Goal: Task Accomplishment & Management: Use online tool/utility

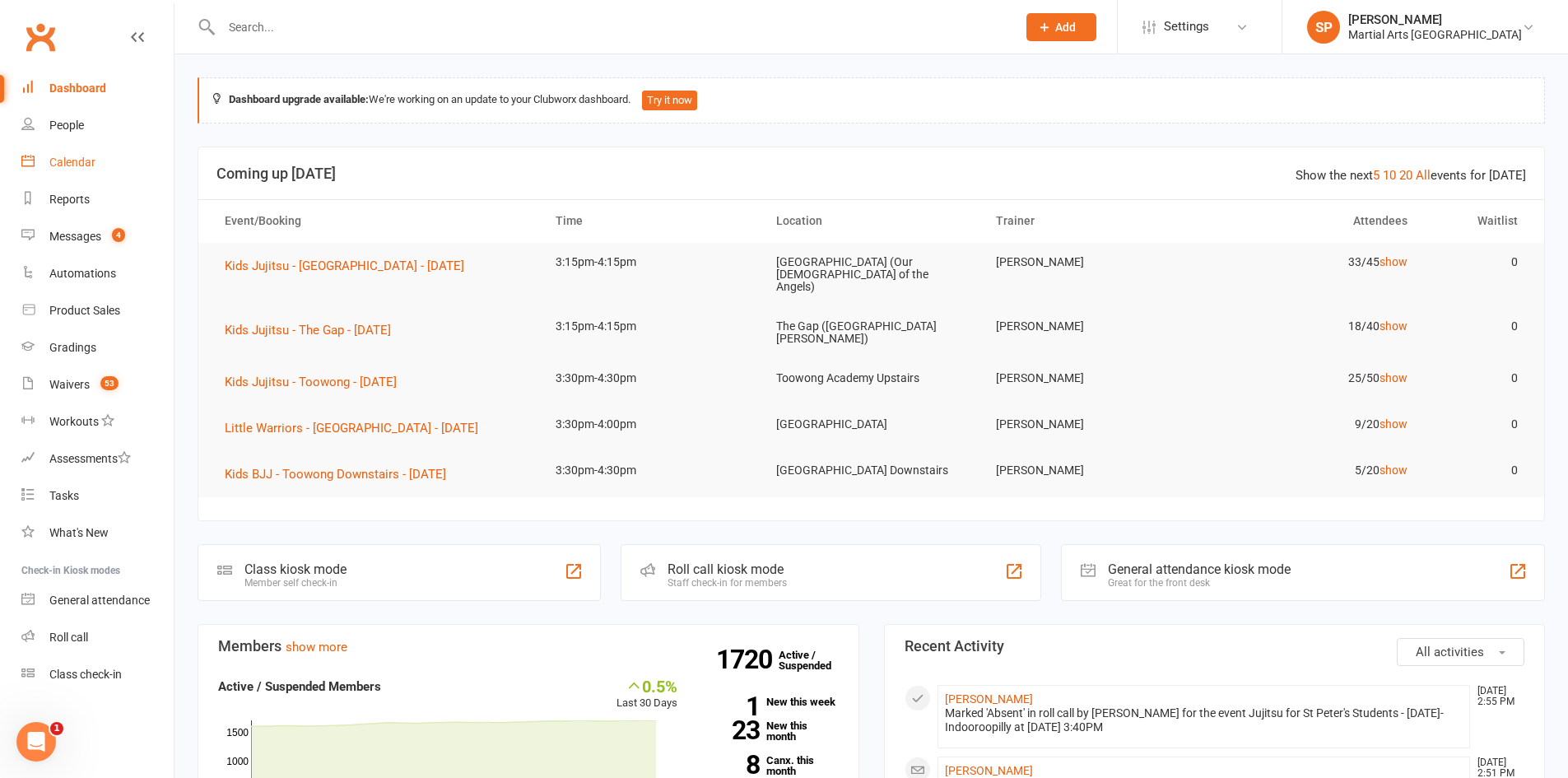
click at [83, 161] on div "Calendar" at bounding box center [72, 162] width 46 height 13
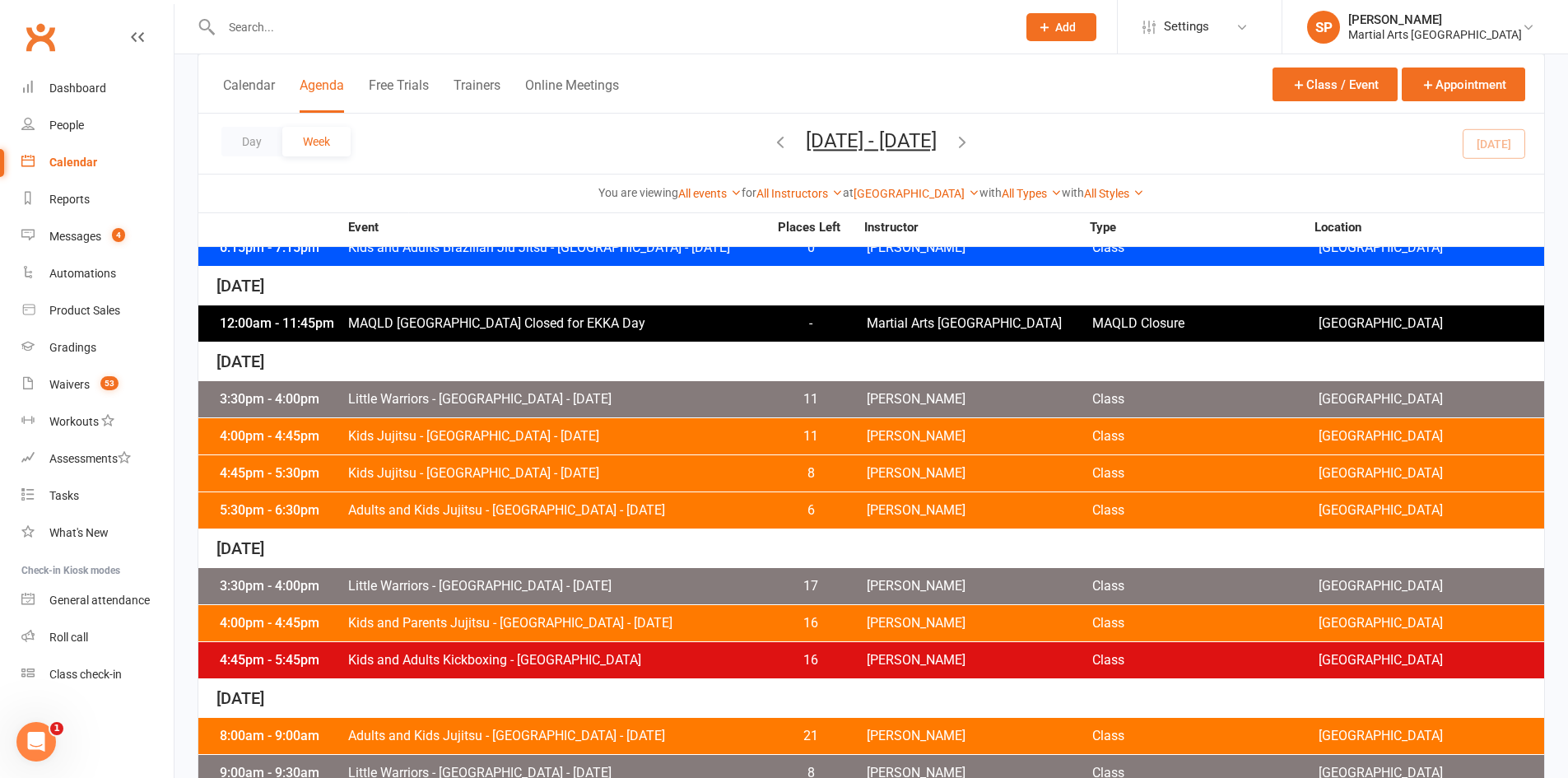
scroll to position [577, 0]
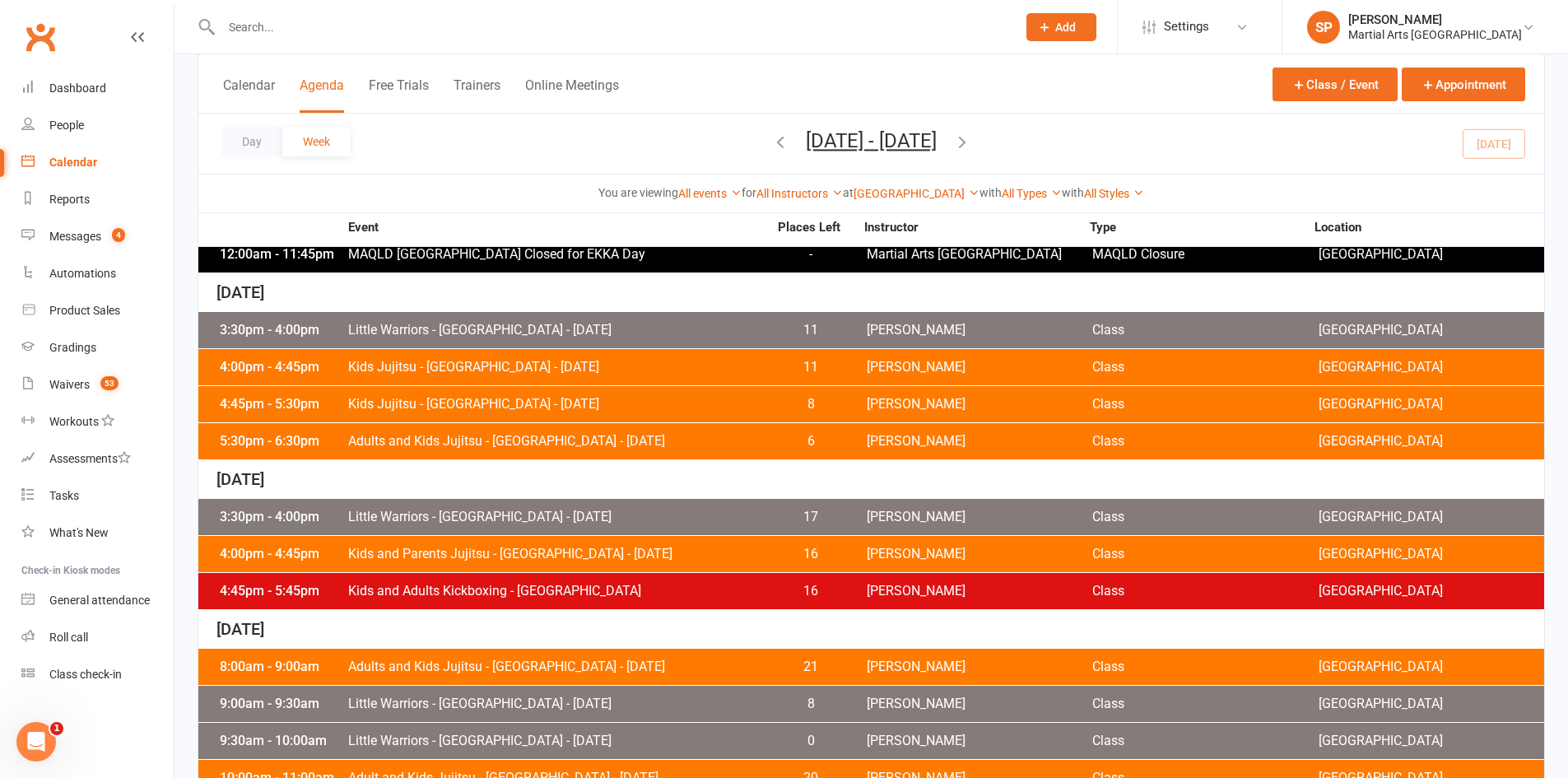
click at [607, 452] on div "5:30pm - 6:30pm Adults and Kids Jujitsu - [GEOGRAPHIC_DATA] - [DATE] 6 [PERSON_…" at bounding box center [871, 440] width 1346 height 37
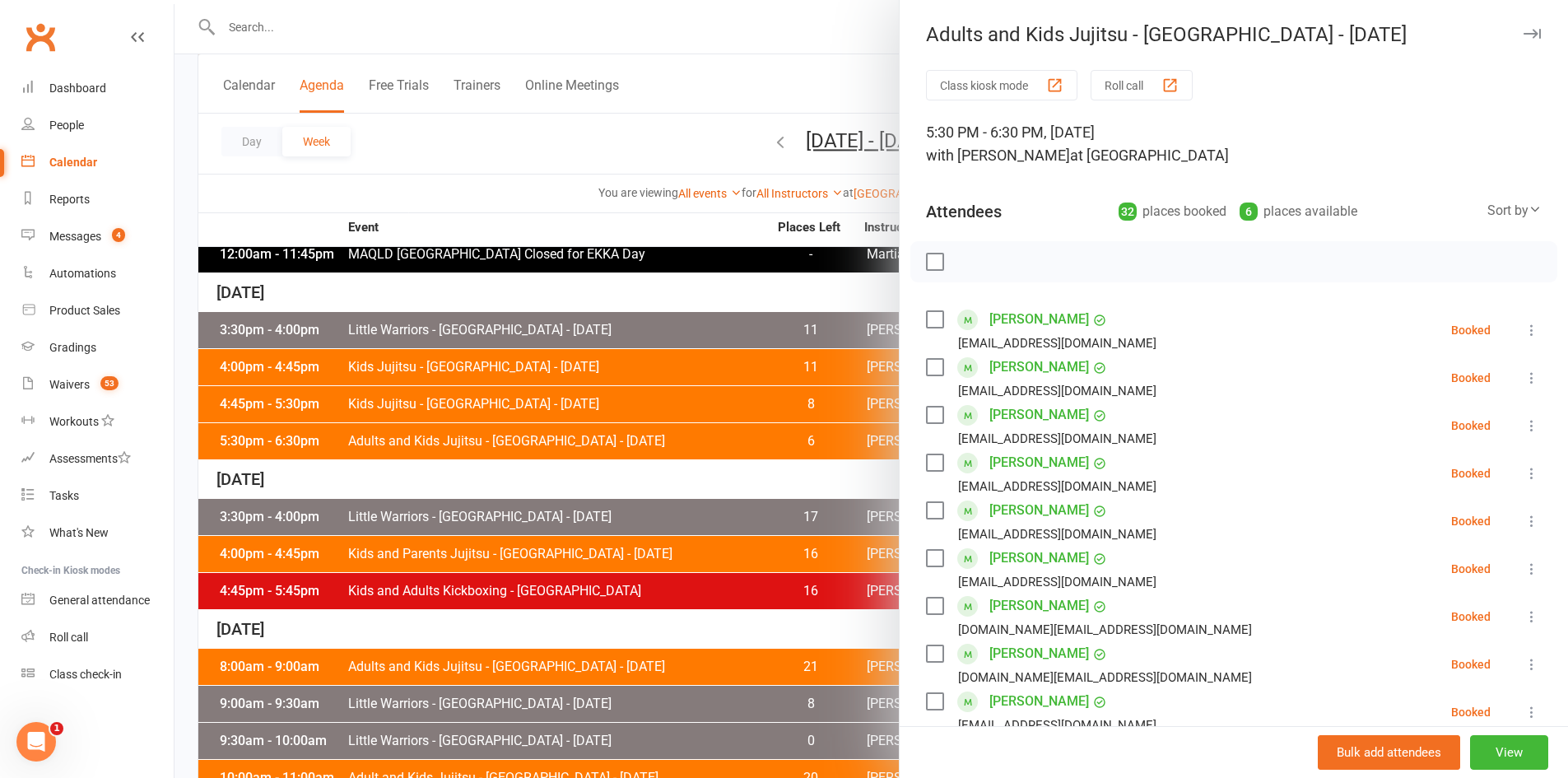
drag, startPoint x: 263, startPoint y: 38, endPoint x: 282, endPoint y: 26, distance: 22.5
click at [276, 28] on div at bounding box center [871, 389] width 1393 height 778
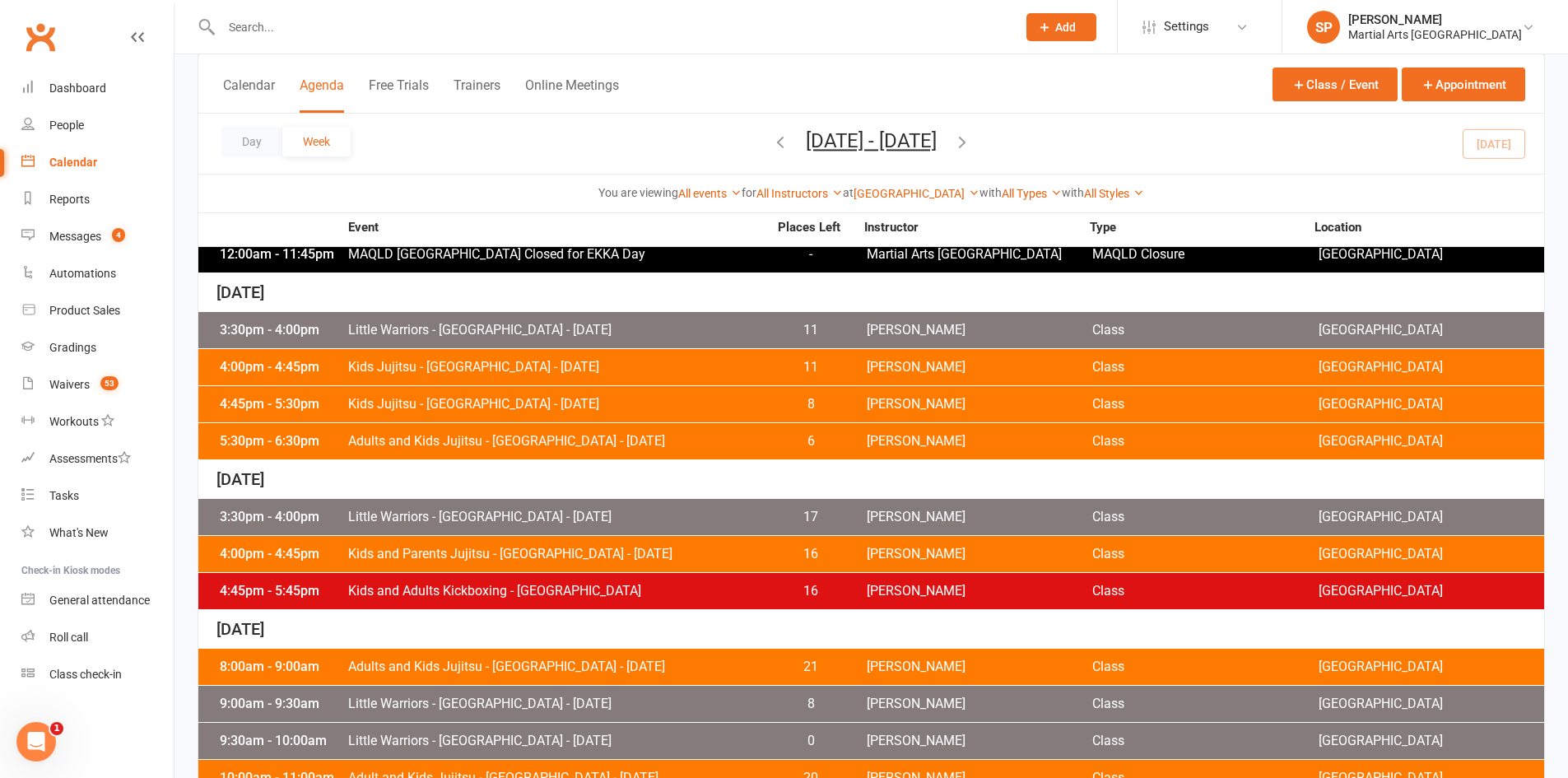
click at [294, 21] on input "text" at bounding box center [610, 27] width 789 height 23
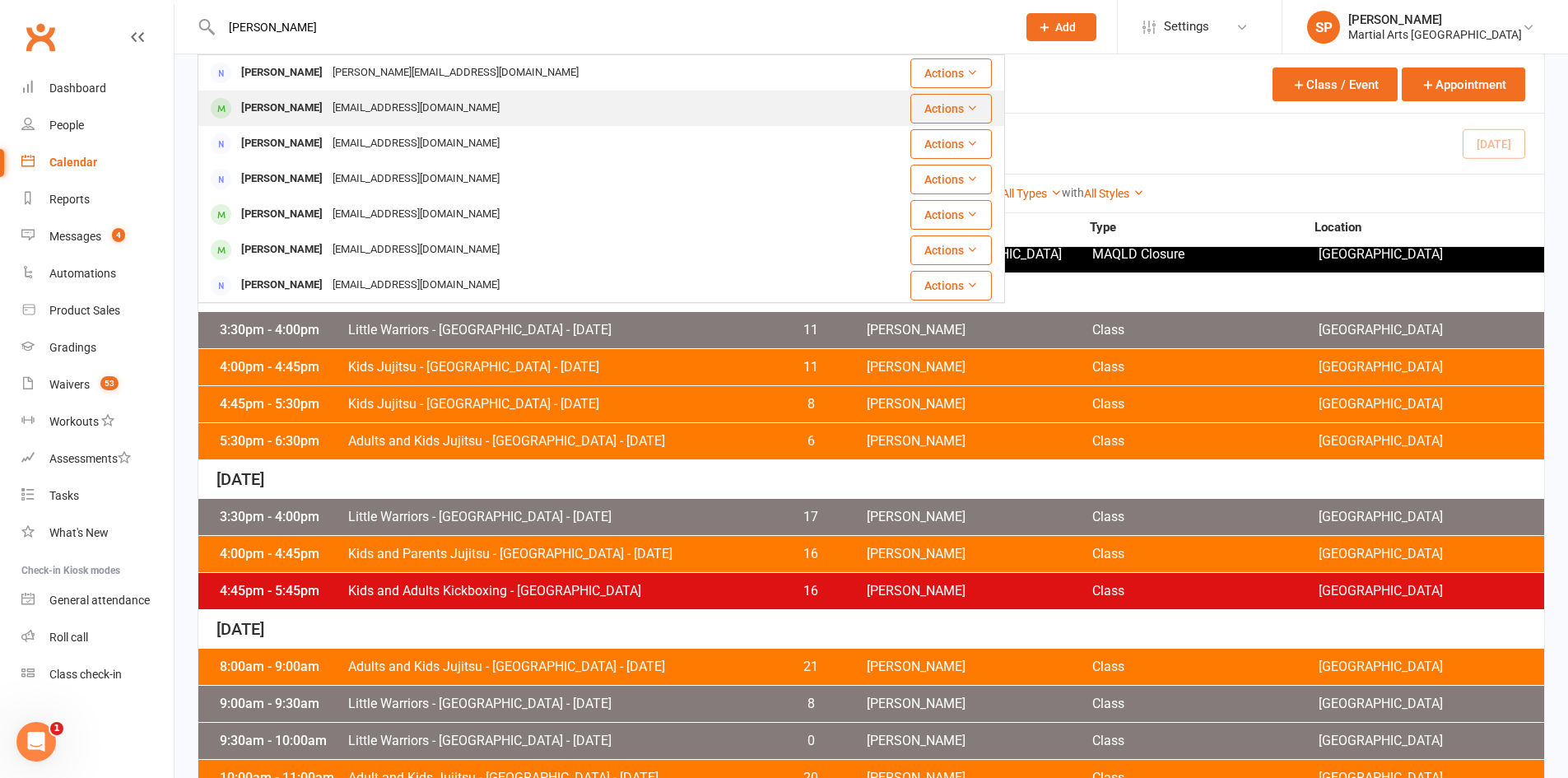
type input "natasha an"
click at [303, 108] on div "Natasha Andersson" at bounding box center [281, 109] width 92 height 24
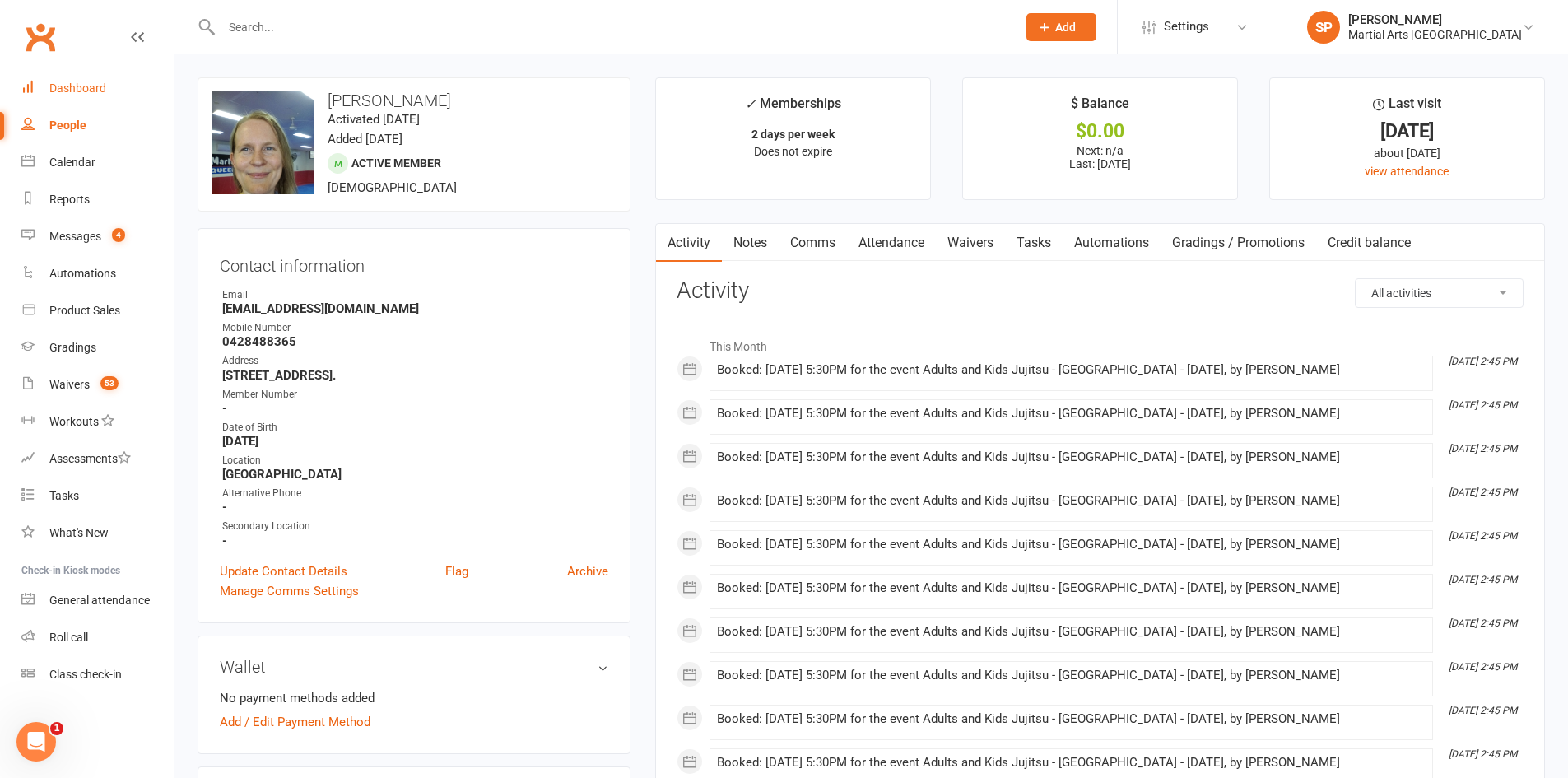
click at [96, 99] on link "Dashboard" at bounding box center [98, 89] width 152 height 38
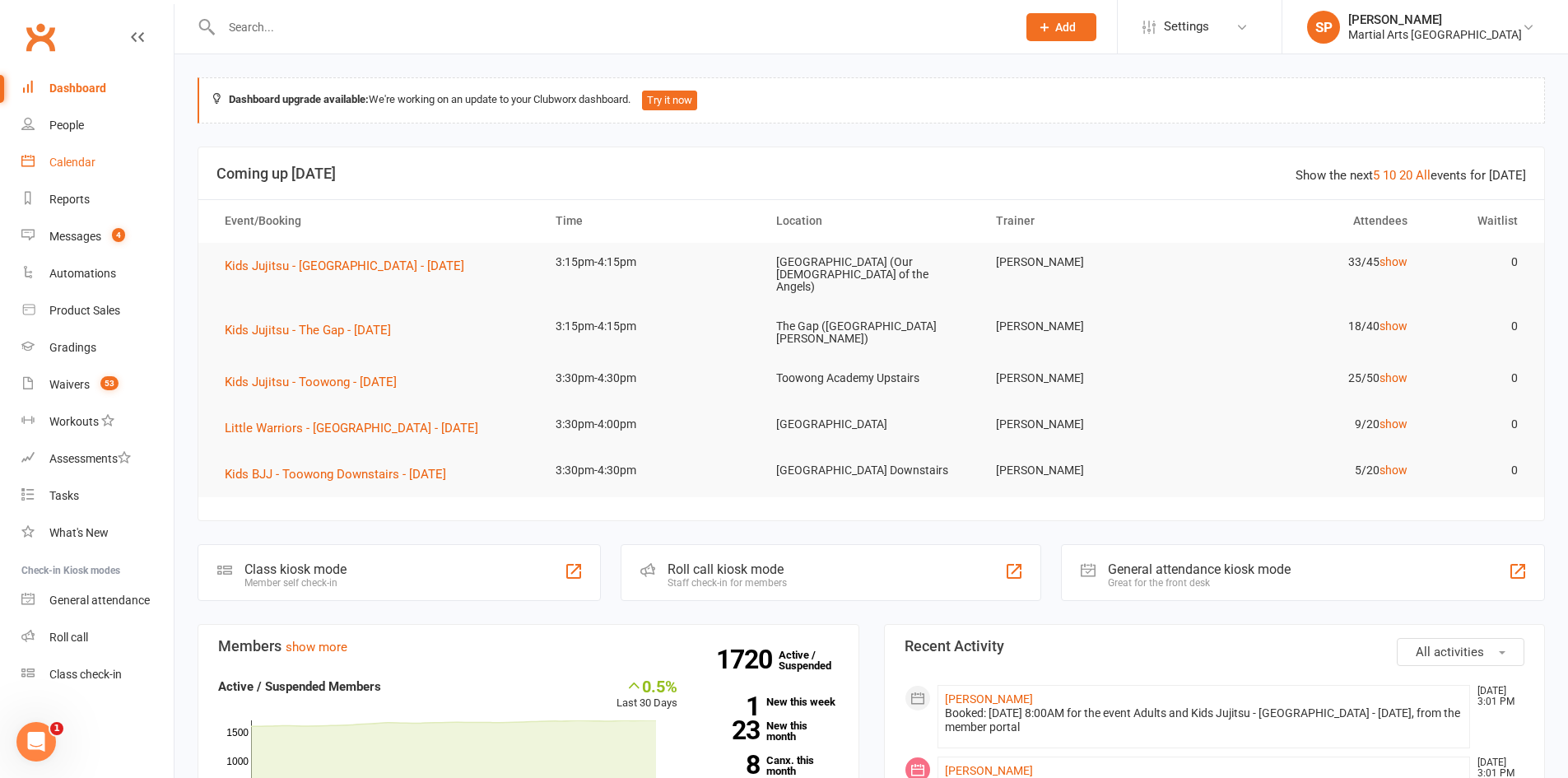
click at [94, 163] on div "Calendar" at bounding box center [72, 162] width 46 height 13
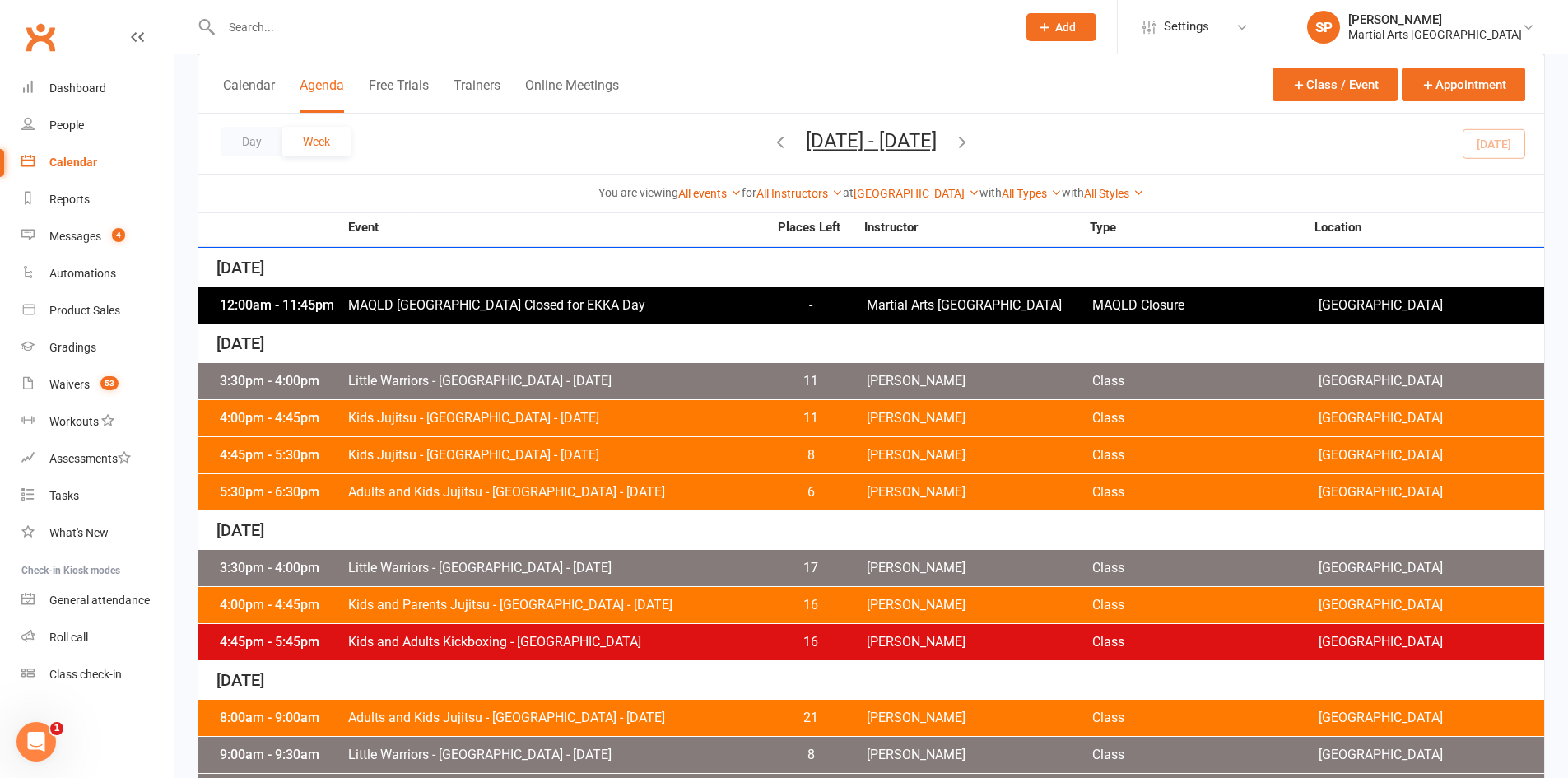
scroll to position [657, 0]
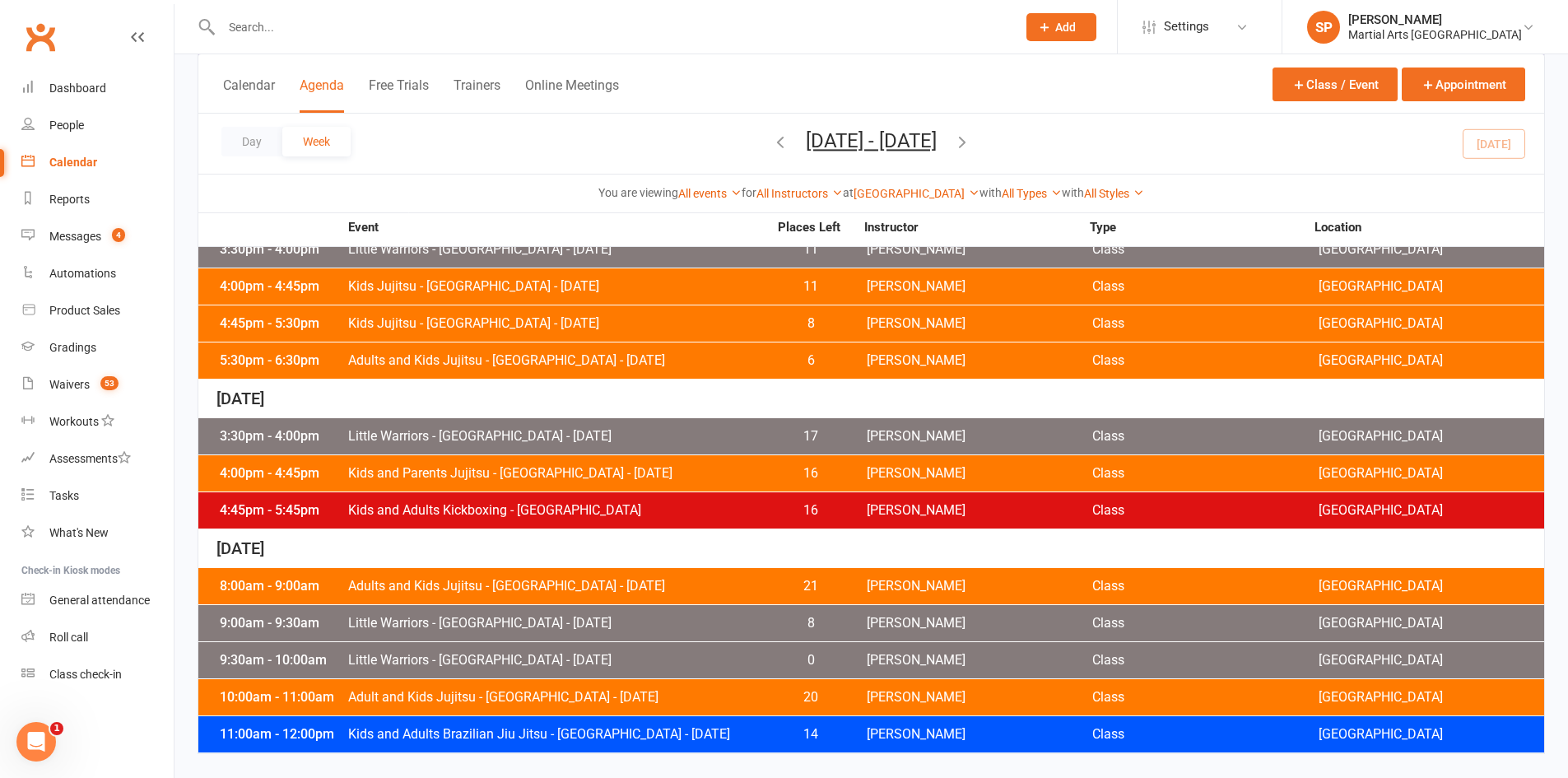
click at [464, 373] on div "5:30pm - 6:30pm Adults and Kids Jujitsu - Jamboree Heights - Thursday 6 Shane P…" at bounding box center [871, 360] width 1346 height 37
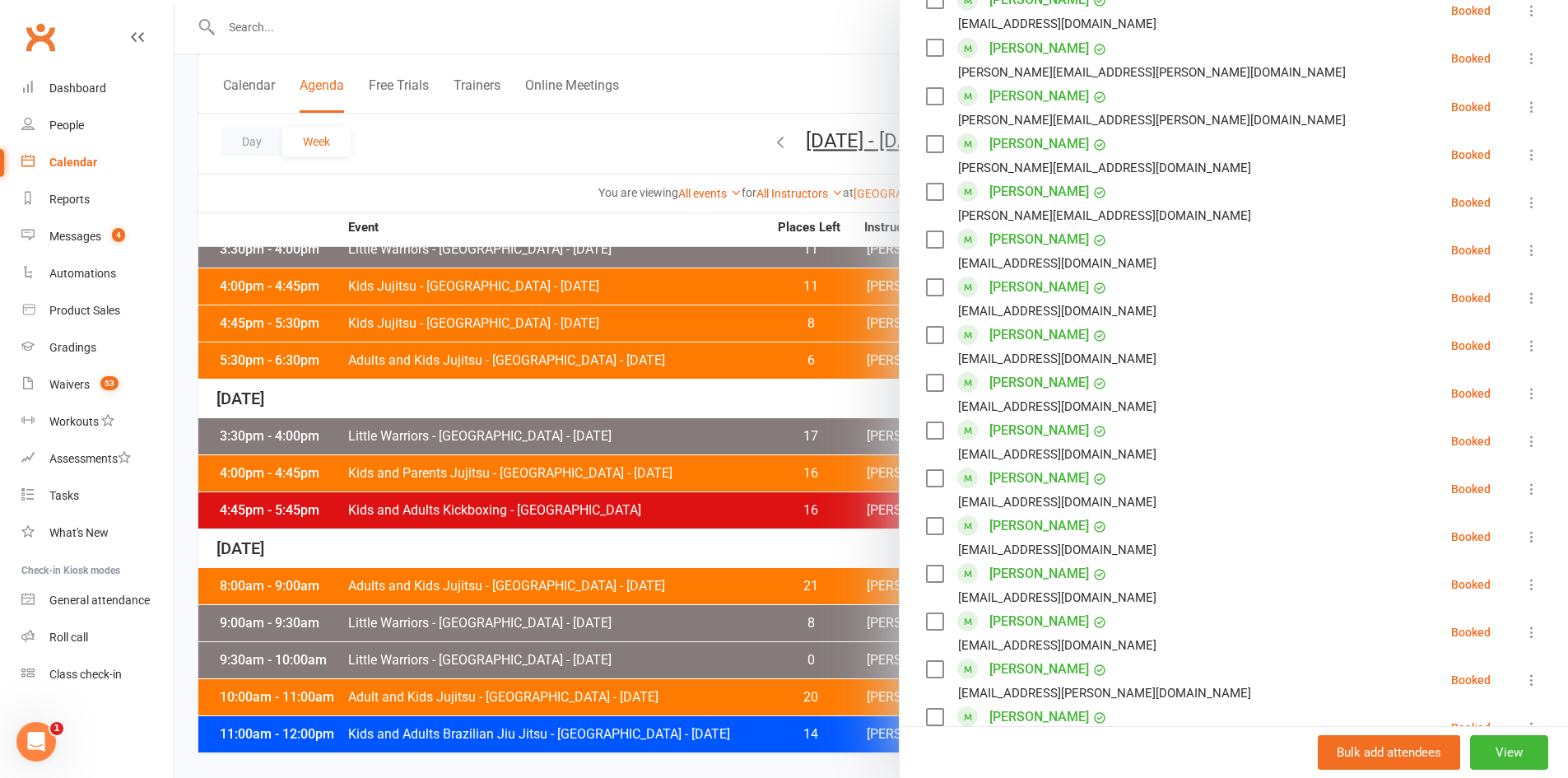
scroll to position [1404, 0]
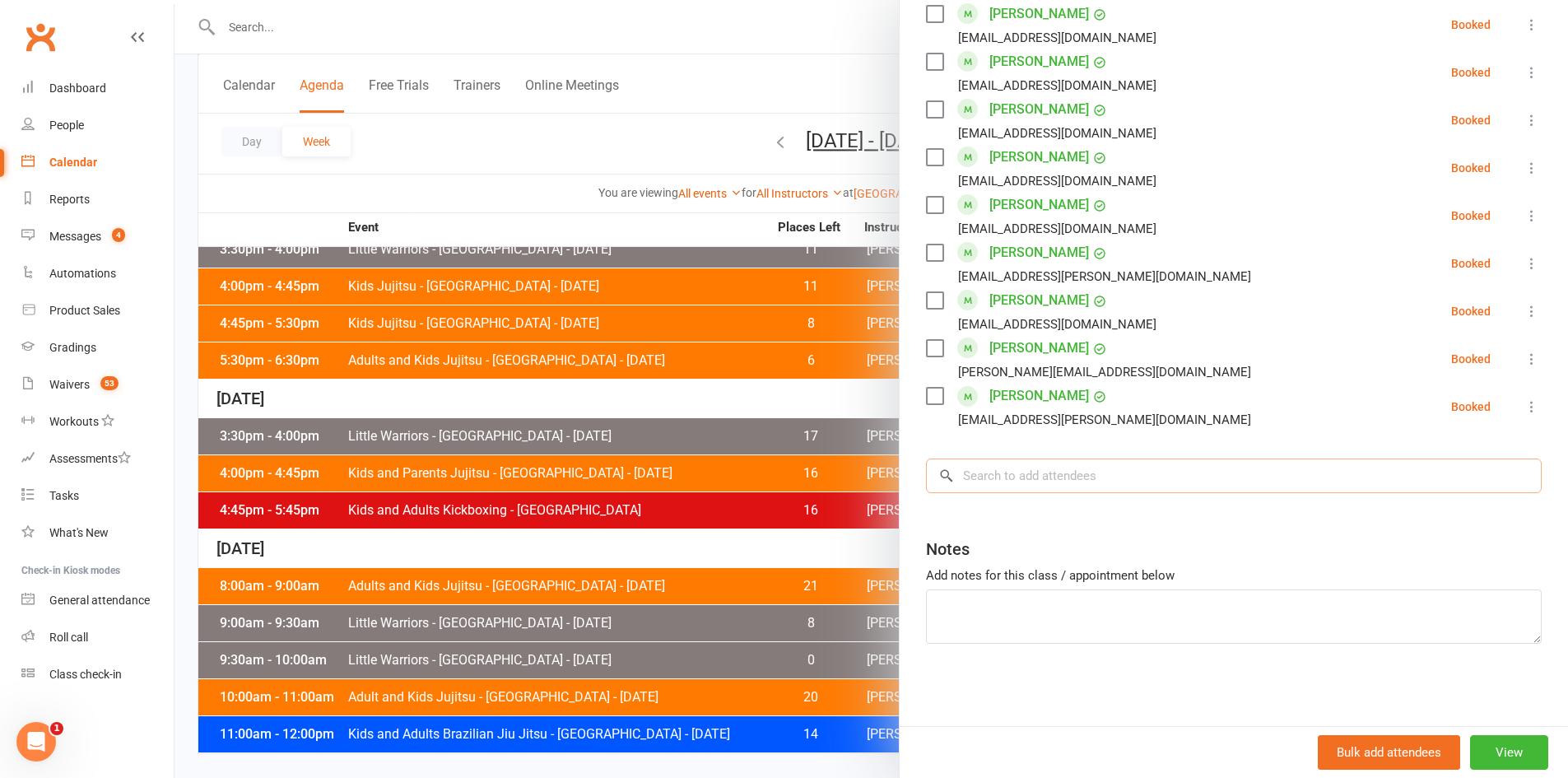
click at [1047, 490] on input "search" at bounding box center [1234, 475] width 616 height 35
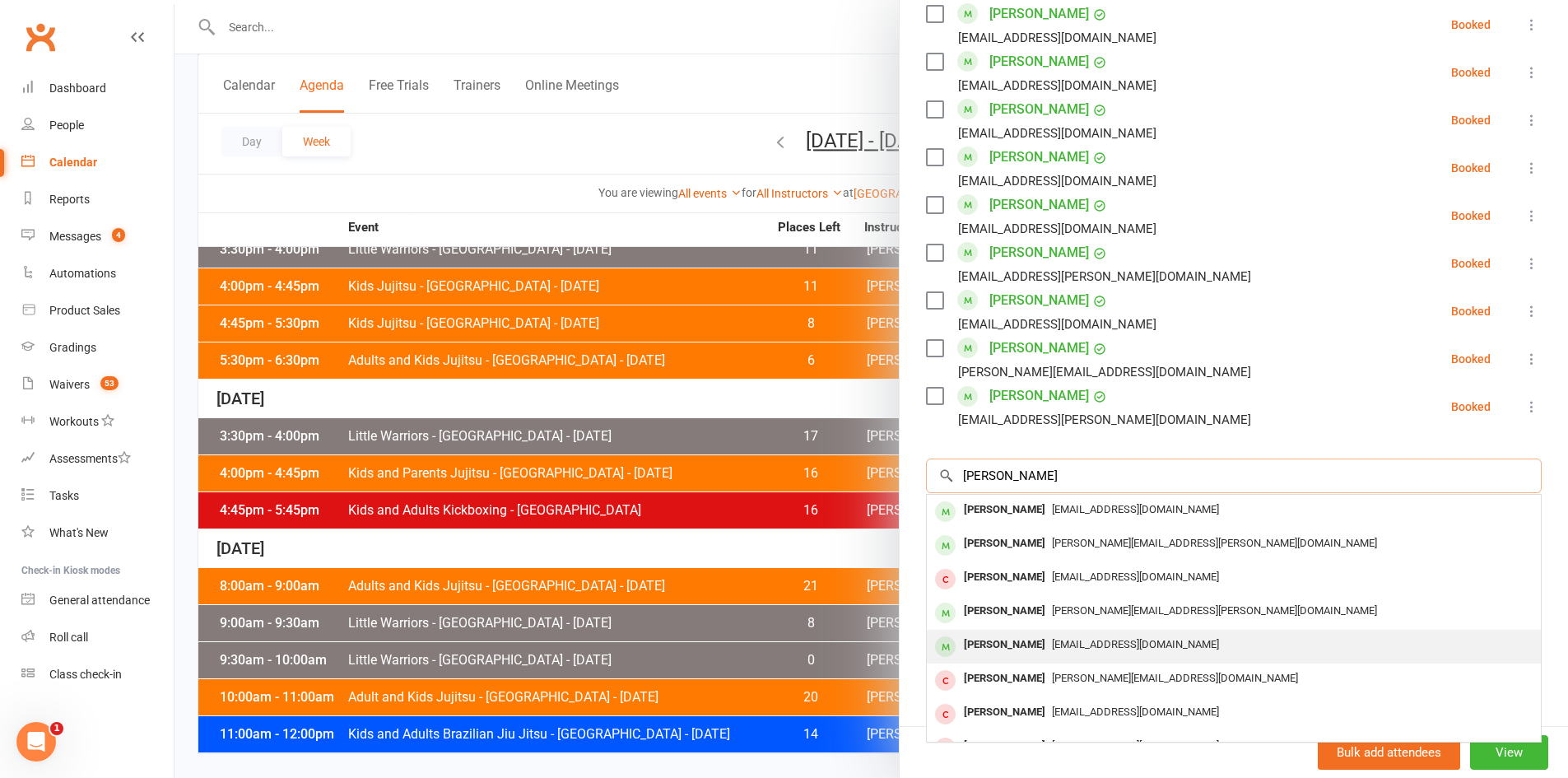
type input "anderson"
click at [1096, 643] on span "natasha.andersson@y7mail.com" at bounding box center [1135, 644] width 167 height 13
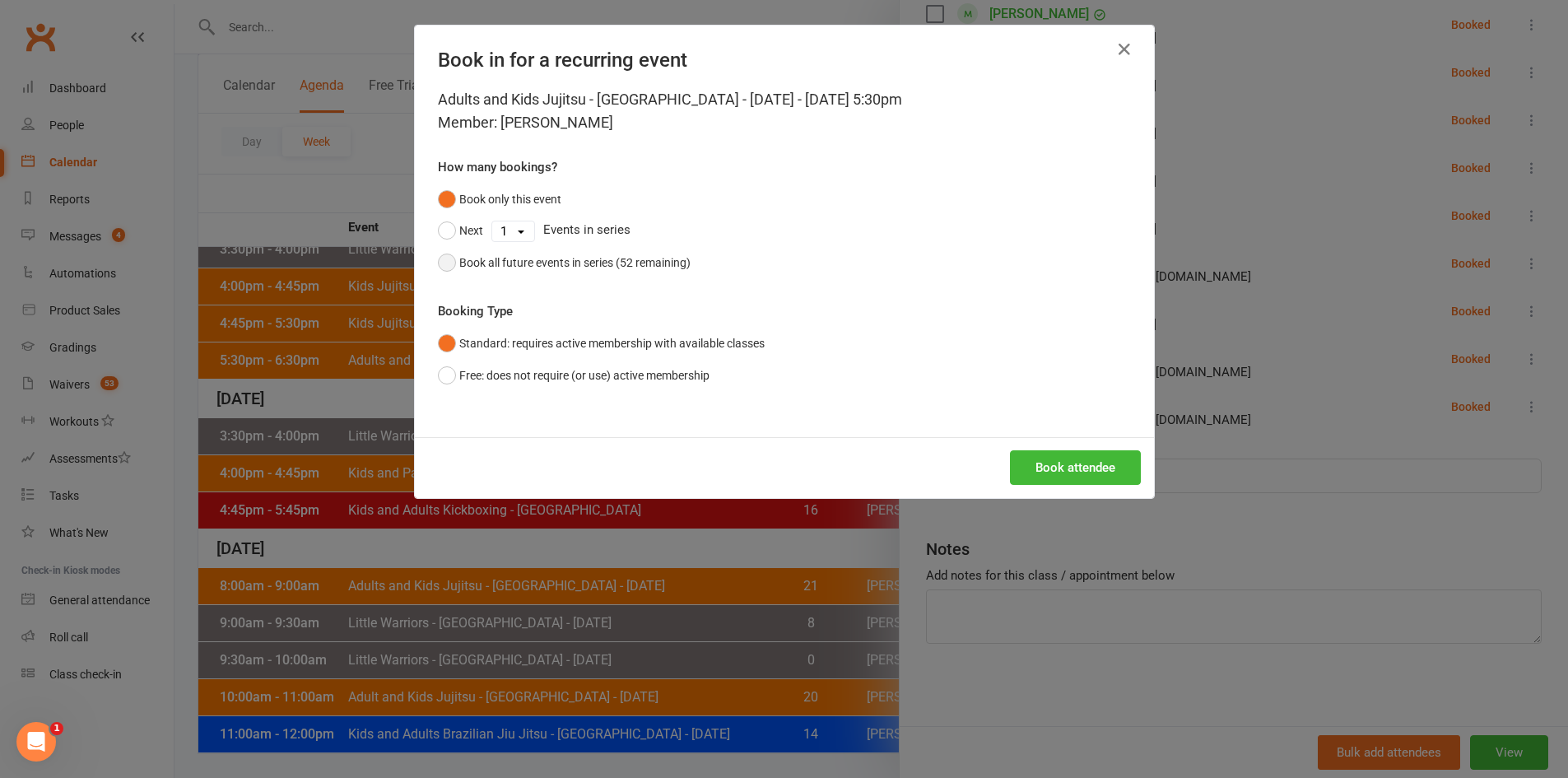
click at [635, 259] on div "Book all future events in series (52 remaining)" at bounding box center [575, 263] width 231 height 18
click at [1104, 468] on button "Book attendee" at bounding box center [1075, 467] width 131 height 35
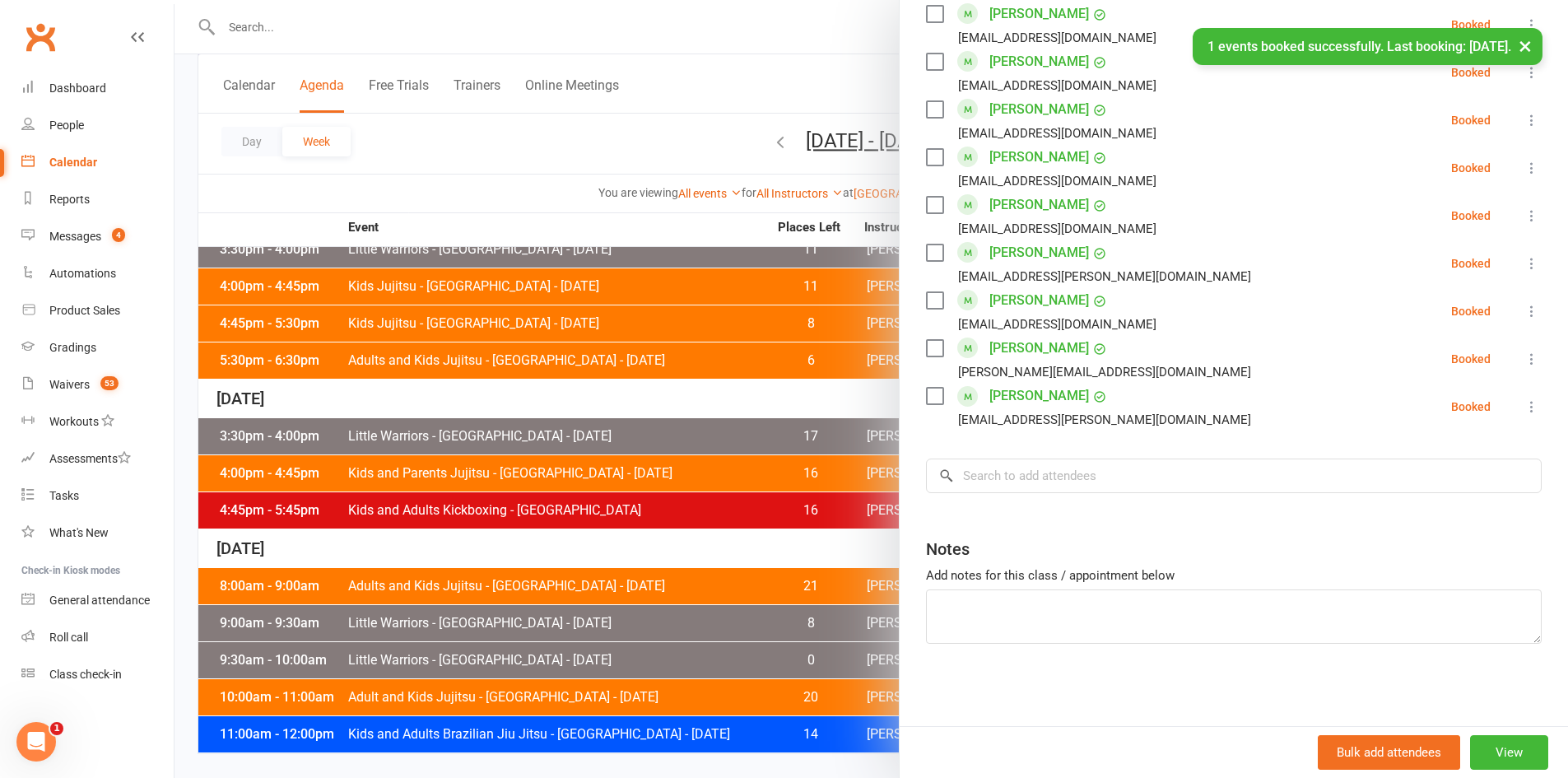
scroll to position [1451, 0]
click at [90, 90] on div "Dashboard" at bounding box center [78, 88] width 57 height 13
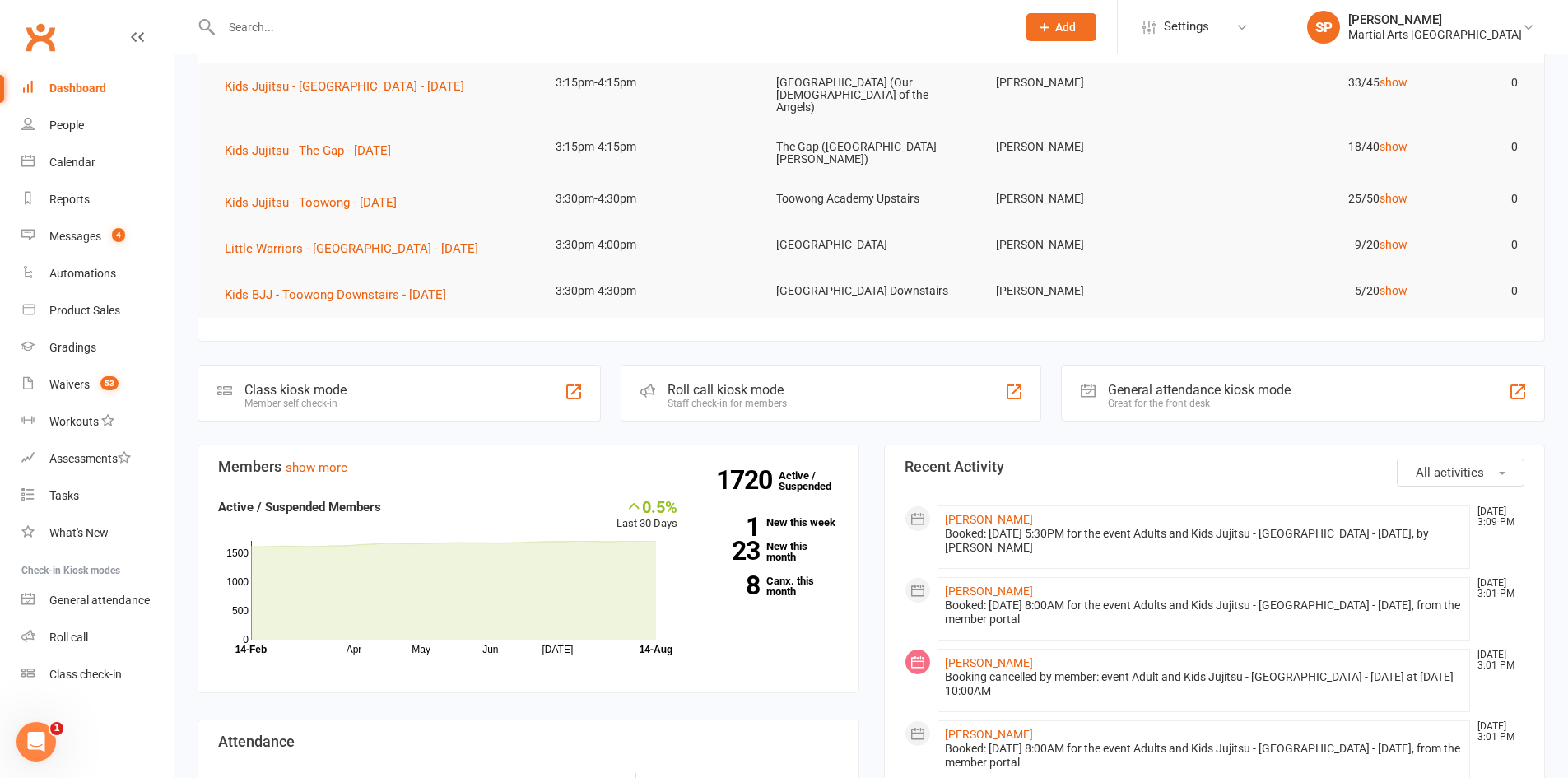
scroll to position [82, 0]
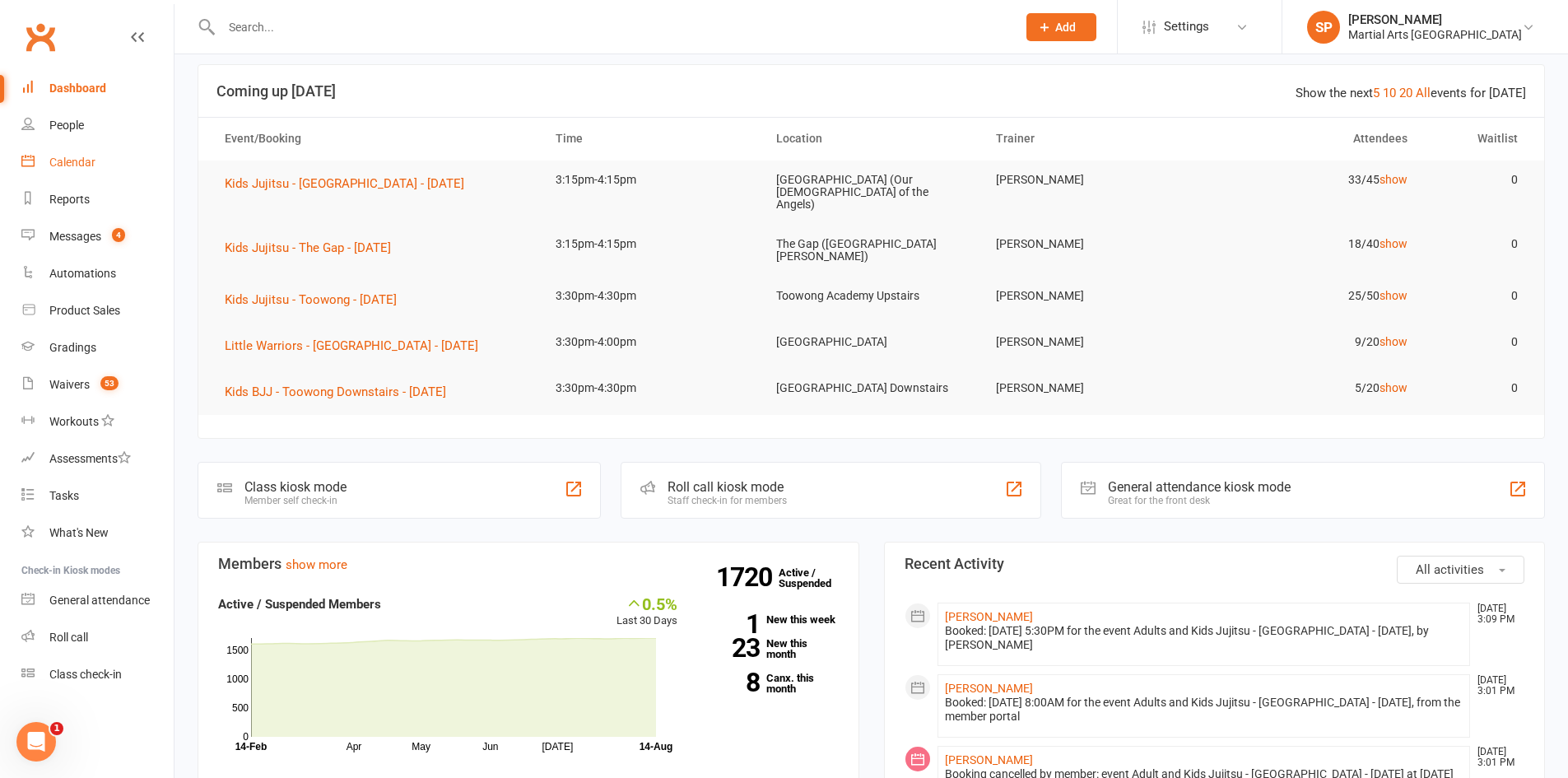
click at [65, 153] on link "Calendar" at bounding box center [98, 163] width 152 height 38
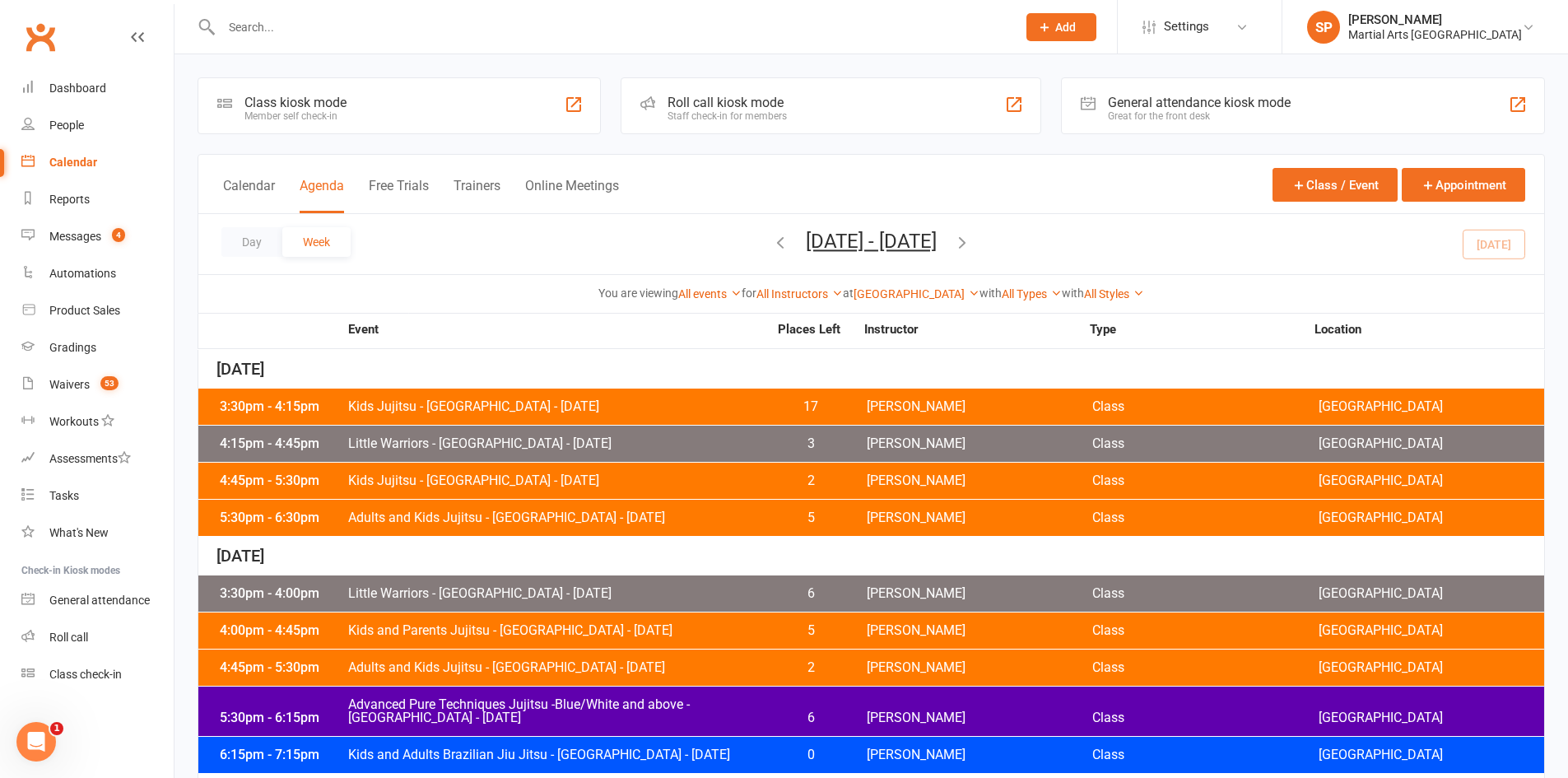
click at [752, 92] on div "Roll call kiosk mode Staff check-in for members" at bounding box center [831, 106] width 421 height 57
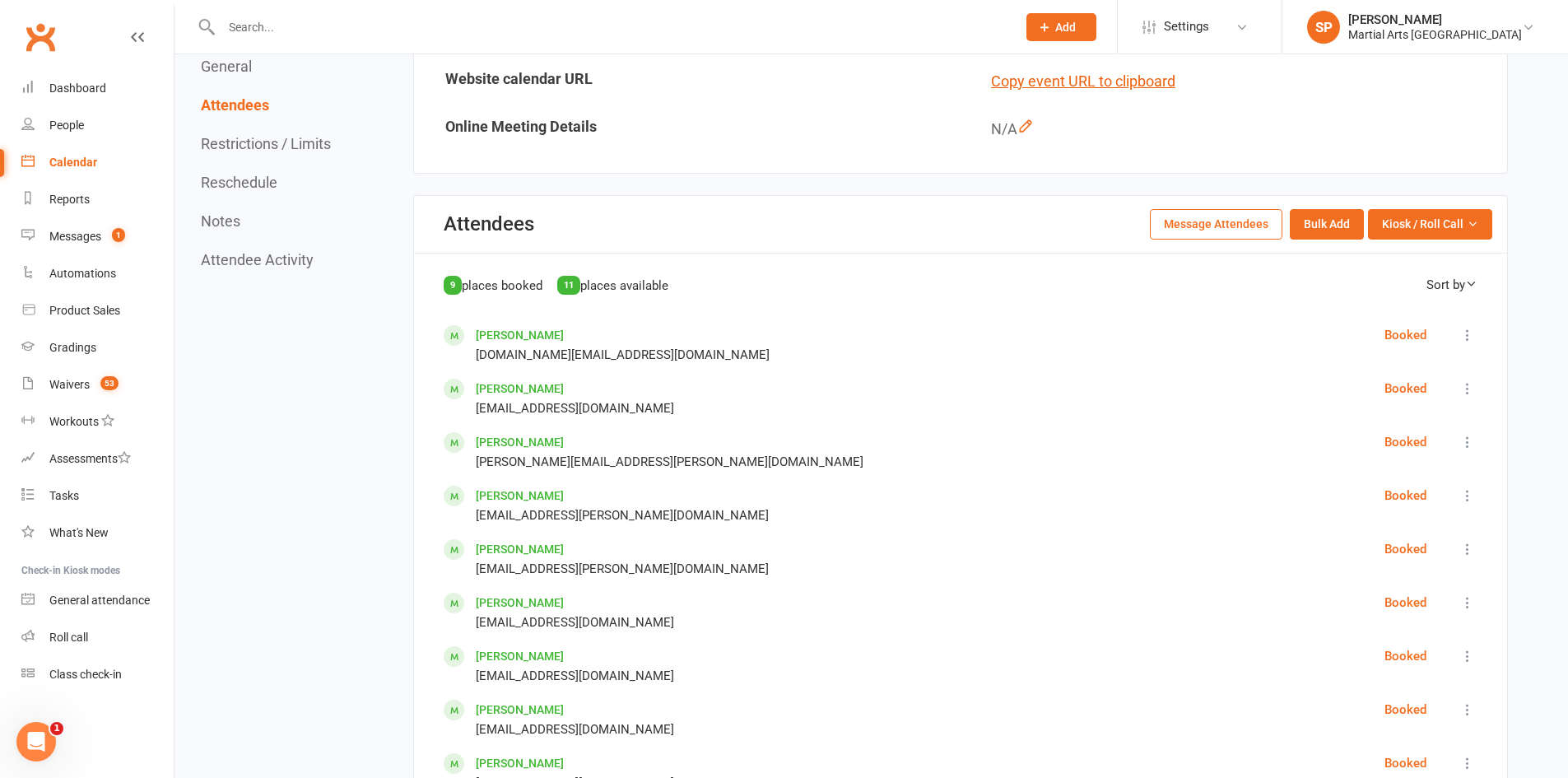
scroll to position [740, 0]
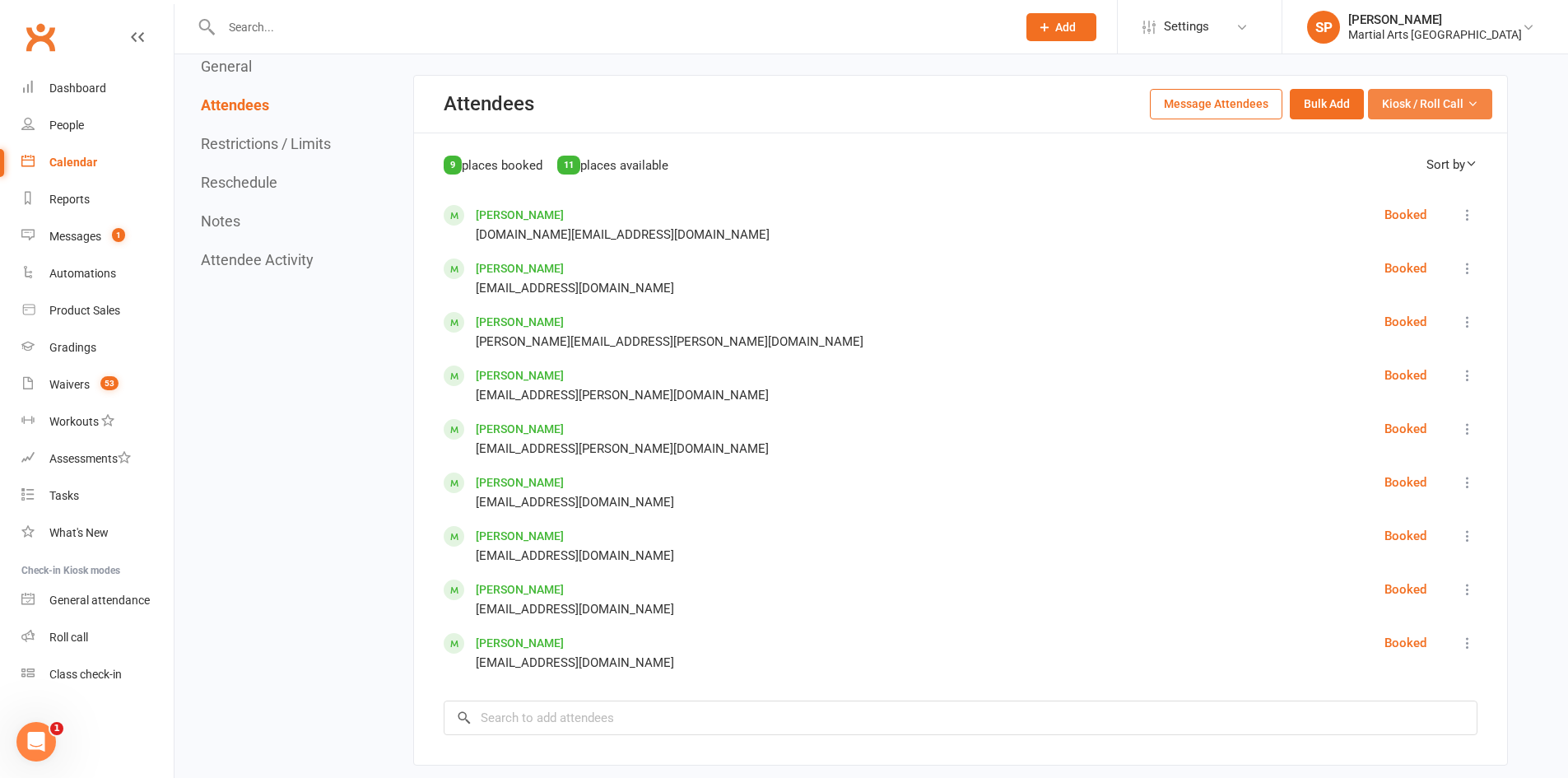
click at [1412, 100] on span "Kiosk / Roll Call" at bounding box center [1423, 104] width 82 height 18
click at [1393, 176] on link "Enter Roll Call" at bounding box center [1409, 174] width 163 height 33
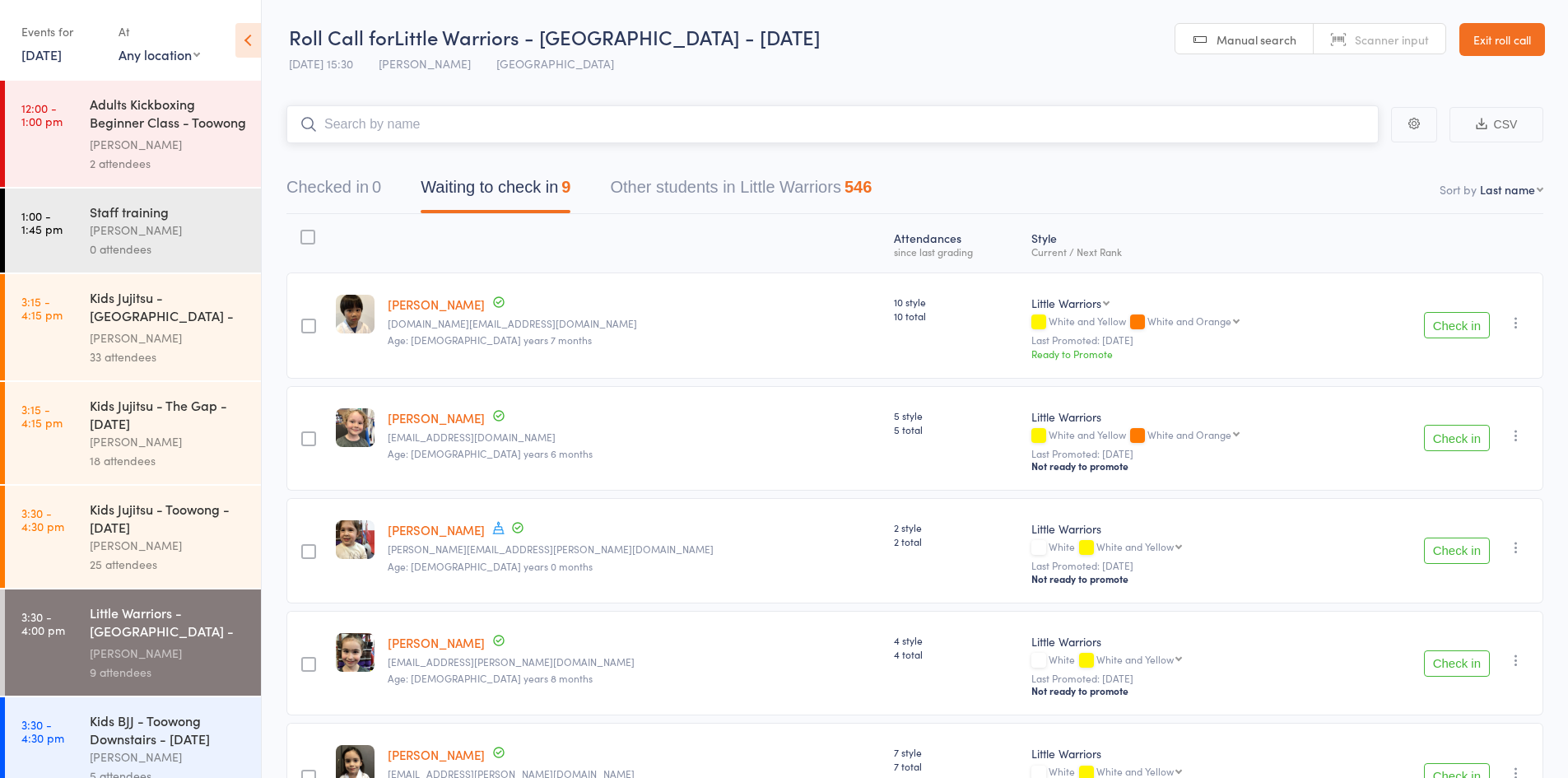
click at [426, 115] on input "search" at bounding box center [832, 124] width 1092 height 38
click at [429, 124] on input "search" at bounding box center [832, 124] width 1092 height 38
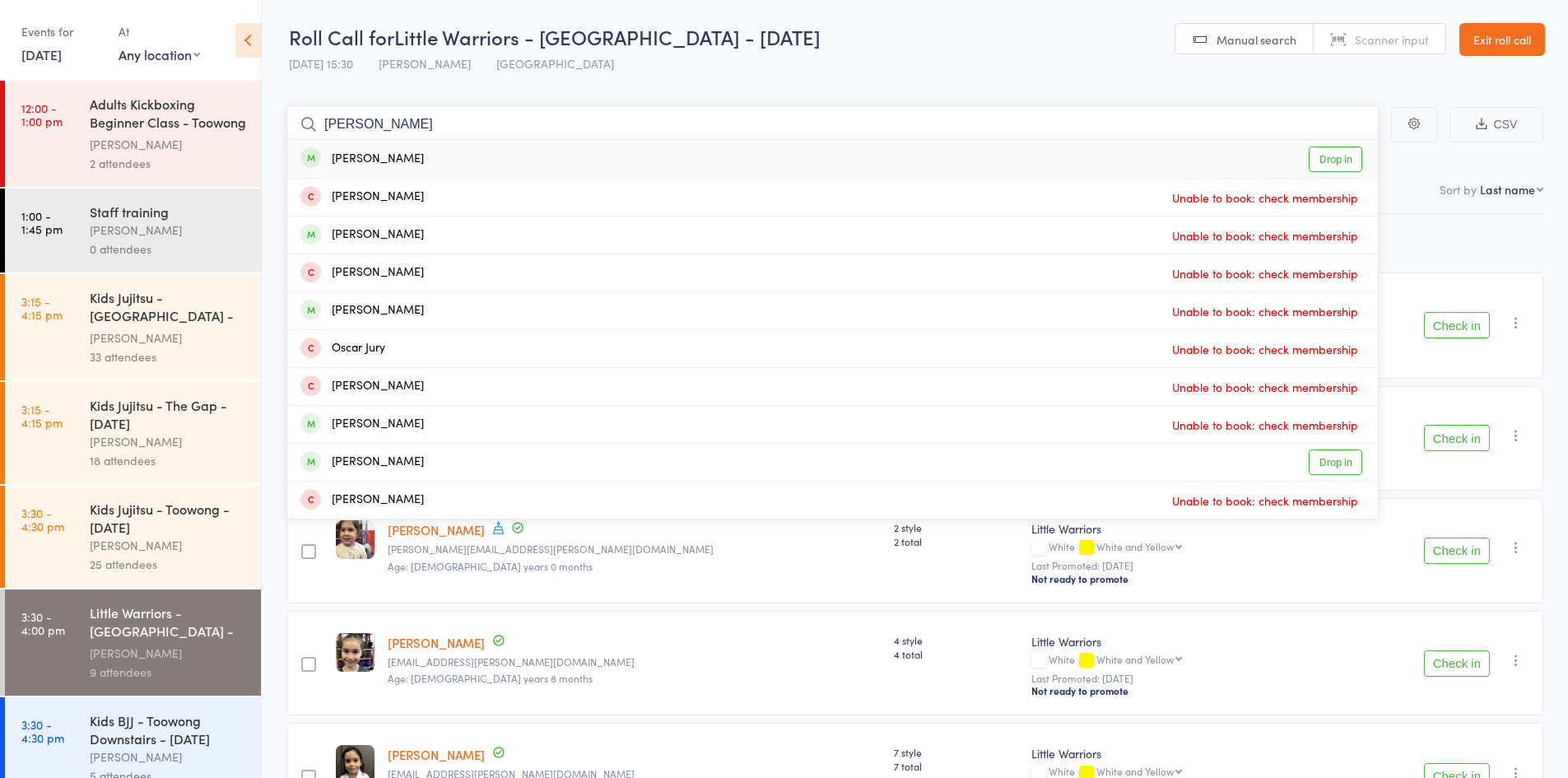
type input "oscar mcin"
click at [1340, 156] on link "Drop in" at bounding box center [1335, 159] width 53 height 26
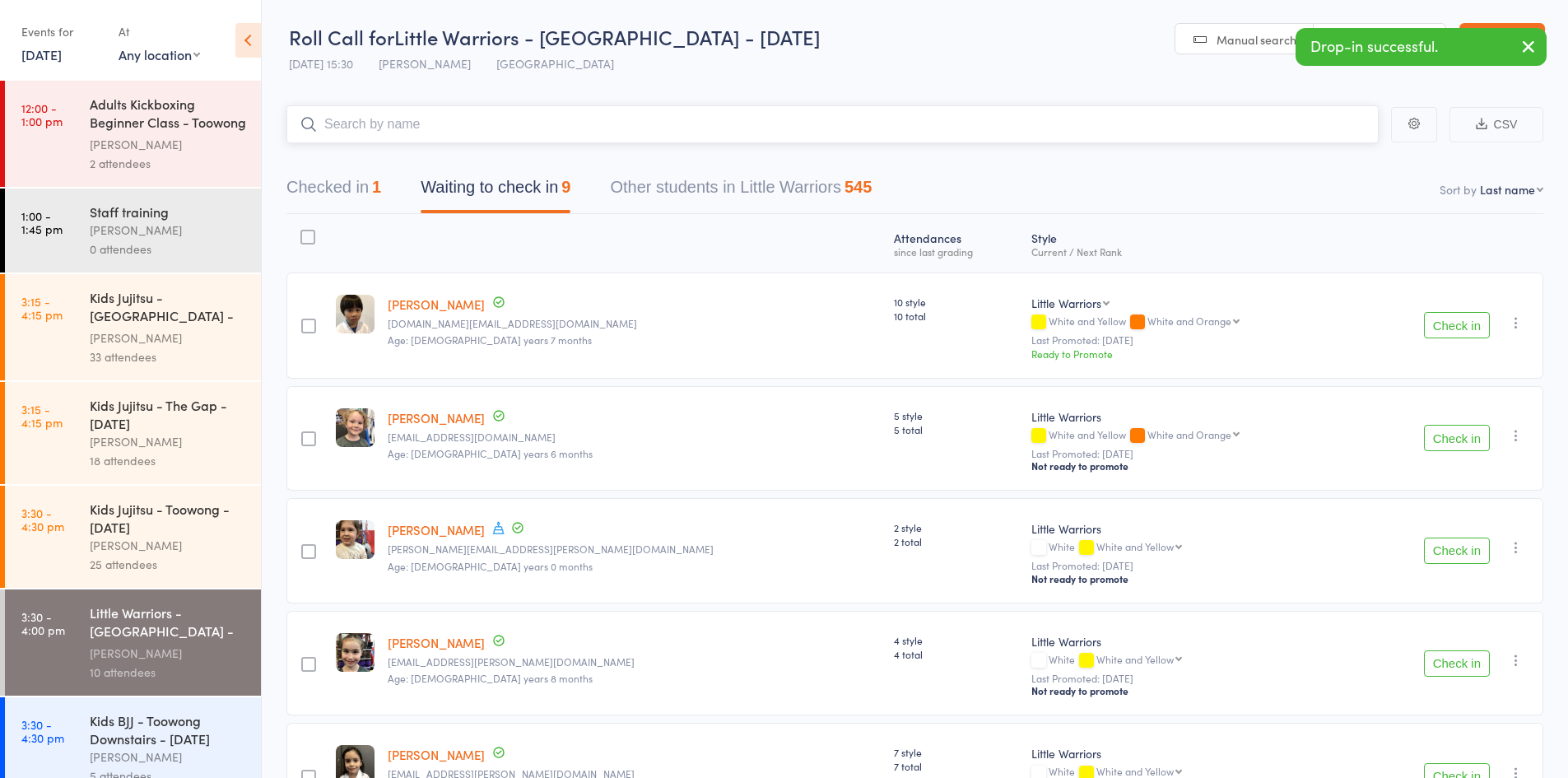
click at [322, 187] on button "Checked in 1" at bounding box center [334, 192] width 95 height 43
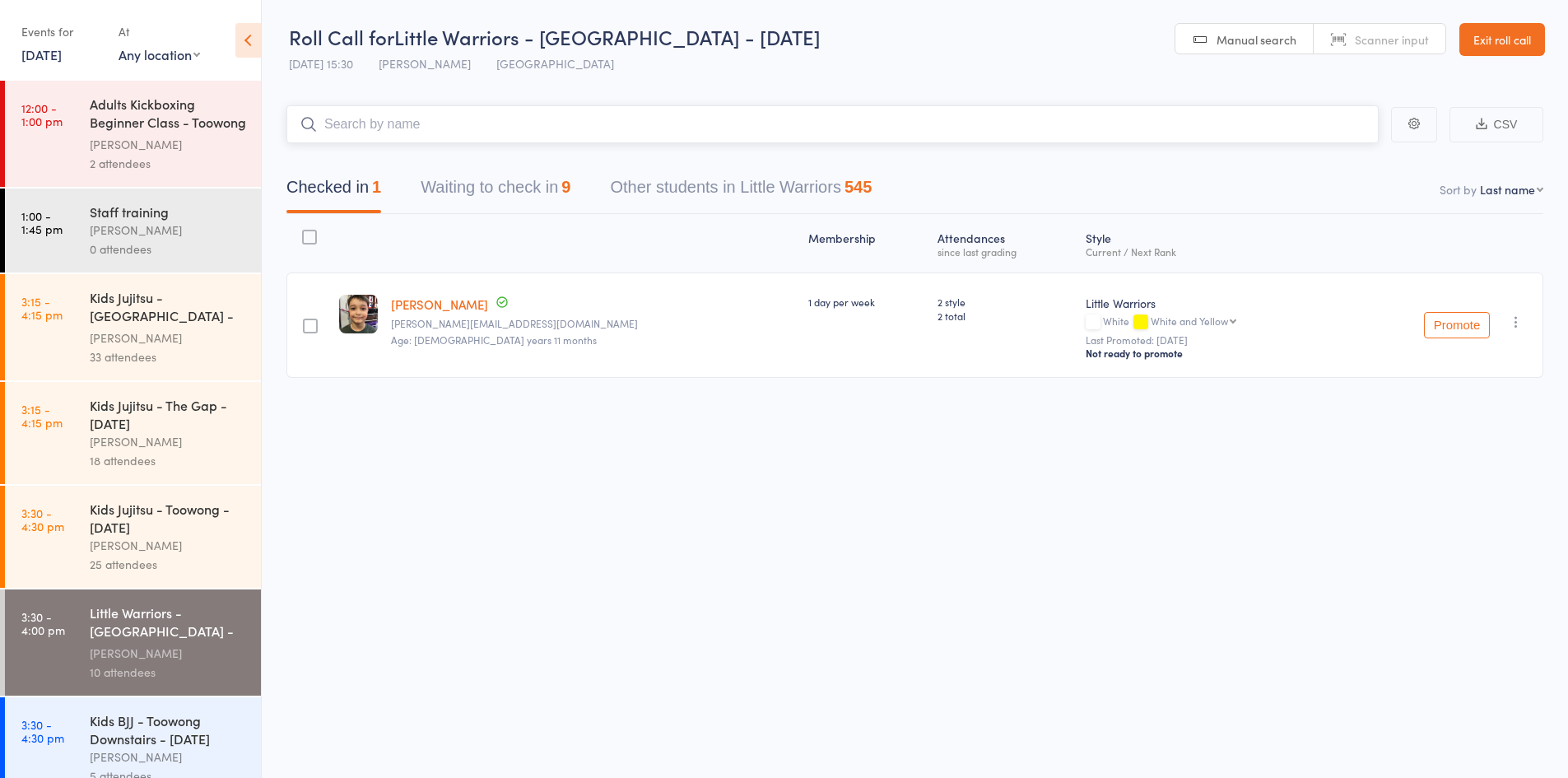
click at [546, 191] on button "Waiting to check in 9" at bounding box center [496, 192] width 150 height 43
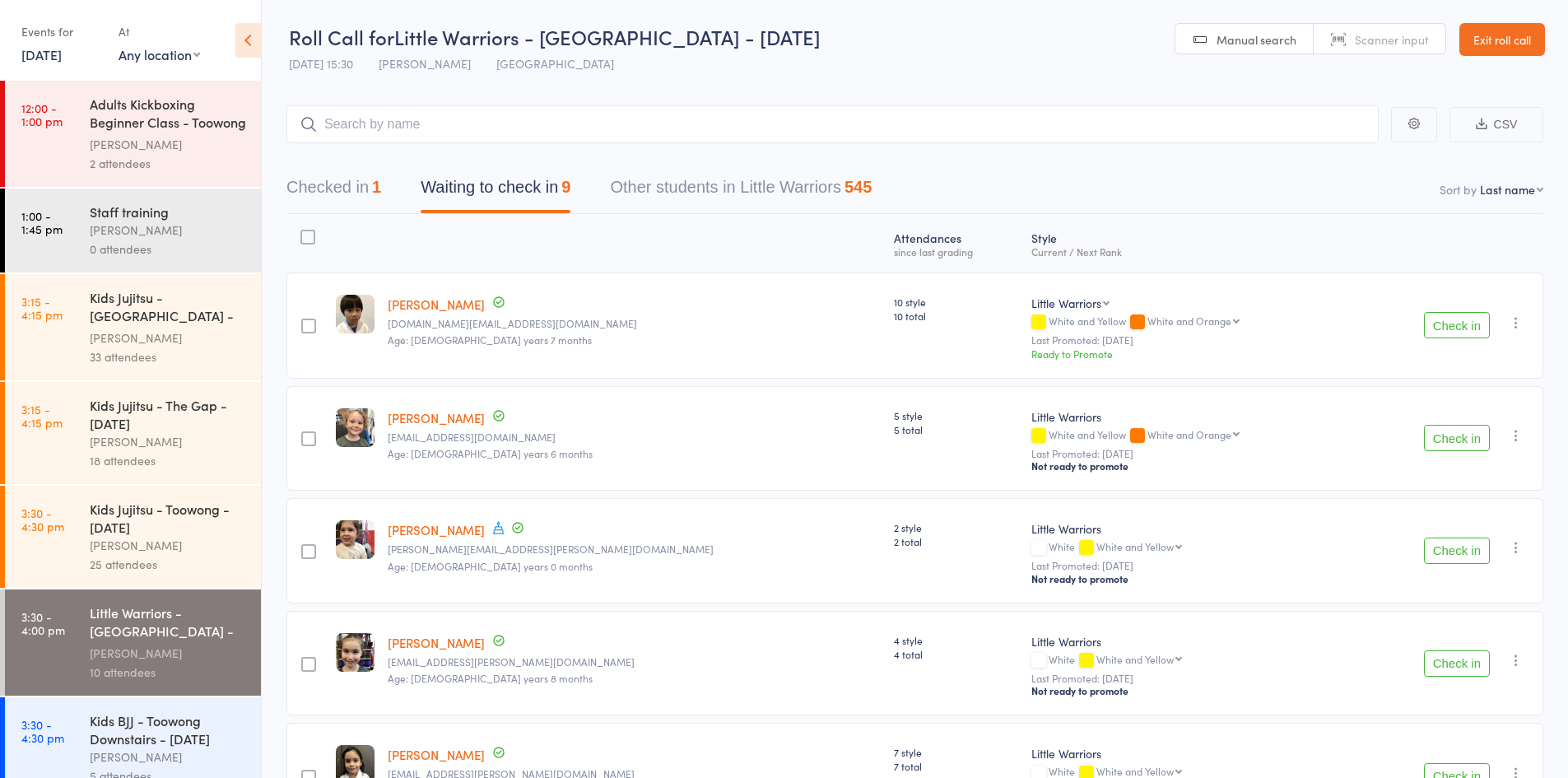
click at [242, 35] on icon at bounding box center [248, 39] width 26 height 35
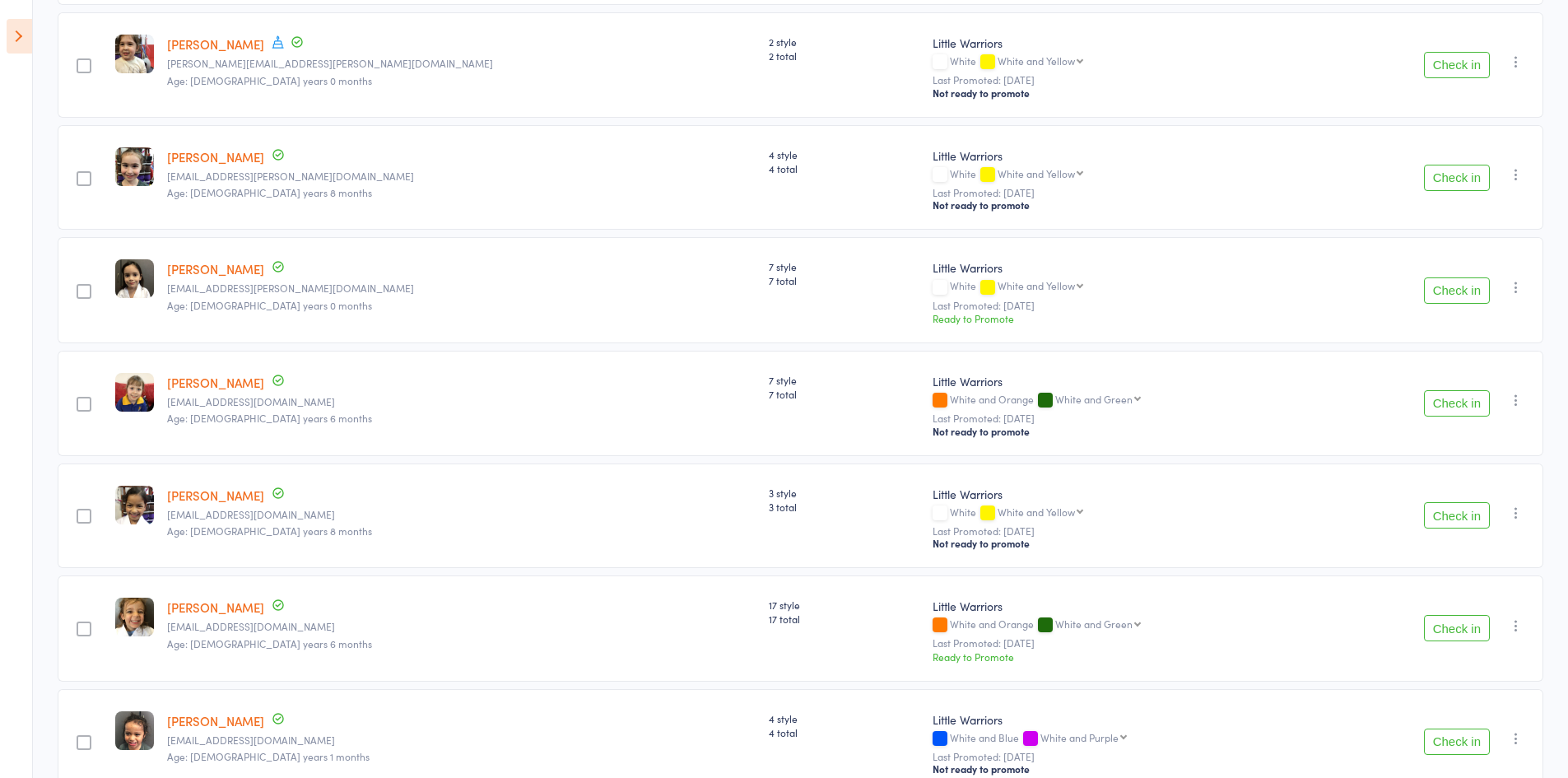
scroll to position [557, 0]
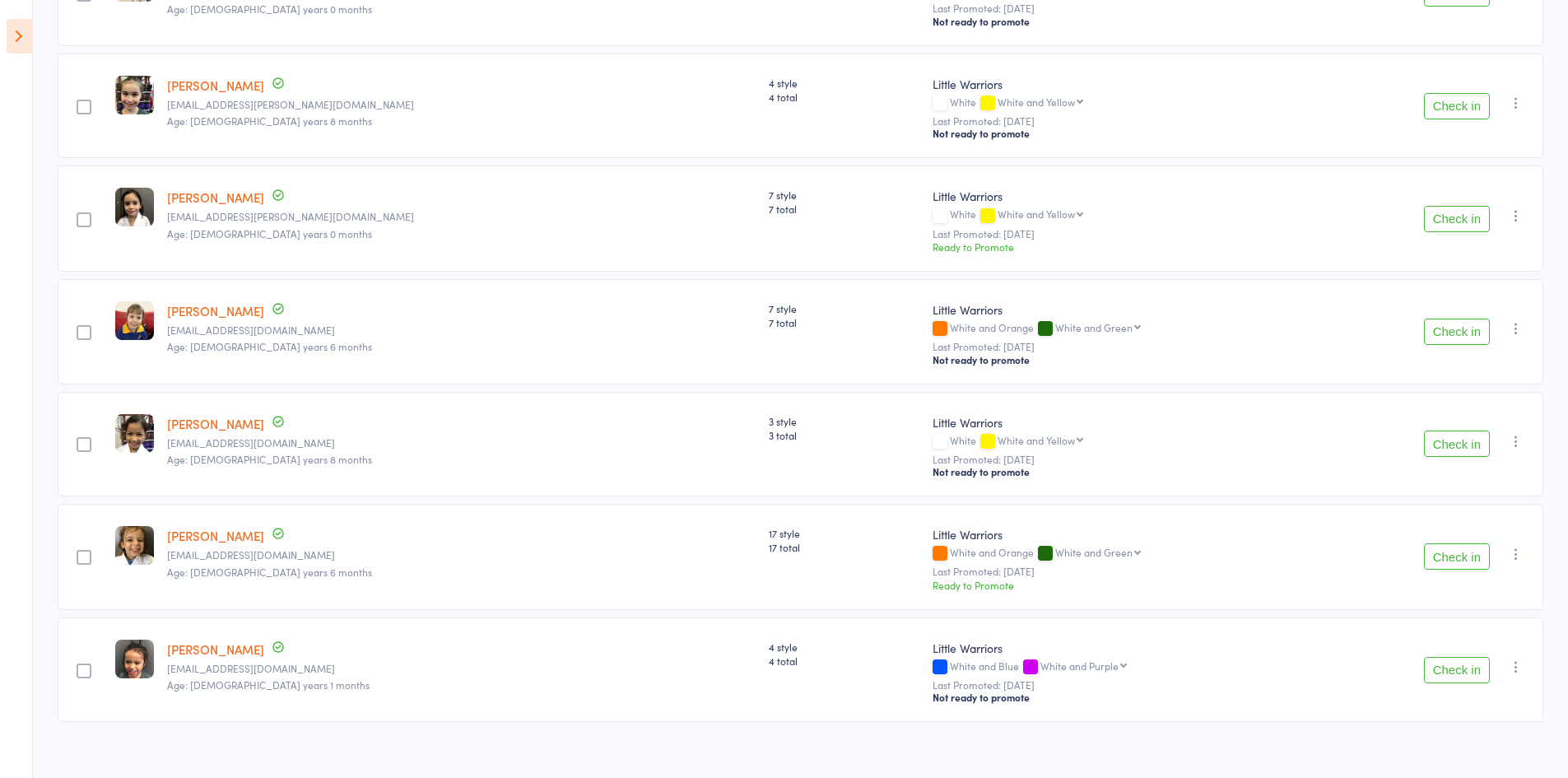
click at [1442, 439] on button "Check in" at bounding box center [1456, 443] width 66 height 27
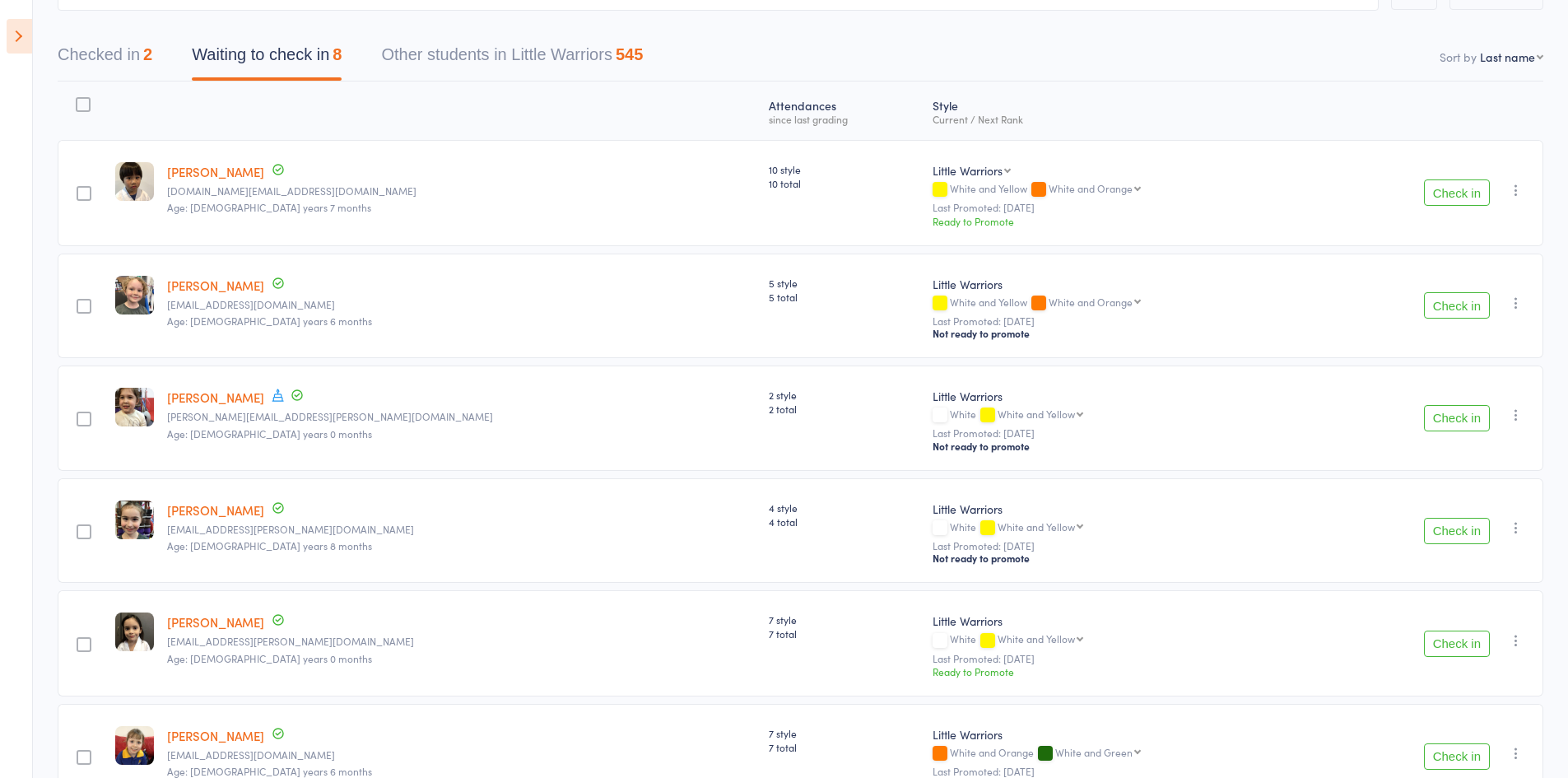
scroll to position [0, 0]
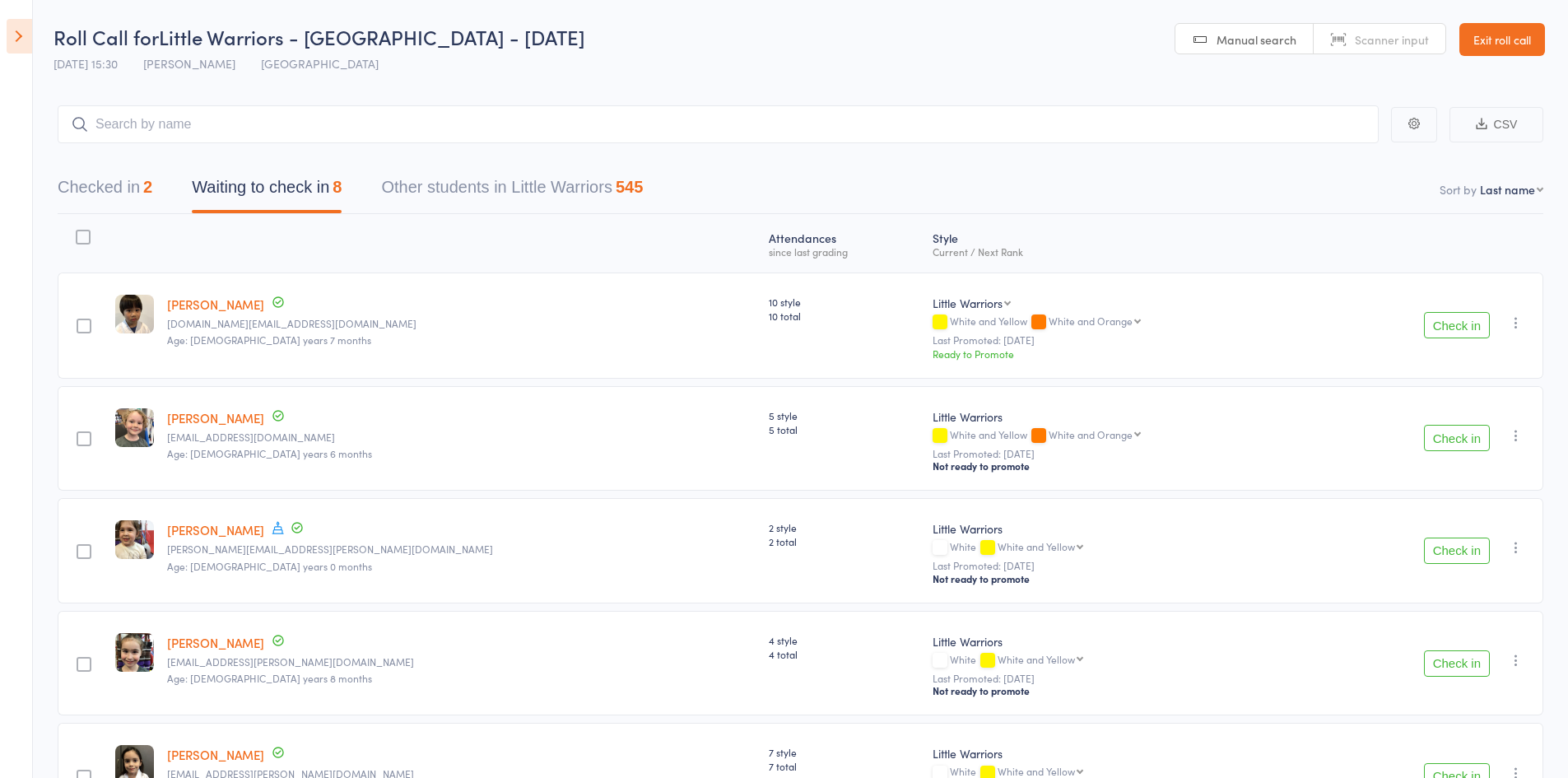
click at [1467, 327] on button "Check in" at bounding box center [1456, 325] width 66 height 27
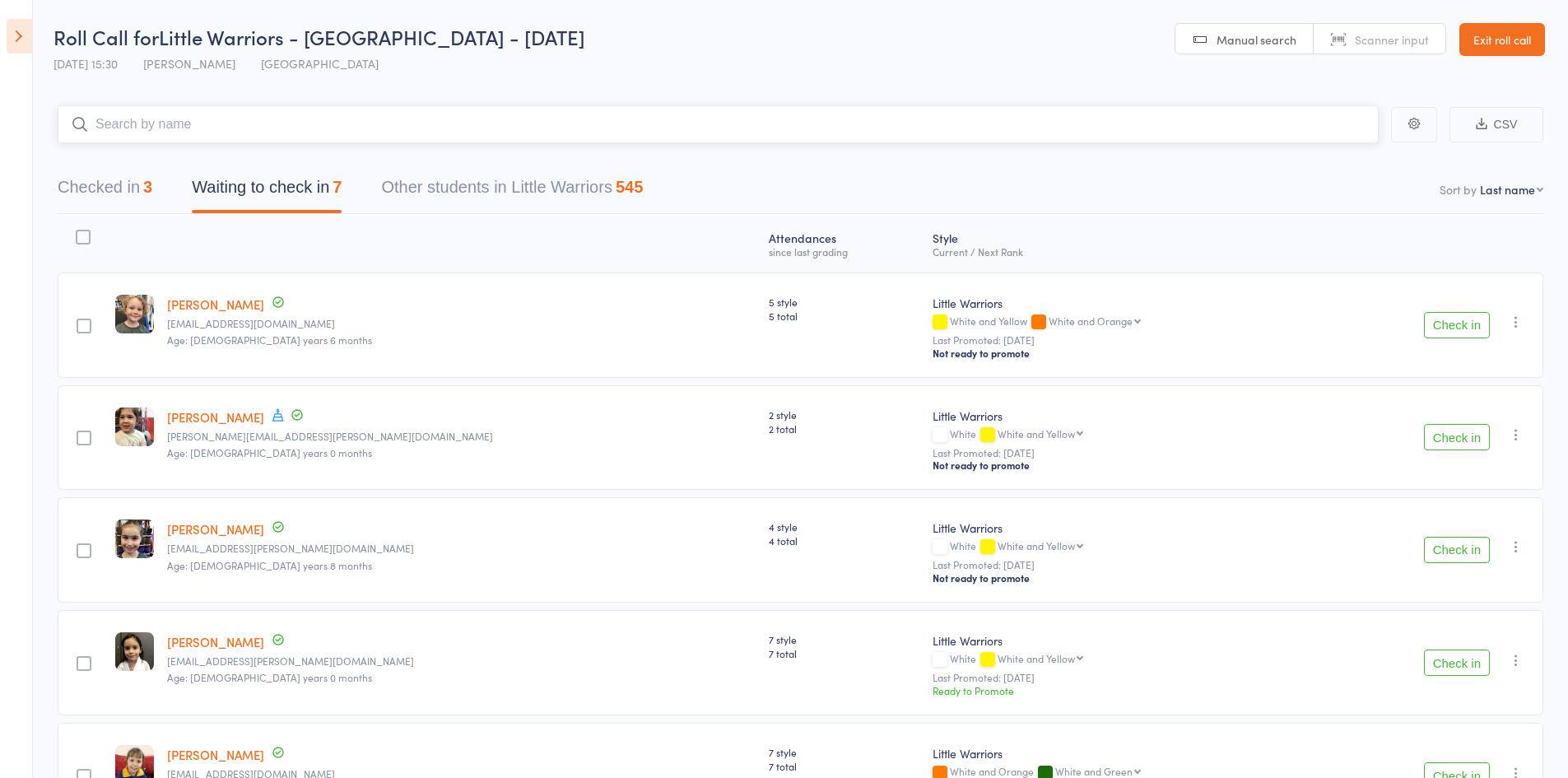
click at [168, 121] on input "search" at bounding box center [718, 124] width 1321 height 38
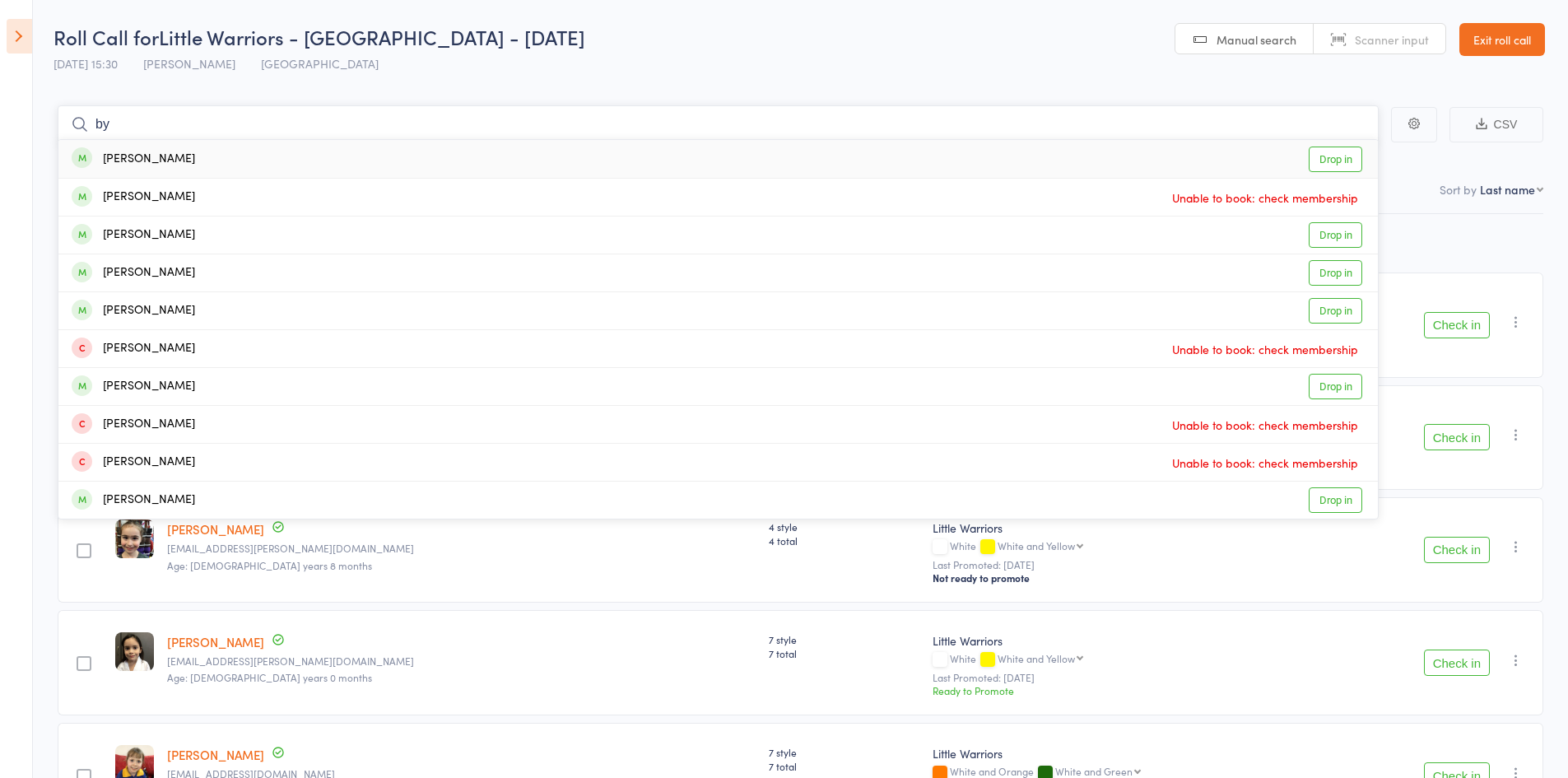
type input "b"
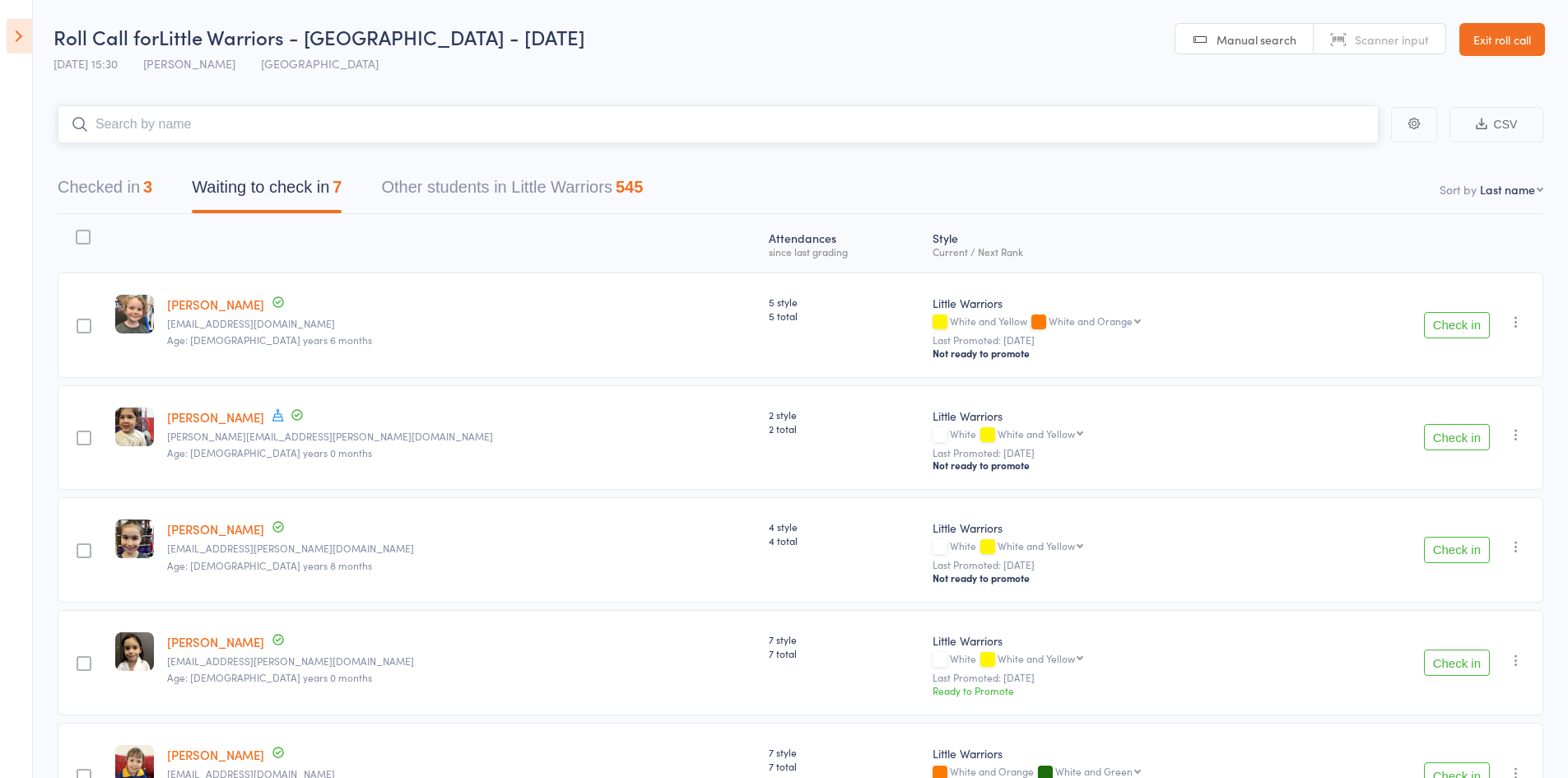
click at [99, 194] on button "Checked in 3" at bounding box center [105, 192] width 95 height 43
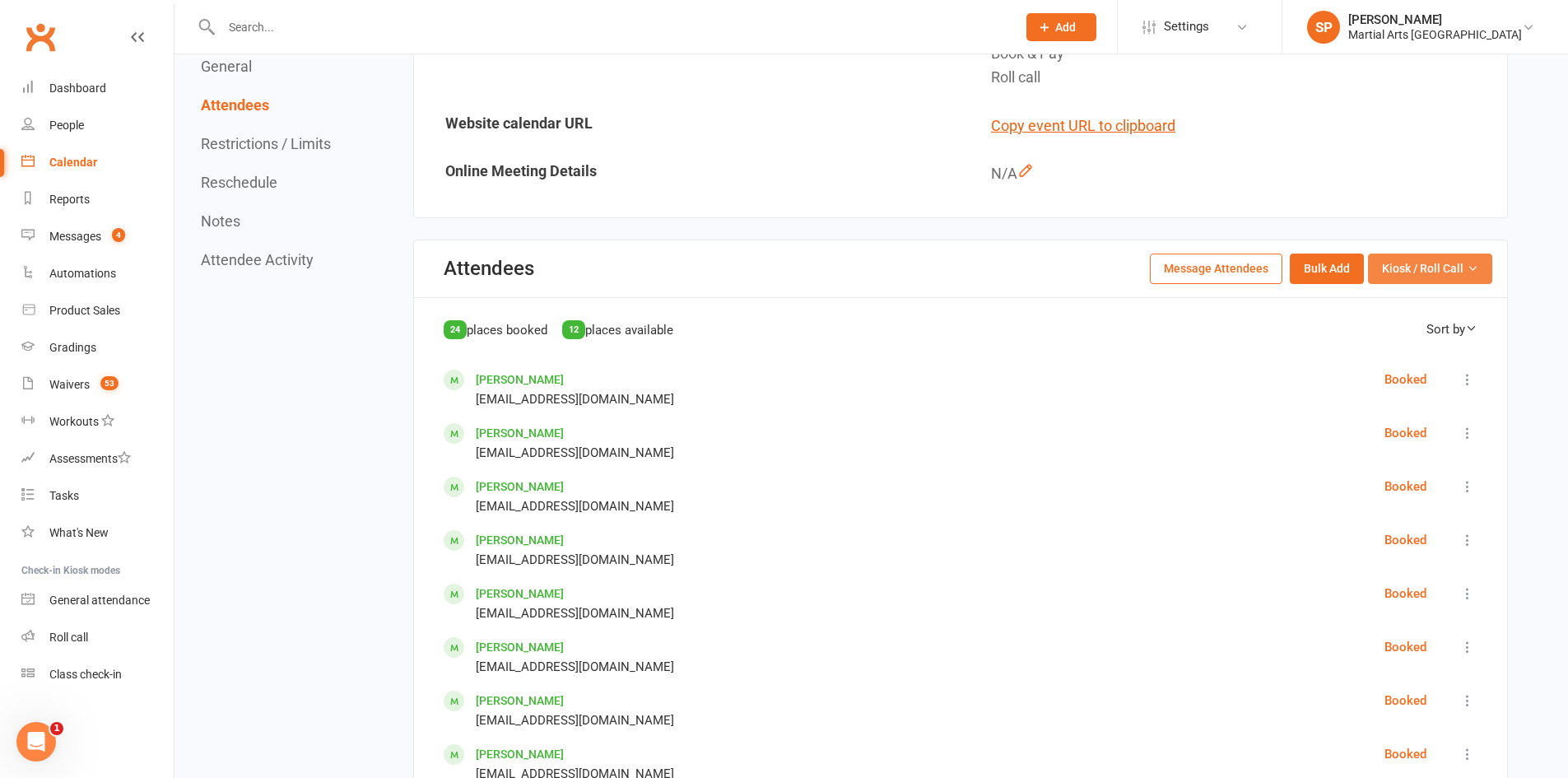
click at [1419, 271] on span "Kiosk / Roll Call" at bounding box center [1423, 269] width 82 height 18
click at [1404, 340] on link "Enter Roll Call" at bounding box center [1409, 339] width 163 height 33
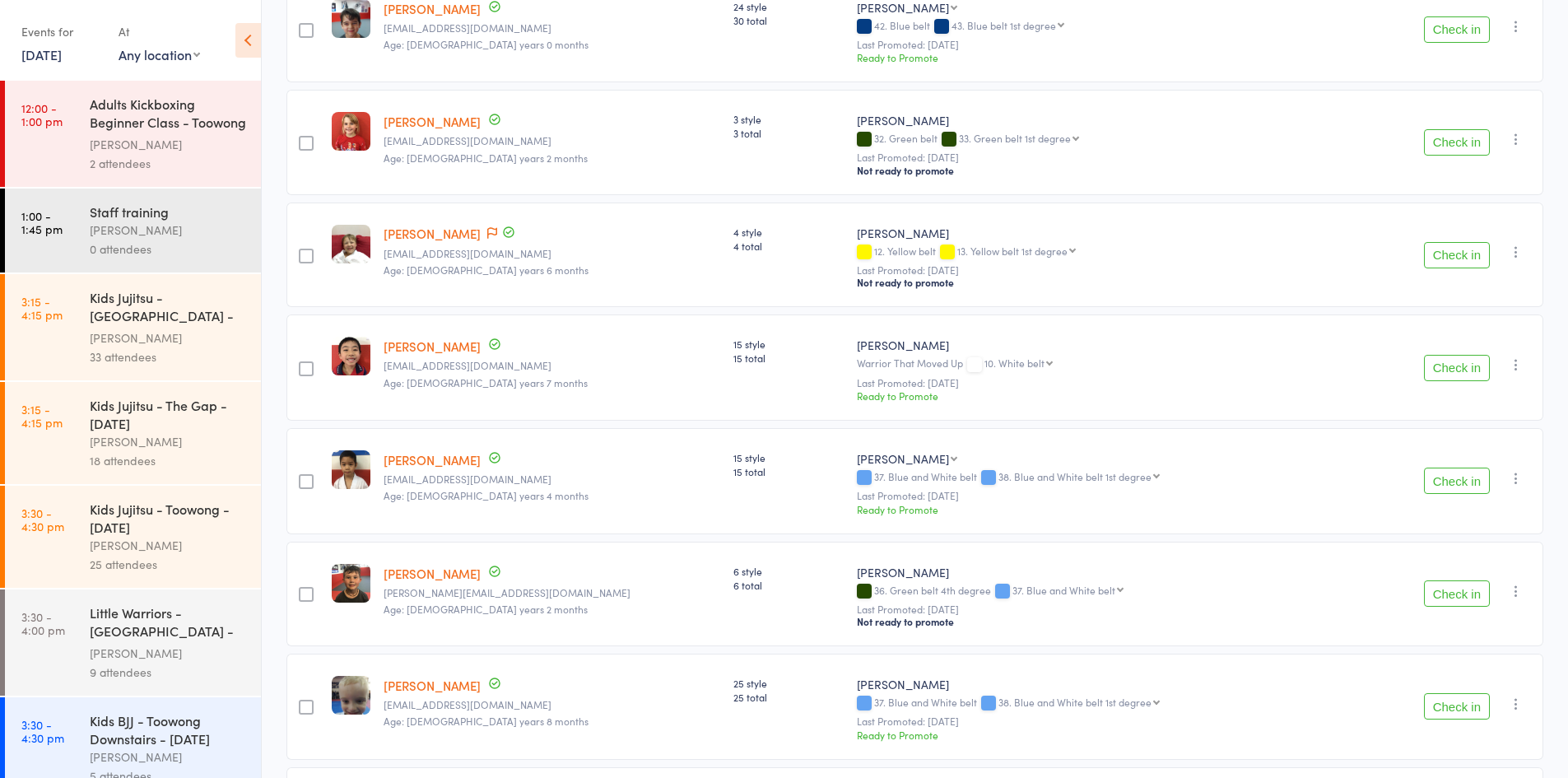
scroll to position [1646, 0]
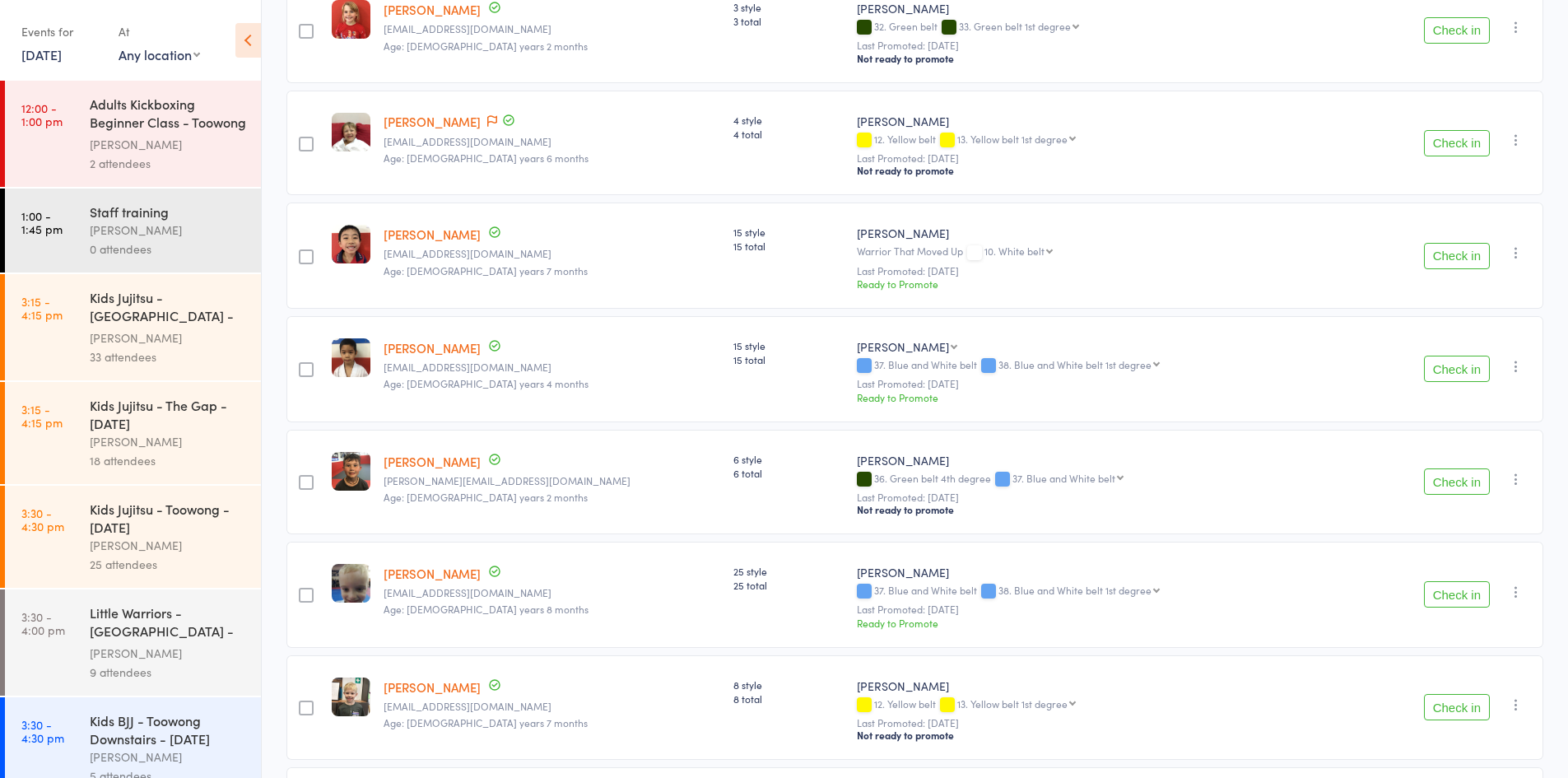
click at [1449, 355] on button "Check in" at bounding box center [1456, 368] width 66 height 27
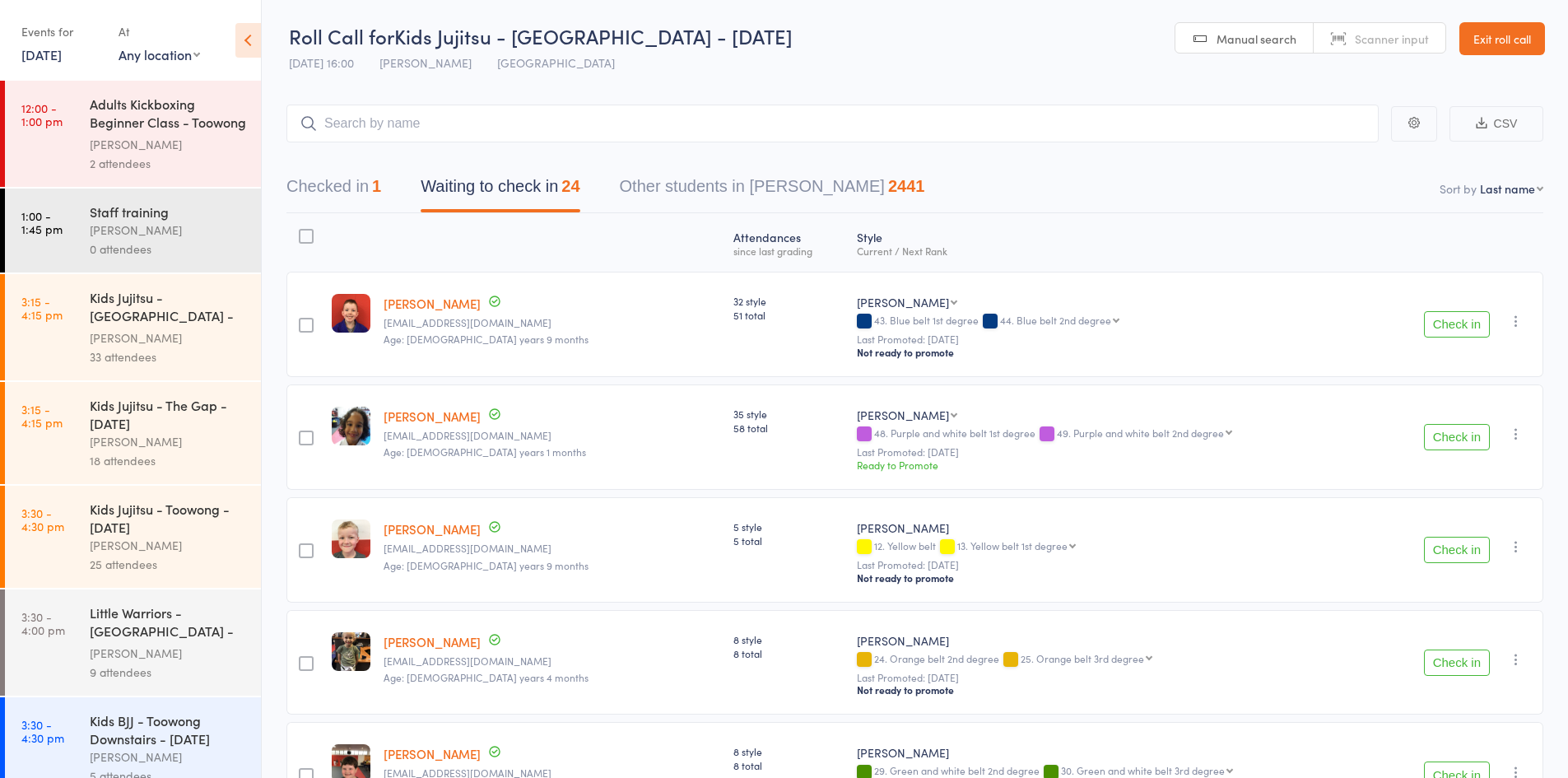
scroll to position [0, 0]
click at [403, 117] on input "search" at bounding box center [832, 124] width 1092 height 38
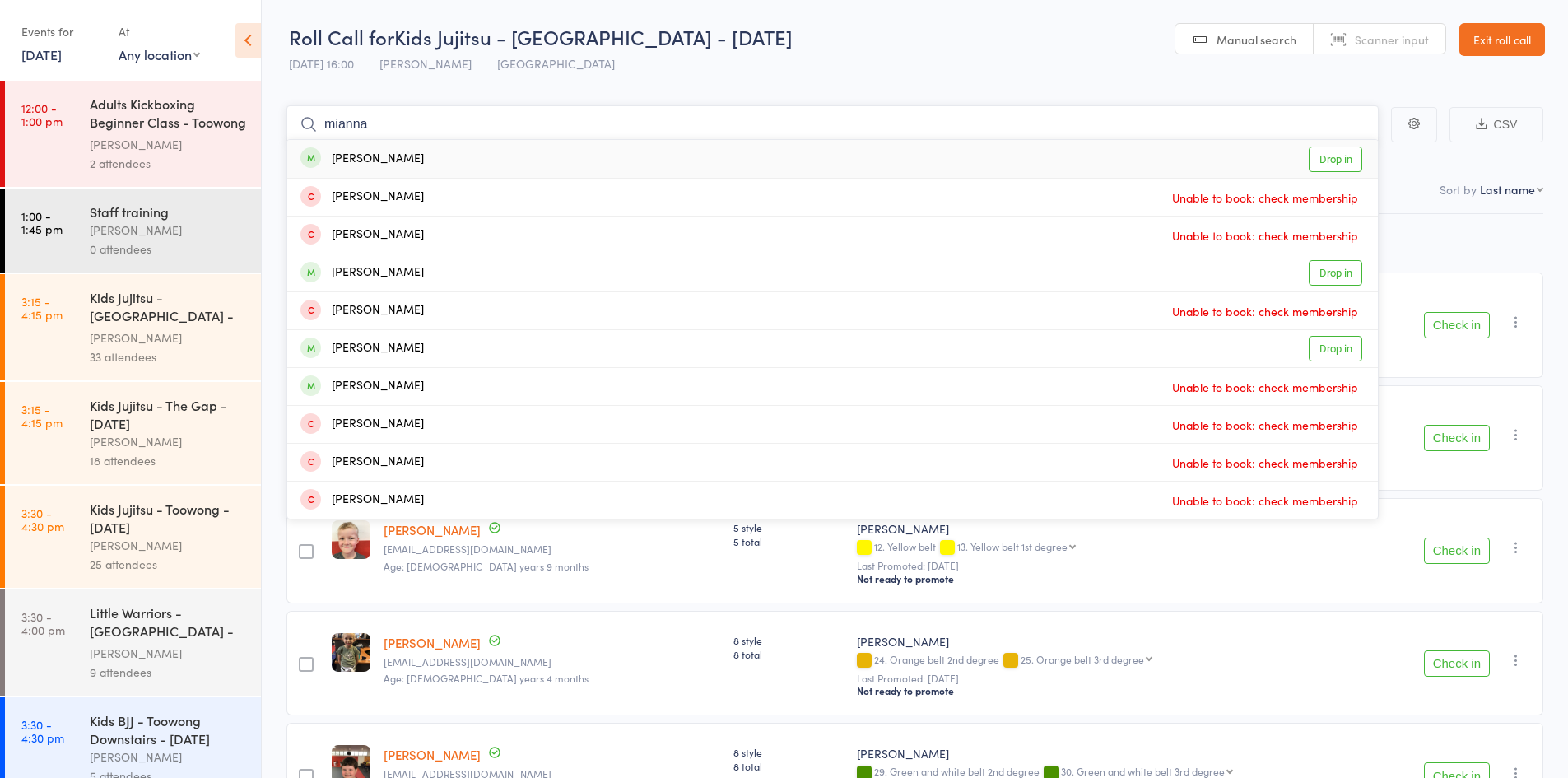
type input "mianna"
click at [1343, 164] on link "Drop in" at bounding box center [1335, 159] width 53 height 26
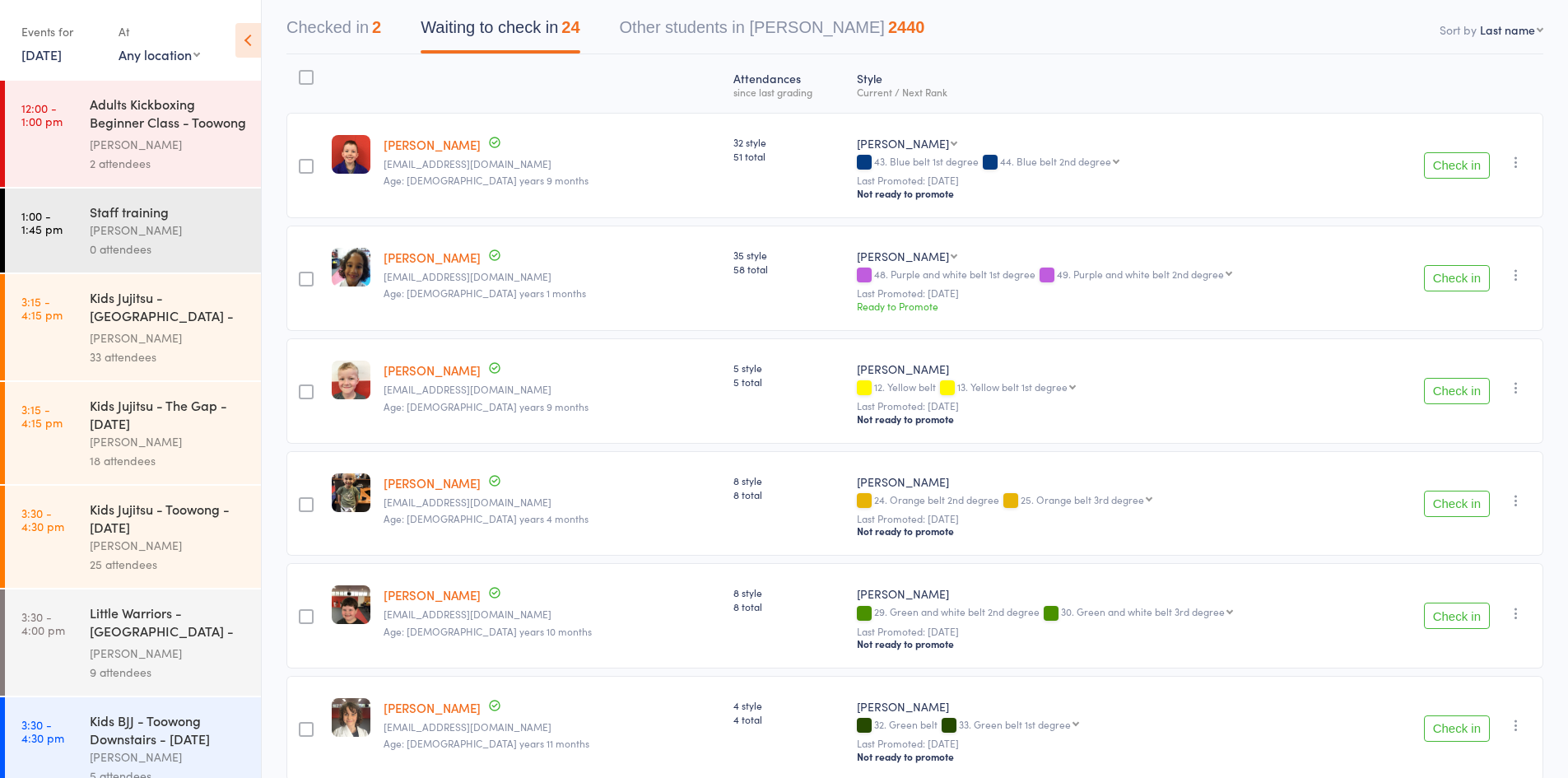
scroll to position [165, 0]
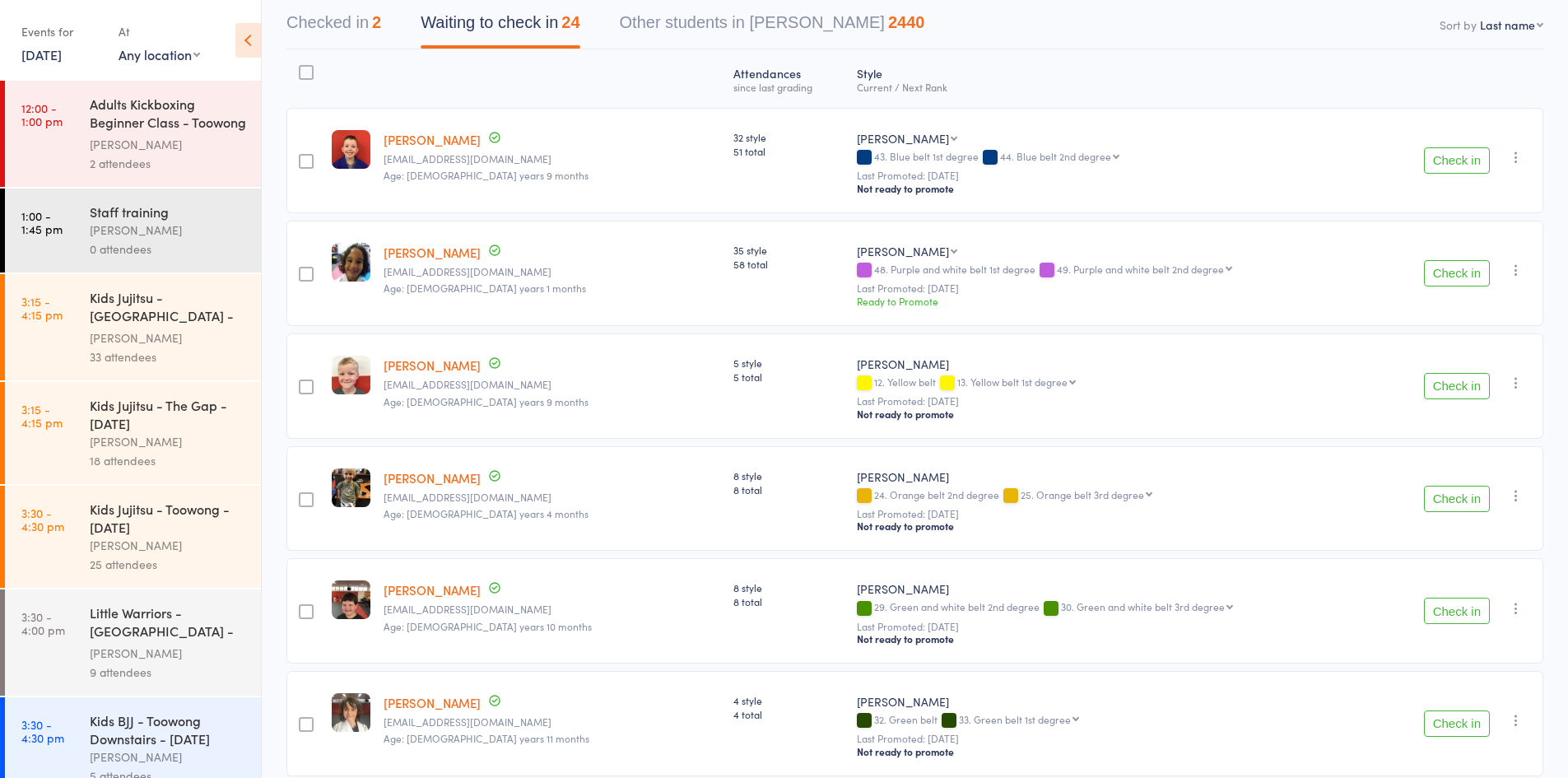
click at [1450, 611] on button "Check in" at bounding box center [1456, 610] width 66 height 27
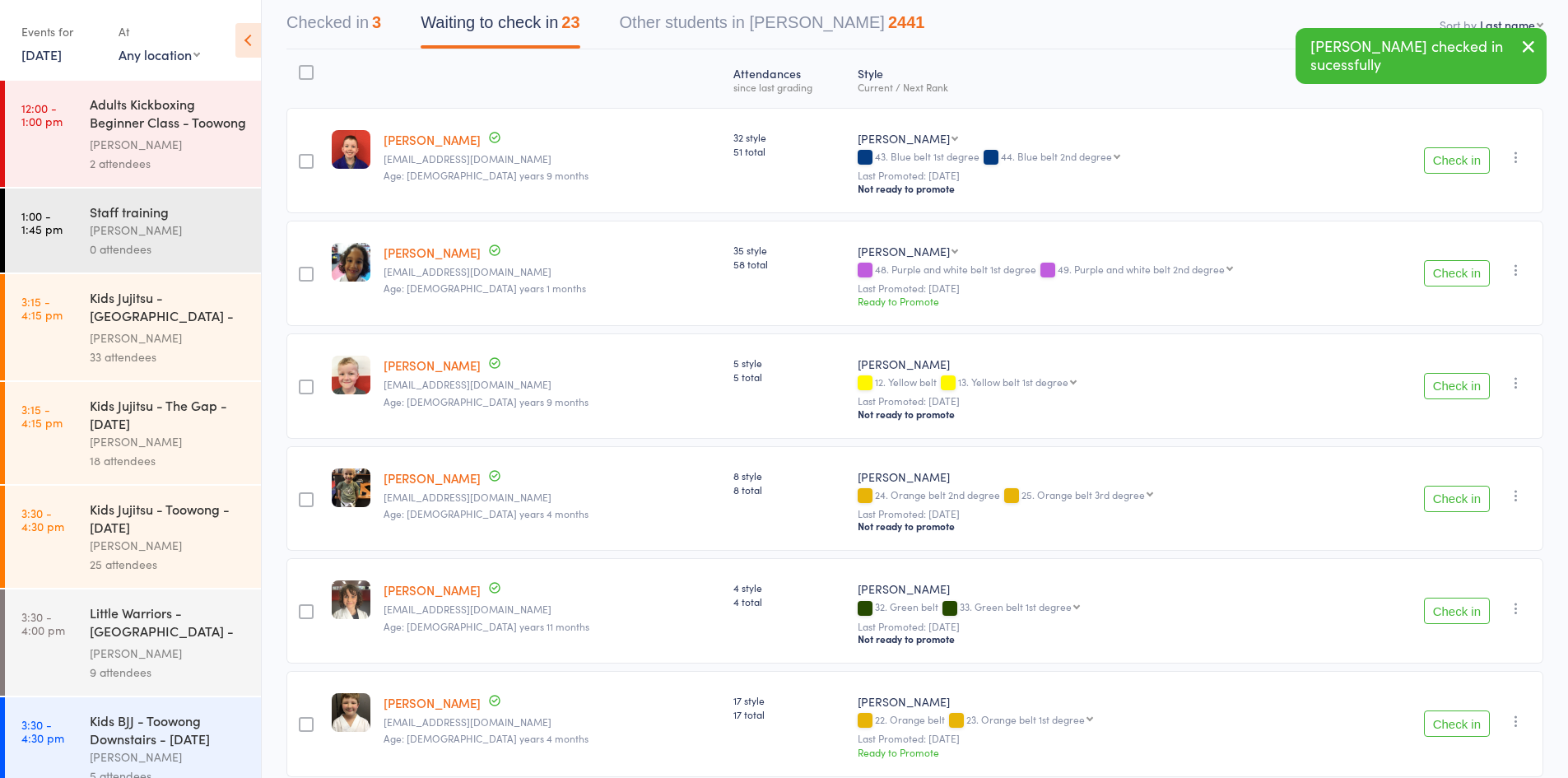
click at [1524, 56] on icon "button" at bounding box center [1529, 46] width 20 height 21
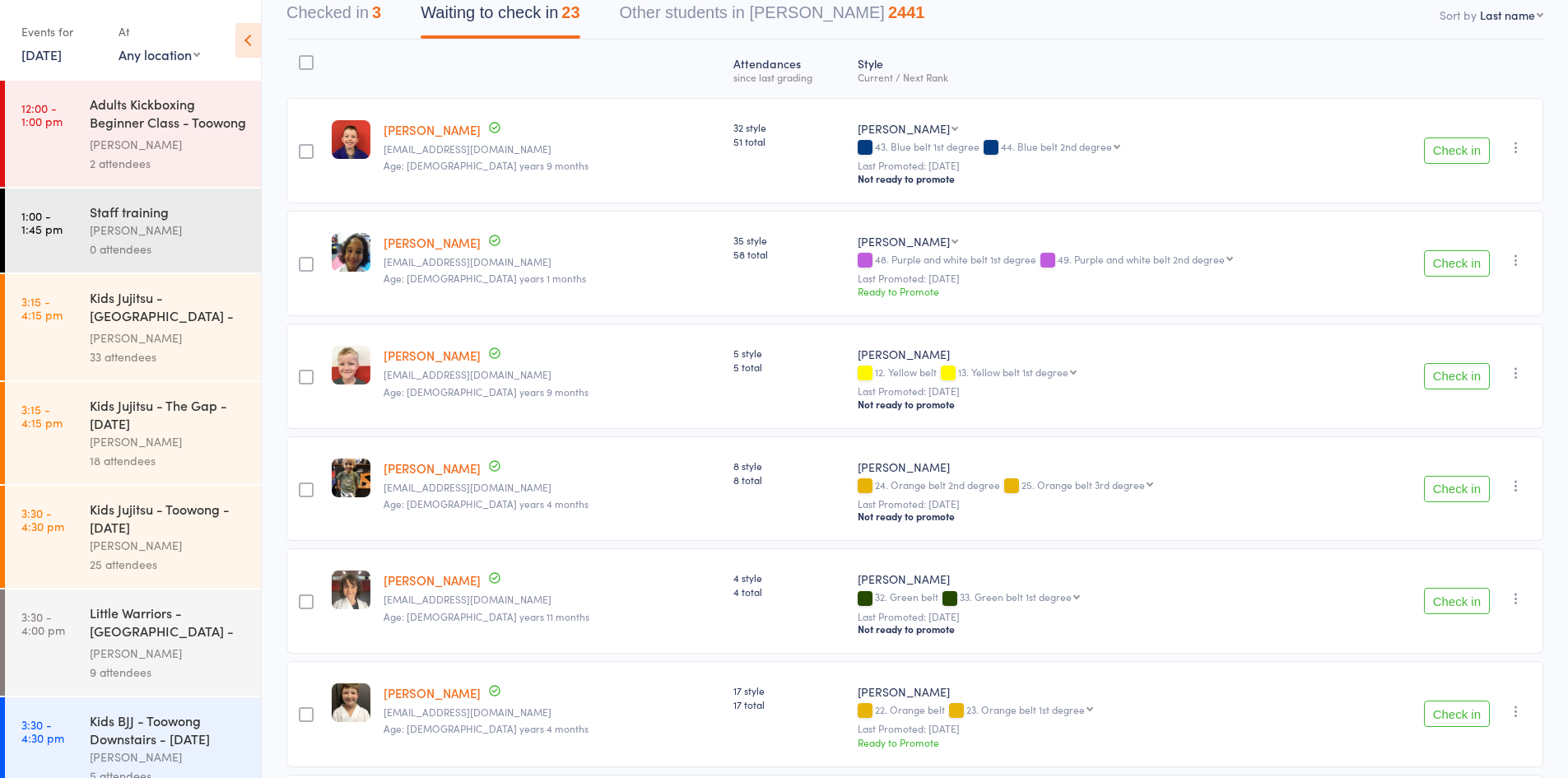
scroll to position [51, 0]
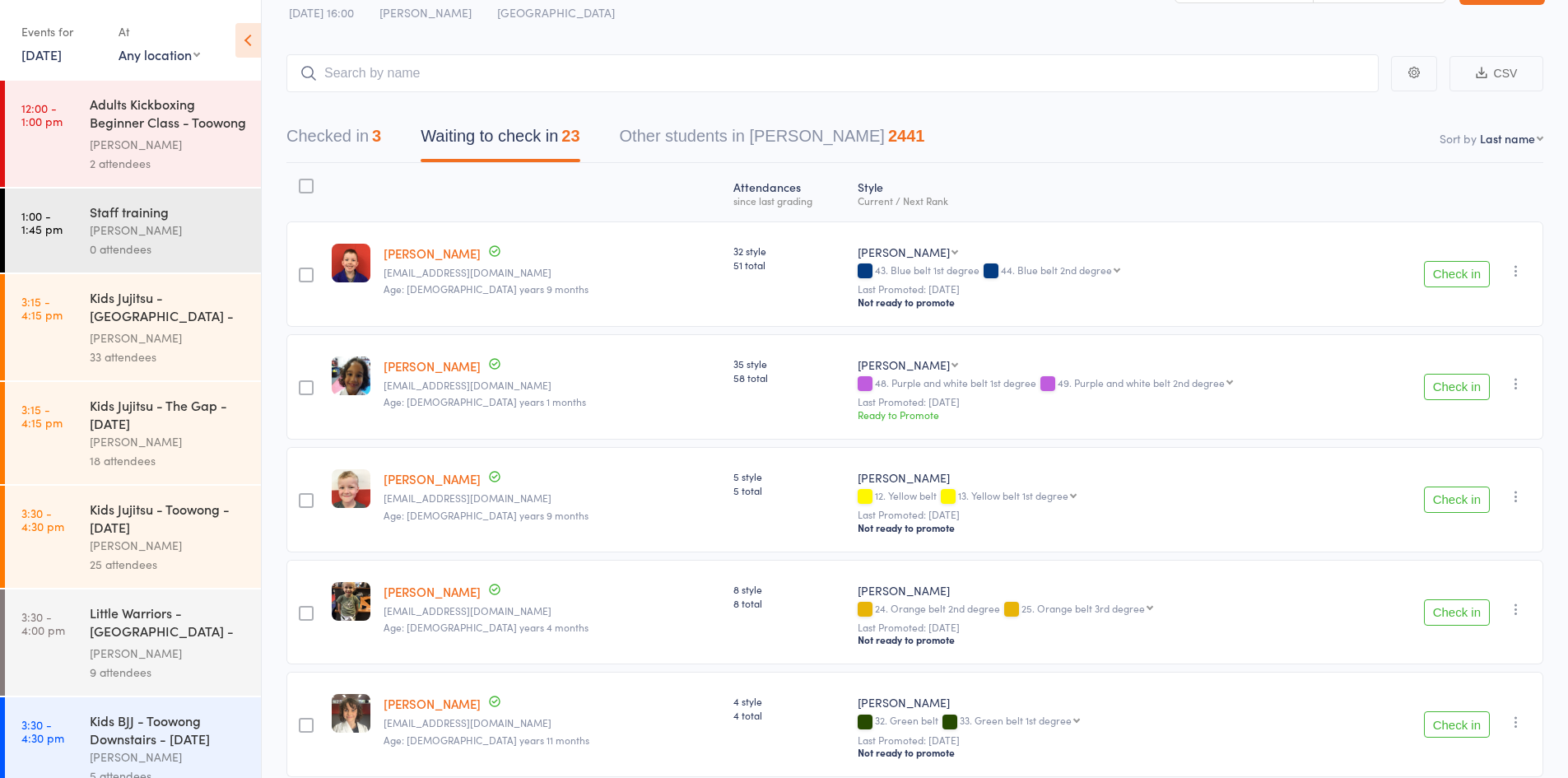
click at [348, 141] on button "Checked in 3" at bounding box center [334, 140] width 95 height 43
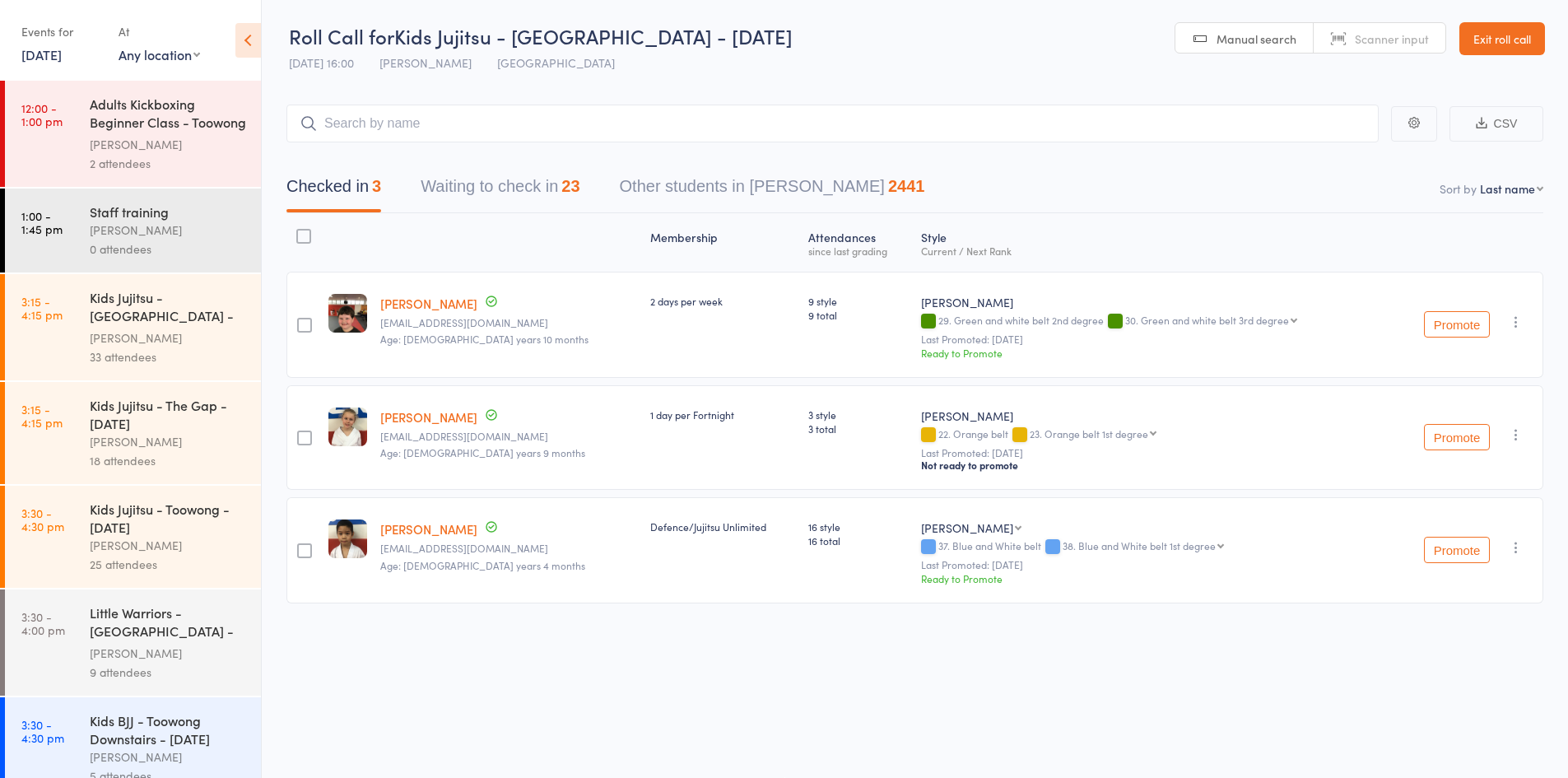
click at [496, 198] on button "Waiting to check in 23" at bounding box center [500, 191] width 159 height 43
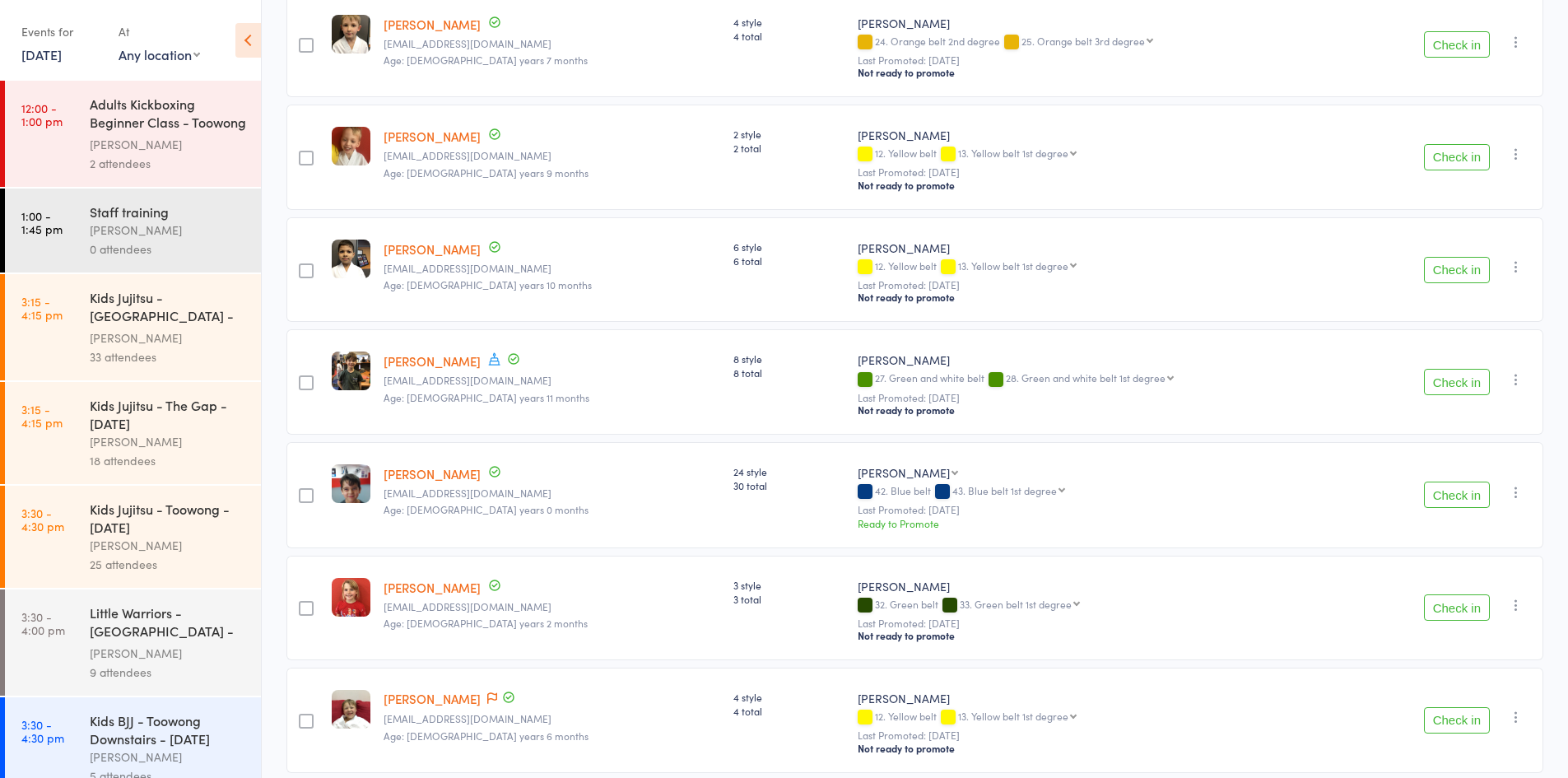
scroll to position [1039, 0]
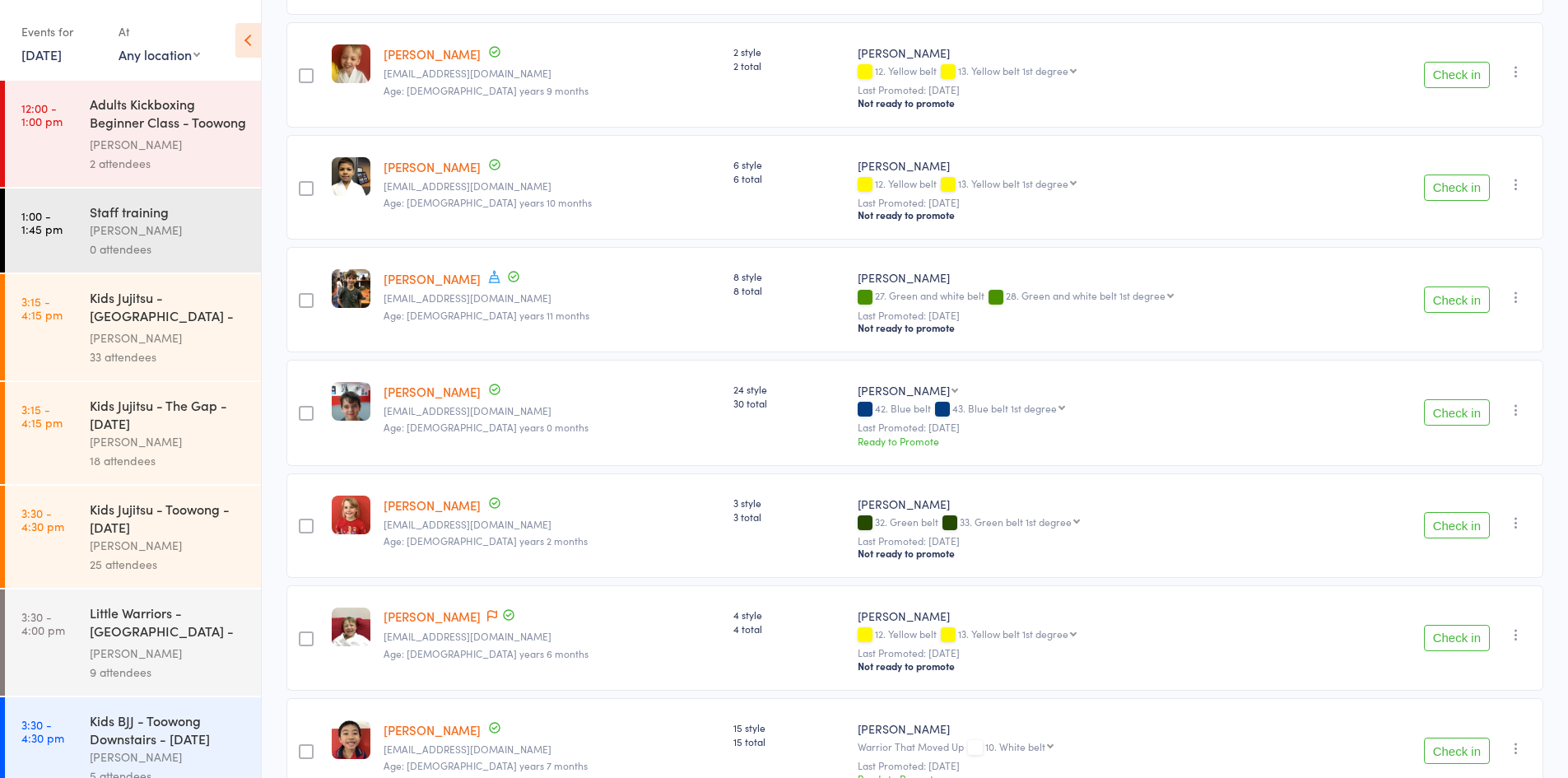
click at [1451, 511] on button "Check in" at bounding box center [1456, 524] width 66 height 27
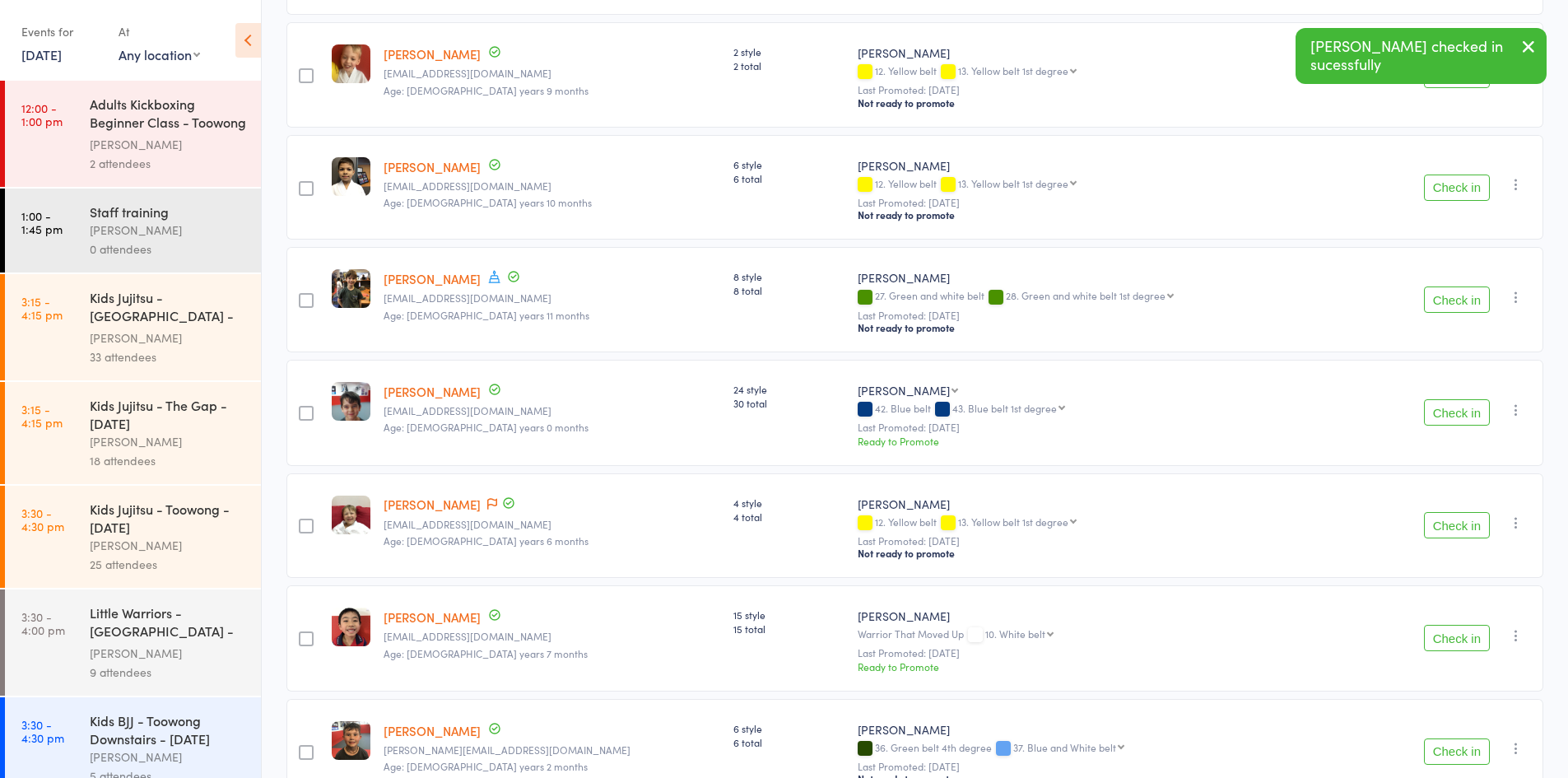
click at [1451, 625] on button "Check in" at bounding box center [1456, 638] width 66 height 27
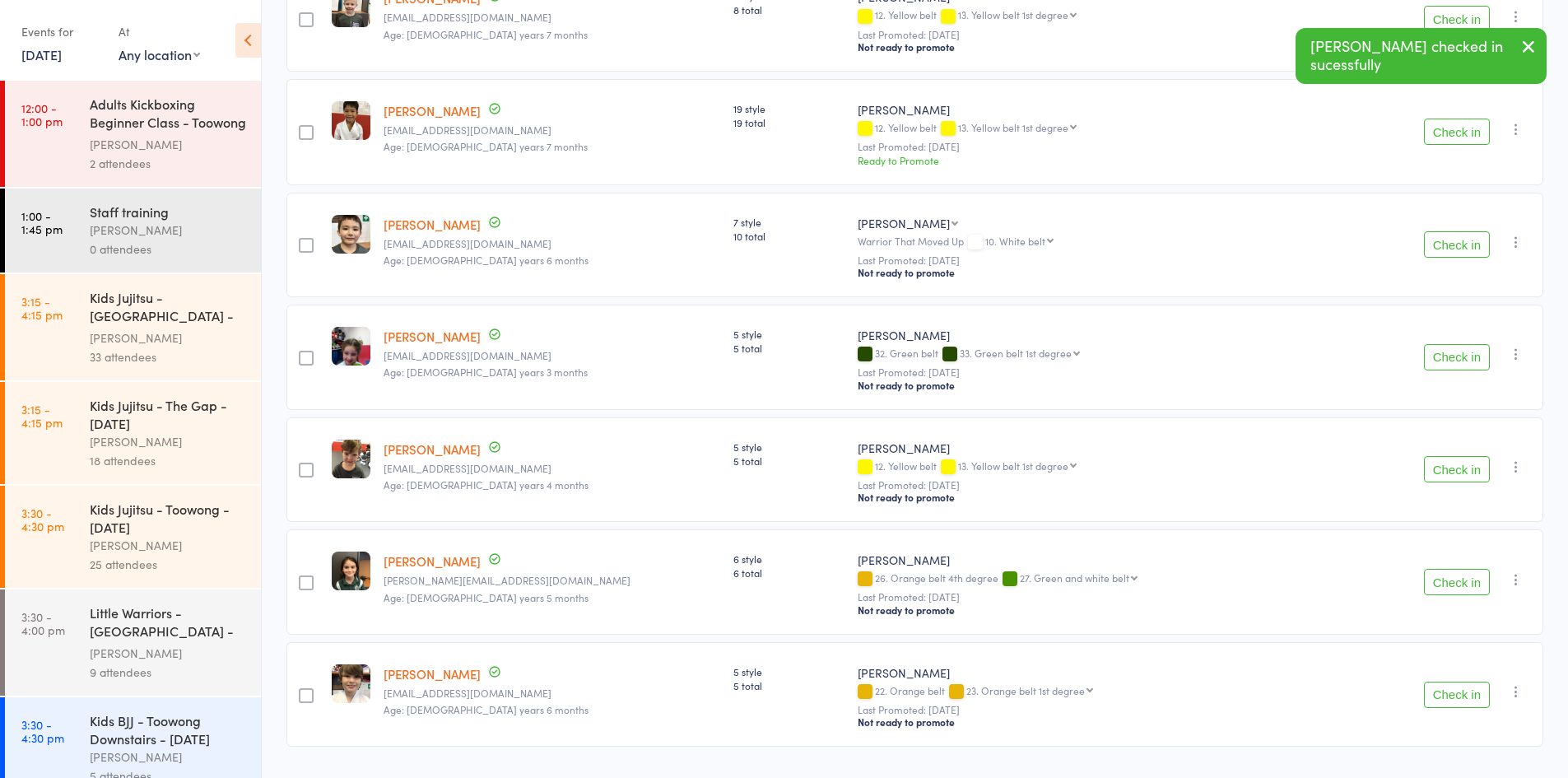
scroll to position [1887, 0]
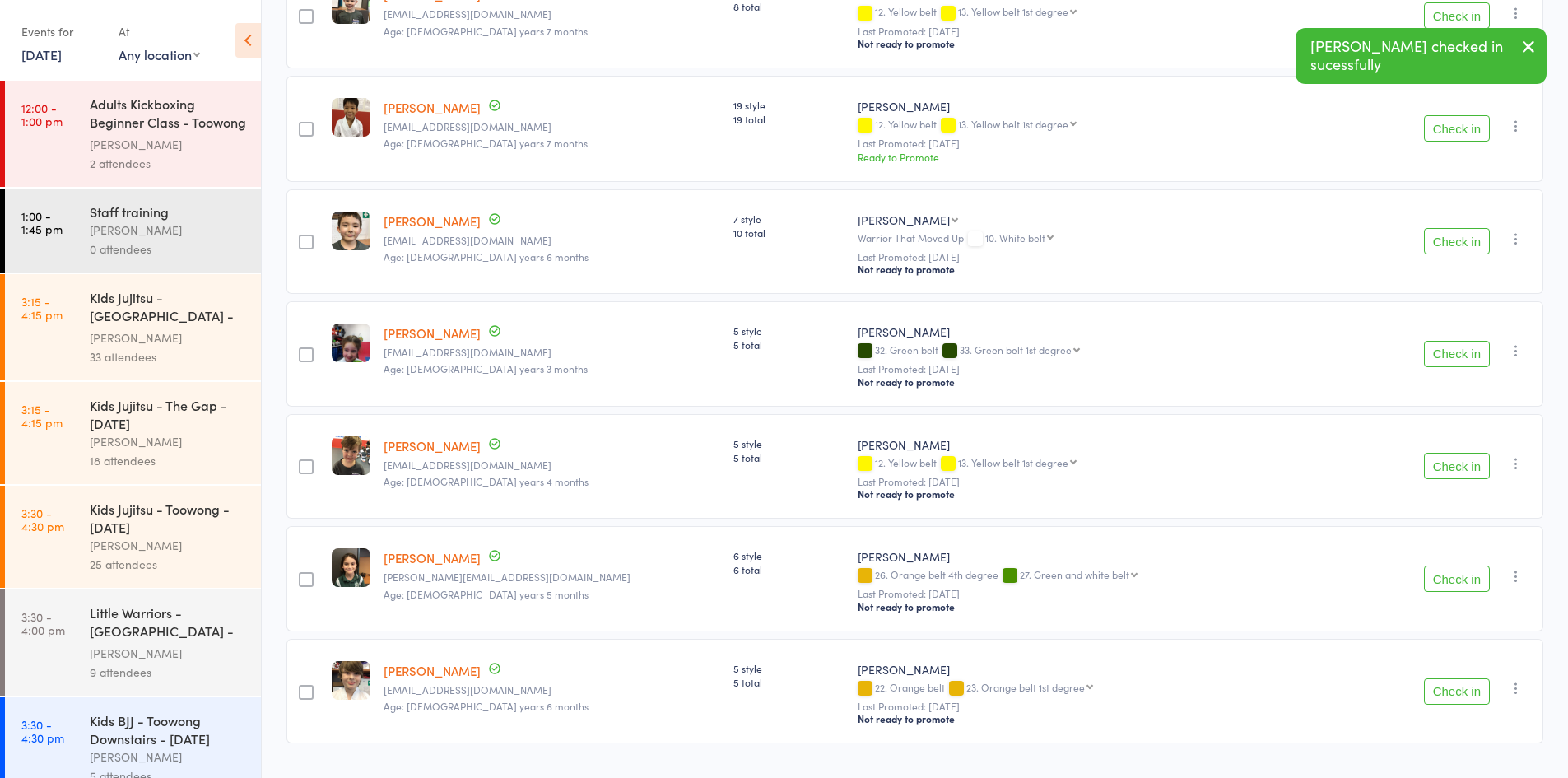
click at [1457, 678] on button "Check in" at bounding box center [1456, 691] width 66 height 27
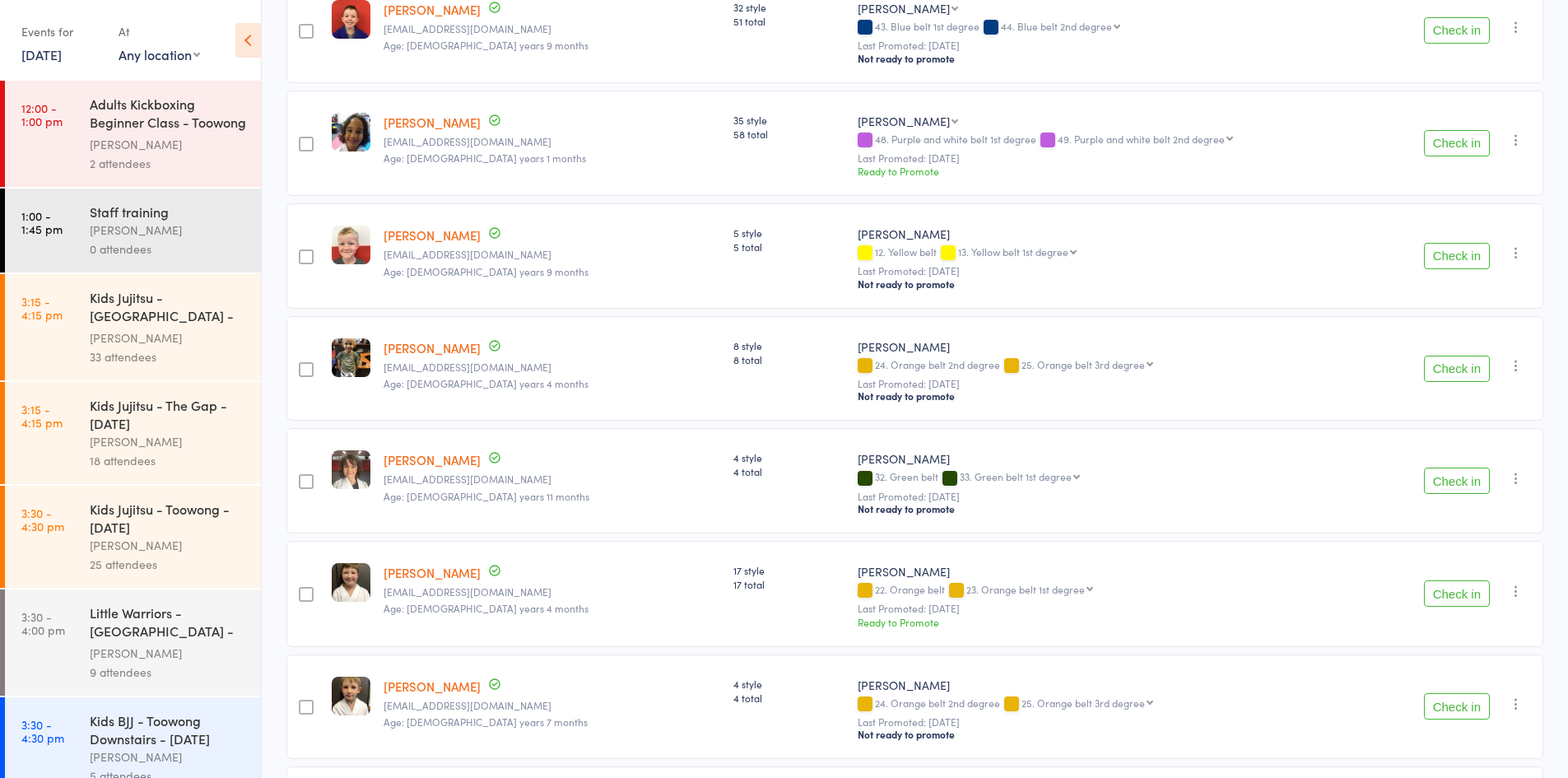
scroll to position [0, 0]
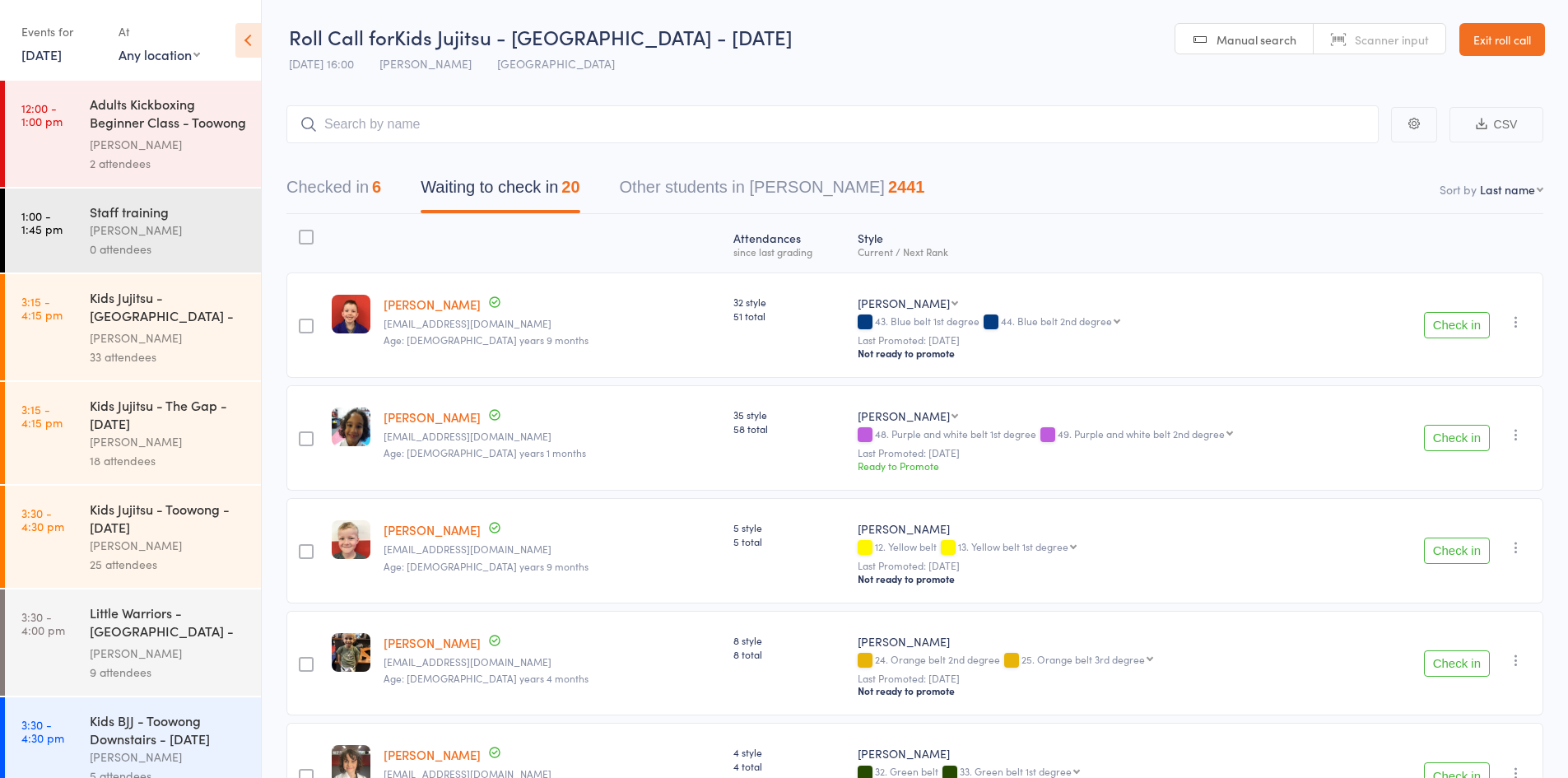
click at [356, 193] on button "Checked in 6" at bounding box center [334, 192] width 95 height 43
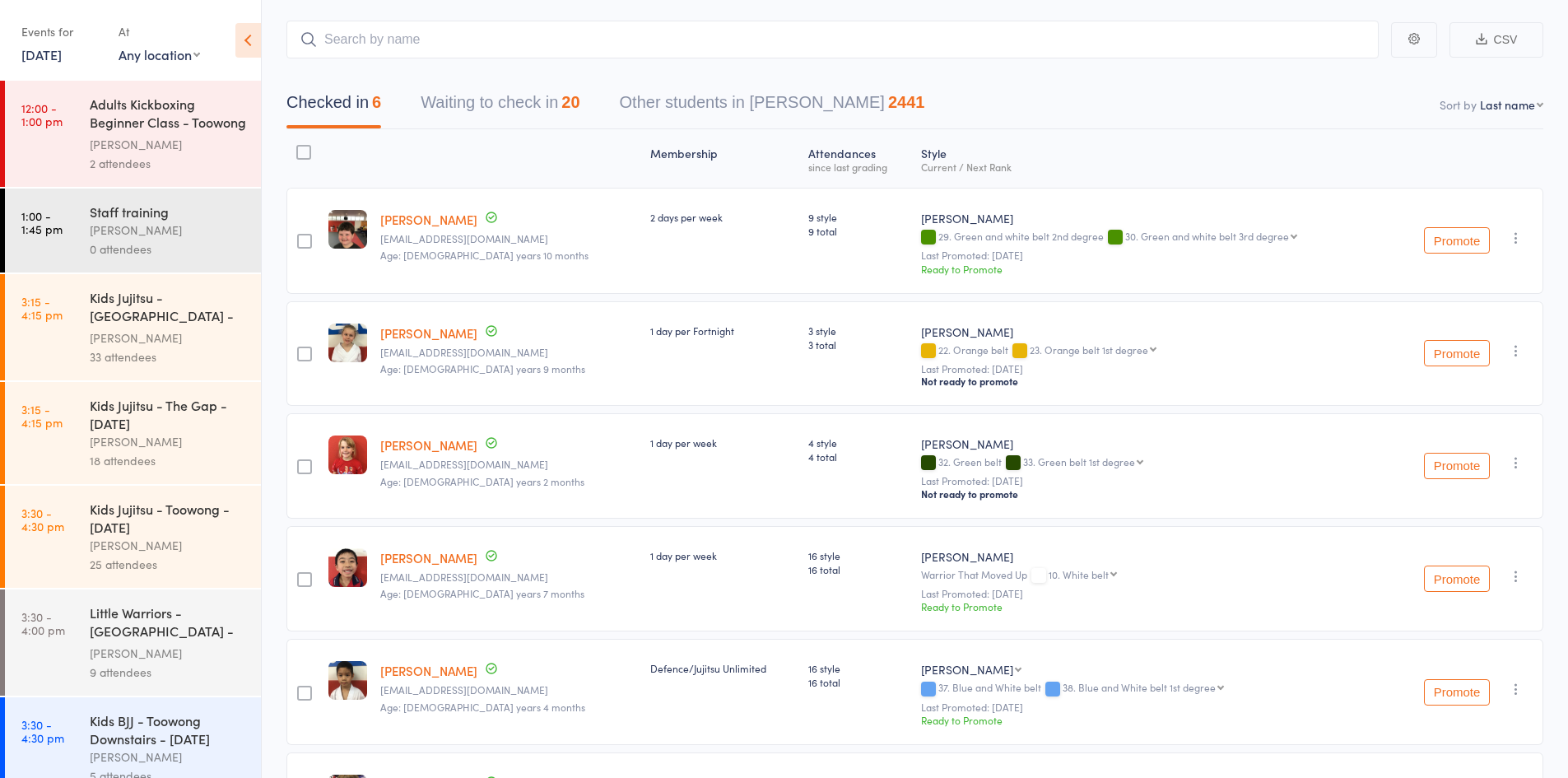
scroll to position [165, 0]
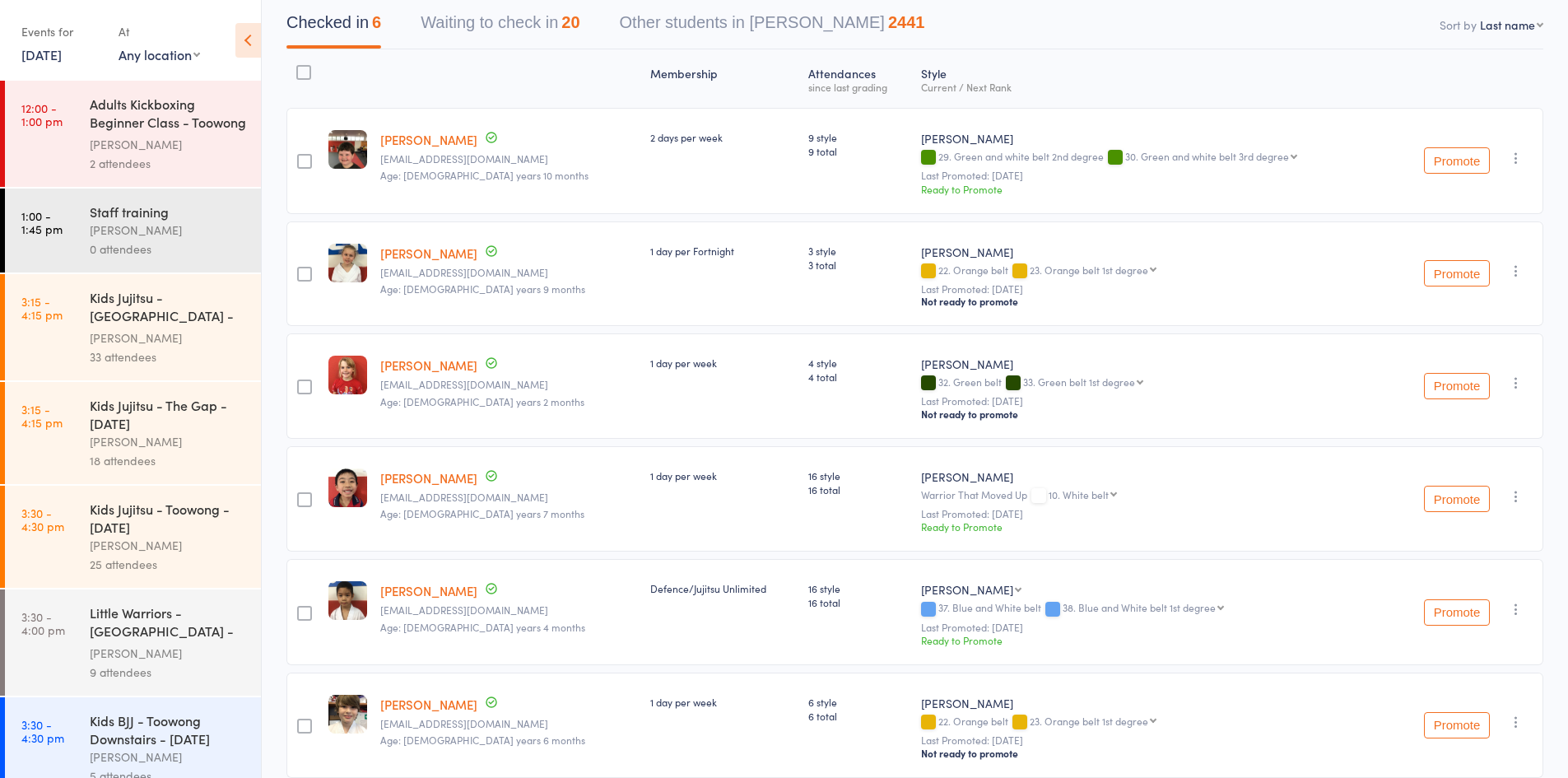
click at [496, 38] on button "Waiting to check in 20" at bounding box center [500, 27] width 159 height 43
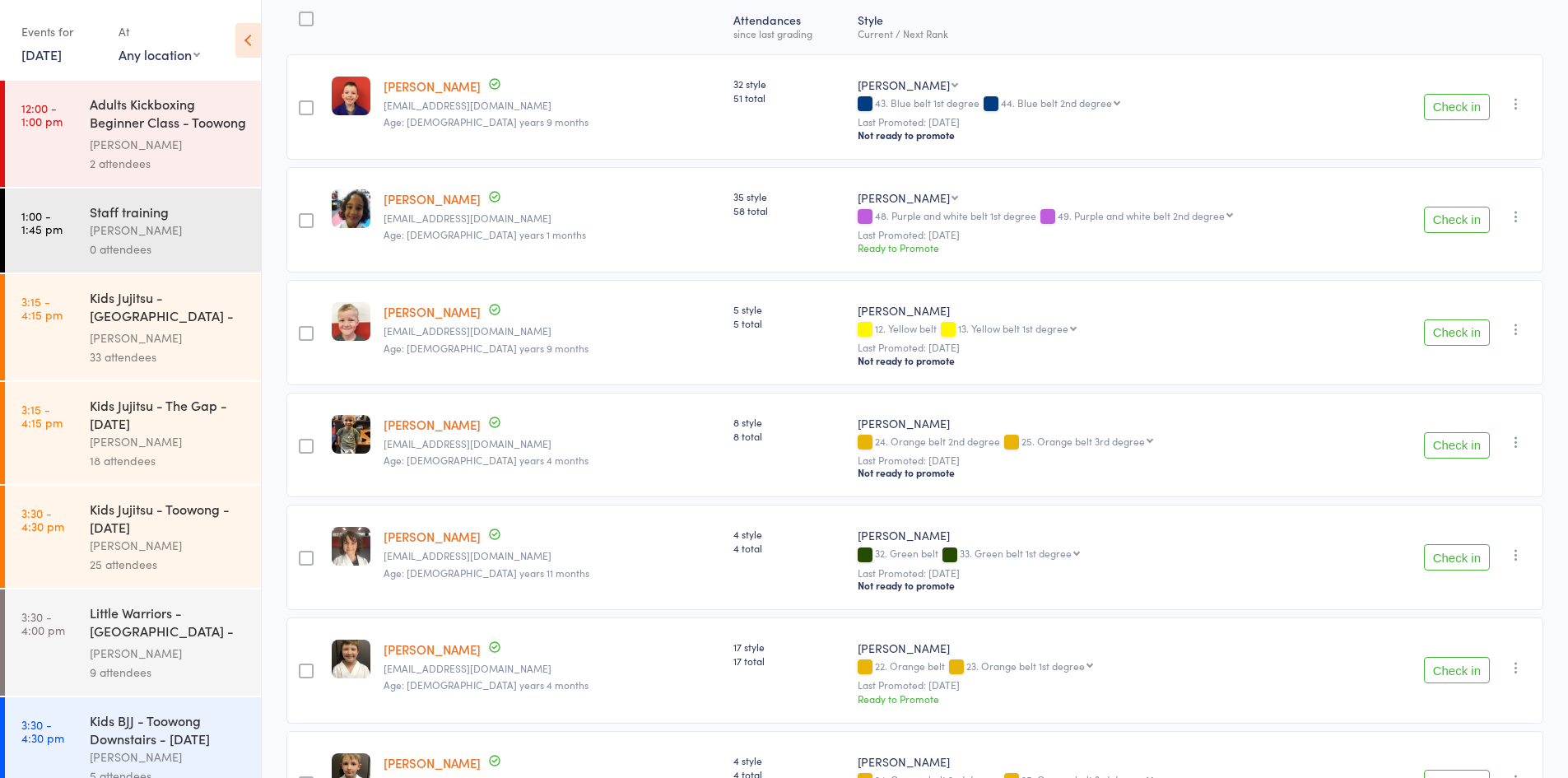
scroll to position [247, 0]
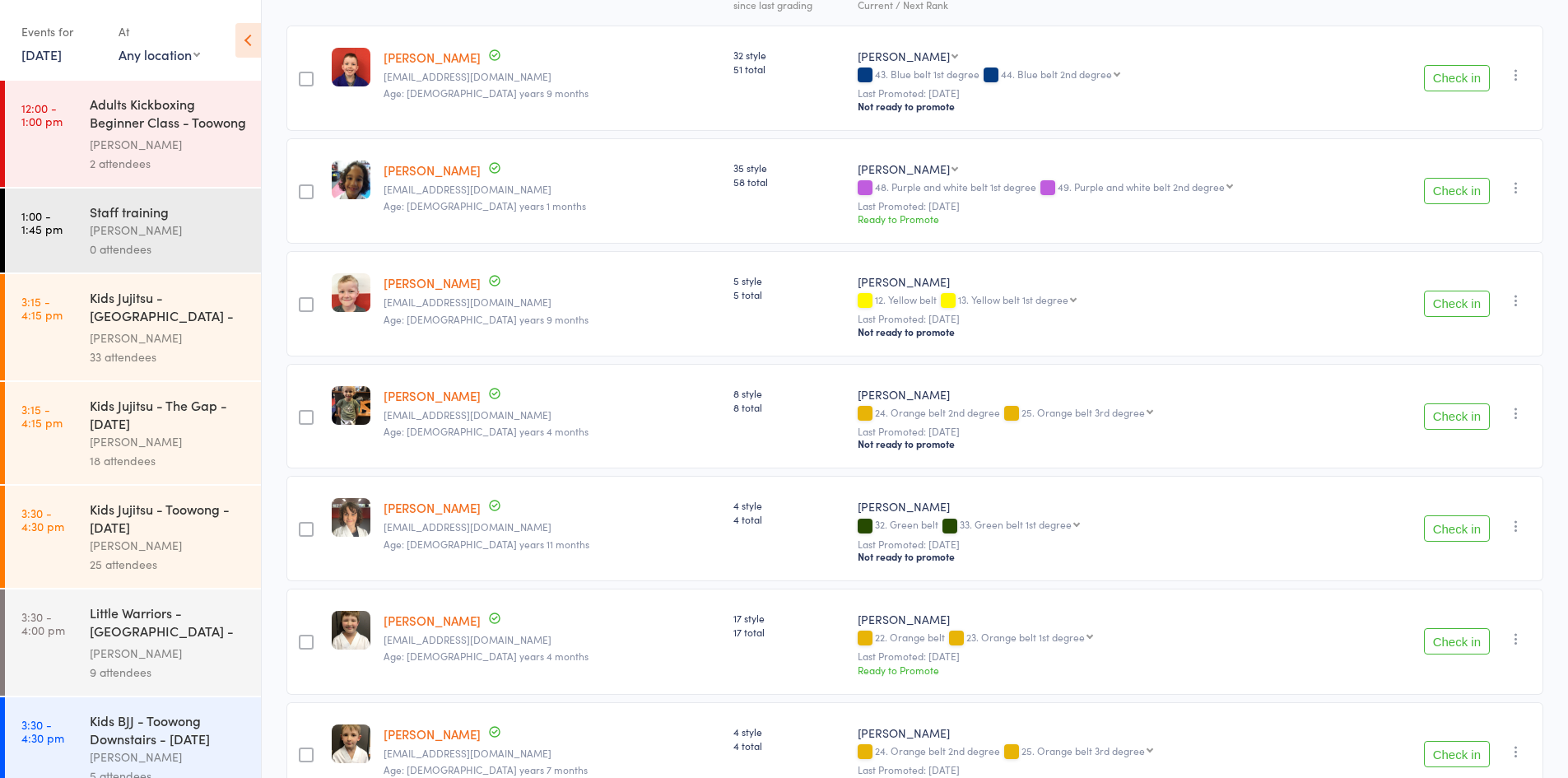
click at [1451, 403] on button "Check in" at bounding box center [1456, 416] width 66 height 27
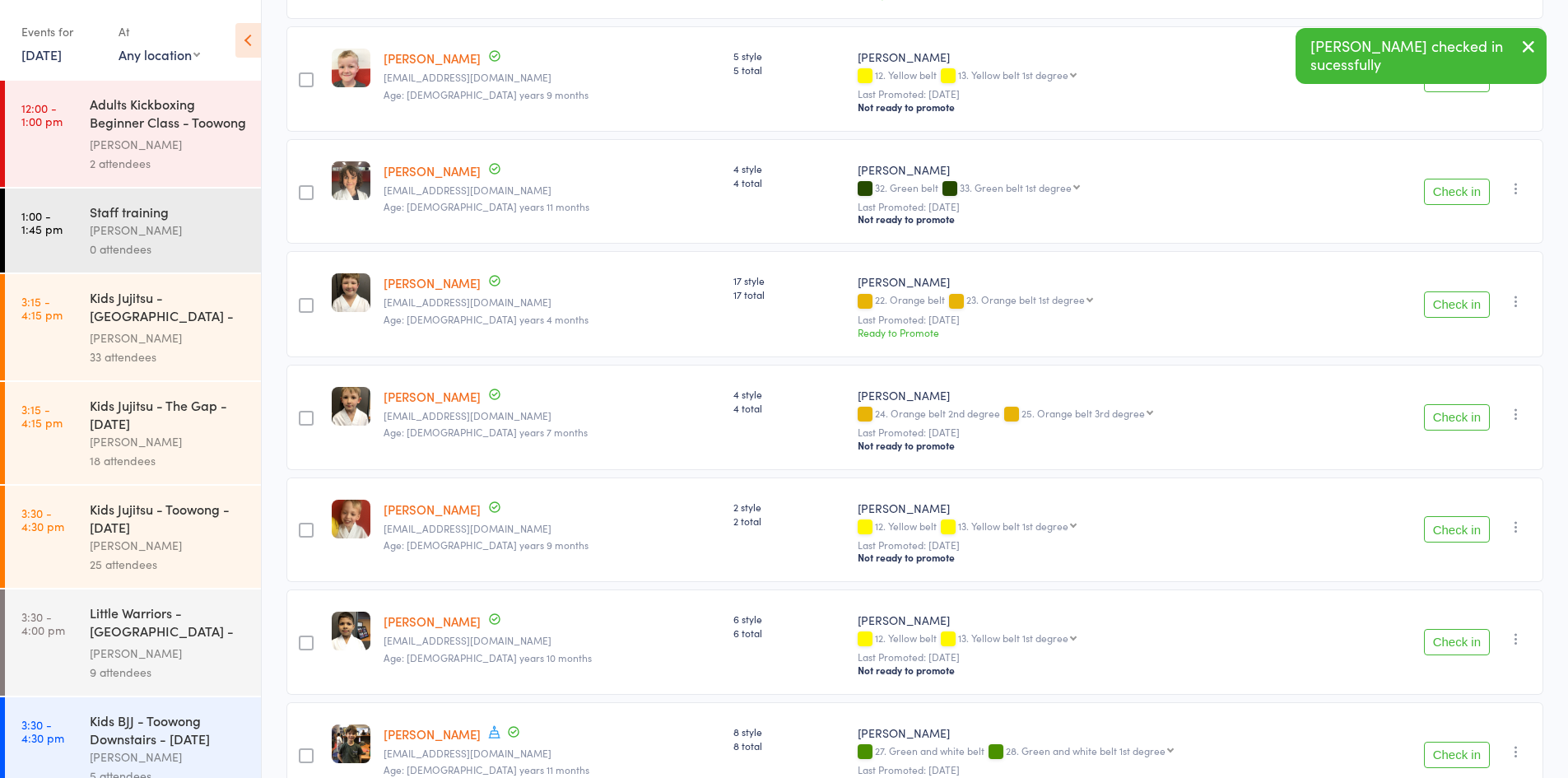
scroll to position [494, 0]
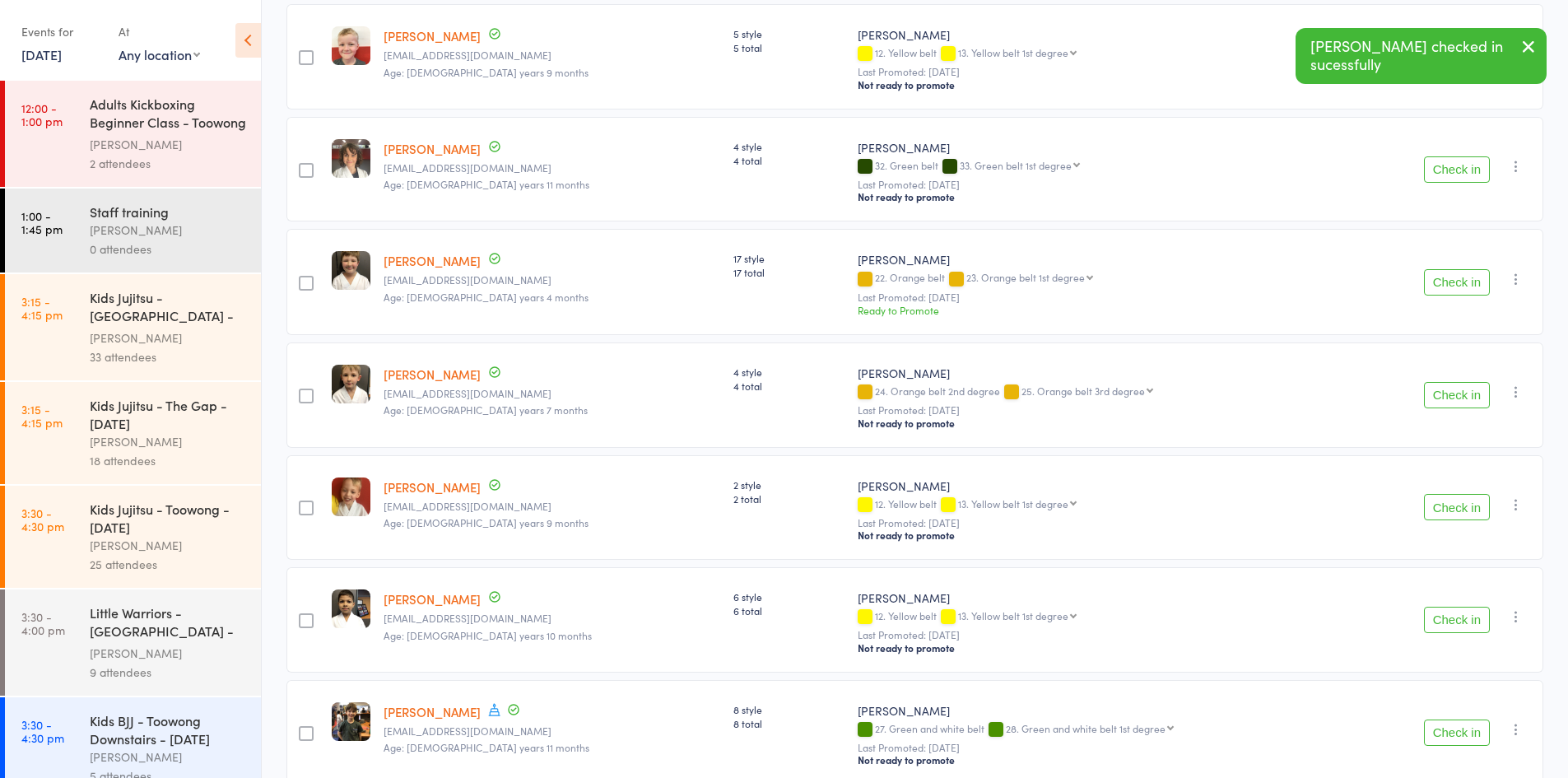
click at [1446, 606] on button "Check in" at bounding box center [1456, 619] width 66 height 27
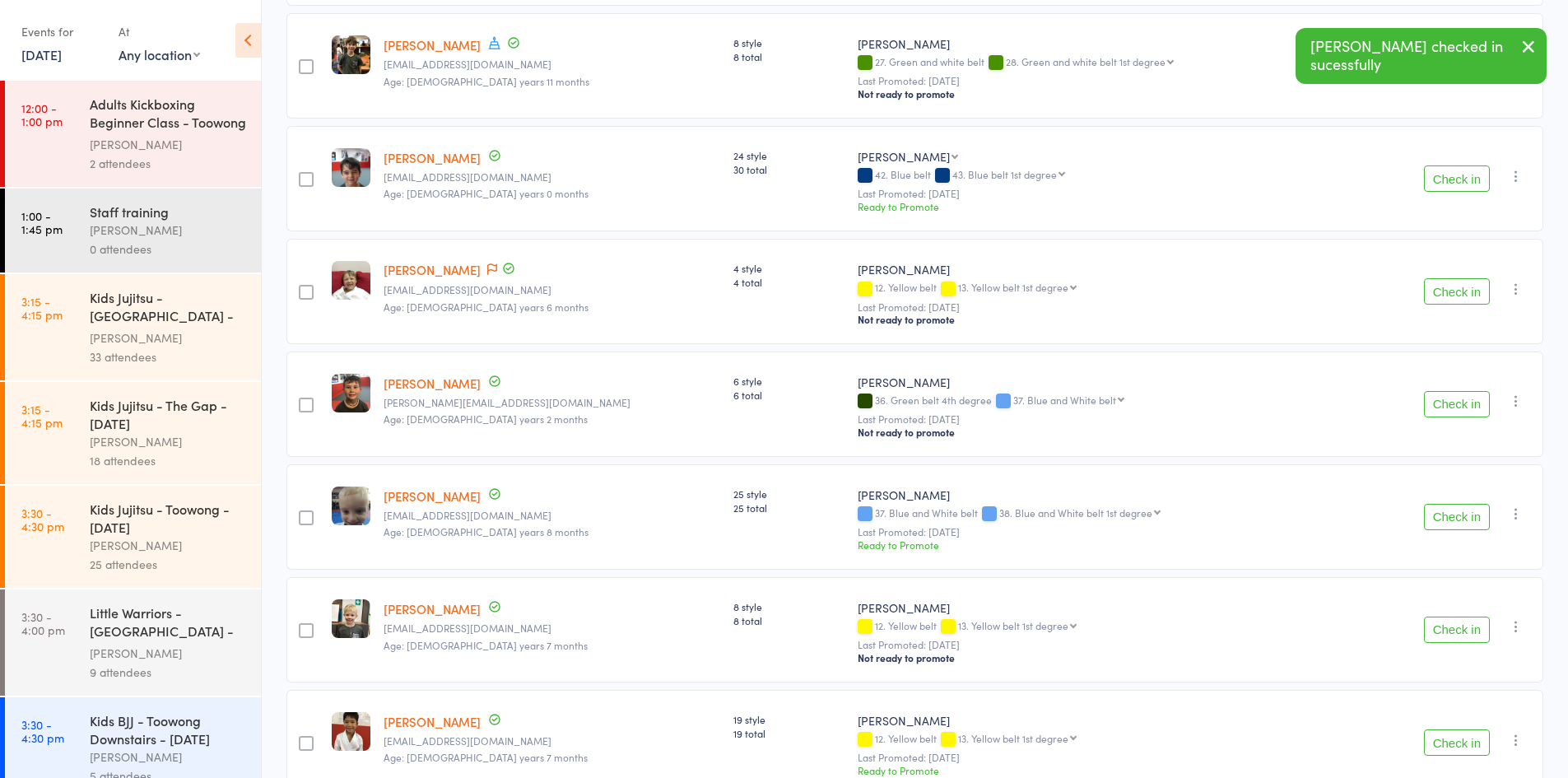
scroll to position [1070, 0]
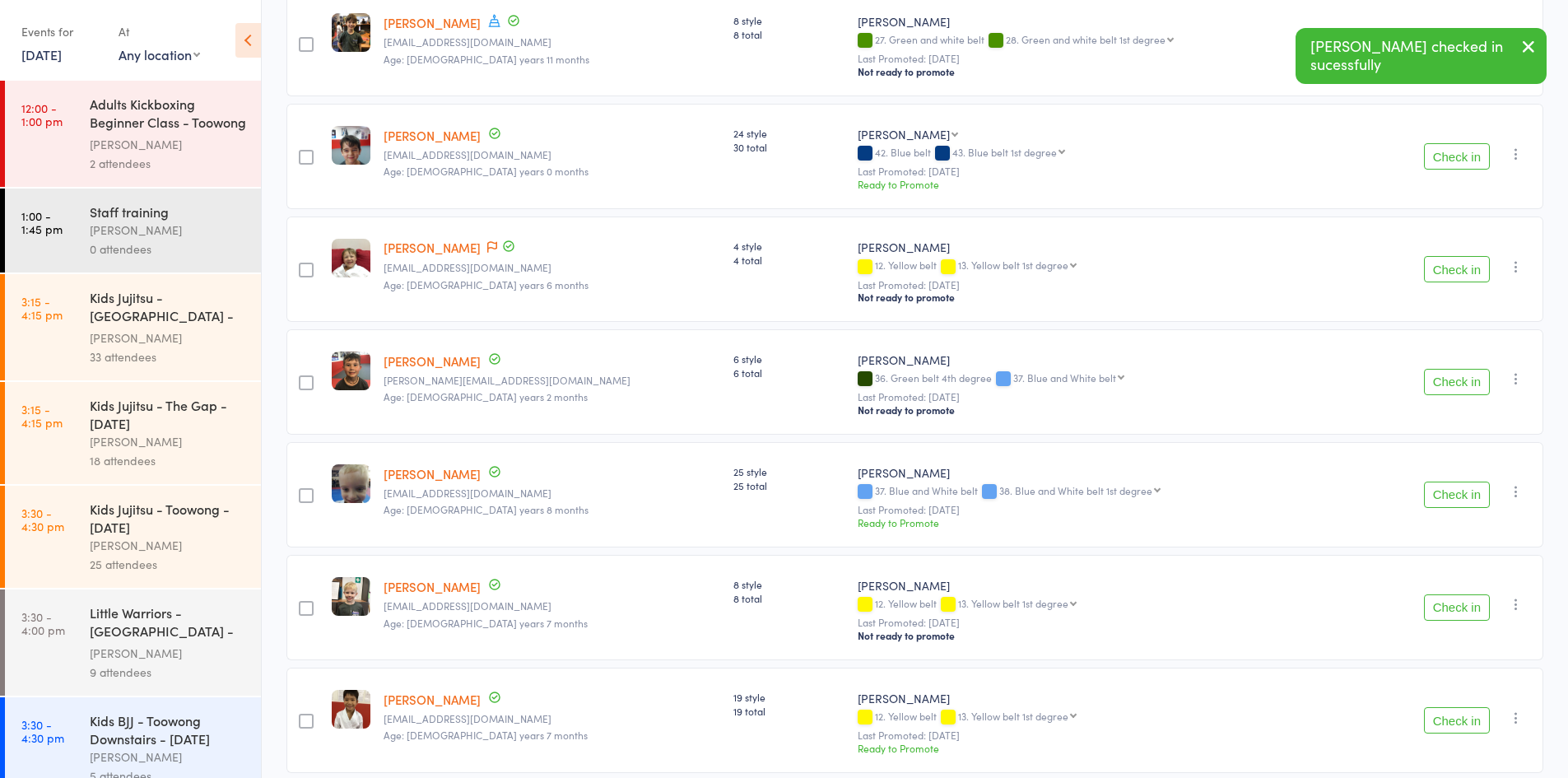
click at [1457, 482] on button "Check in" at bounding box center [1456, 495] width 66 height 27
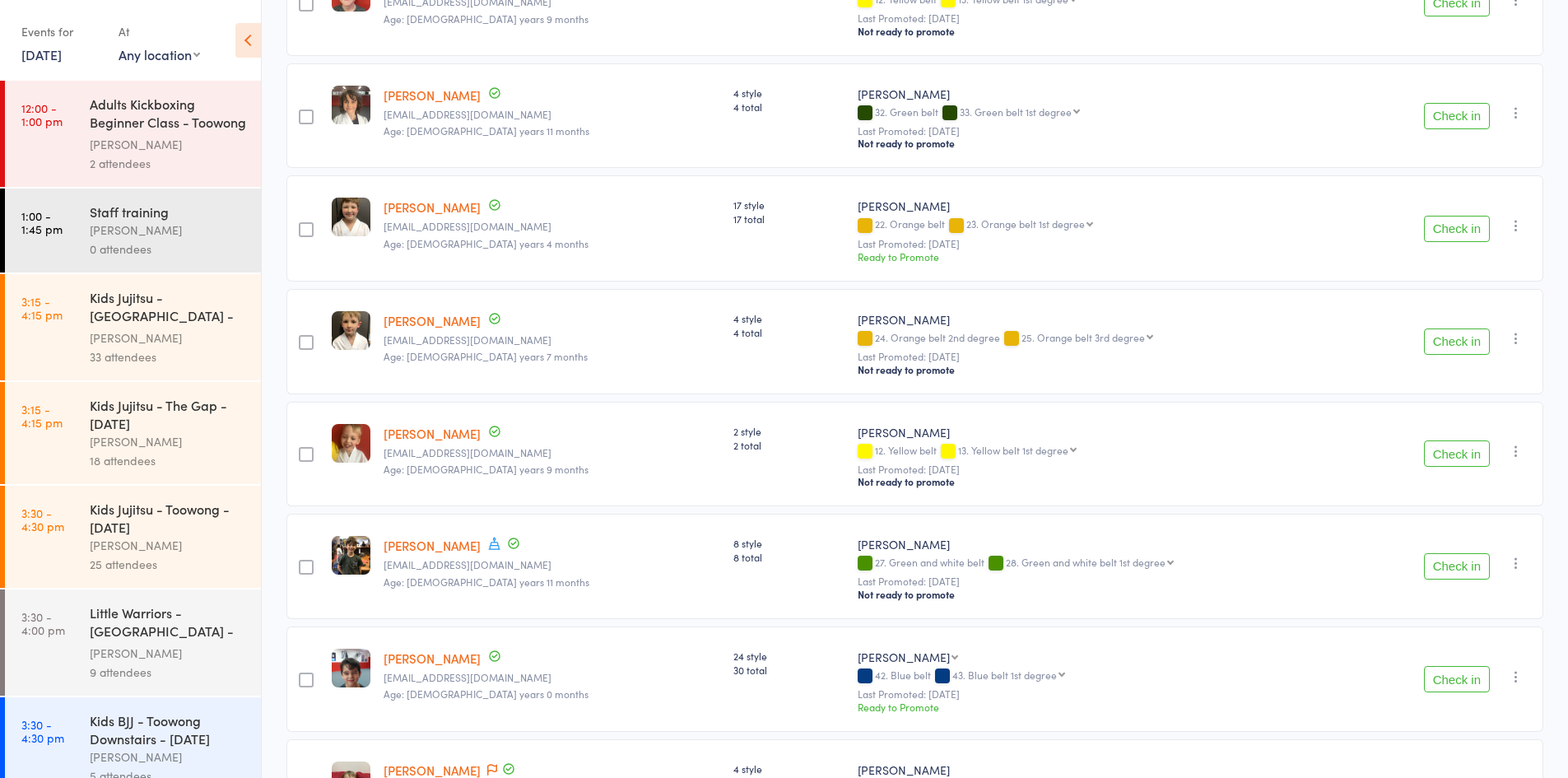
scroll to position [577, 0]
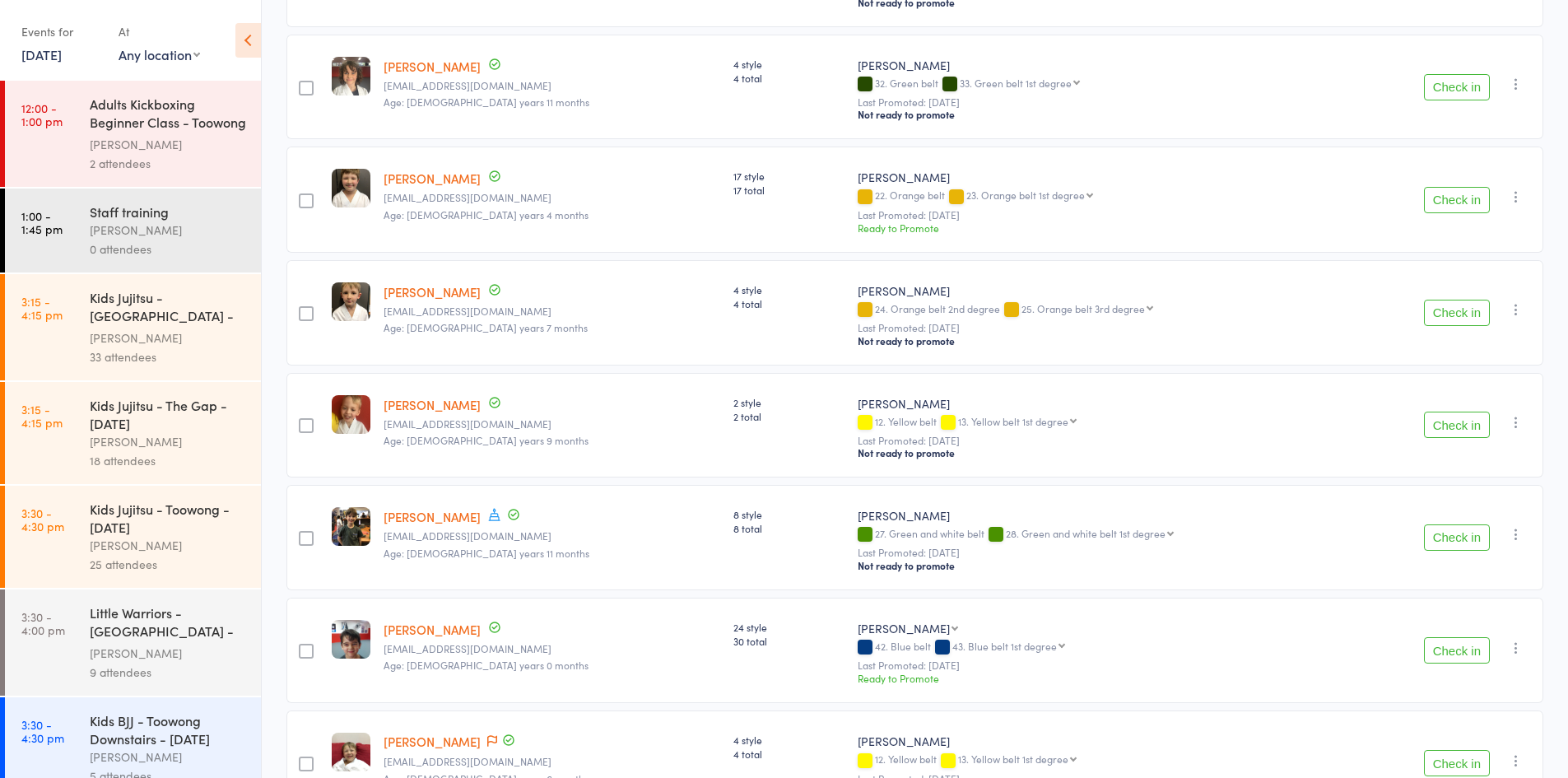
click at [1469, 423] on button "Check in" at bounding box center [1456, 425] width 66 height 27
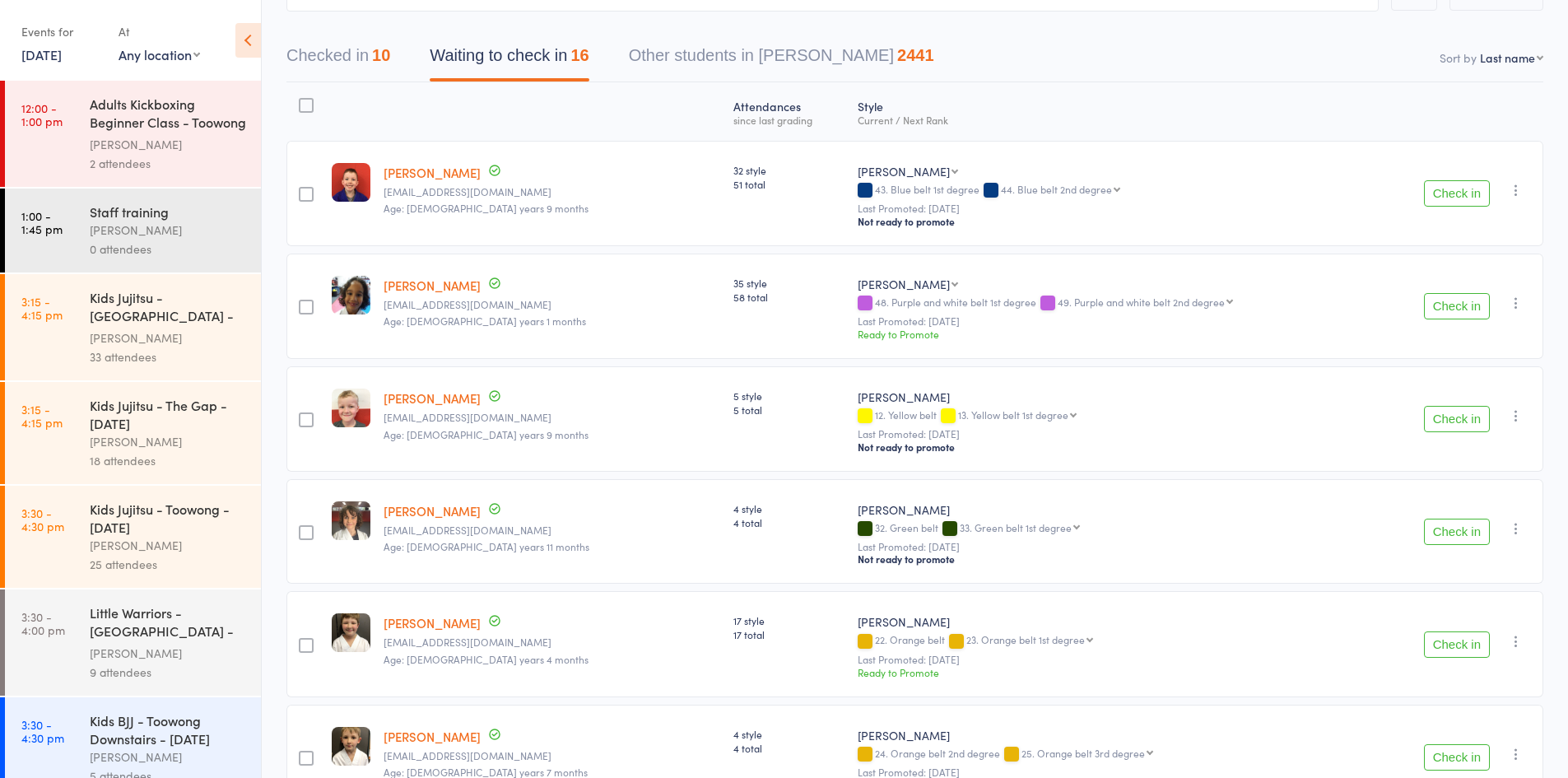
scroll to position [0, 0]
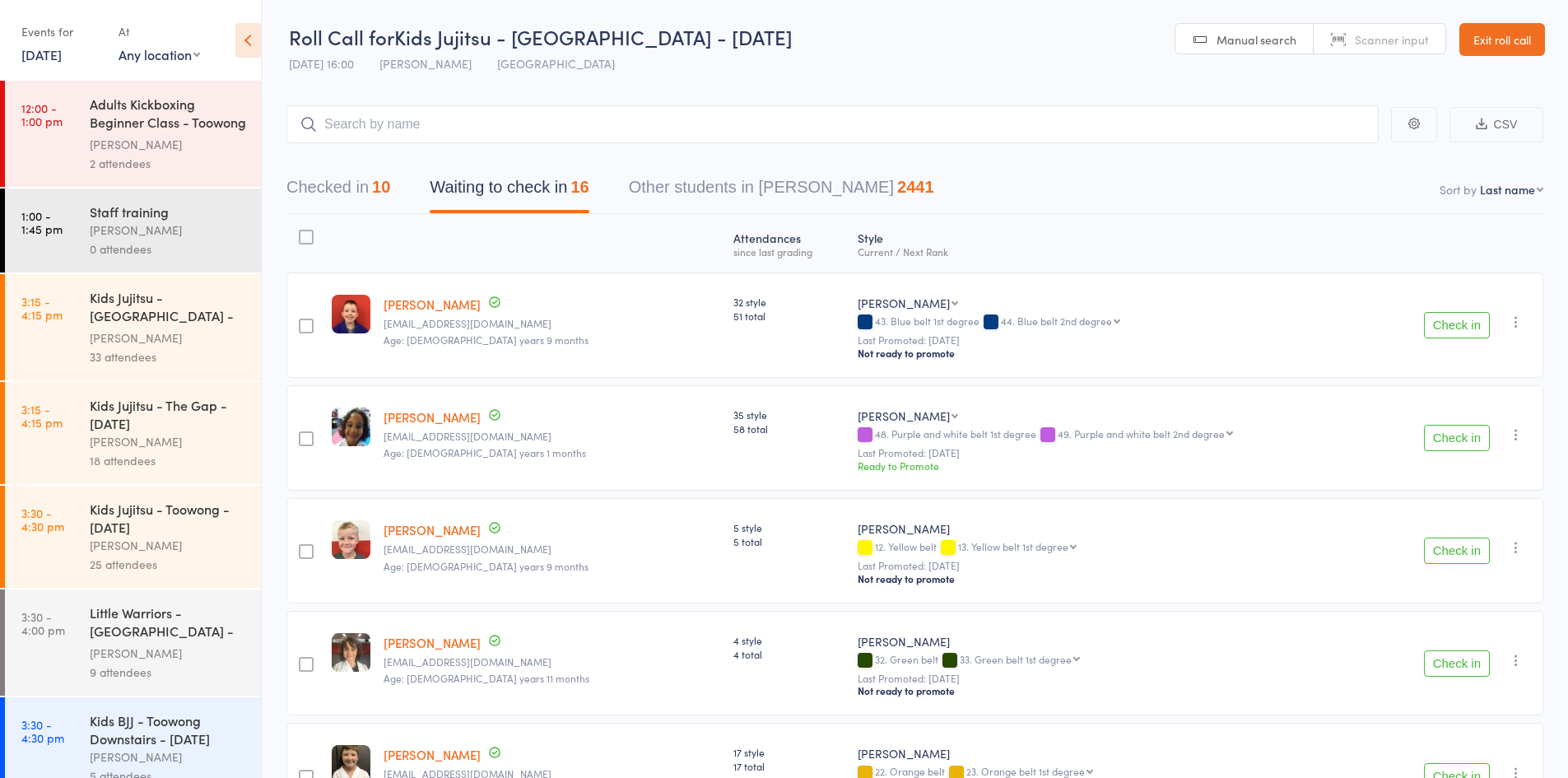
click at [1459, 664] on button "Check in" at bounding box center [1456, 663] width 66 height 27
click at [1515, 317] on icon "button" at bounding box center [1516, 322] width 17 height 17
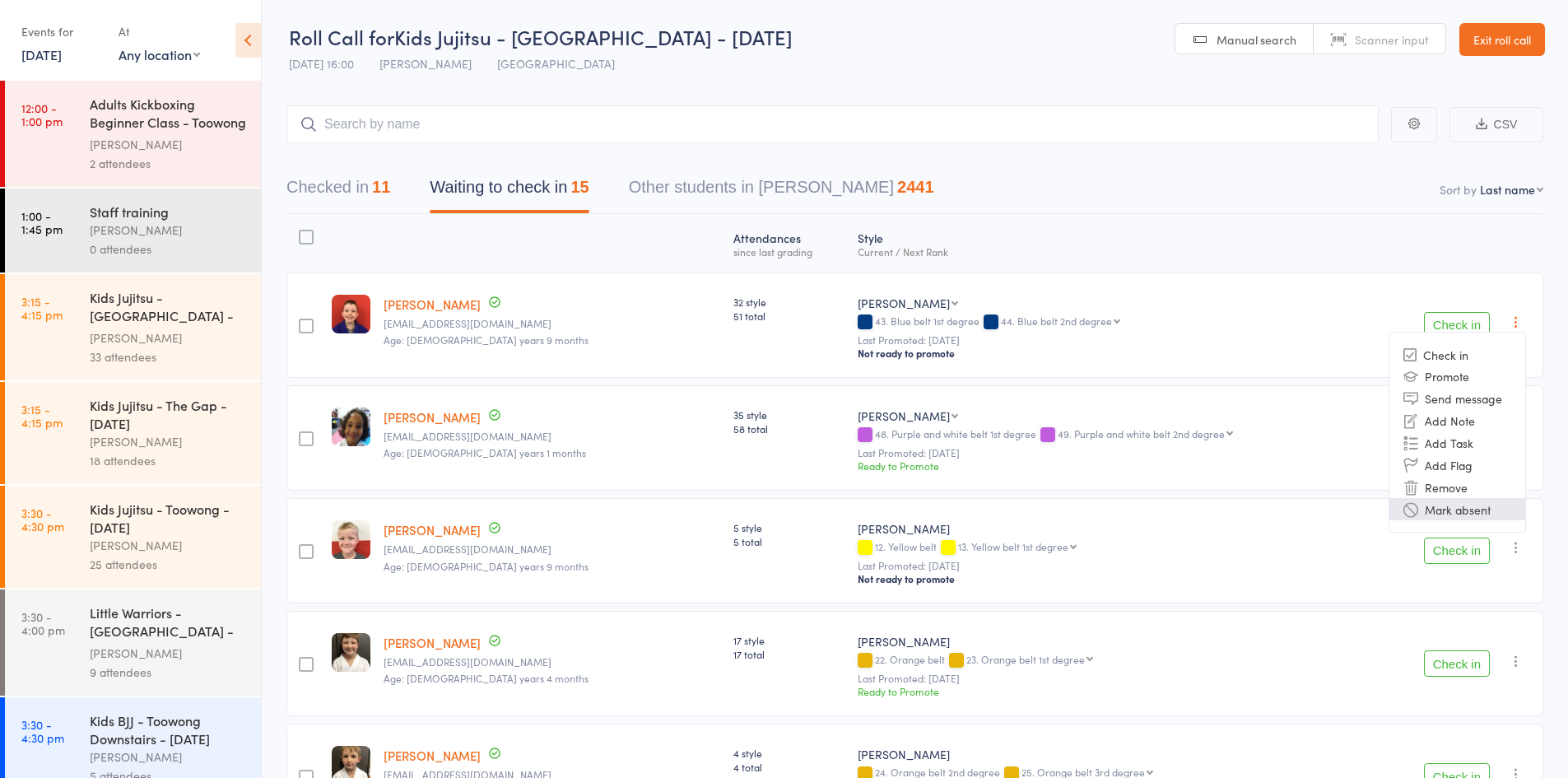
click at [1468, 503] on li "Mark absent" at bounding box center [1457, 508] width 136 height 23
click at [1515, 432] on icon "button" at bounding box center [1516, 434] width 17 height 17
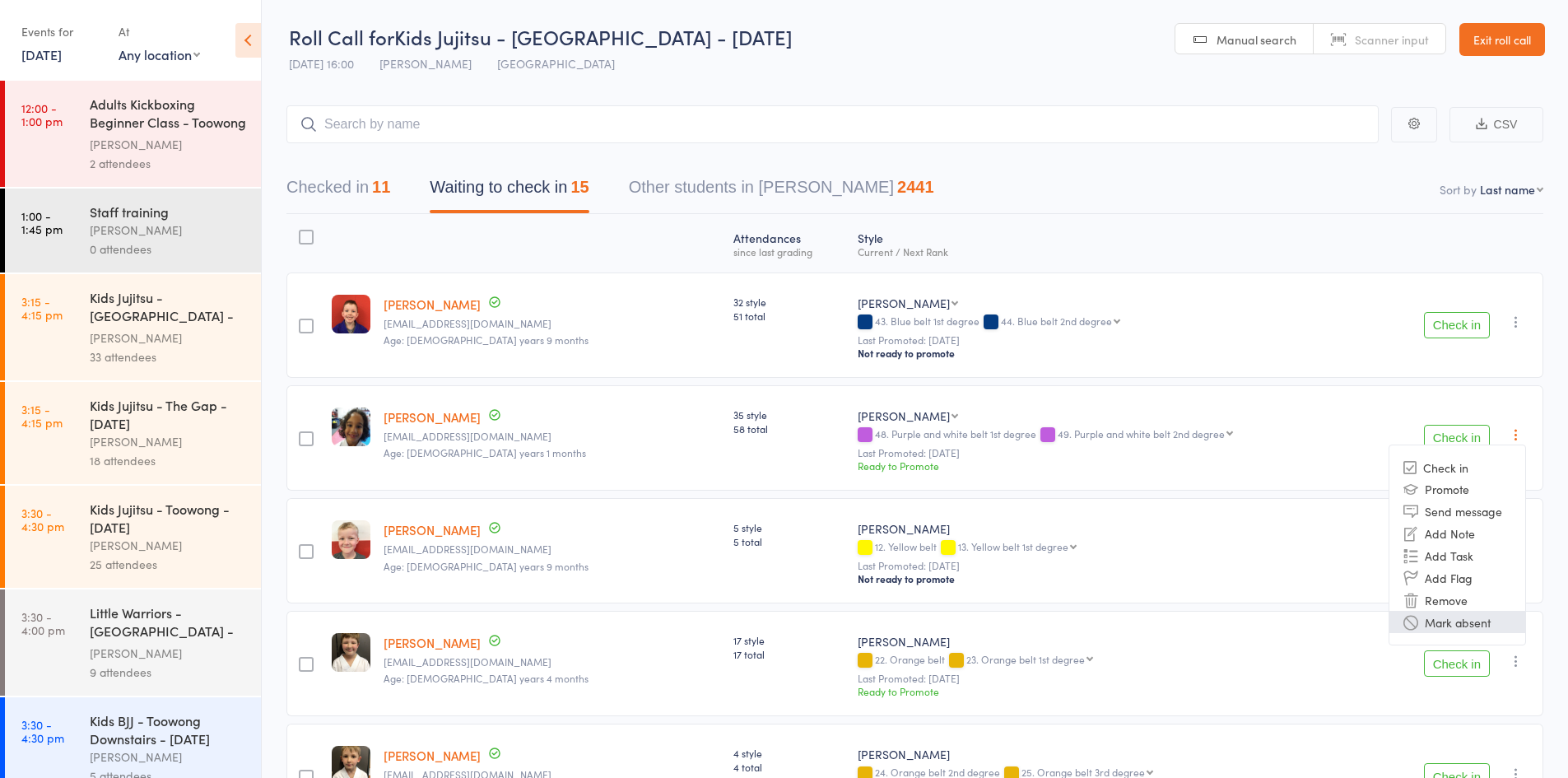
click at [1496, 621] on li "Mark absent" at bounding box center [1457, 622] width 136 height 23
click at [1521, 551] on button "button" at bounding box center [1516, 547] width 20 height 20
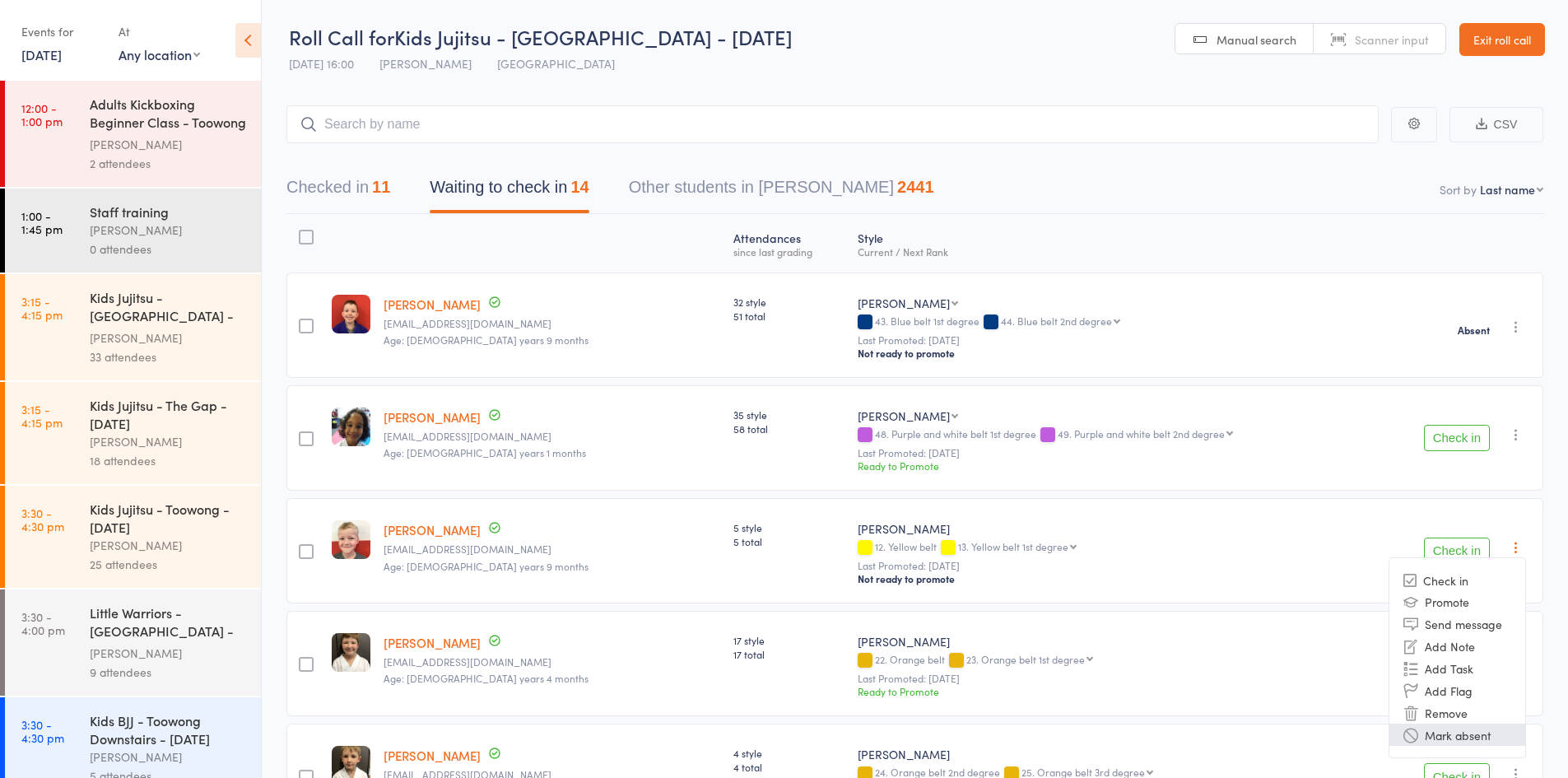
click at [1481, 733] on li "Mark absent" at bounding box center [1457, 735] width 136 height 23
click at [1517, 653] on icon "button" at bounding box center [1516, 661] width 17 height 17
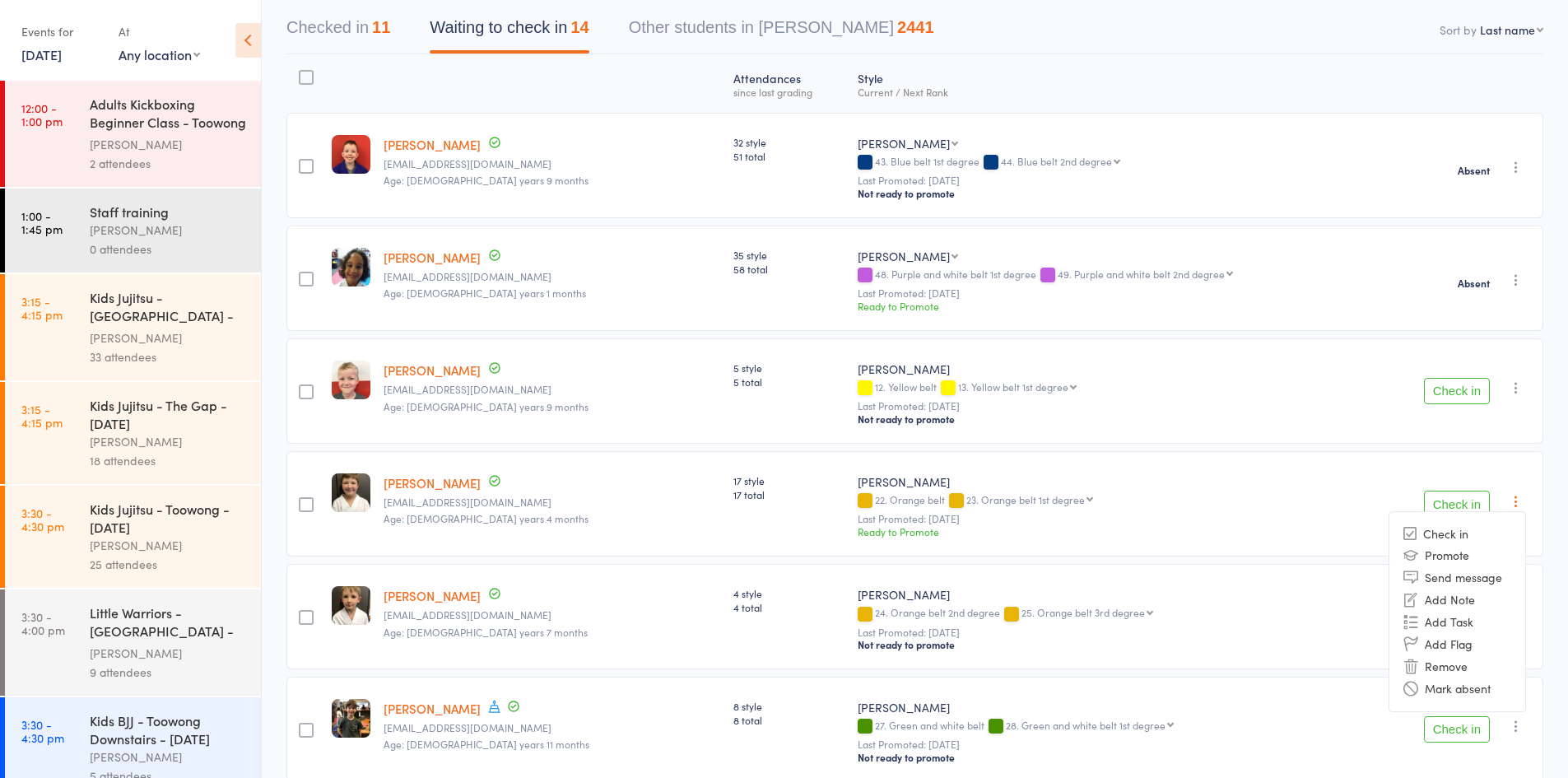
scroll to position [412, 0]
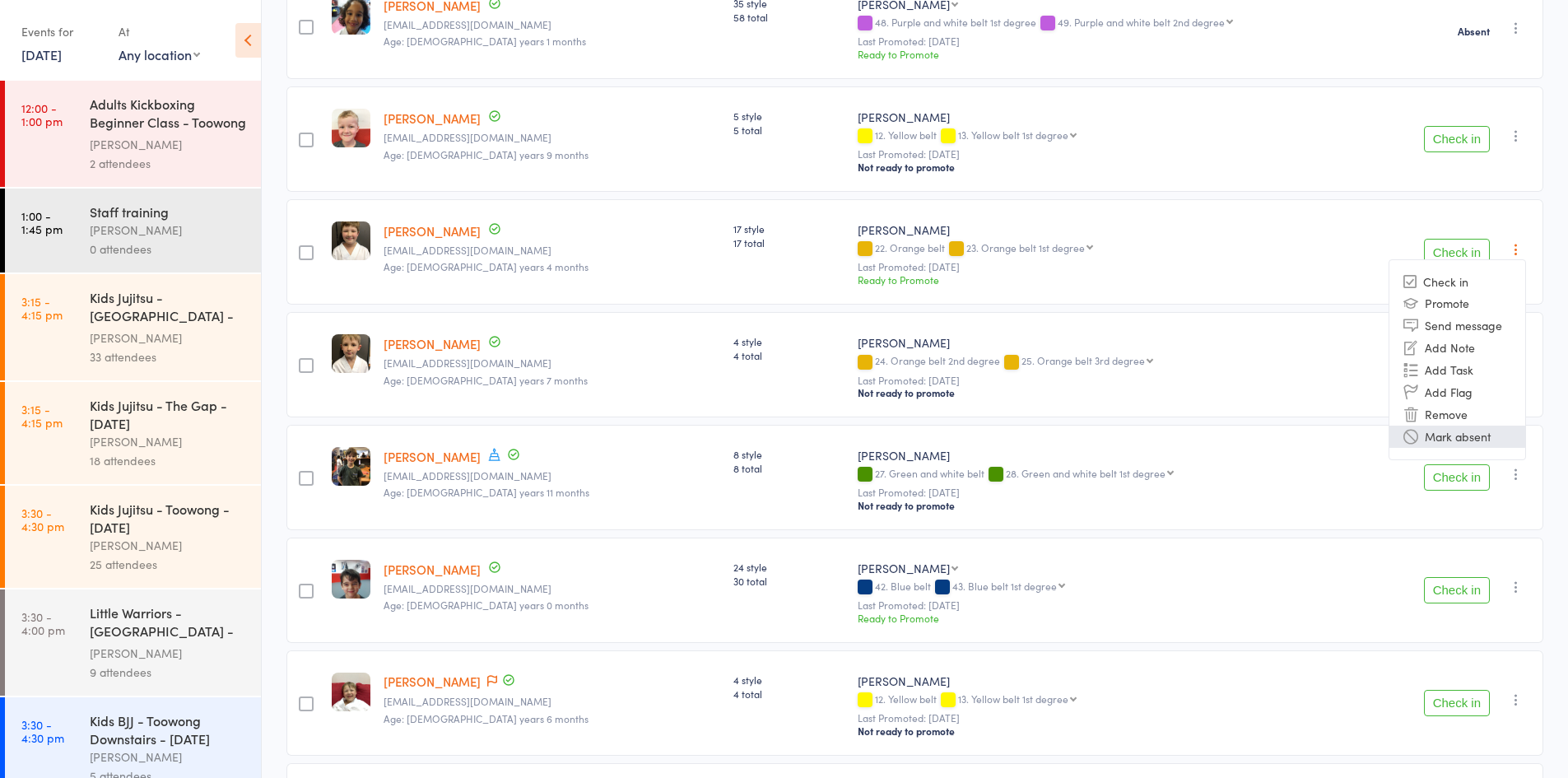
click at [1467, 432] on li "Mark absent" at bounding box center [1457, 436] width 136 height 23
click at [1513, 353] on icon "button" at bounding box center [1516, 361] width 17 height 17
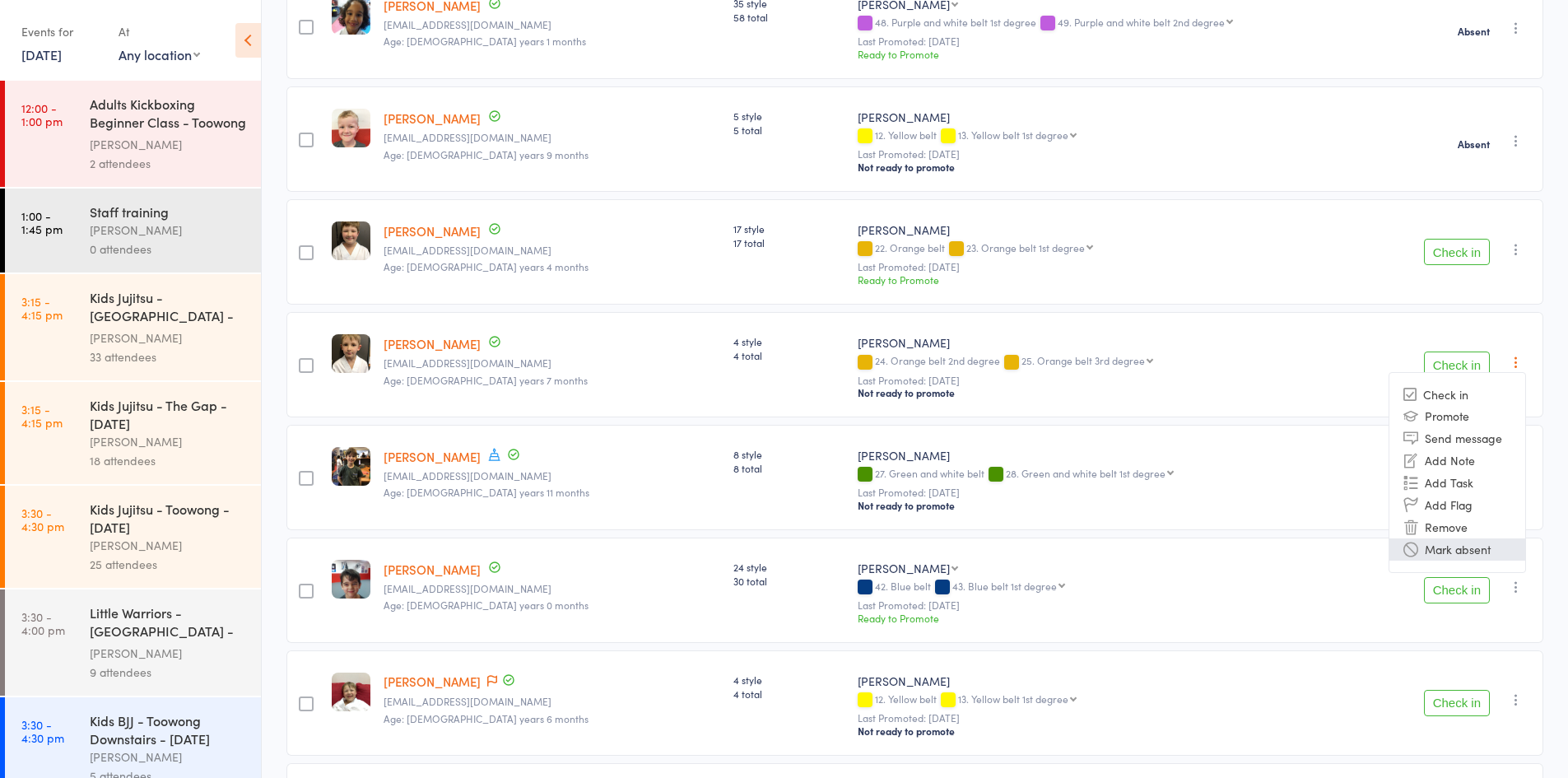
click at [1497, 538] on li "Mark absent" at bounding box center [1457, 549] width 136 height 23
click at [1517, 466] on icon "button" at bounding box center [1516, 474] width 17 height 17
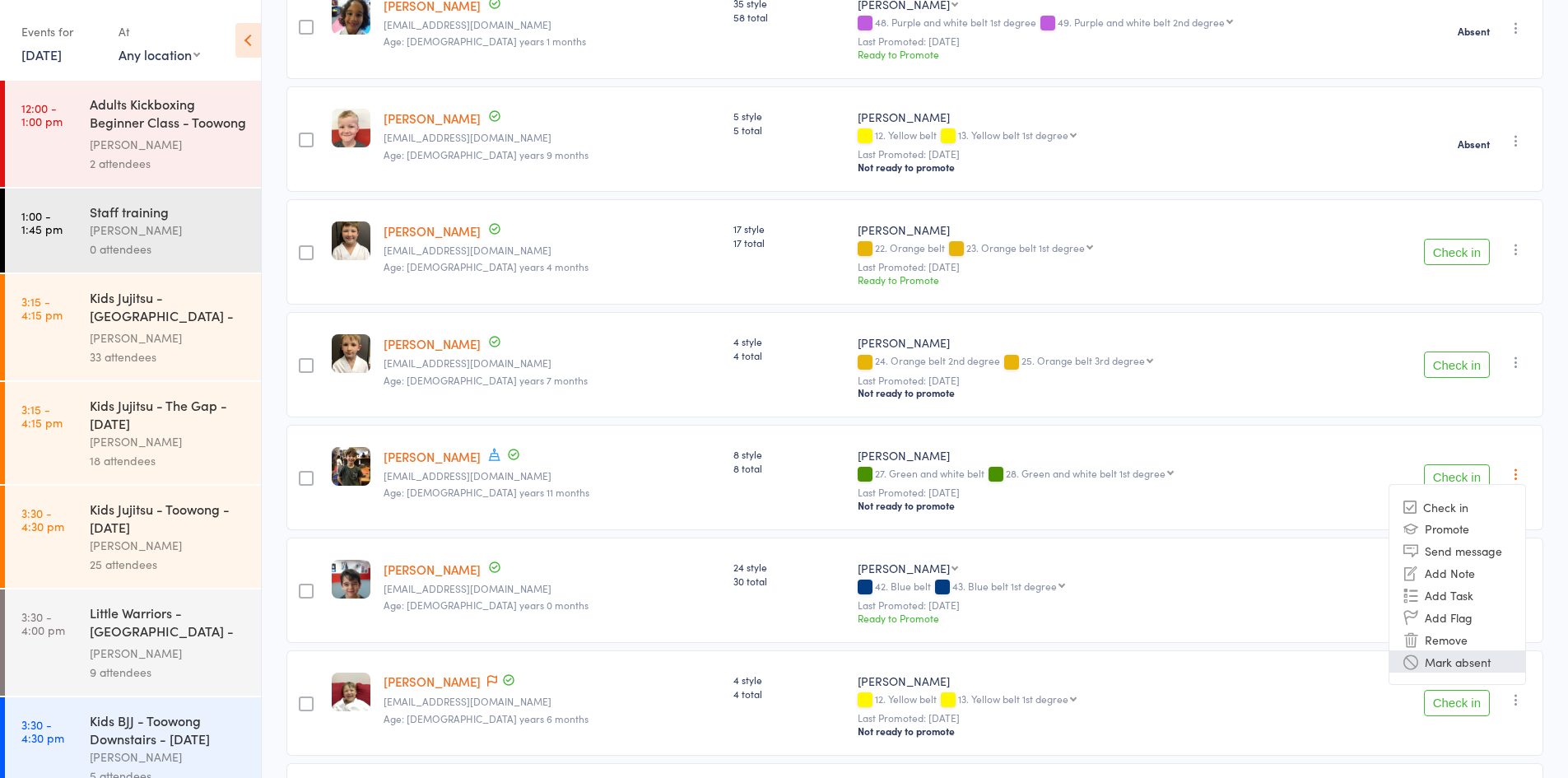
click at [1486, 656] on li "Mark absent" at bounding box center [1457, 661] width 136 height 23
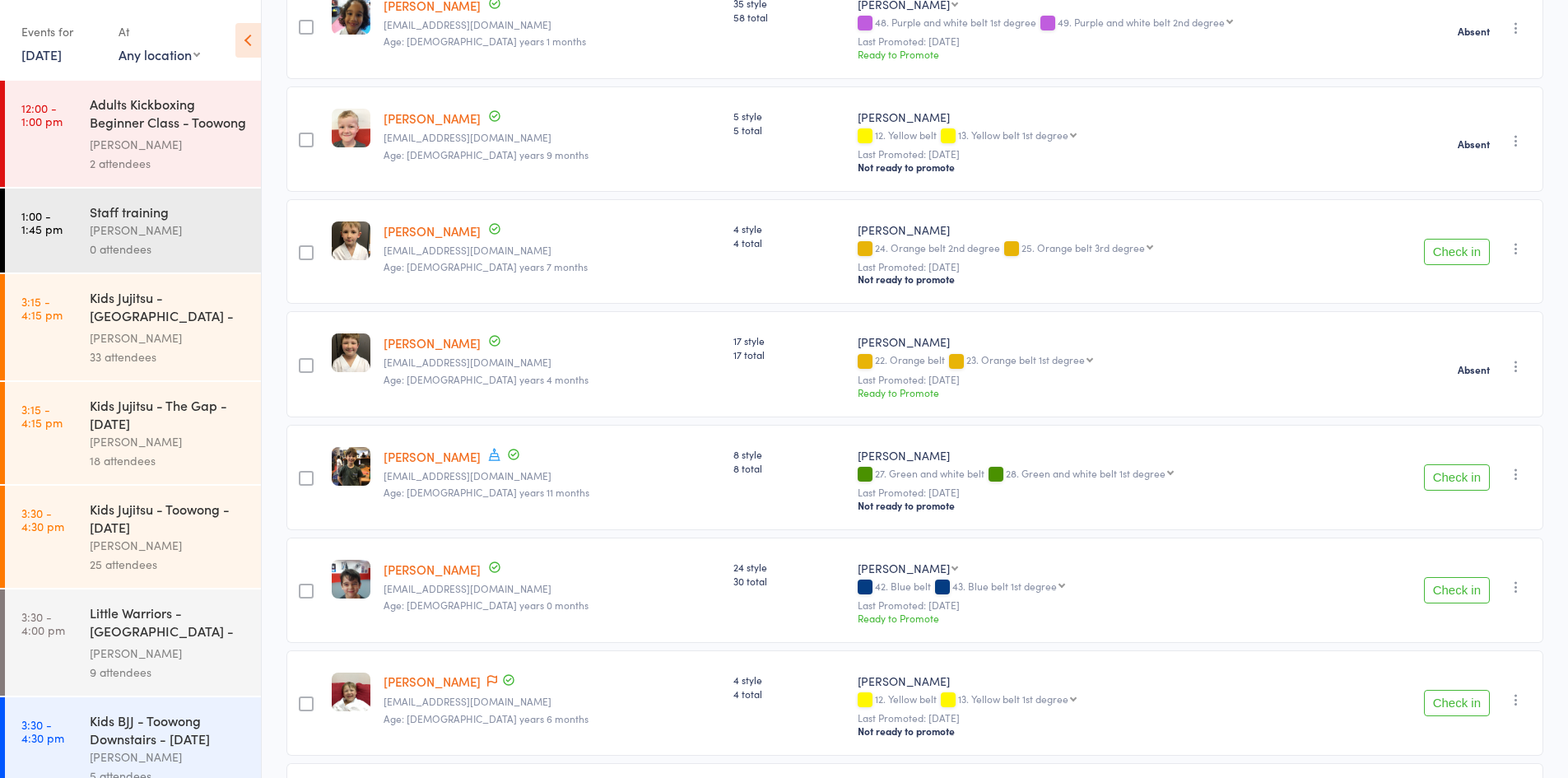
click at [1516, 579] on icon "button" at bounding box center [1516, 586] width 17 height 17
click at [1492, 763] on li "Mark absent" at bounding box center [1457, 774] width 136 height 23
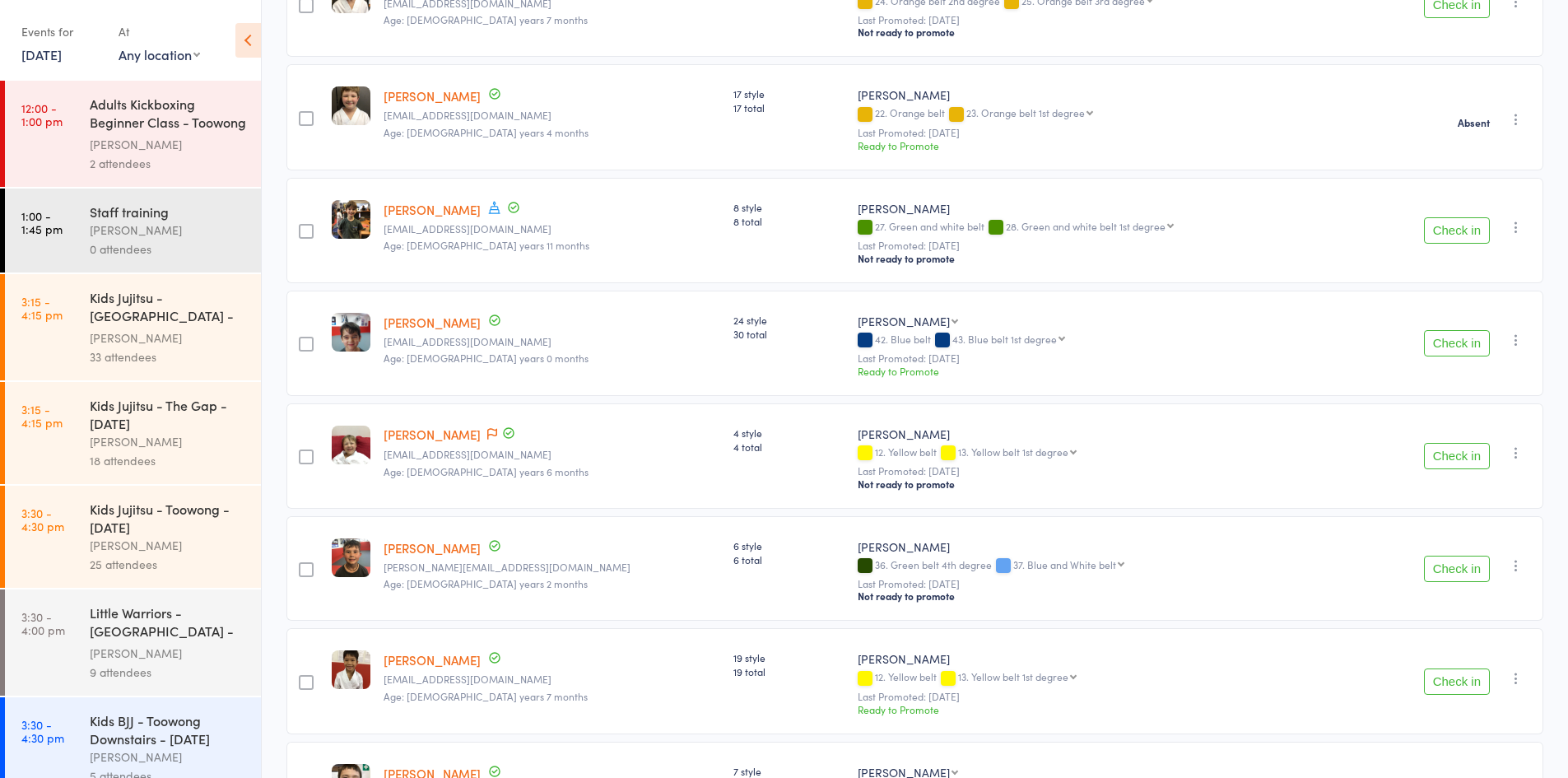
click at [1513, 444] on icon "button" at bounding box center [1516, 452] width 17 height 17
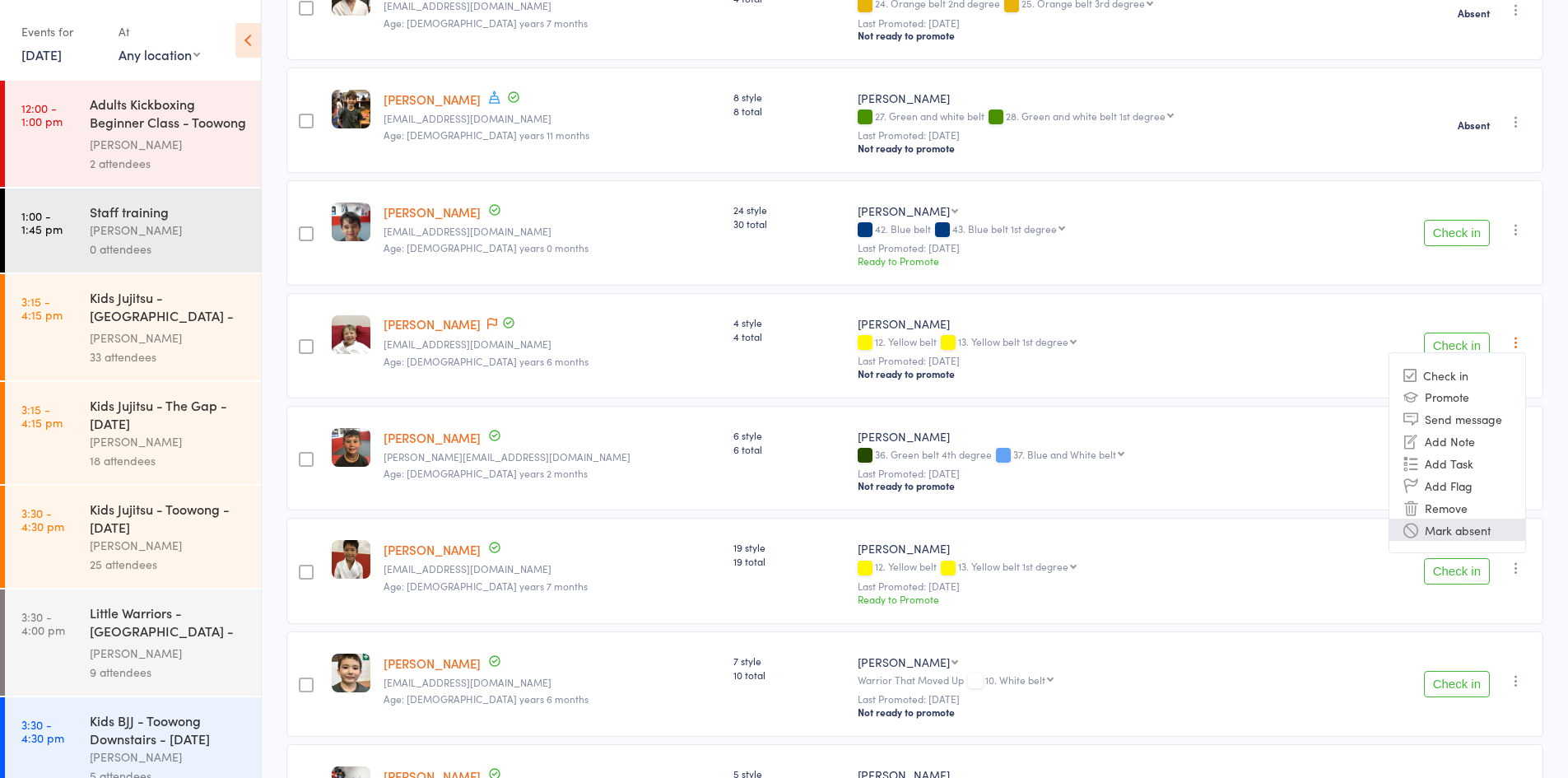
click at [1472, 518] on li "Mark absent" at bounding box center [1457, 529] width 136 height 23
click at [1517, 560] on icon "button" at bounding box center [1516, 568] width 17 height 17
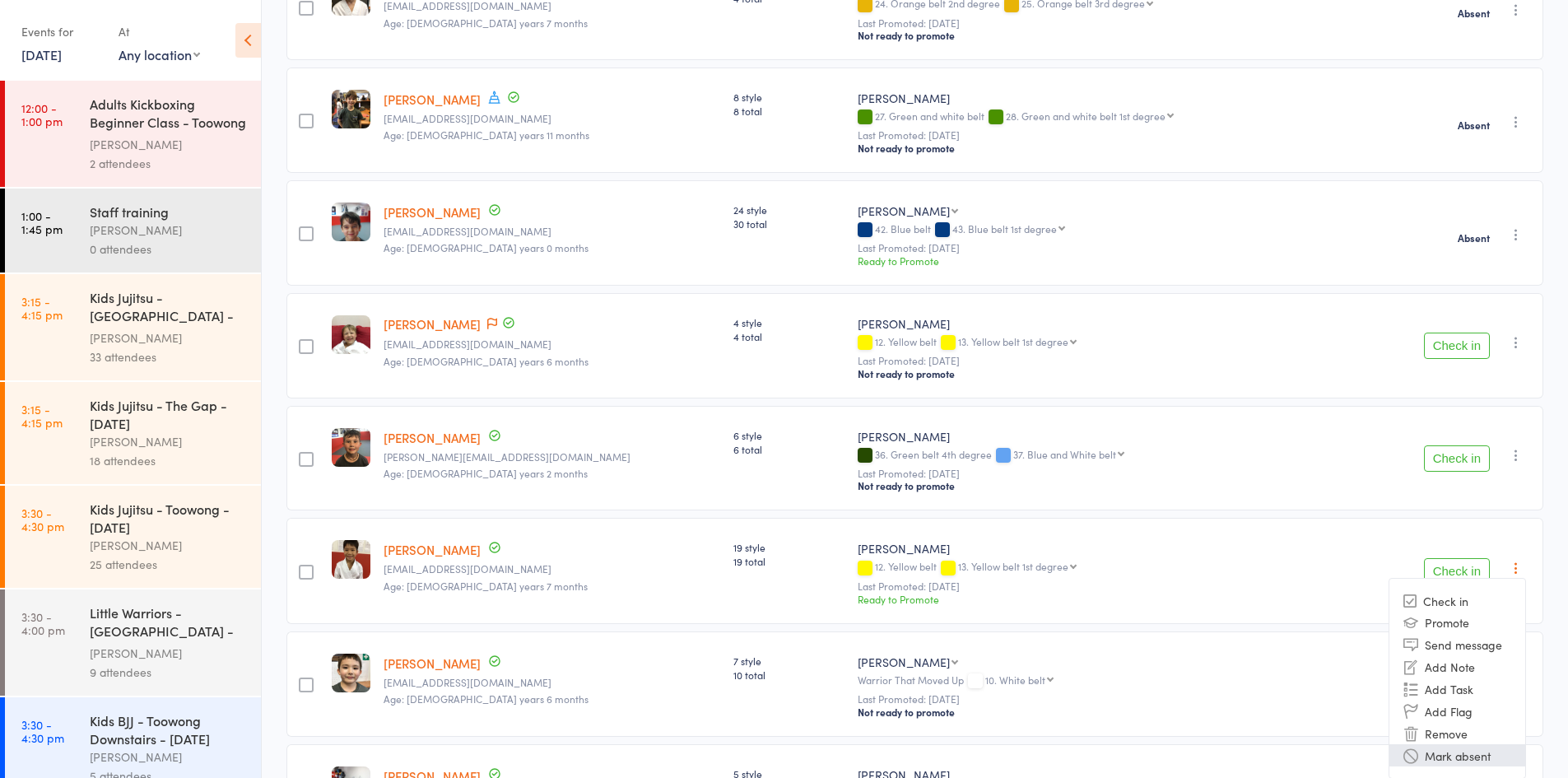
click at [1478, 744] on li "Mark absent" at bounding box center [1457, 755] width 136 height 23
click at [1513, 334] on icon "button" at bounding box center [1516, 342] width 17 height 17
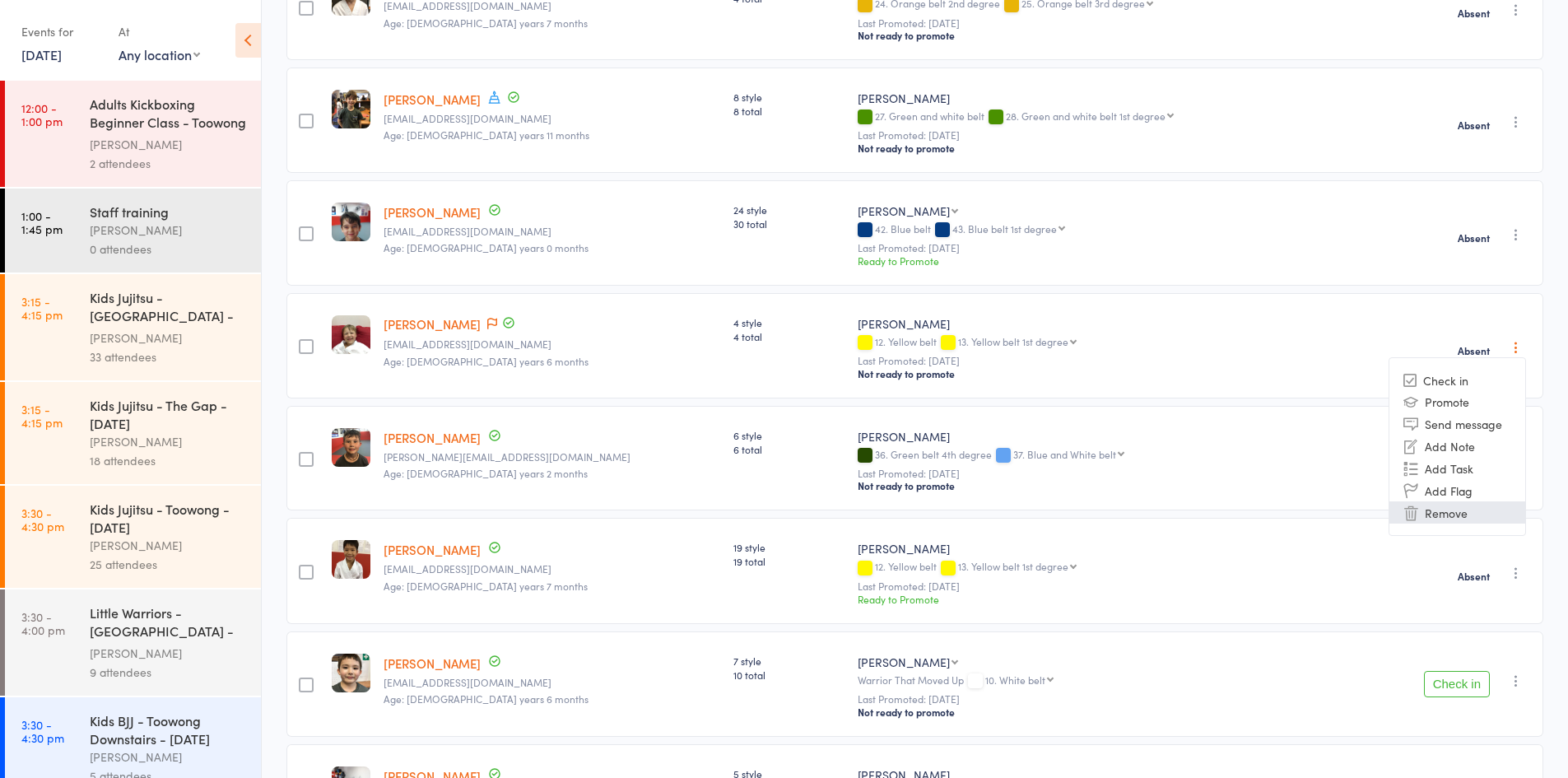
click at [1474, 502] on li "Remove" at bounding box center [1457, 512] width 136 height 23
click at [1226, 373] on div "Ronin Ryu Jujitsu 12. Yellow belt 13. Yellow belt 1st degree 13. Yellow belt 1s…" at bounding box center [1112, 346] width 522 height 106
click at [1511, 447] on icon "button" at bounding box center [1516, 455] width 17 height 17
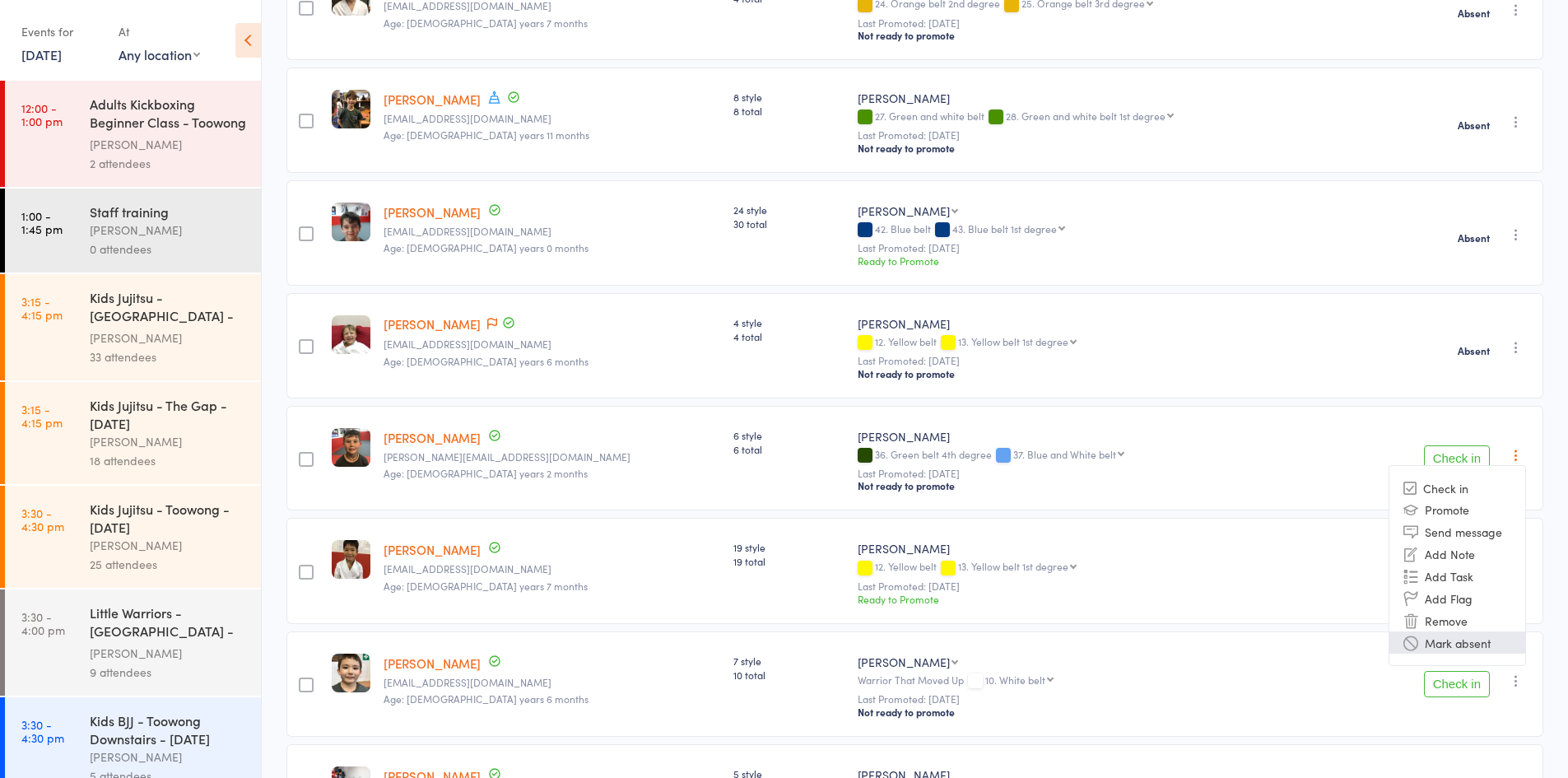
click at [1474, 631] on li "Mark absent" at bounding box center [1457, 642] width 136 height 23
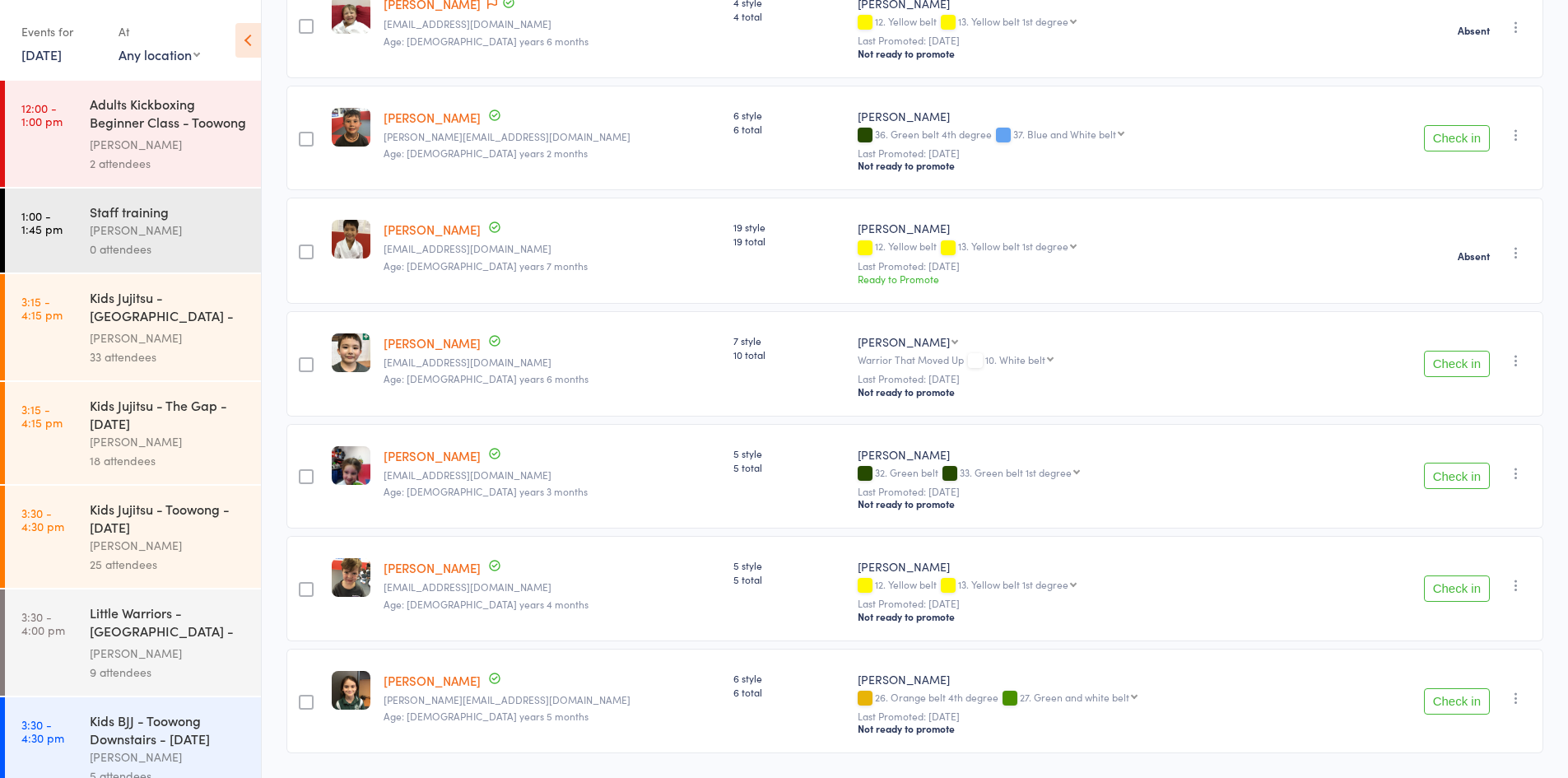
scroll to position [1098, 0]
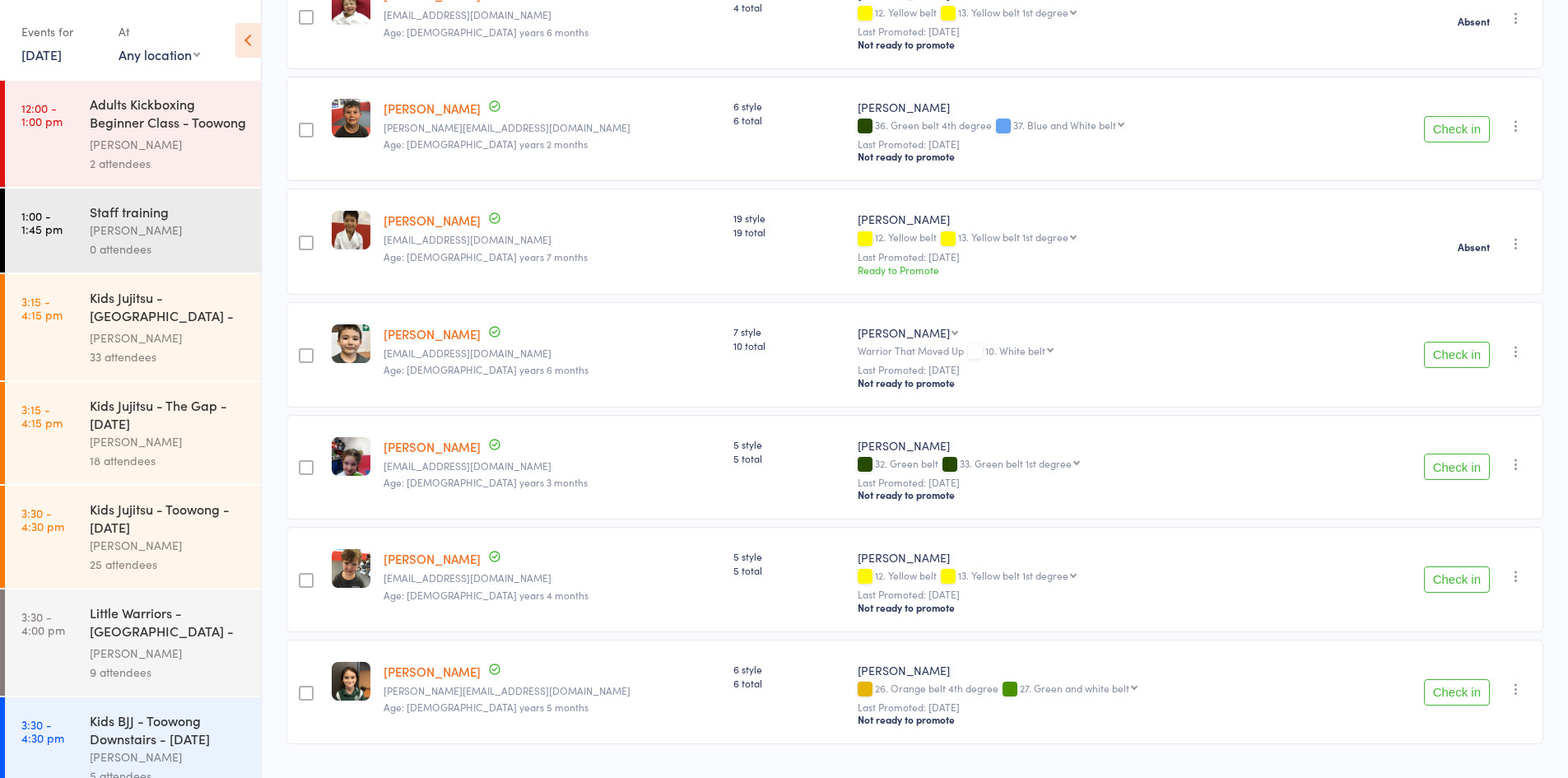
click at [1521, 344] on icon "button" at bounding box center [1516, 351] width 17 height 17
click at [1466, 527] on li "Mark absent" at bounding box center [1457, 538] width 136 height 23
click at [1512, 456] on icon "button" at bounding box center [1516, 464] width 17 height 17
click at [1460, 641] on li "Mark absent" at bounding box center [1457, 652] width 136 height 23
click at [1519, 568] on icon "button" at bounding box center [1516, 576] width 17 height 17
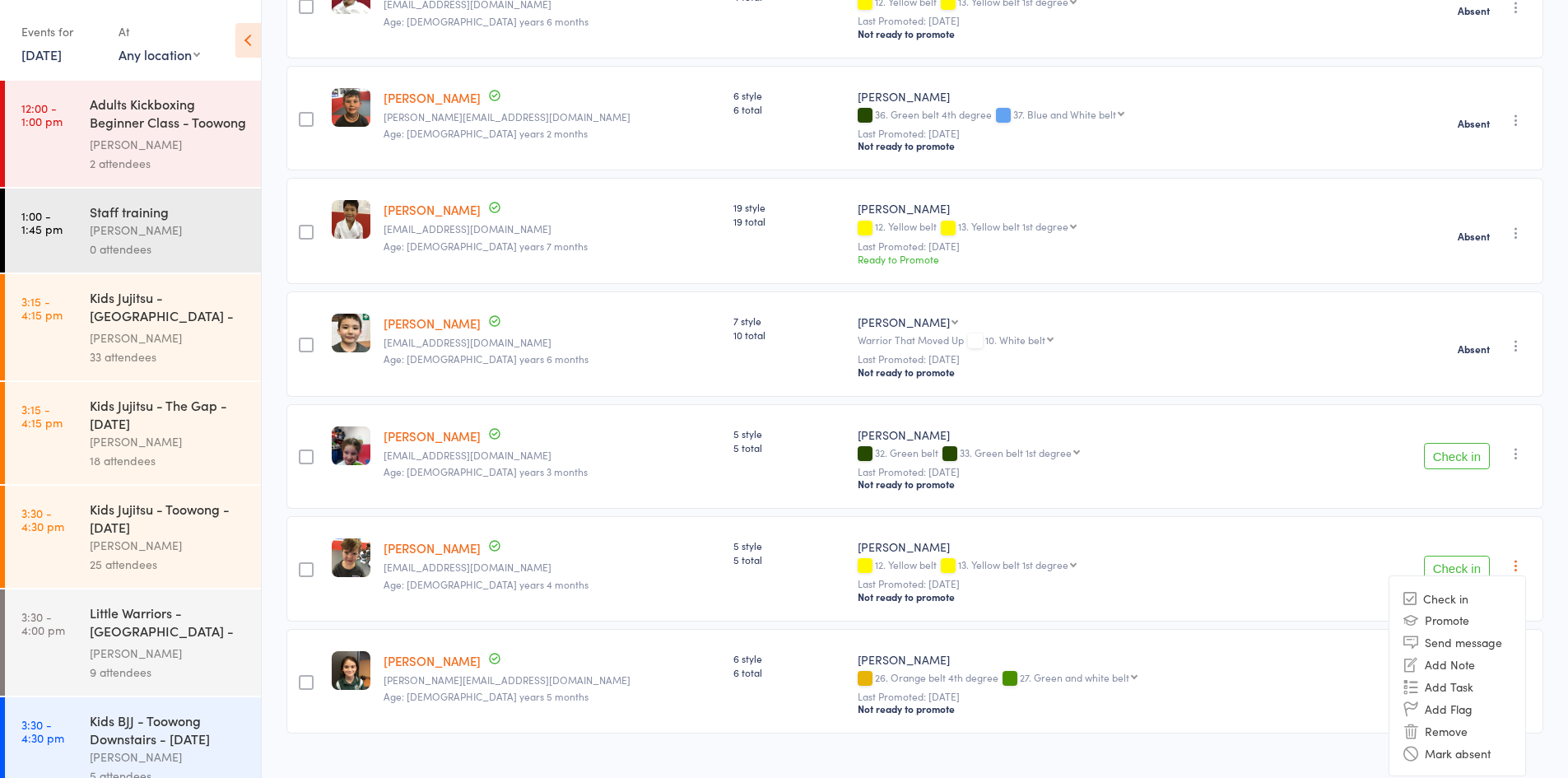
scroll to position [1111, 0]
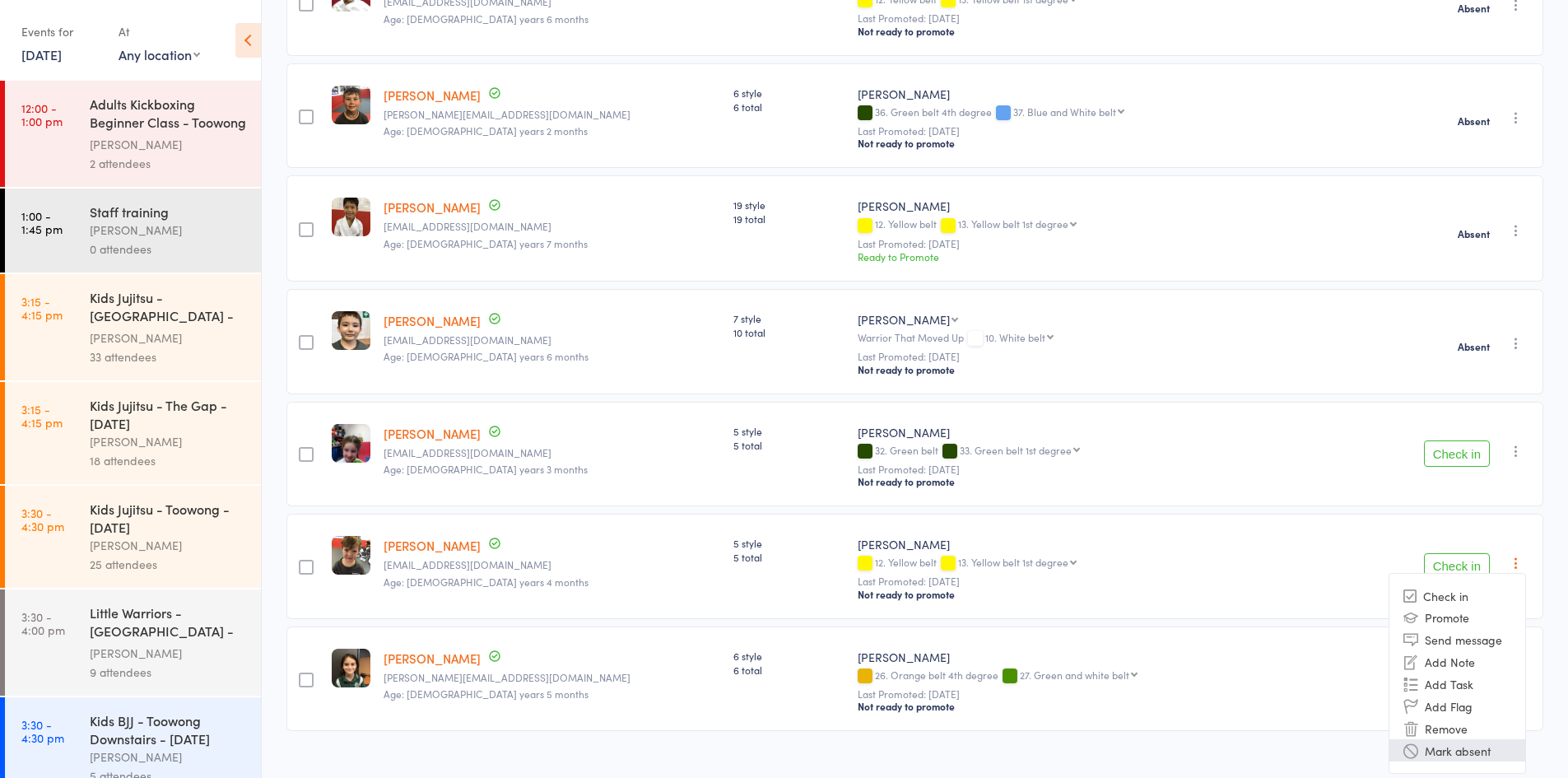
click at [1438, 739] on li "Mark absent" at bounding box center [1457, 750] width 136 height 23
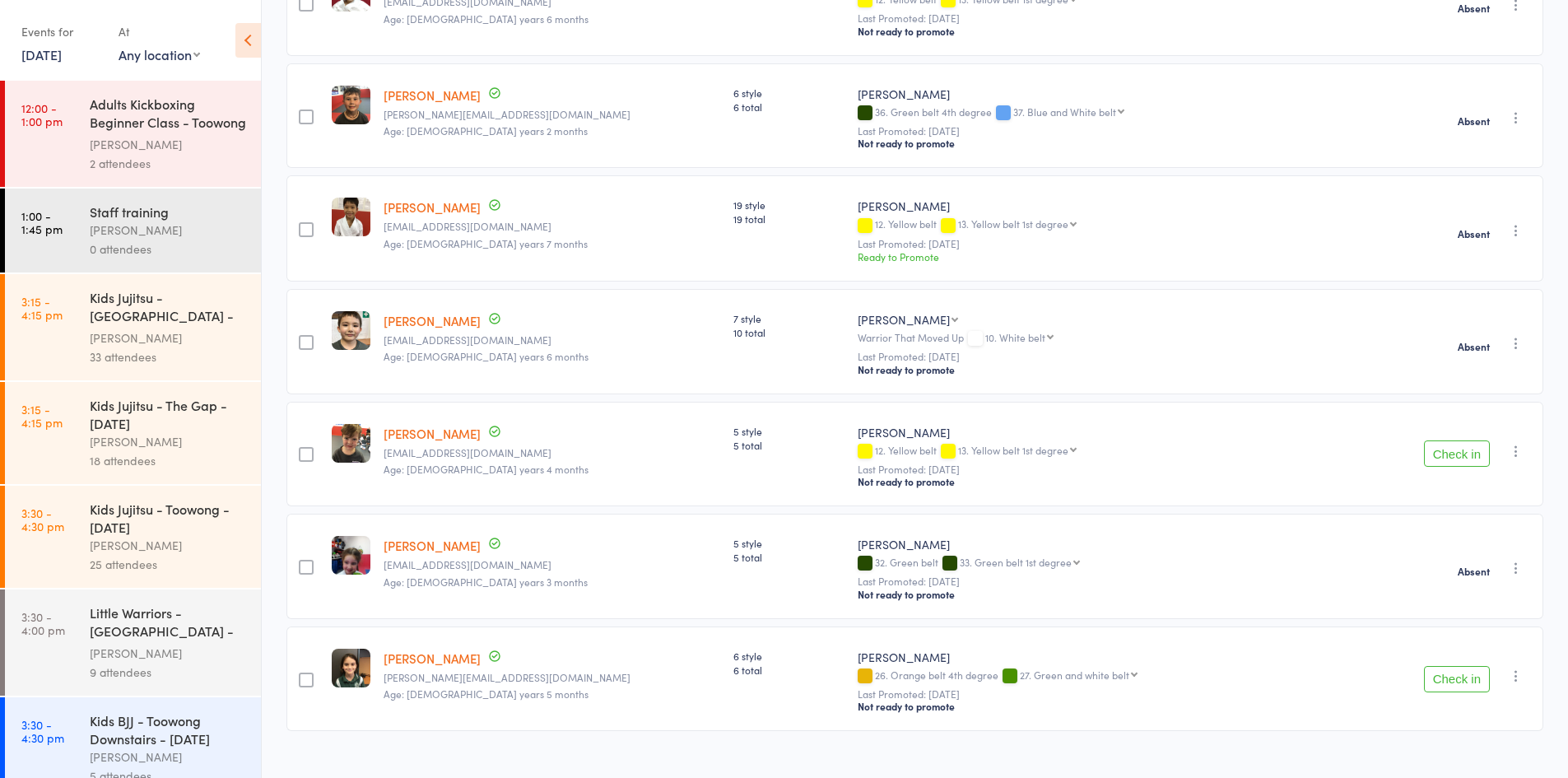
click at [1511, 667] on icon "button" at bounding box center [1516, 675] width 17 height 17
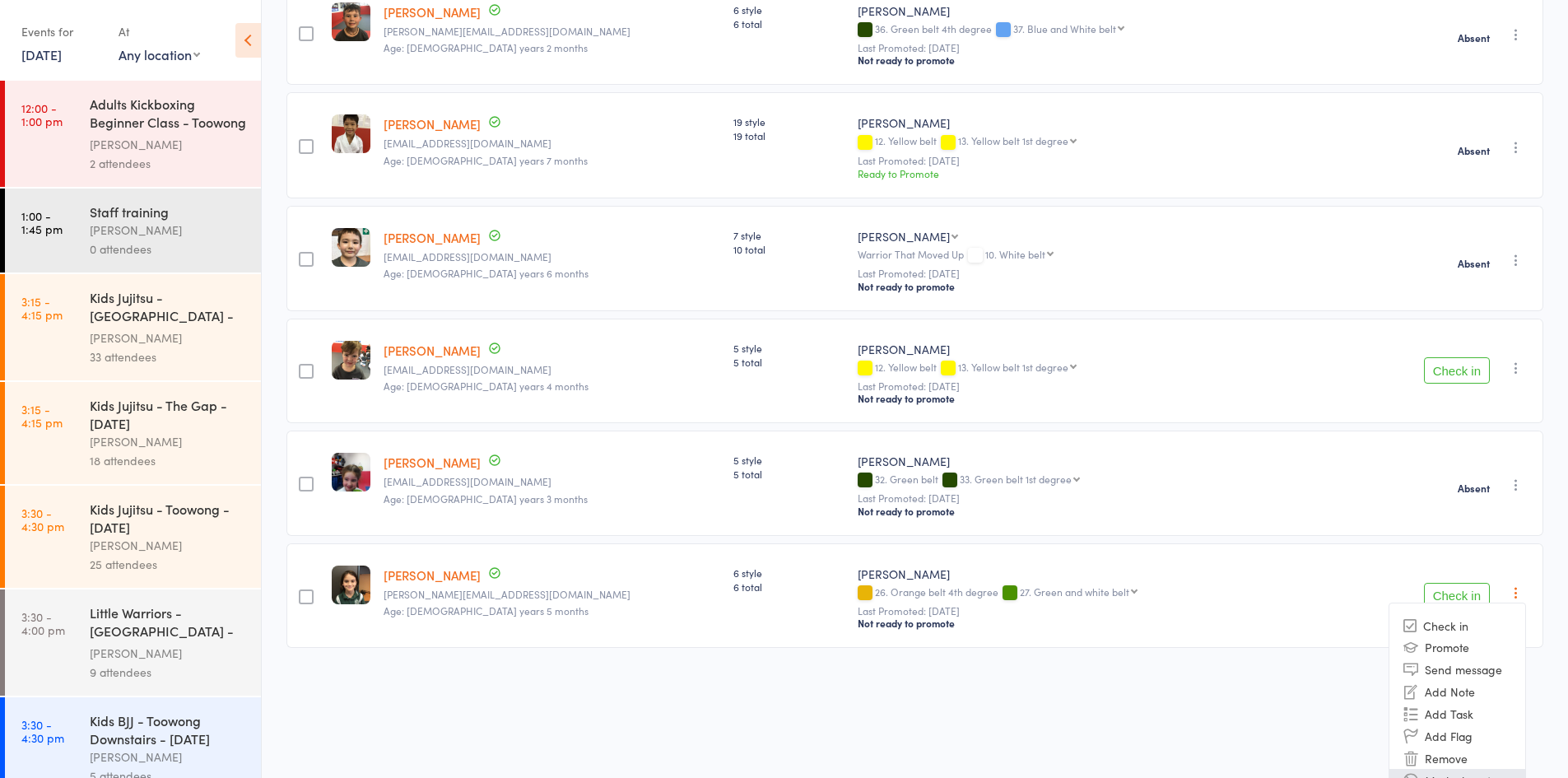
click at [1457, 769] on li "Mark absent" at bounding box center [1457, 780] width 136 height 23
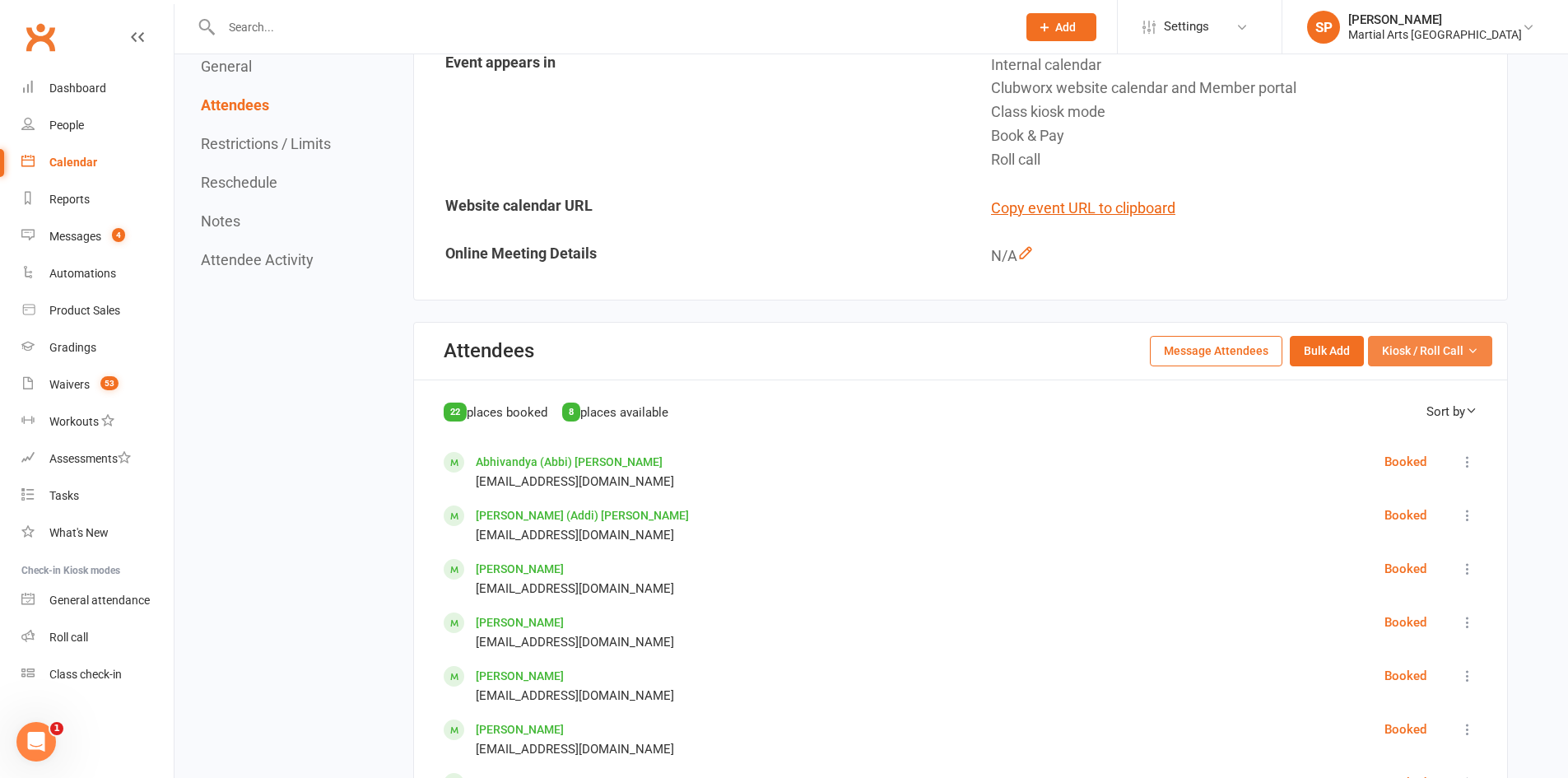
click at [1456, 344] on span "Kiosk / Roll Call" at bounding box center [1423, 350] width 82 height 18
click at [1399, 428] on link "Enter Roll Call" at bounding box center [1409, 421] width 163 height 33
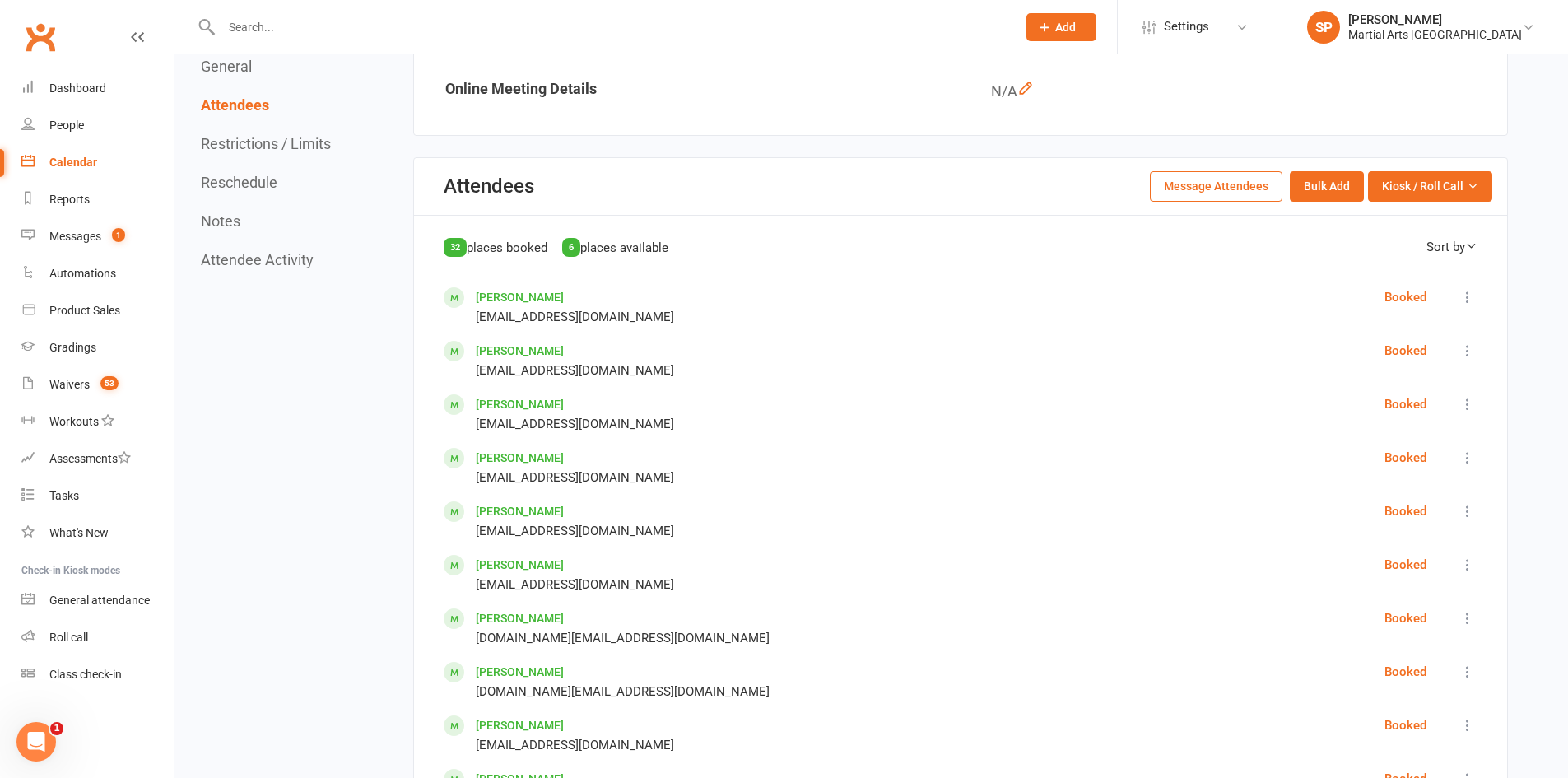
click at [1422, 170] on div "Attendees Message Attendees Bulk Add Kiosk / Roll Call Enter Kiosk Mode Enter R…" at bounding box center [960, 187] width 1093 height 57
click at [1424, 191] on span "Kiosk / Roll Call" at bounding box center [1423, 186] width 82 height 18
click at [1421, 261] on link "Enter Roll Call" at bounding box center [1409, 256] width 163 height 33
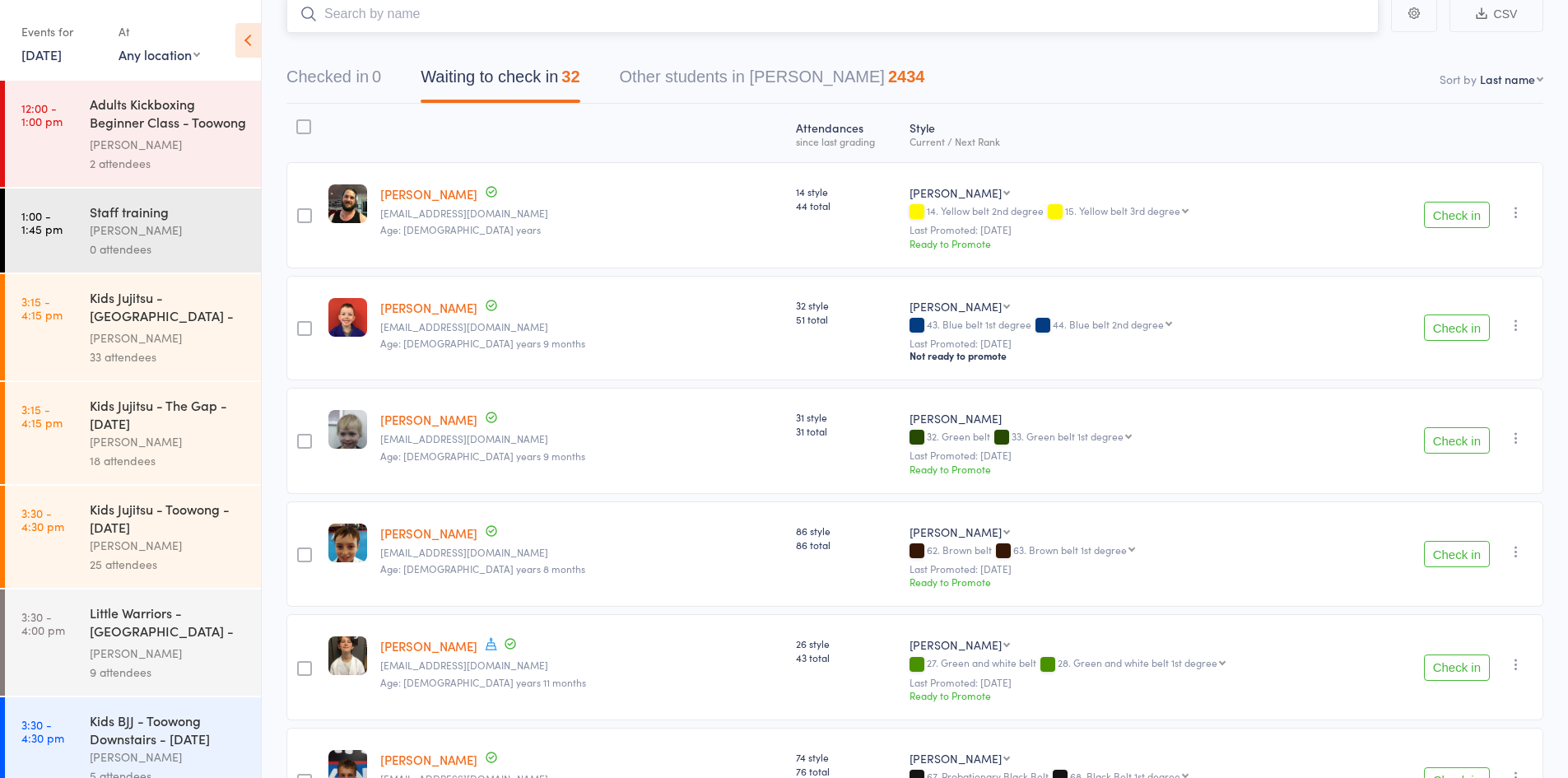
scroll to position [82, 0]
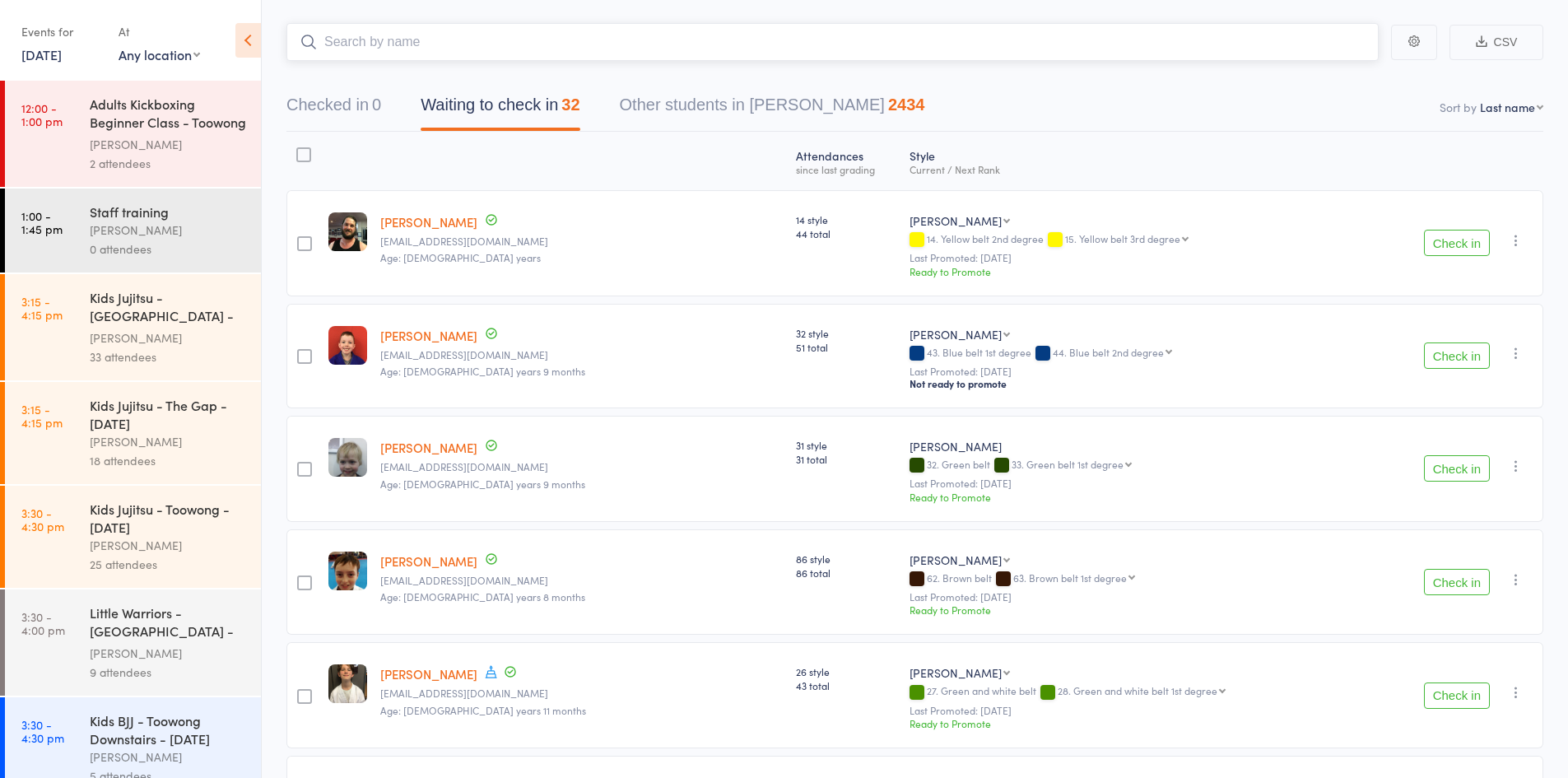
click at [414, 33] on input "search" at bounding box center [832, 41] width 1092 height 38
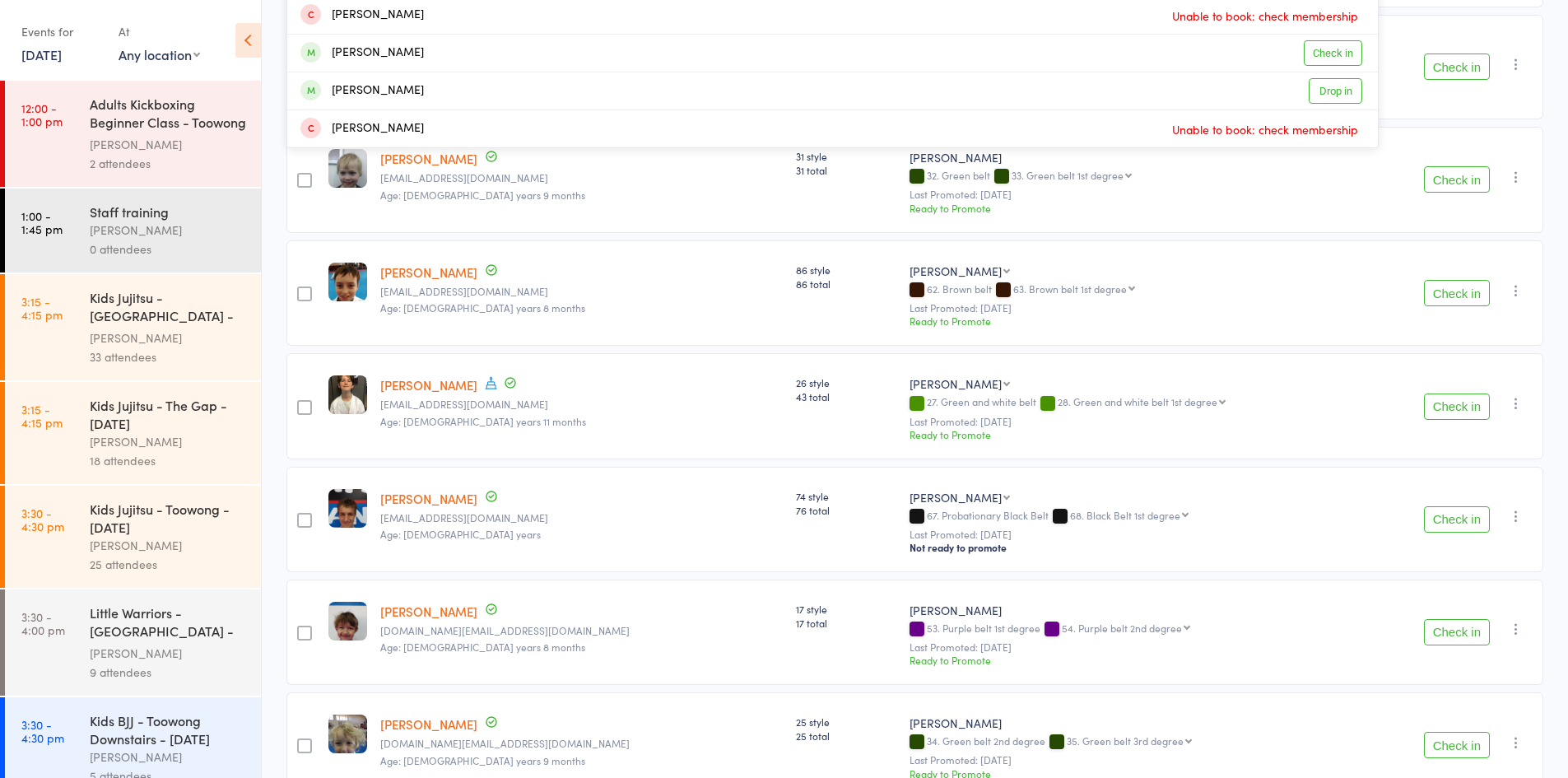
scroll to position [823, 0]
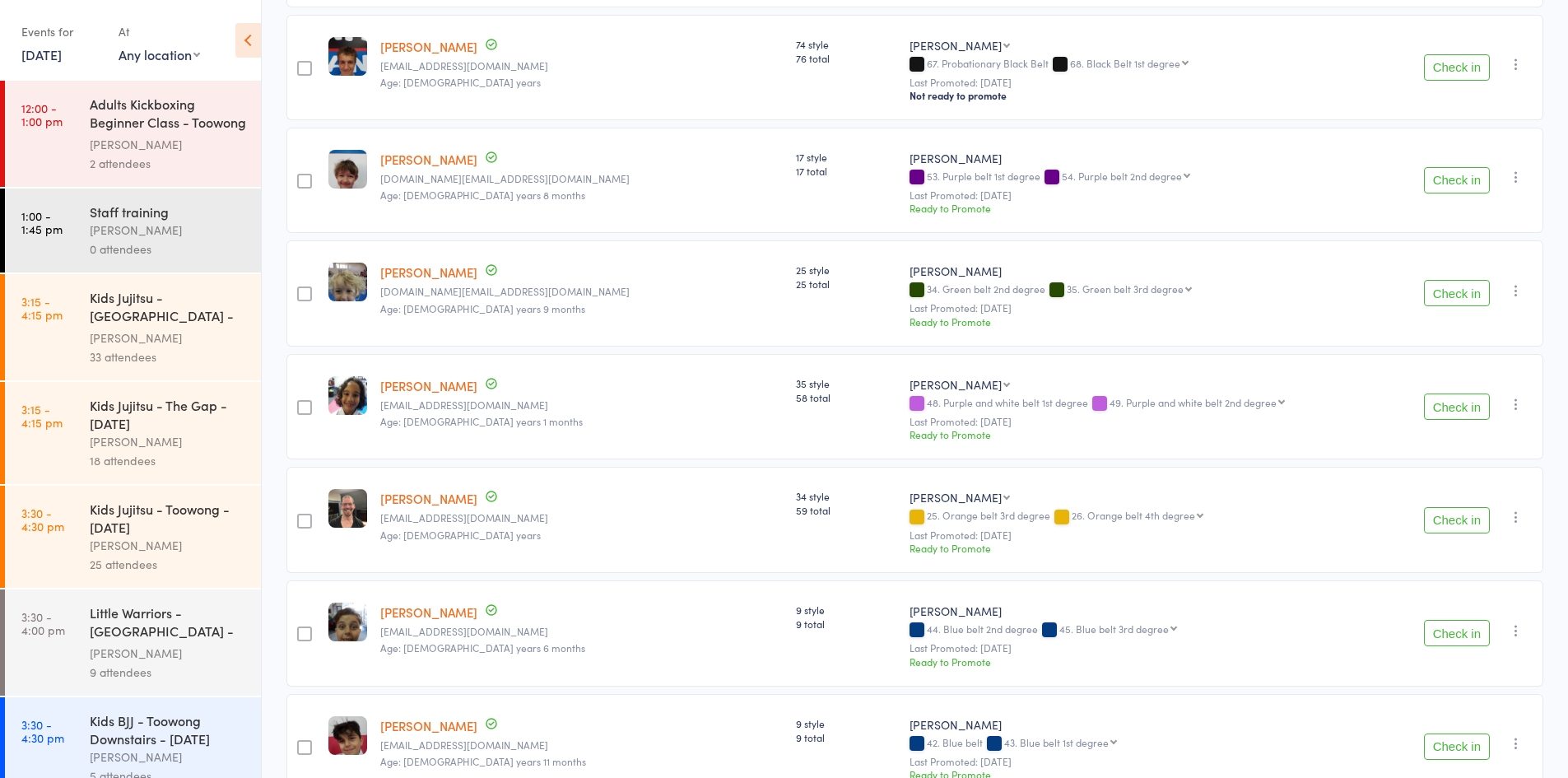
click at [1259, 314] on div "Ready to Promote" at bounding box center [1145, 321] width 472 height 14
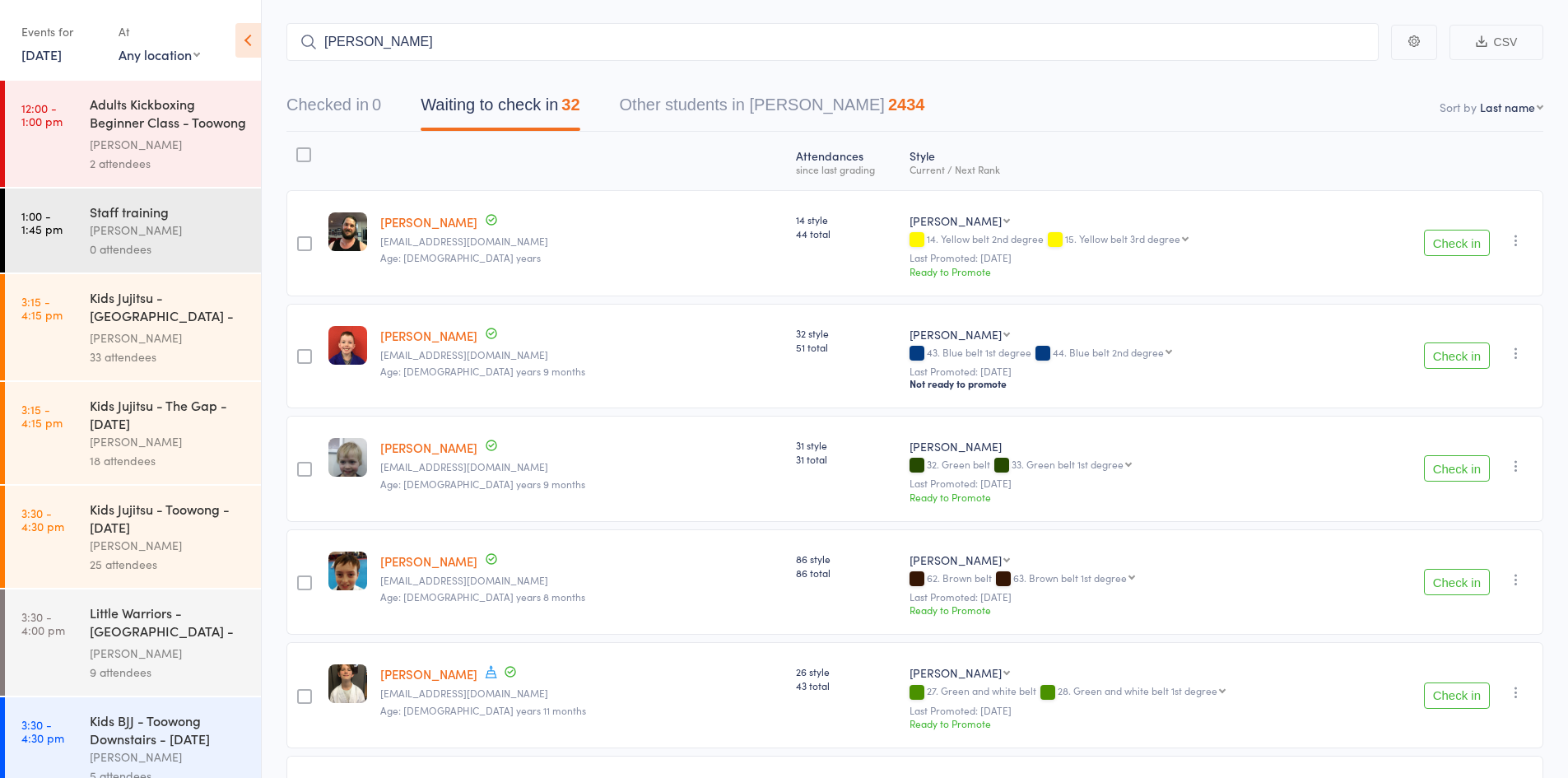
scroll to position [0, 0]
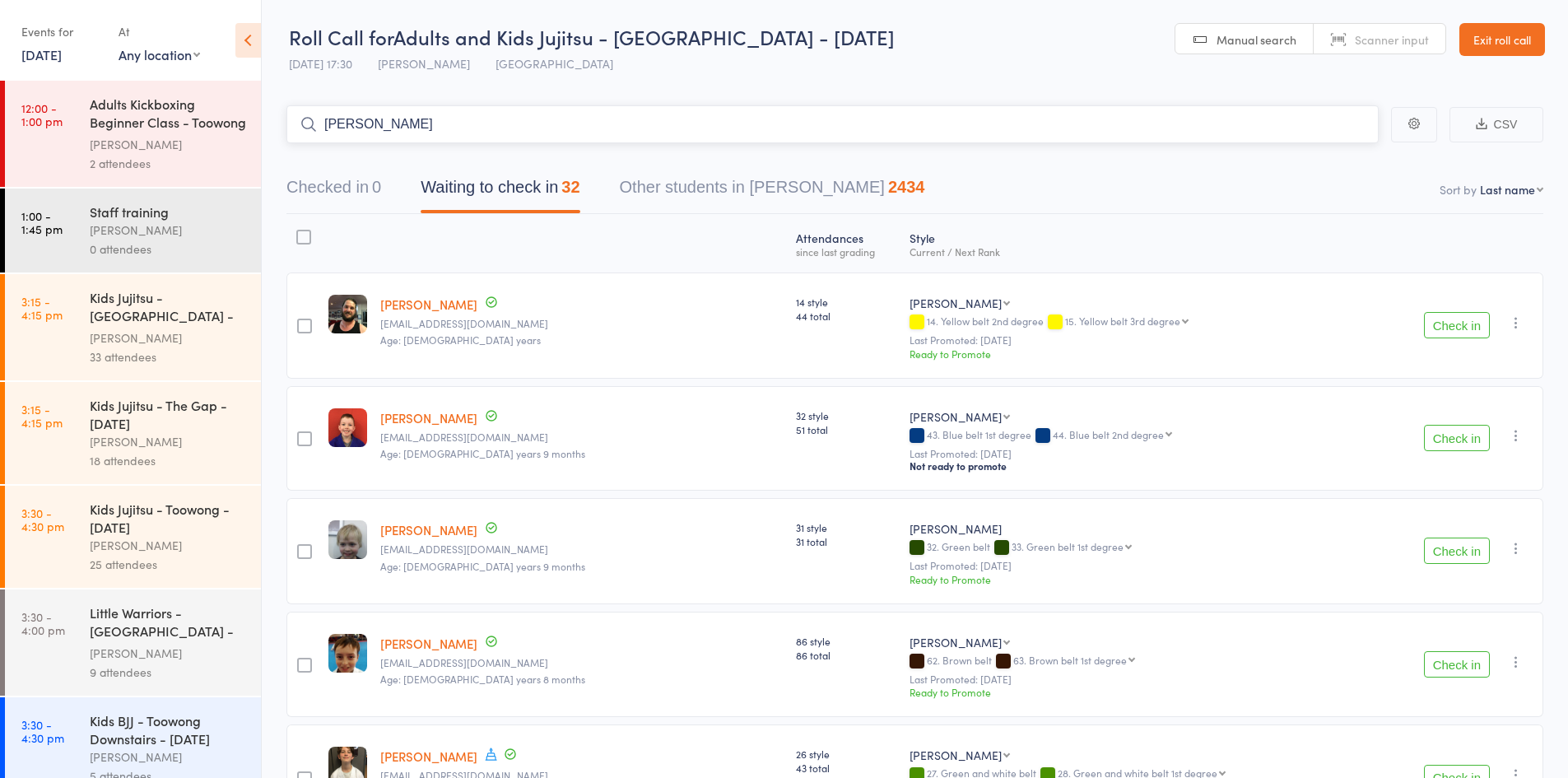
click at [1269, 117] on input "natasha" at bounding box center [832, 124] width 1092 height 38
type input "n"
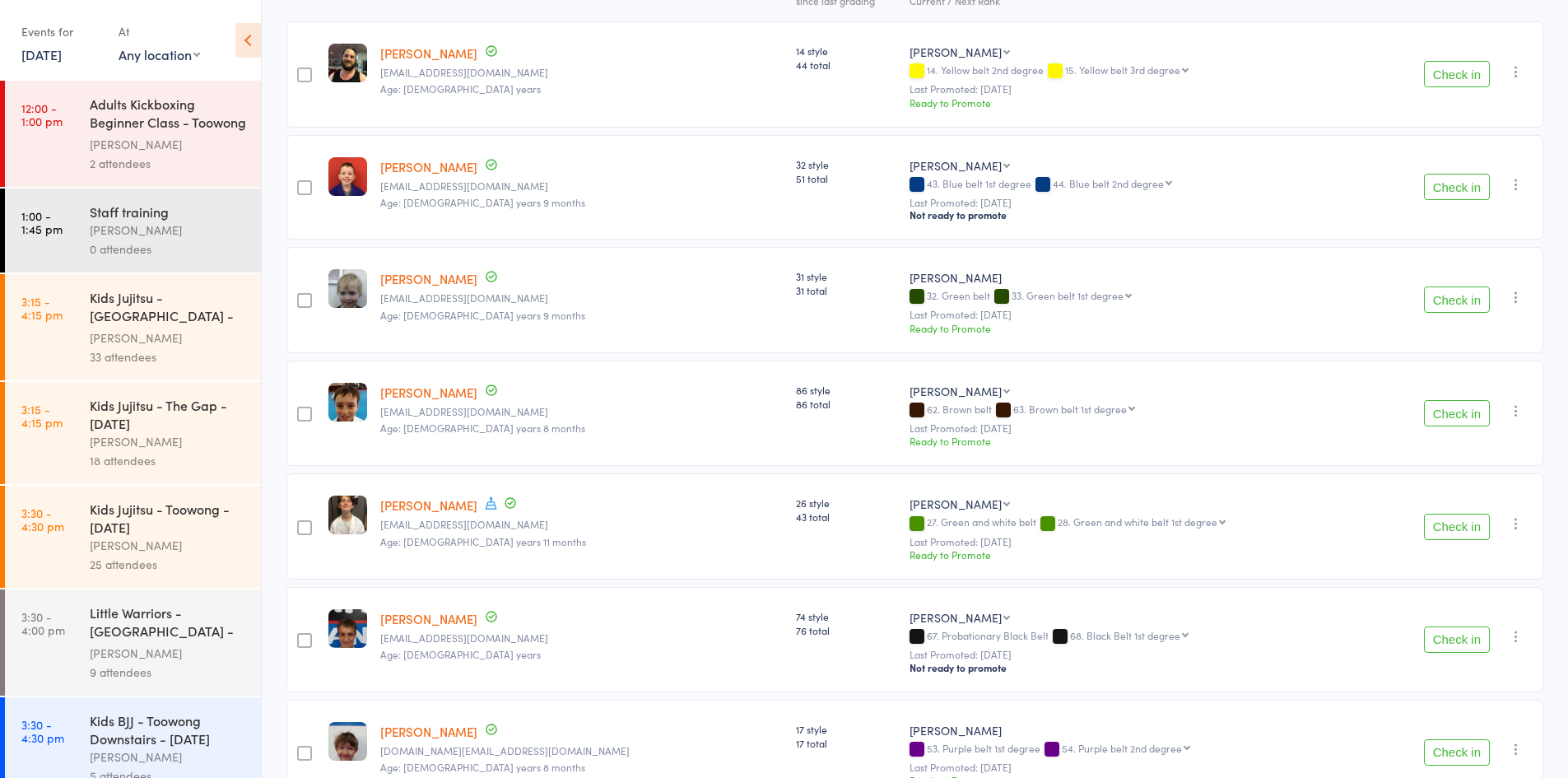
scroll to position [225, 0]
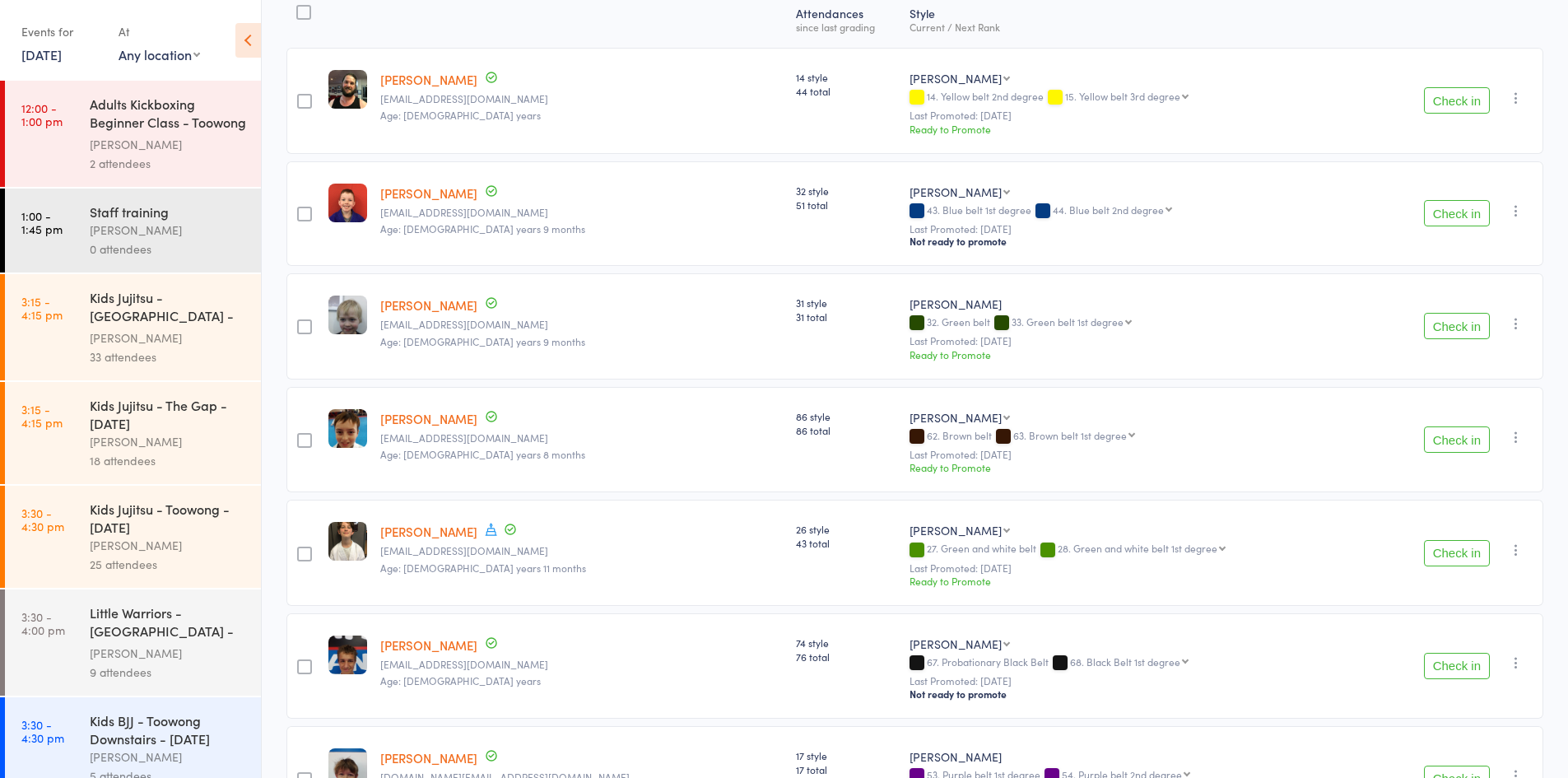
click at [45, 57] on link "14 Aug, 2025" at bounding box center [41, 54] width 40 height 18
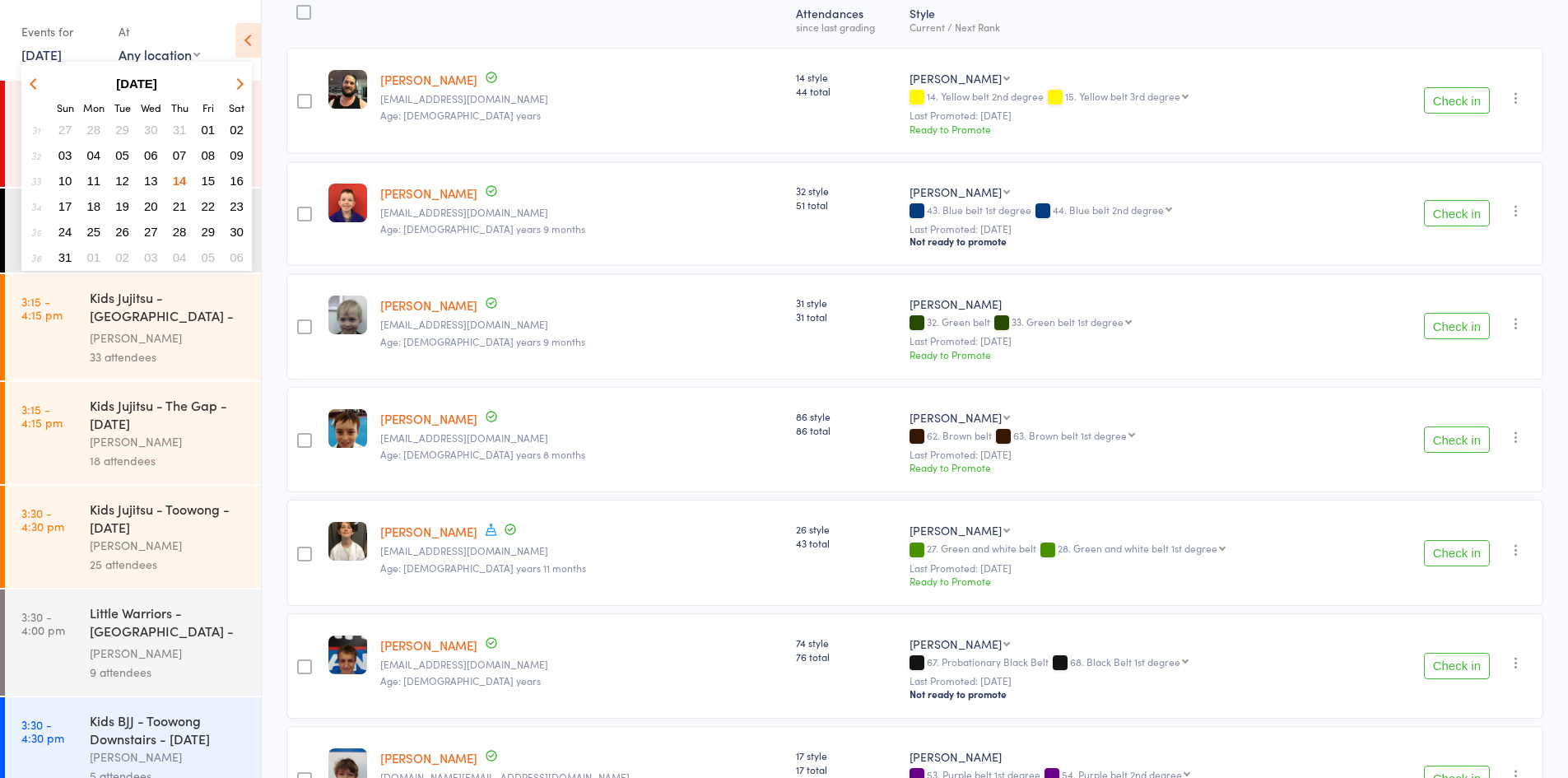
click at [93, 207] on span "18" at bounding box center [94, 206] width 14 height 14
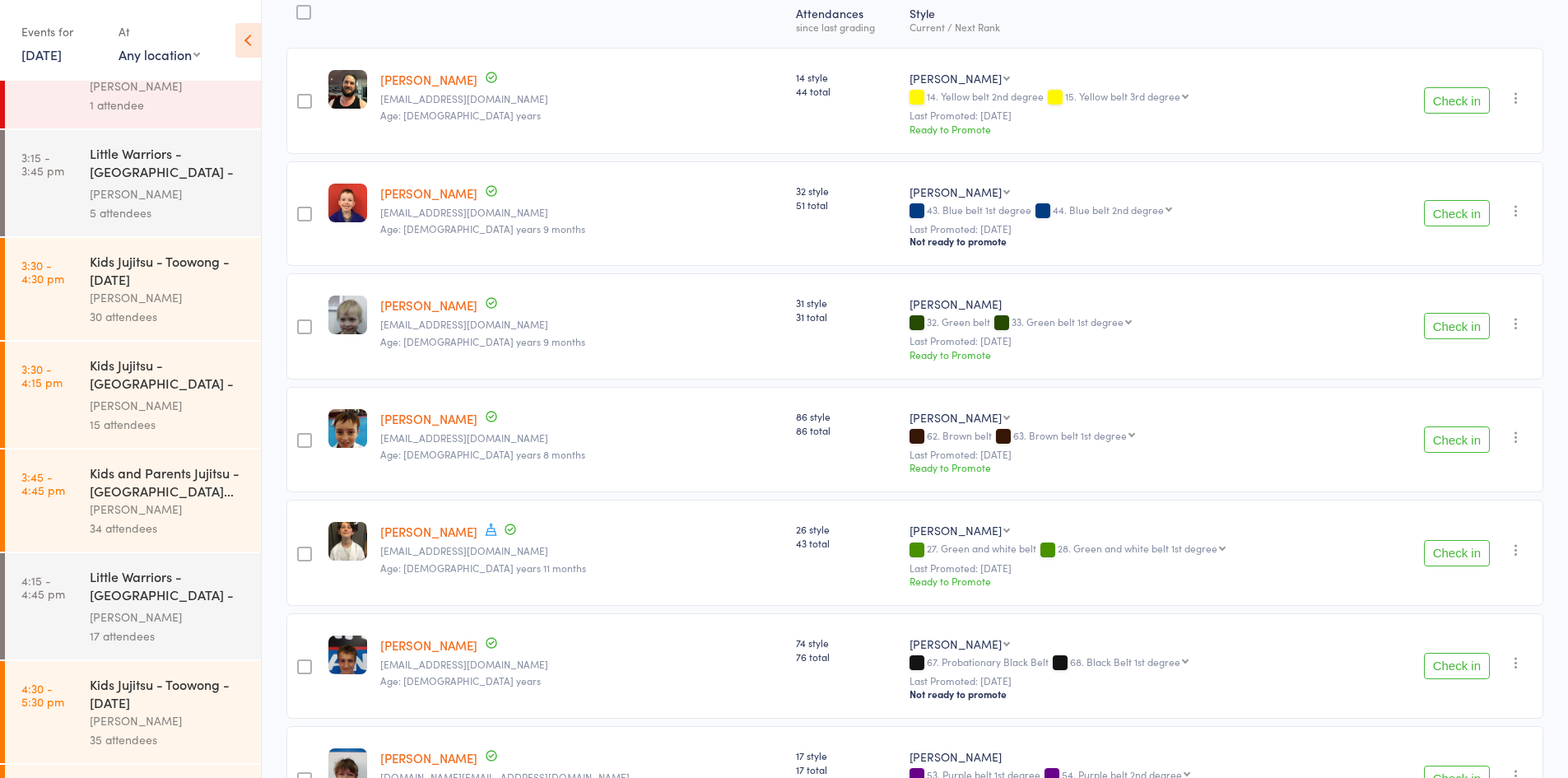
scroll to position [165, 0]
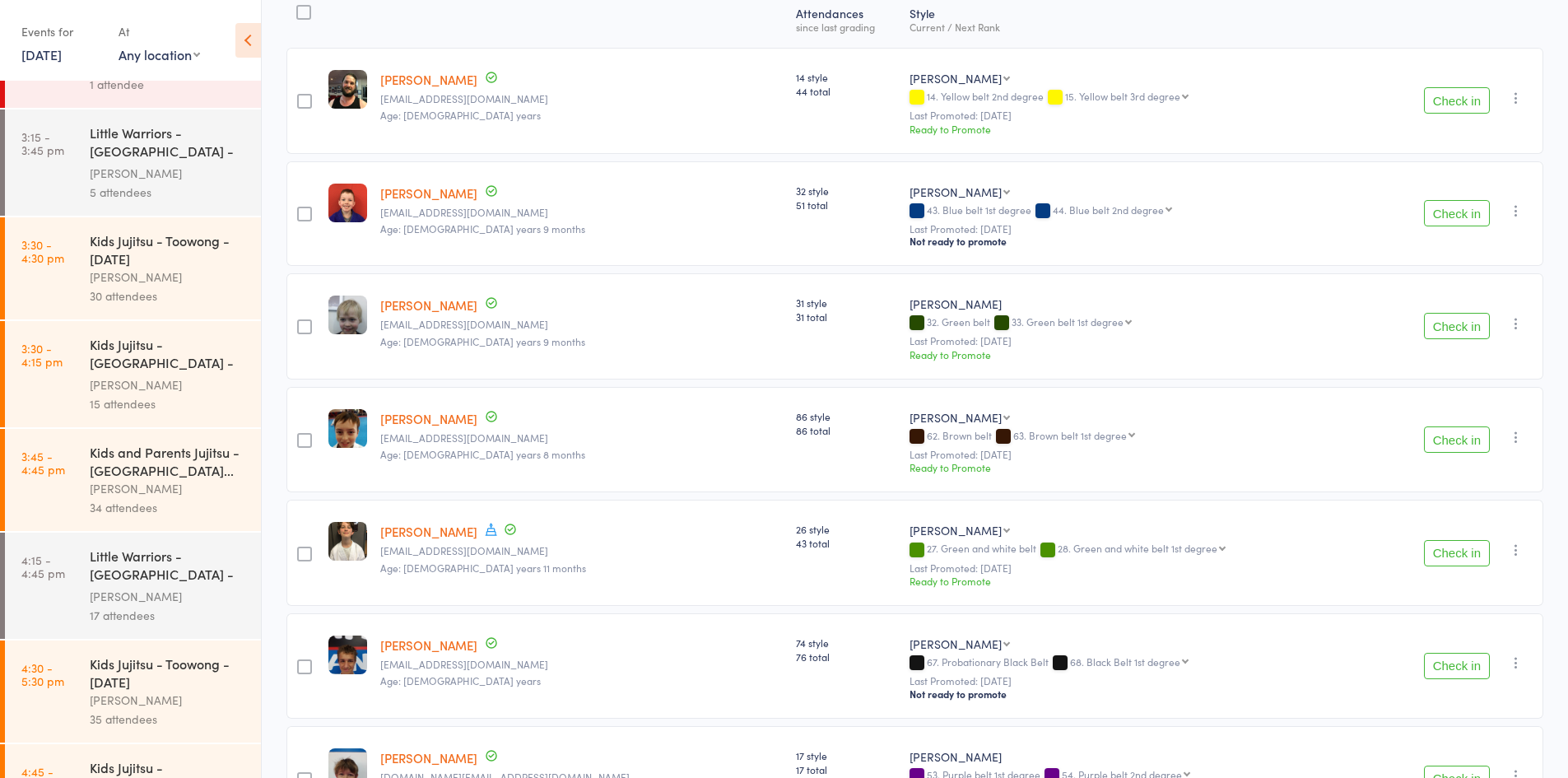
click at [156, 394] on div "[PERSON_NAME]" at bounding box center [168, 384] width 157 height 19
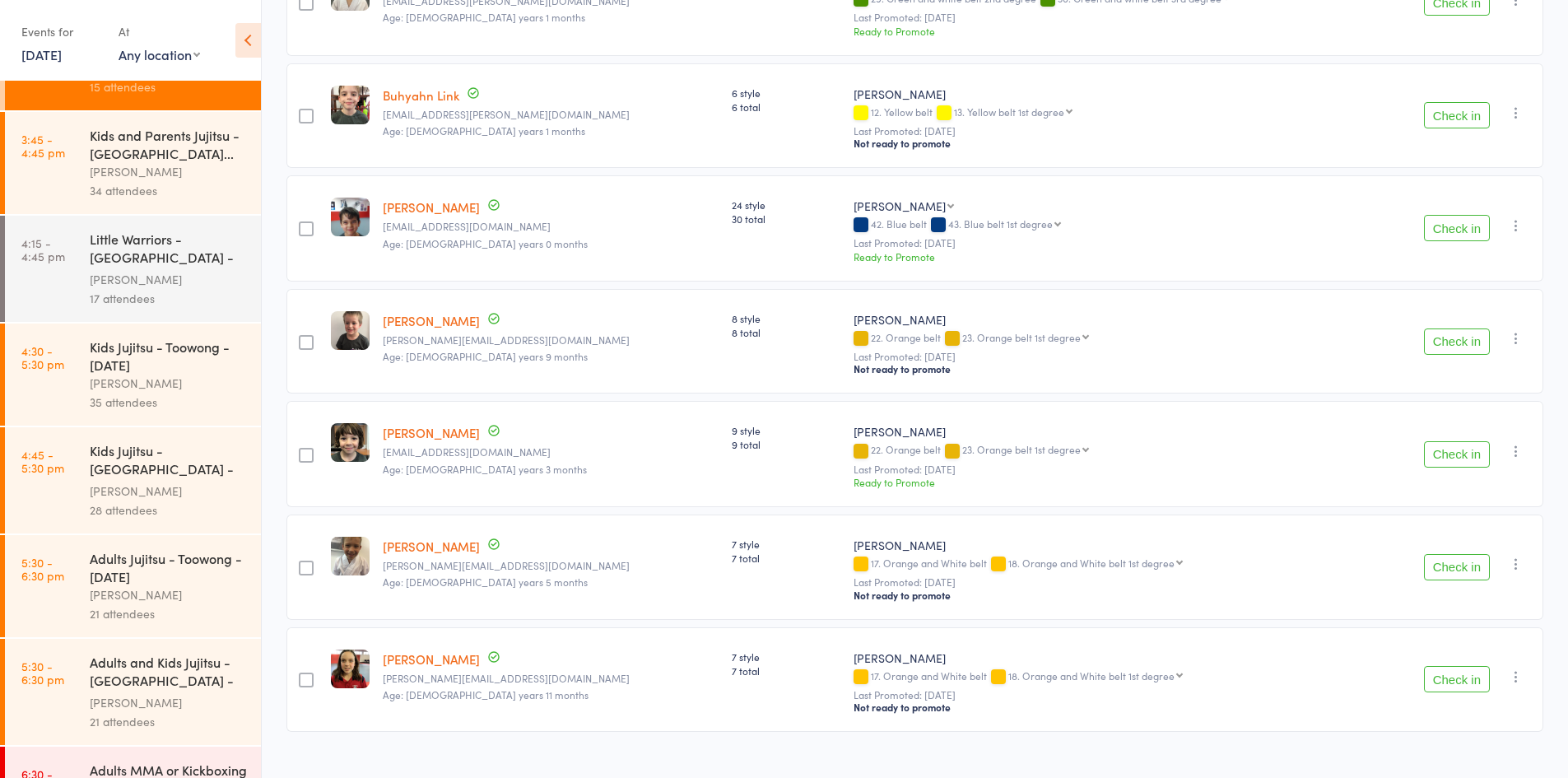
scroll to position [572, 0]
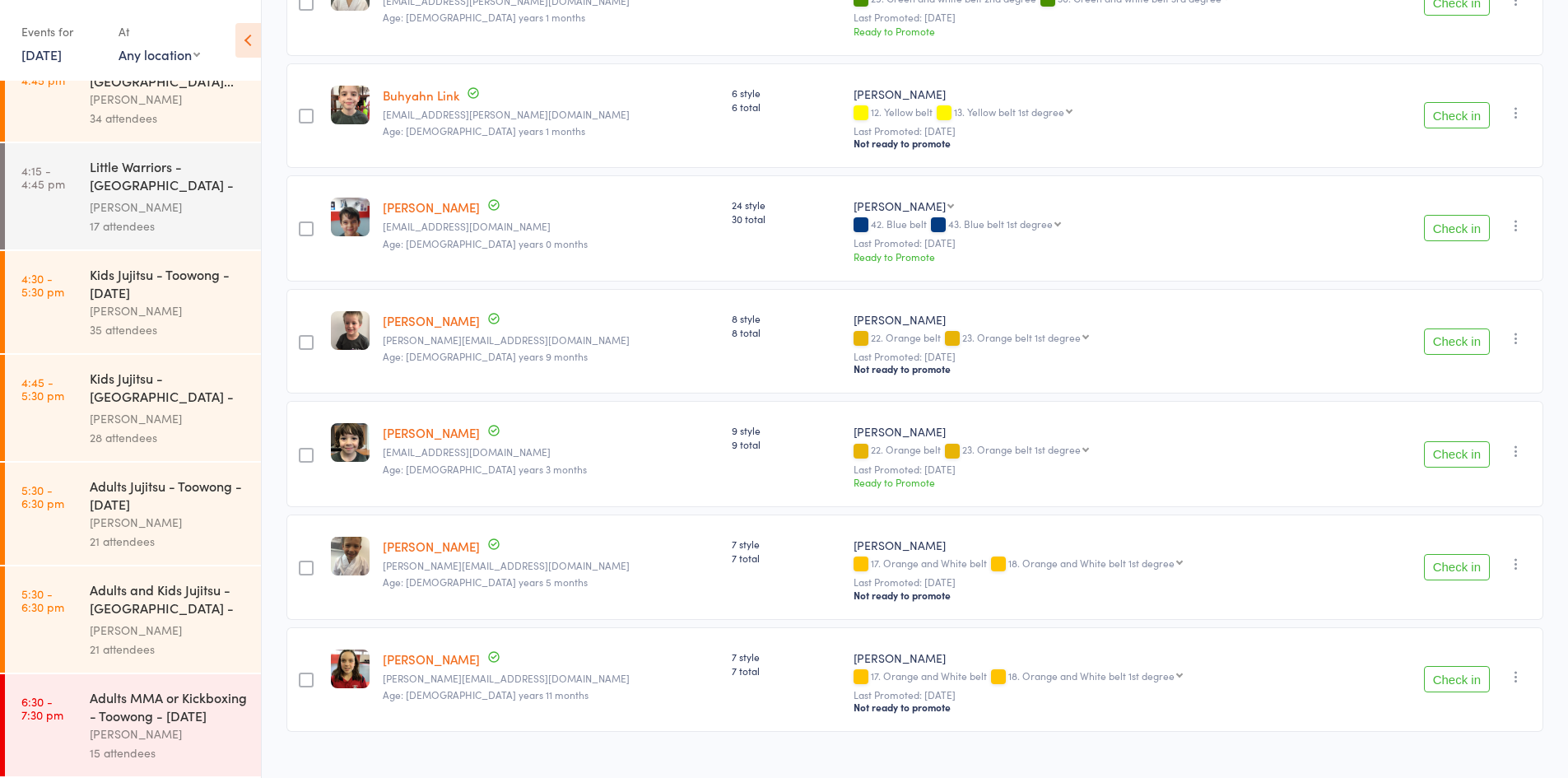
click at [143, 191] on div "Little Warriors - Jamboree Heights - Monday" at bounding box center [168, 177] width 157 height 40
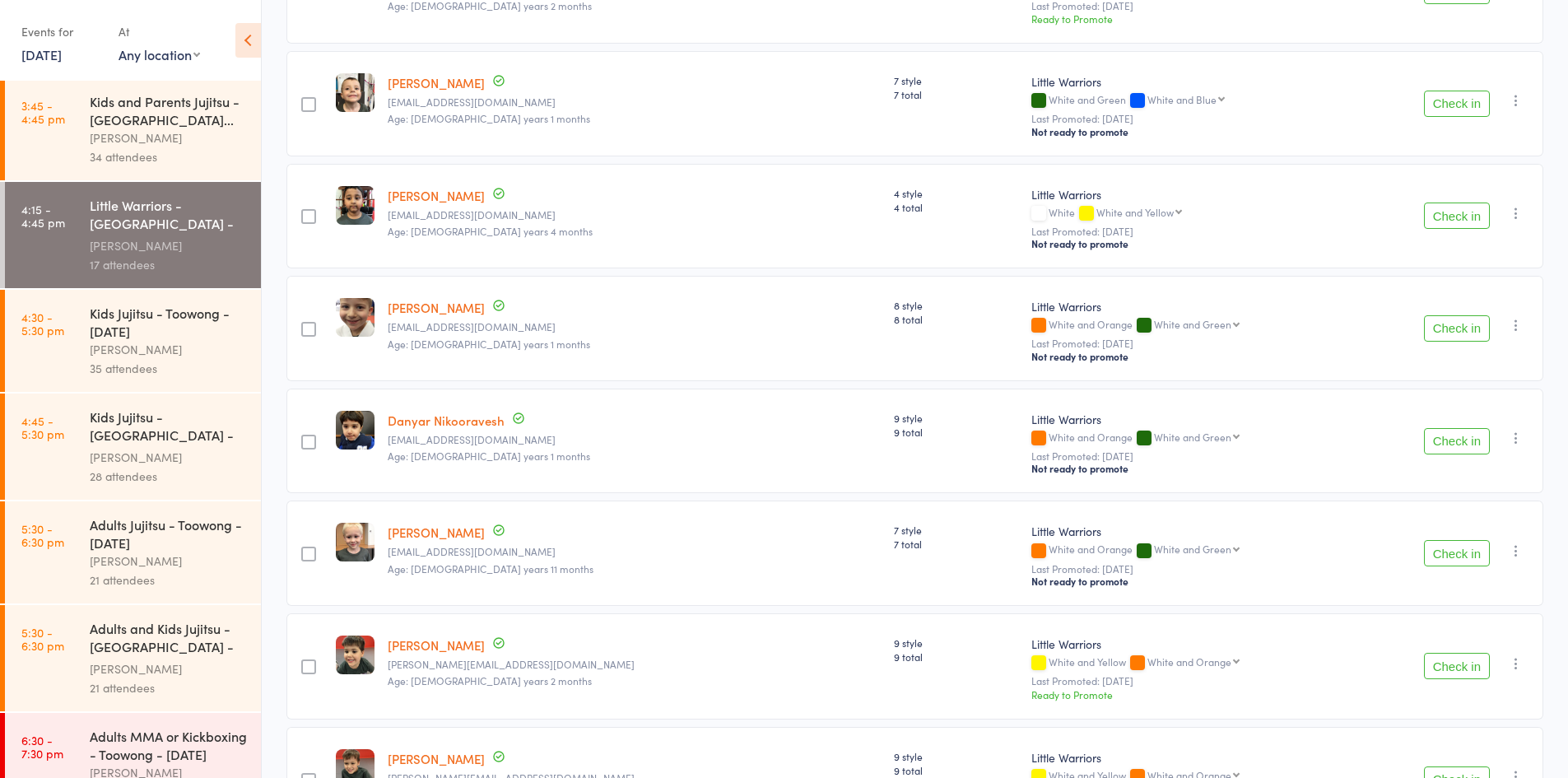
scroll to position [572, 0]
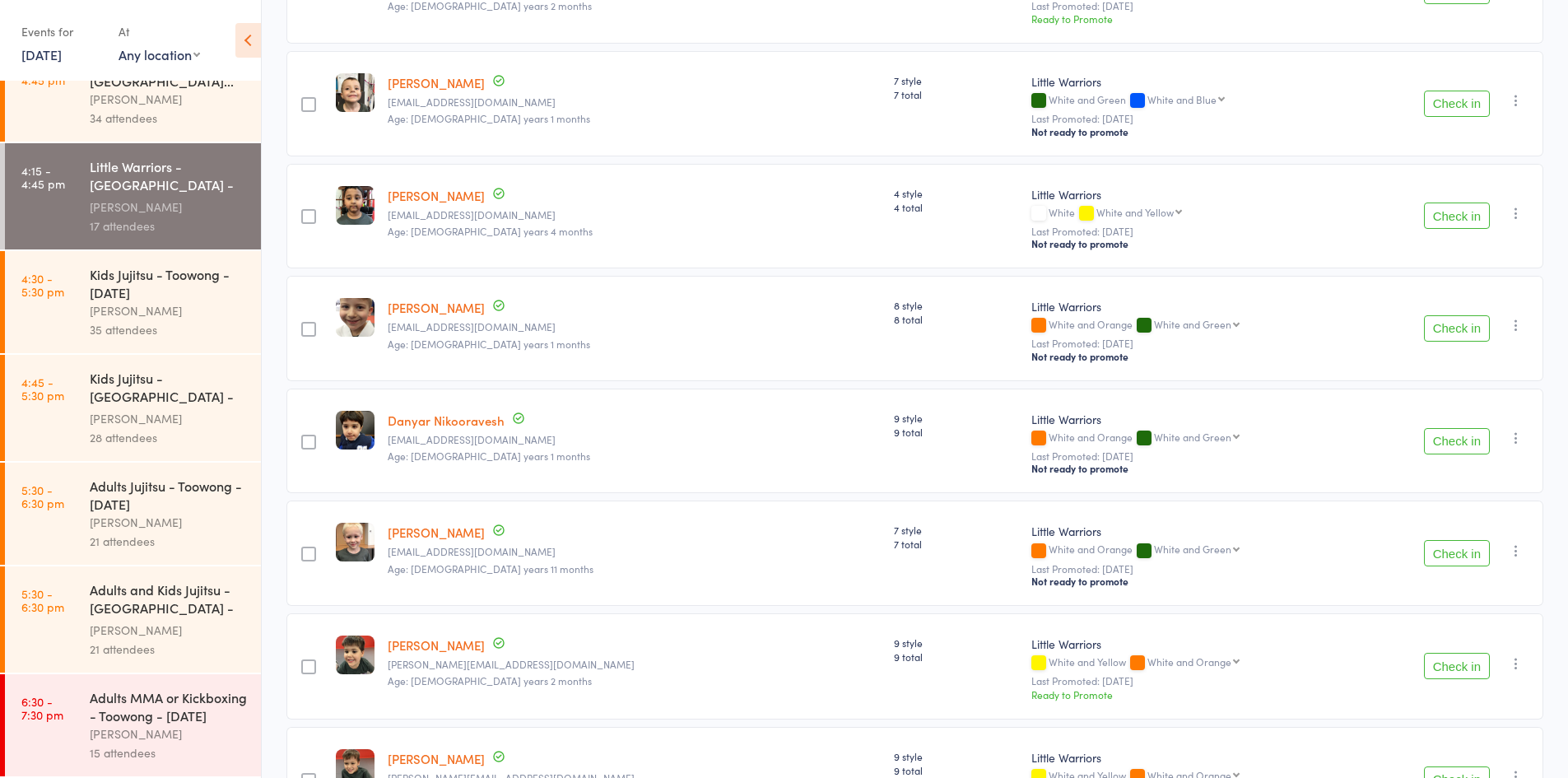
click at [139, 409] on div "[PERSON_NAME]" at bounding box center [168, 418] width 157 height 19
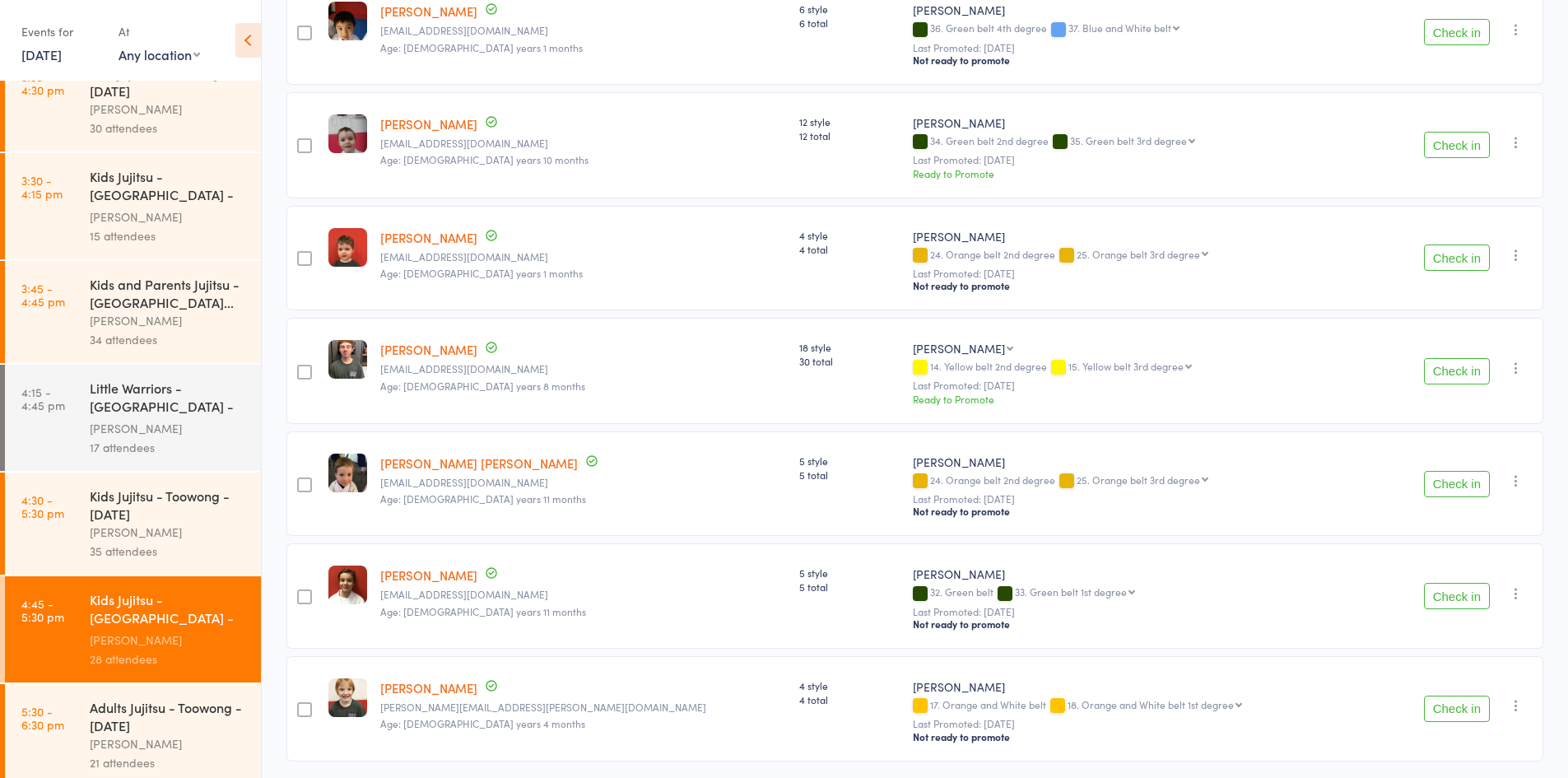
scroll to position [572, 0]
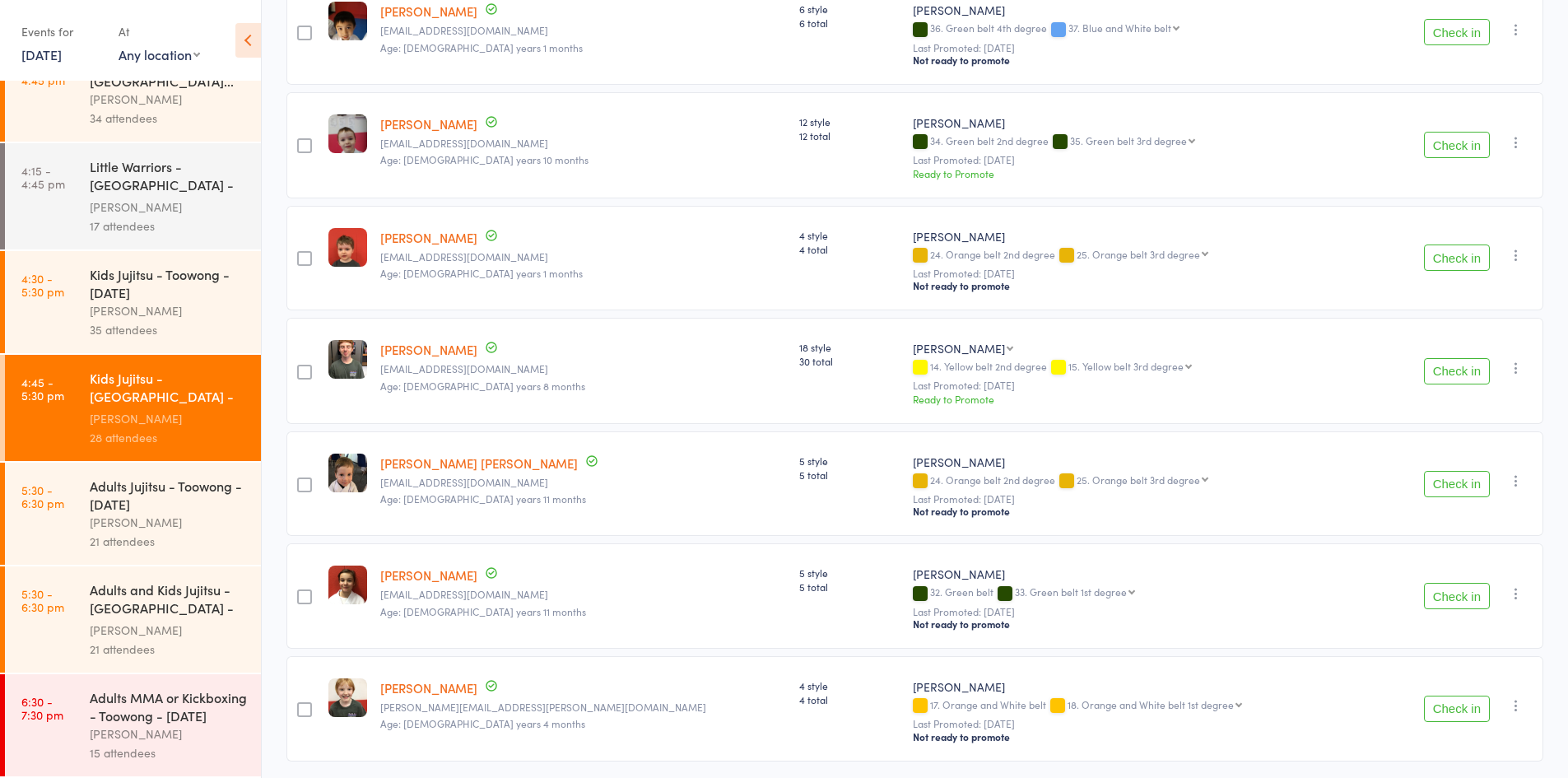
click at [102, 613] on div "Adults and Kids Jujitsu - Jamboree Heights - Monda..." at bounding box center [168, 600] width 157 height 40
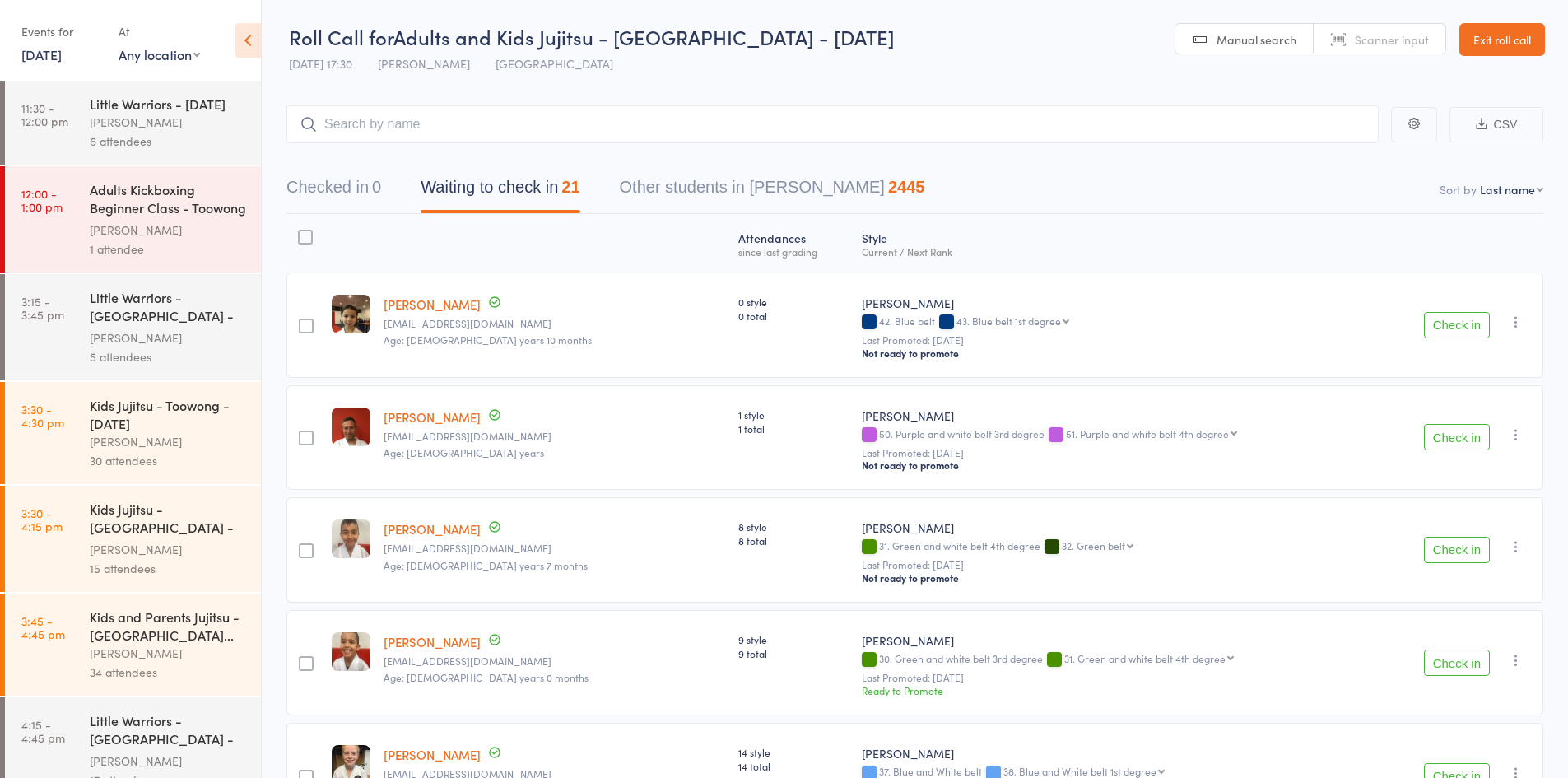
click at [62, 59] on link "18 Aug, 2025" at bounding box center [41, 54] width 40 height 18
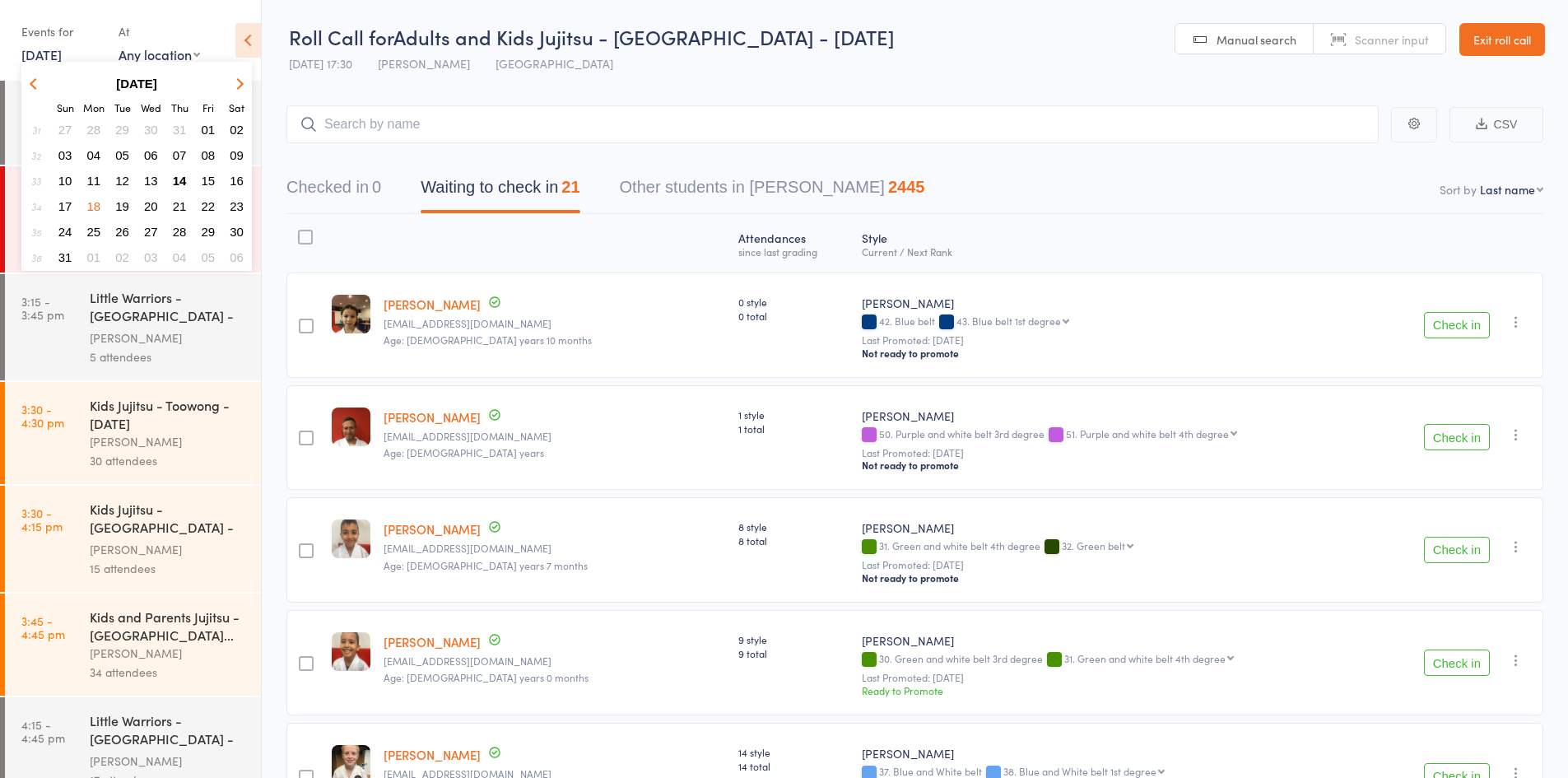
click at [121, 210] on span "19" at bounding box center [122, 206] width 14 height 14
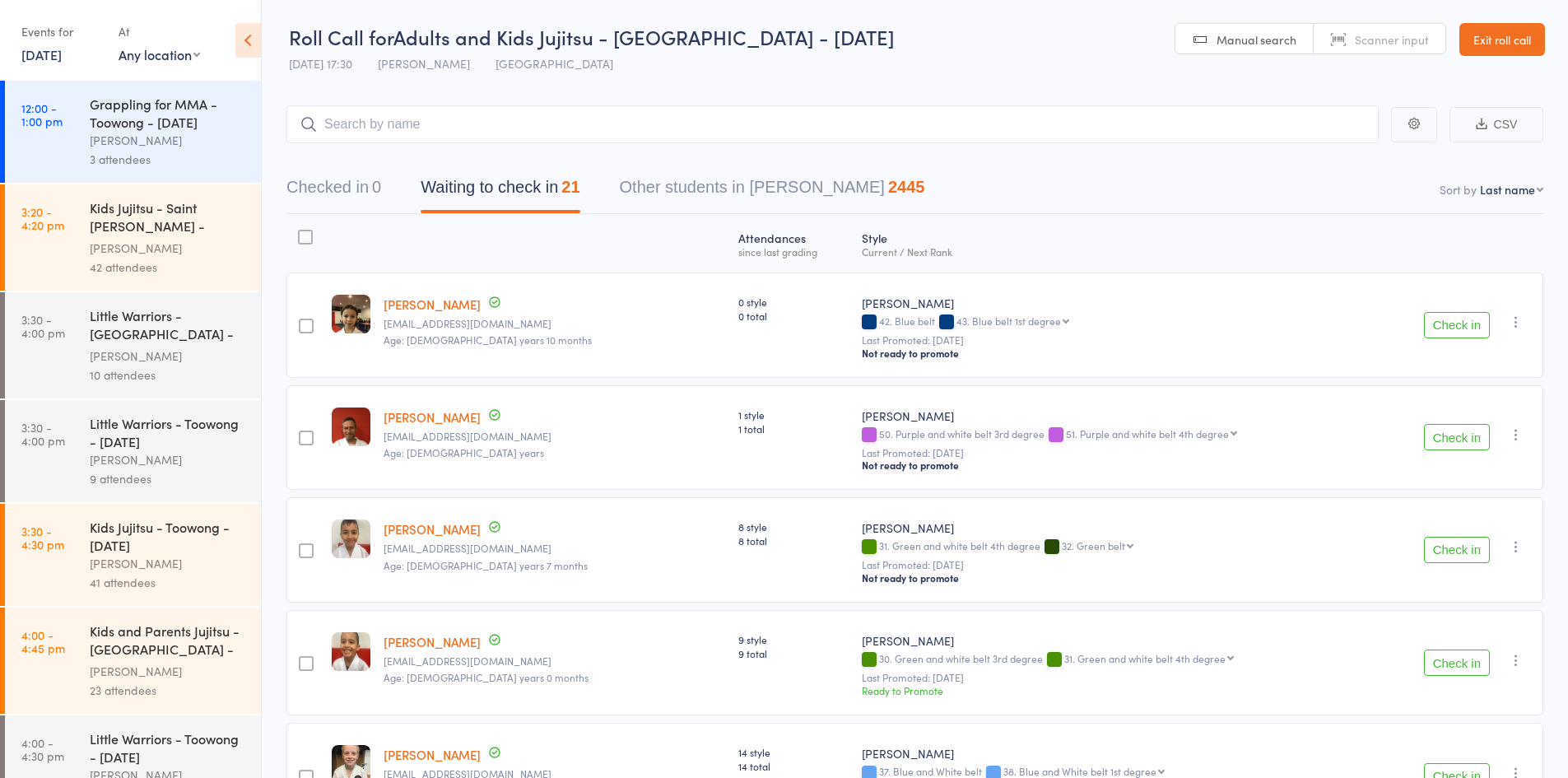
click at [156, 347] on div "[PERSON_NAME]" at bounding box center [168, 355] width 157 height 19
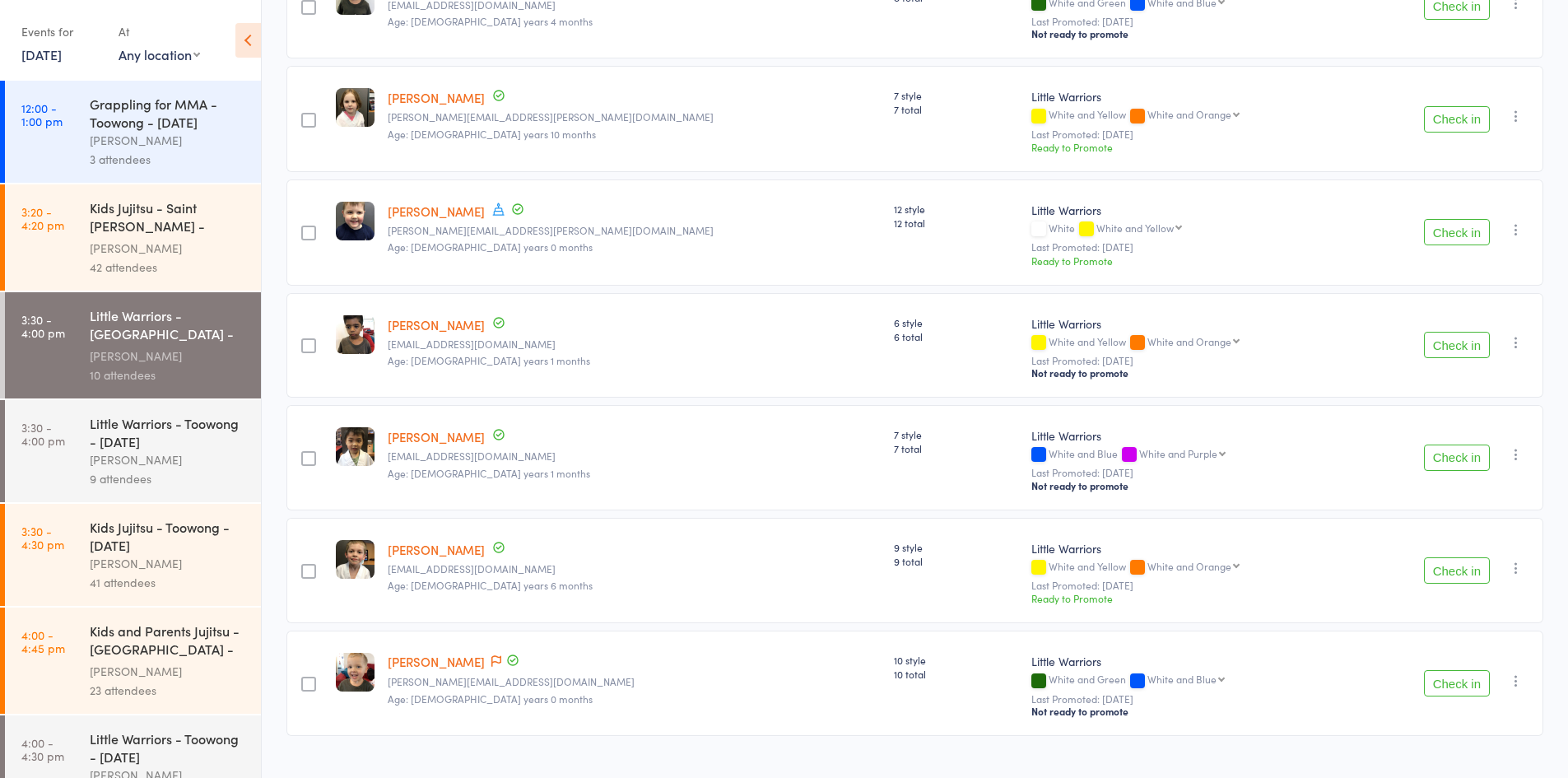
scroll to position [668, 0]
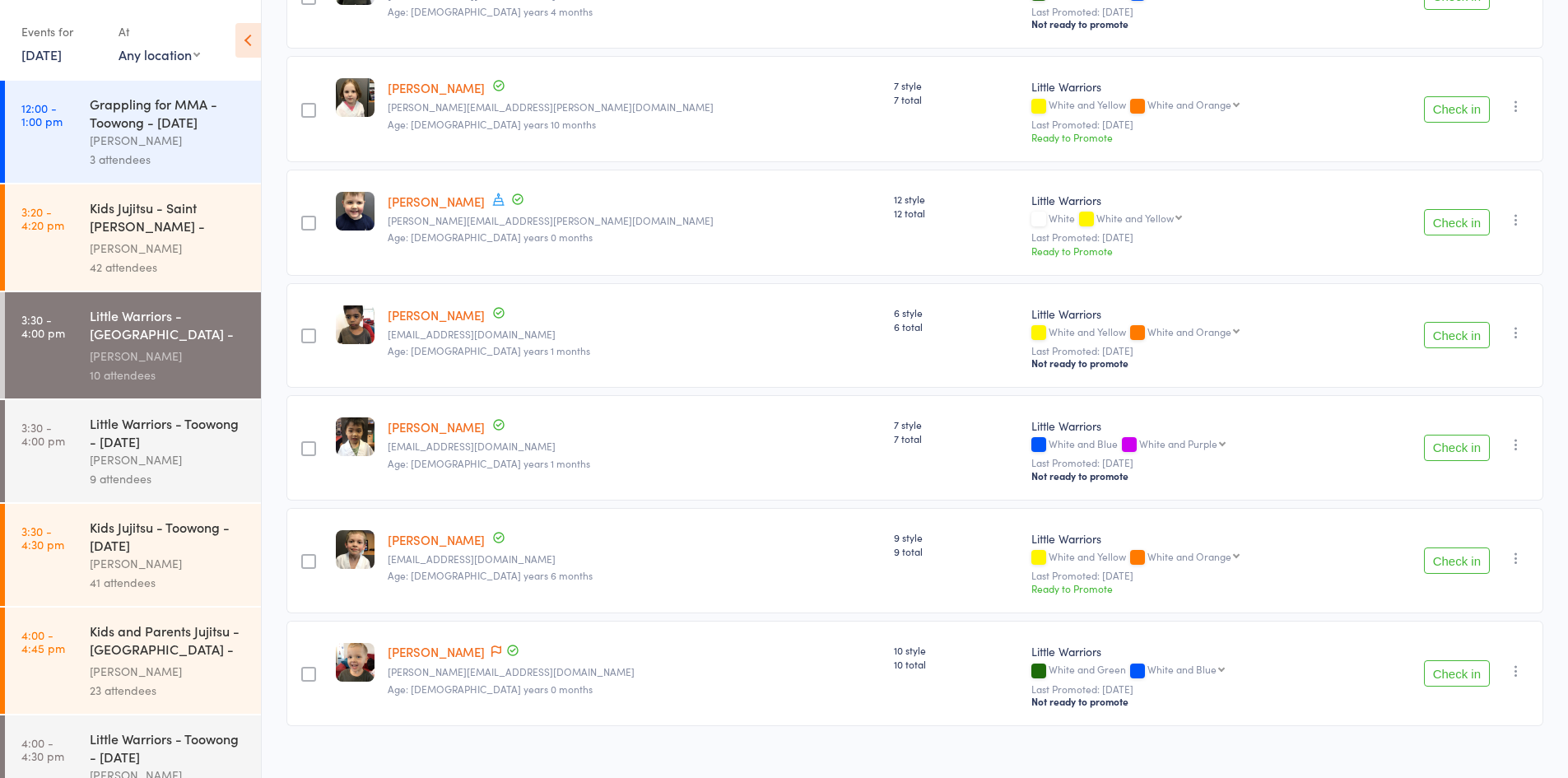
click at [136, 643] on div "Kids and Parents Jujitsu - Jamboree Heights - Tues..." at bounding box center [168, 641] width 157 height 40
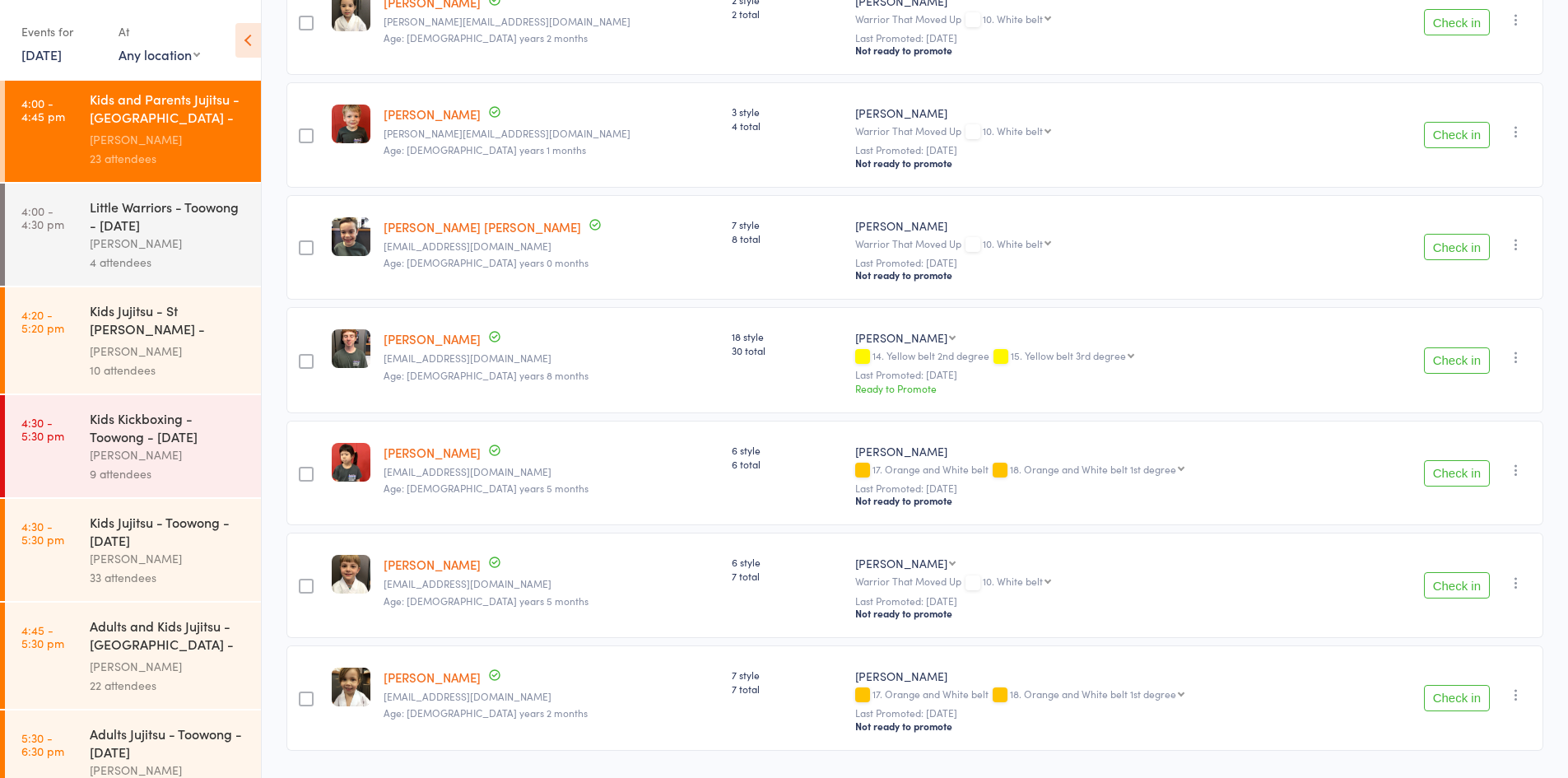
scroll to position [577, 0]
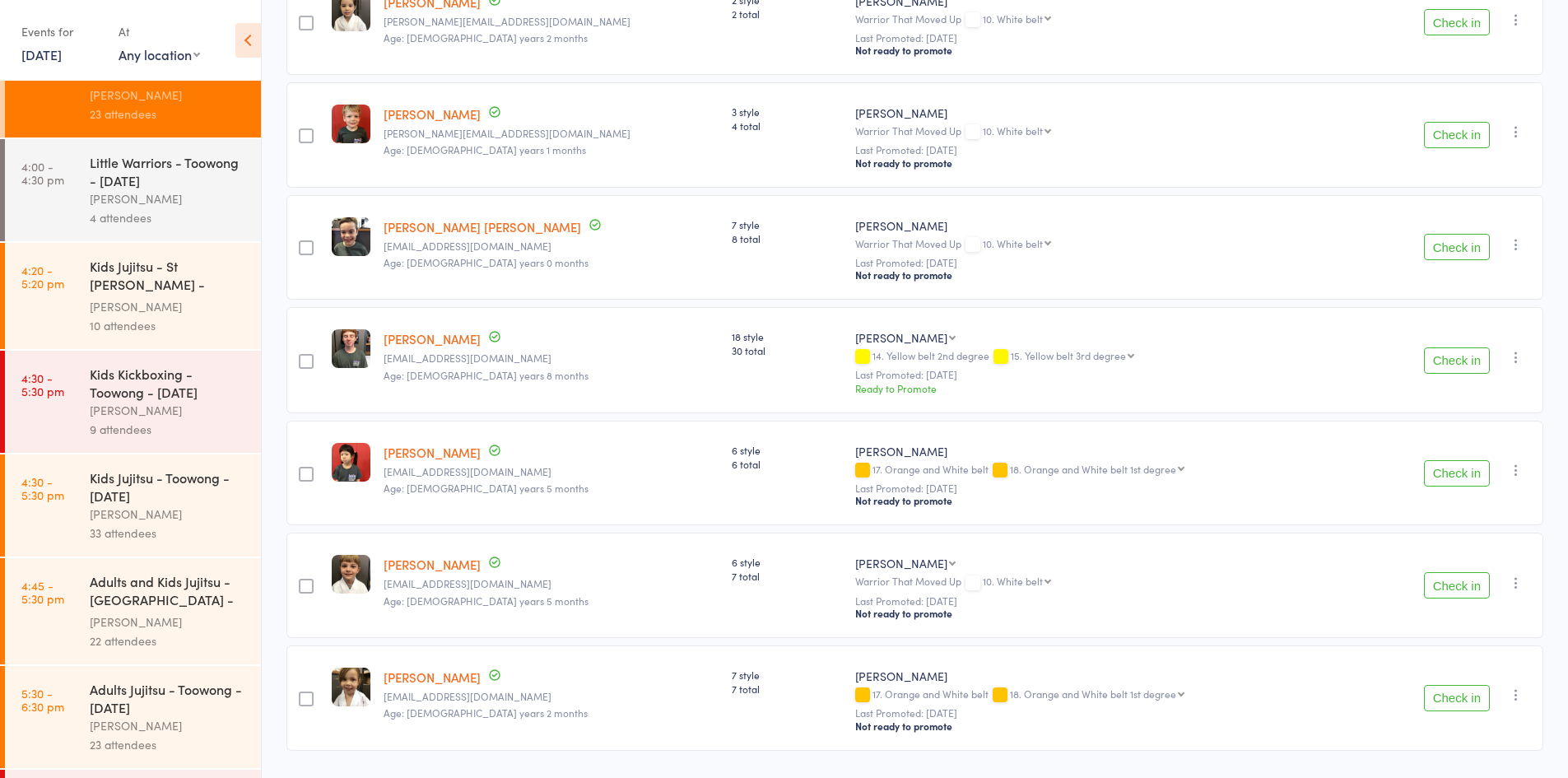
click at [144, 582] on div "Adults and Kids Jujitsu - Jamboree Heights - Tuesd..." at bounding box center [168, 591] width 157 height 40
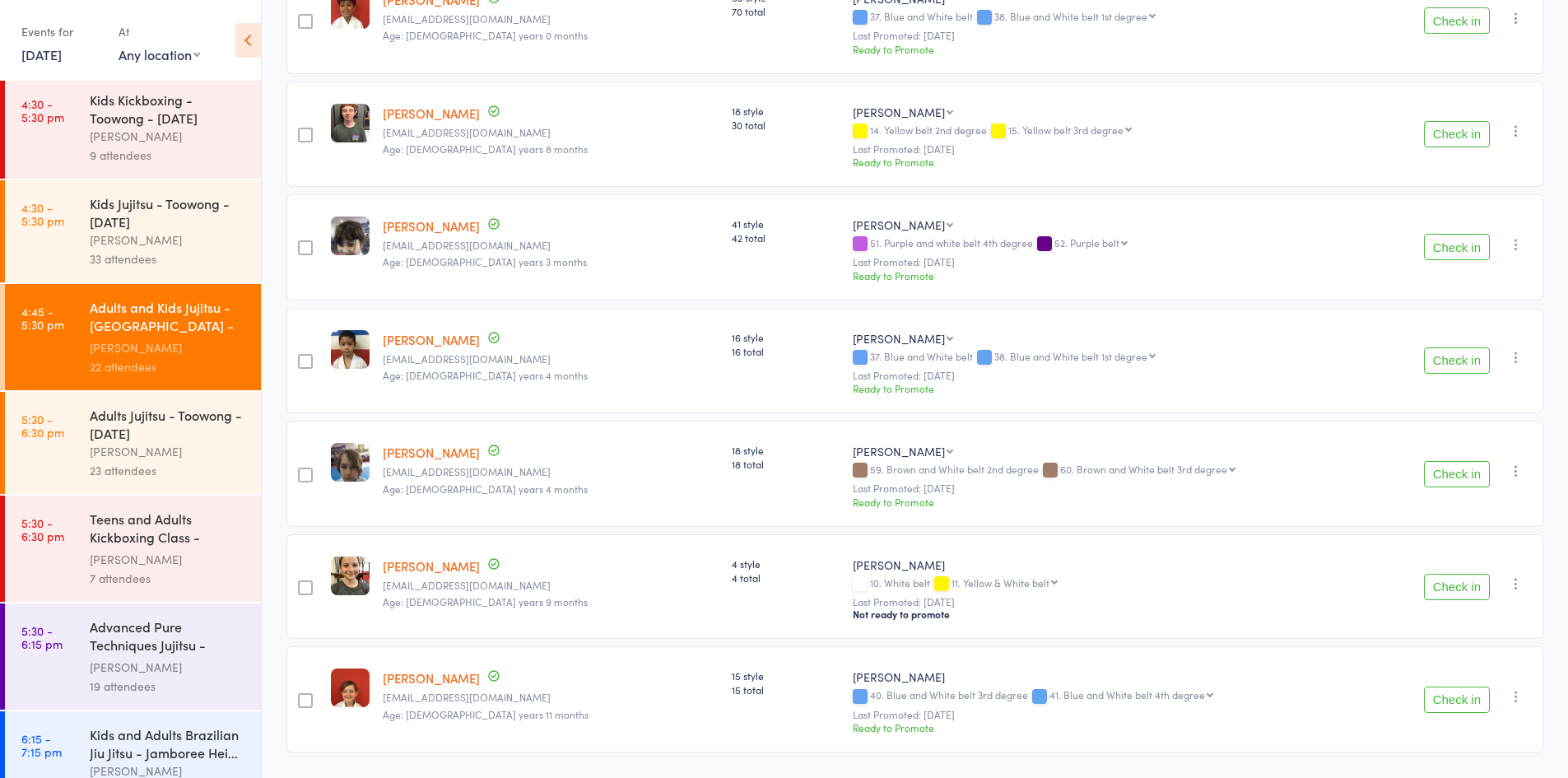
scroll to position [986, 0]
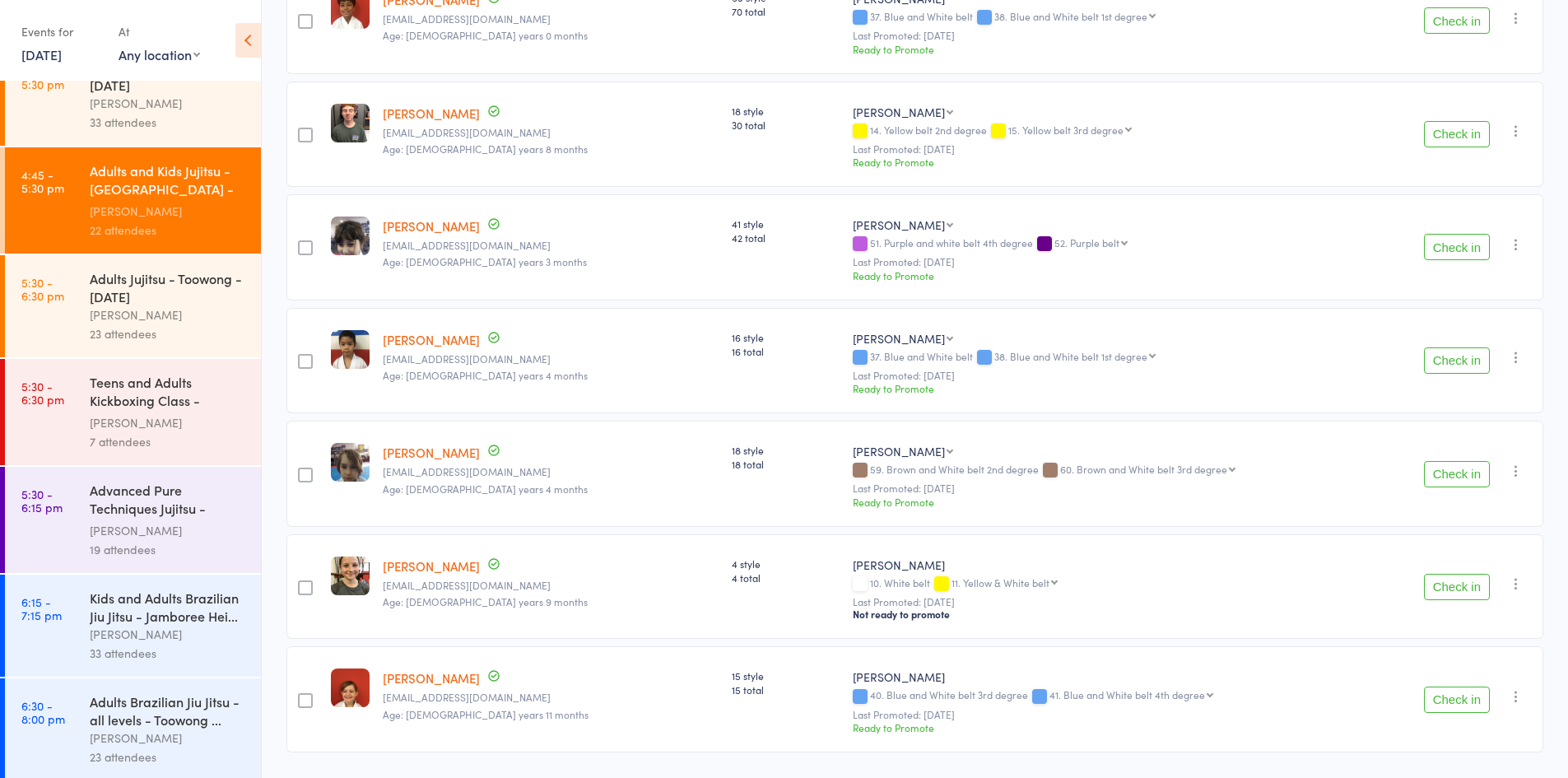
click at [140, 506] on div "Advanced Pure Techniques Jujitsu -Blue/White and a..." at bounding box center [168, 501] width 157 height 40
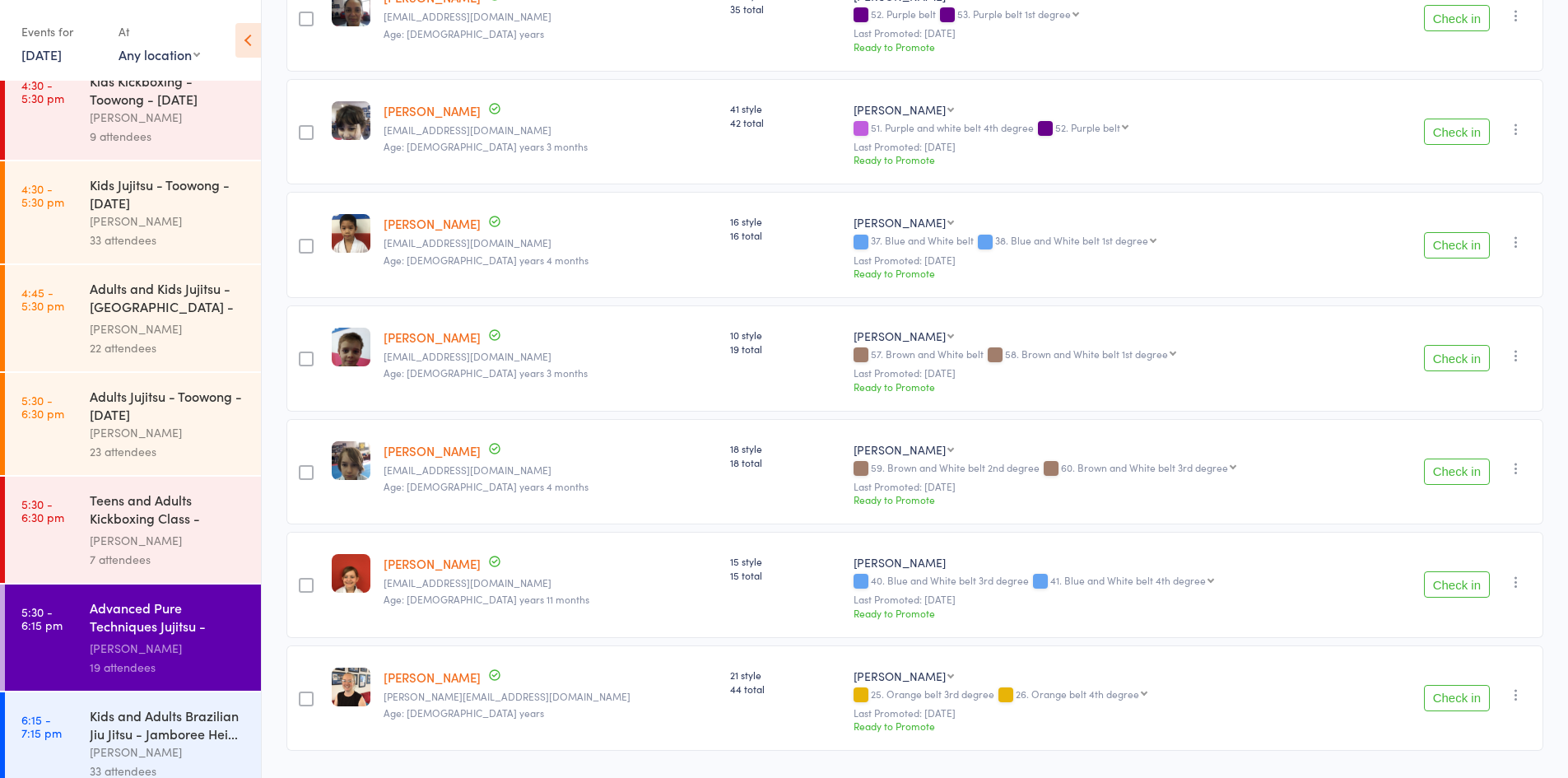
scroll to position [986, 0]
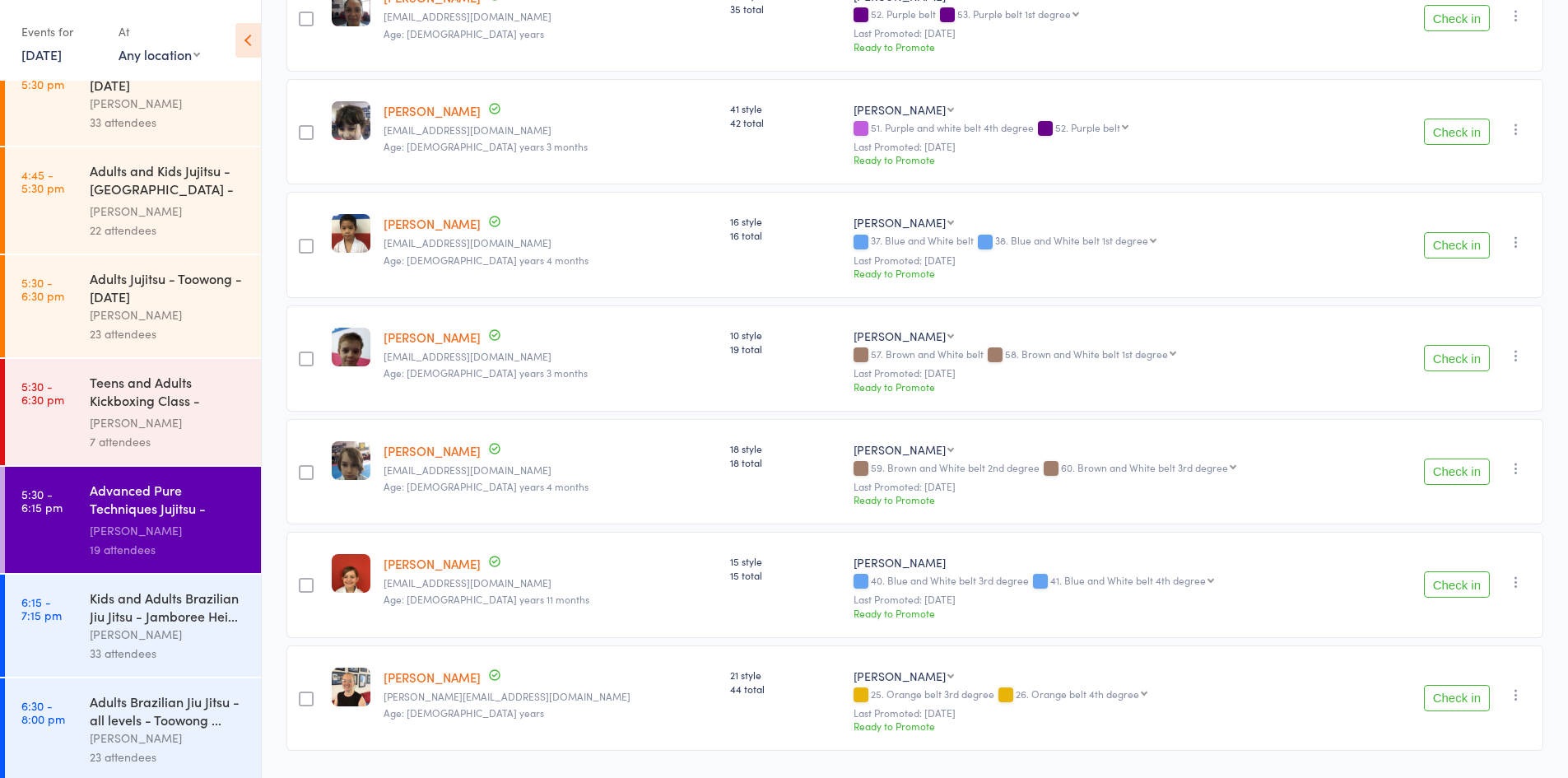
click at [132, 604] on div "Kids and Adults Brazilian Jiu Jitsu - Jamboree Hei..." at bounding box center [168, 606] width 157 height 37
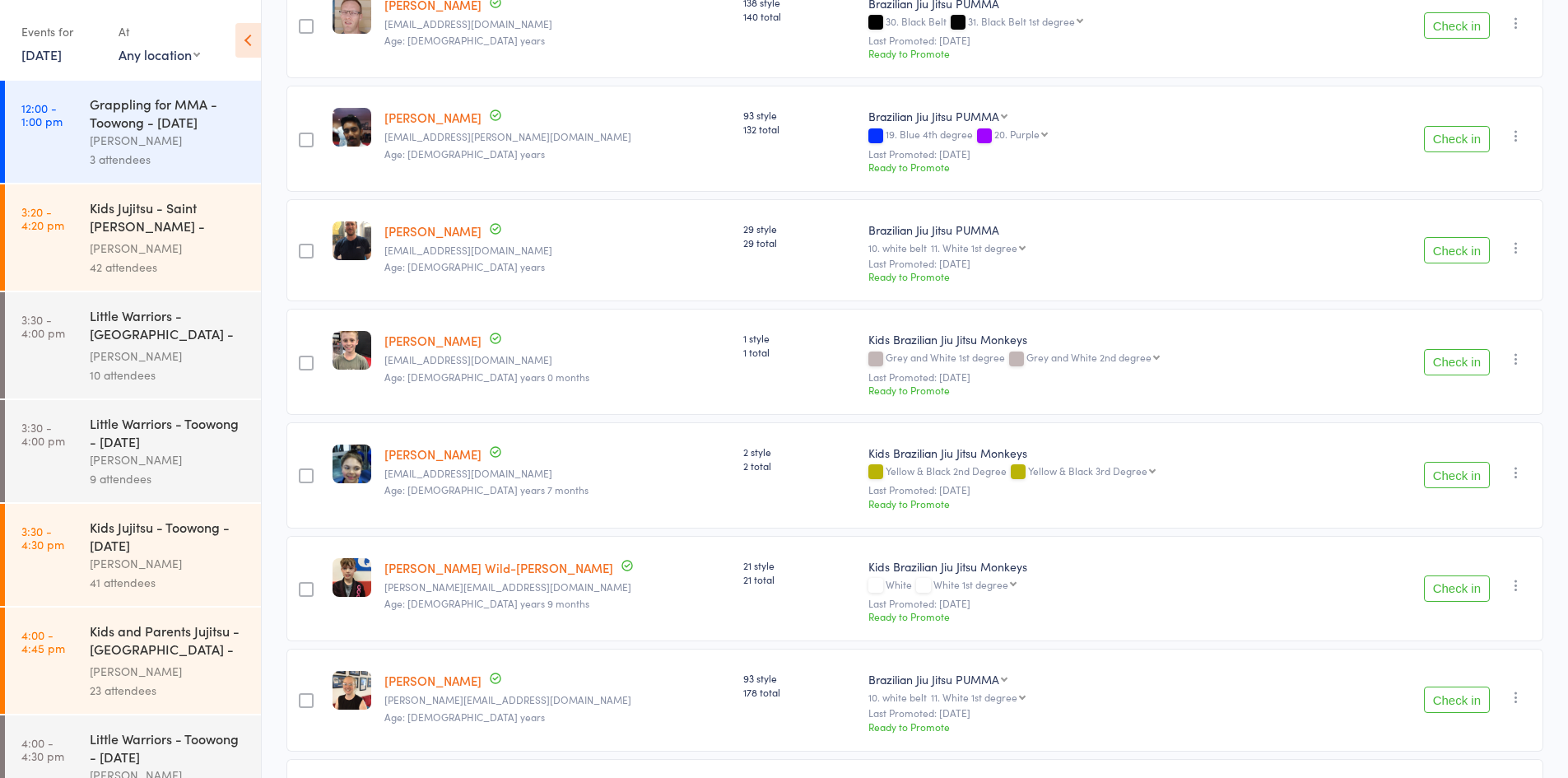
scroll to position [3206, 0]
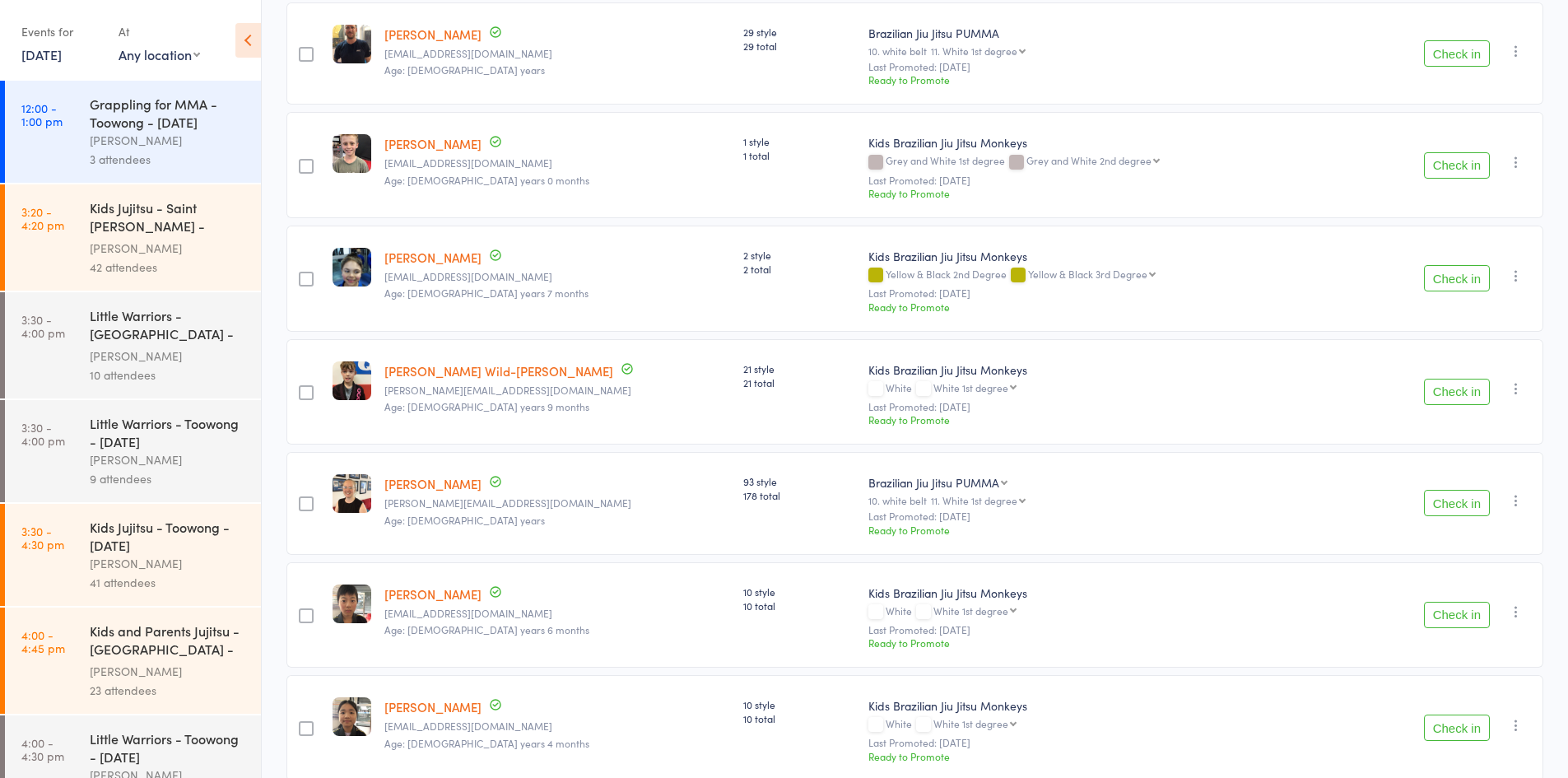
click at [48, 52] on link "19 Aug, 2025" at bounding box center [41, 54] width 40 height 18
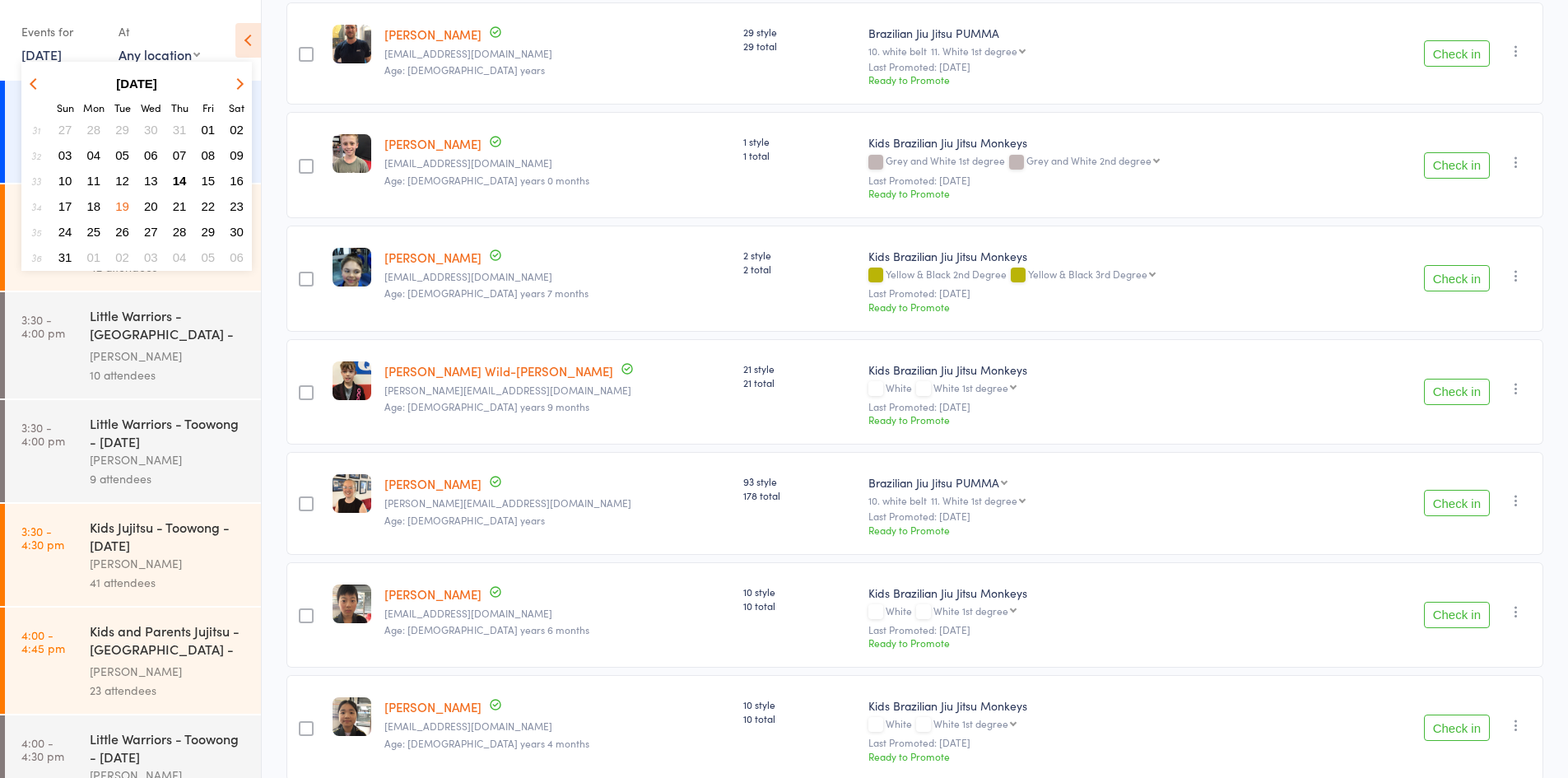
click at [155, 204] on span "20" at bounding box center [151, 206] width 14 height 14
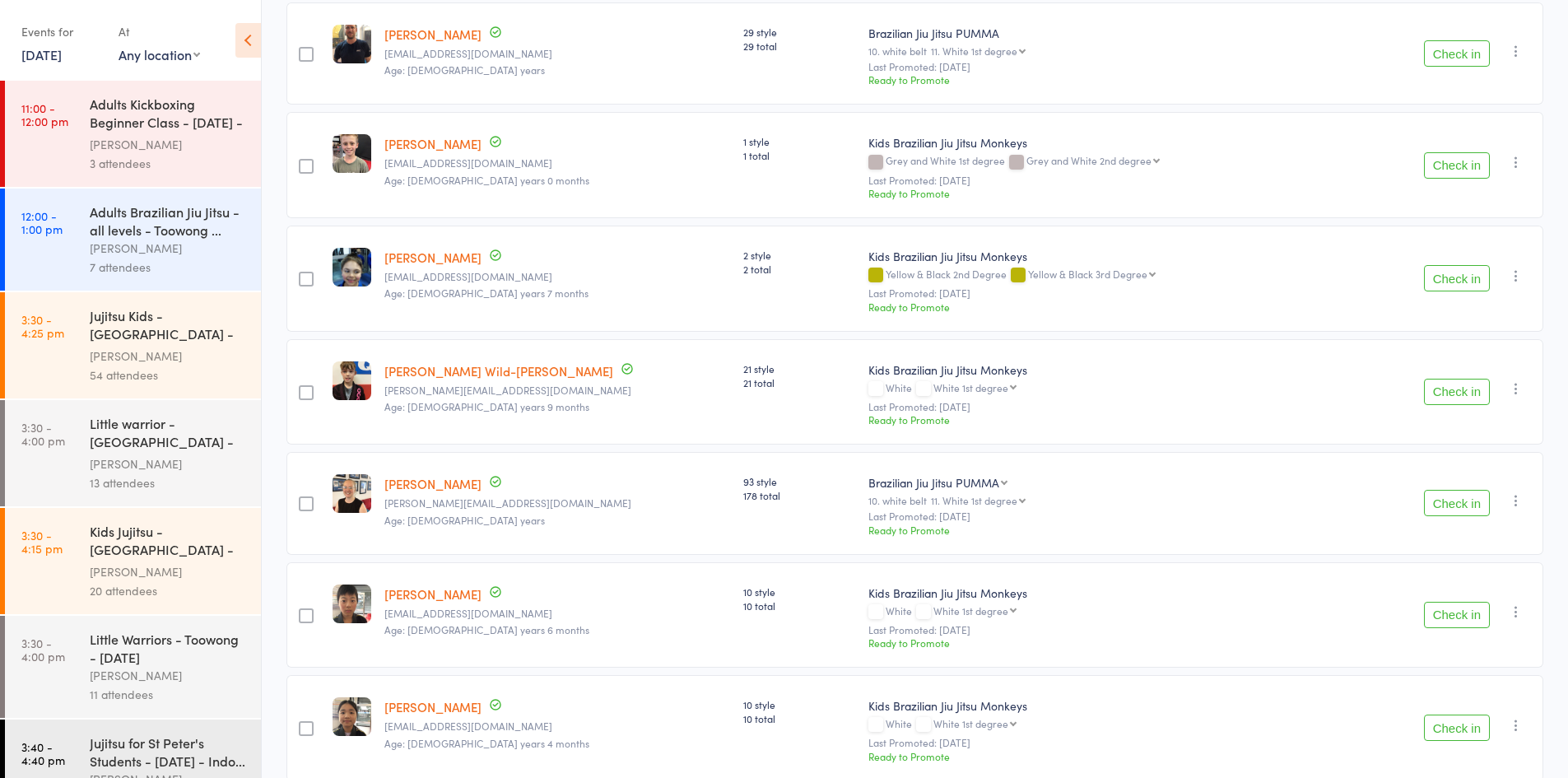
click at [121, 547] on div "Kids Jujitsu - Jamboree Heights - Wednesday" at bounding box center [168, 541] width 157 height 40
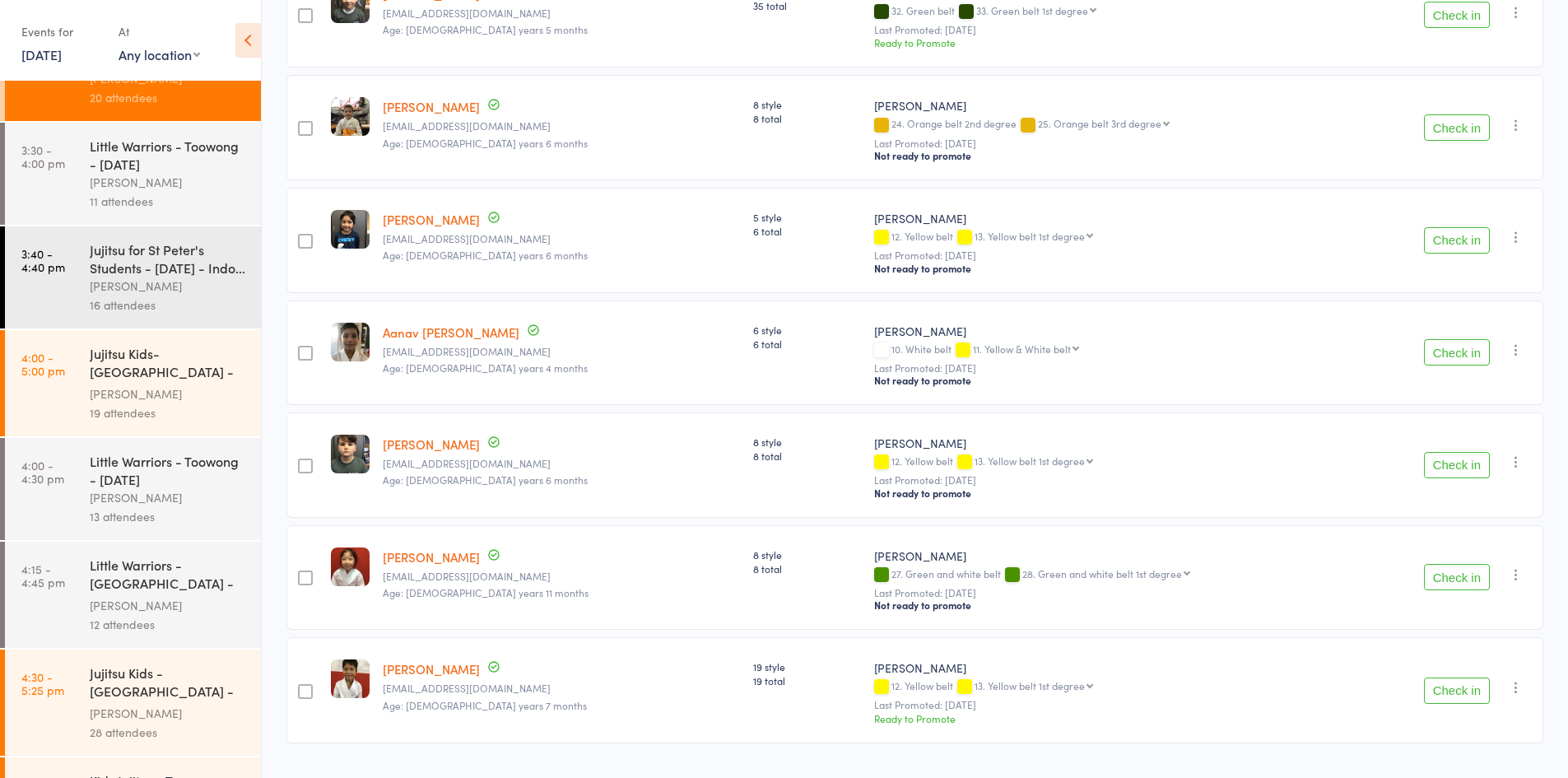
scroll to position [494, 0]
click at [145, 576] on div "Little Warriors - Jamboree Heights - Wednesday" at bounding box center [168, 575] width 157 height 40
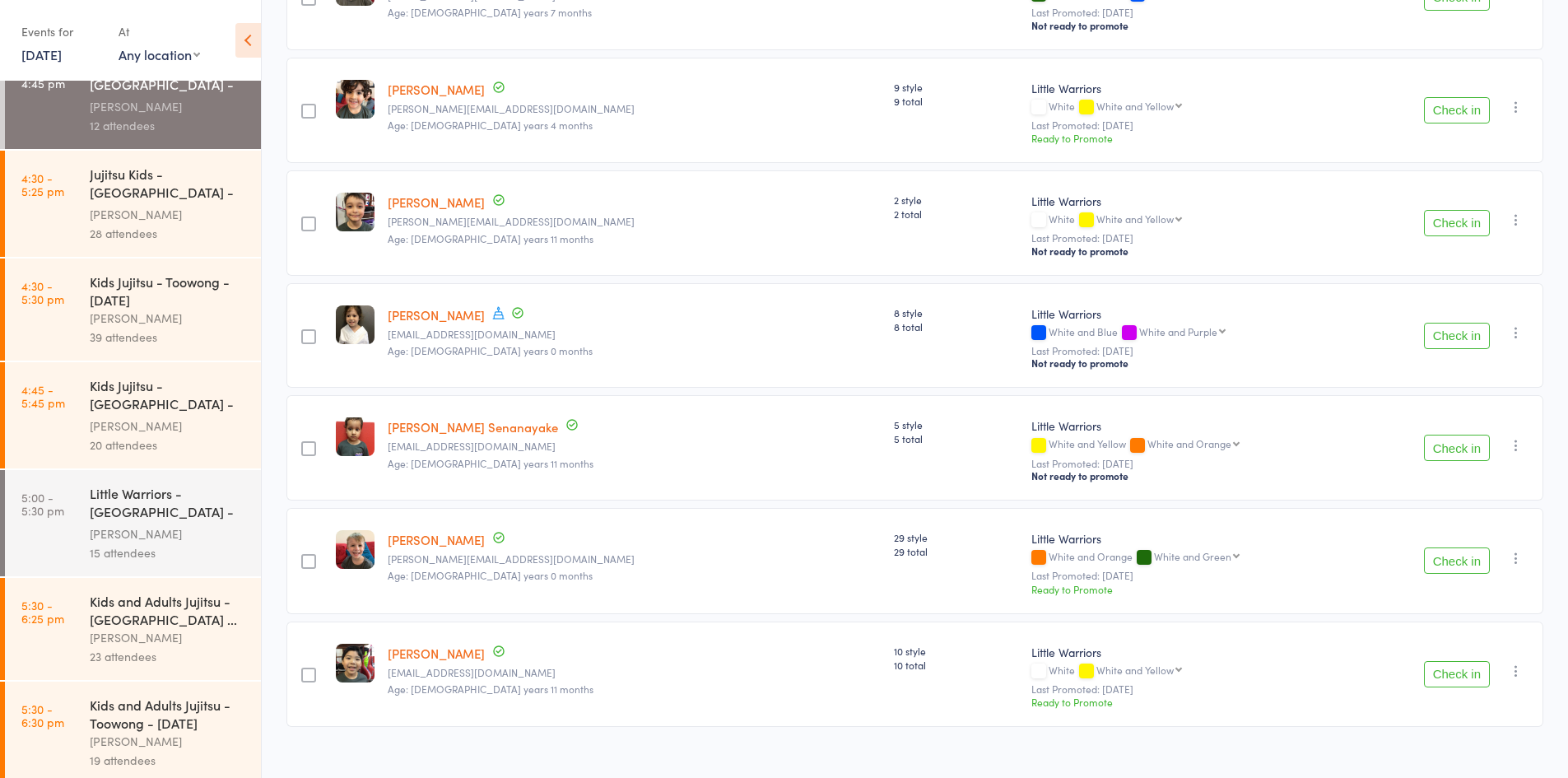
scroll to position [1070, 0]
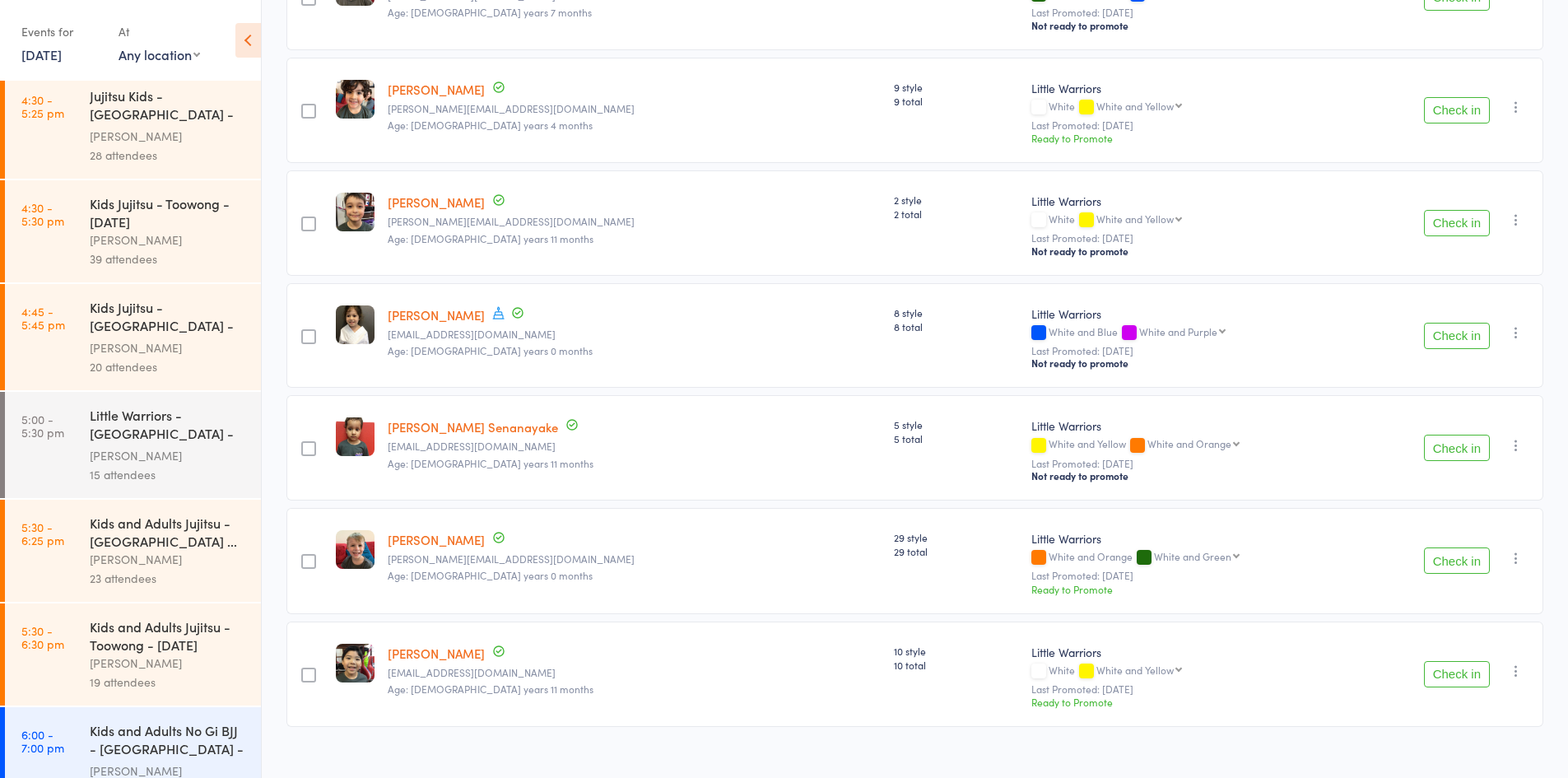
click at [127, 325] on div "Kids Jujitsu - Jamboree Heights - Wednesday" at bounding box center [168, 318] width 157 height 40
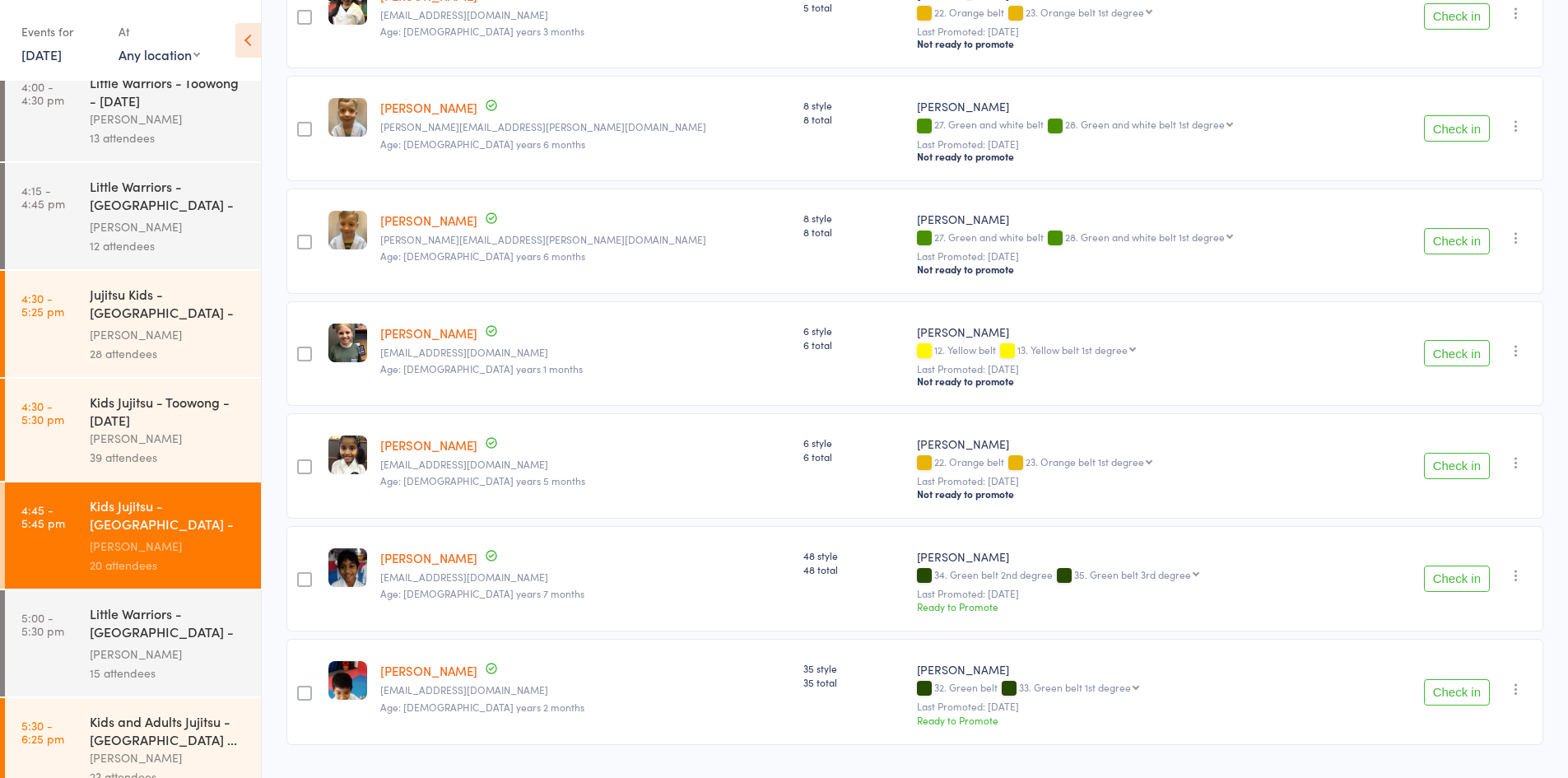
scroll to position [1234, 0]
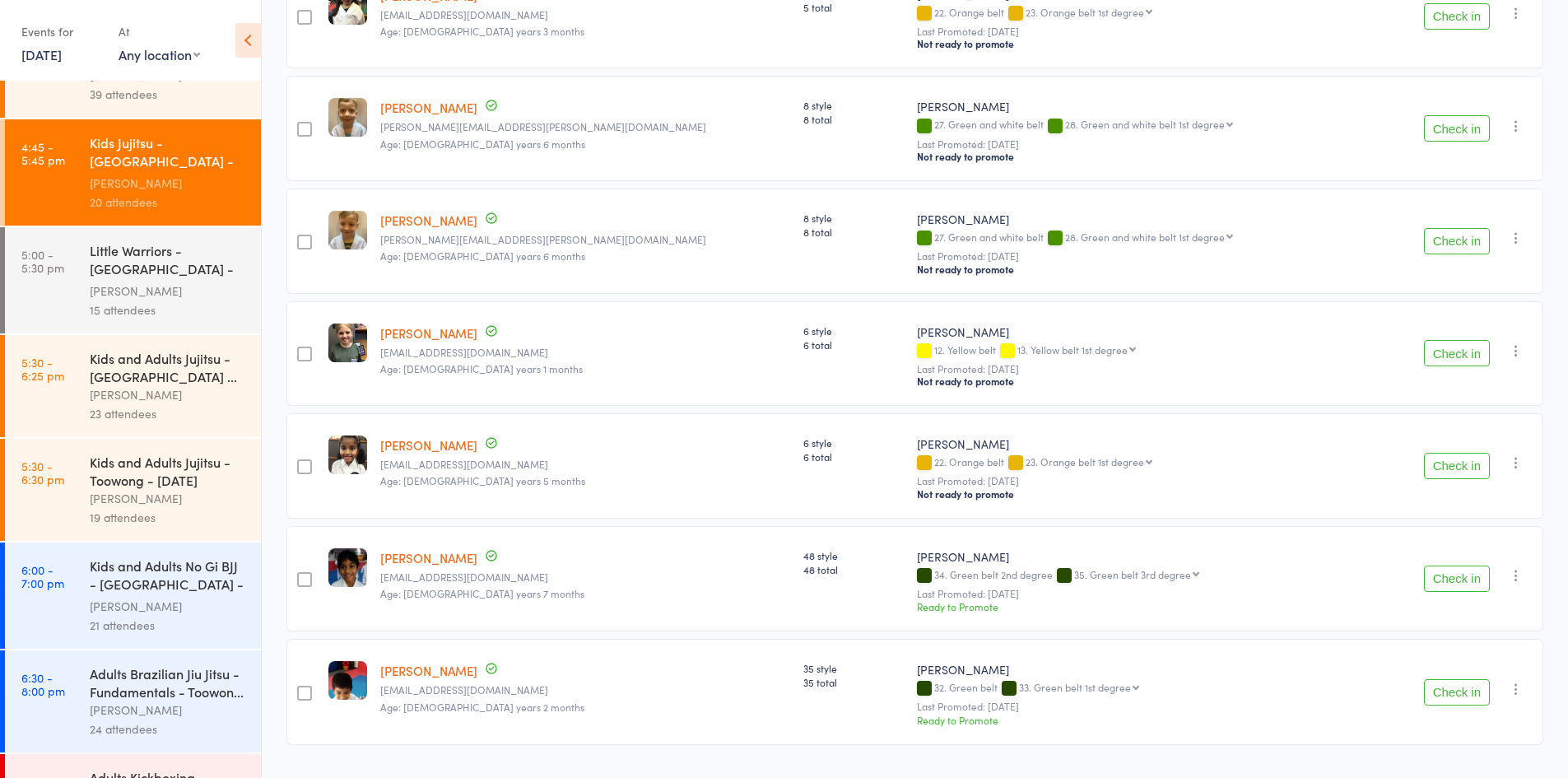
click at [166, 590] on div "Kids and Adults No Gi BJJ - Jamboree Heights - Wed..." at bounding box center [168, 577] width 157 height 40
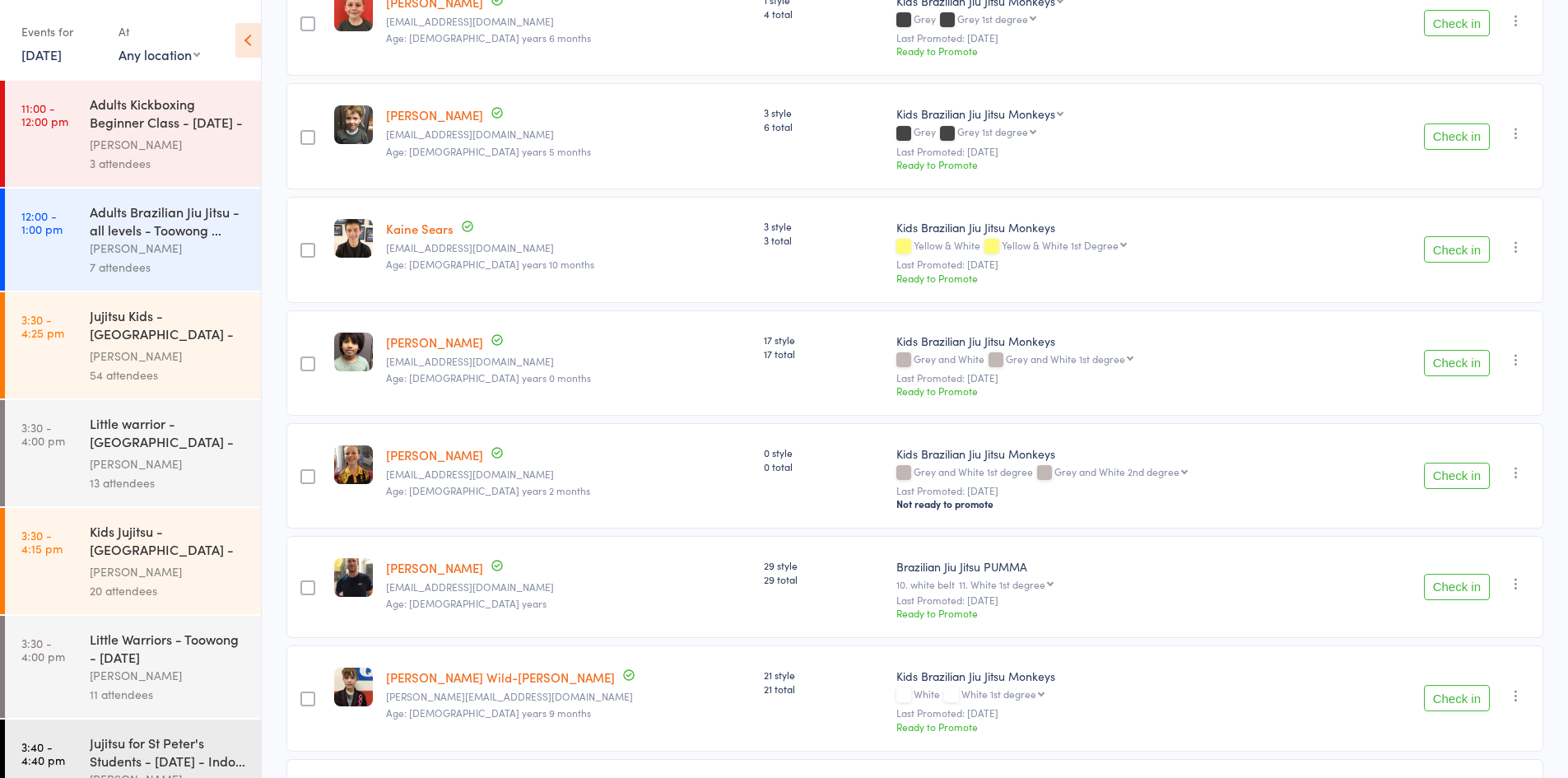
scroll to position [1882, 0]
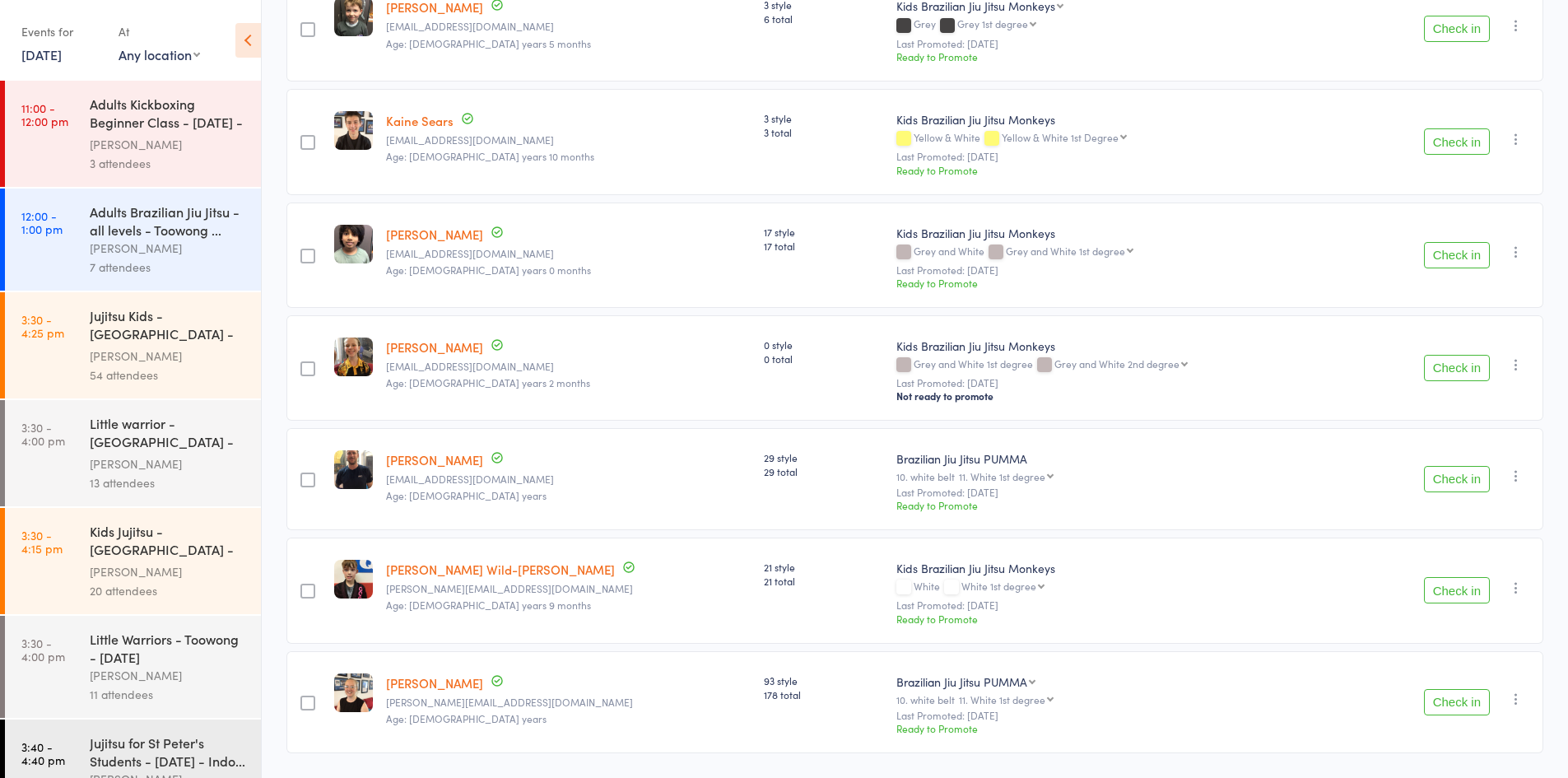
click at [62, 52] on link "20 Aug, 2025" at bounding box center [41, 54] width 40 height 18
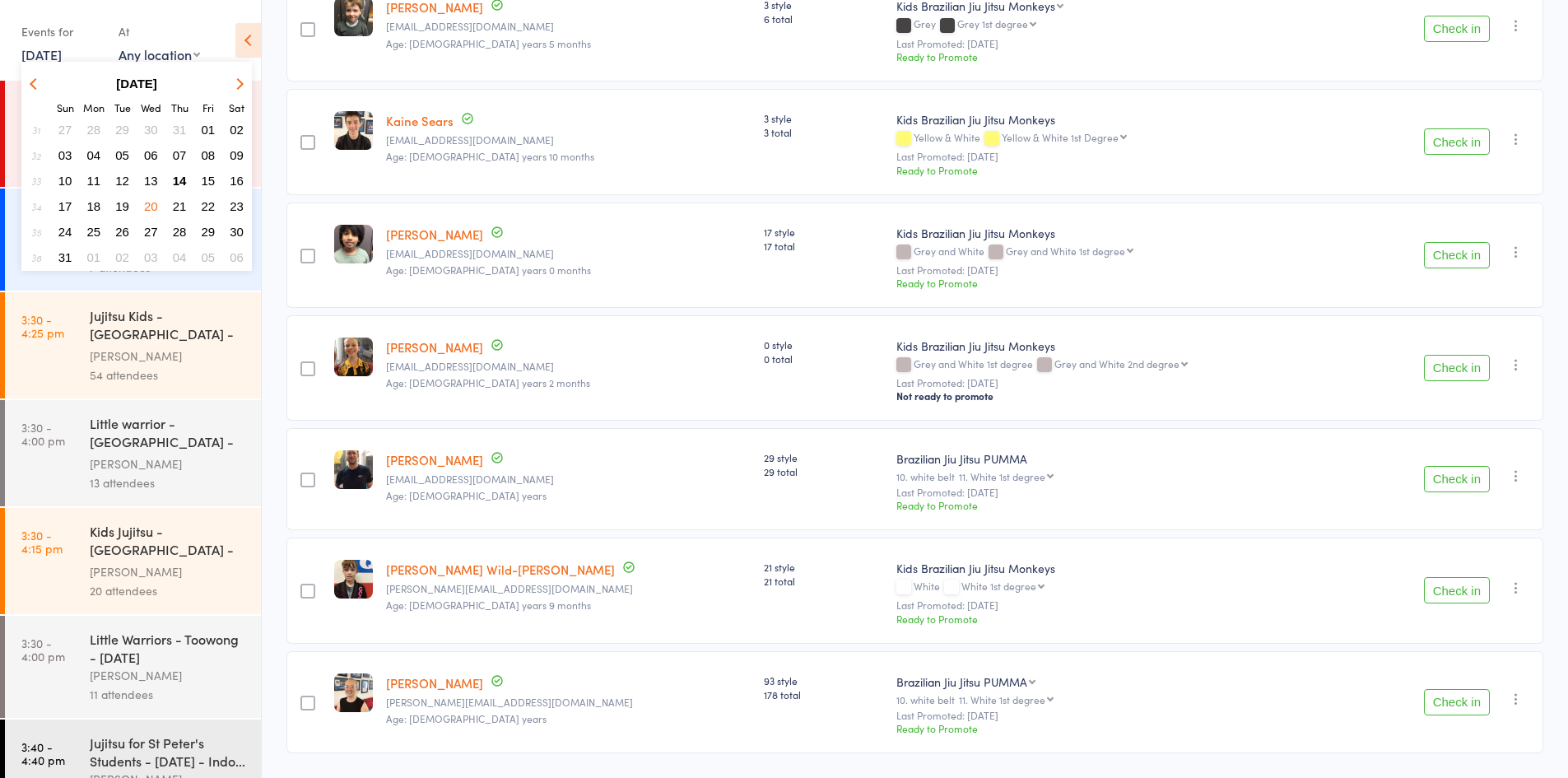
click at [233, 205] on span "23" at bounding box center [237, 206] width 14 height 14
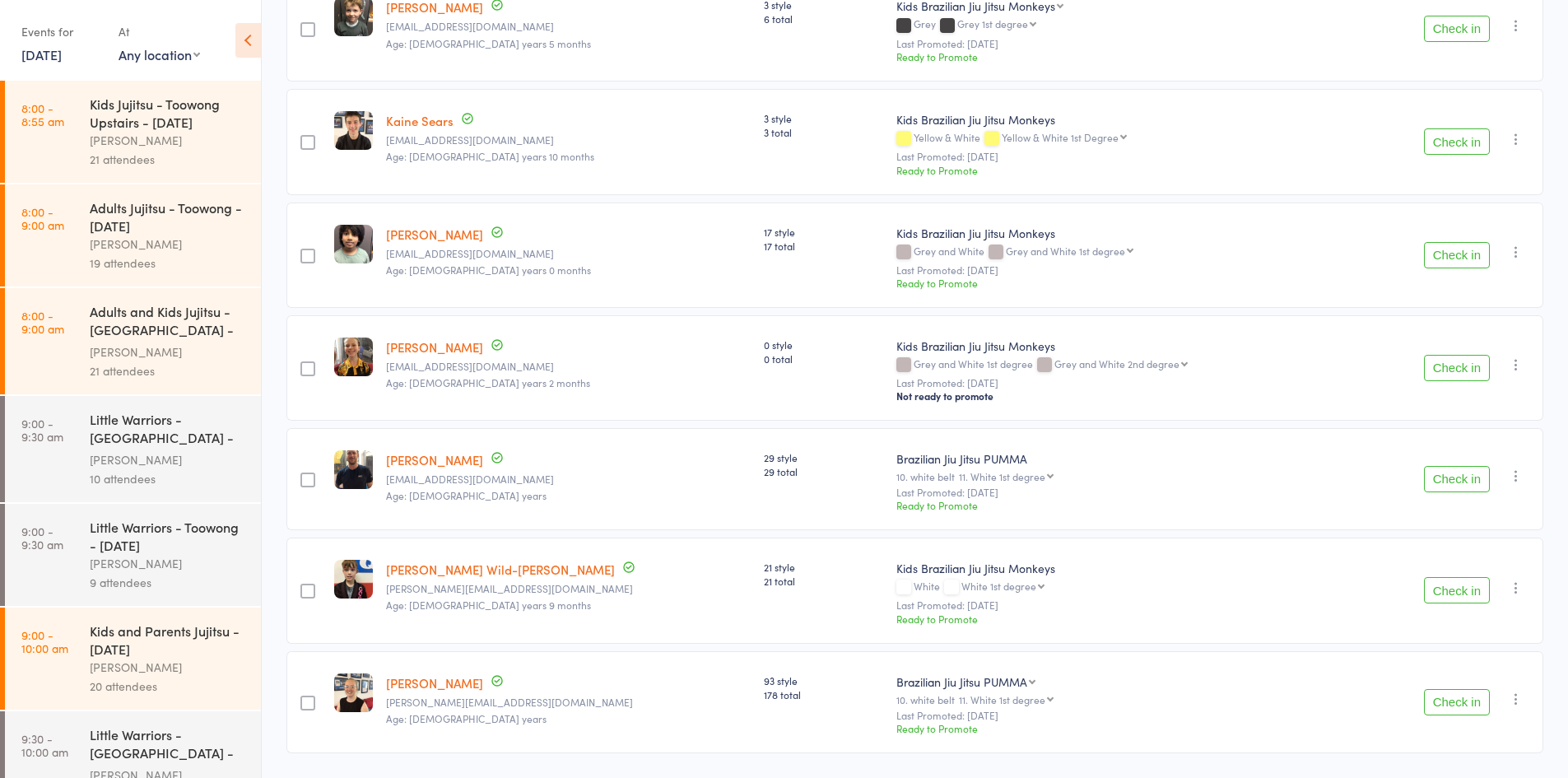
click at [121, 334] on div "Adults and Kids Jujitsu - Jamboree Heights - Satur..." at bounding box center [168, 322] width 157 height 40
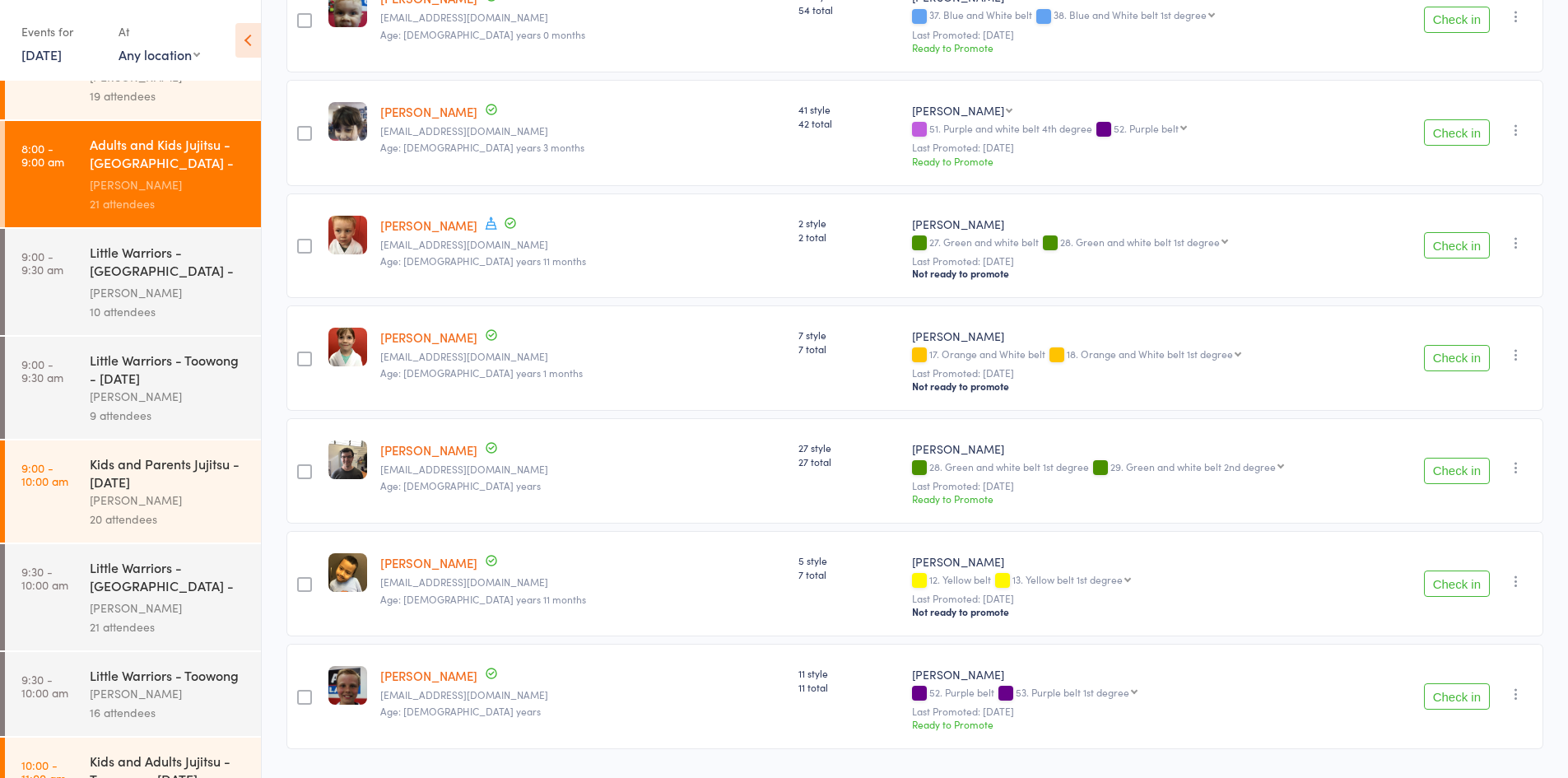
scroll to position [247, 0]
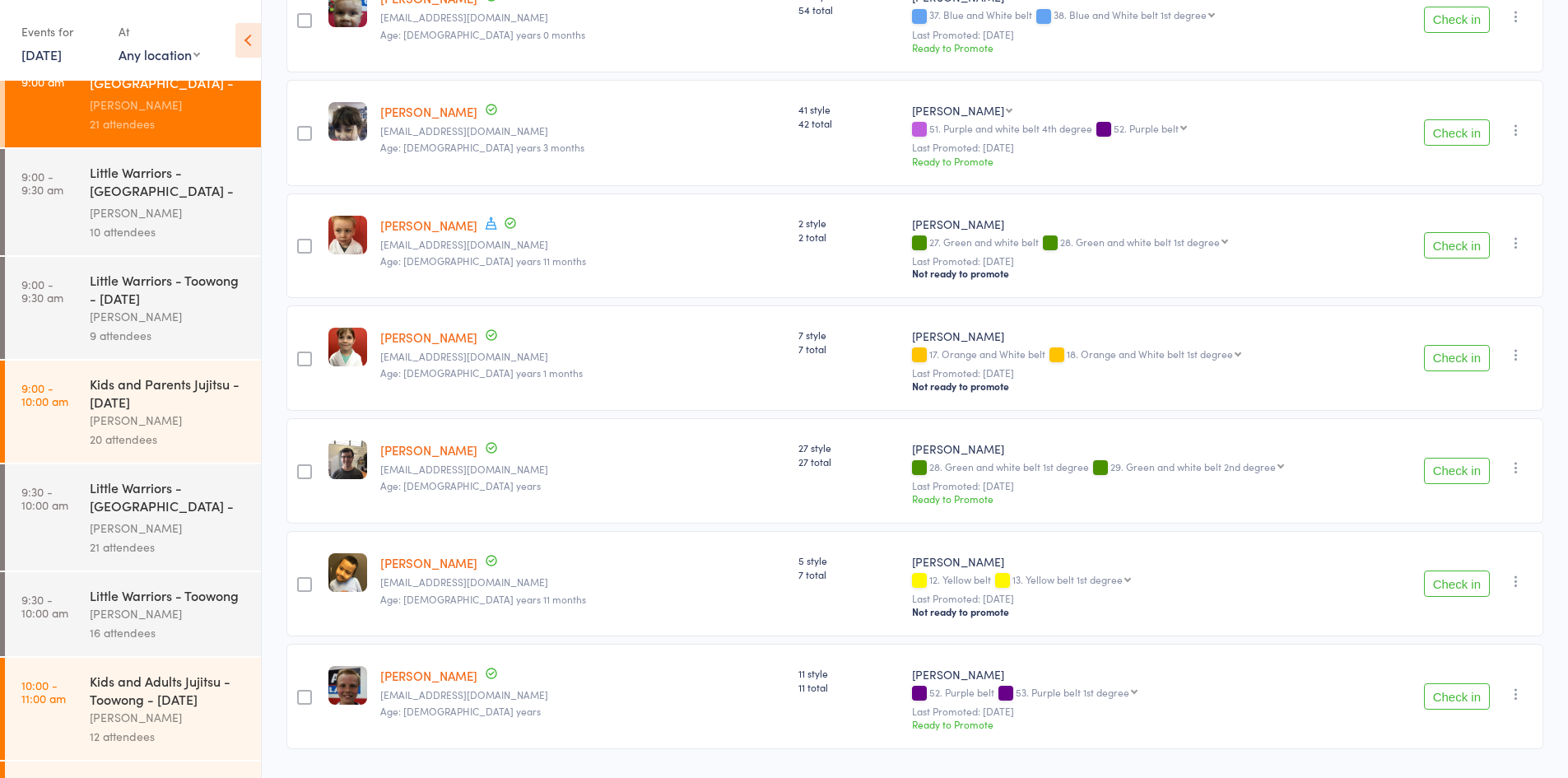
click at [137, 187] on div "Little Warriors - Jamboree Heights - Saturday" at bounding box center [168, 183] width 157 height 40
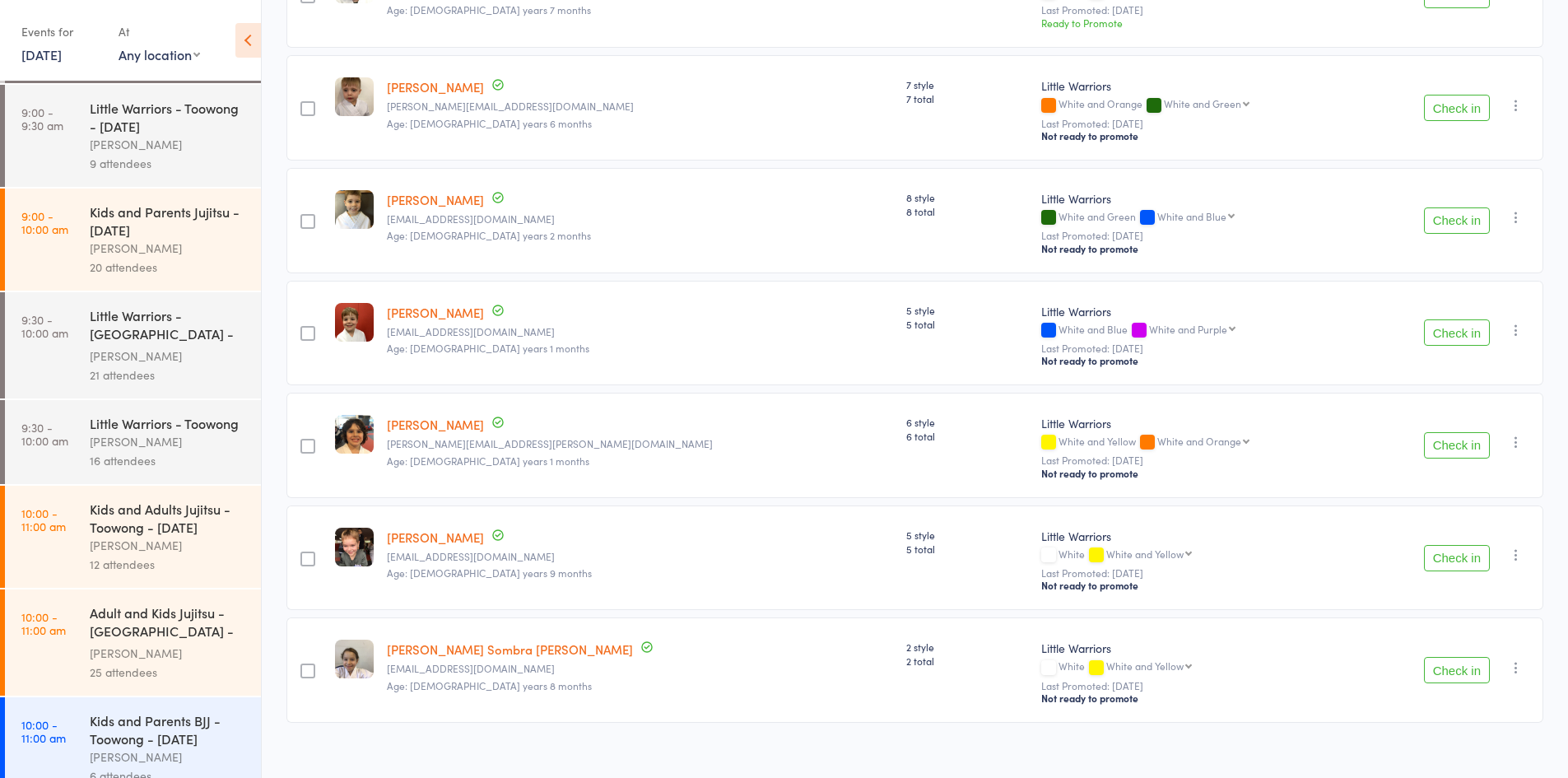
scroll to position [494, 0]
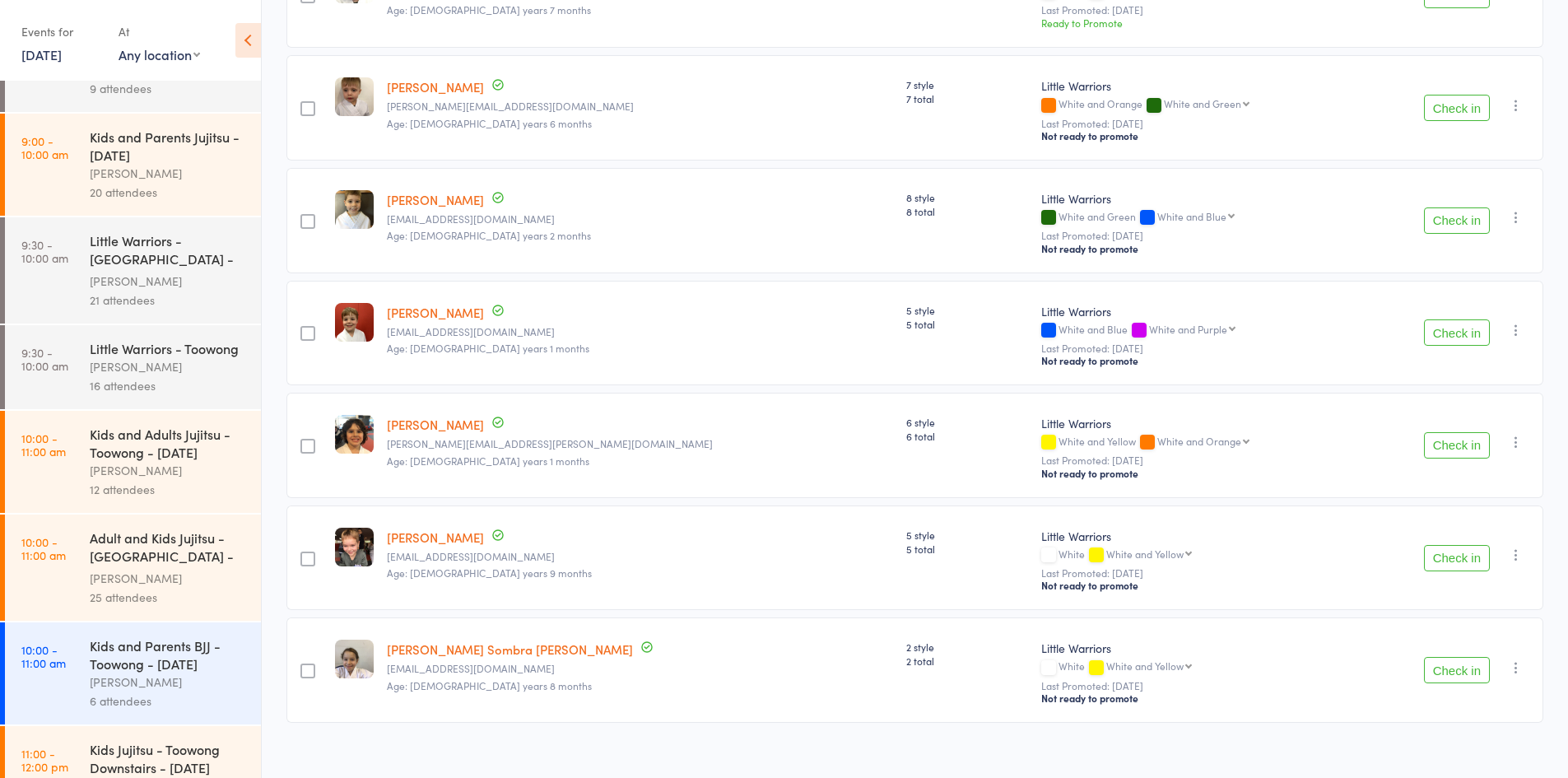
click at [156, 242] on div "Little Warriors - Jamboree Heights - Saturday" at bounding box center [168, 251] width 157 height 40
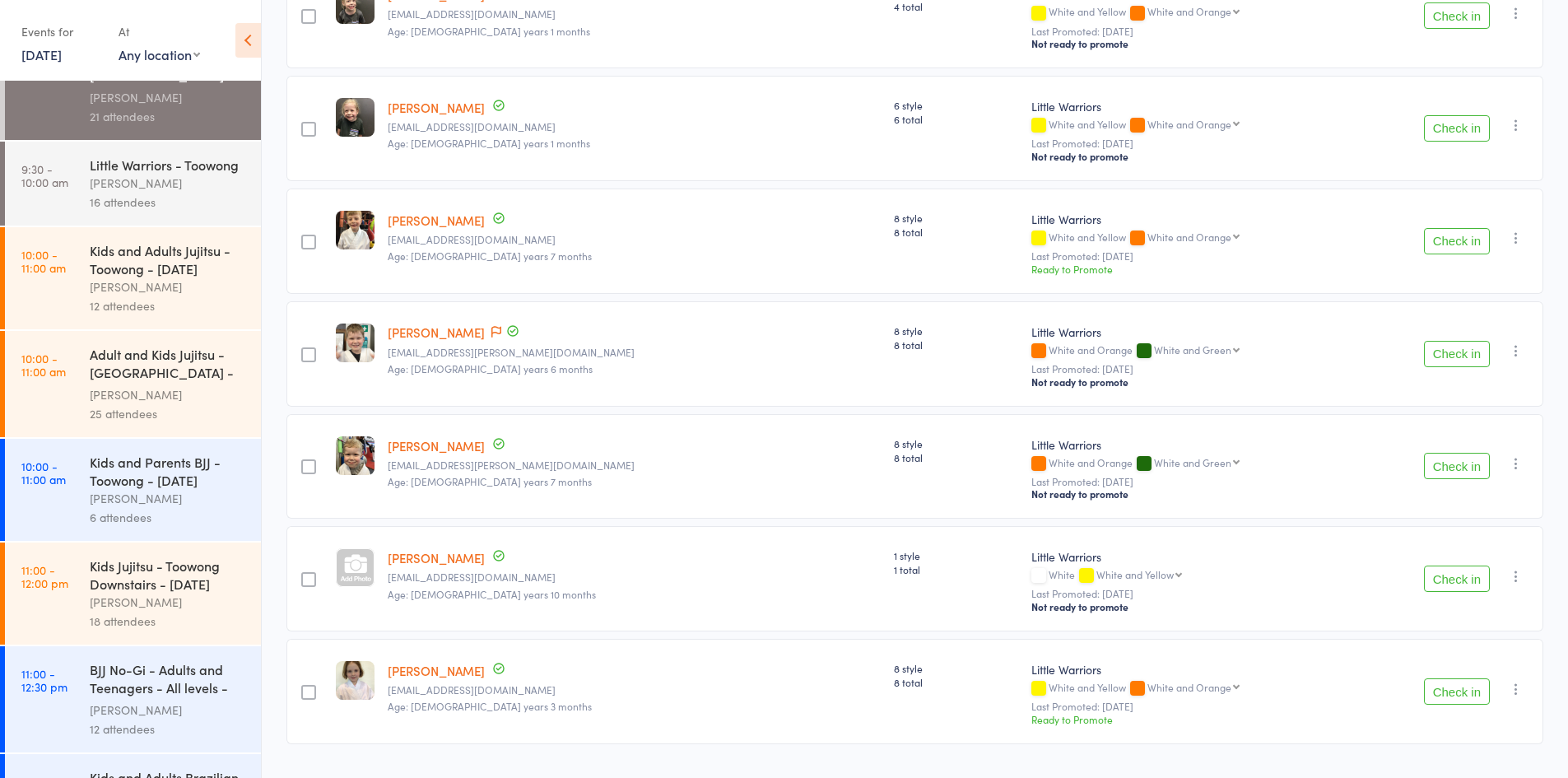
scroll to position [740, 0]
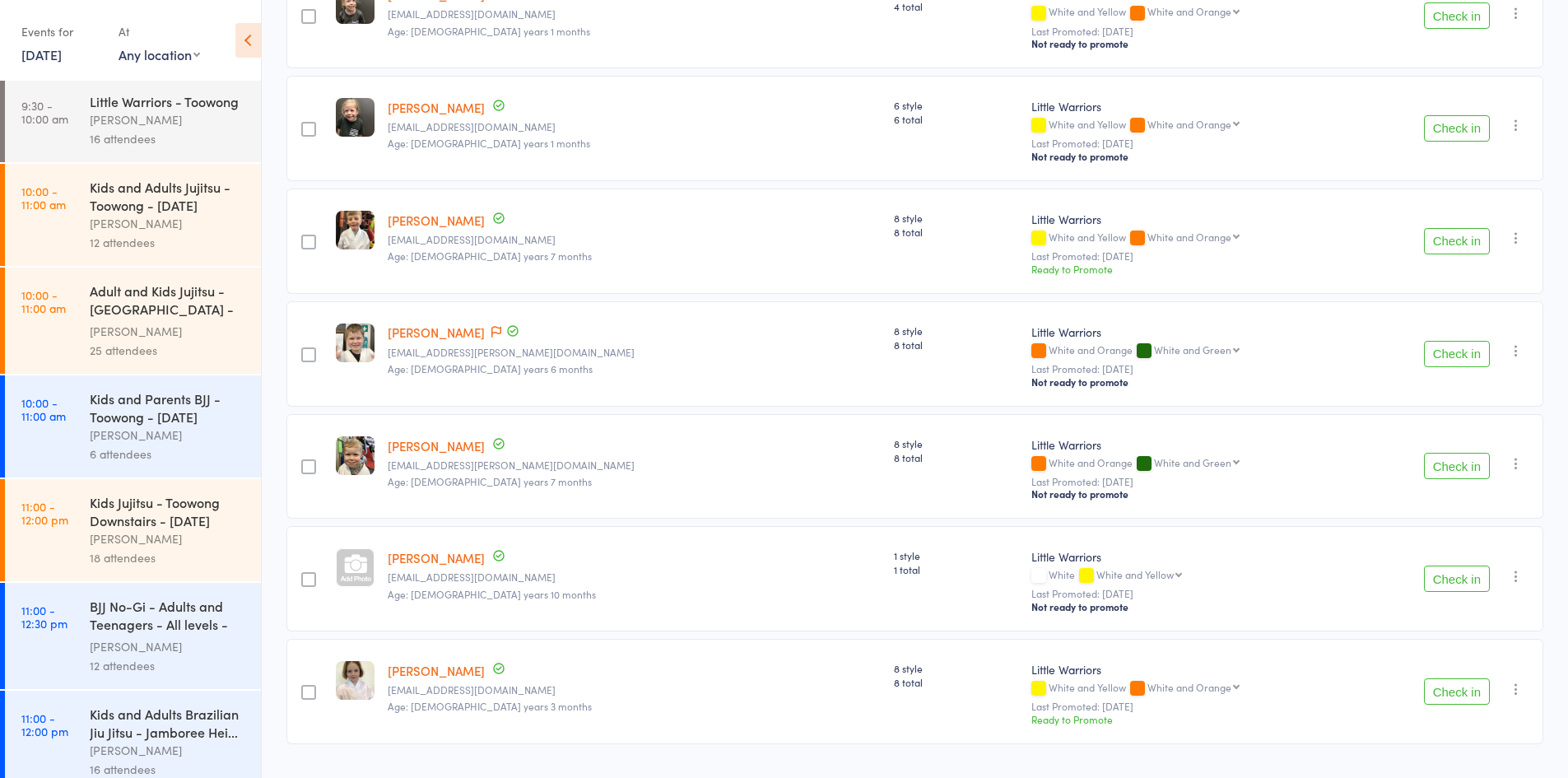
click at [156, 322] on div "Adult and Kids Jujitsu - Jamboree Heights - Saturd..." at bounding box center [168, 301] width 157 height 40
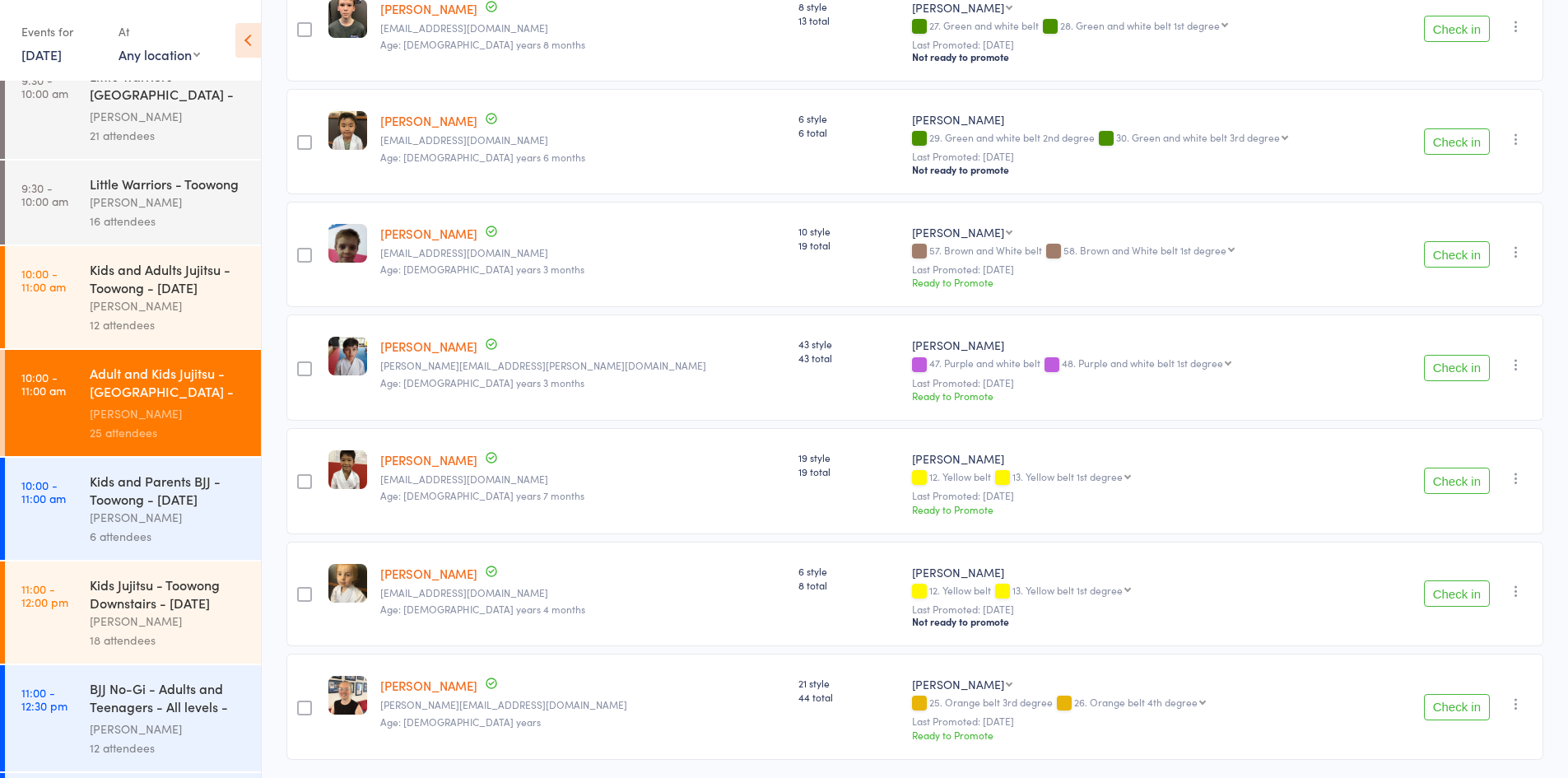
scroll to position [1076, 0]
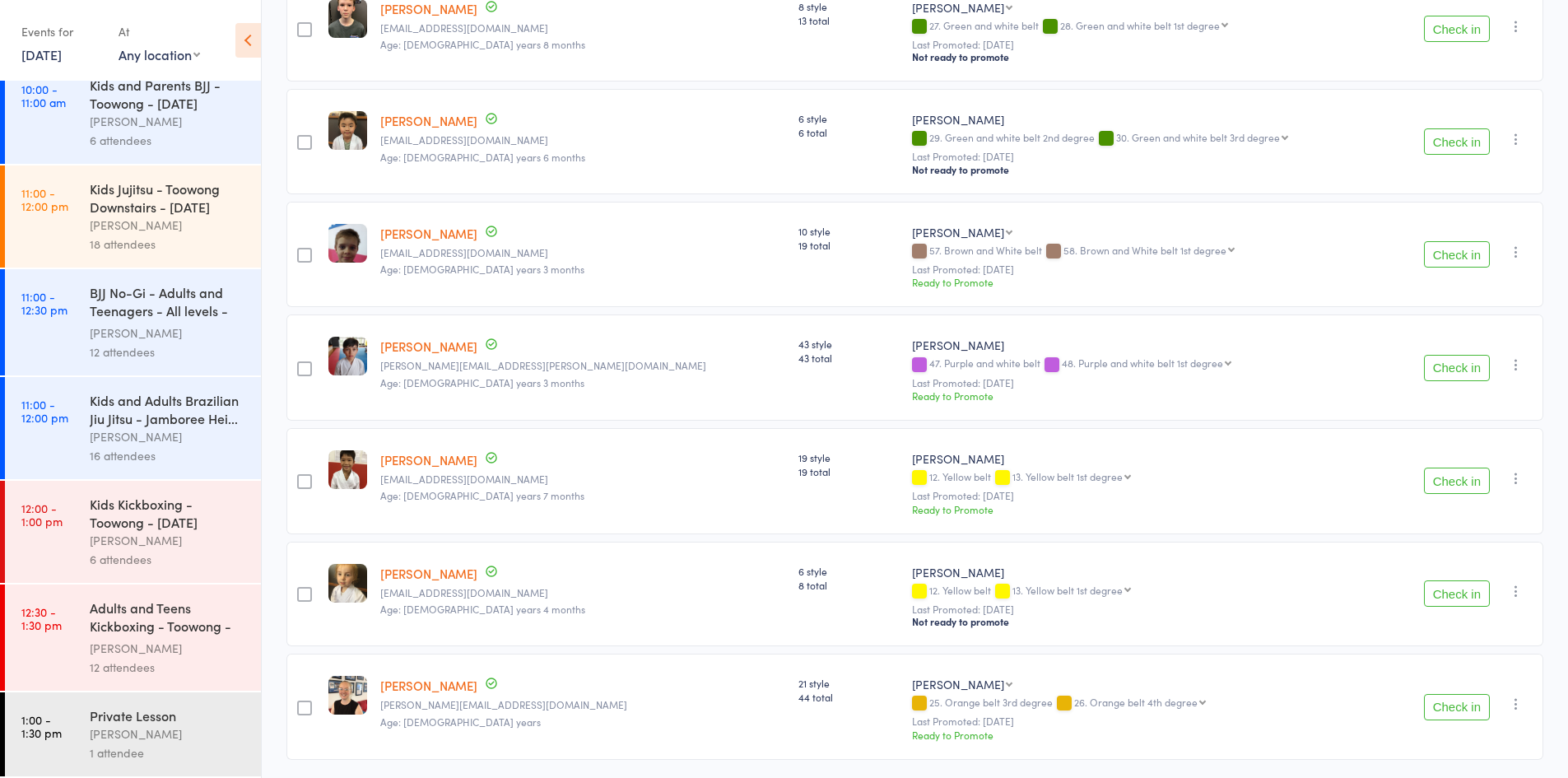
click at [139, 416] on div "Kids and Adults Brazilian Jiu Jitsu - Jamboree Hei..." at bounding box center [168, 409] width 157 height 37
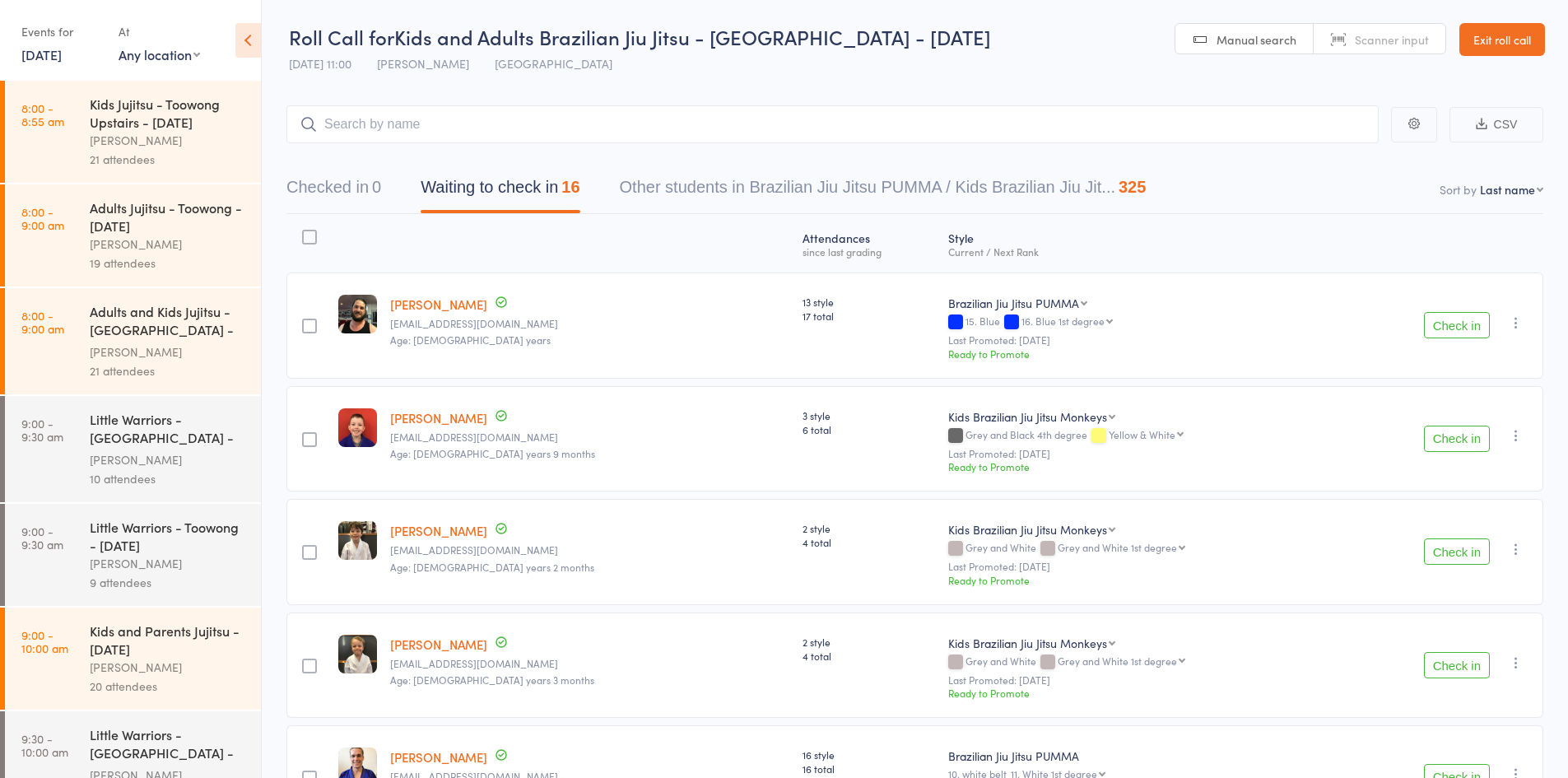
click at [1511, 39] on link "Exit roll call" at bounding box center [1502, 39] width 86 height 33
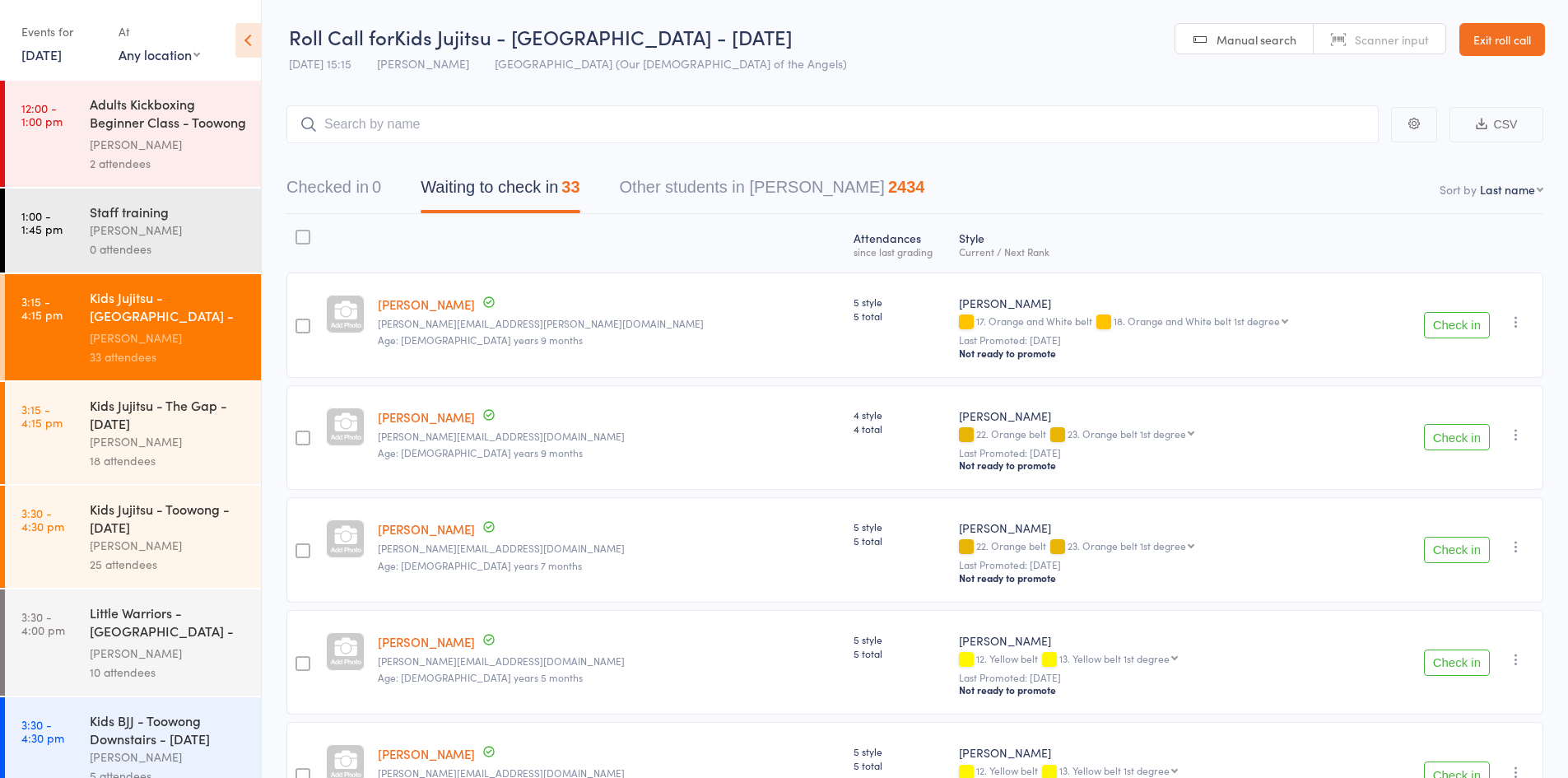
click at [248, 33] on icon at bounding box center [248, 39] width 26 height 35
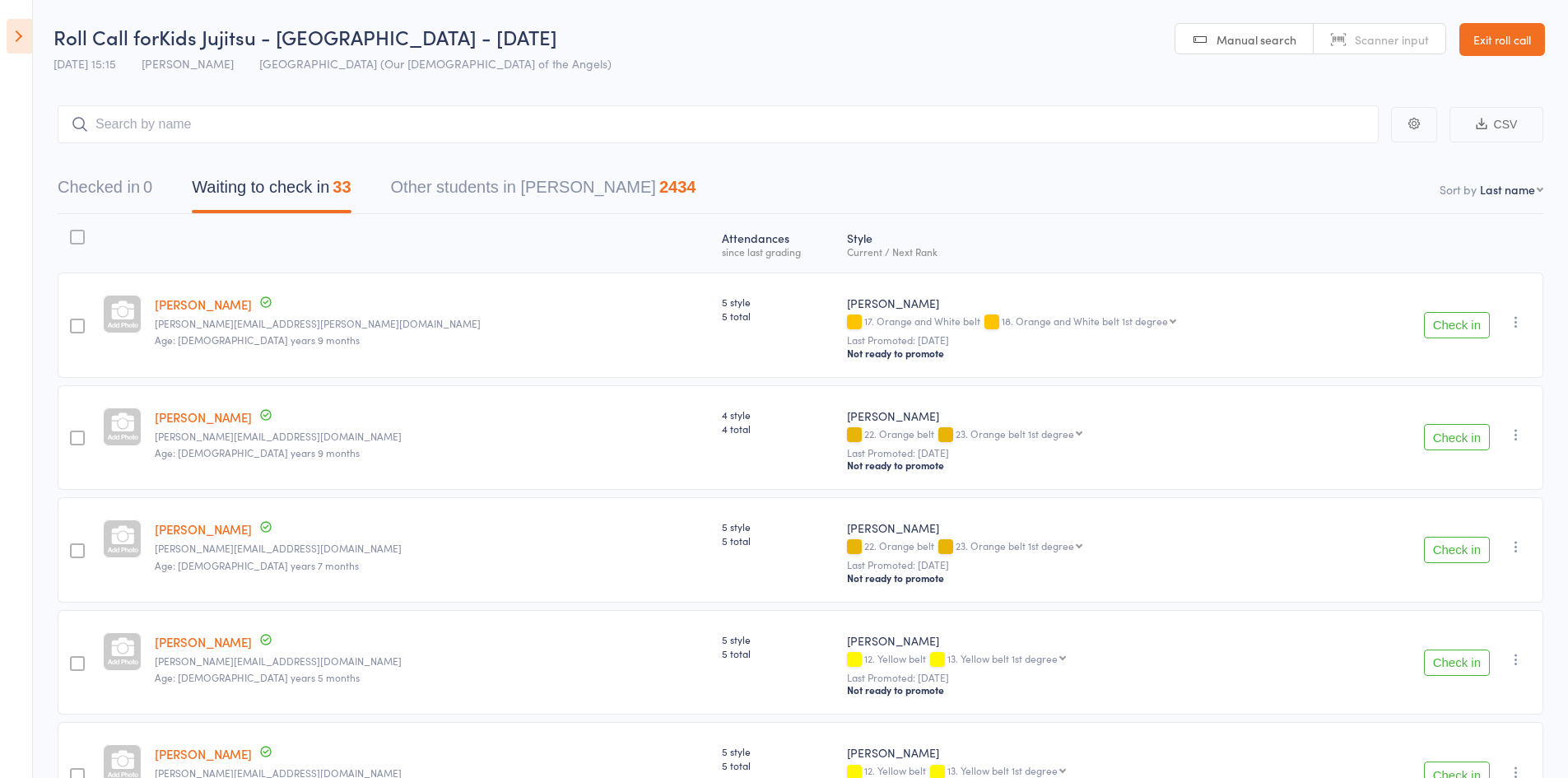
click at [1471, 38] on link "Exit roll call" at bounding box center [1502, 39] width 86 height 33
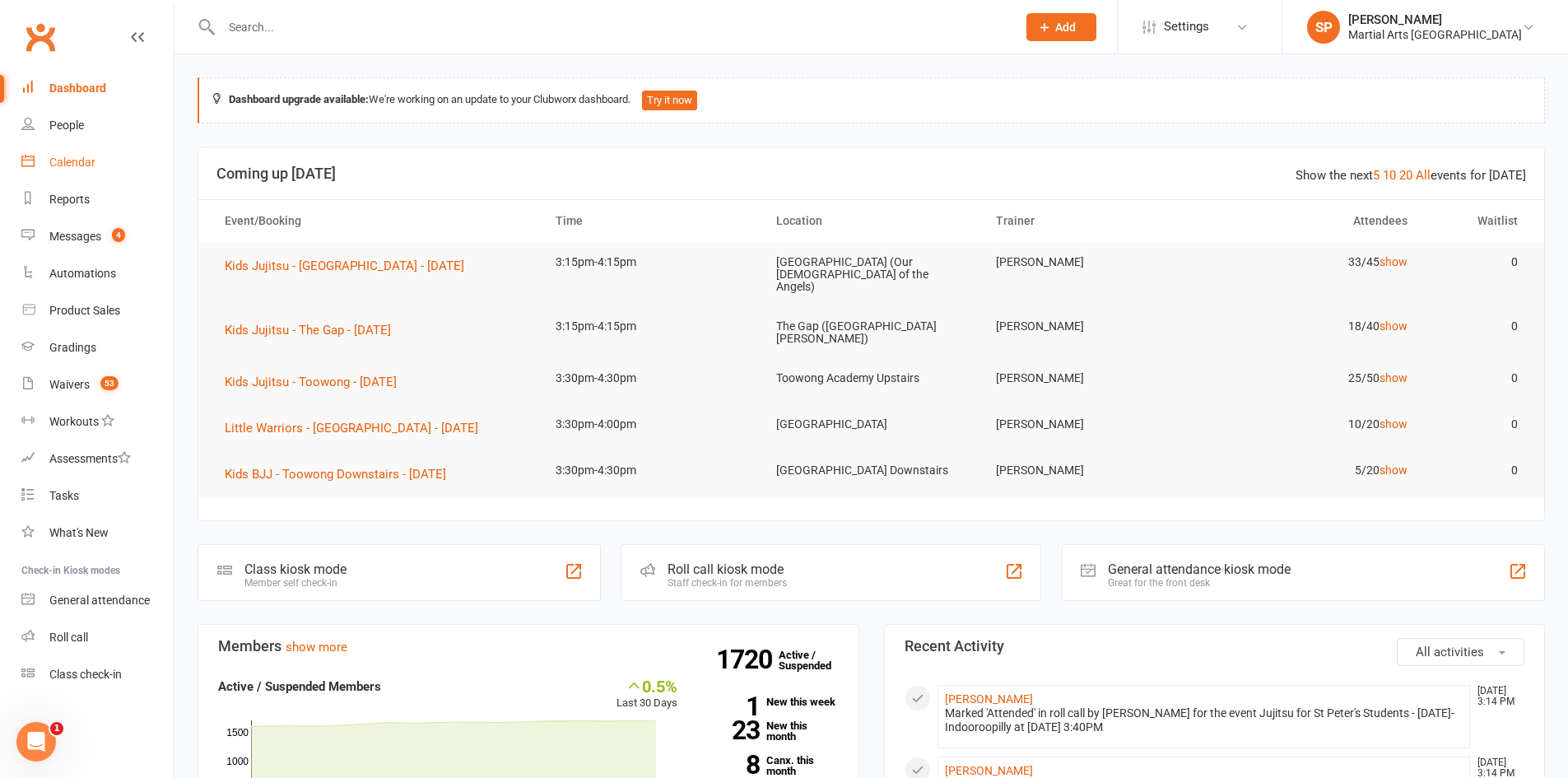
click at [68, 161] on div "Calendar" at bounding box center [72, 162] width 46 height 13
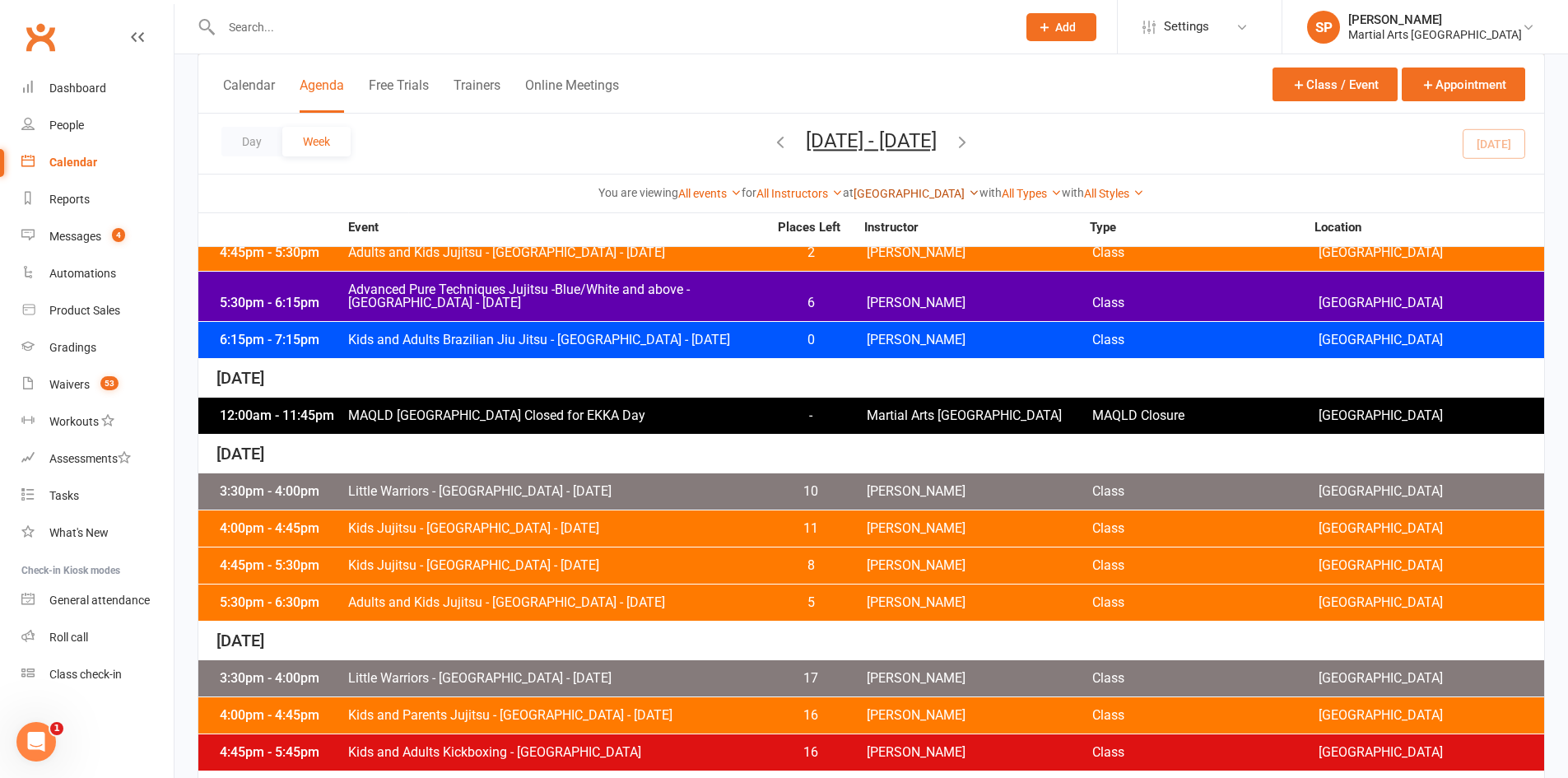
scroll to position [494, 0]
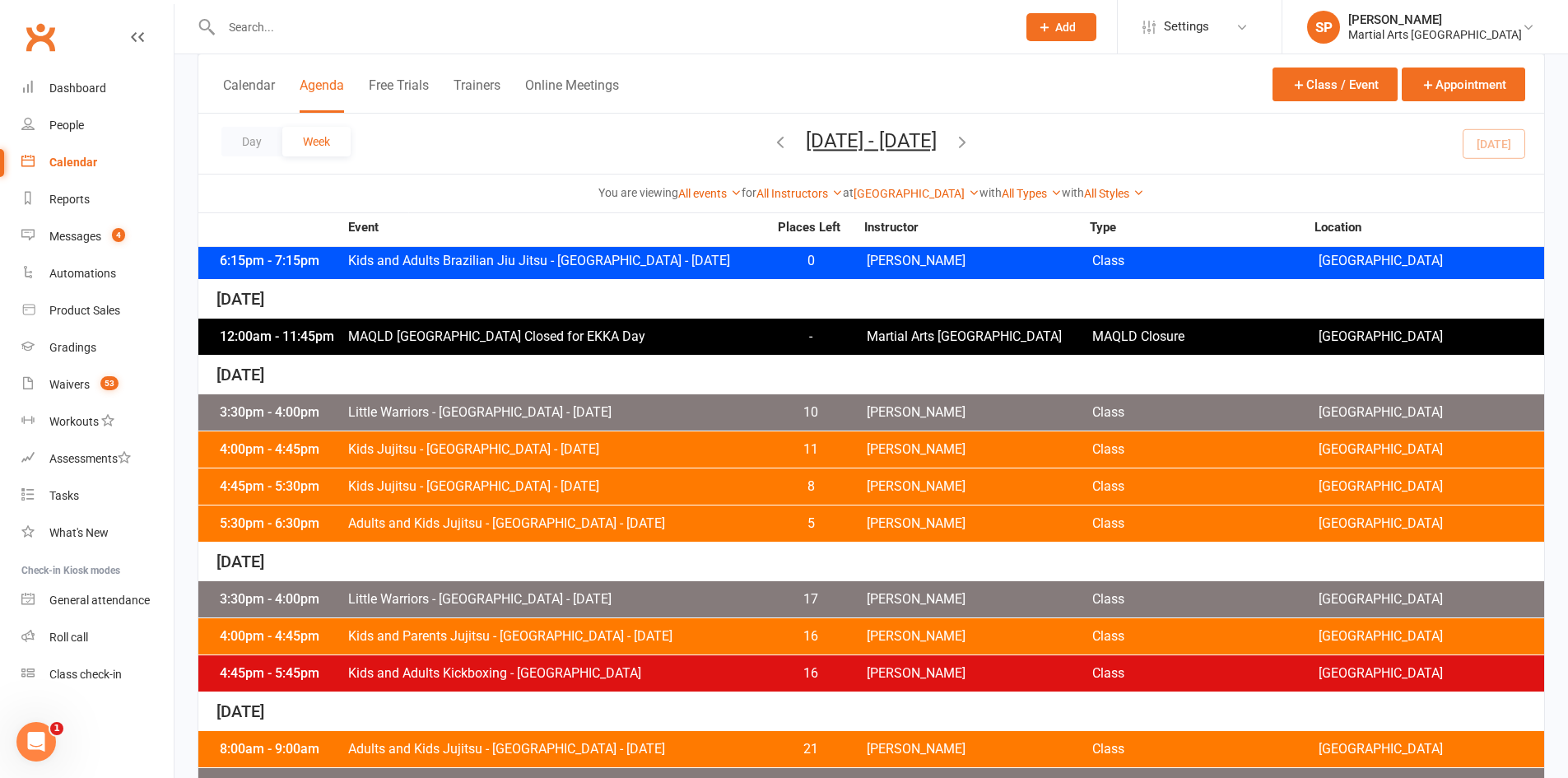
click at [587, 531] on div "5:30pm - 6:30pm Adults and Kids Jujitsu - Jamboree Heights - Thursday 5 Shane P…" at bounding box center [871, 523] width 1346 height 37
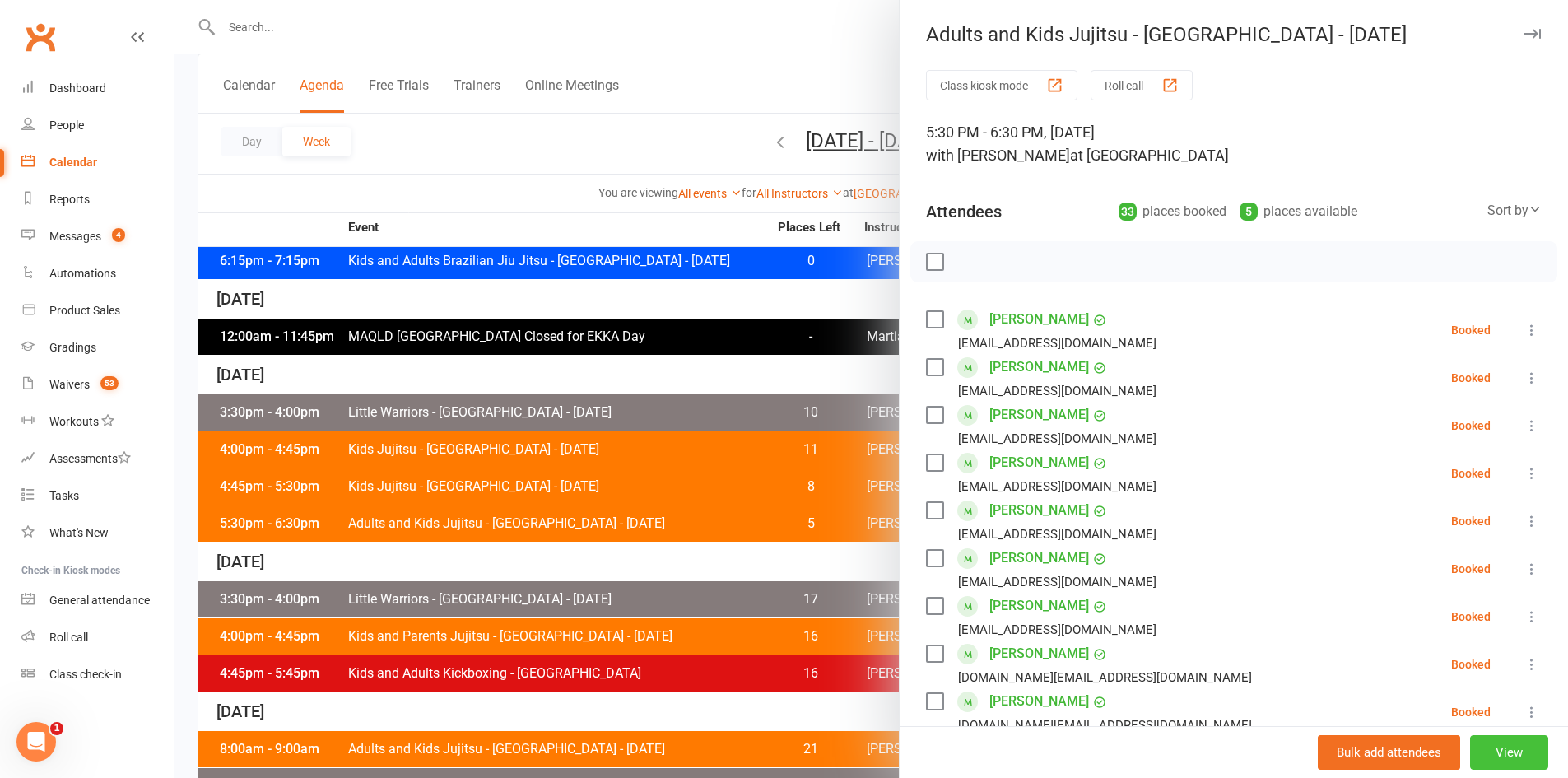
click at [1490, 760] on button "View" at bounding box center [1509, 751] width 78 height 35
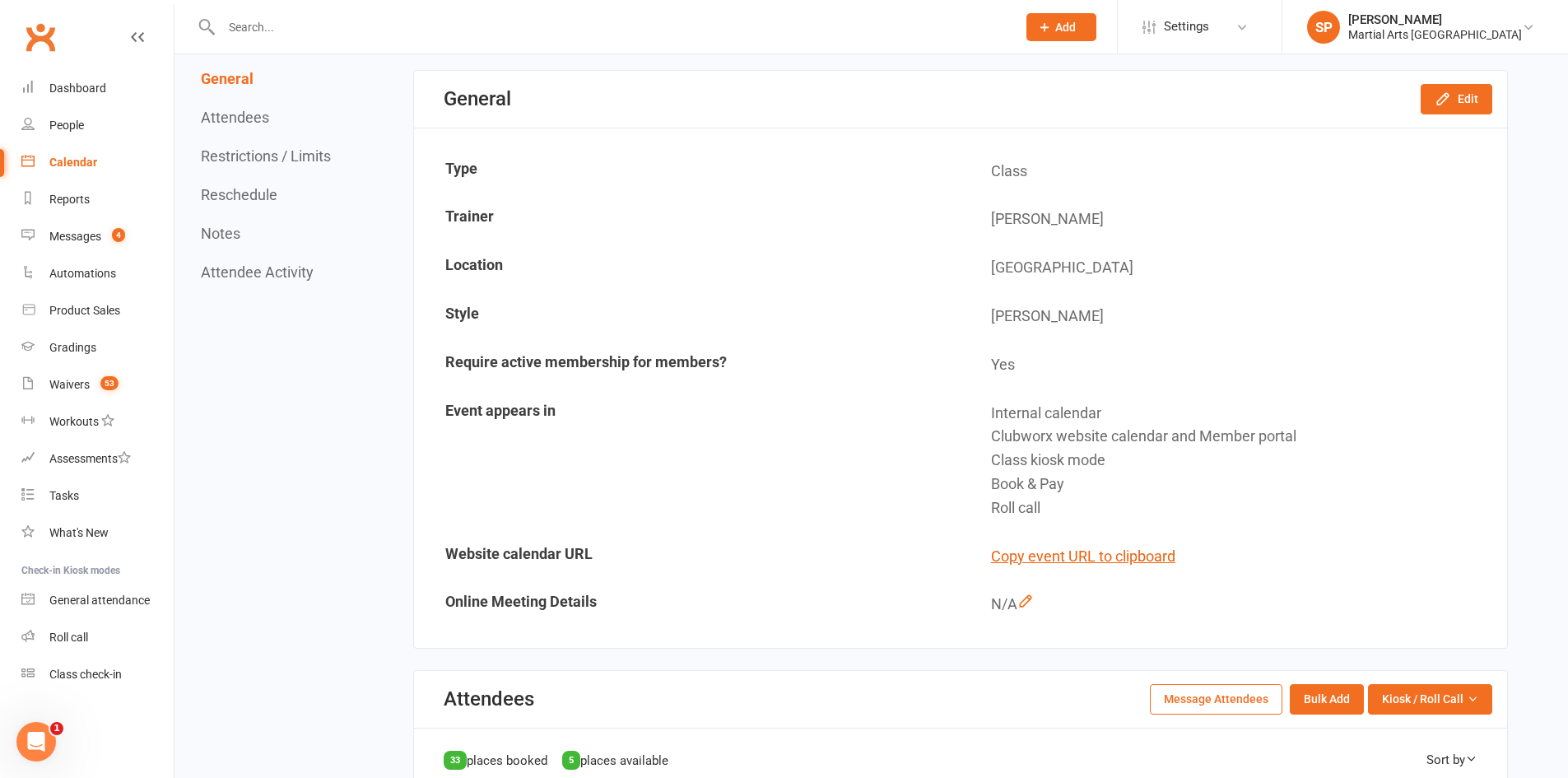
scroll to position [494, 0]
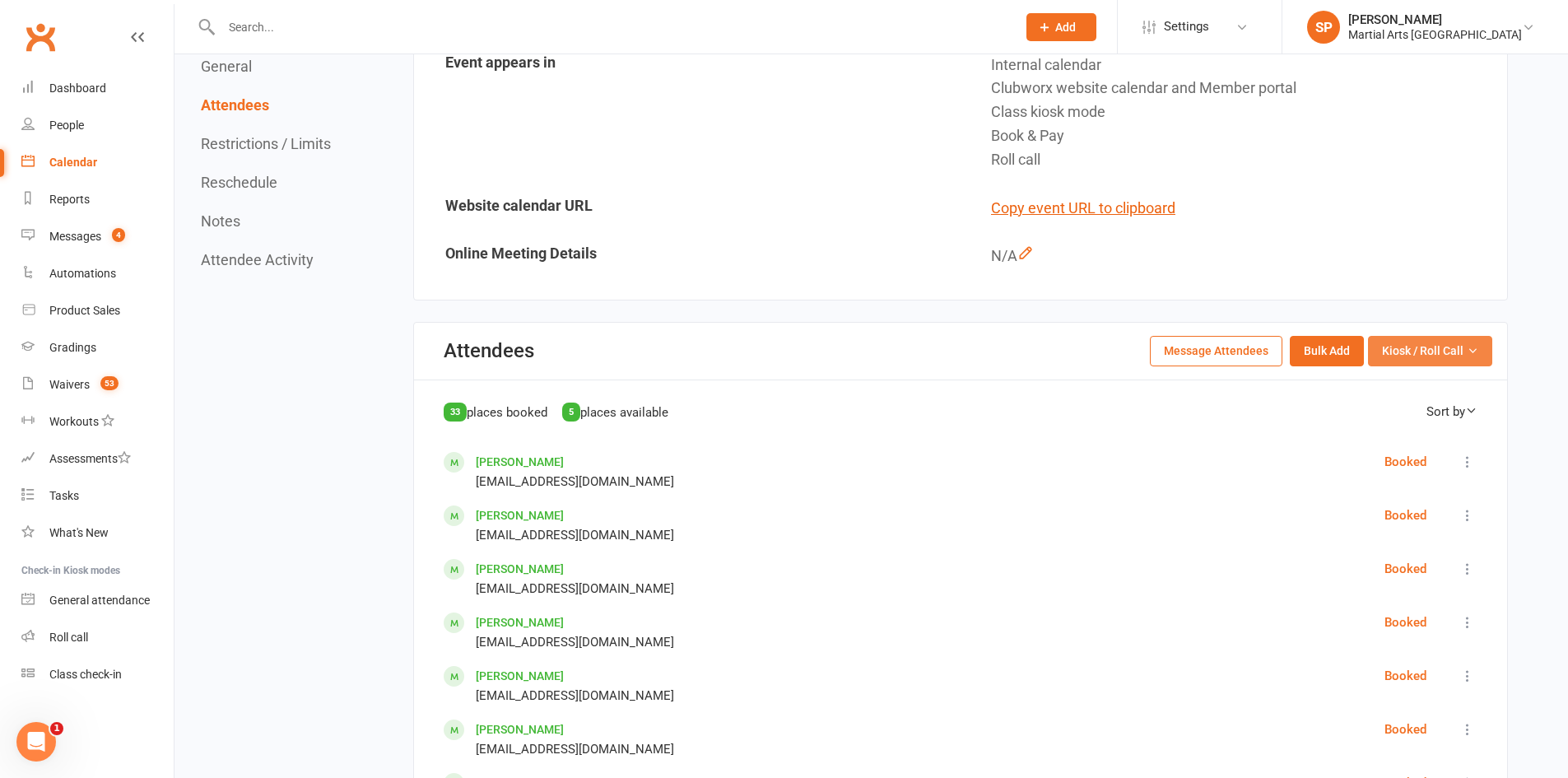
click at [1437, 351] on span "Kiosk / Roll Call" at bounding box center [1423, 350] width 82 height 18
click at [1392, 421] on link "Enter Roll Call" at bounding box center [1409, 421] width 163 height 33
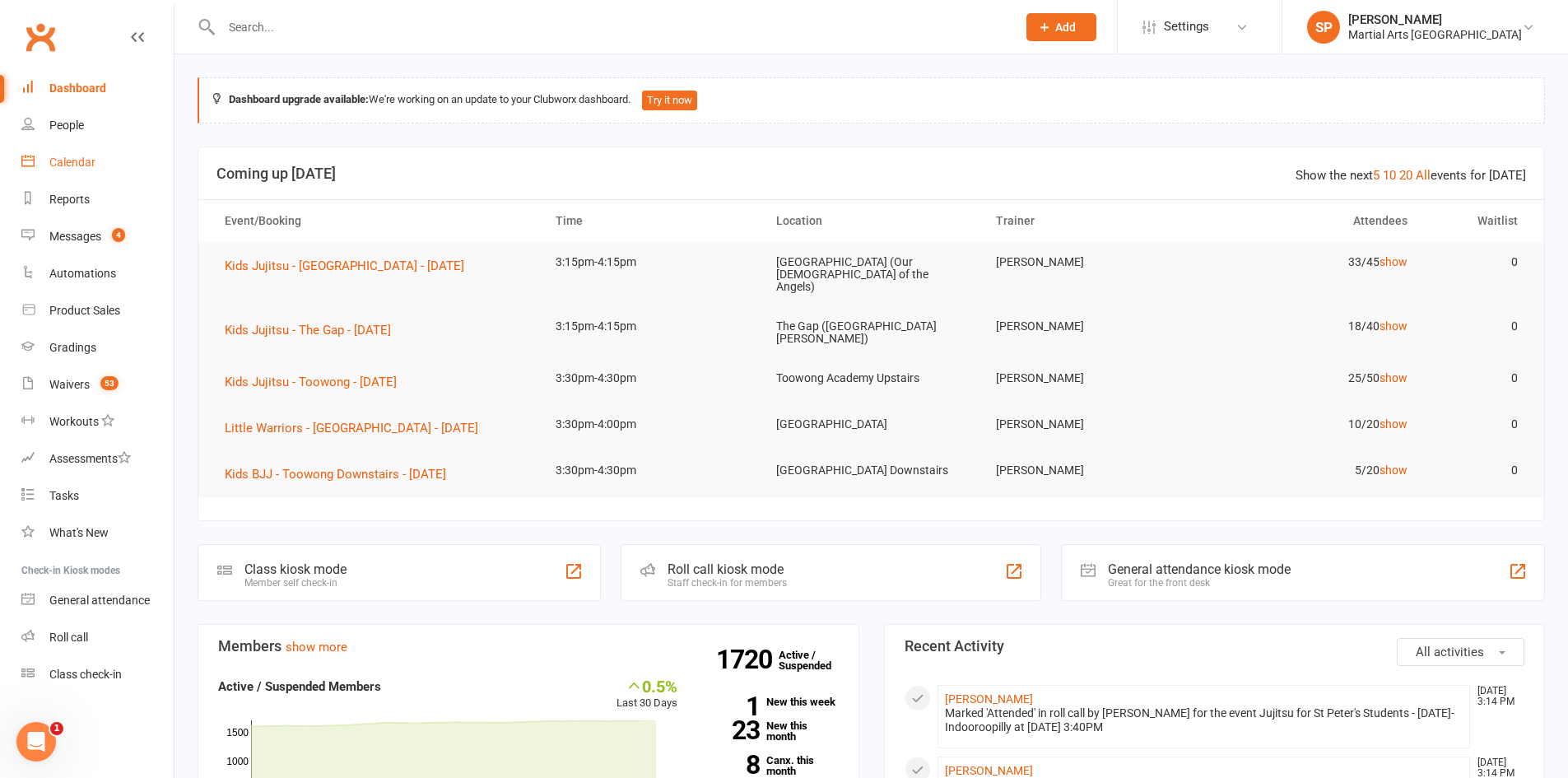
click at [68, 166] on div "Calendar" at bounding box center [72, 162] width 46 height 13
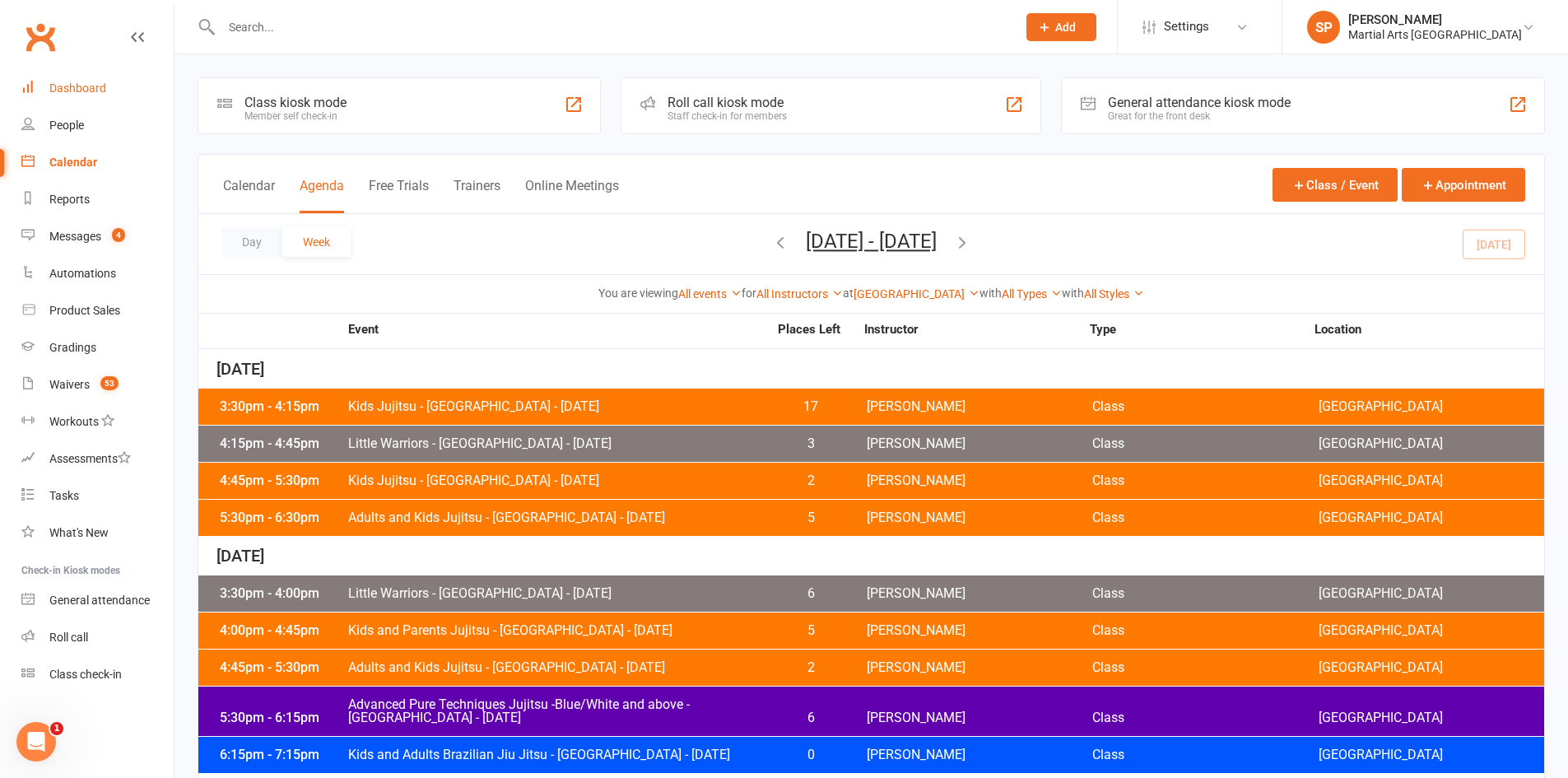
click at [100, 82] on div "Dashboard" at bounding box center [78, 88] width 57 height 13
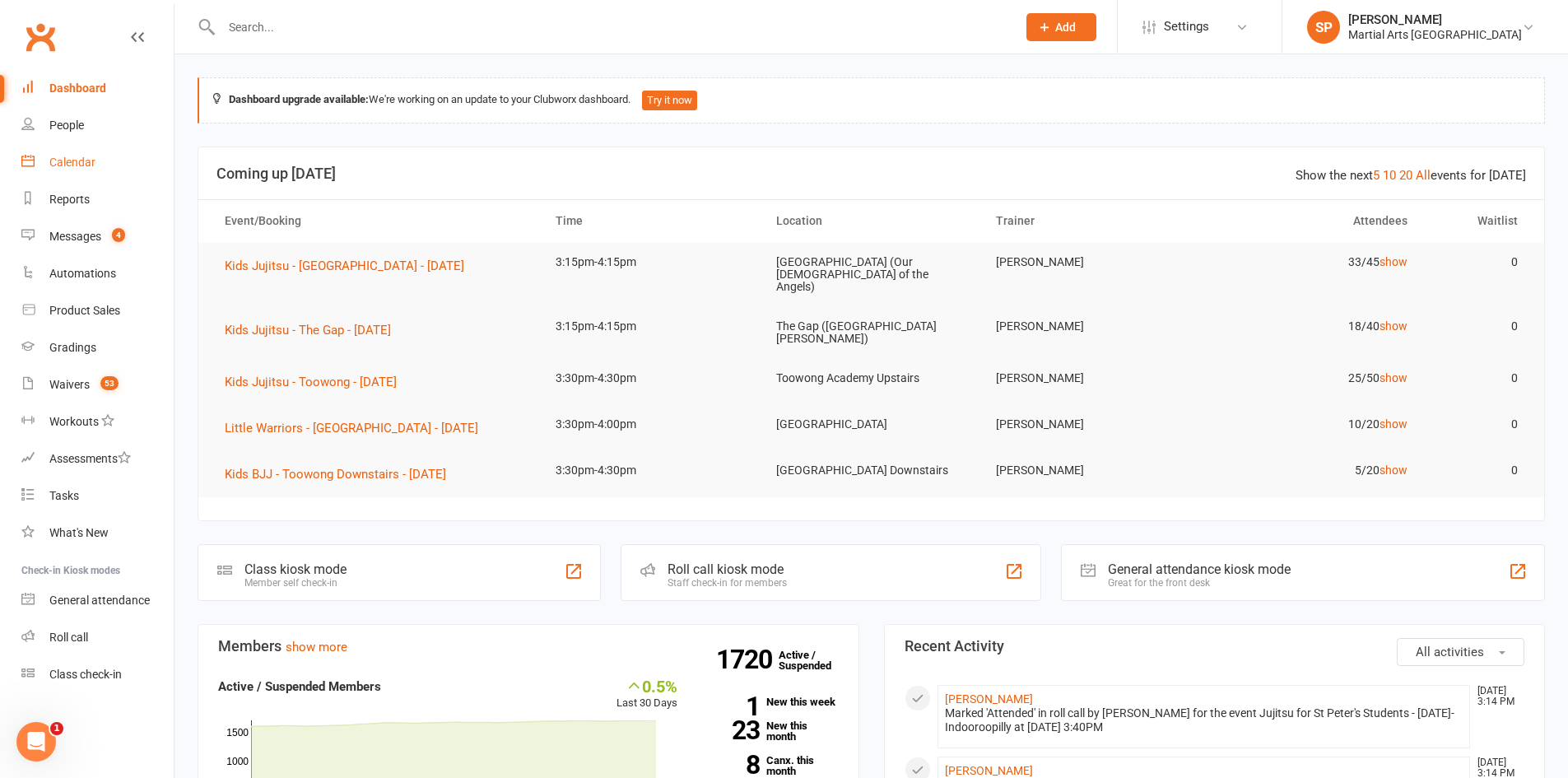
click at [83, 165] on div "Calendar" at bounding box center [72, 162] width 46 height 13
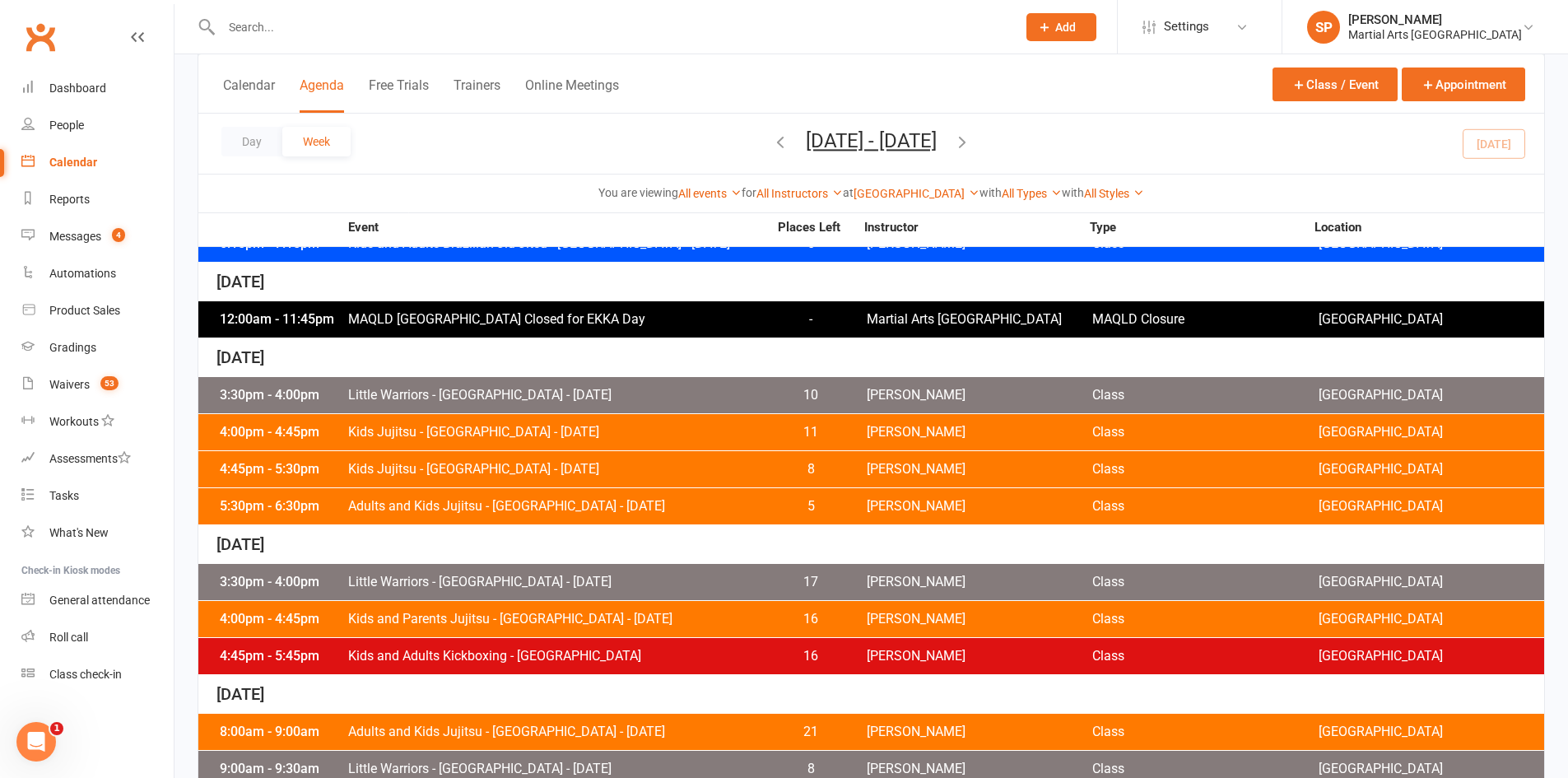
scroll to position [657, 0]
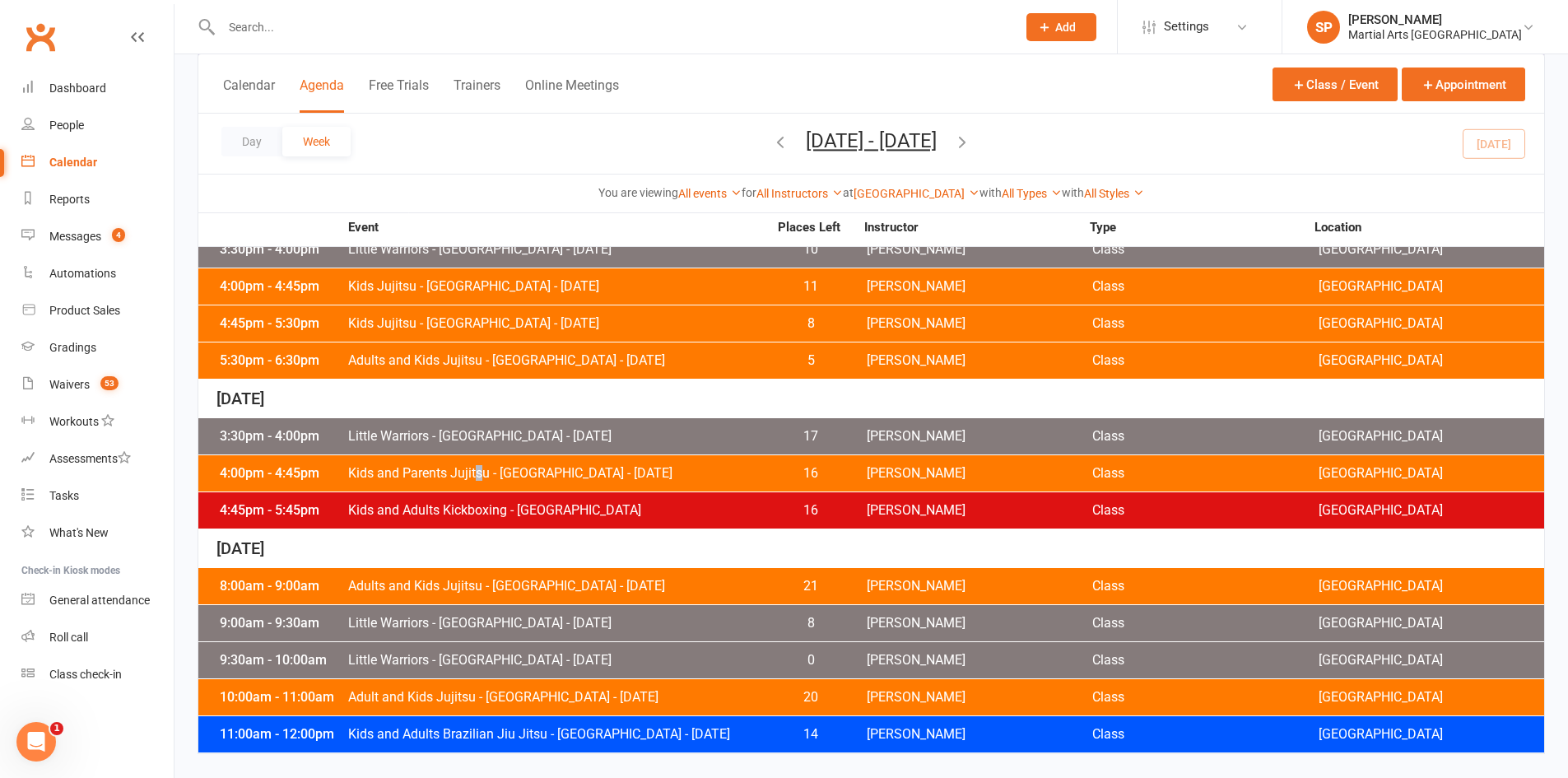
click at [480, 473] on span "Kids and Parents Jujitsu - [GEOGRAPHIC_DATA] - [DATE]" at bounding box center [558, 473] width 421 height 13
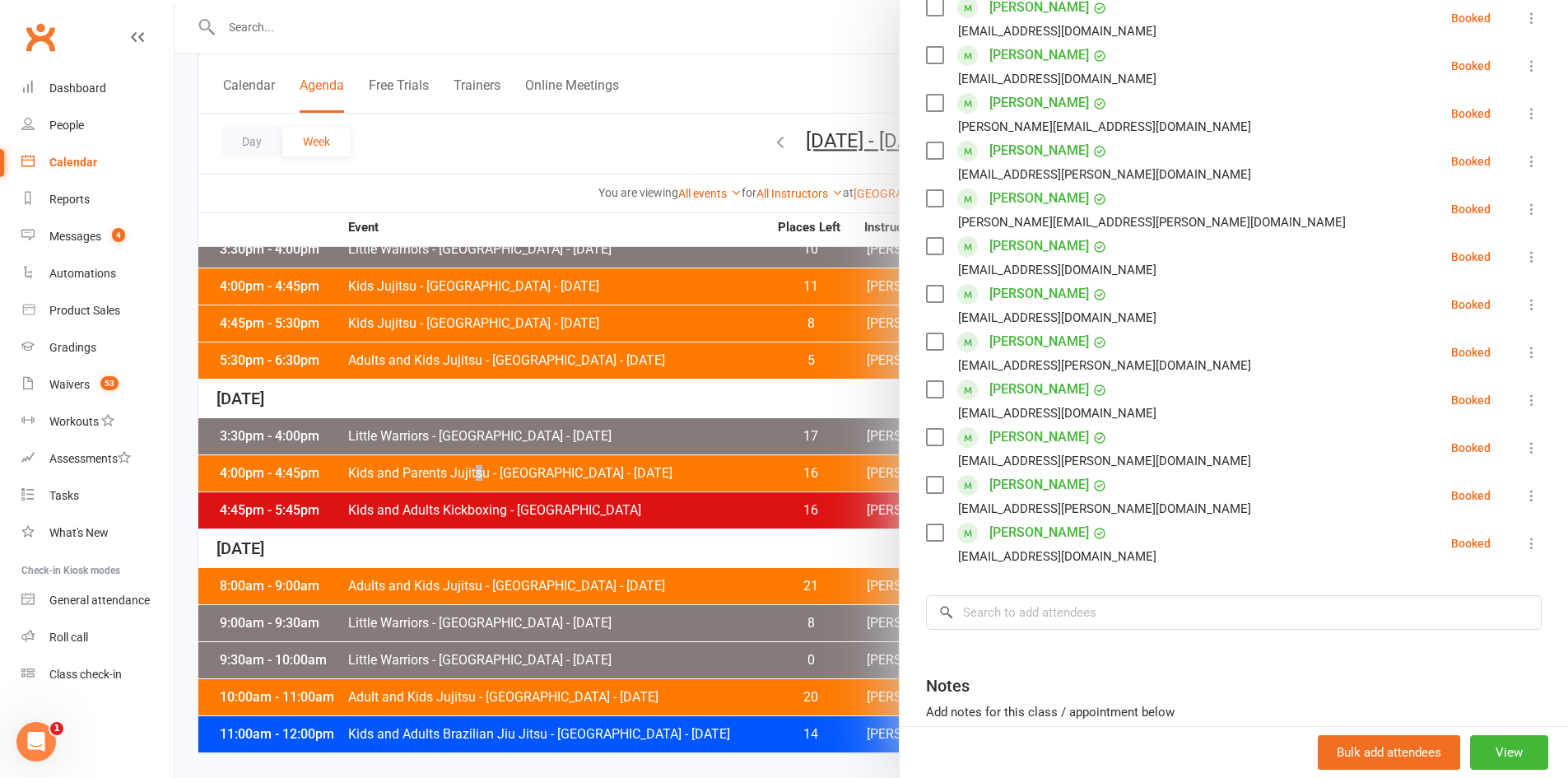
scroll to position [494, 0]
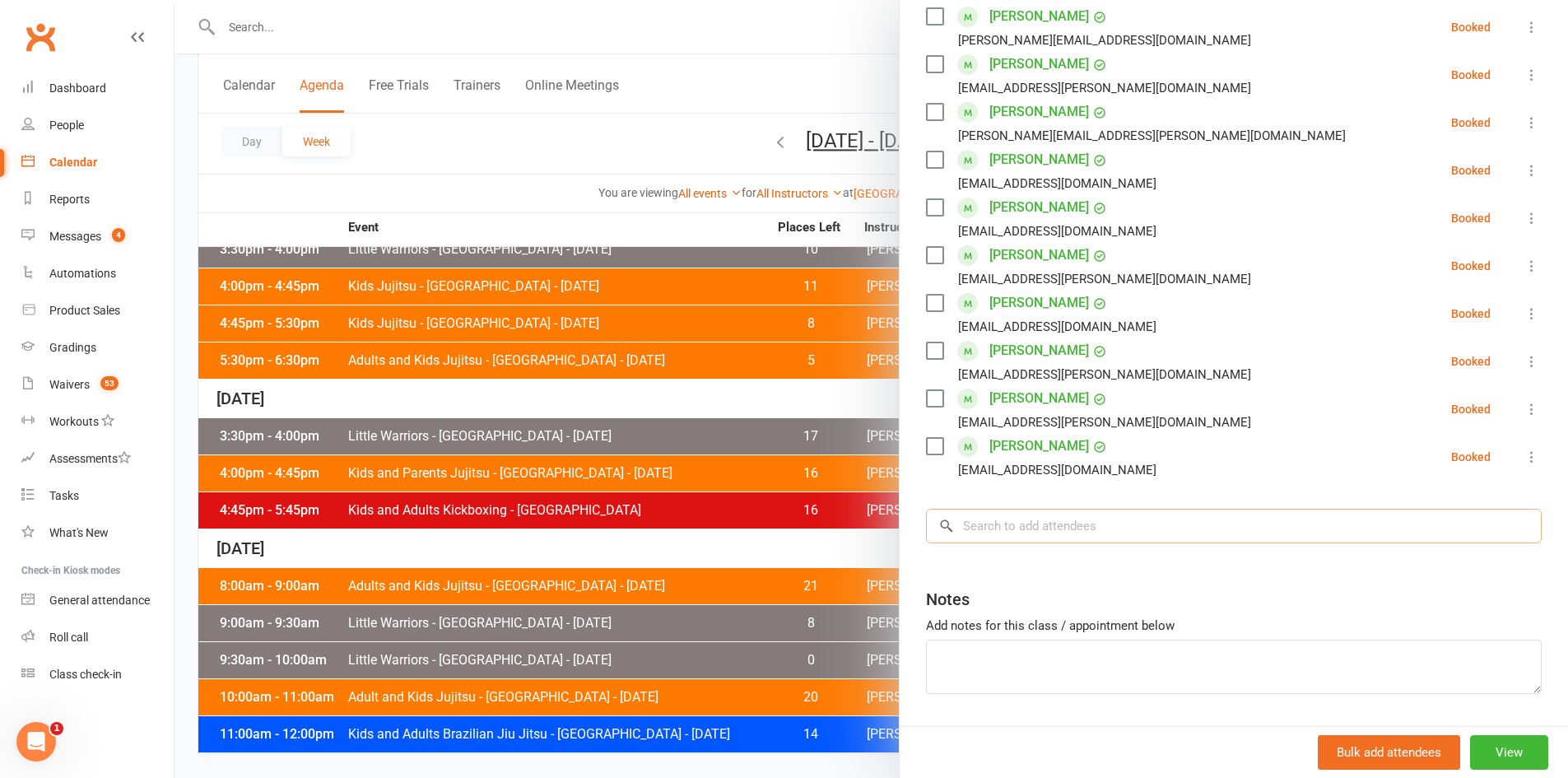
click at [974, 520] on input "search" at bounding box center [1234, 525] width 616 height 35
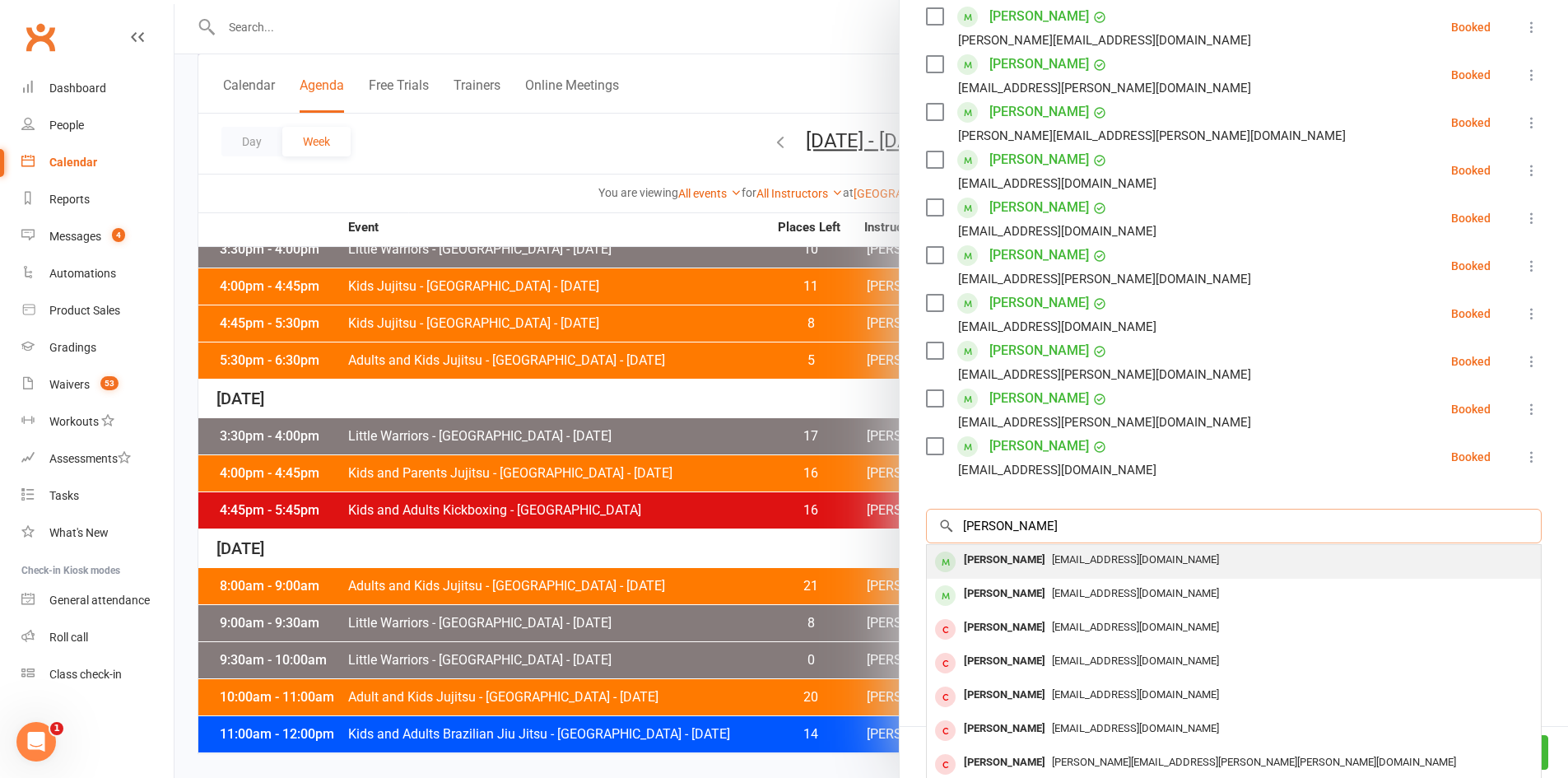
type input "oliver pric"
click at [1052, 561] on span "pricey84@hotmail.com" at bounding box center [1135, 559] width 167 height 13
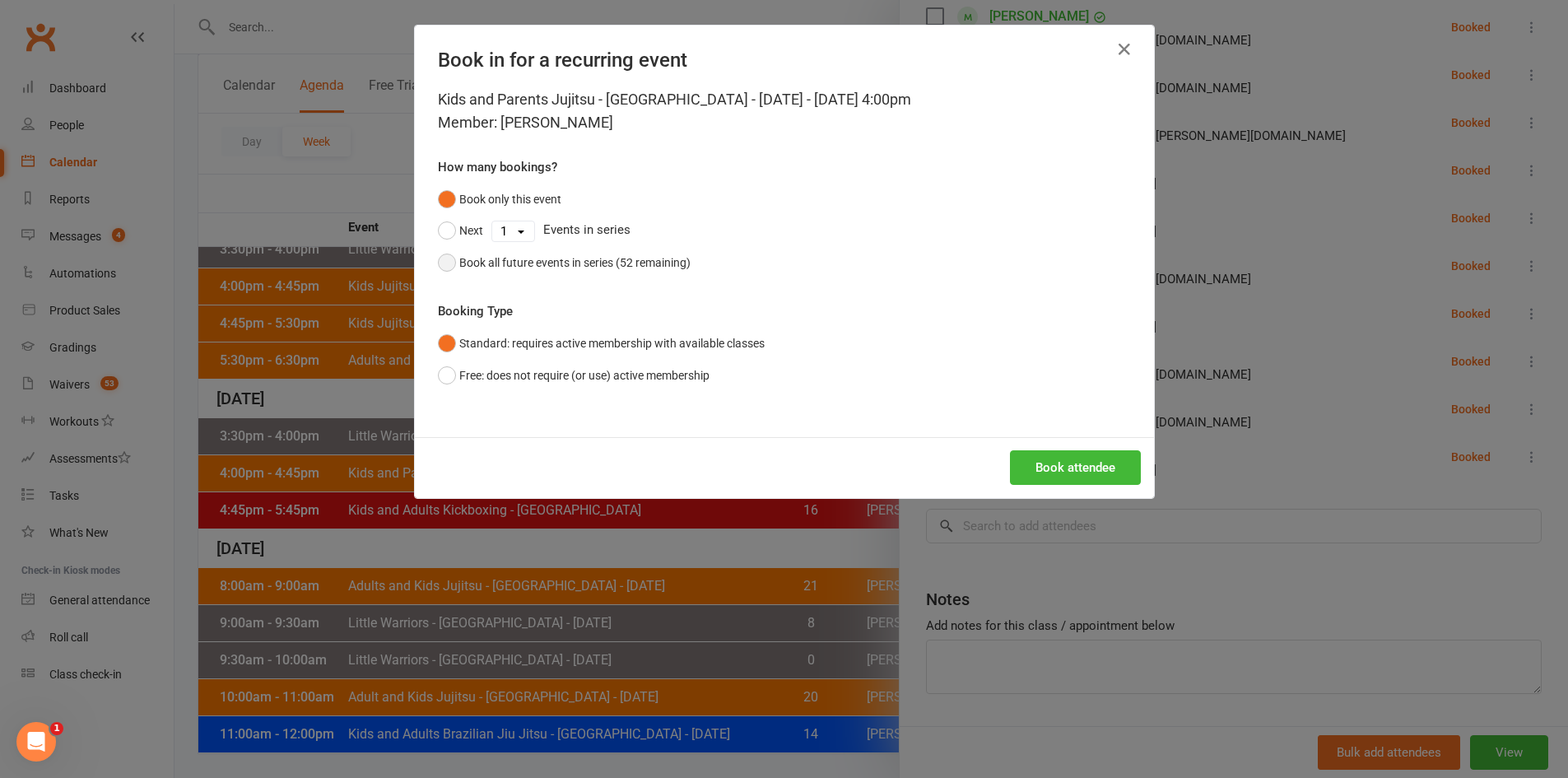
click at [582, 266] on div "Book all future events in series (52 remaining)" at bounding box center [575, 263] width 231 height 18
click at [1075, 467] on button "Book attendee" at bounding box center [1075, 467] width 131 height 35
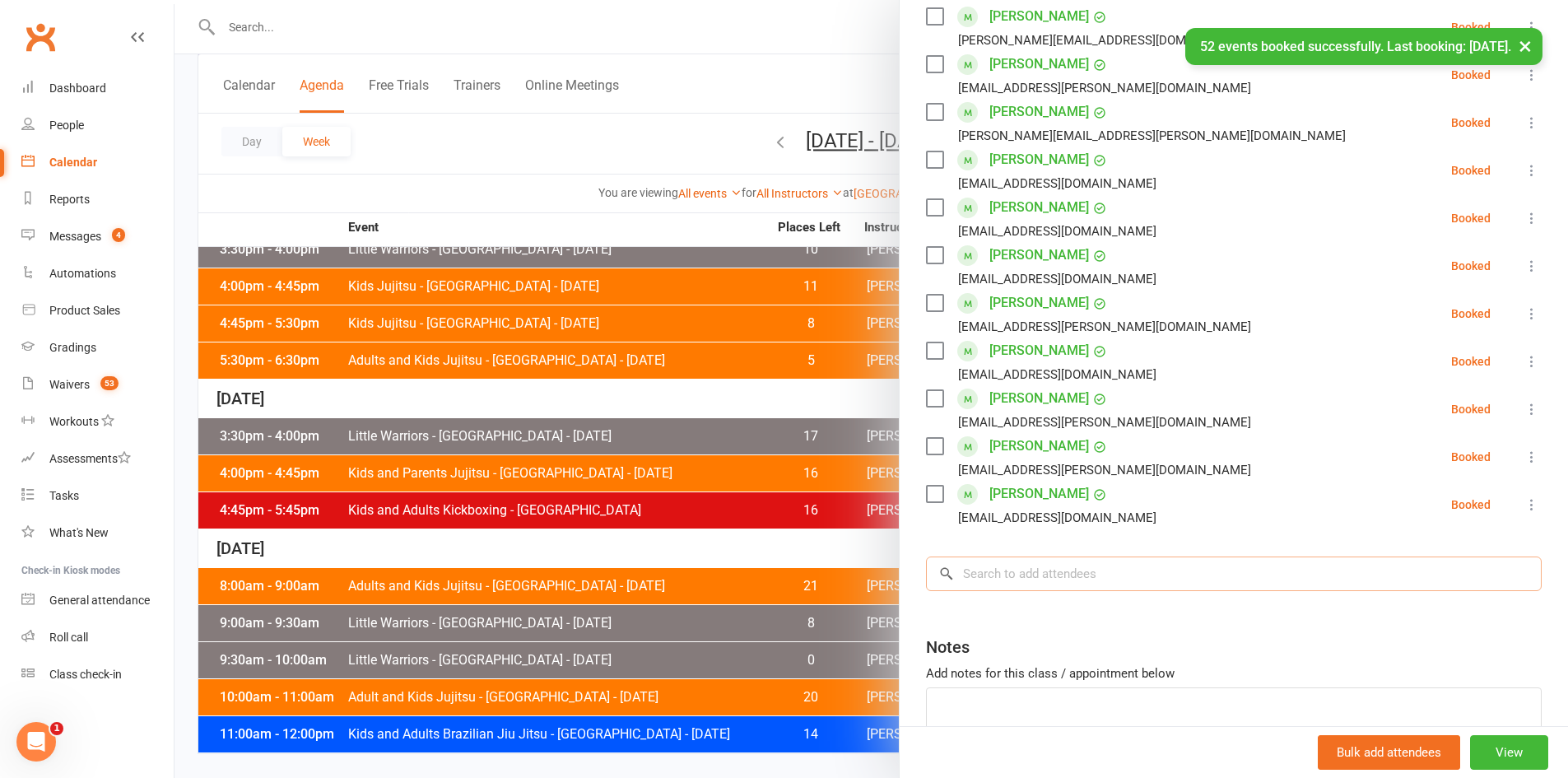
click at [997, 577] on input "search" at bounding box center [1234, 574] width 616 height 35
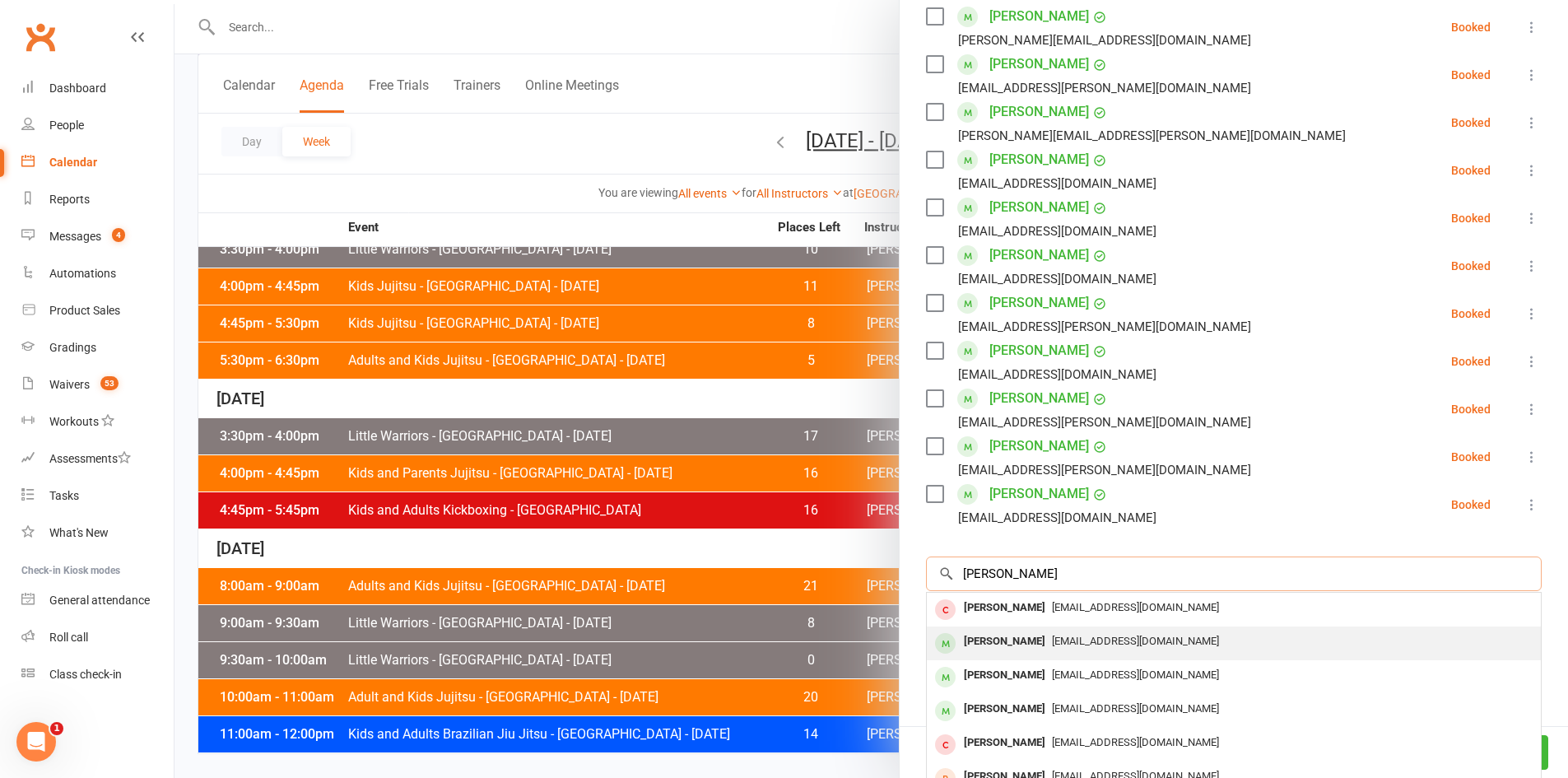
type input "elijah"
click at [1004, 638] on div "Elijah Price" at bounding box center [1004, 642] width 95 height 24
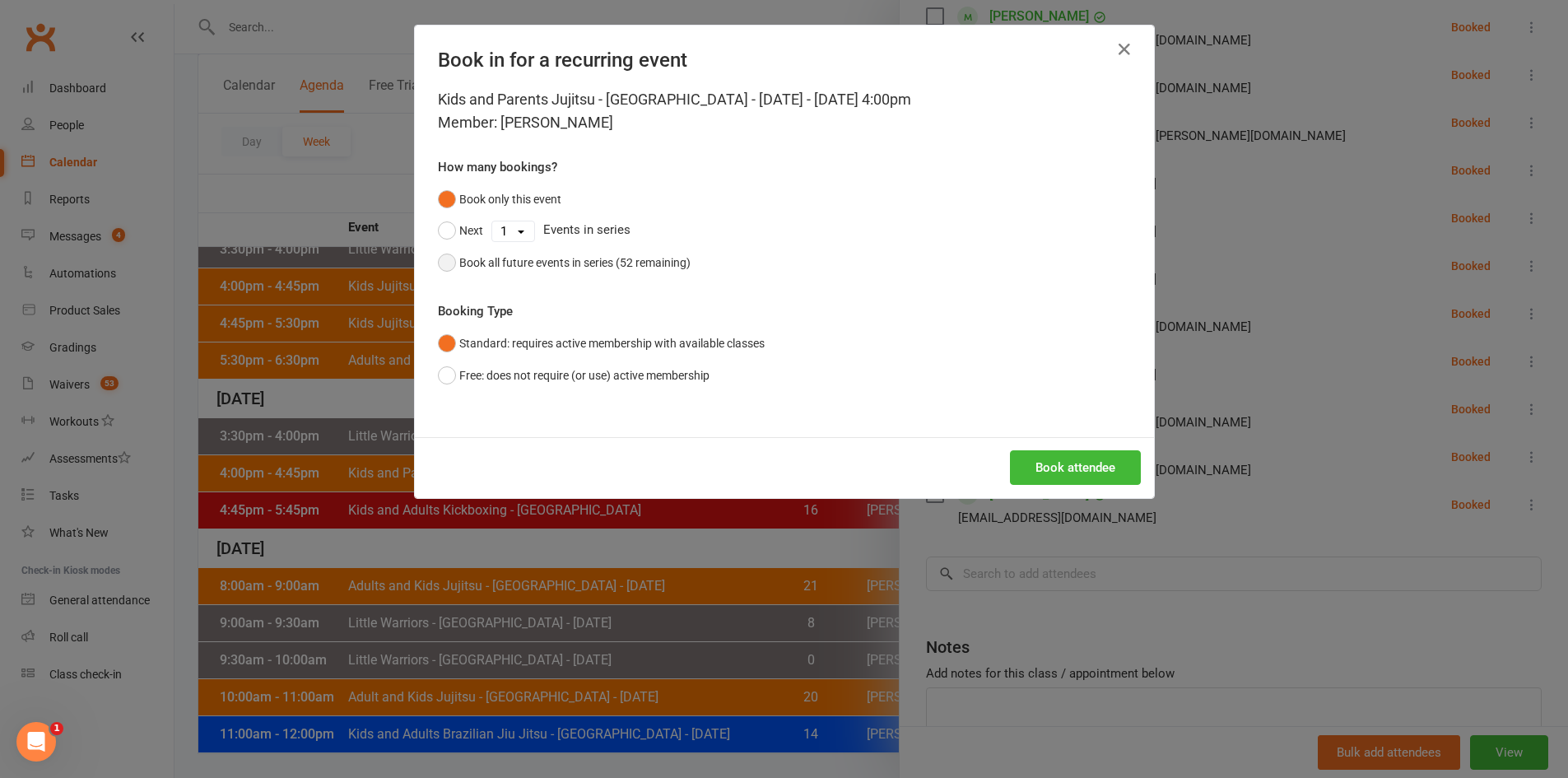
click at [603, 261] on div "Book all future events in series (52 remaining)" at bounding box center [575, 263] width 231 height 18
click at [1047, 464] on button "Book attendee" at bounding box center [1075, 467] width 131 height 35
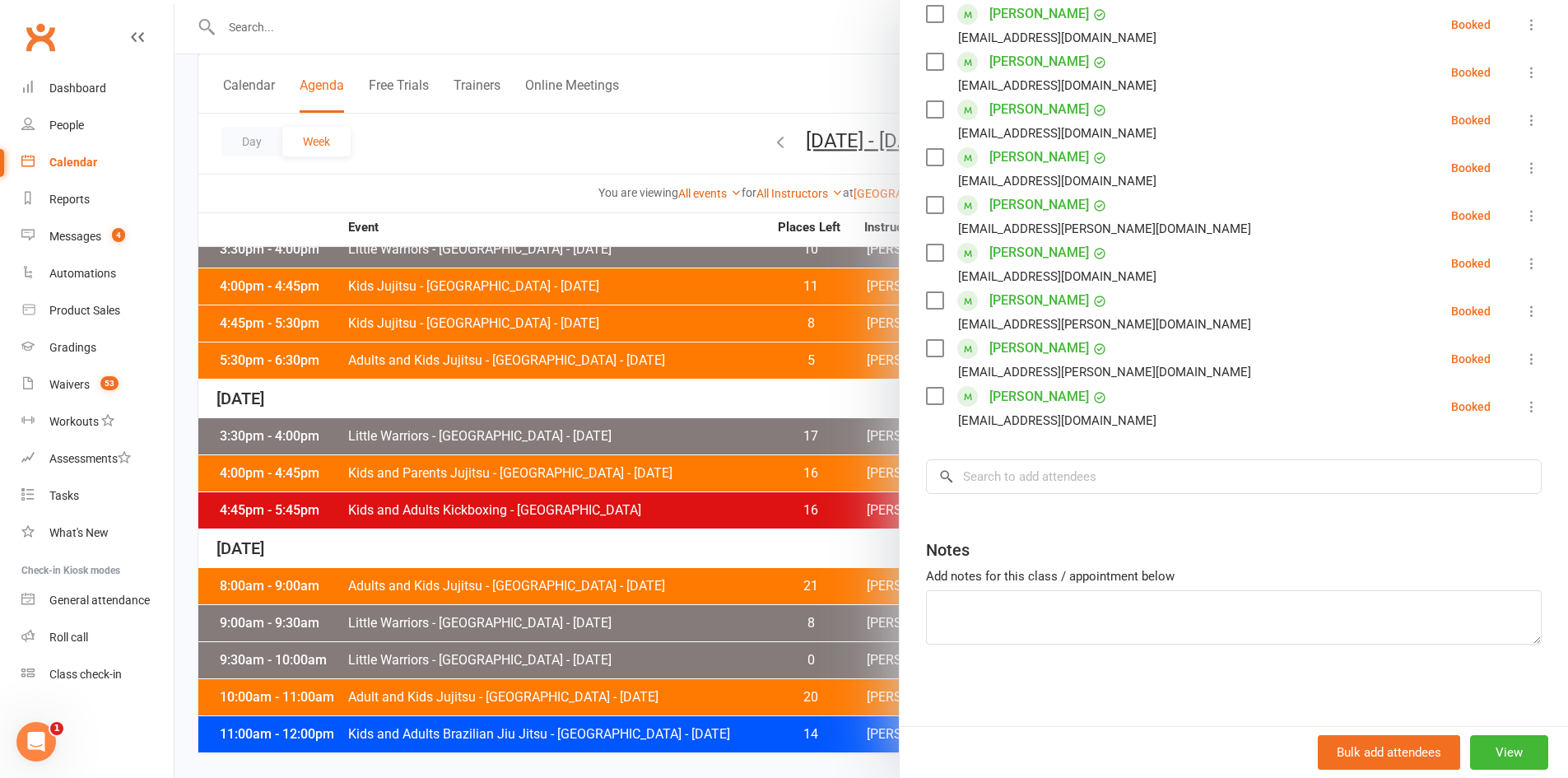
scroll to position [641, 0]
click at [1055, 477] on input "search" at bounding box center [1234, 475] width 616 height 35
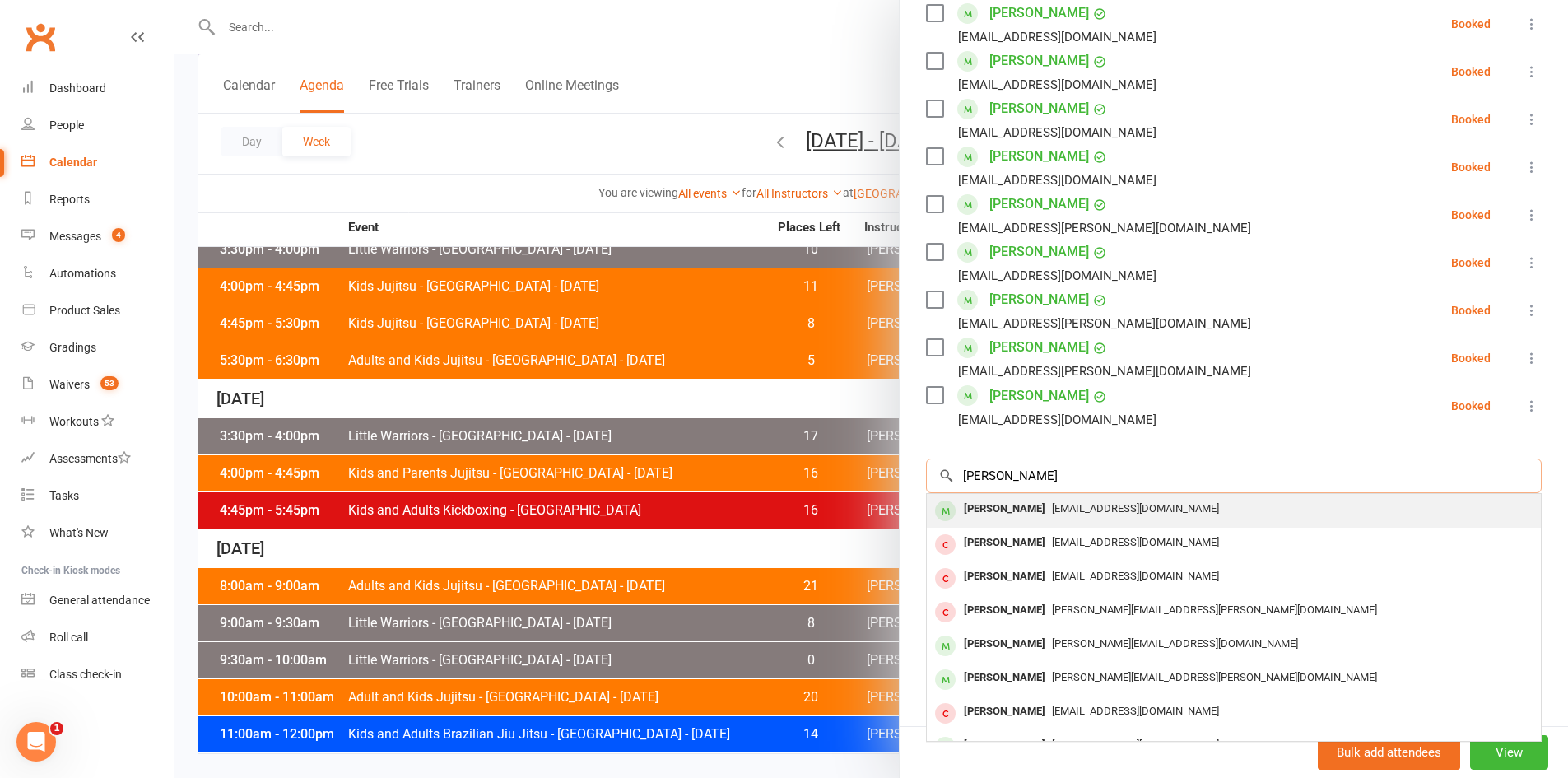
type input "marcus hall"
click at [1052, 506] on span "akwhite21@hotmail.com" at bounding box center [1135, 507] width 167 height 13
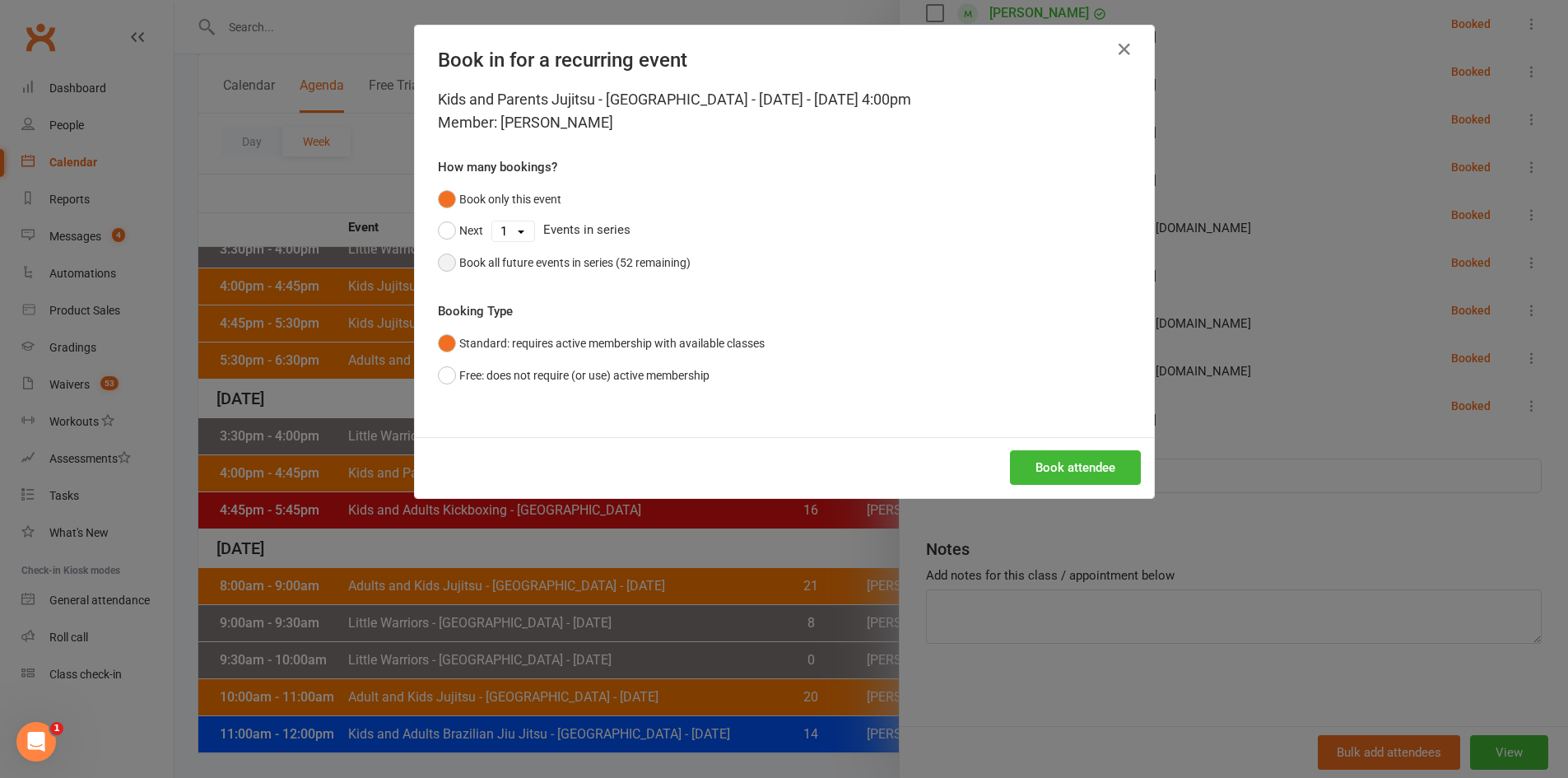
click at [646, 265] on div "Book all future events in series (52 remaining)" at bounding box center [575, 263] width 231 height 18
click at [1072, 476] on button "Book attendee" at bounding box center [1075, 467] width 131 height 35
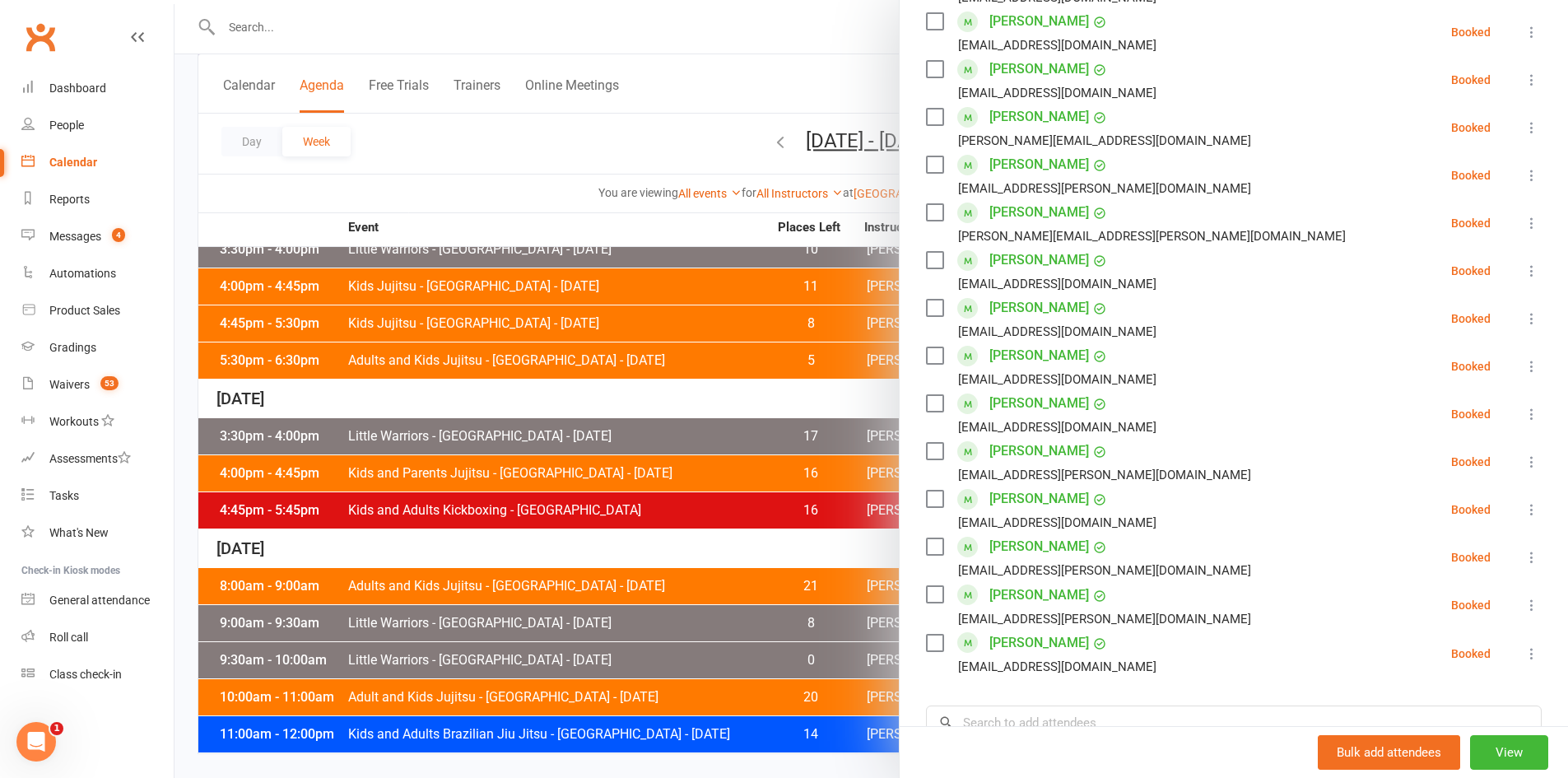
scroll to position [523, 0]
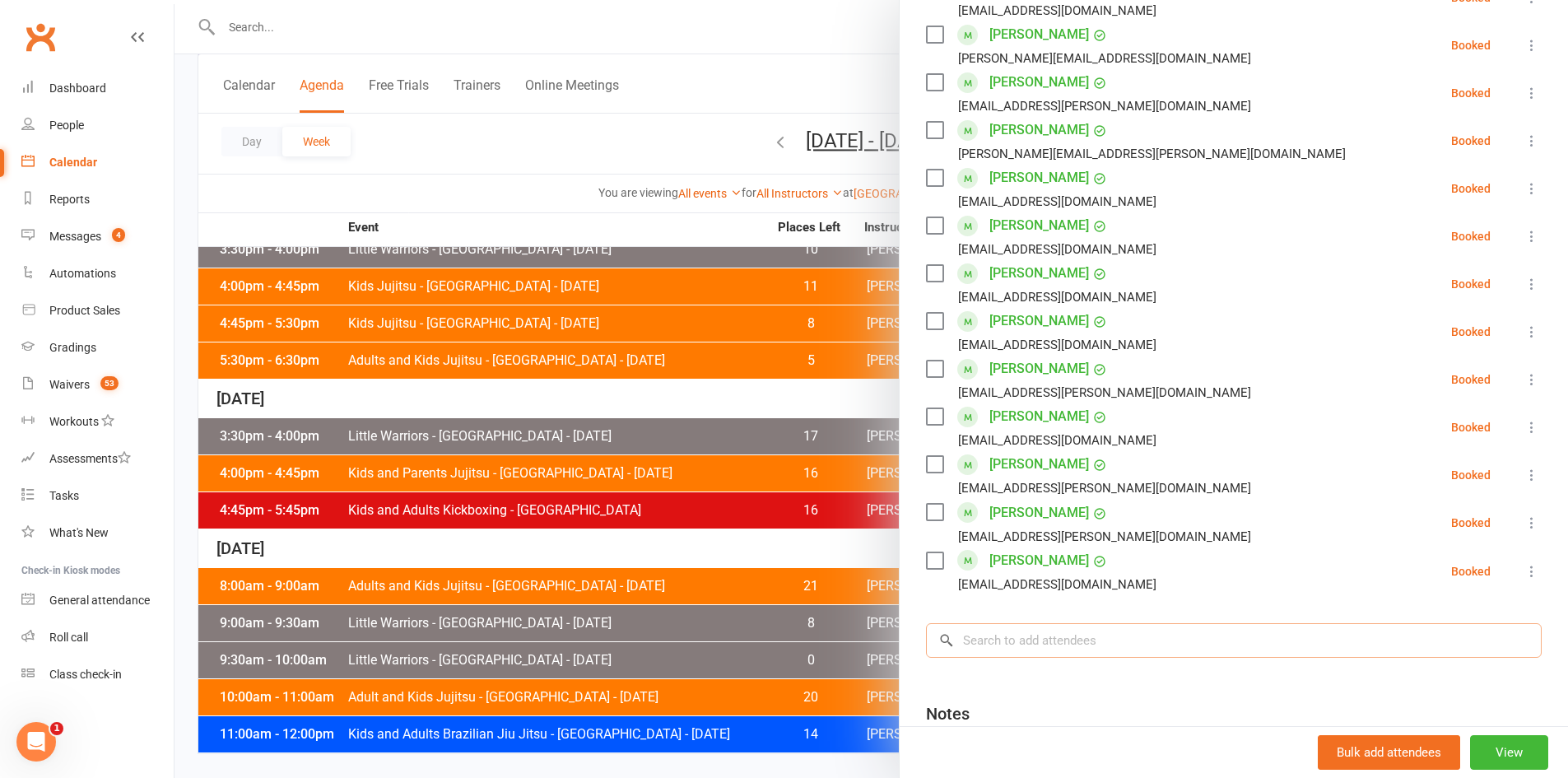
click at [1007, 645] on input "search" at bounding box center [1234, 640] width 616 height 35
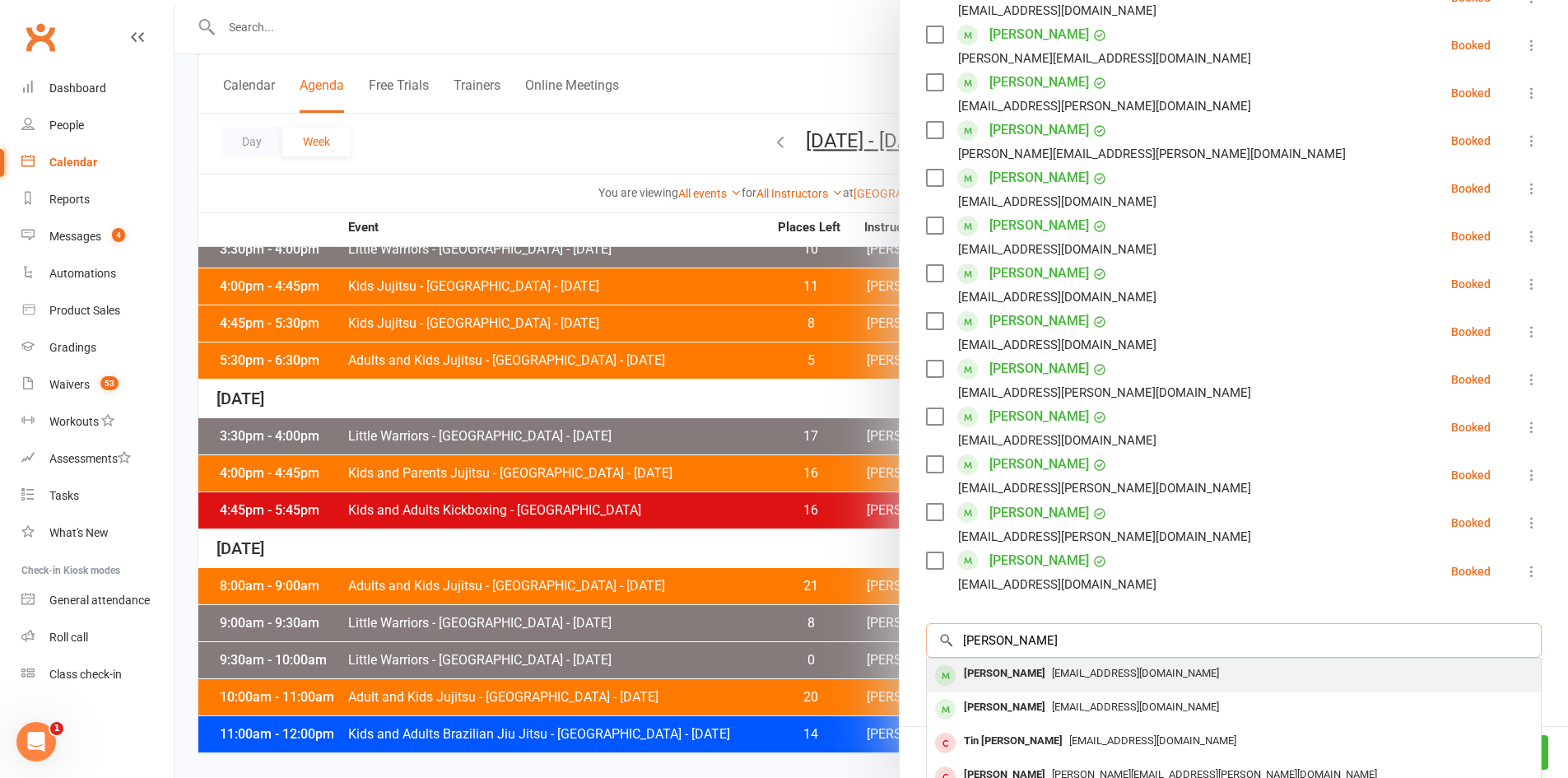
type input "btian tran"
click at [1052, 671] on span "vinastraelectrical@hotmail.com" at bounding box center [1135, 672] width 167 height 13
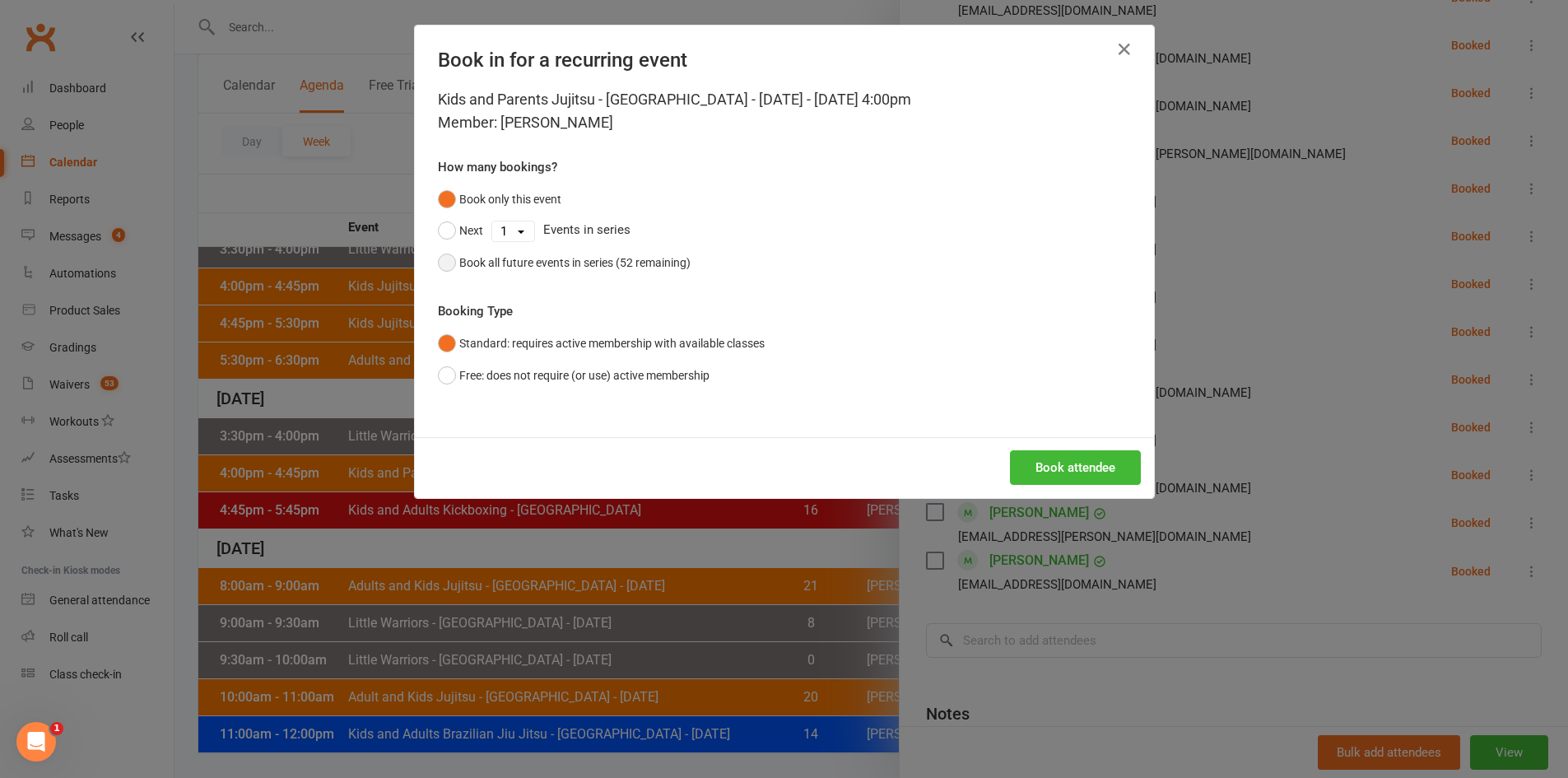
click at [633, 265] on div "Book all future events in series (52 remaining)" at bounding box center [575, 263] width 231 height 18
click at [1064, 468] on button "Book attendee" at bounding box center [1075, 467] width 131 height 35
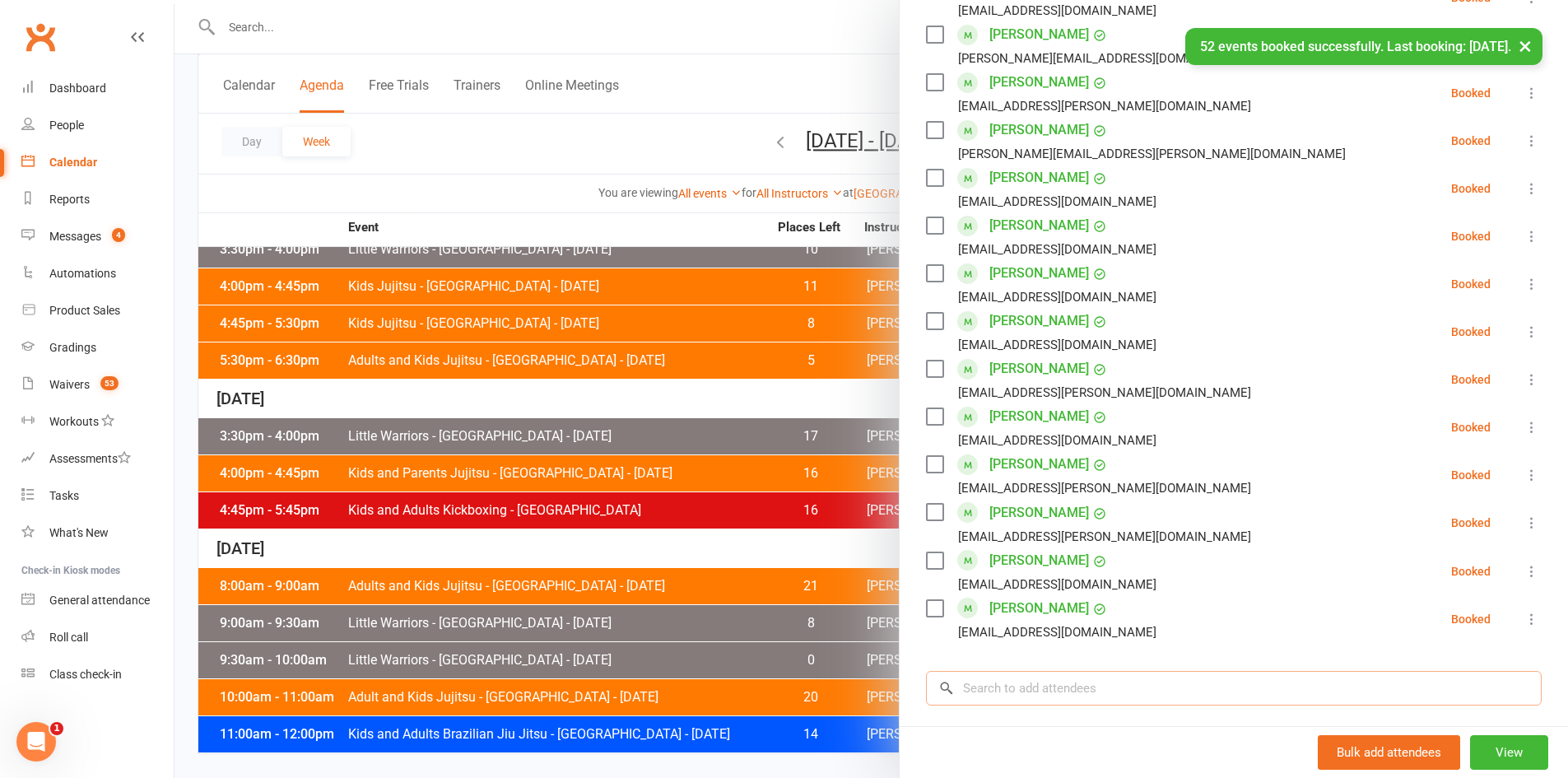
click at [1033, 689] on input "search" at bounding box center [1234, 687] width 616 height 35
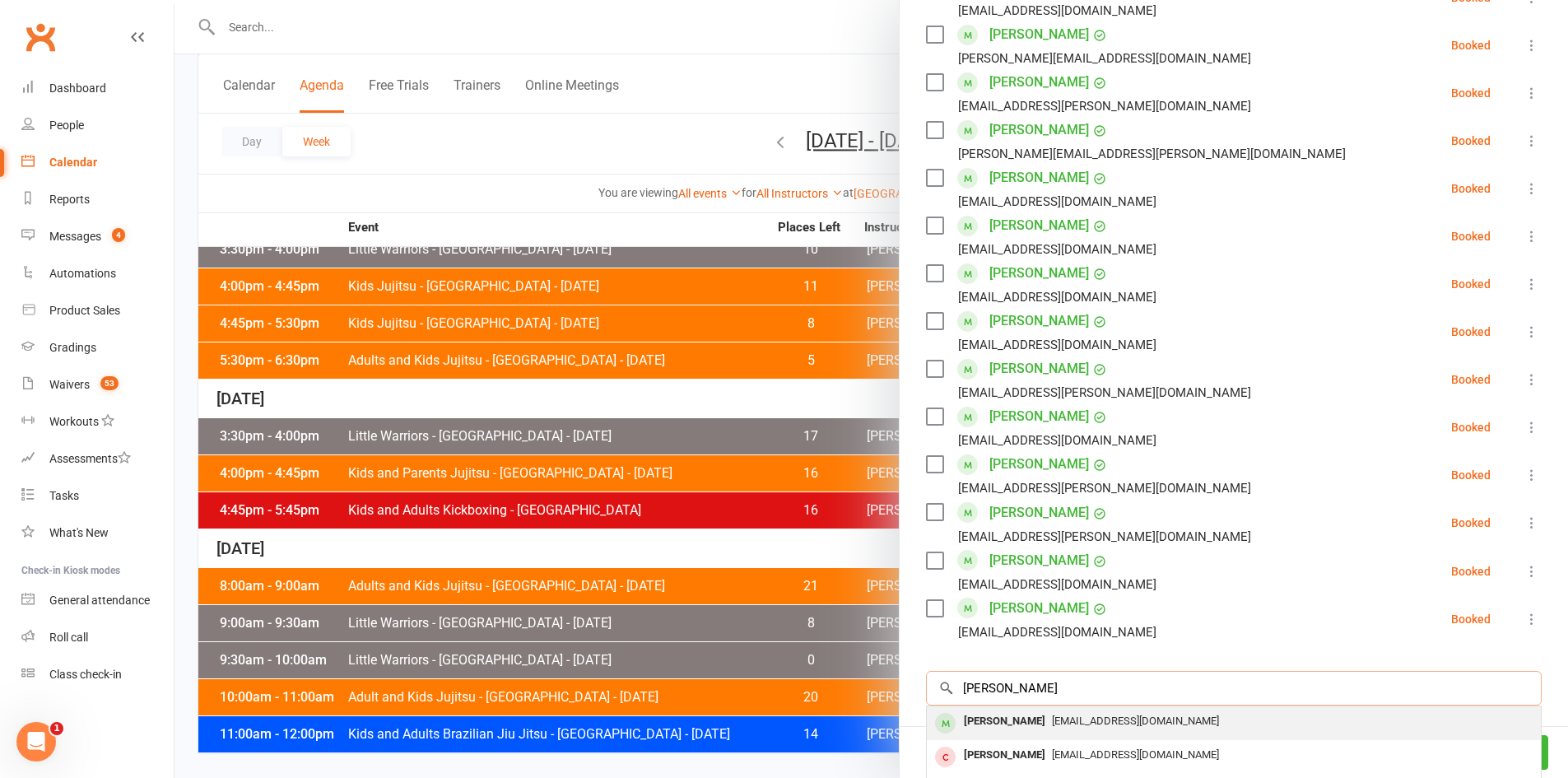
type input "henry morl"
click at [1051, 717] on div "Henry Wang-Morley" at bounding box center [1004, 722] width 95 height 24
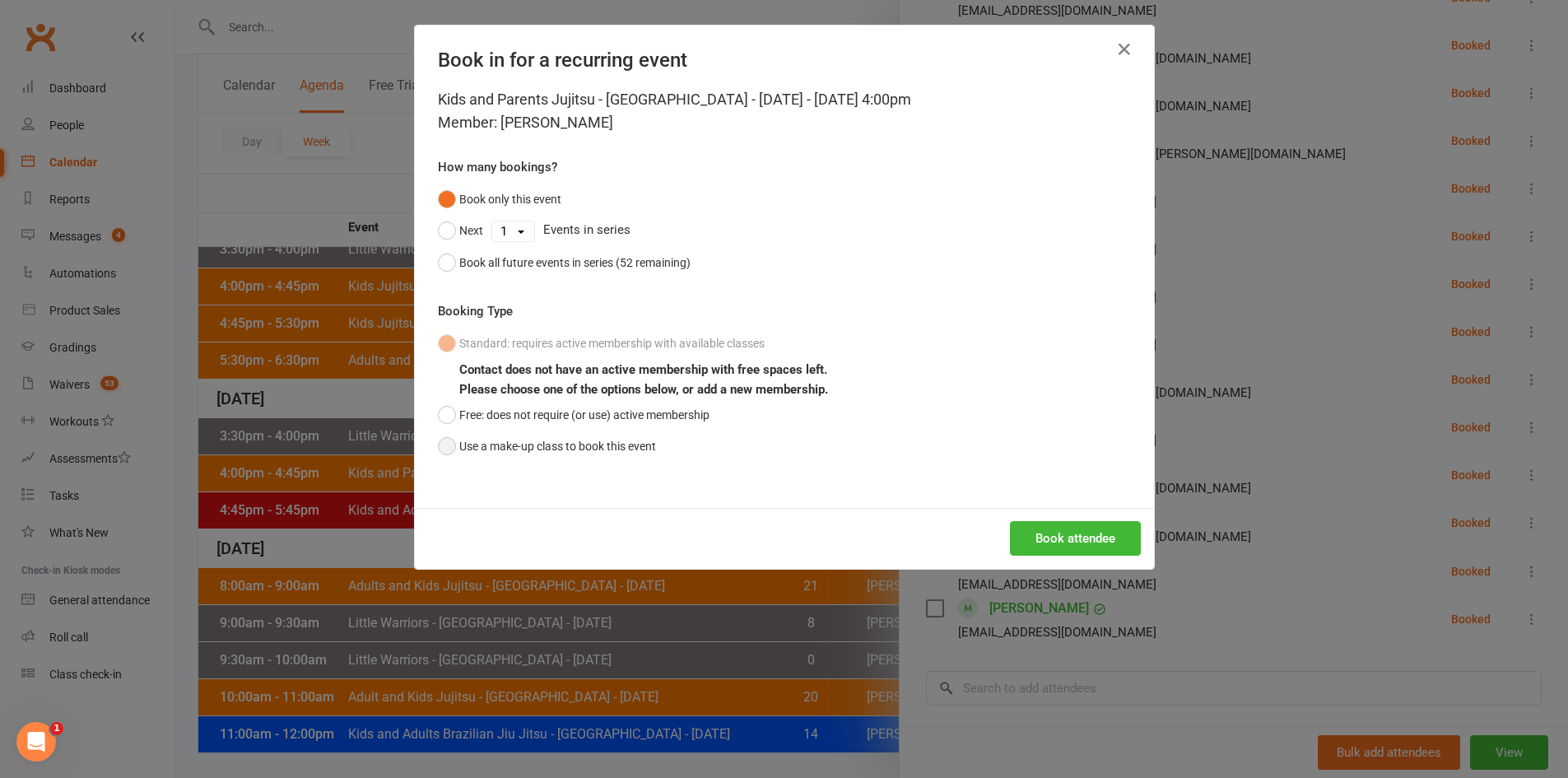
click at [641, 451] on button "Use a make-up class to book this event" at bounding box center [546, 446] width 218 height 32
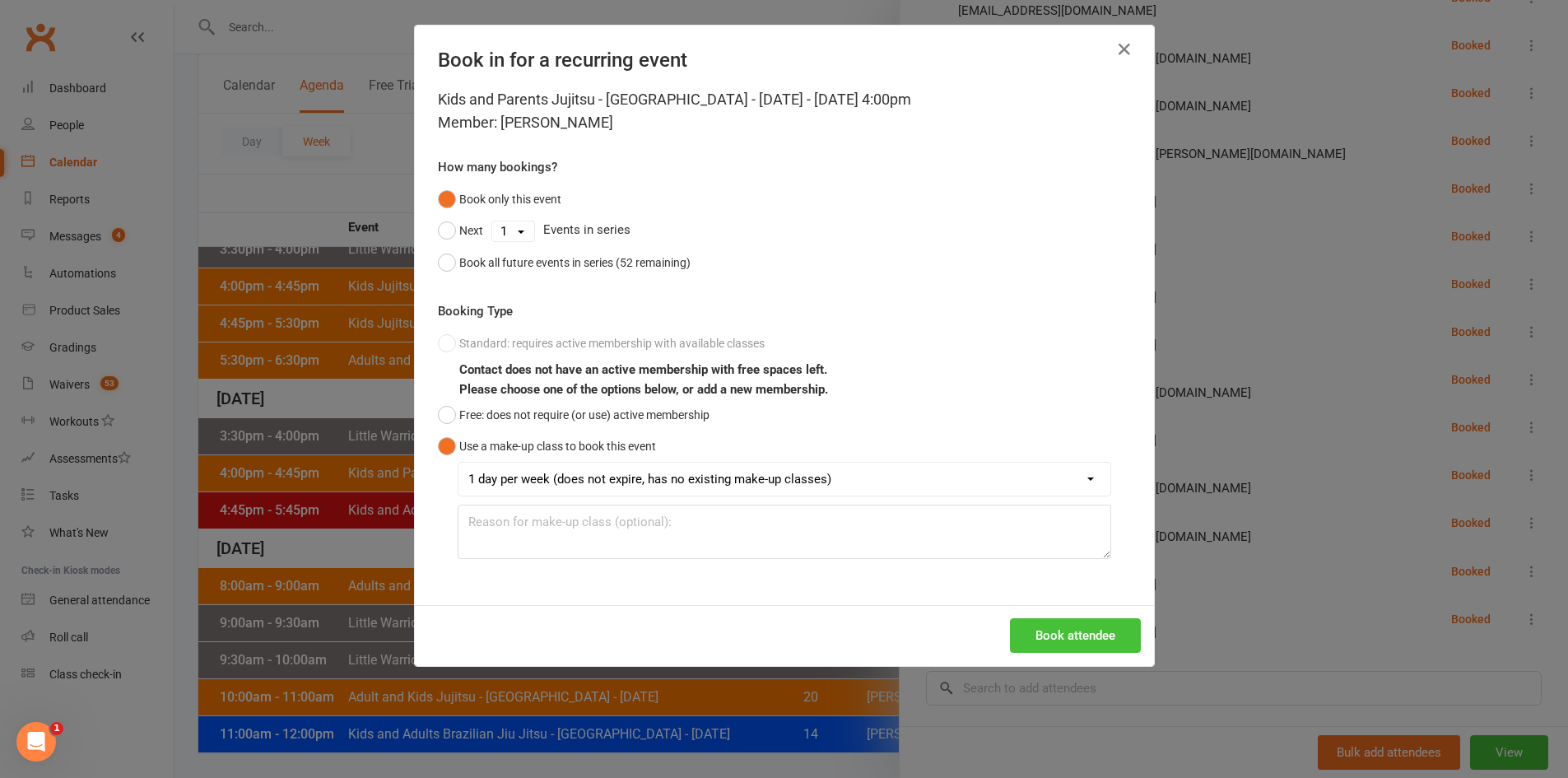
click at [1051, 623] on button "Book attendee" at bounding box center [1075, 635] width 131 height 35
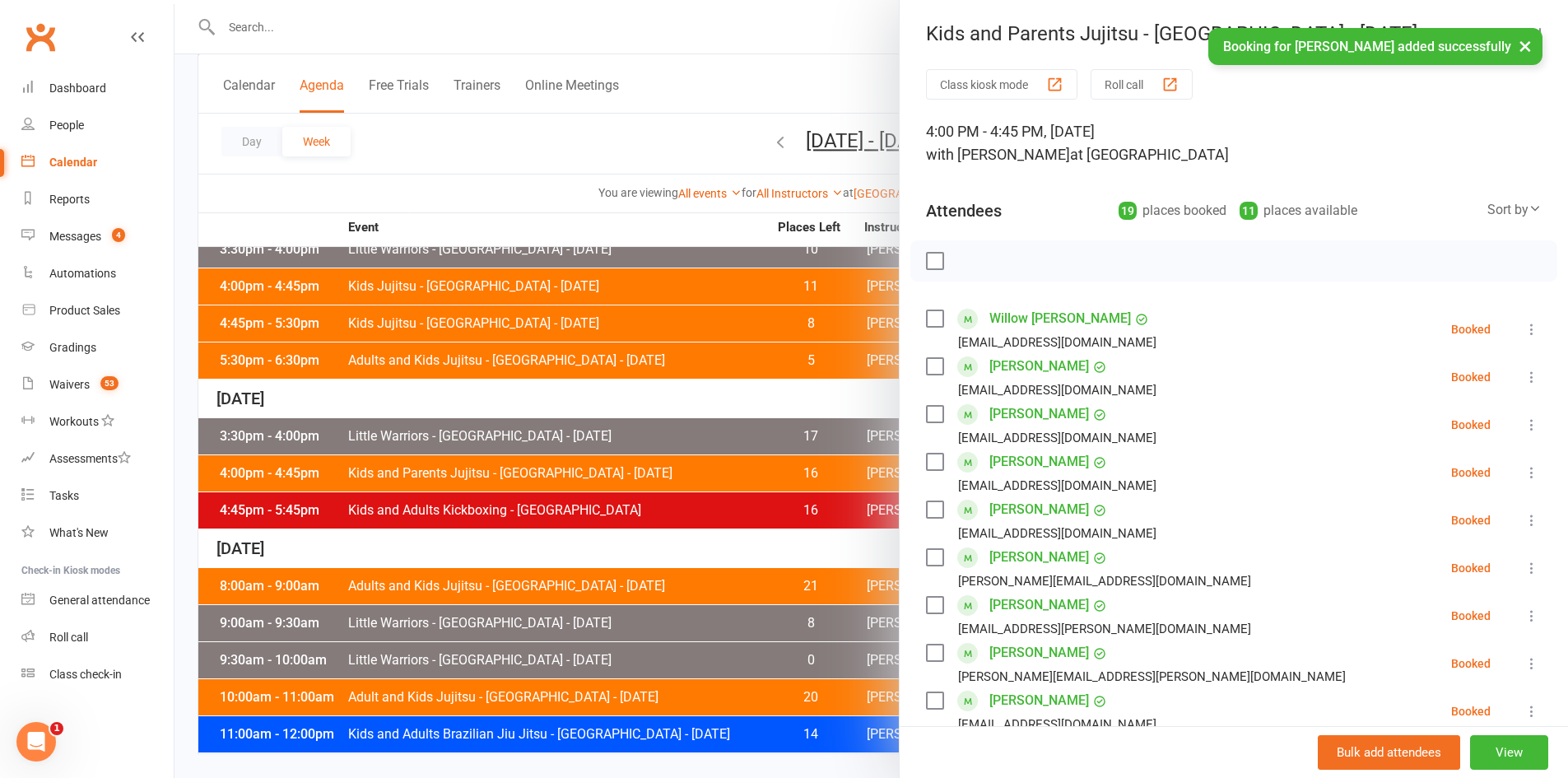
scroll to position [0, 0]
click at [472, 125] on div at bounding box center [871, 389] width 1393 height 778
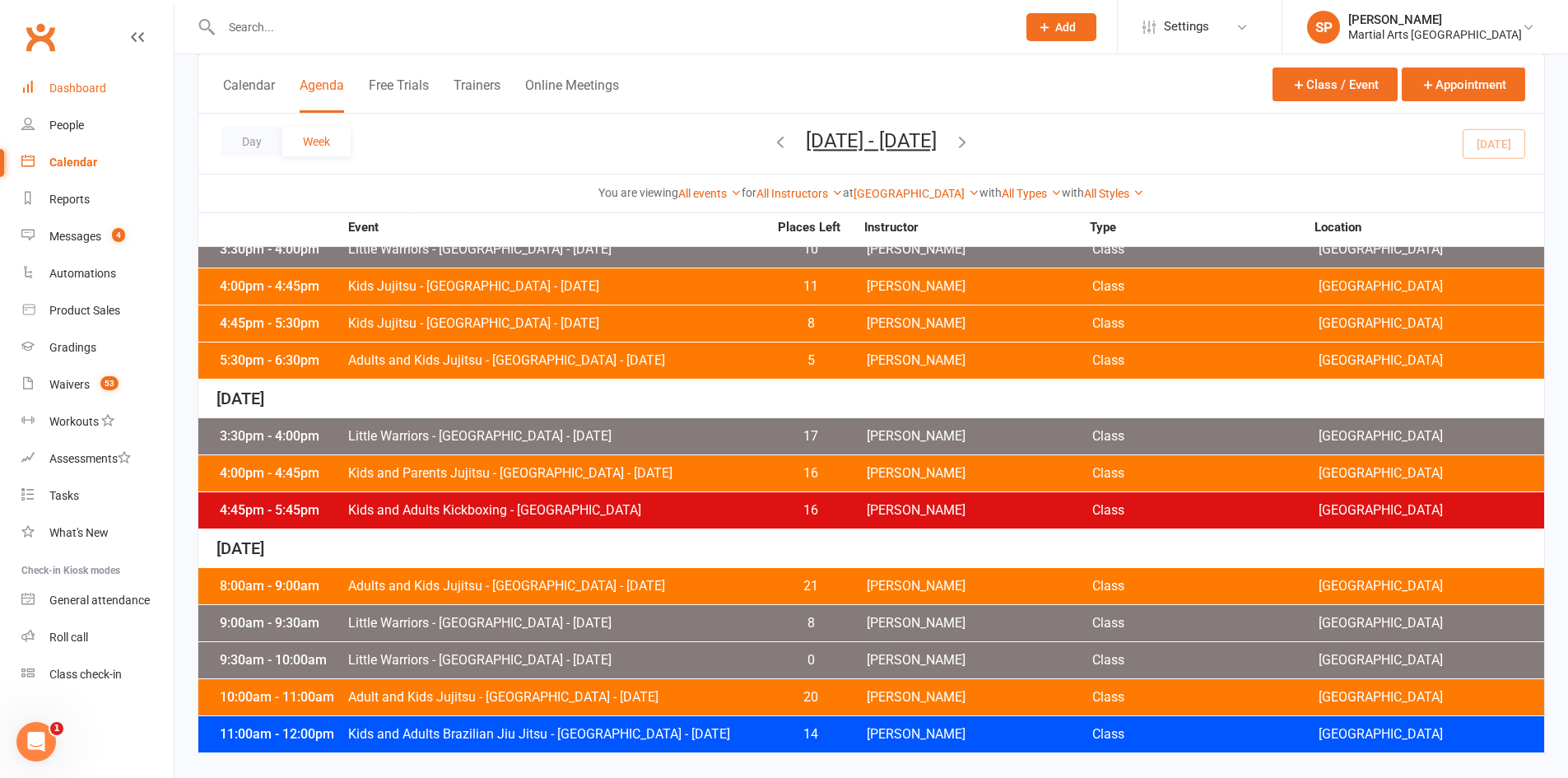
click at [100, 92] on div "Dashboard" at bounding box center [78, 88] width 57 height 13
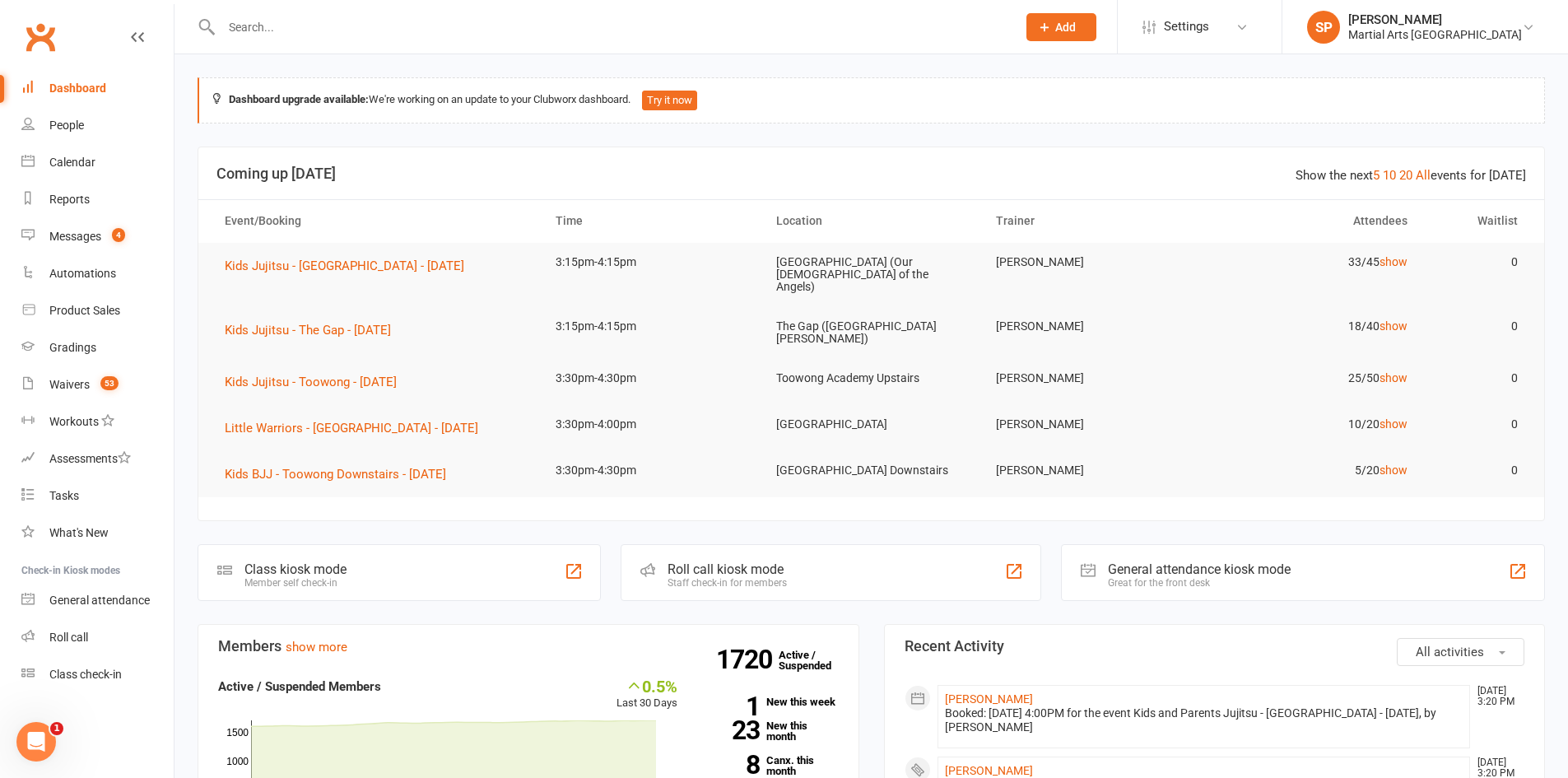
click at [329, 34] on input "text" at bounding box center [610, 27] width 789 height 23
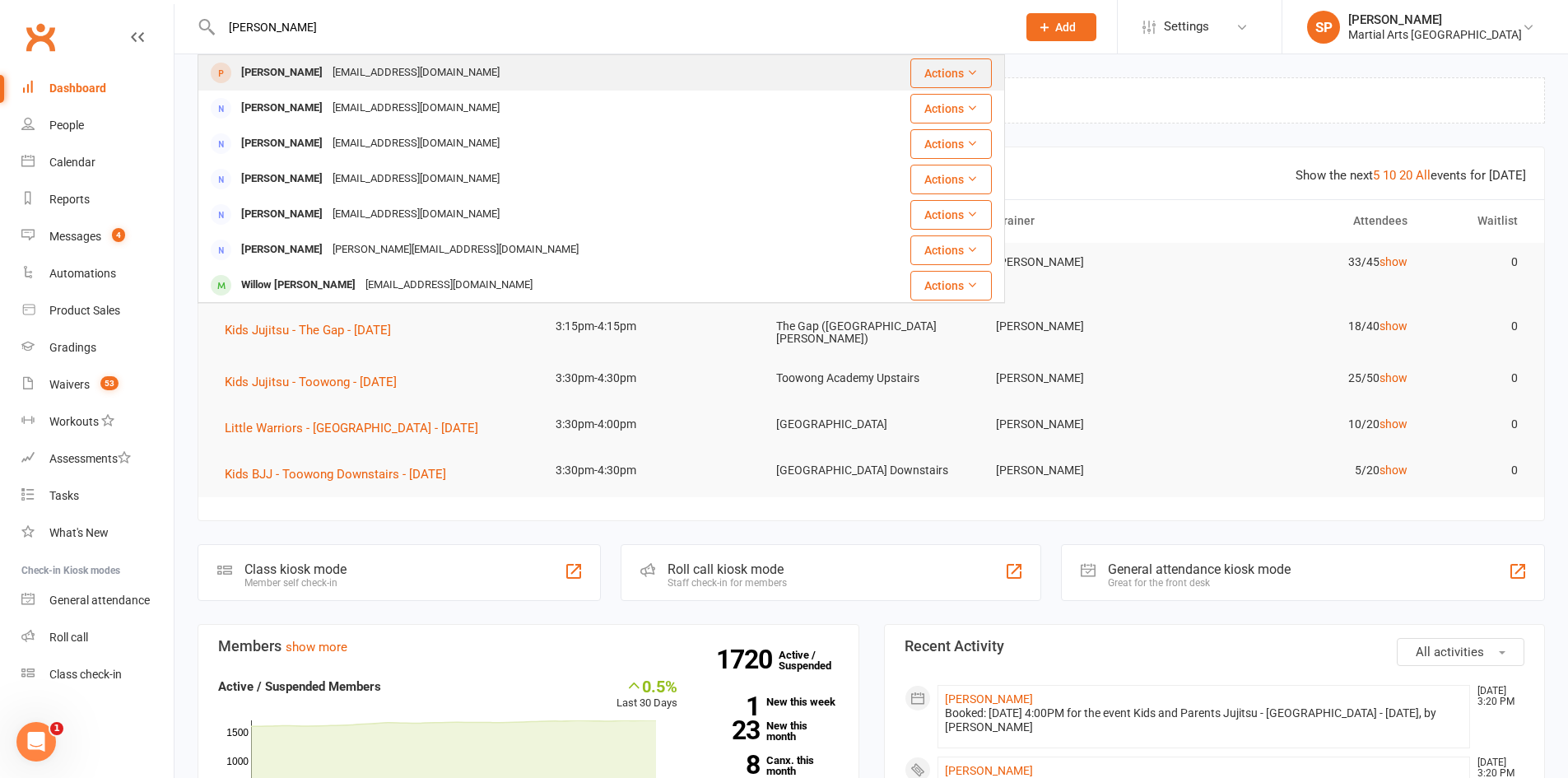
type input "pippa budd"
click at [338, 73] on div "Chloe11budd@gmail.com" at bounding box center [416, 73] width 177 height 24
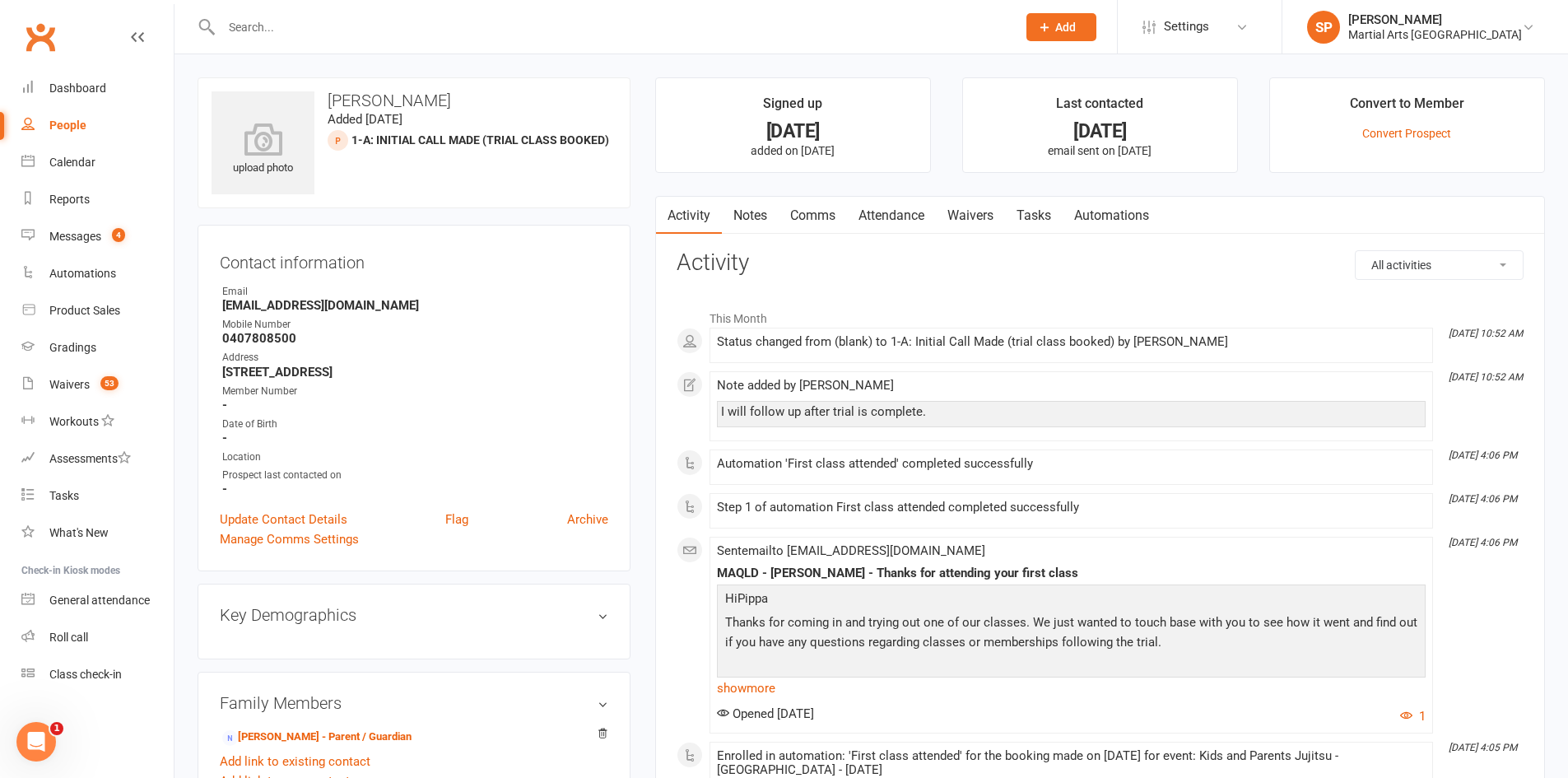
click at [972, 215] on link "Waivers" at bounding box center [971, 215] width 69 height 38
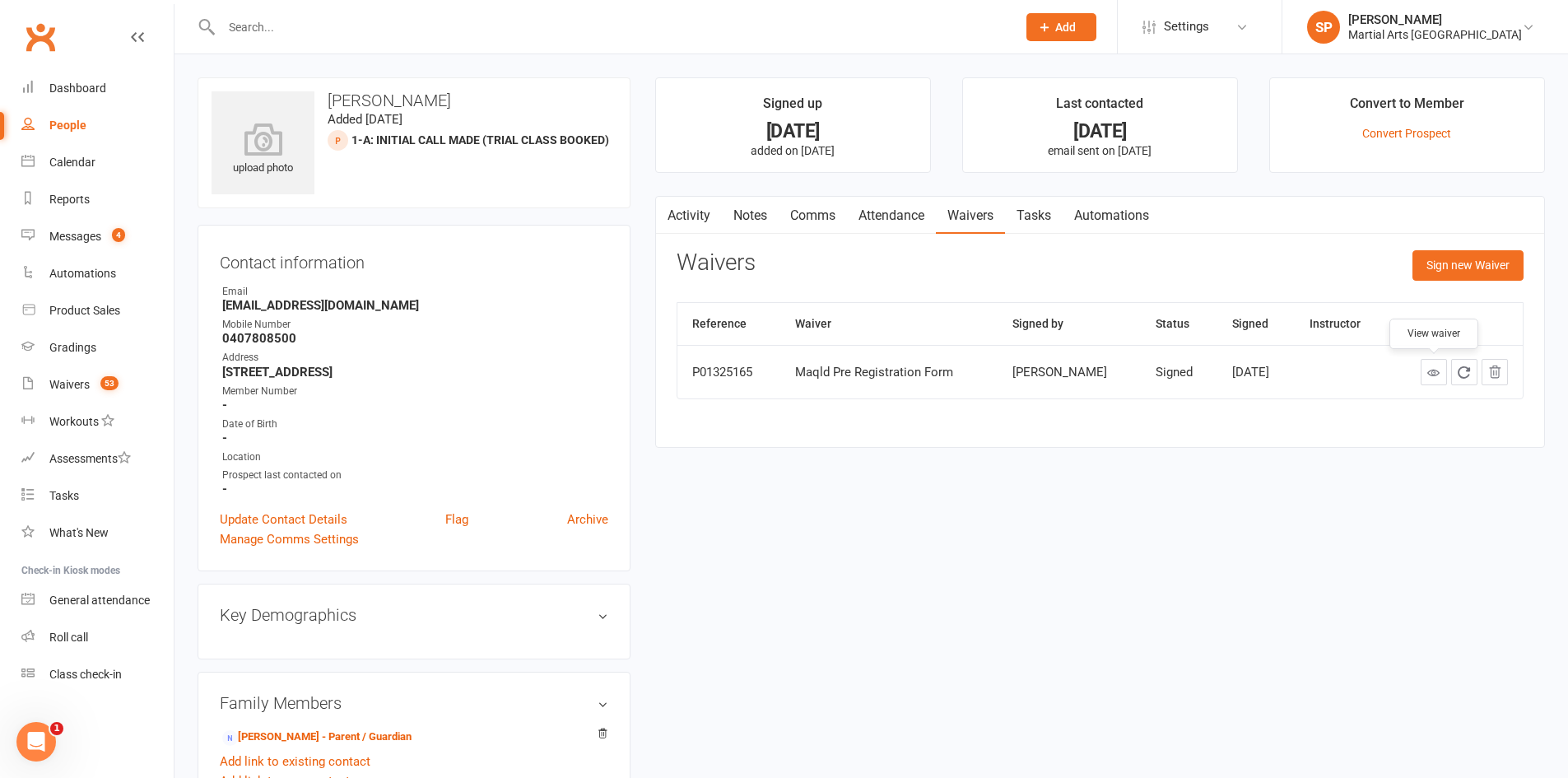
click at [1434, 377] on icon at bounding box center [1433, 372] width 13 height 13
click at [695, 213] on link "Activity" at bounding box center [688, 215] width 66 height 38
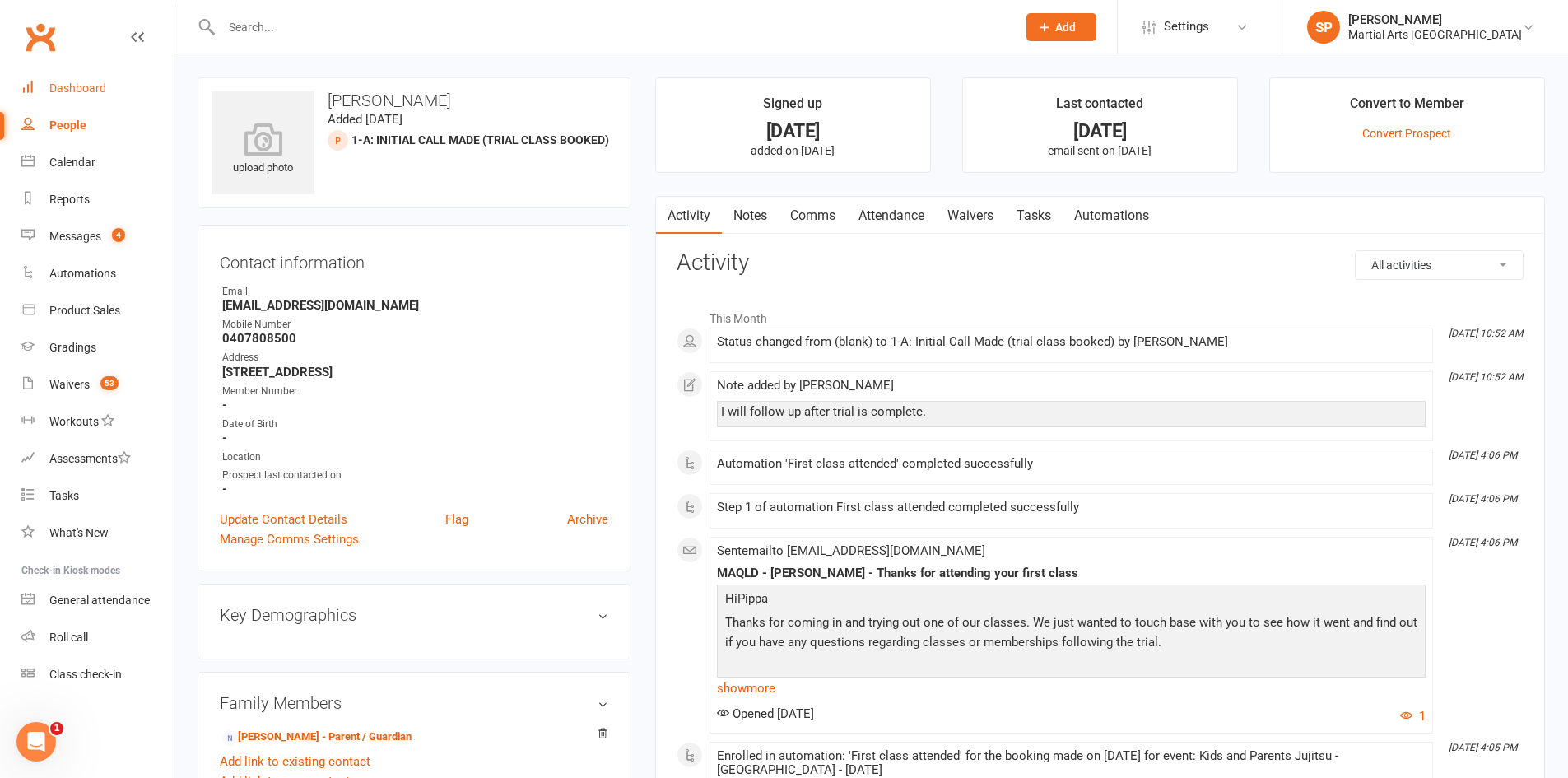
click at [92, 84] on div "Dashboard" at bounding box center [78, 88] width 57 height 13
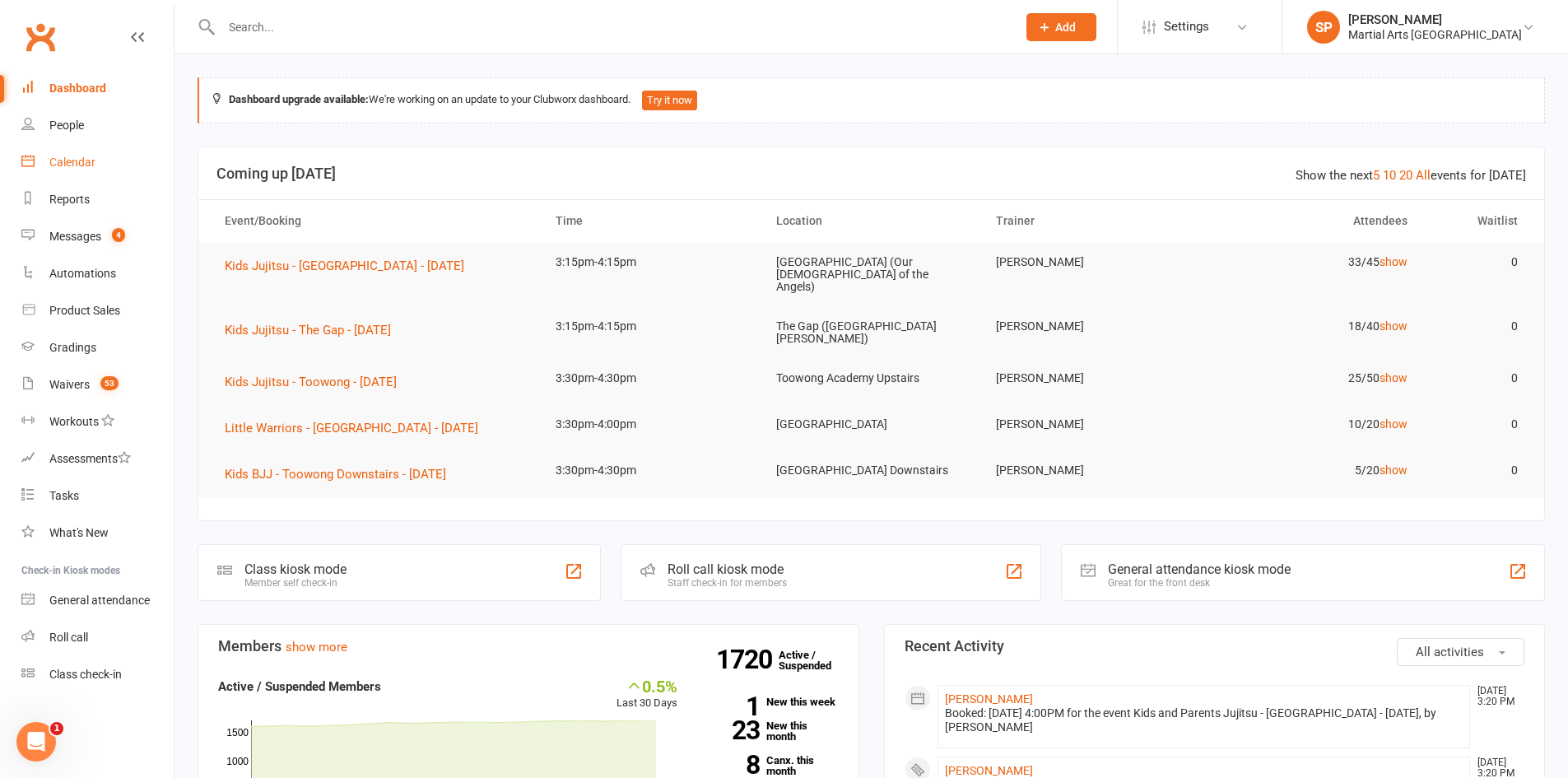
drag, startPoint x: 62, startPoint y: 158, endPoint x: 107, endPoint y: 172, distance: 47.1
click at [62, 158] on div "Calendar" at bounding box center [72, 162] width 46 height 13
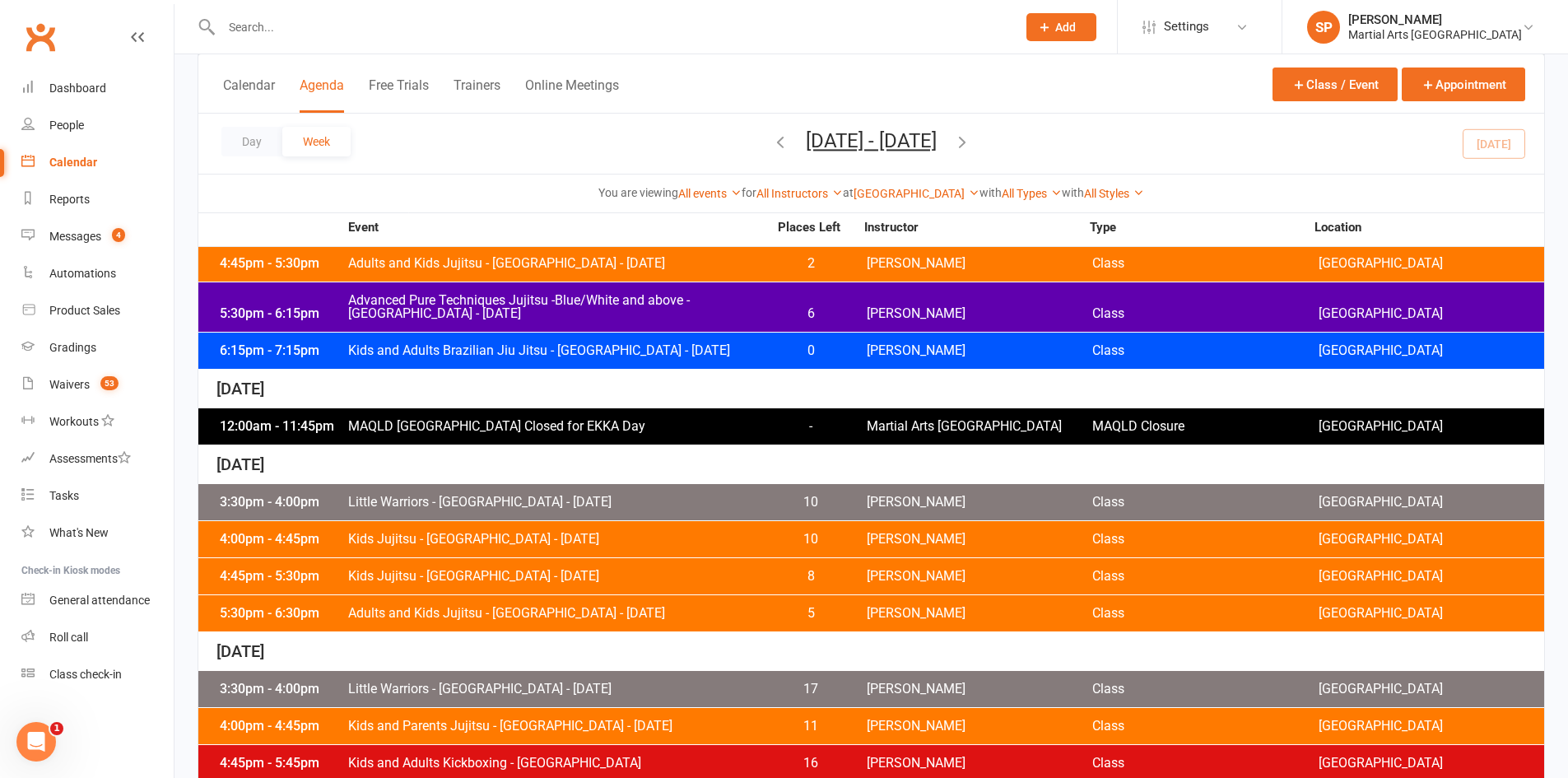
scroll to position [577, 0]
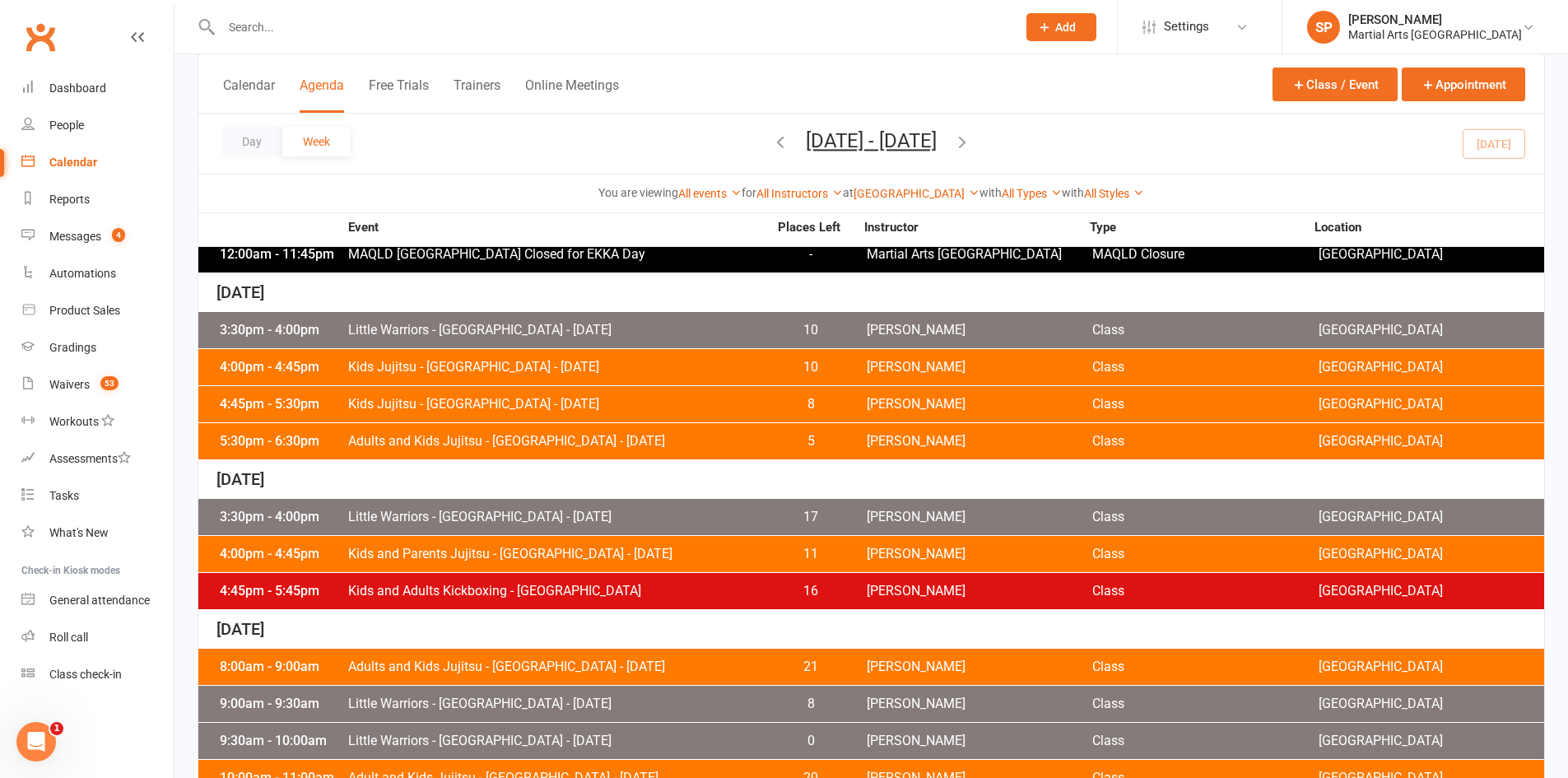
click at [507, 328] on span "Little Warriors - [GEOGRAPHIC_DATA] - [DATE]" at bounding box center [558, 330] width 421 height 13
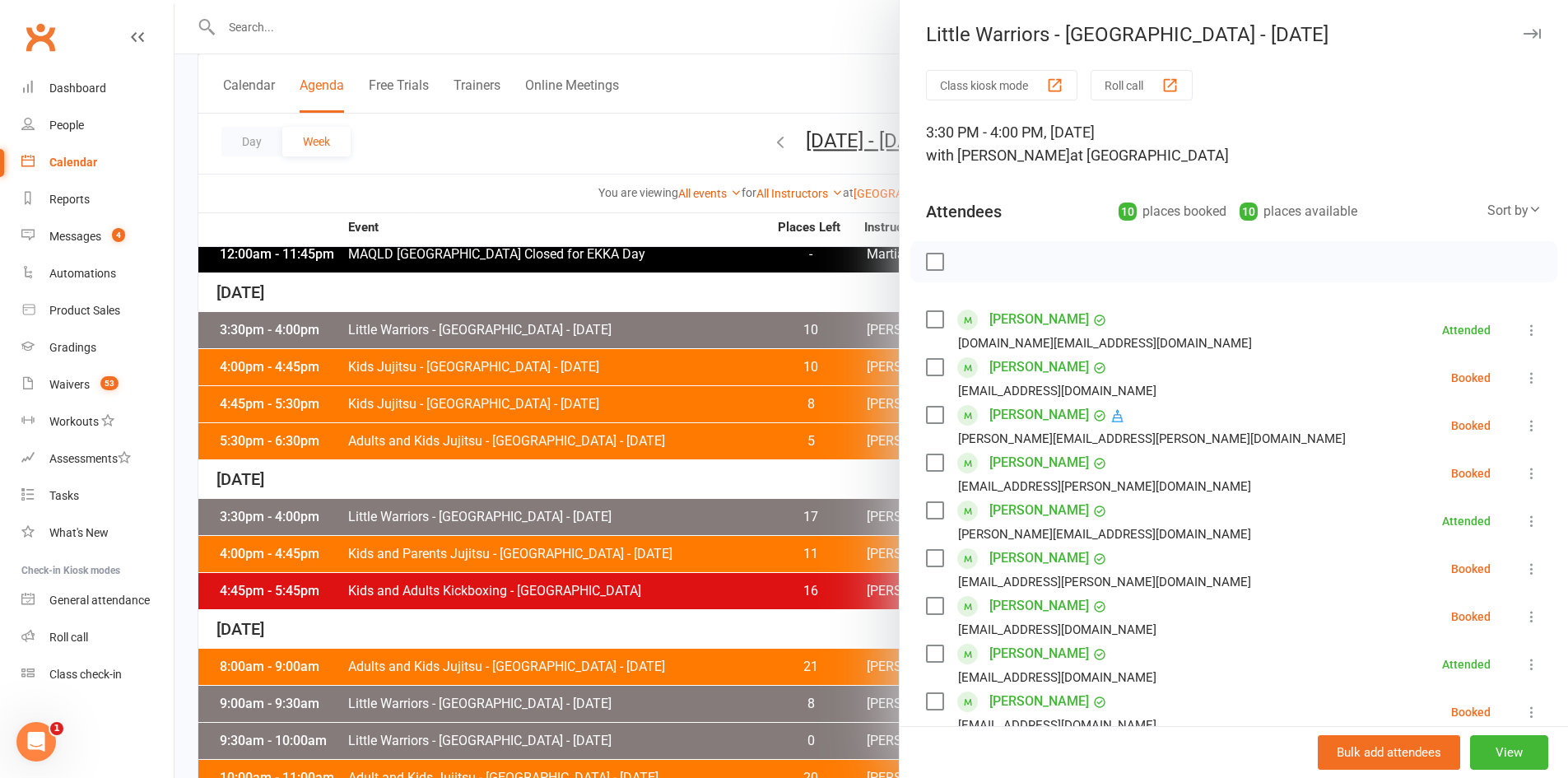
click at [1524, 428] on icon at bounding box center [1531, 426] width 17 height 17
click at [1408, 524] on link "Check in" at bounding box center [1451, 522] width 177 height 33
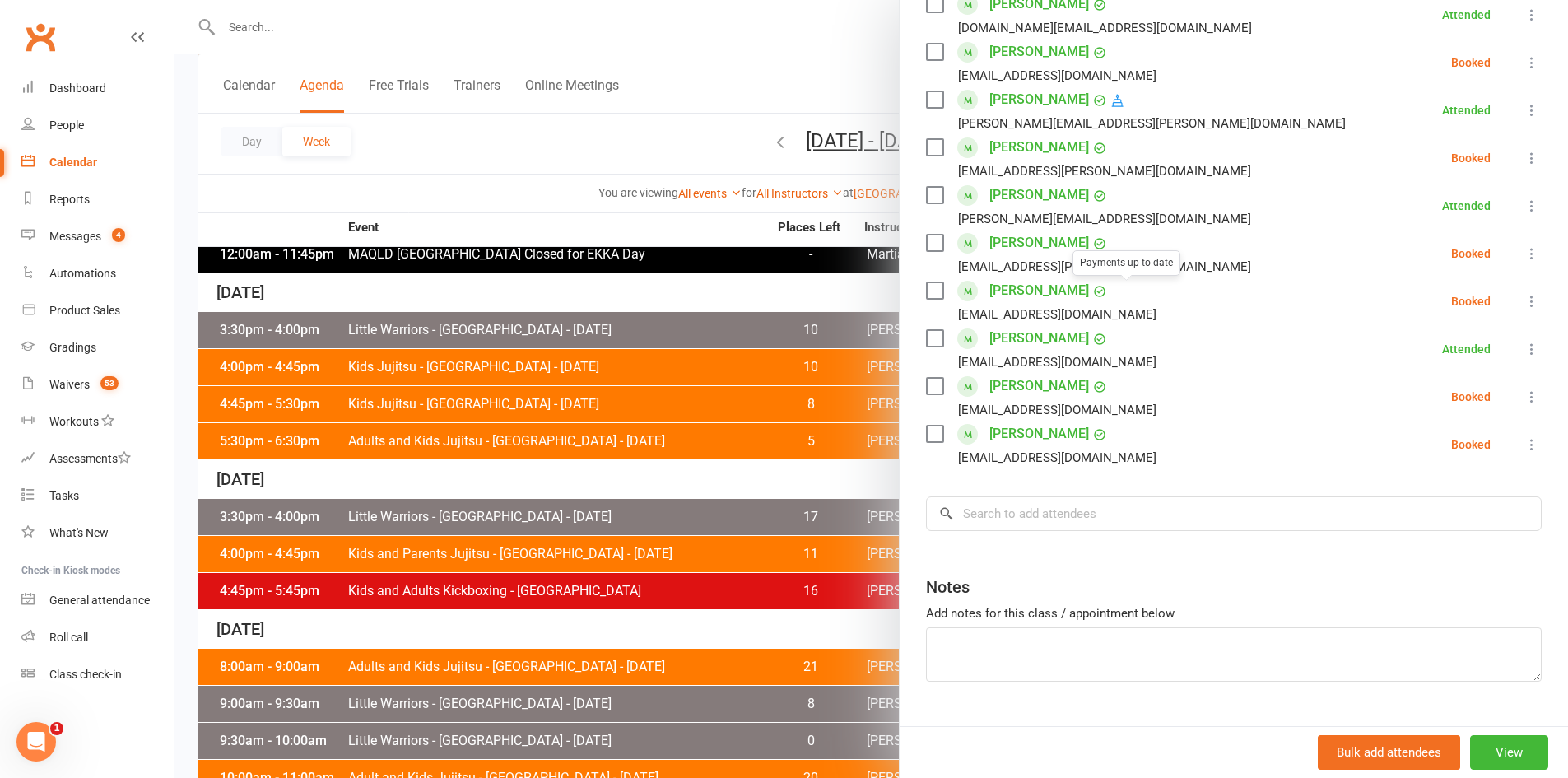
scroll to position [329, 0]
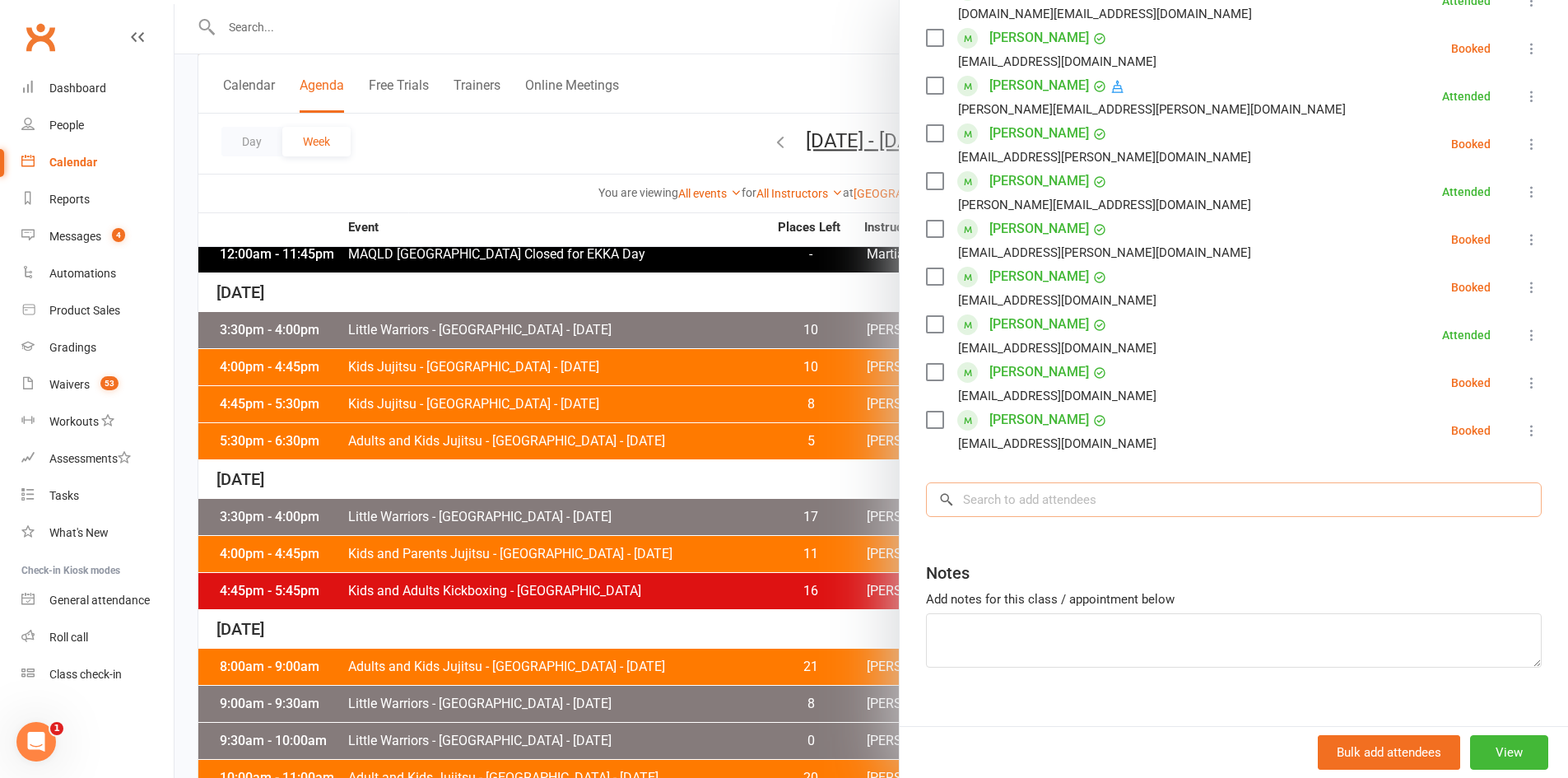
click at [1026, 500] on input "search" at bounding box center [1234, 499] width 616 height 35
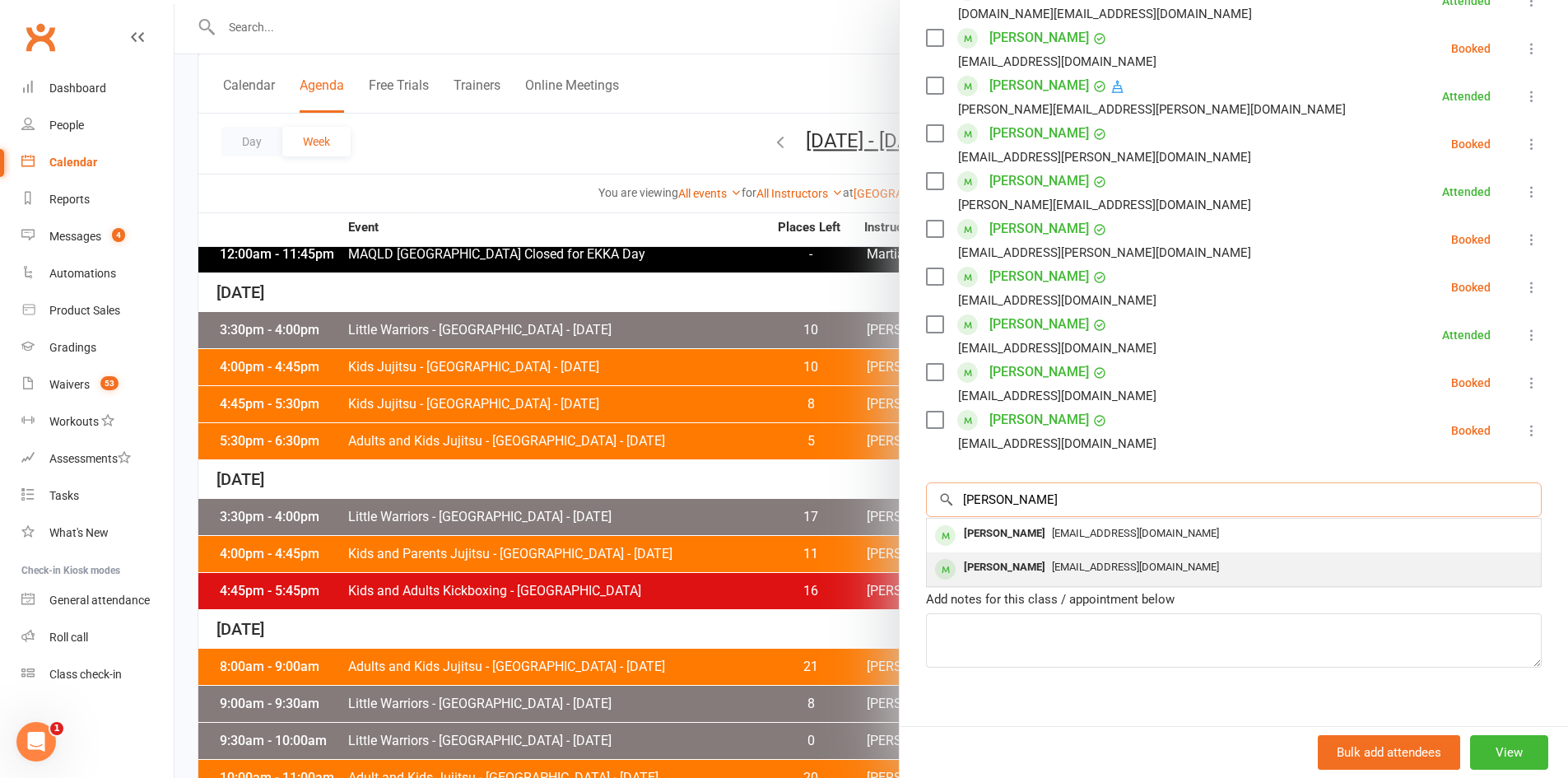
type input "byron"
click at [1038, 569] on div "Byron Glendinning" at bounding box center [1004, 568] width 95 height 24
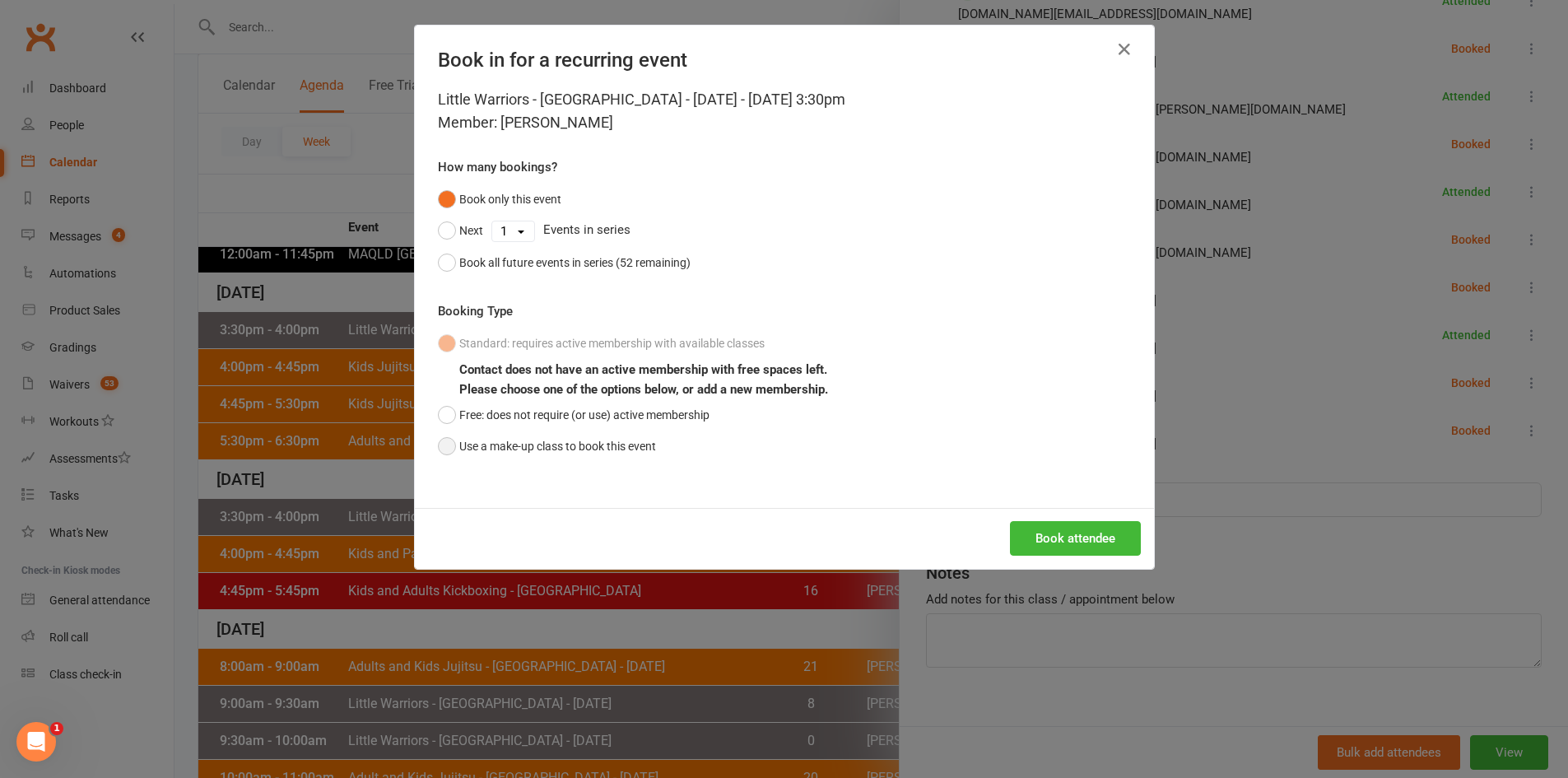
click at [577, 447] on button "Use a make-up class to book this event" at bounding box center [546, 446] width 218 height 32
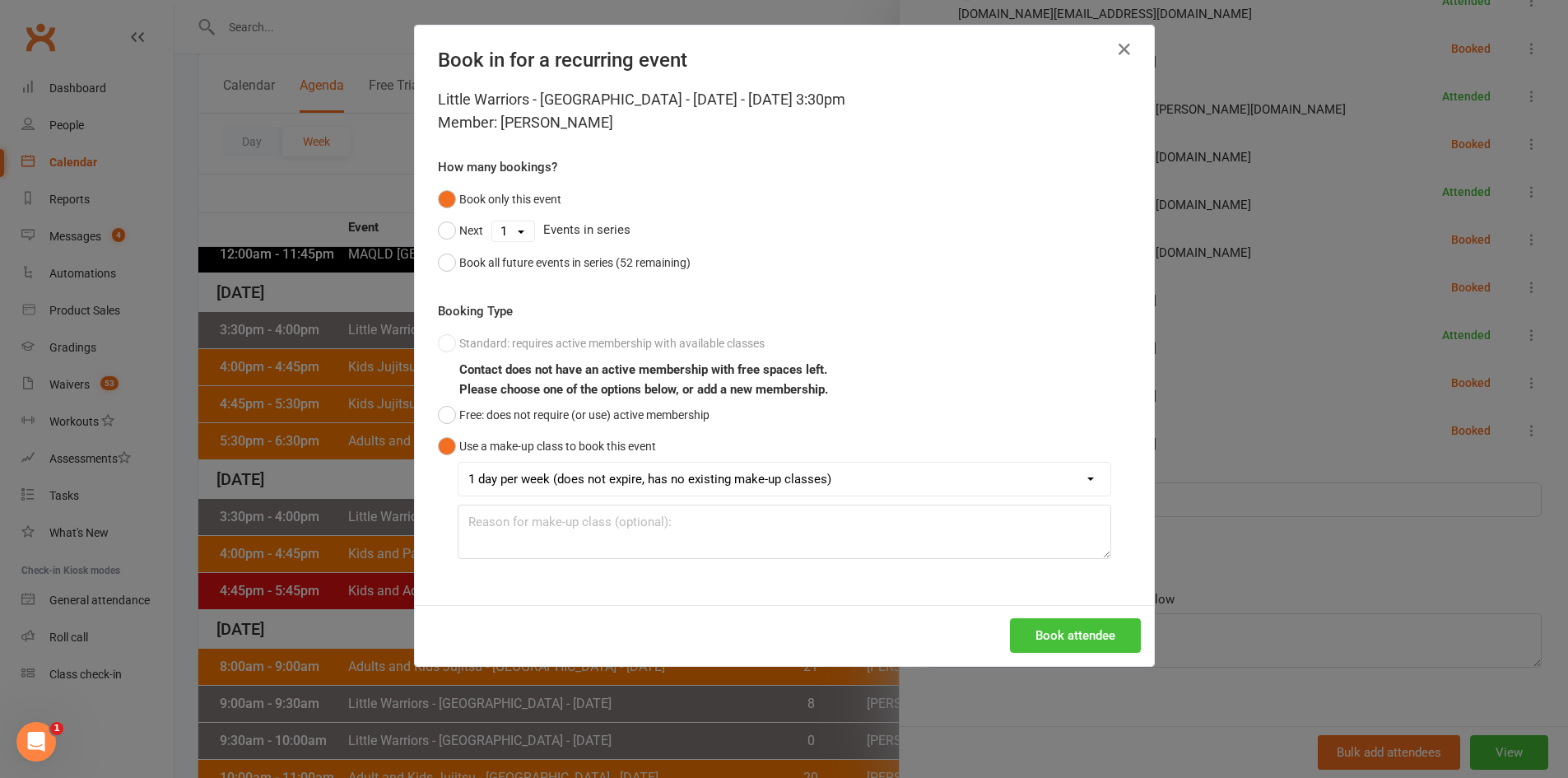
click at [1081, 638] on button "Book attendee" at bounding box center [1075, 635] width 131 height 35
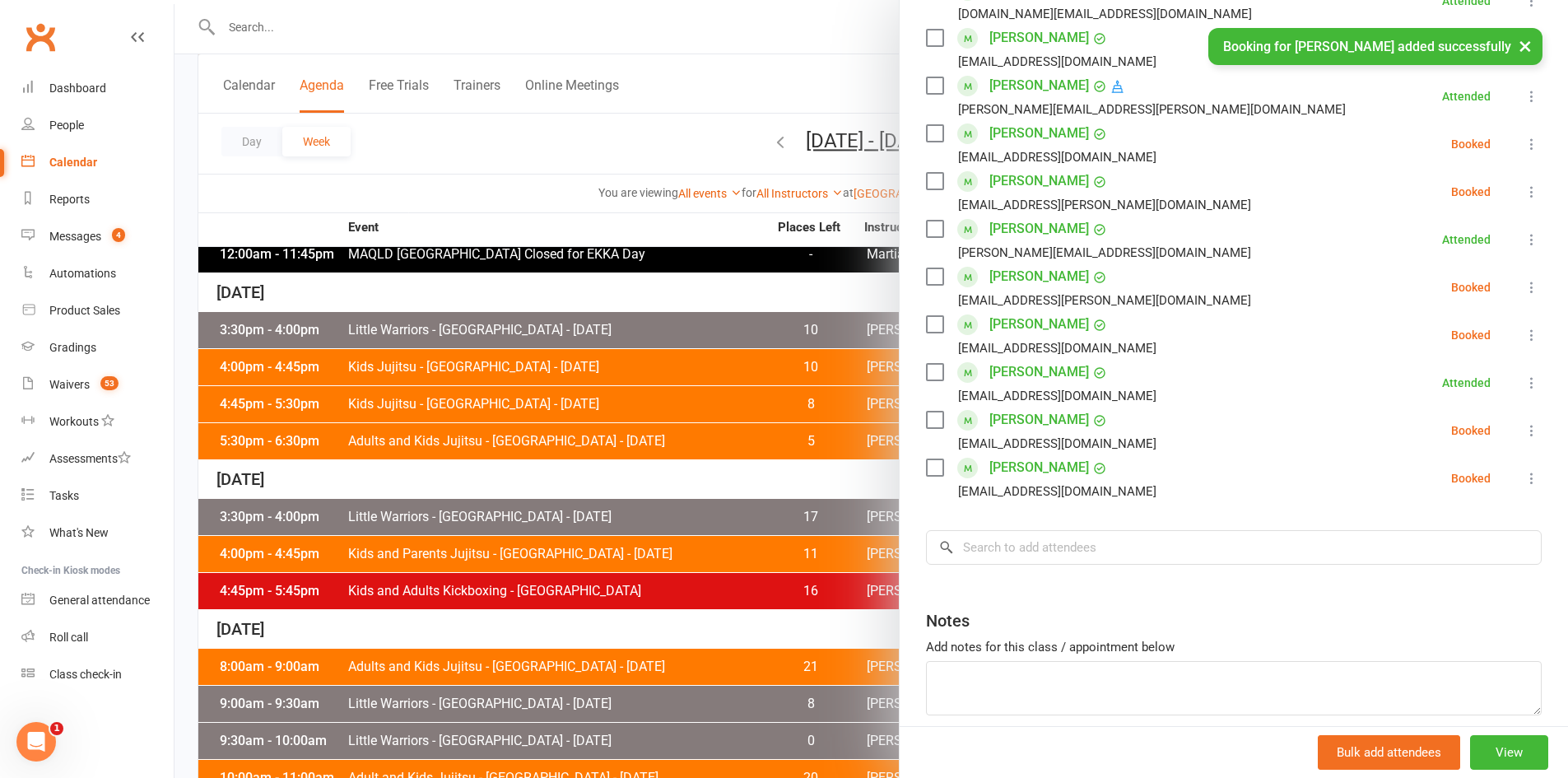
click at [1524, 145] on icon at bounding box center [1531, 144] width 17 height 17
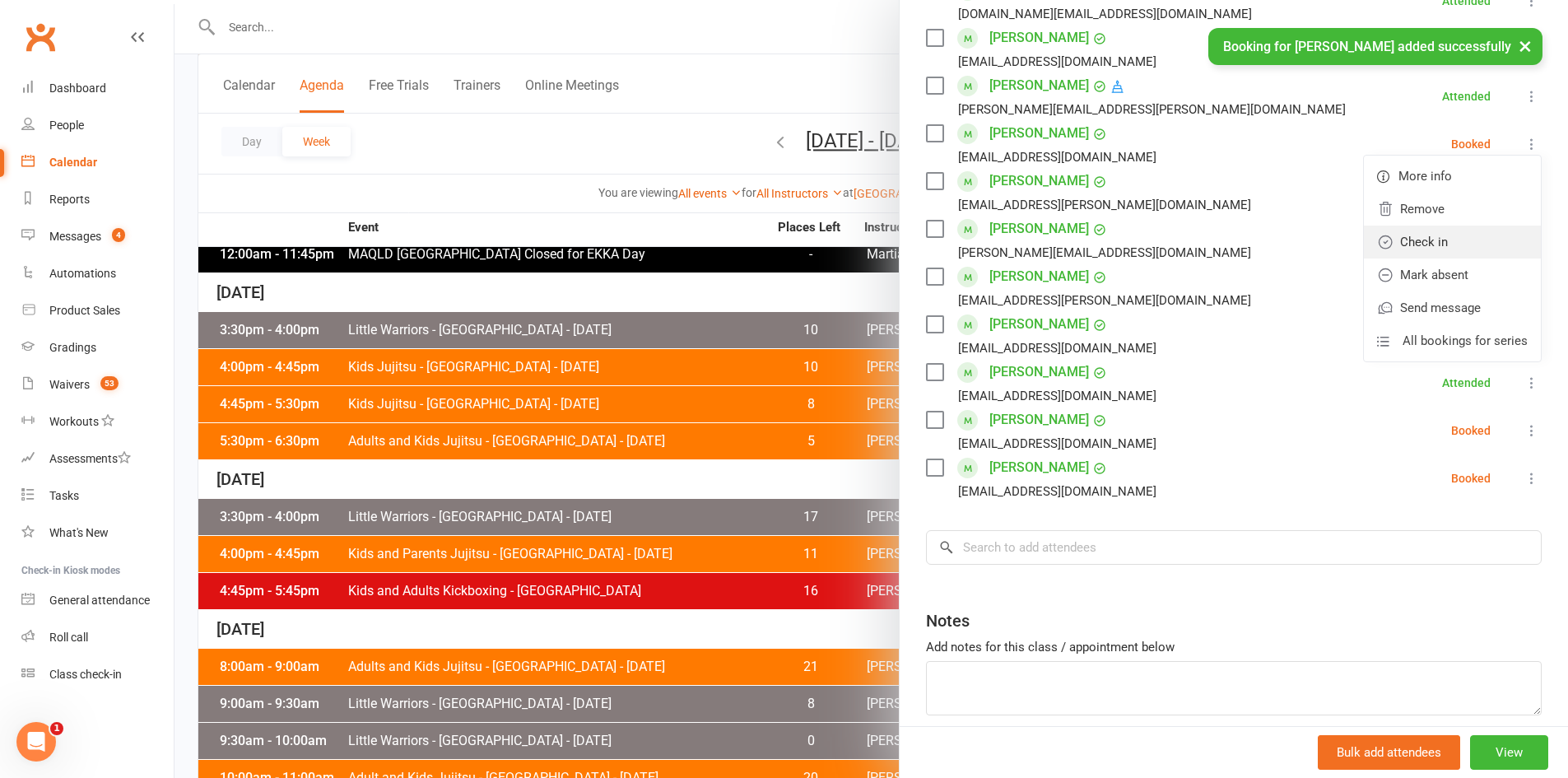
click at [1425, 244] on link "Check in" at bounding box center [1451, 241] width 177 height 33
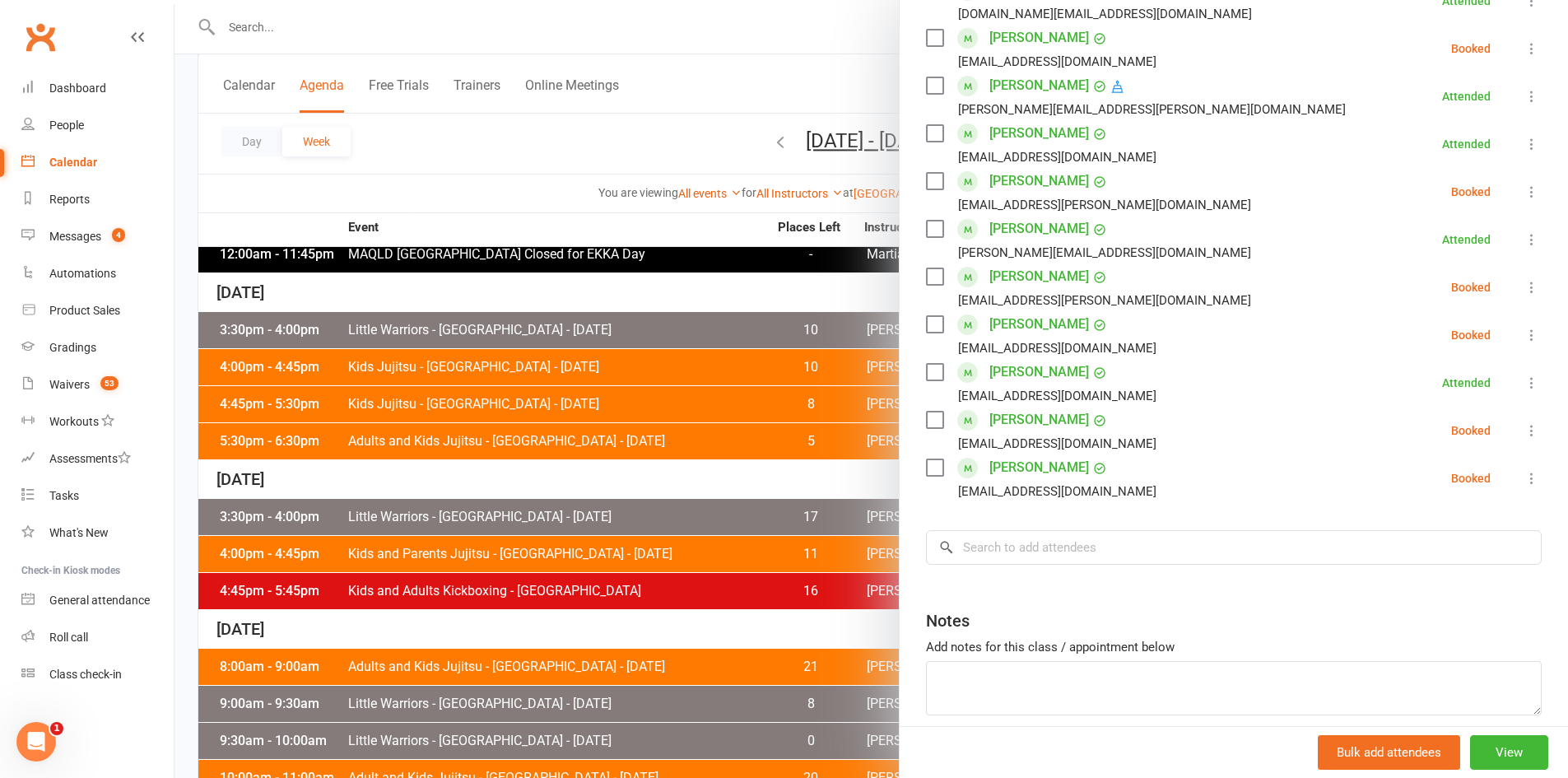
click at [467, 181] on div at bounding box center [871, 389] width 1393 height 778
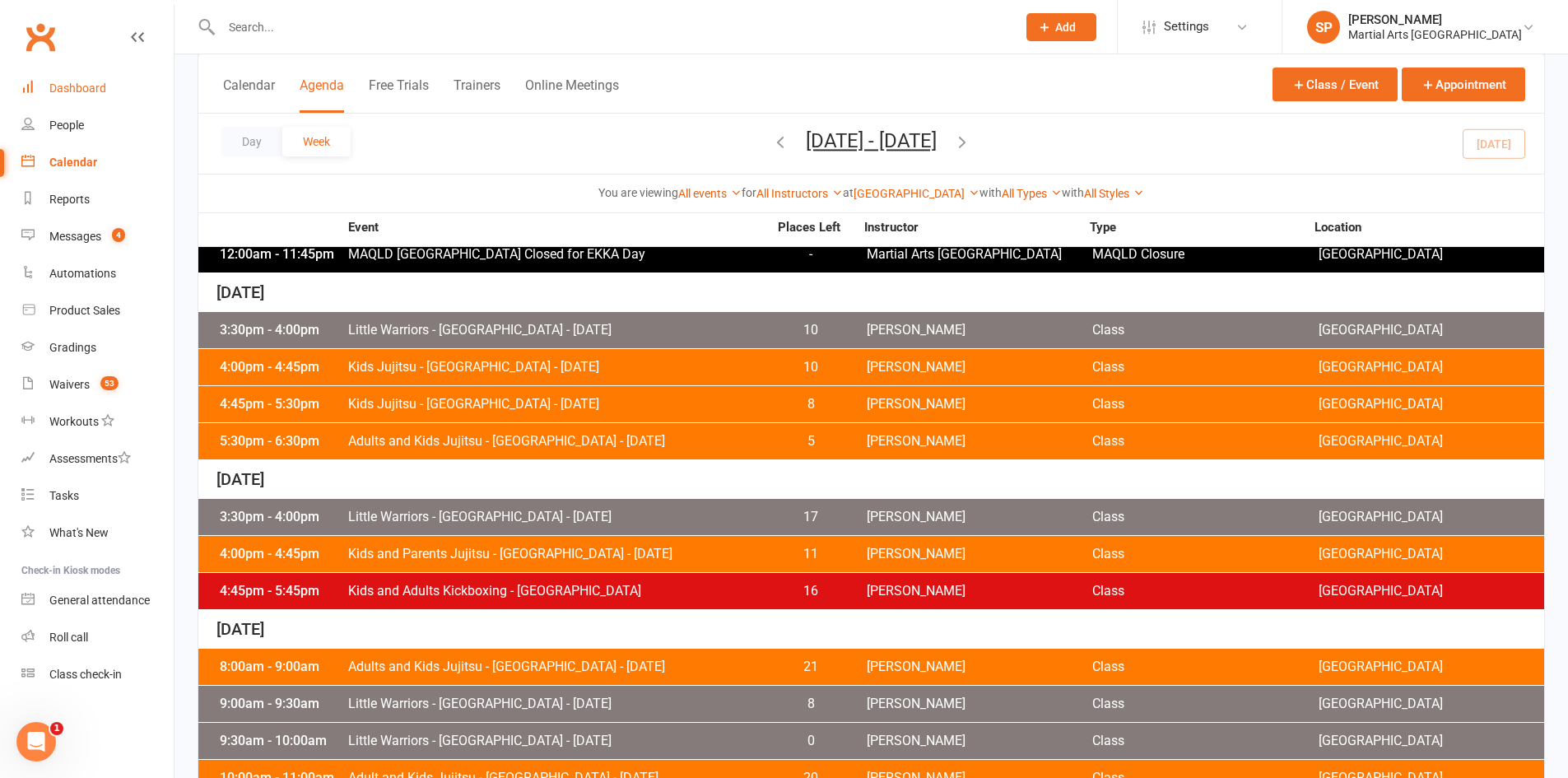
click at [75, 92] on div "Dashboard" at bounding box center [78, 88] width 57 height 13
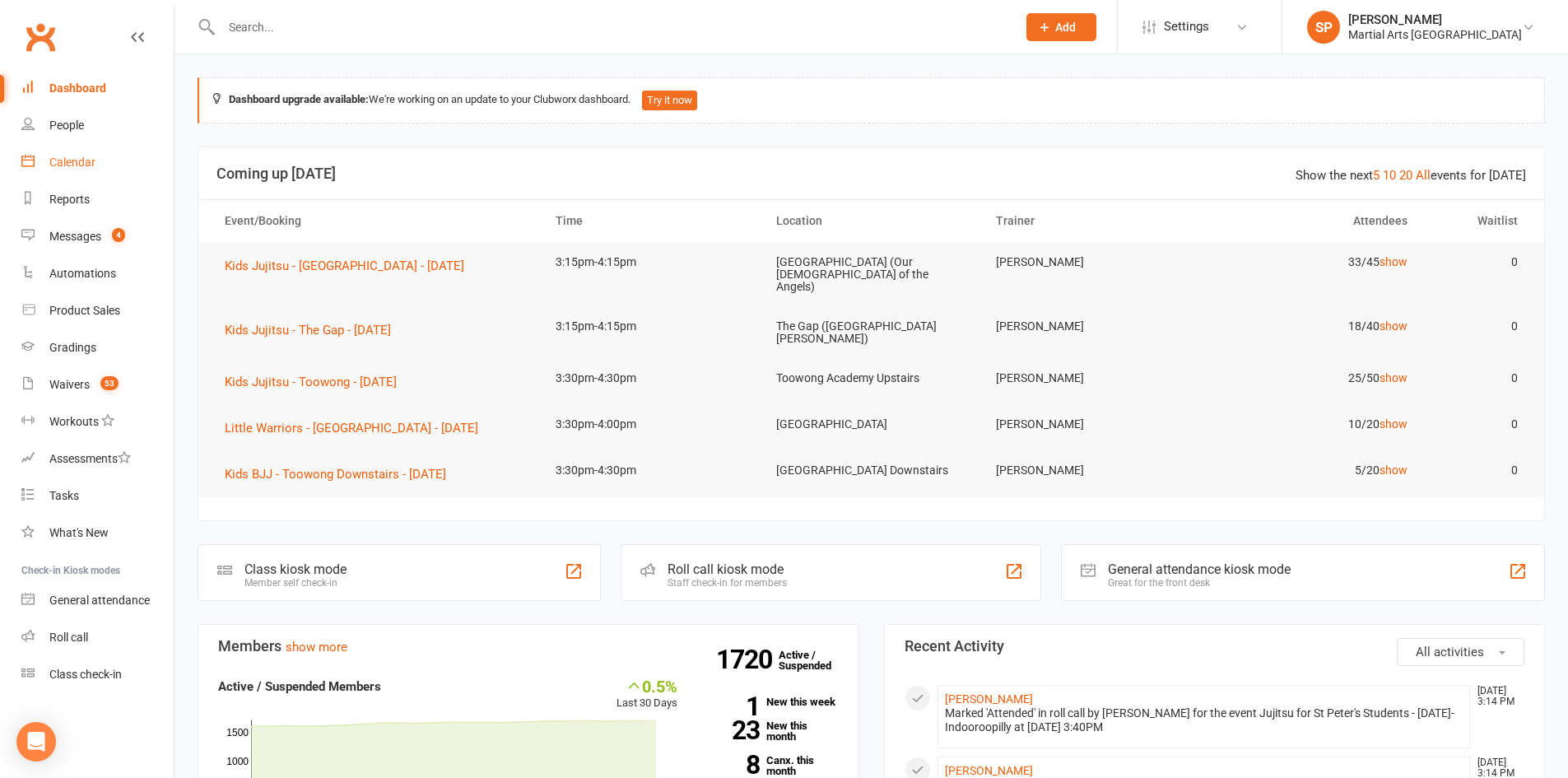
click at [75, 165] on div "Calendar" at bounding box center [72, 162] width 46 height 13
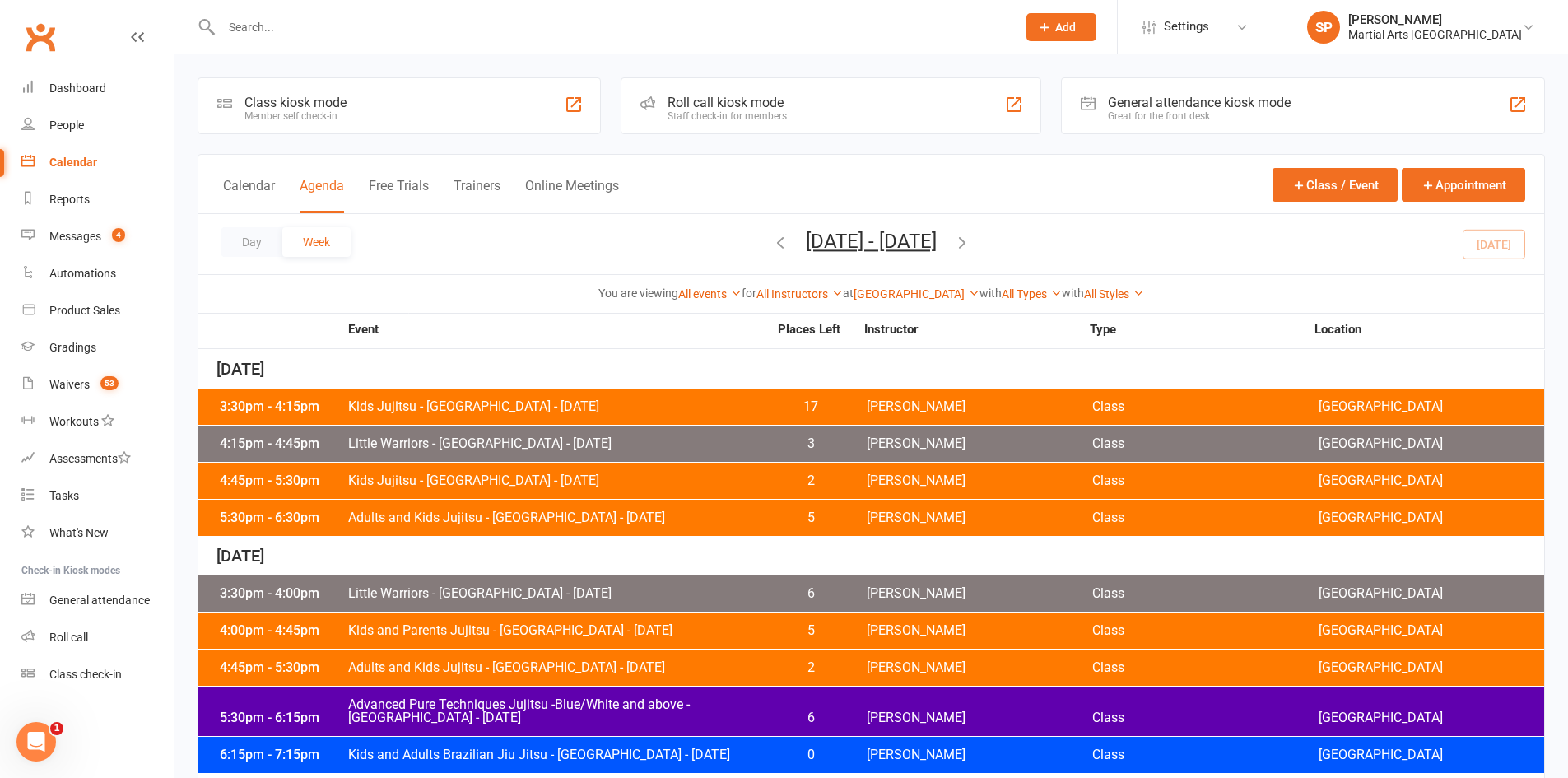
click at [759, 115] on div "Staff check-in for members" at bounding box center [727, 117] width 119 height 12
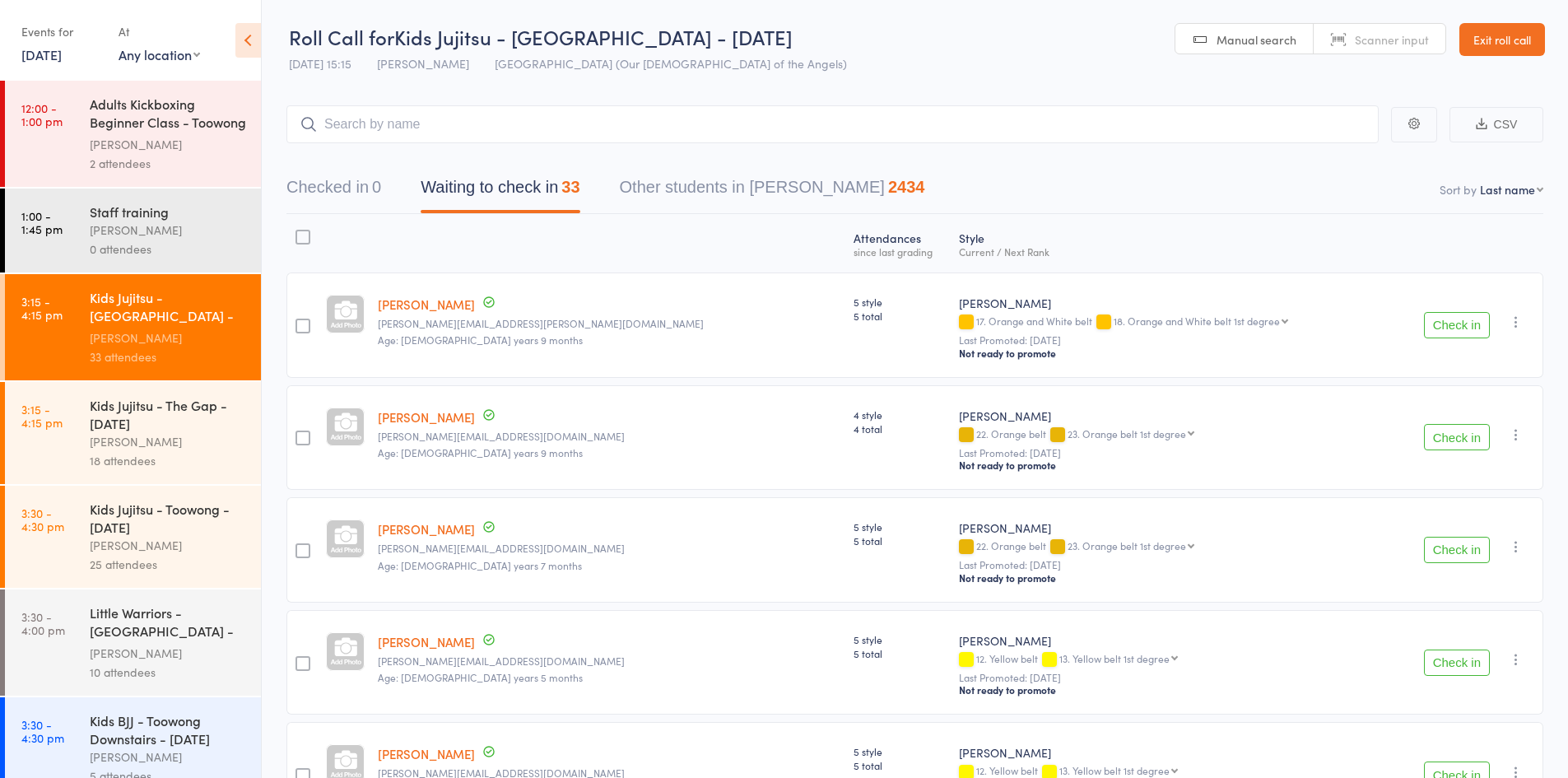
click at [62, 55] on link "[DATE]" at bounding box center [41, 54] width 40 height 18
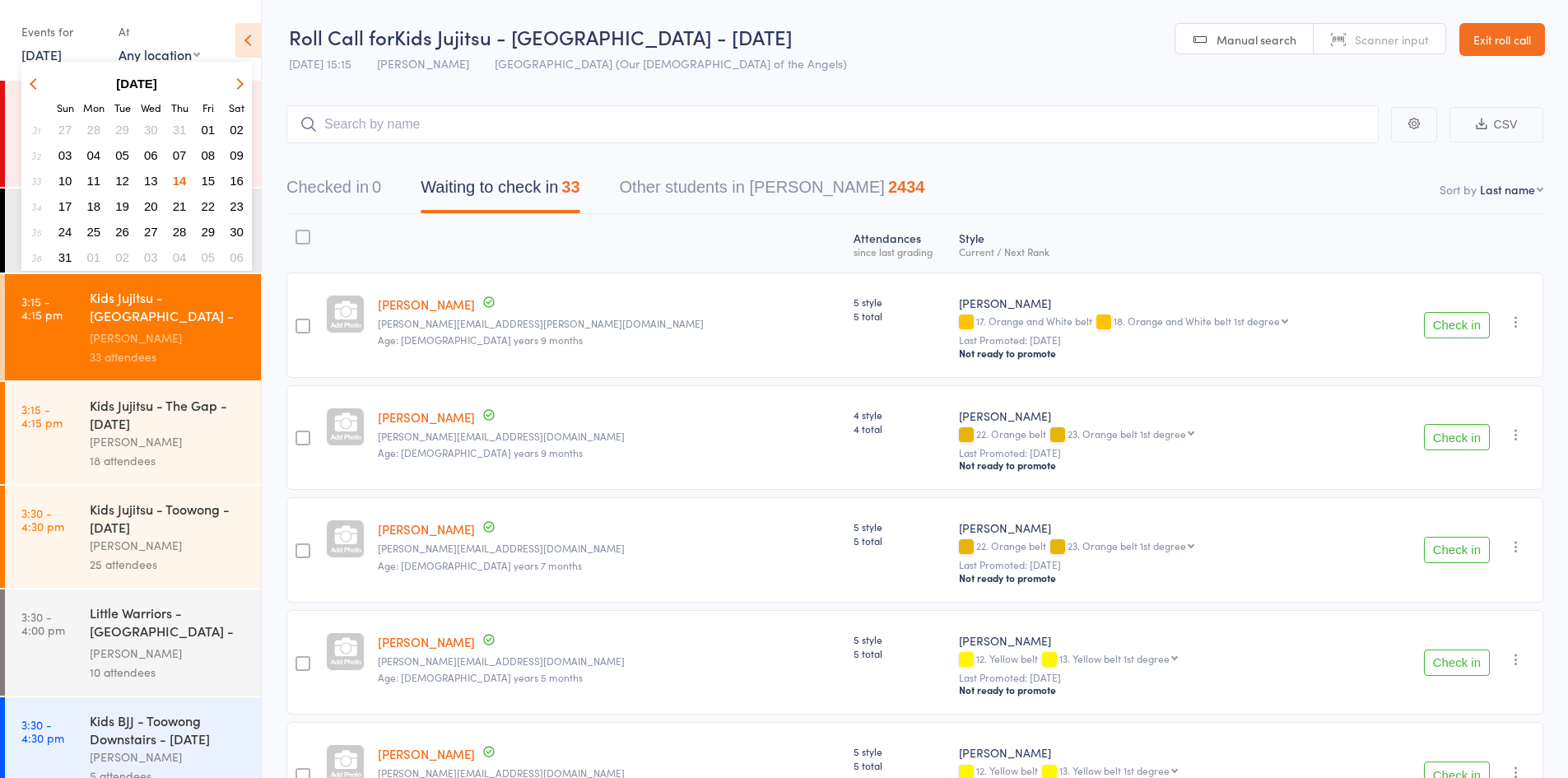
click at [214, 183] on span "15" at bounding box center [208, 181] width 14 height 14
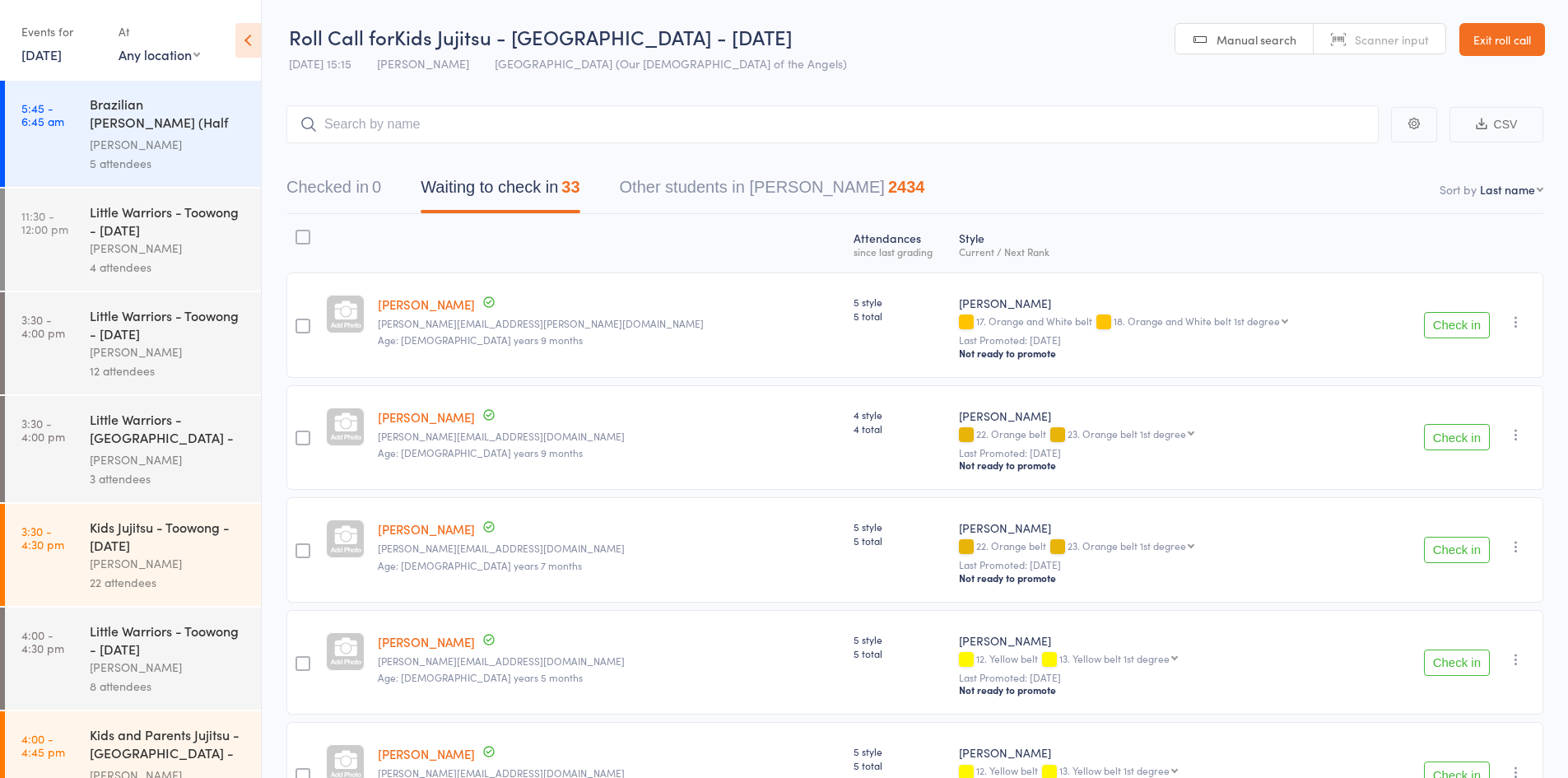
click at [152, 55] on select "Any location Other St Peter's Indooroopilly Toowong Academy Upstairs Toowong Ac…" at bounding box center [159, 54] width 82 height 18
select select "9"
click at [118, 45] on select "Any location Other St Peter's Indooroopilly Toowong Academy Upstairs Toowong Ac…" at bounding box center [159, 54] width 82 height 18
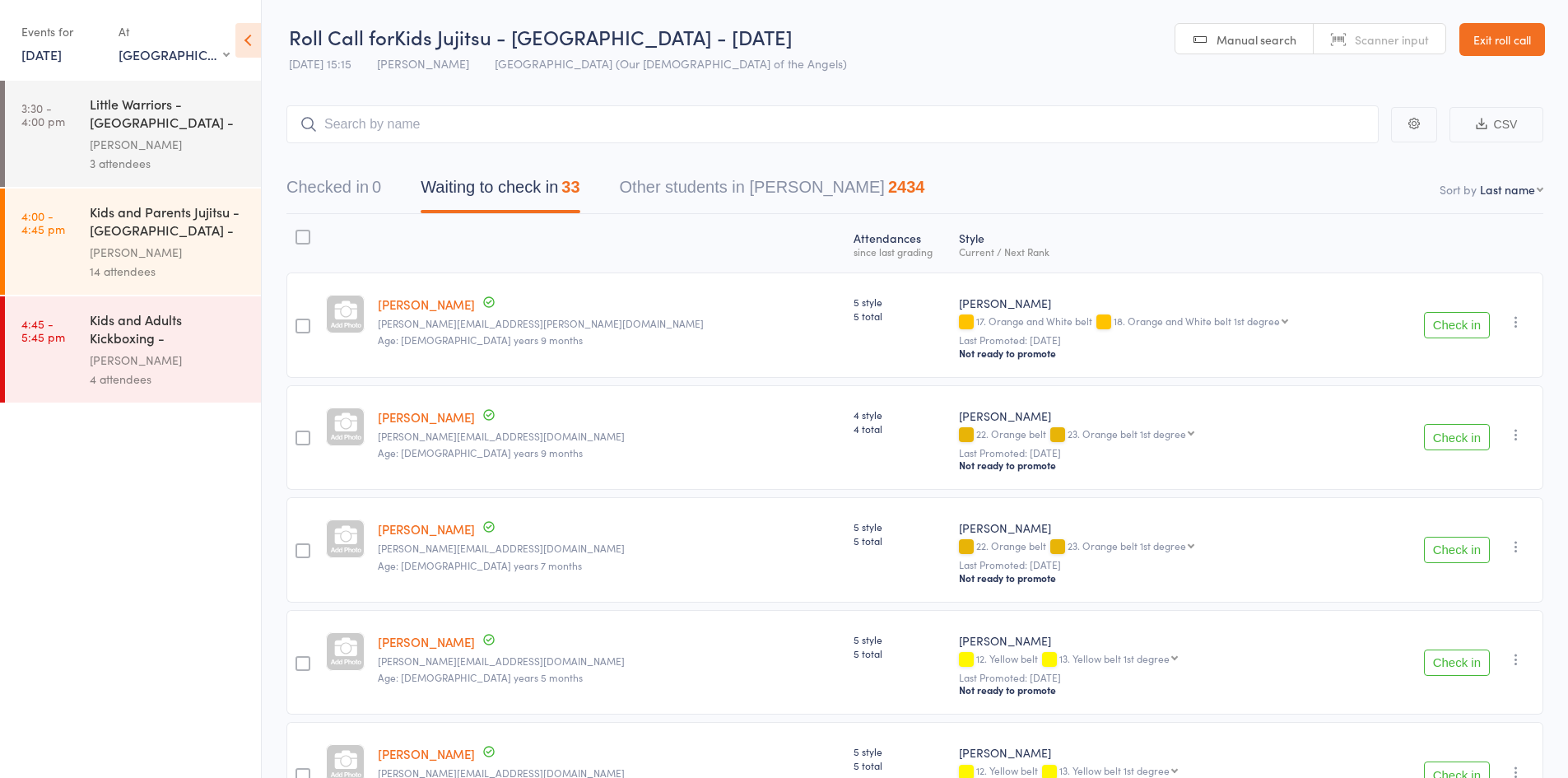
click at [156, 122] on div "Little Warriors - Jamboree Heights - Friday" at bounding box center [168, 115] width 157 height 40
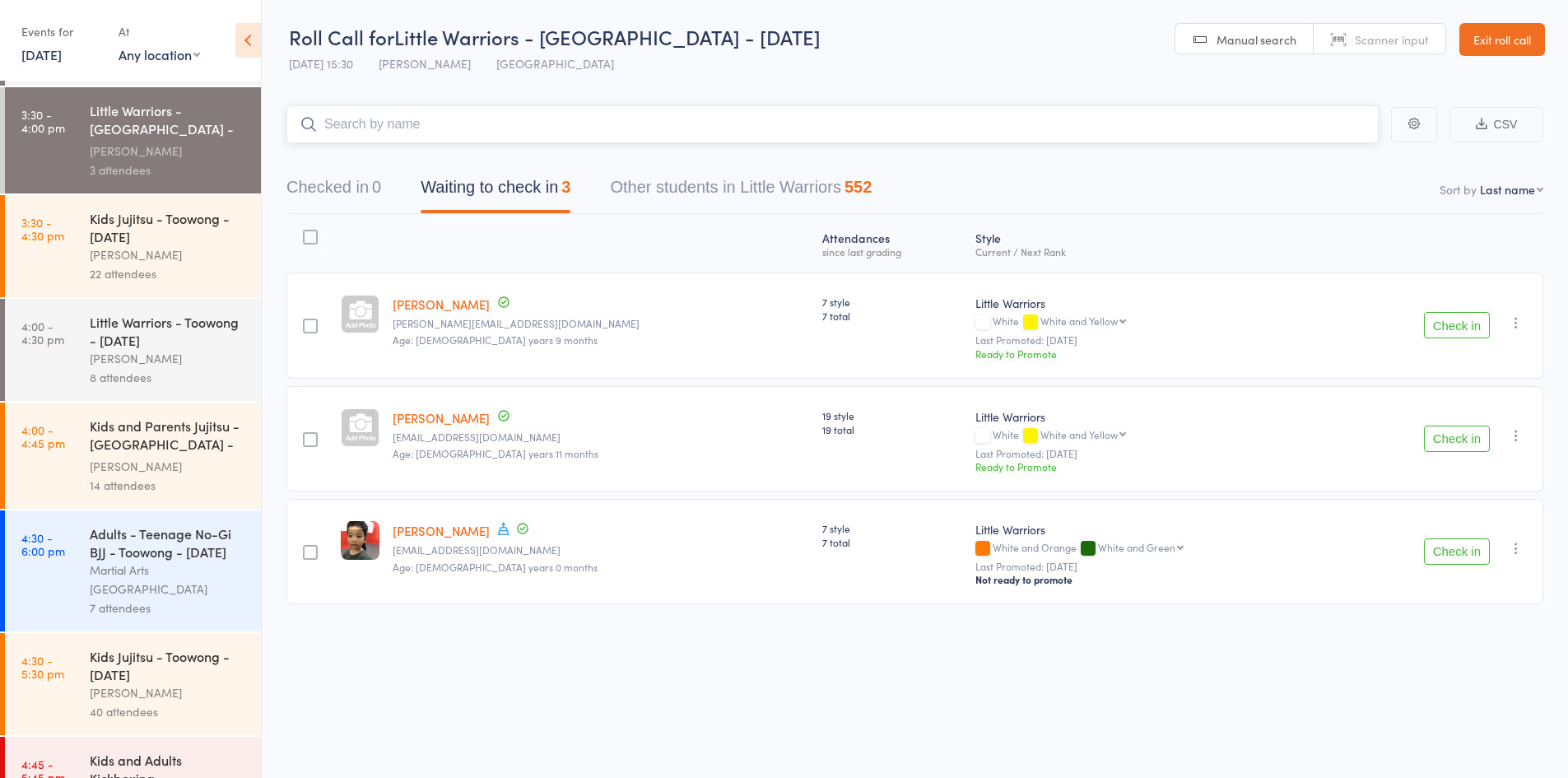
scroll to position [329, 0]
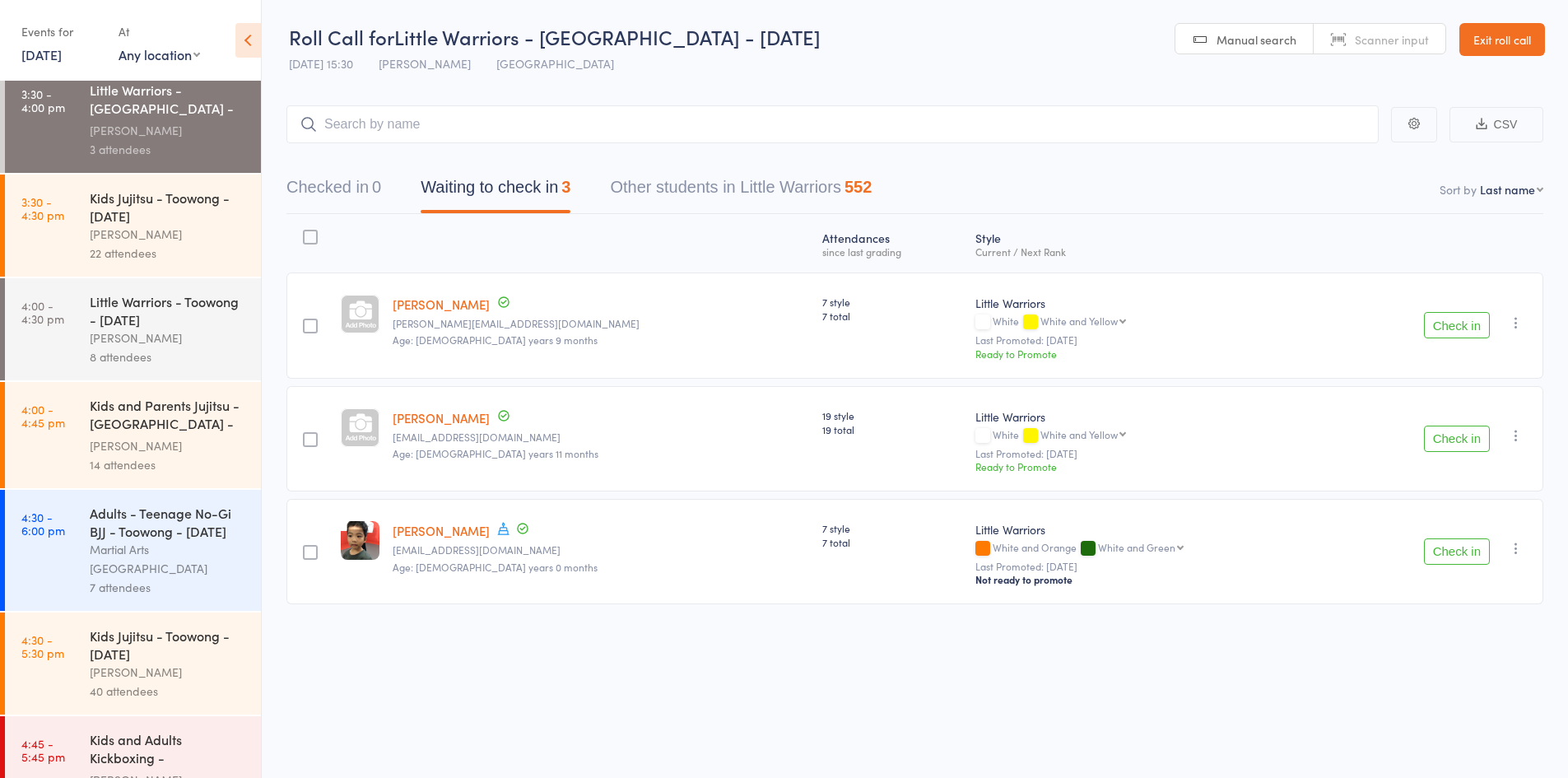
click at [158, 443] on div "Caleb Philpot" at bounding box center [168, 445] width 157 height 19
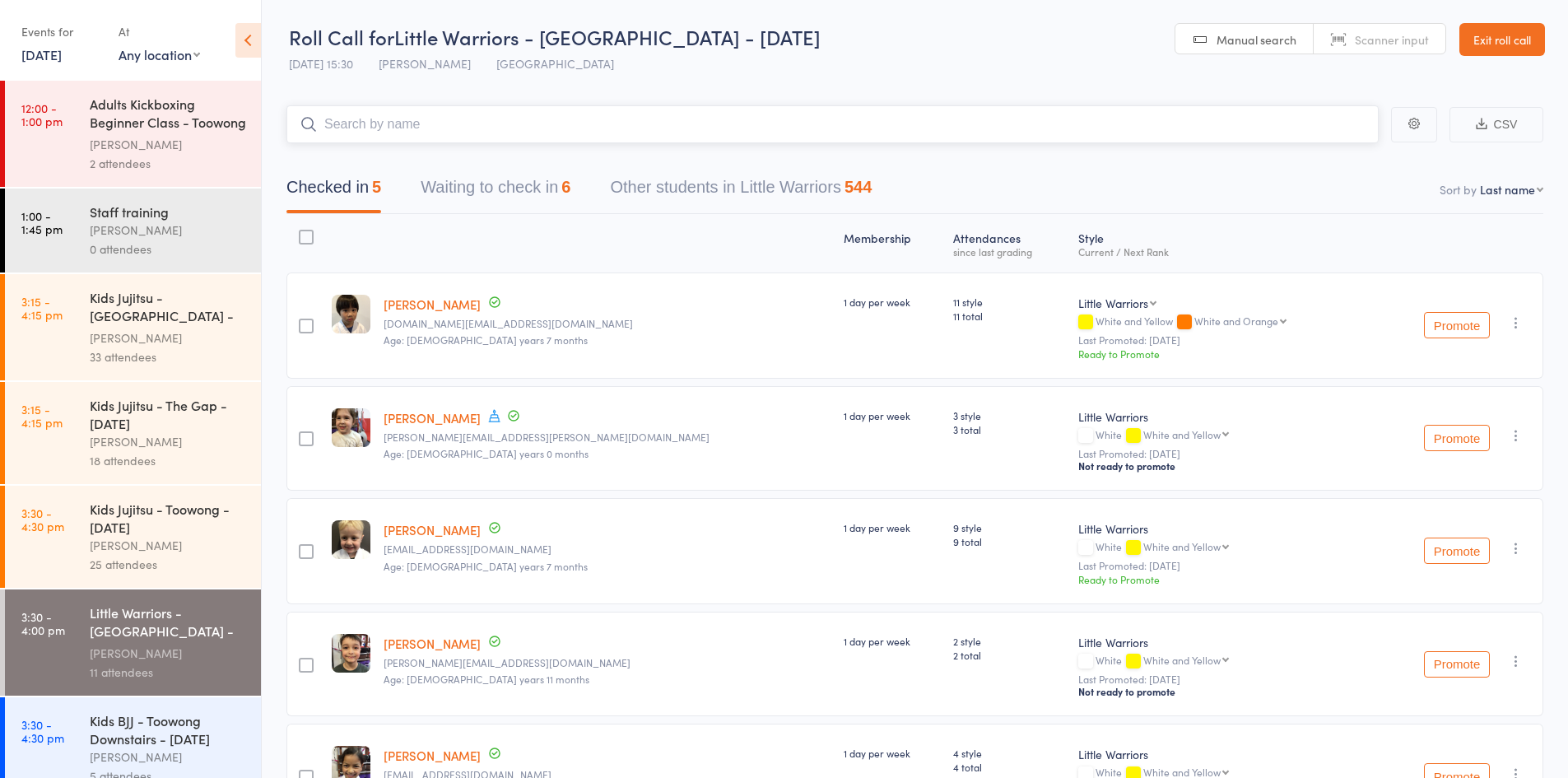
click at [495, 190] on button "Waiting to check in 6" at bounding box center [496, 192] width 150 height 43
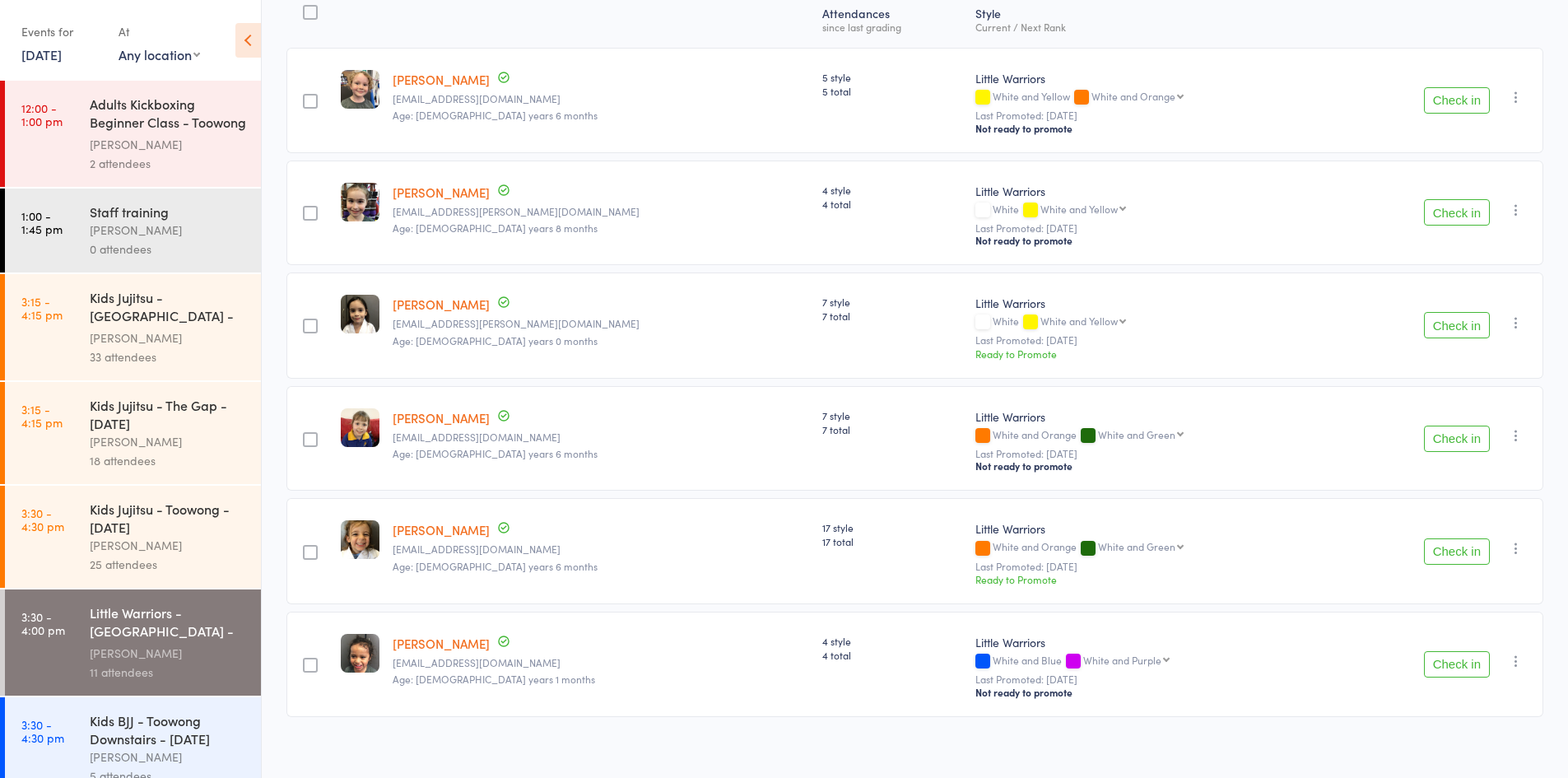
scroll to position [225, 0]
click at [1459, 208] on button "Check in" at bounding box center [1456, 211] width 66 height 27
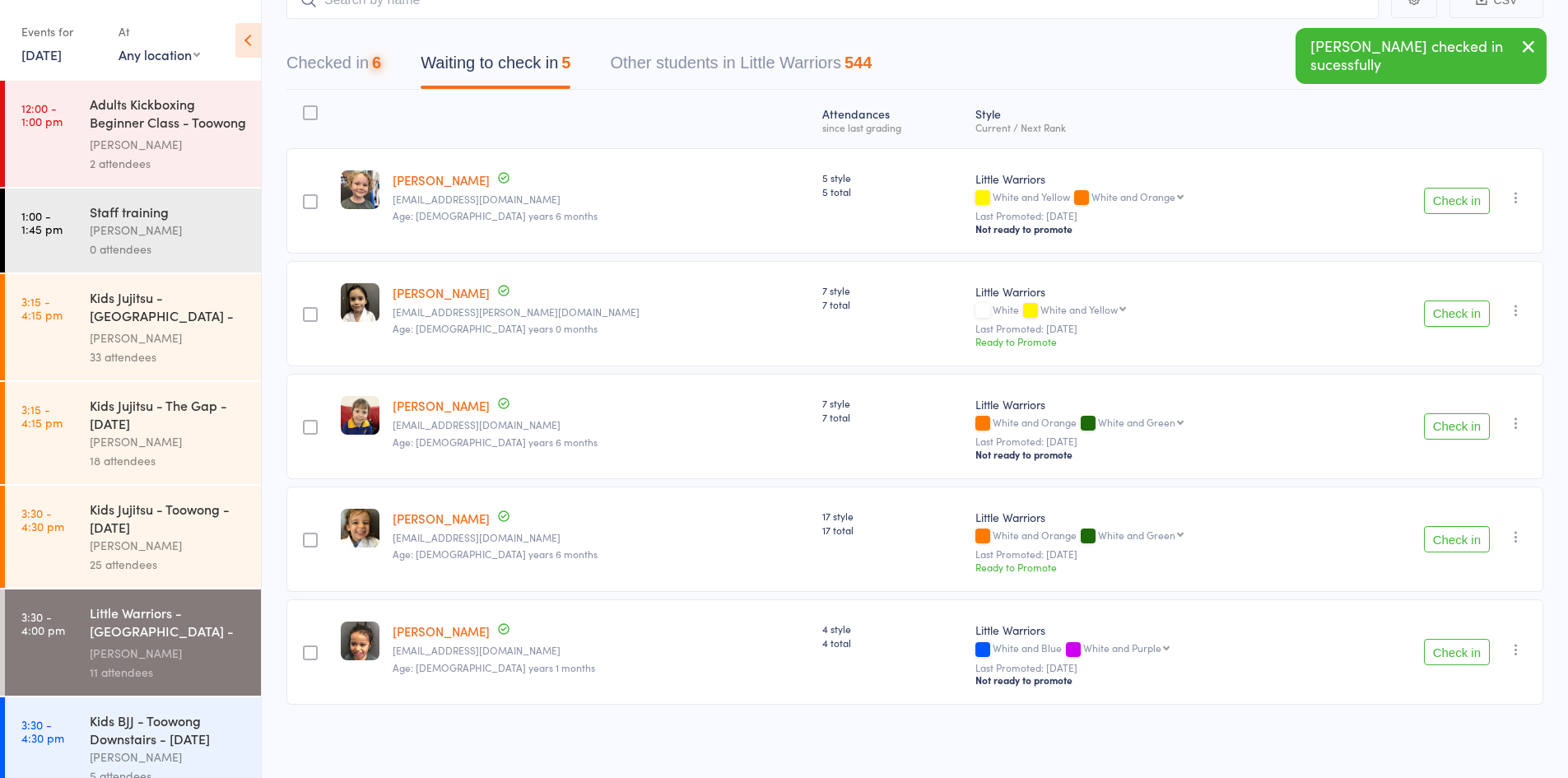
scroll to position [115, 0]
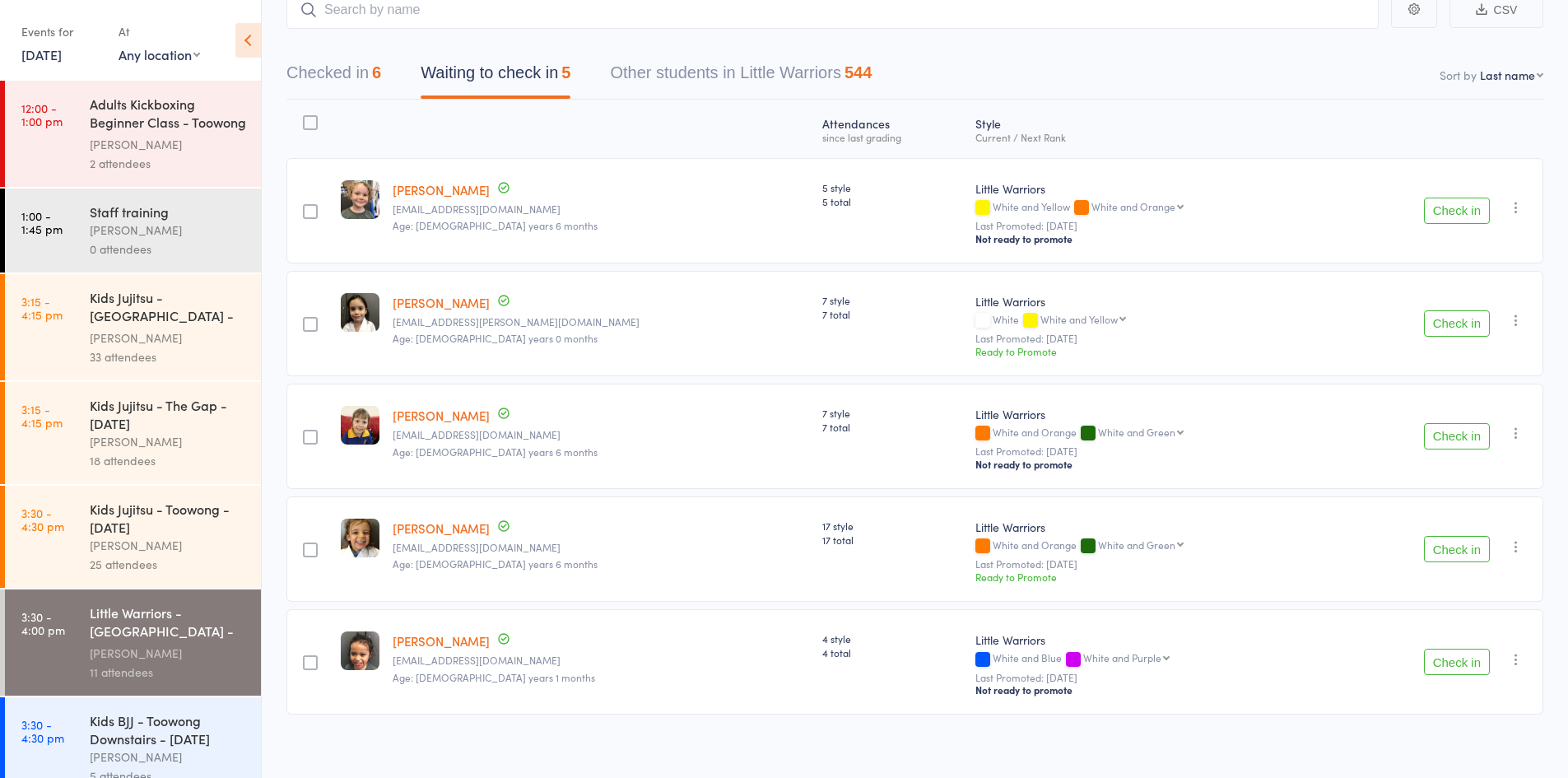
click at [1457, 657] on button "Check in" at bounding box center [1456, 661] width 66 height 27
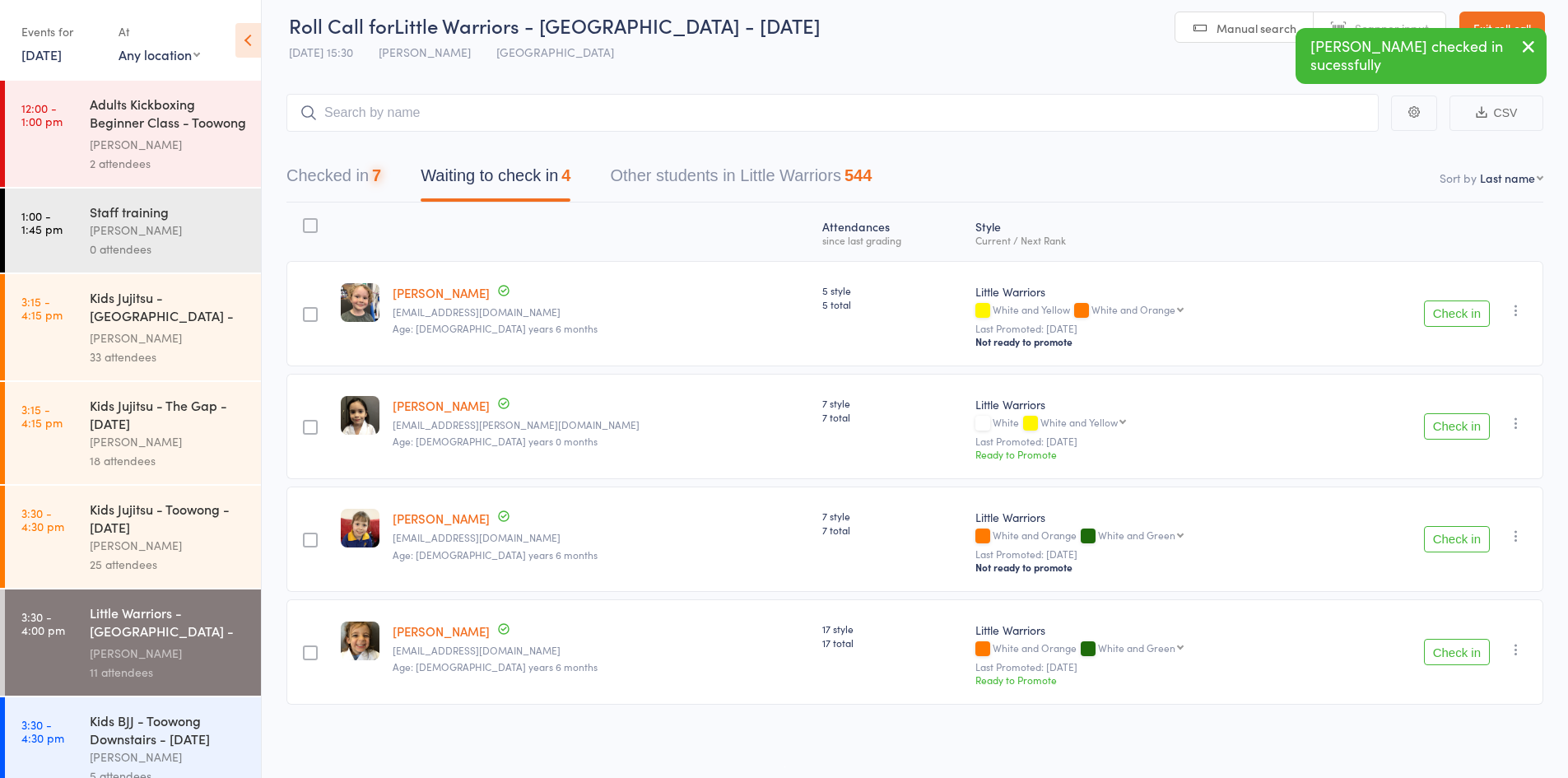
scroll to position [3, 0]
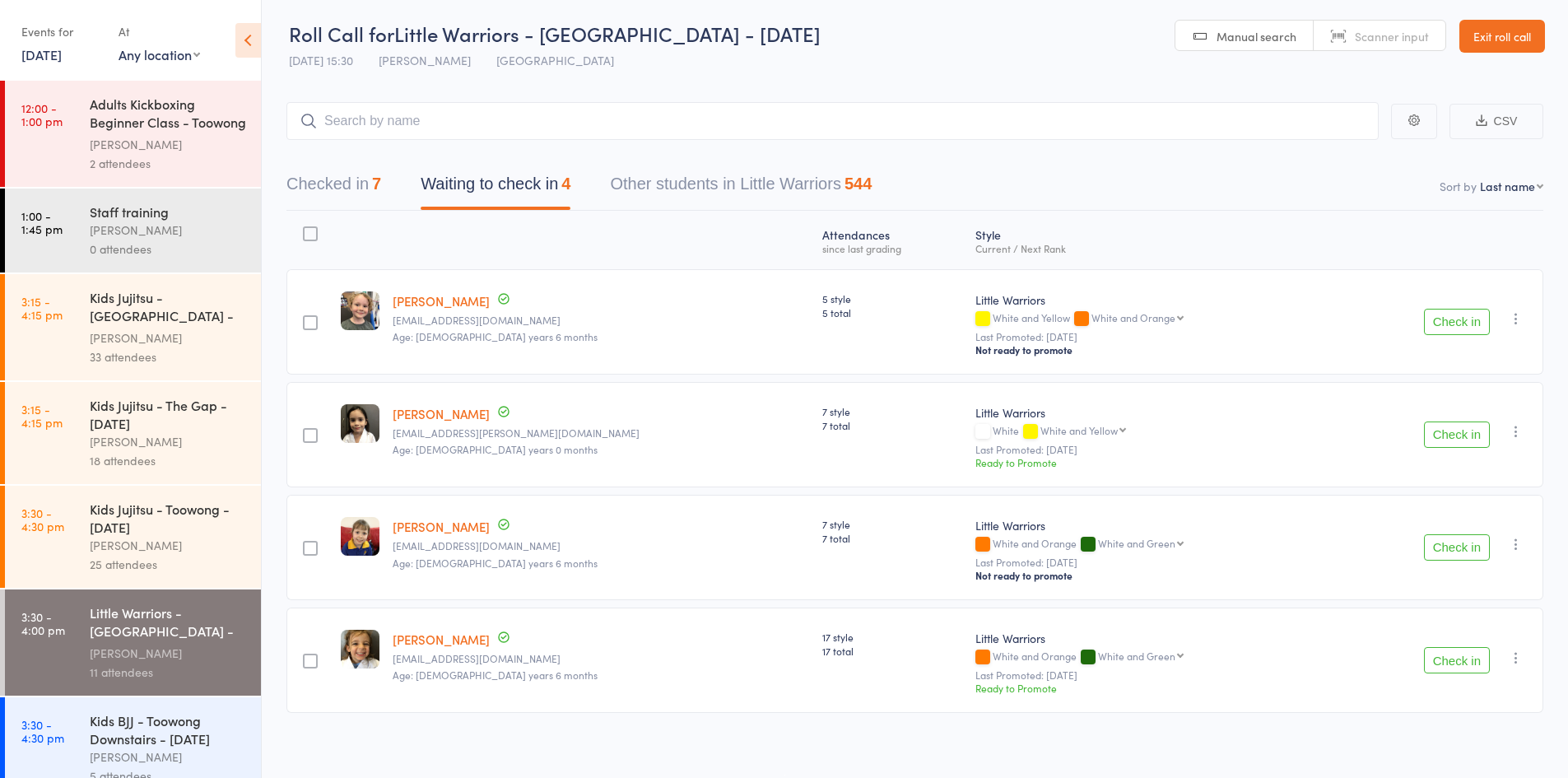
click at [1437, 547] on button "Check in" at bounding box center [1456, 547] width 66 height 27
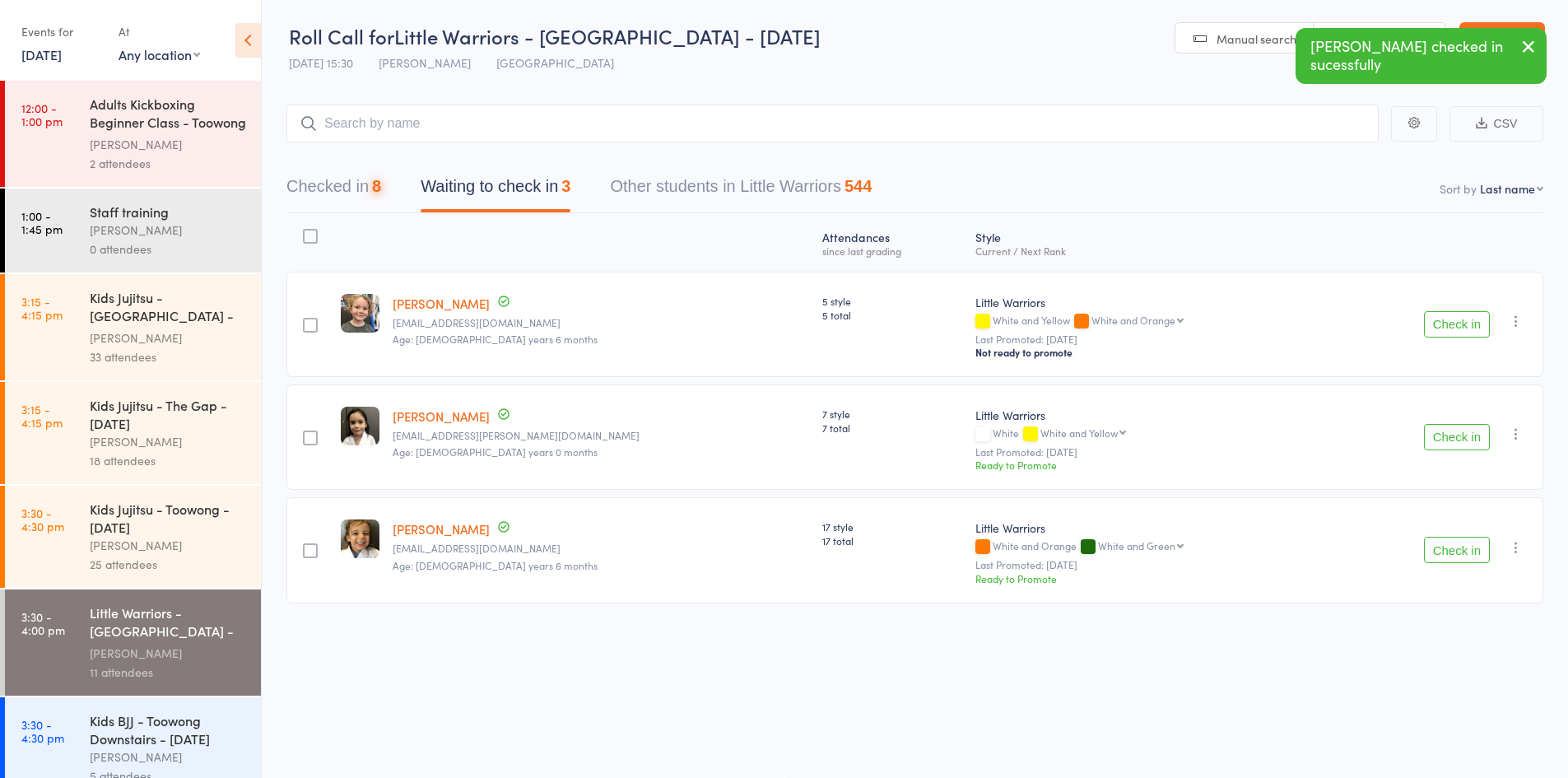
scroll to position [1, 0]
click at [1439, 542] on button "Check in" at bounding box center [1456, 549] width 66 height 27
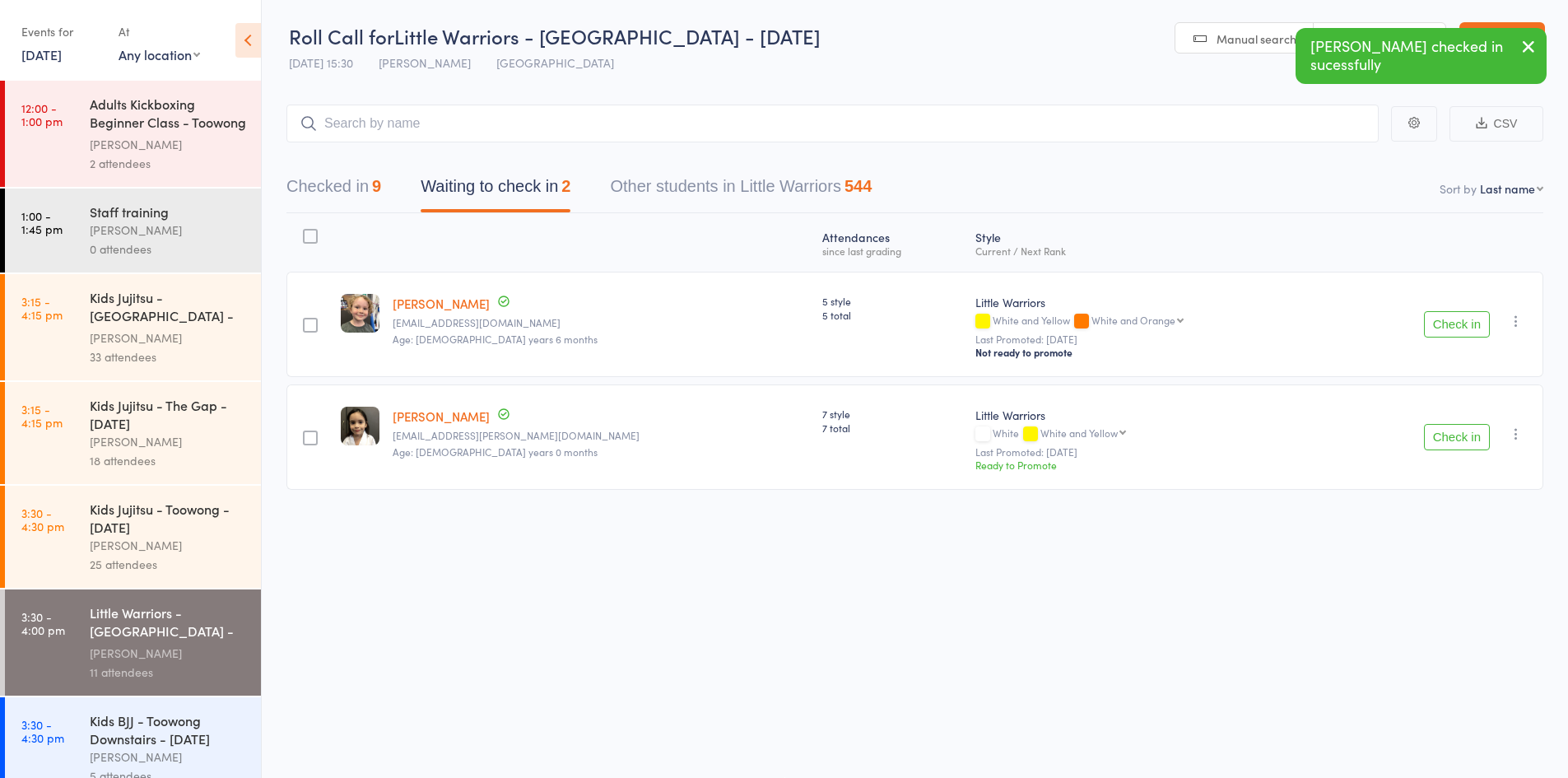
click at [349, 191] on button "Checked in 9" at bounding box center [334, 191] width 95 height 43
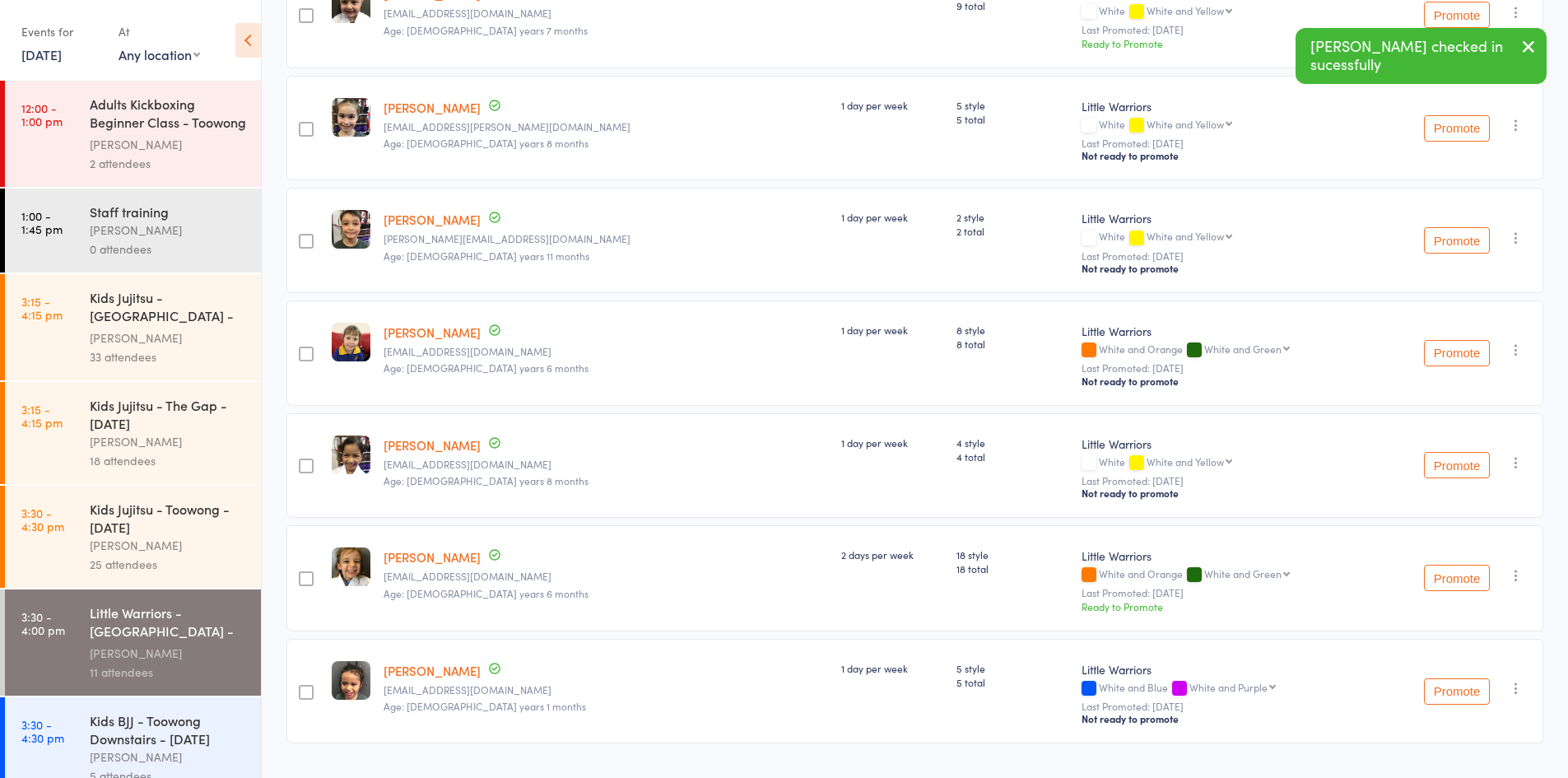
scroll to position [557, 0]
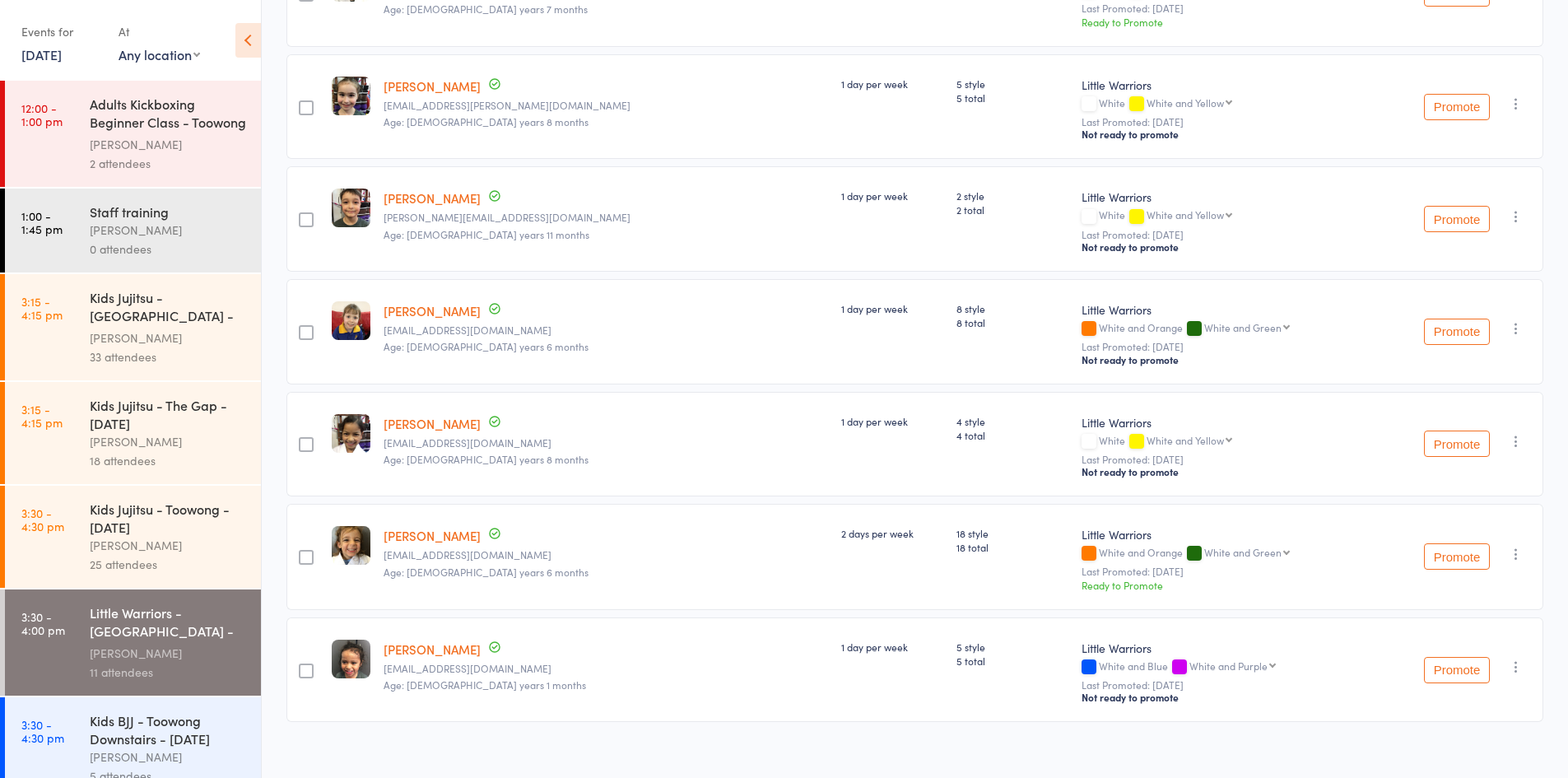
click at [1514, 659] on icon "button" at bounding box center [1516, 666] width 17 height 17
click at [1437, 689] on li "Undo check-in" at bounding box center [1457, 699] width 136 height 21
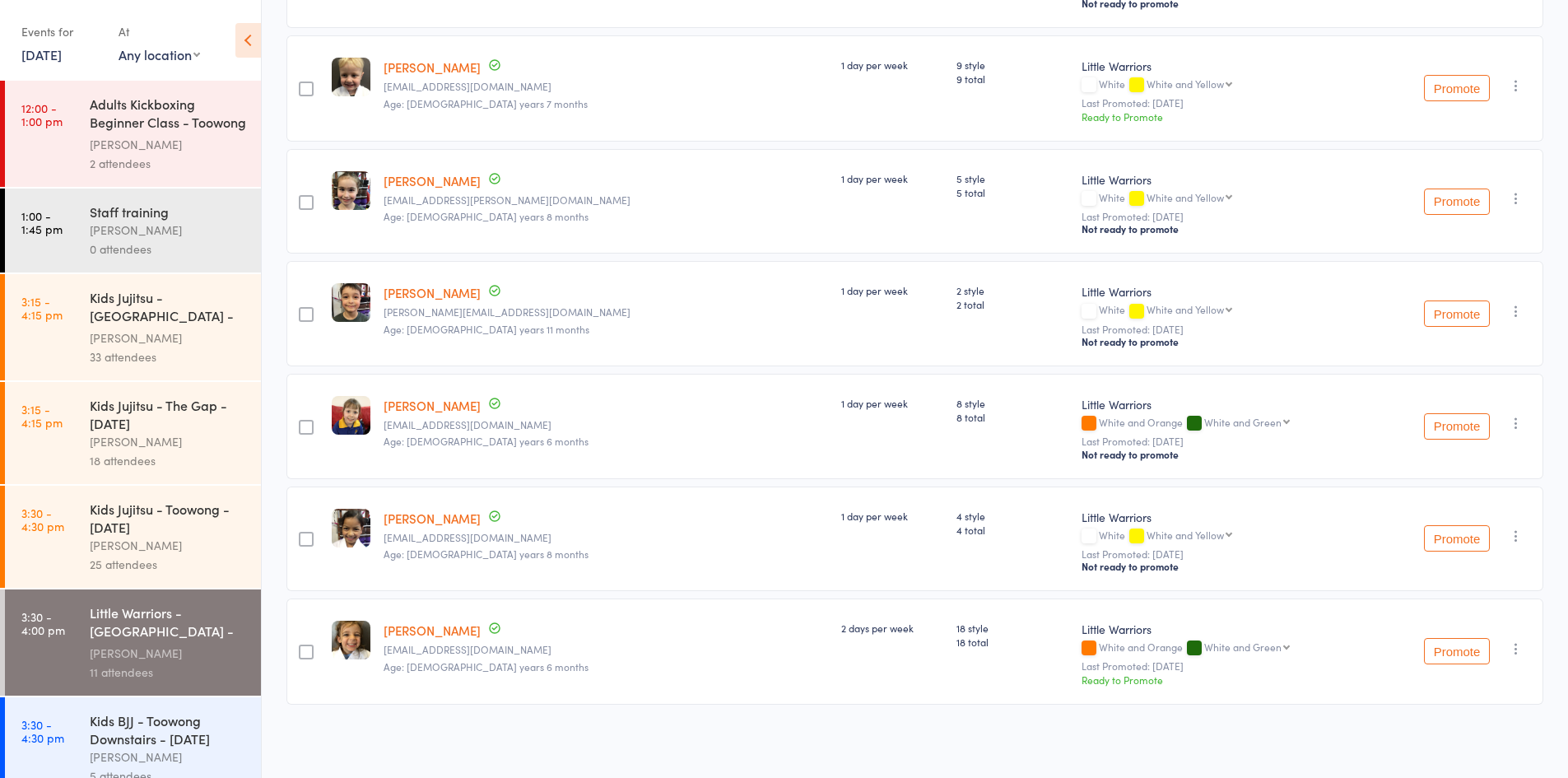
scroll to position [0, 0]
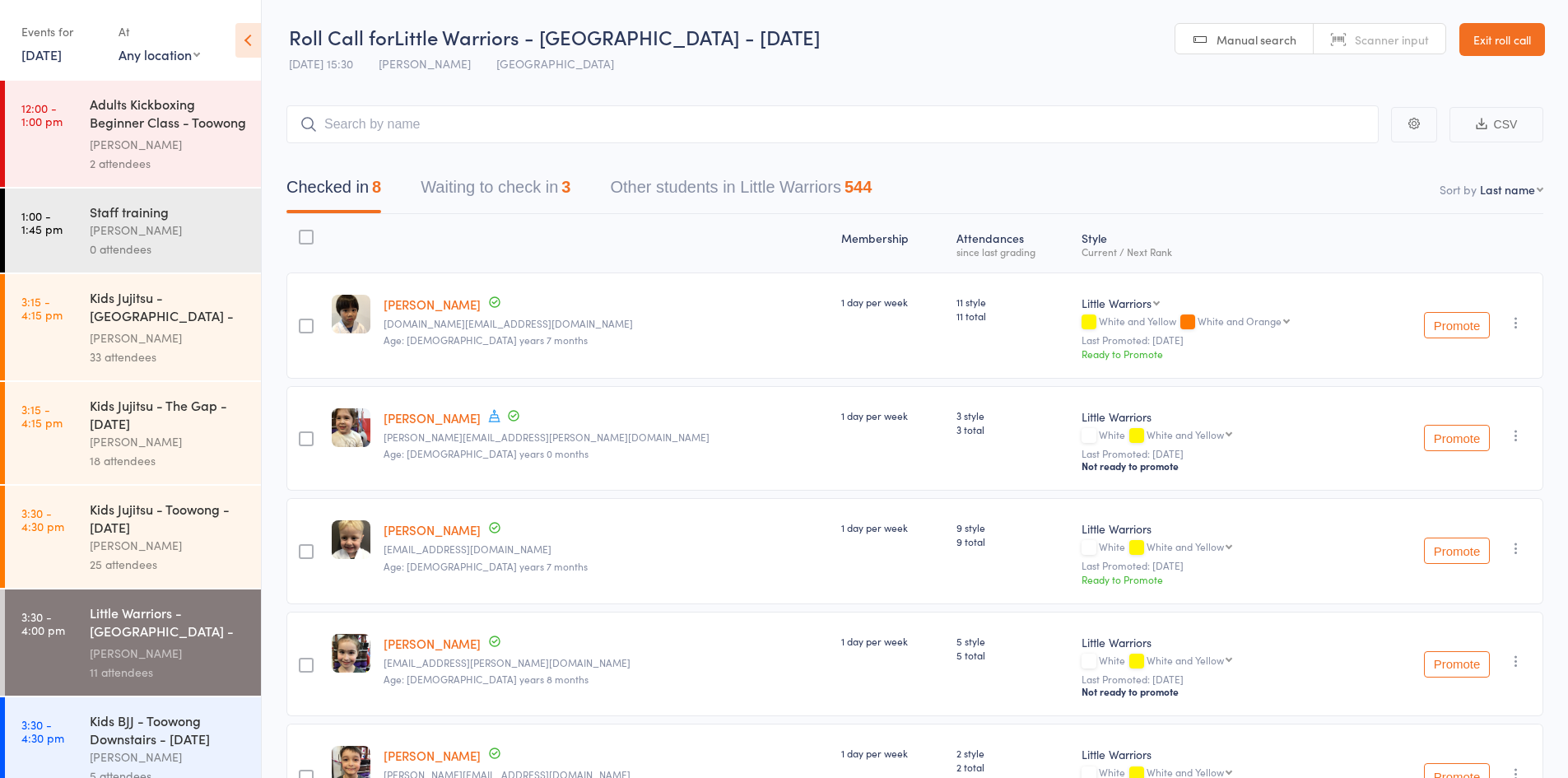
click at [458, 191] on button "Waiting to check in 3" at bounding box center [496, 192] width 150 height 43
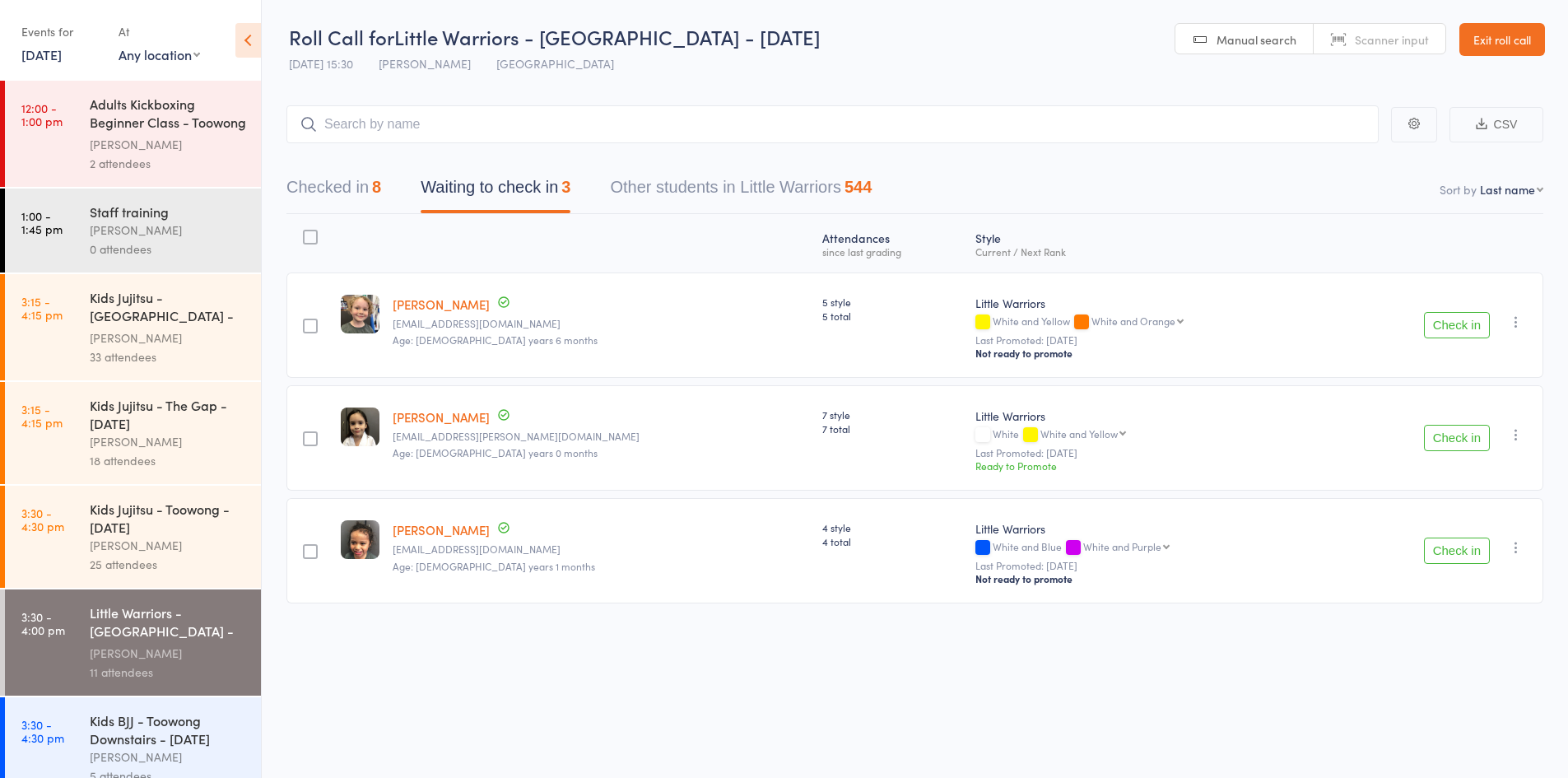
click at [1527, 321] on div "Check in Check in Promote Send message Add Note Add Task Add Flag Remove Mark a…" at bounding box center [1439, 325] width 209 height 106
click at [1519, 324] on icon "button" at bounding box center [1516, 322] width 17 height 17
click at [1443, 509] on li "Mark absent" at bounding box center [1457, 508] width 136 height 23
click at [1516, 438] on icon "button" at bounding box center [1516, 434] width 17 height 17
click at [1455, 615] on li "Mark absent" at bounding box center [1457, 622] width 136 height 23
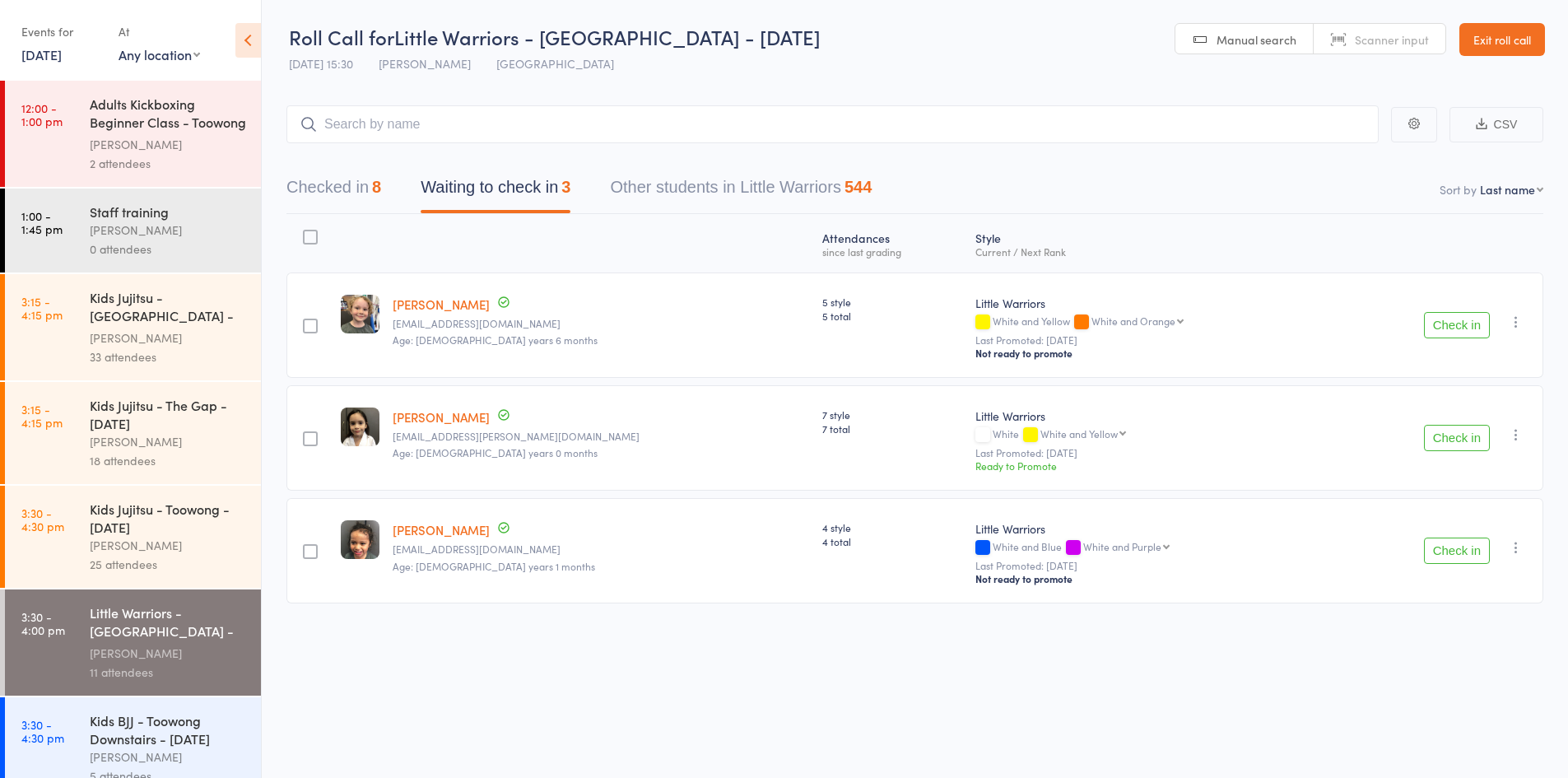
click at [1513, 542] on icon "button" at bounding box center [1516, 547] width 17 height 17
click at [1463, 731] on li "Mark absent" at bounding box center [1457, 735] width 136 height 23
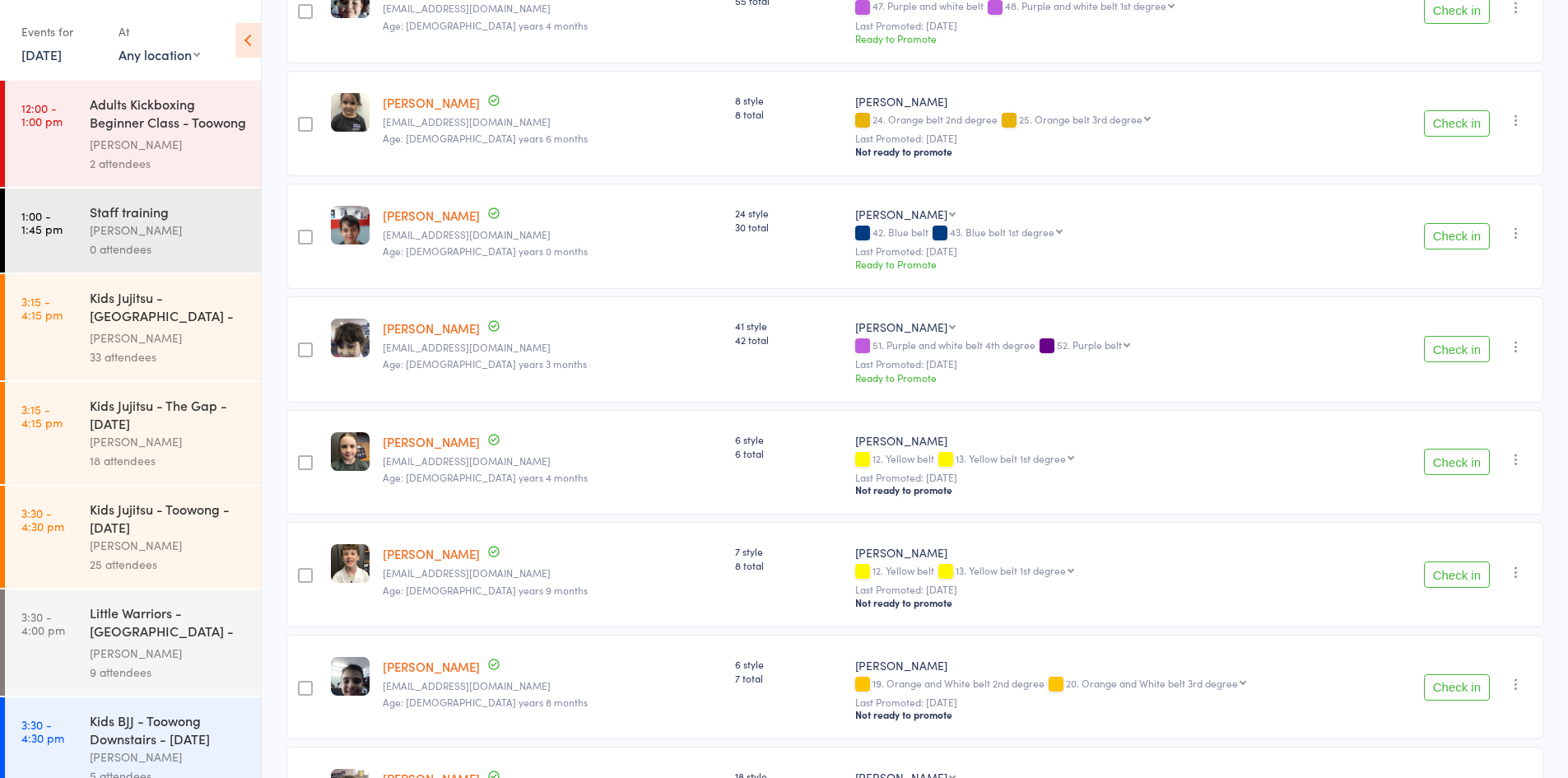
scroll to position [1893, 0]
click at [1459, 334] on button "Check in" at bounding box center [1456, 347] width 66 height 27
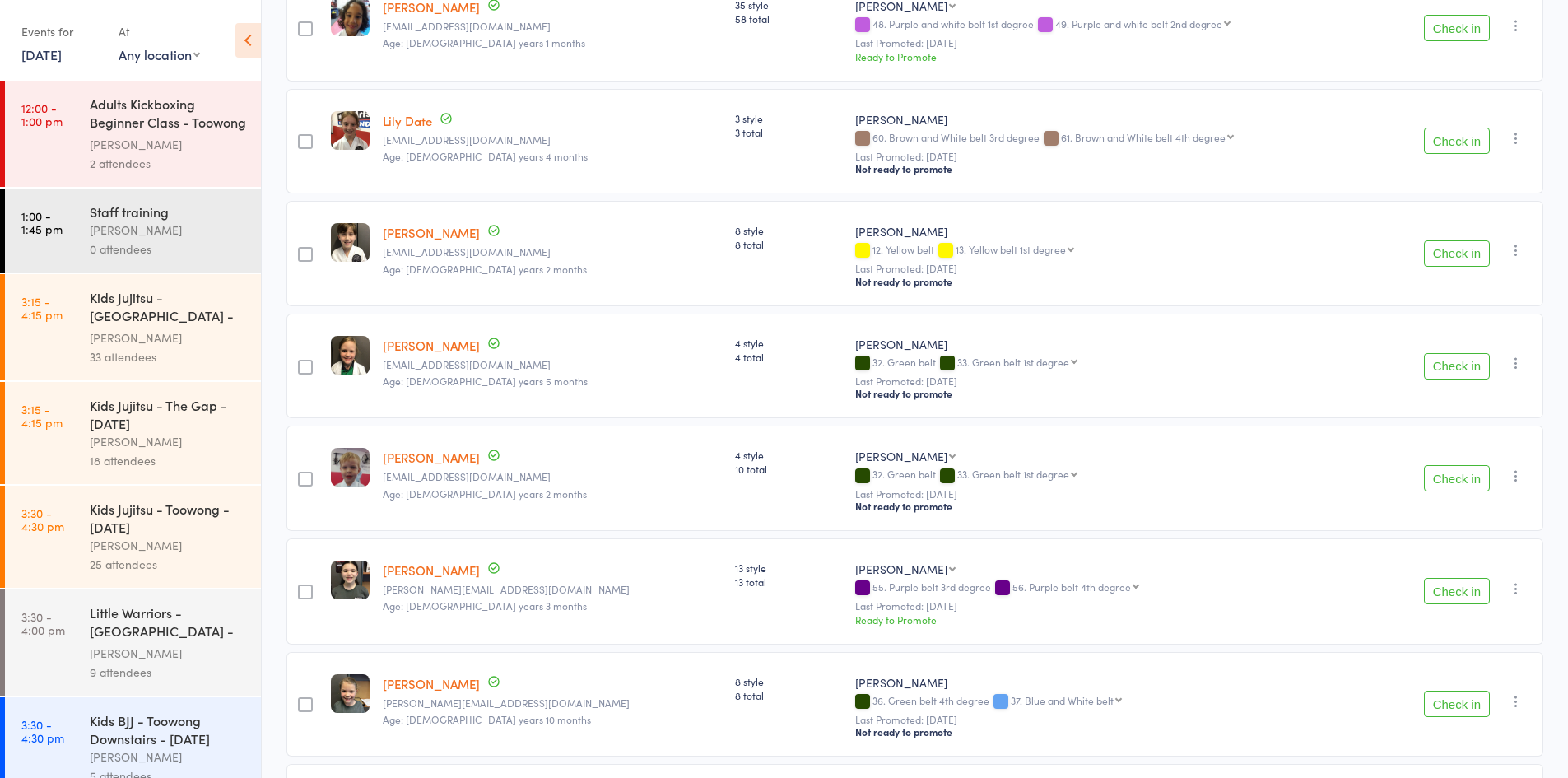
scroll to position [987, 0]
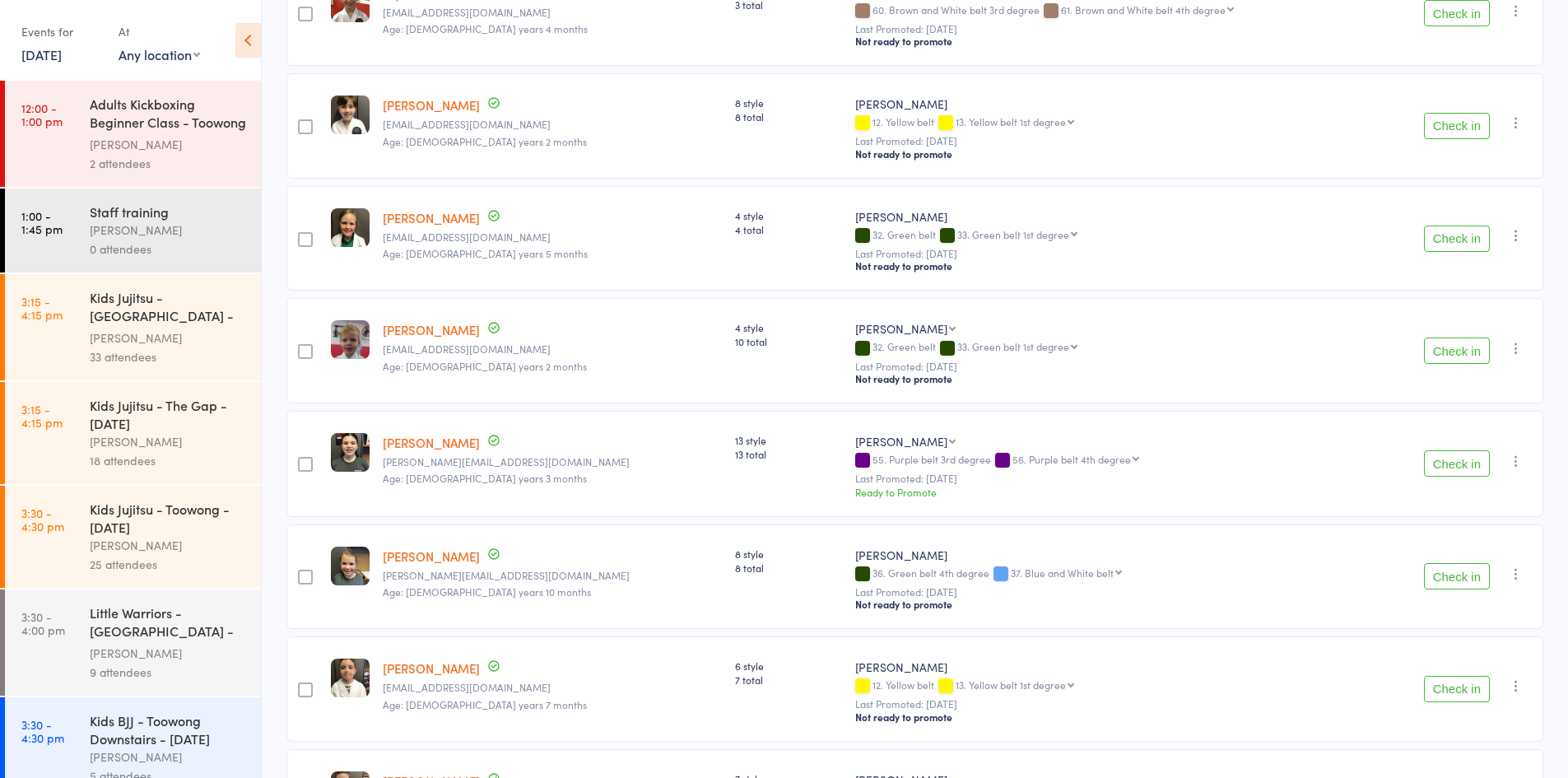
click at [1461, 207] on div "Check in Check in Promote Send message Add Note Add Task Add Flag Remove Mark a…" at bounding box center [1460, 238] width 166 height 106
click at [1446, 225] on button "Check in" at bounding box center [1456, 238] width 66 height 27
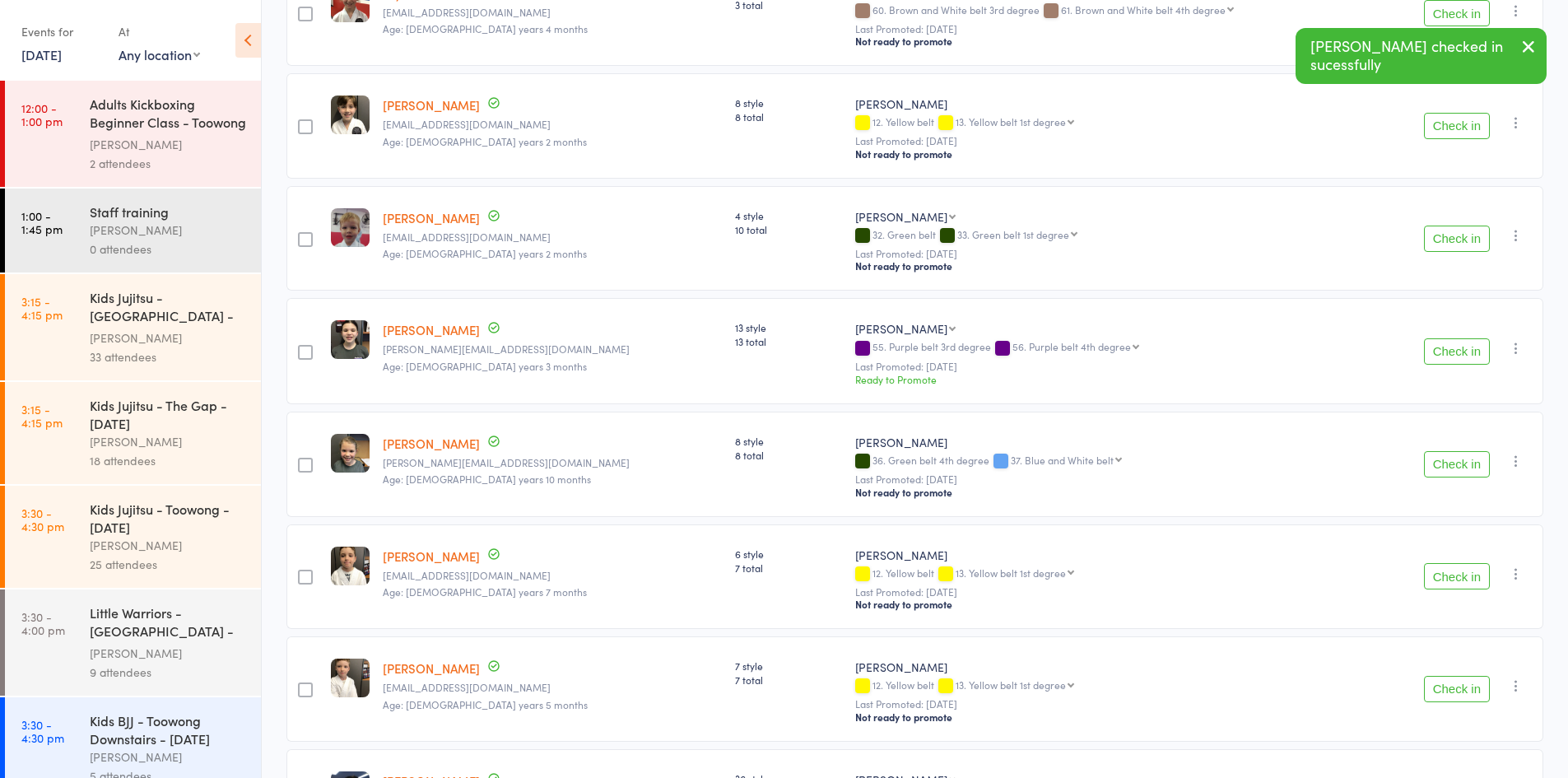
click at [1446, 225] on button "Check in" at bounding box center [1456, 238] width 66 height 27
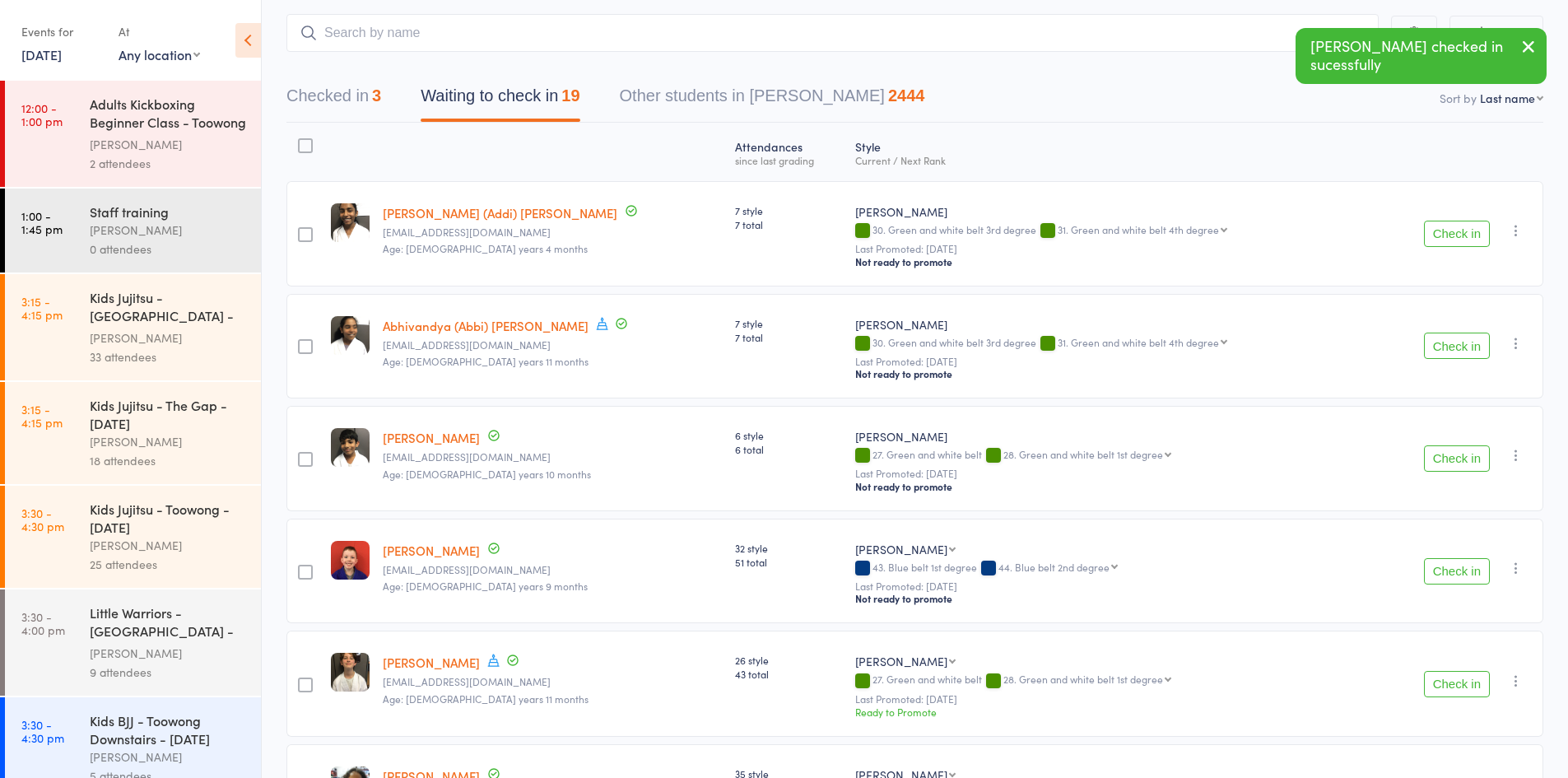
scroll to position [82, 0]
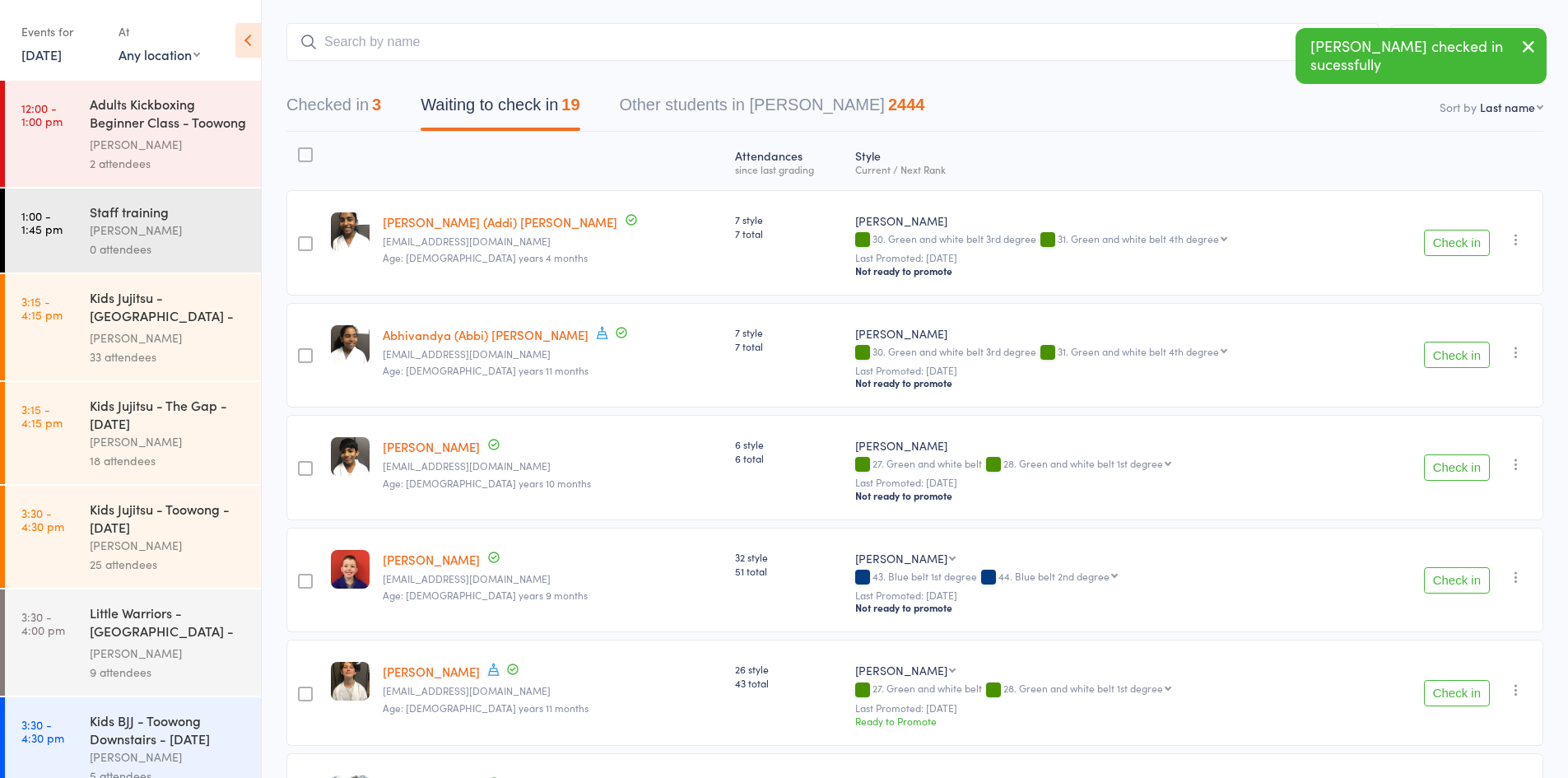
click at [1535, 39] on icon "button" at bounding box center [1529, 46] width 20 height 21
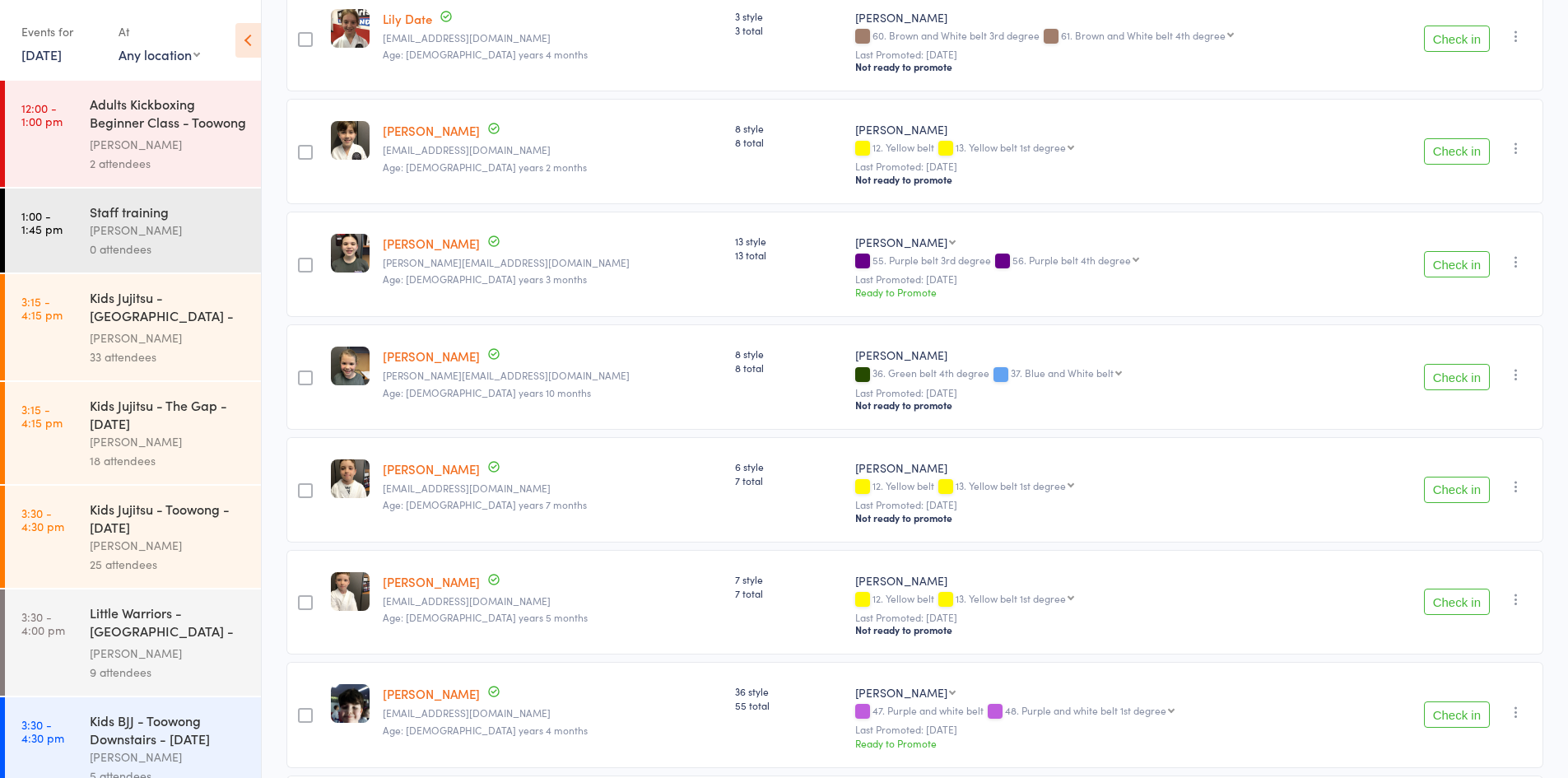
scroll to position [987, 0]
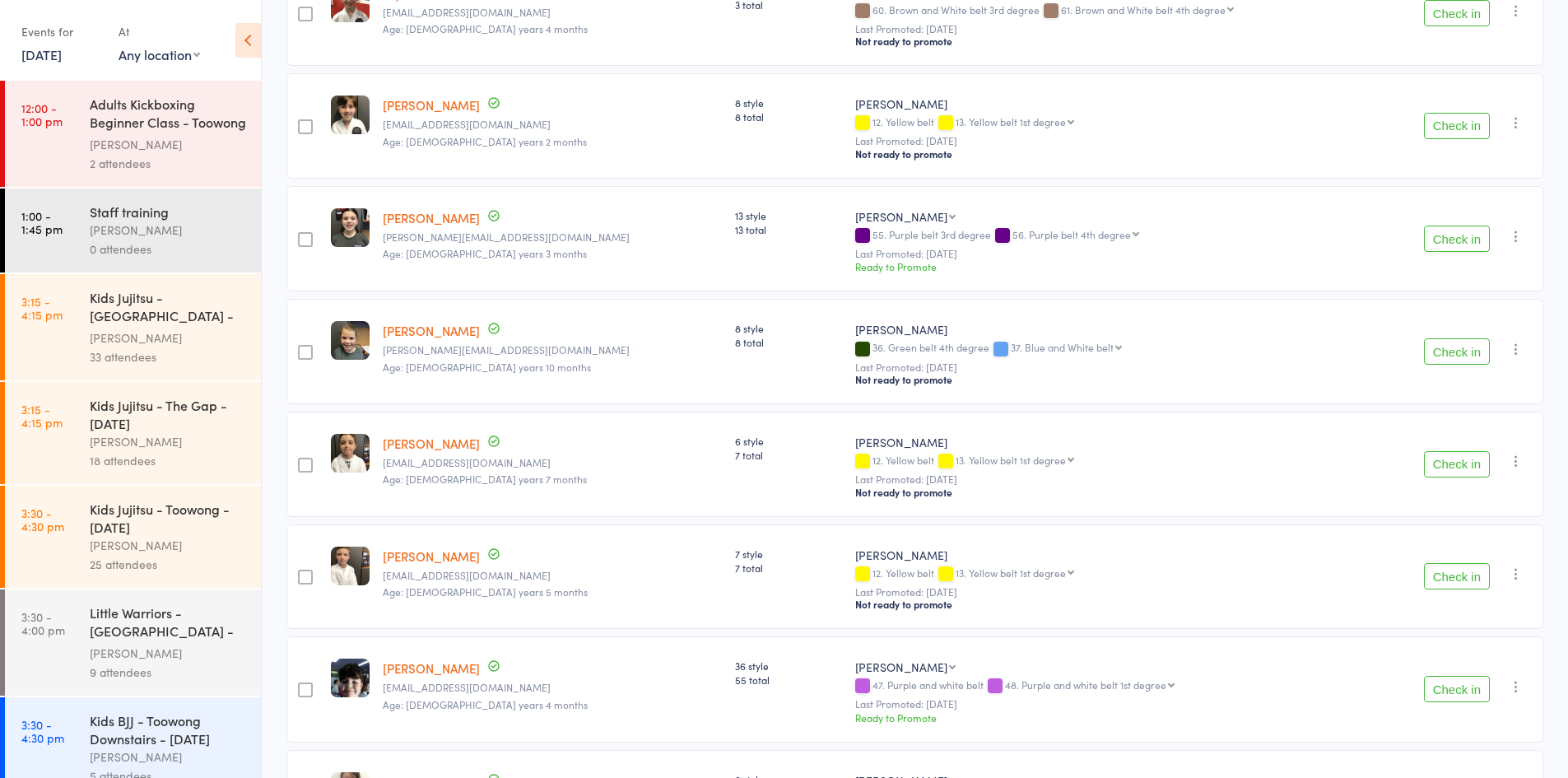
click at [1451, 451] on button "Check in" at bounding box center [1456, 464] width 66 height 27
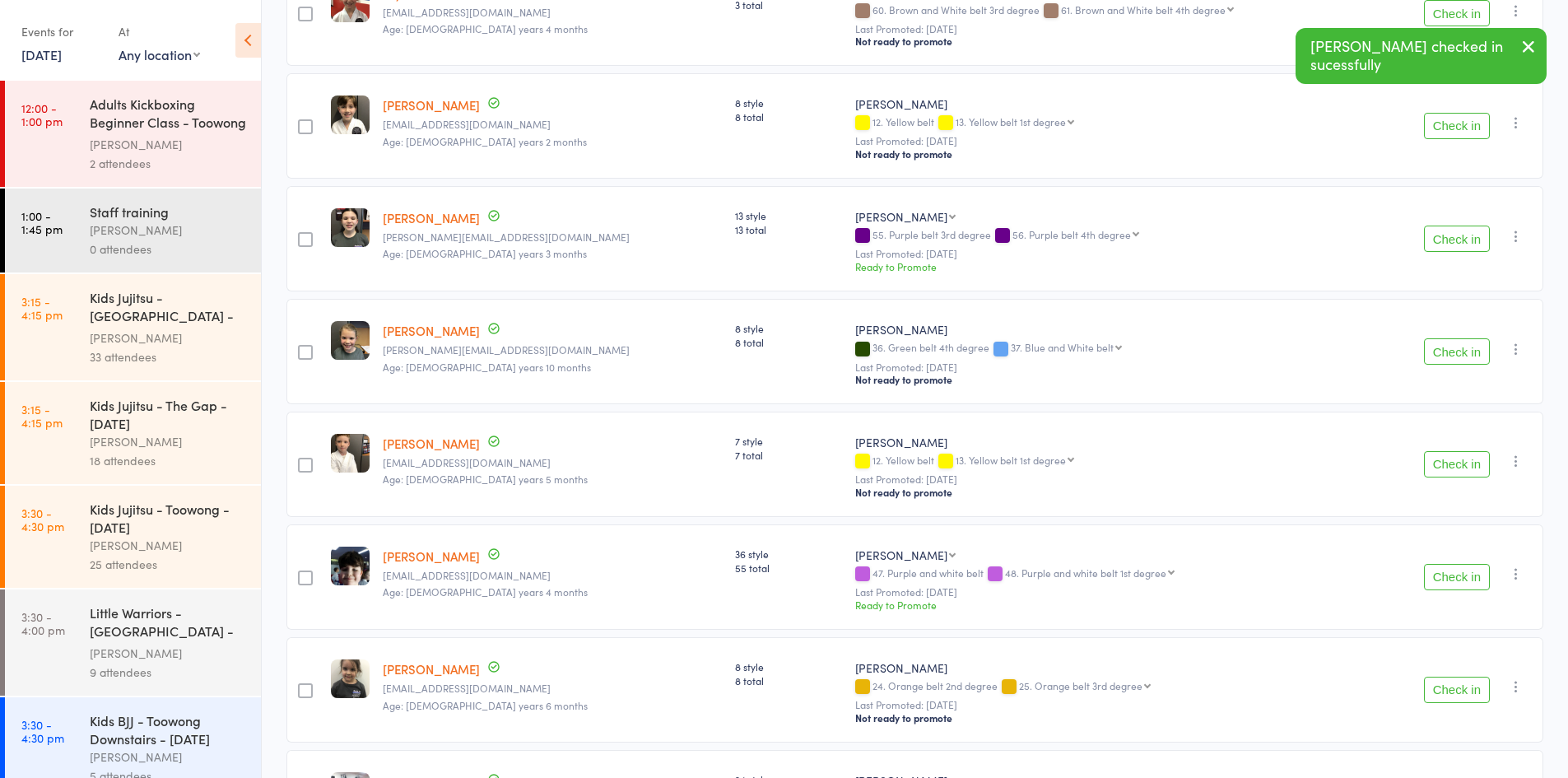
click at [1451, 451] on button "Check in" at bounding box center [1456, 464] width 66 height 27
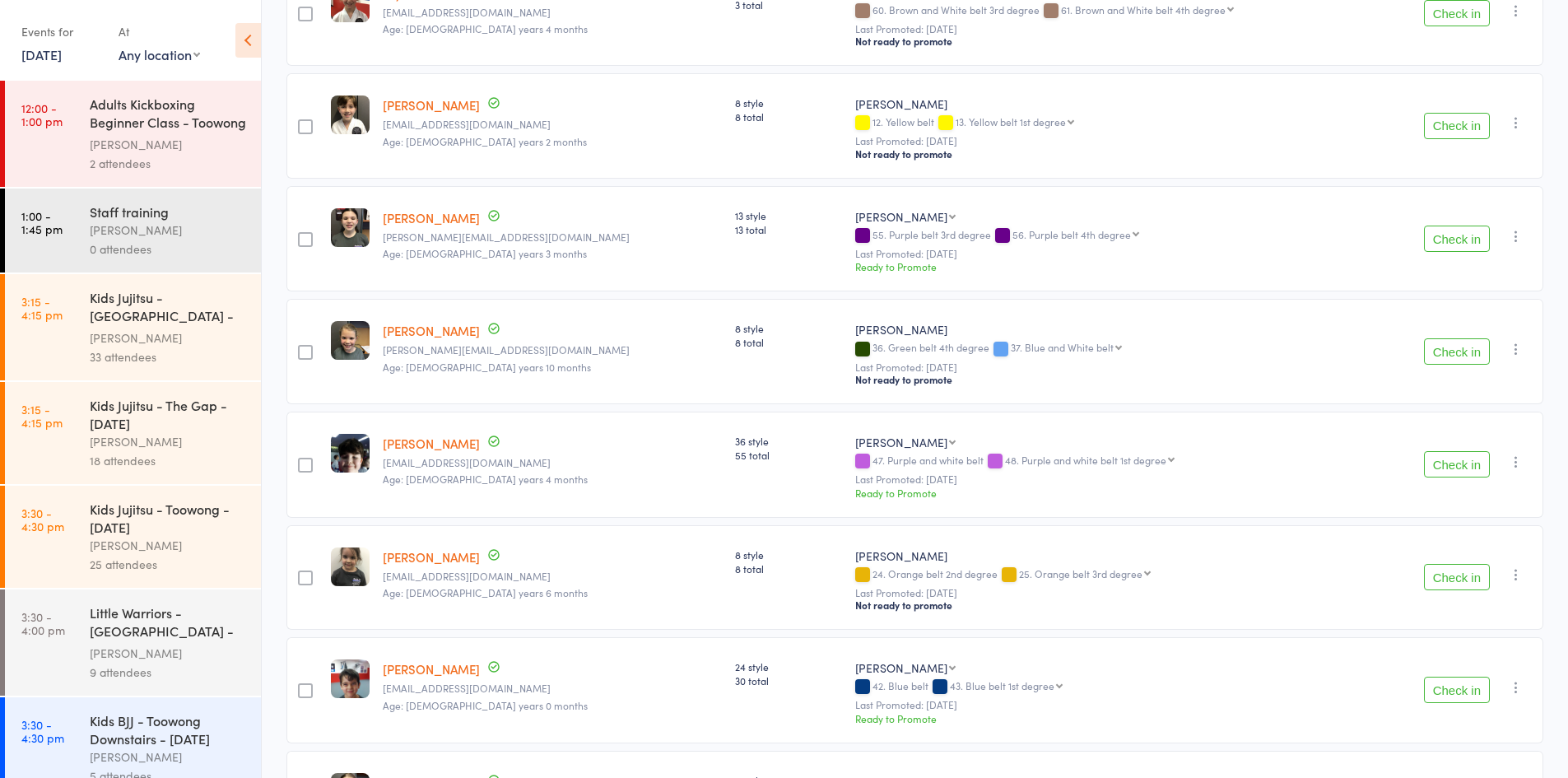
click at [1428, 564] on button "Check in" at bounding box center [1456, 577] width 66 height 27
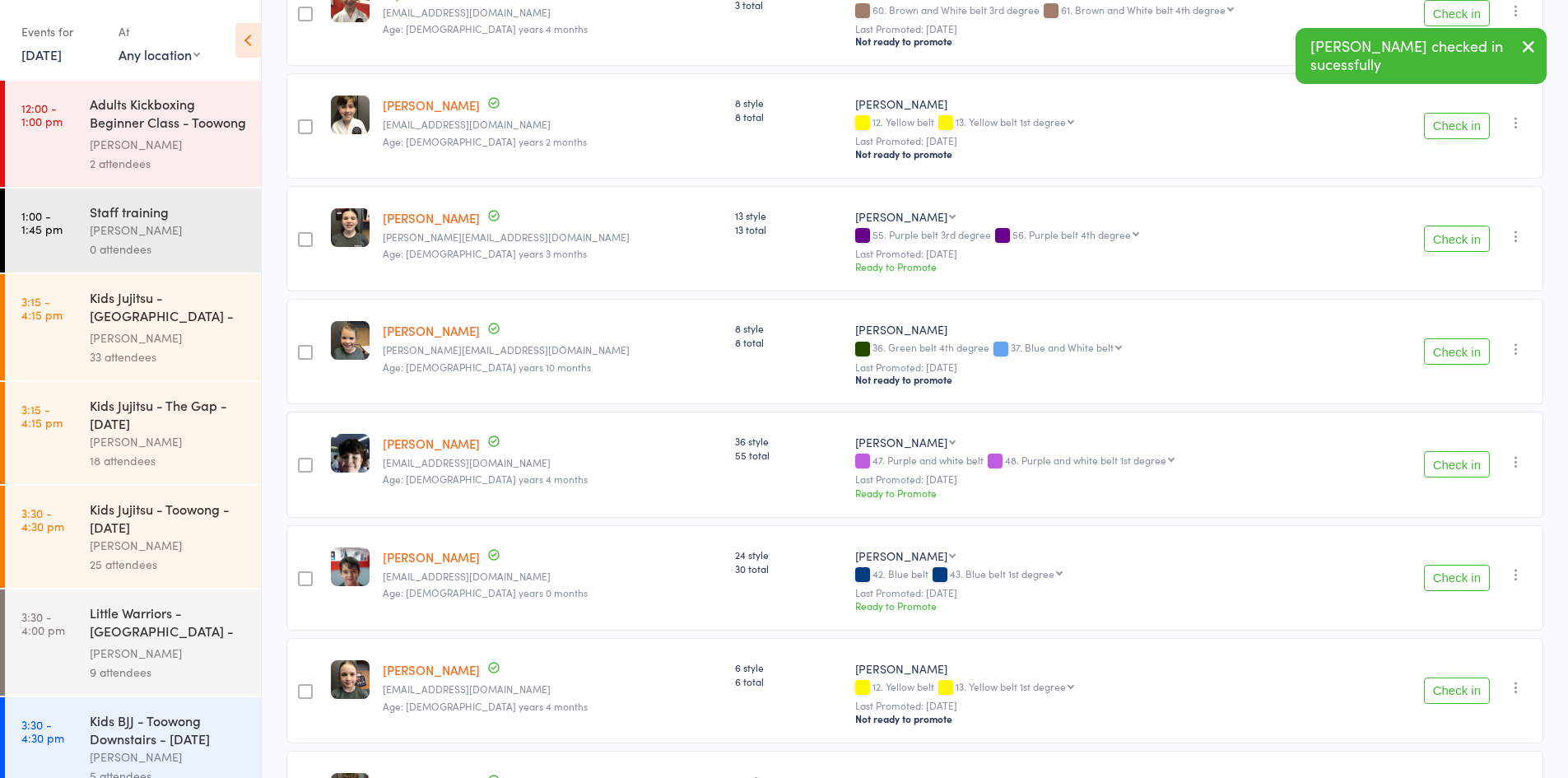
click at [1432, 565] on button "Check in" at bounding box center [1456, 578] width 66 height 27
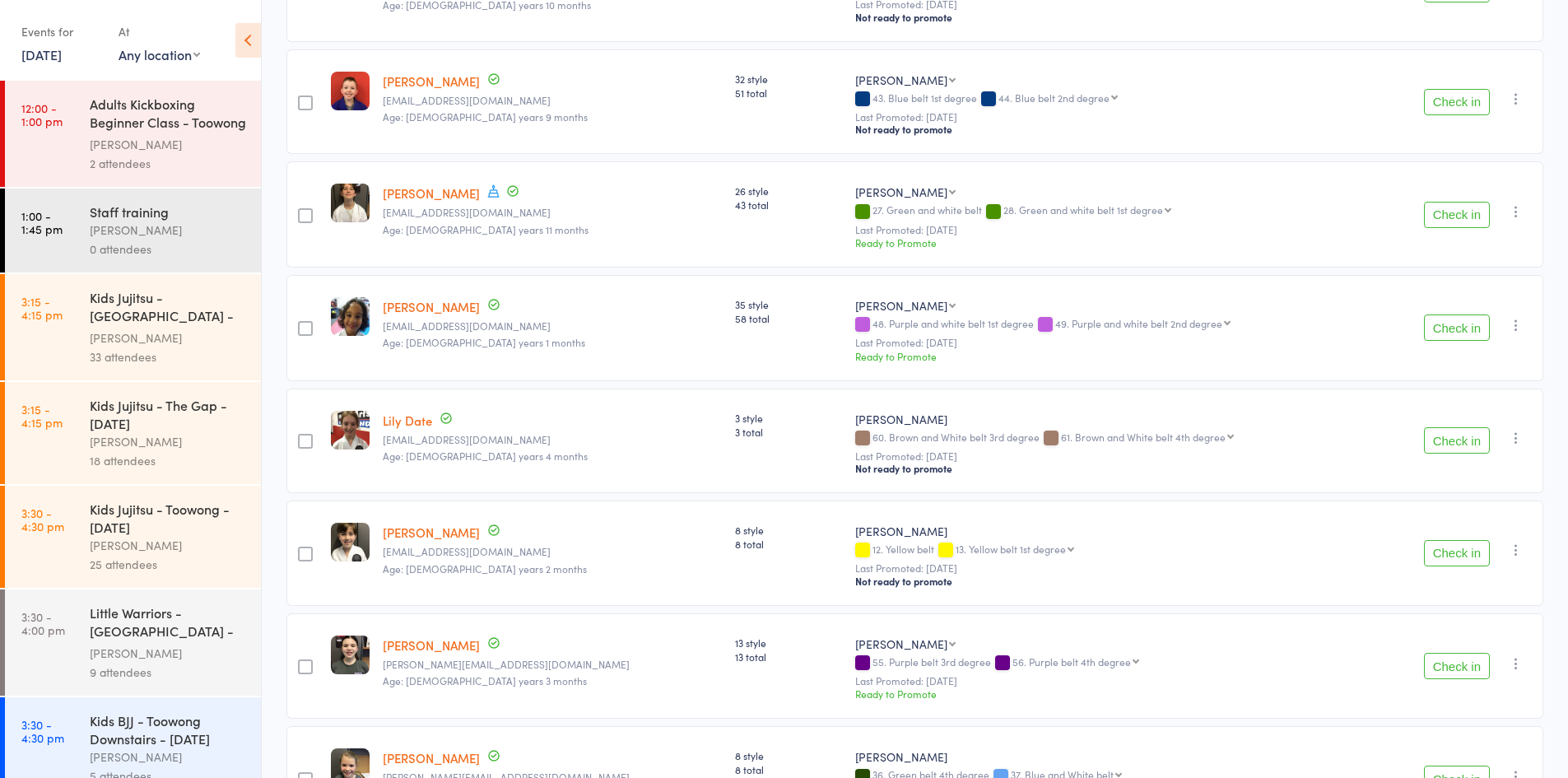
scroll to position [577, 0]
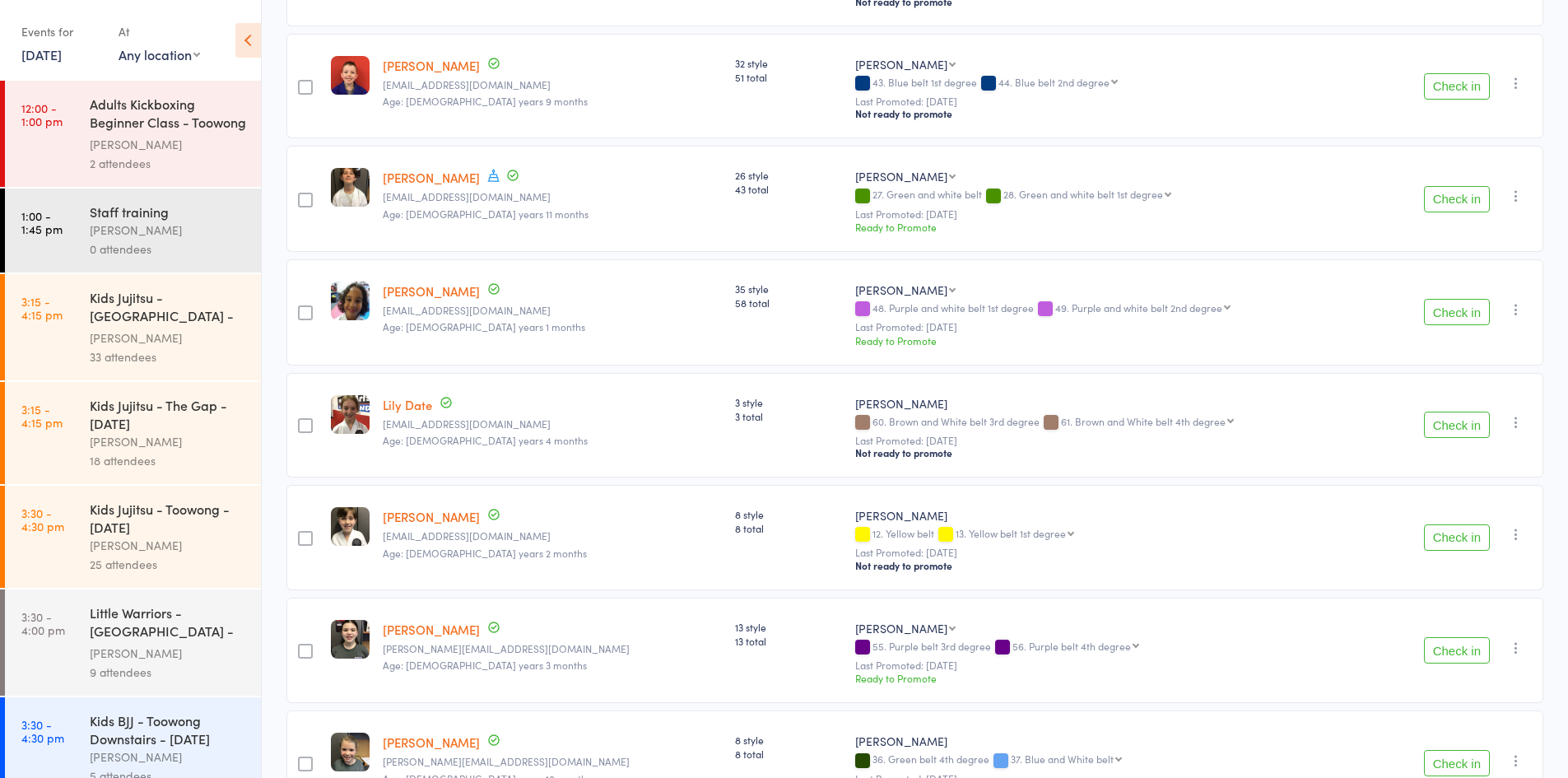
click at [1463, 193] on button "Check in" at bounding box center [1456, 198] width 66 height 27
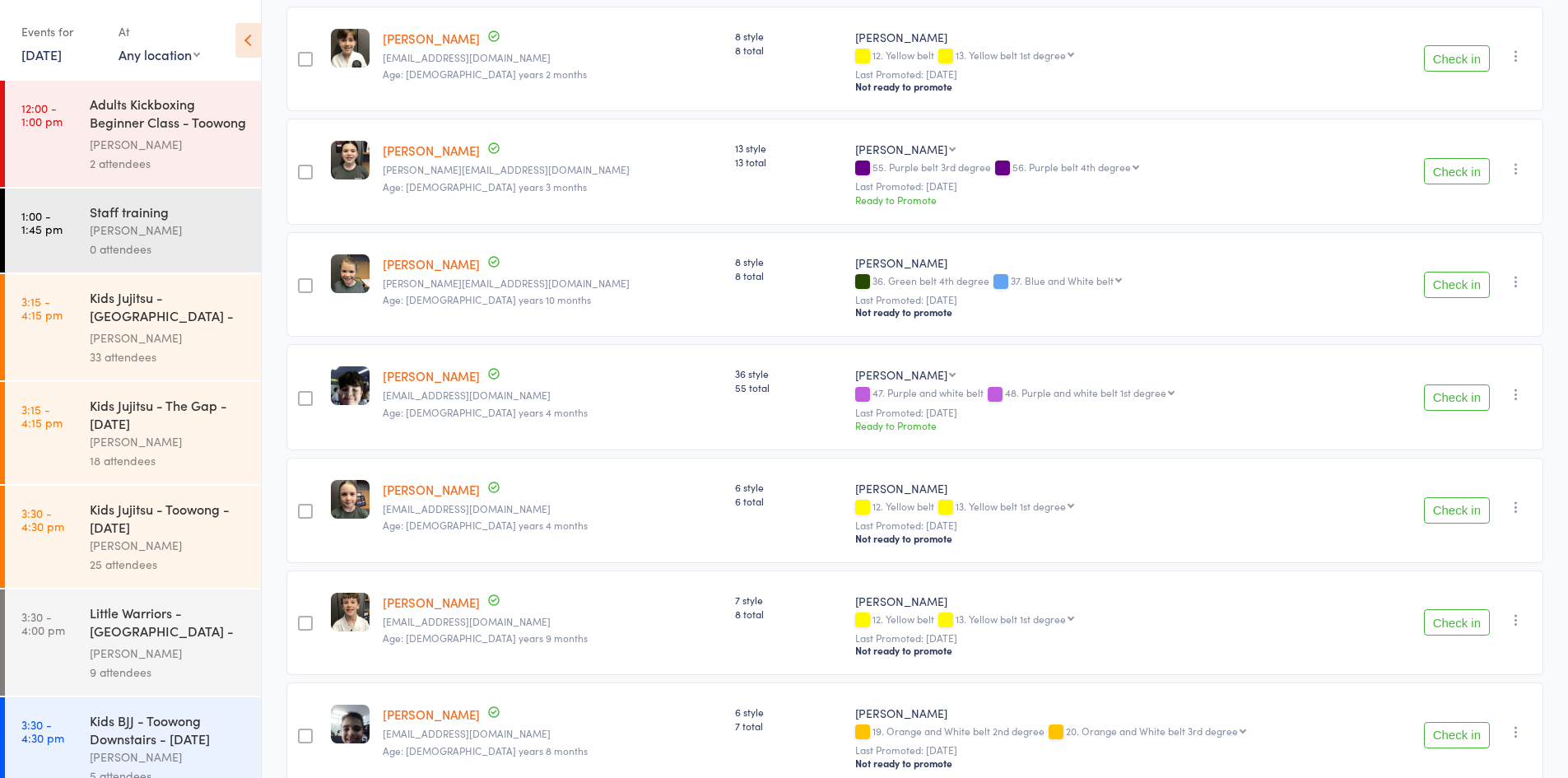
scroll to position [987, 0]
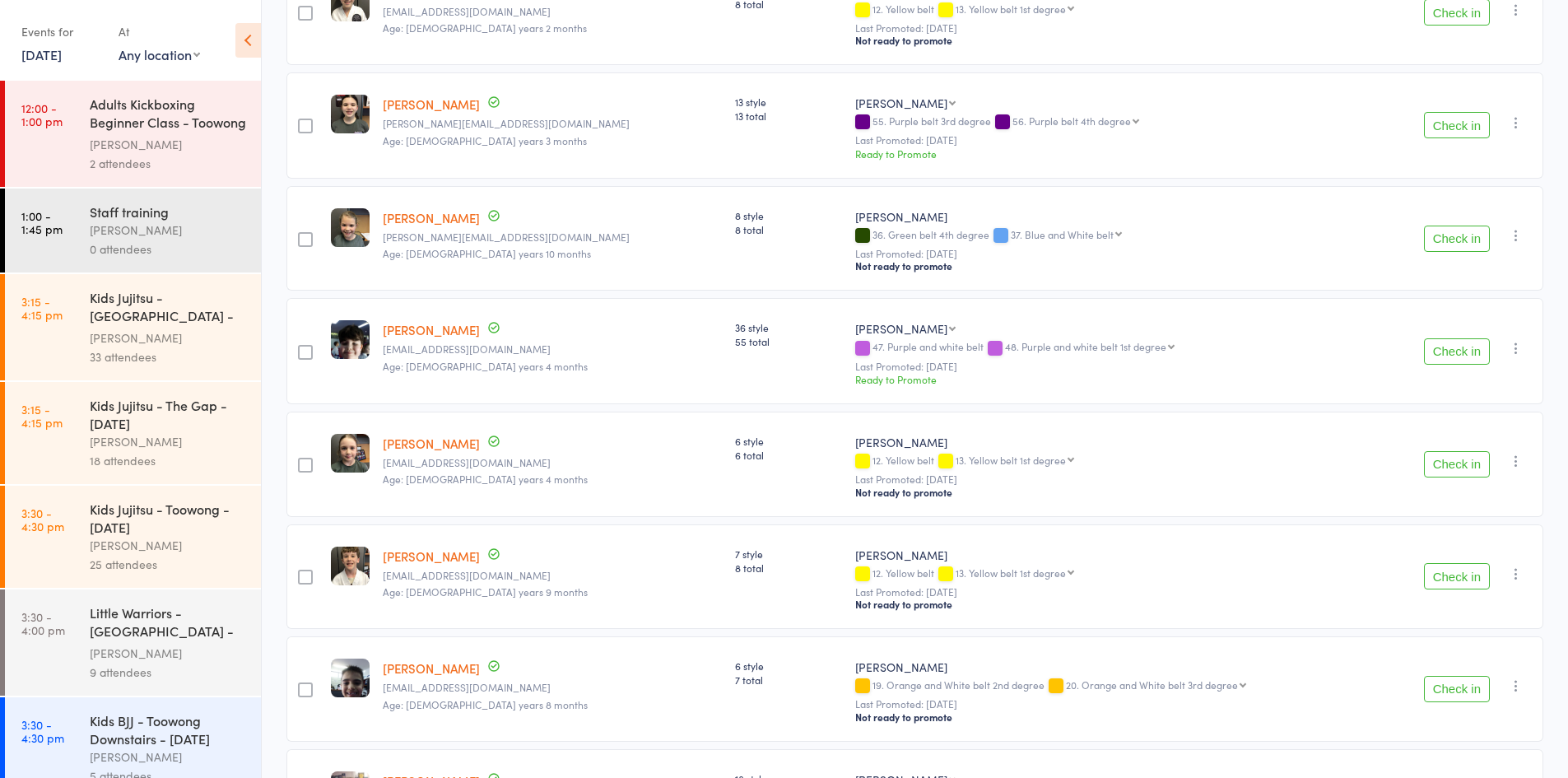
click at [1461, 339] on button "Check in" at bounding box center [1456, 351] width 66 height 27
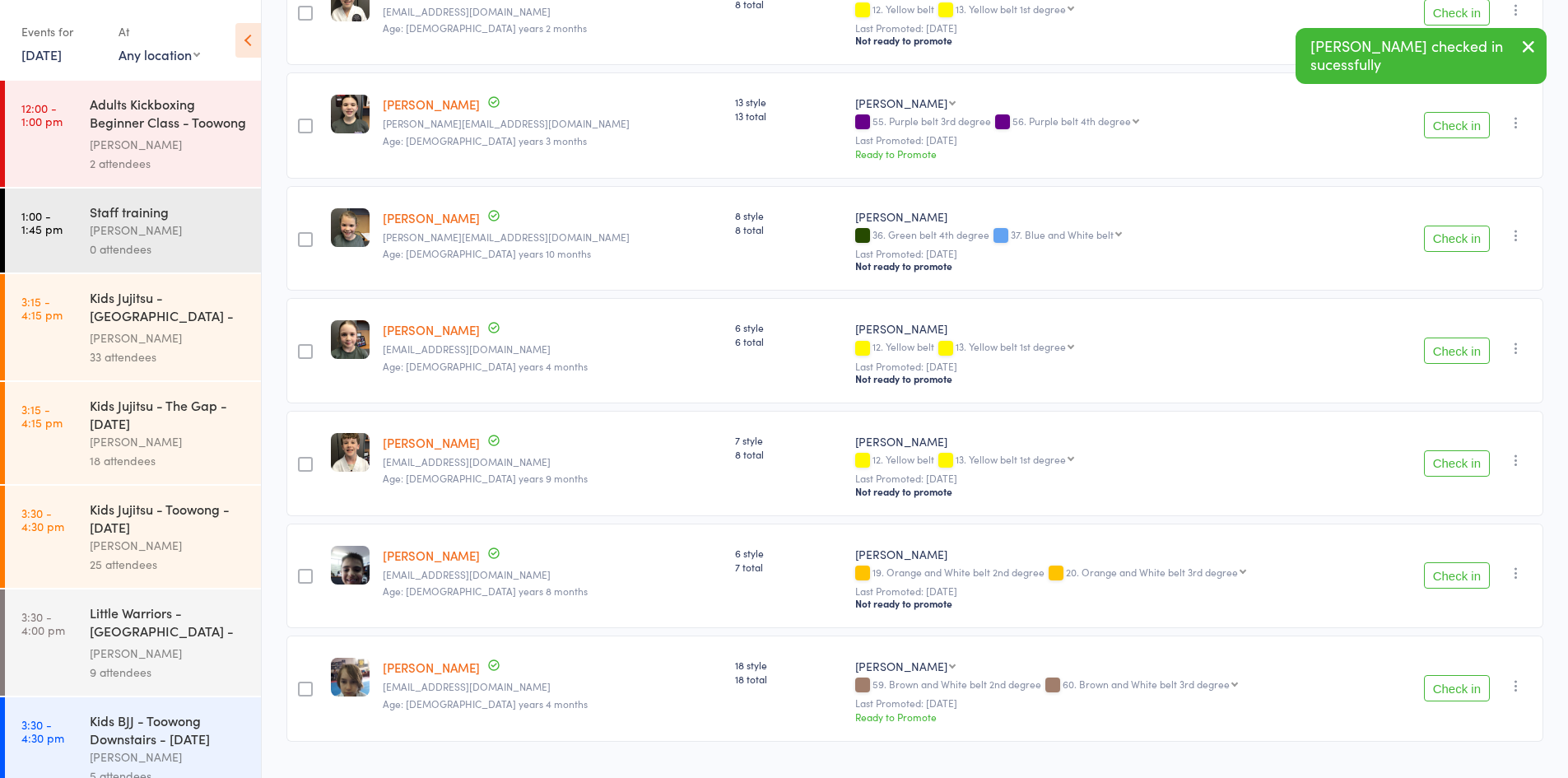
click at [1455, 342] on button "Check in" at bounding box center [1456, 350] width 66 height 27
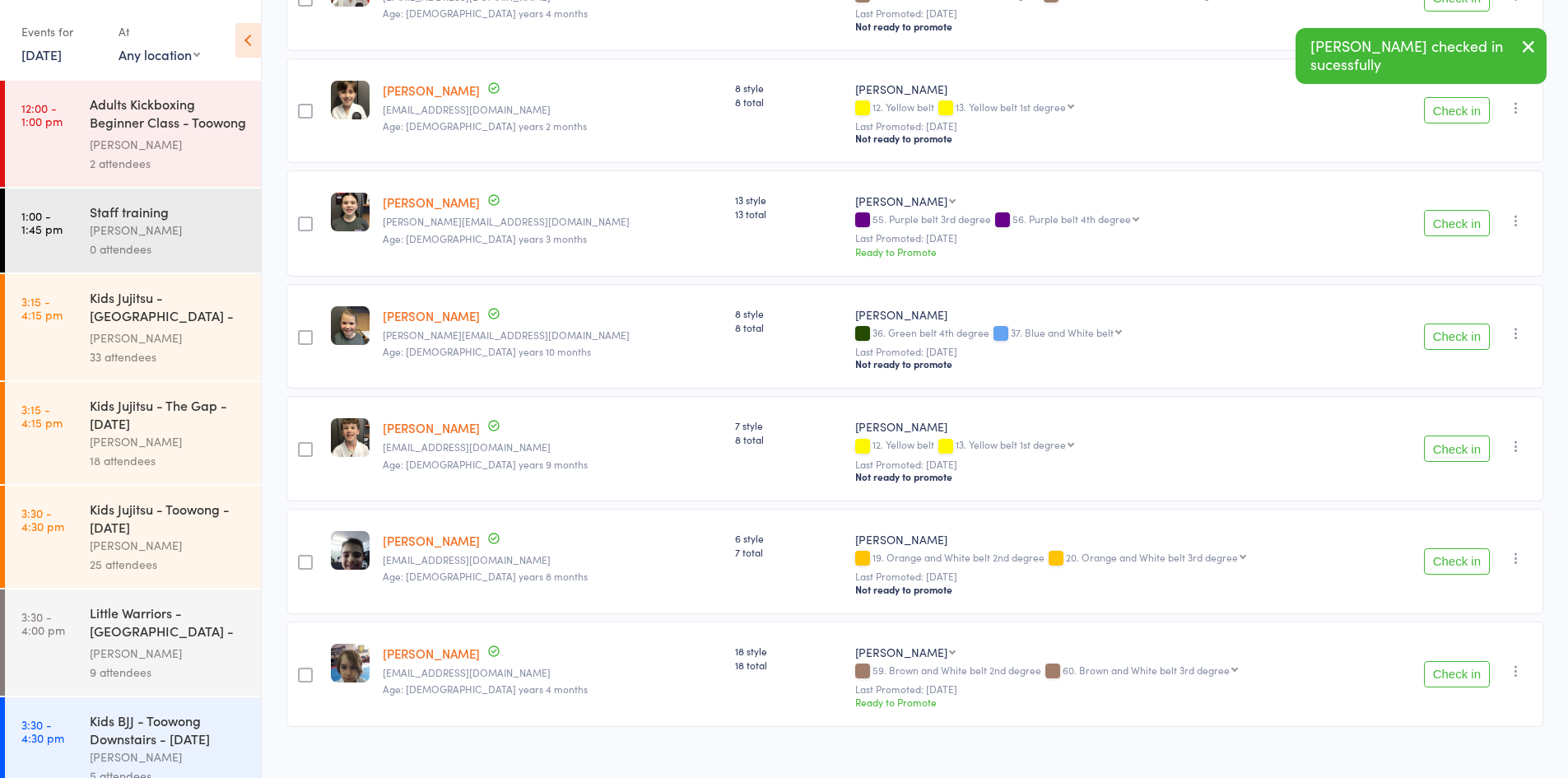
click at [1459, 435] on button "Check in" at bounding box center [1456, 448] width 66 height 27
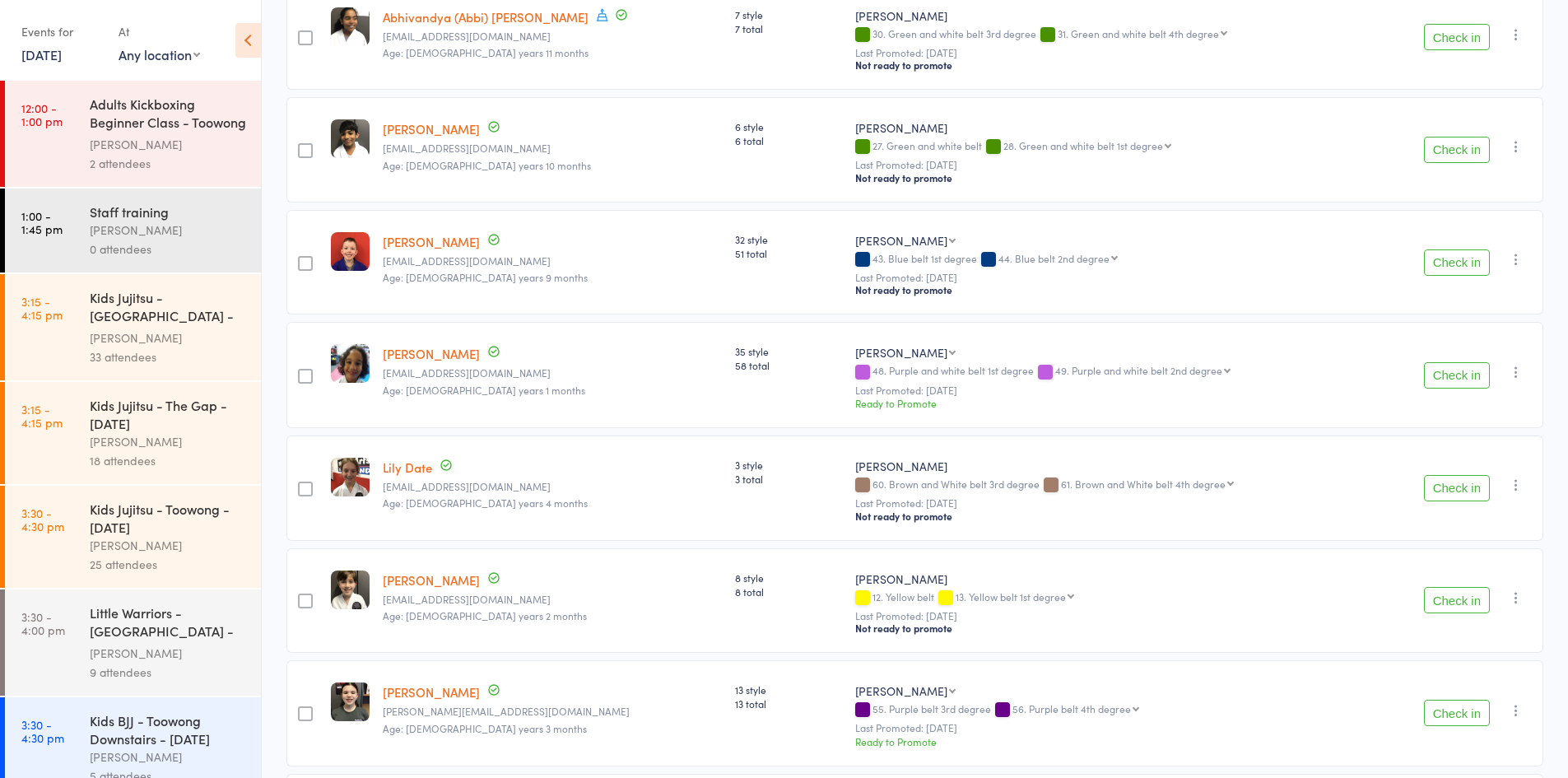
scroll to position [0, 0]
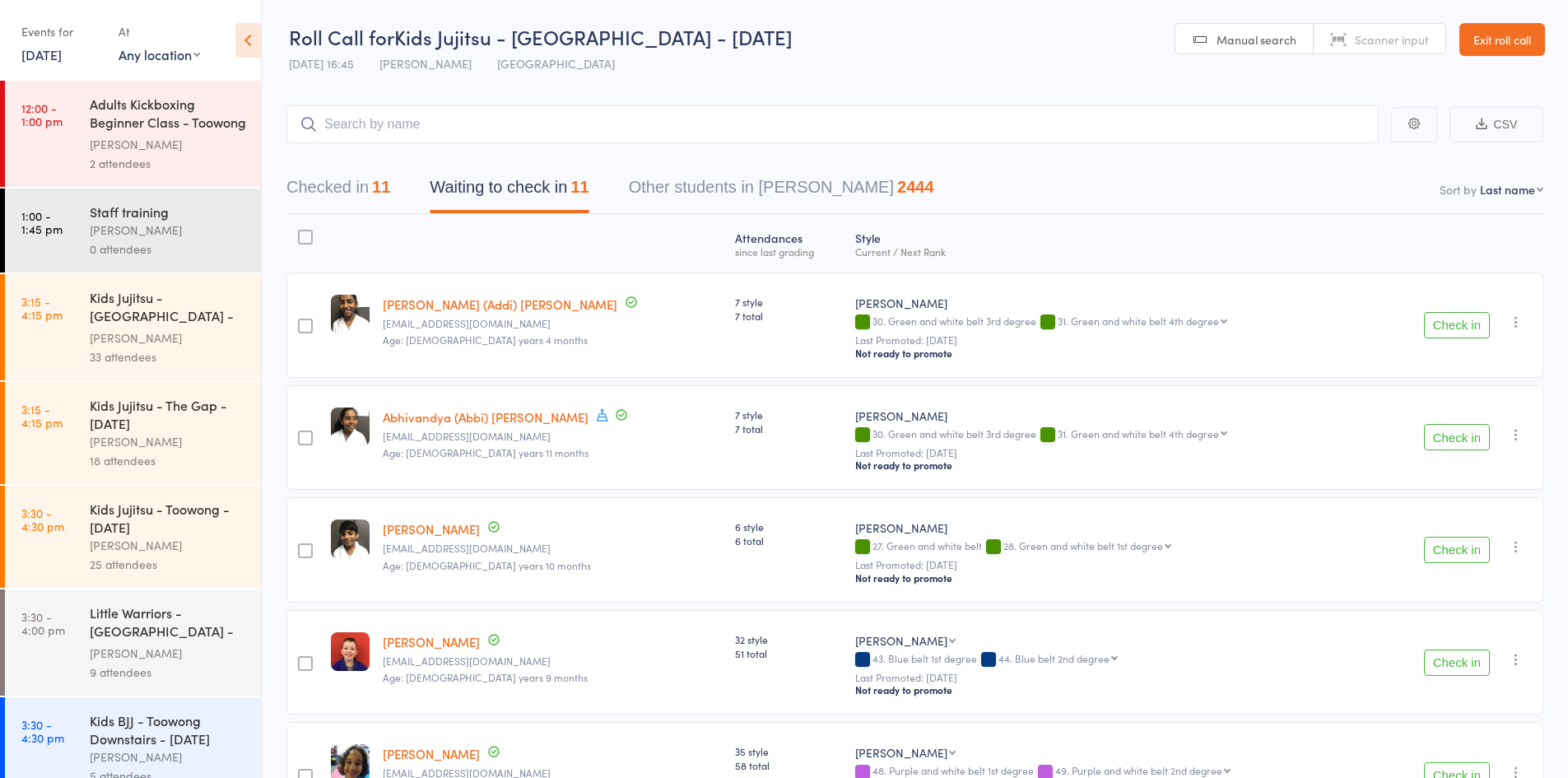
click at [352, 198] on button "Checked in 11" at bounding box center [338, 192] width 104 height 43
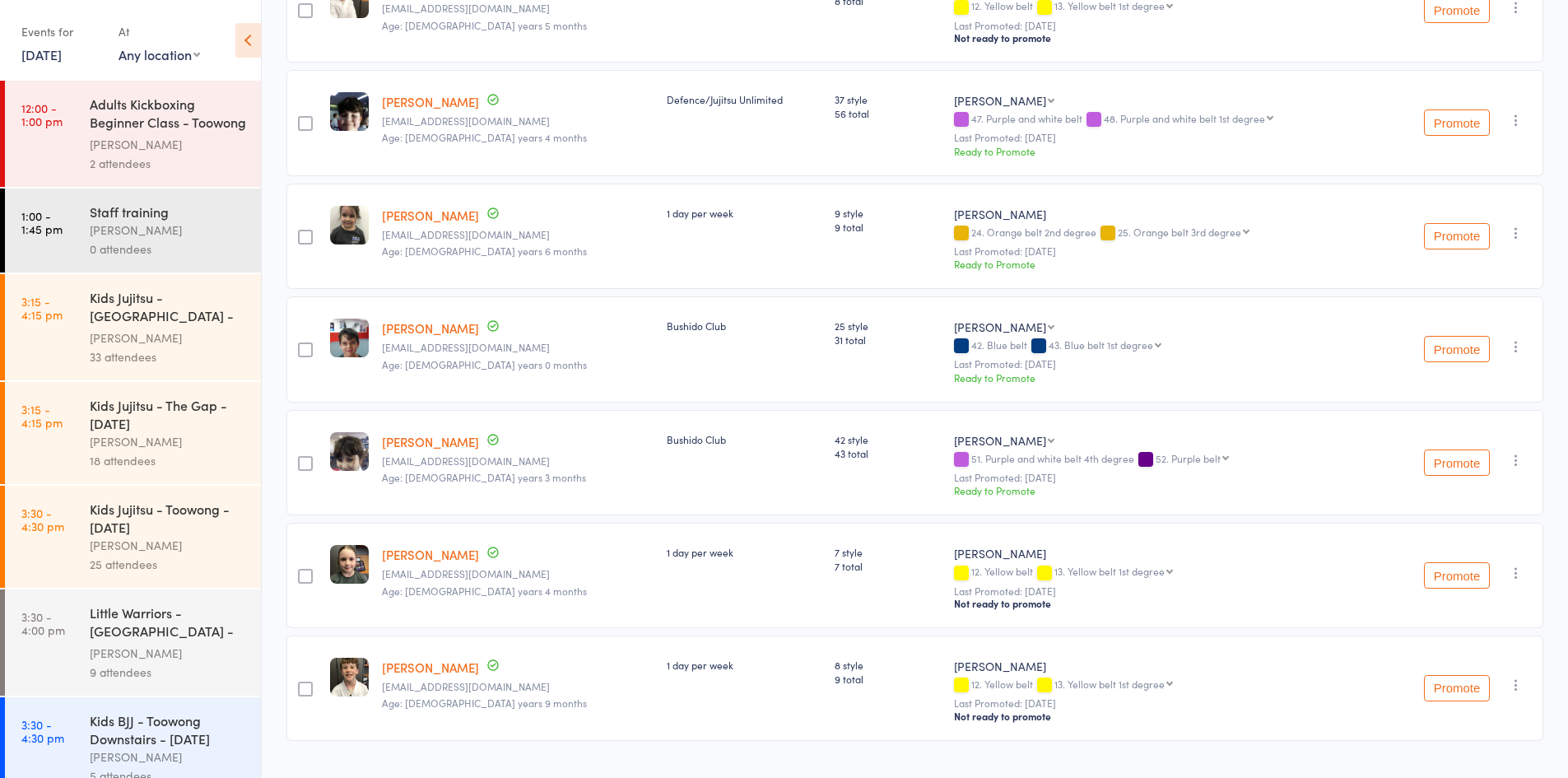
scroll to position [779, 0]
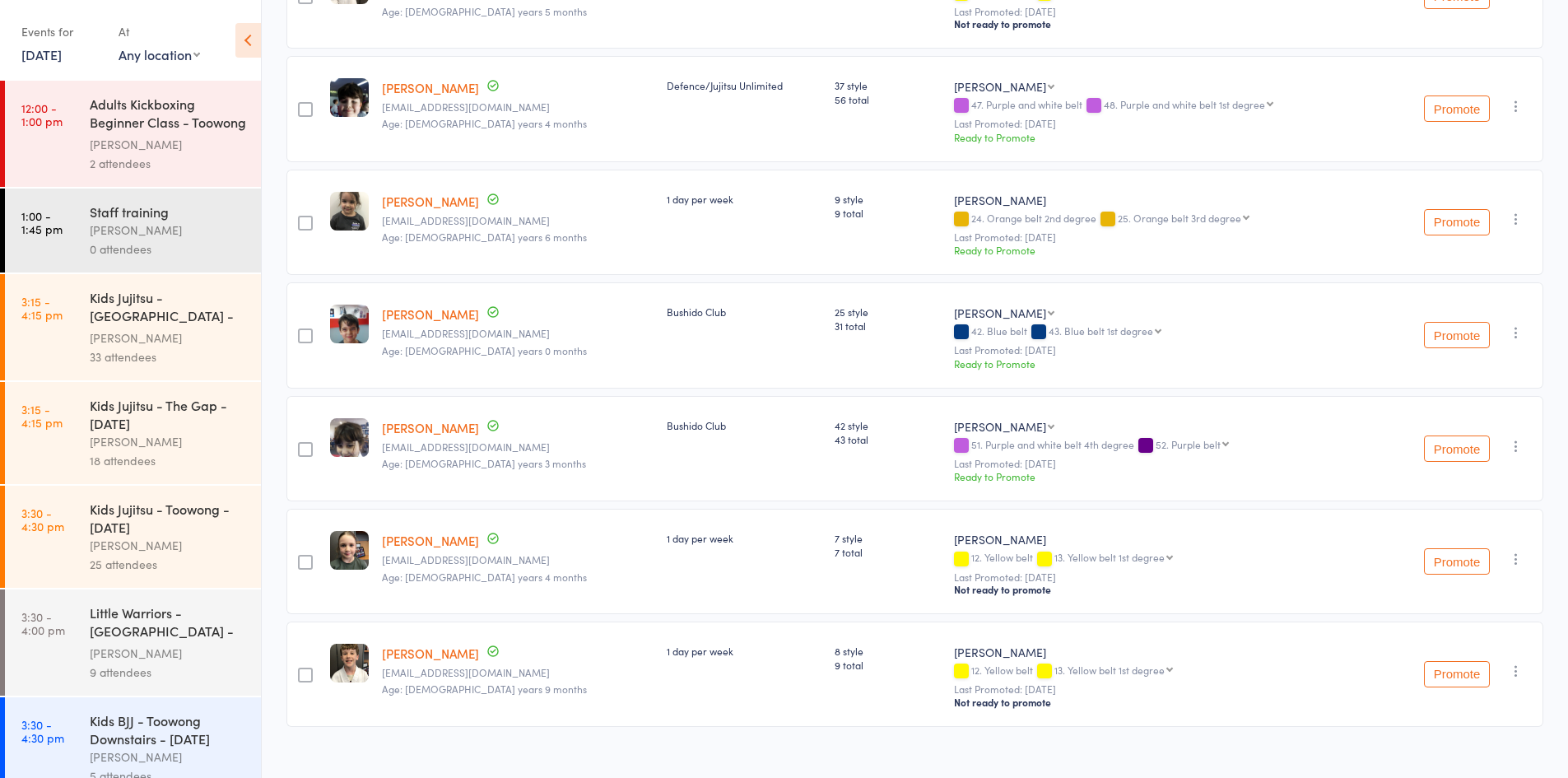
click at [1516, 551] on icon "button" at bounding box center [1516, 559] width 17 height 17
click at [1467, 735] on li "Mark absent" at bounding box center [1457, 745] width 136 height 23
click at [1518, 662] on icon "button" at bounding box center [1516, 670] width 17 height 17
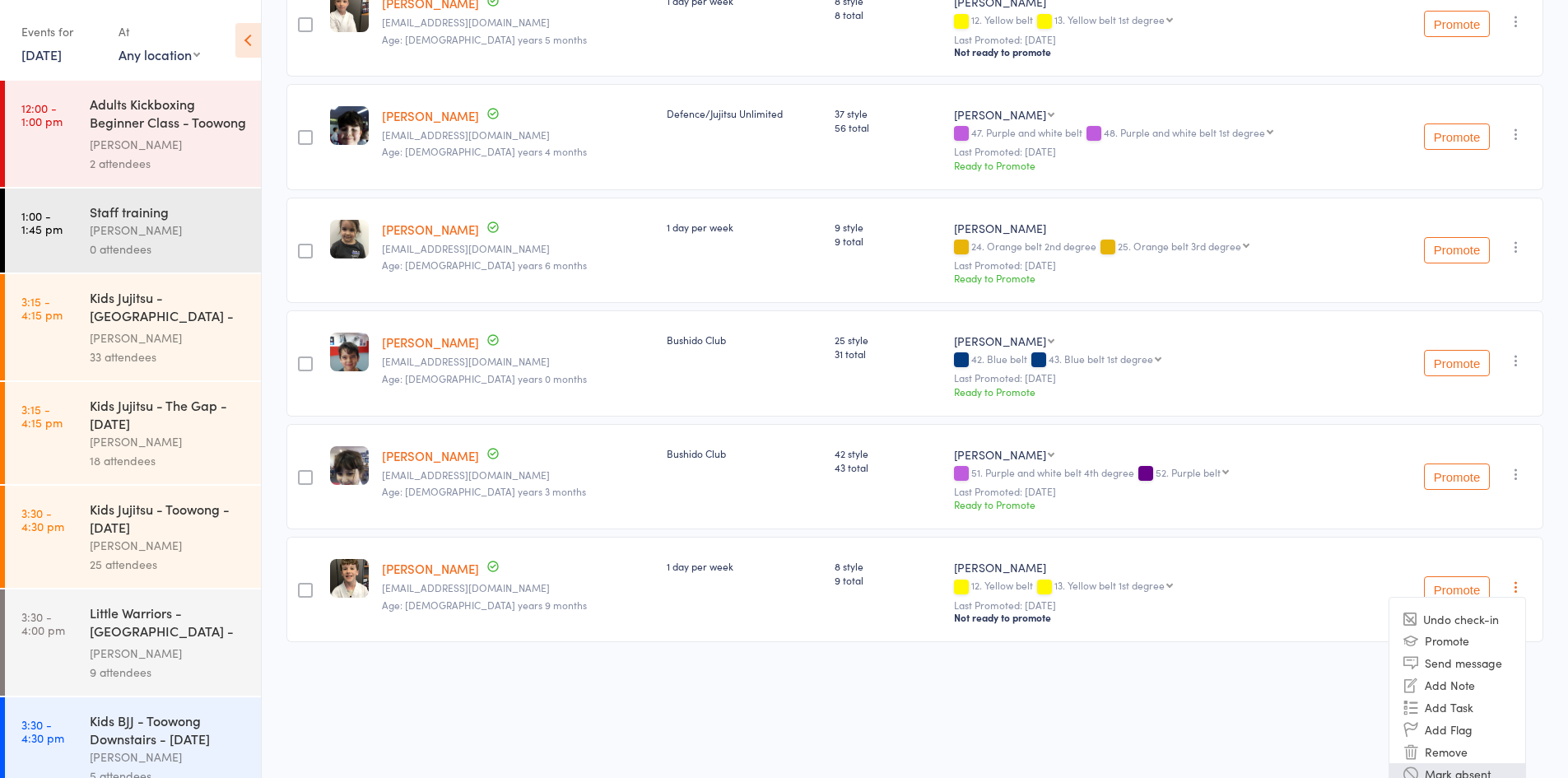
click at [1479, 763] on li "Mark absent" at bounding box center [1457, 774] width 136 height 23
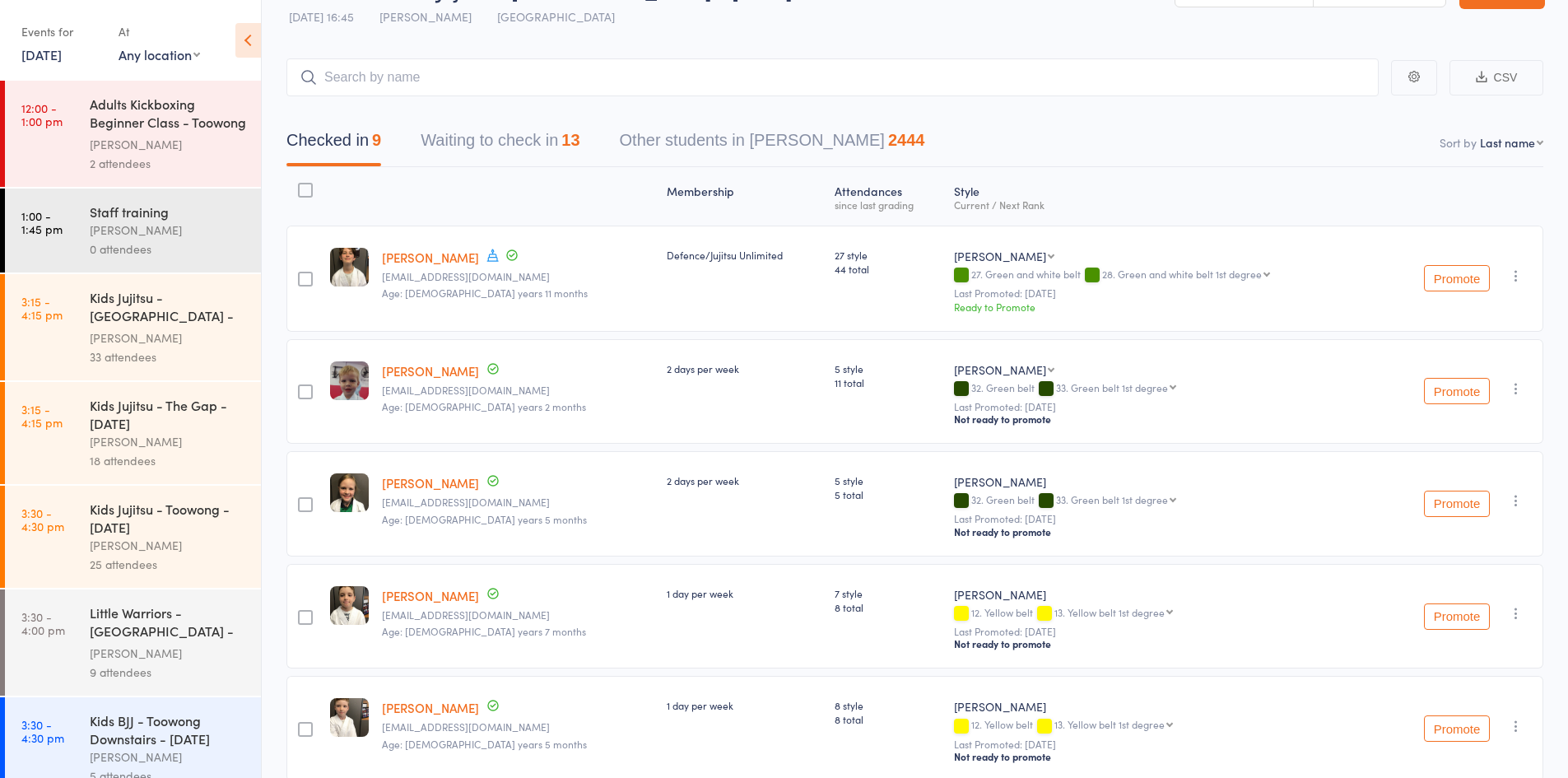
scroll to position [0, 0]
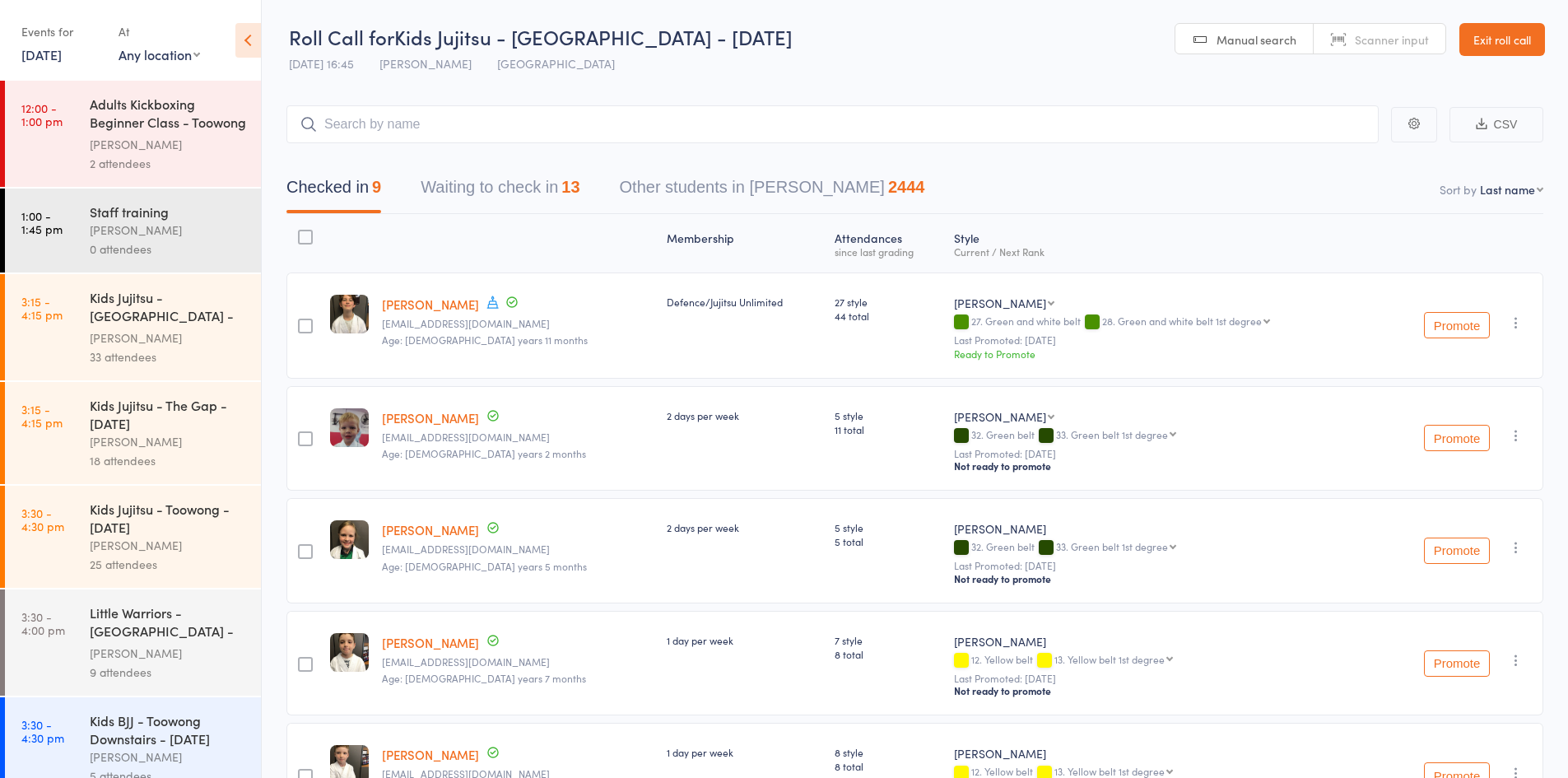
click at [541, 183] on button "Waiting to check in 13" at bounding box center [500, 192] width 159 height 43
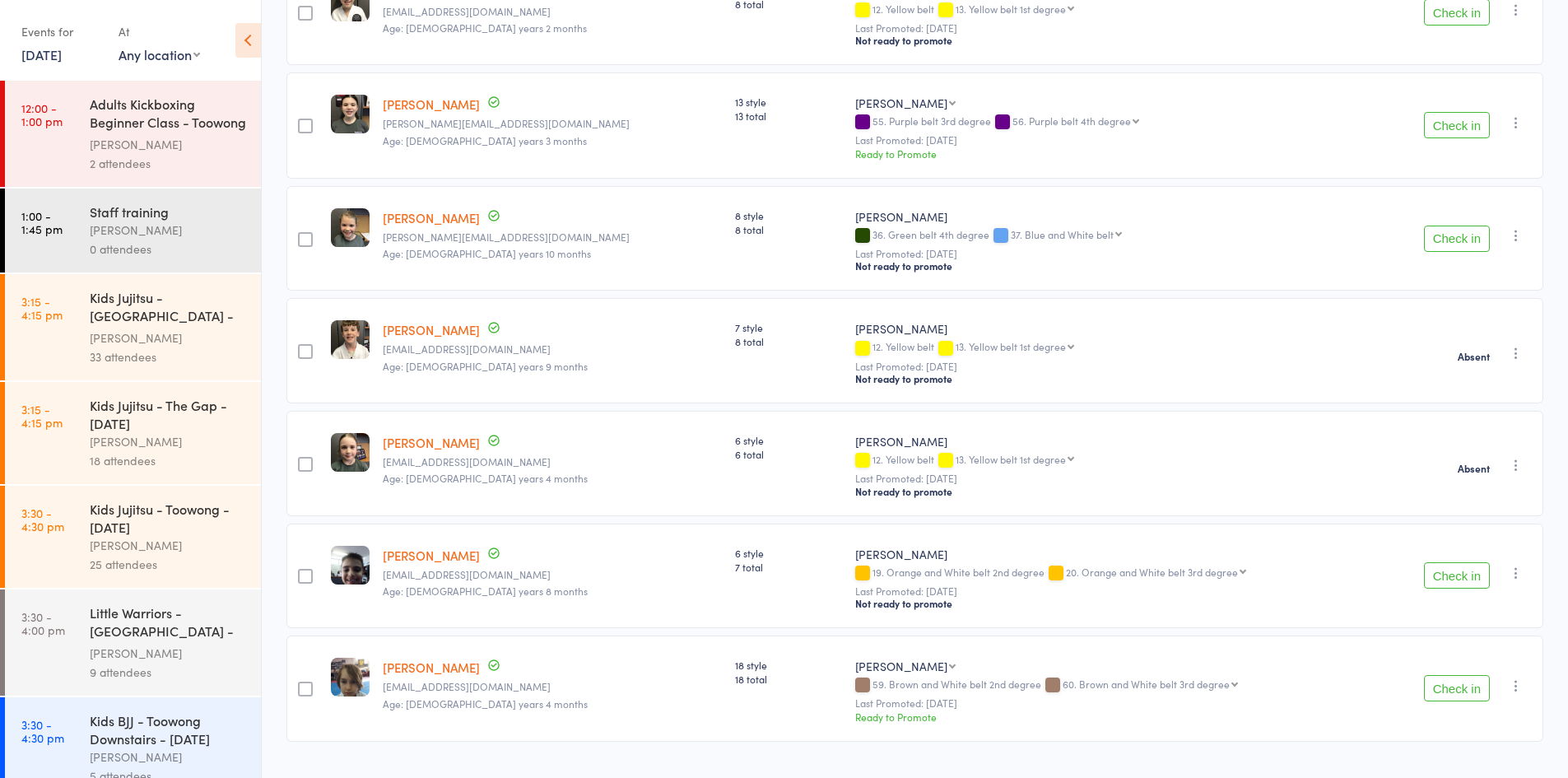
scroll to position [1001, 0]
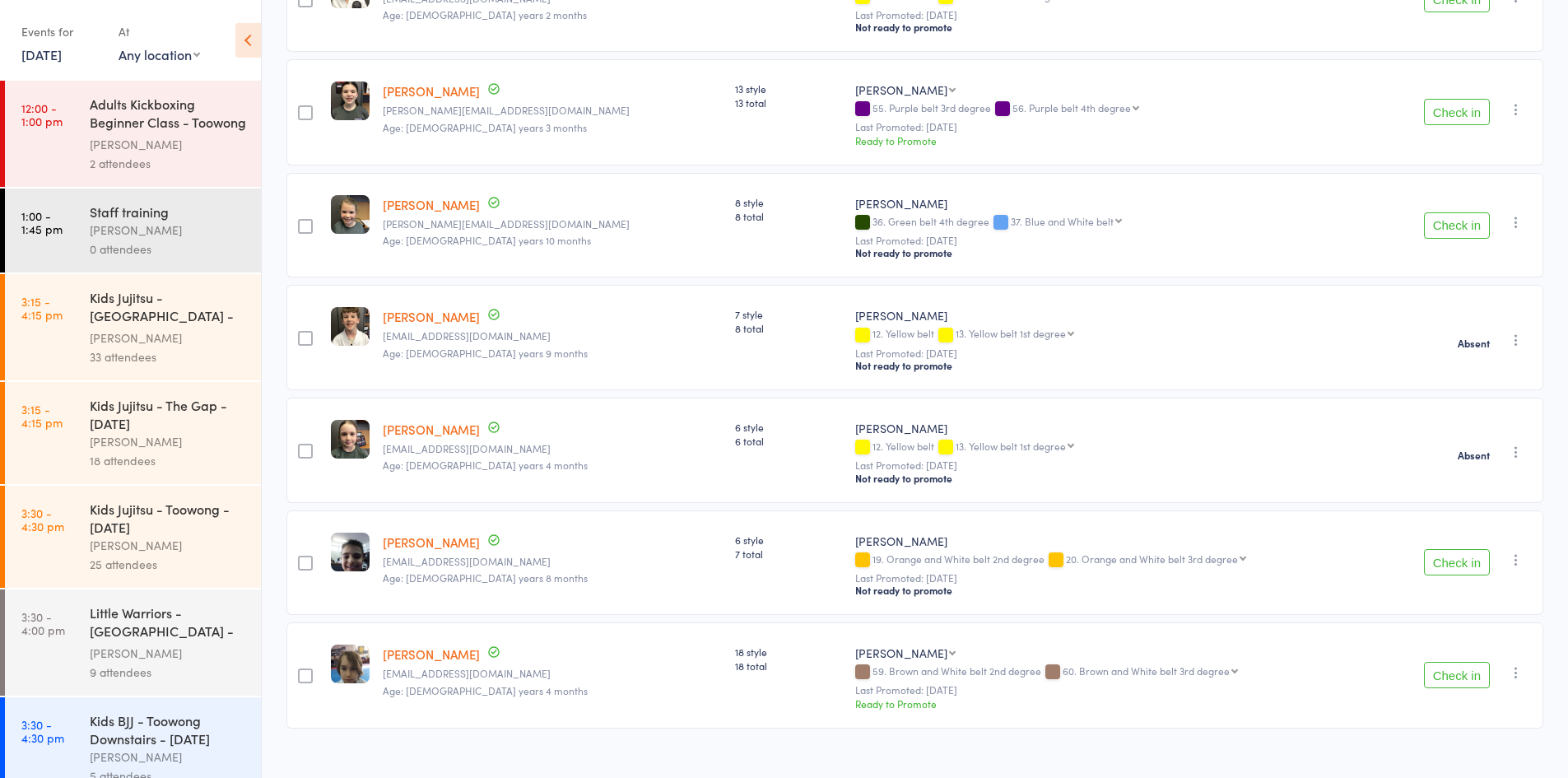
click at [1513, 332] on icon "button" at bounding box center [1516, 340] width 17 height 17
click at [1466, 362] on li "Check in" at bounding box center [1457, 372] width 136 height 21
click at [1512, 443] on icon "button" at bounding box center [1516, 451] width 17 height 17
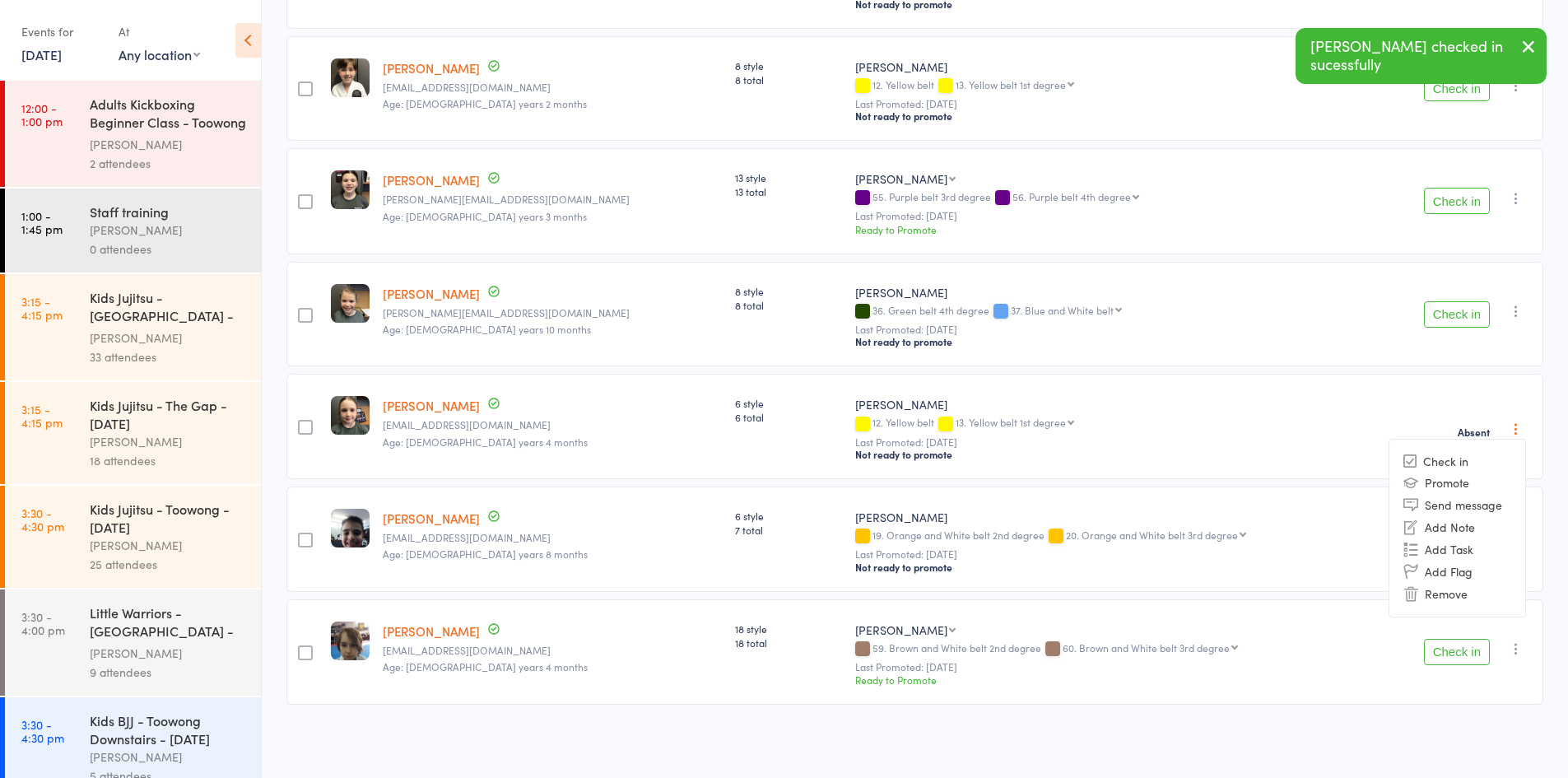
scroll to position [890, 0]
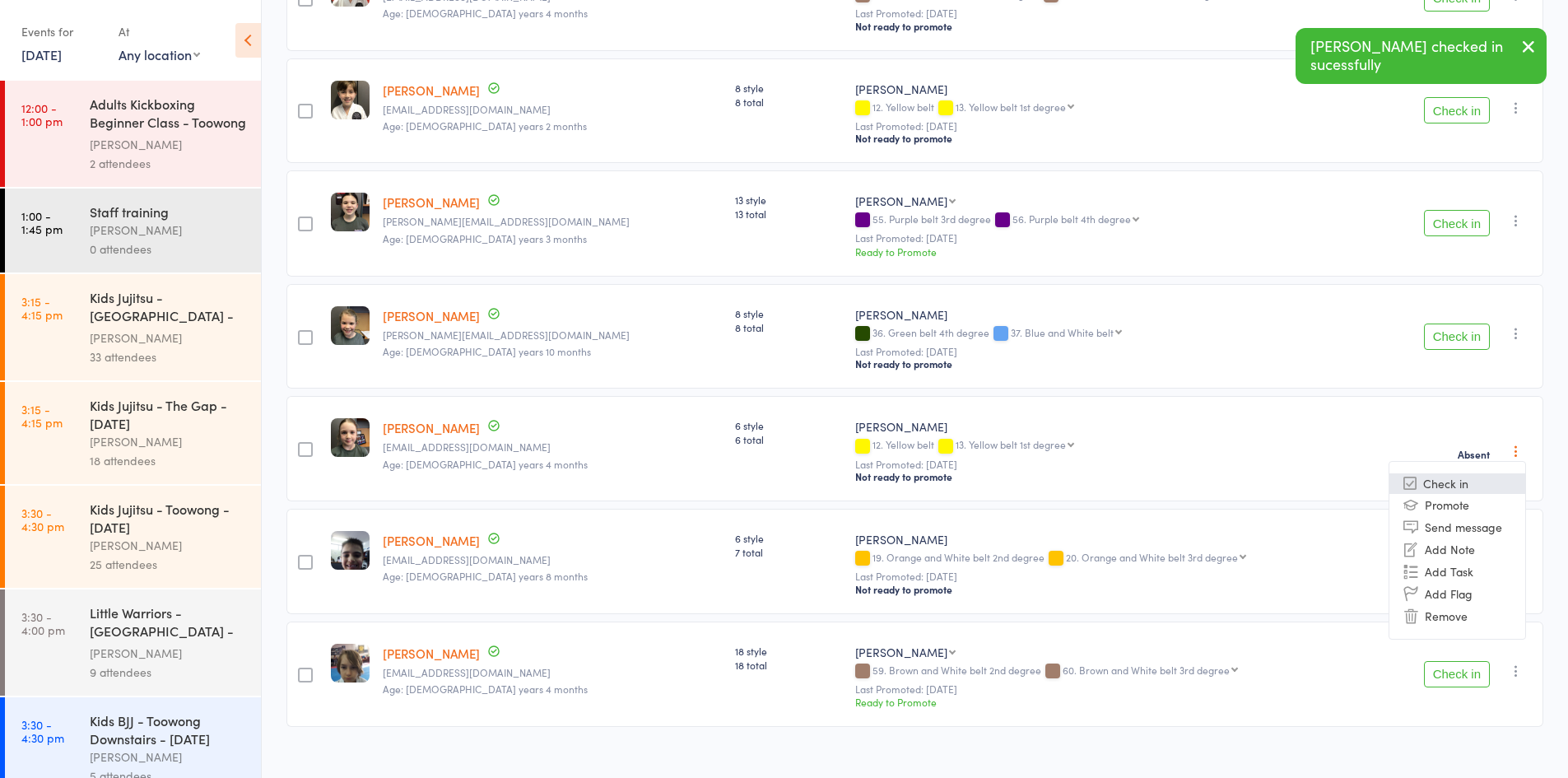
click at [1477, 473] on li "Check in" at bounding box center [1457, 483] width 136 height 21
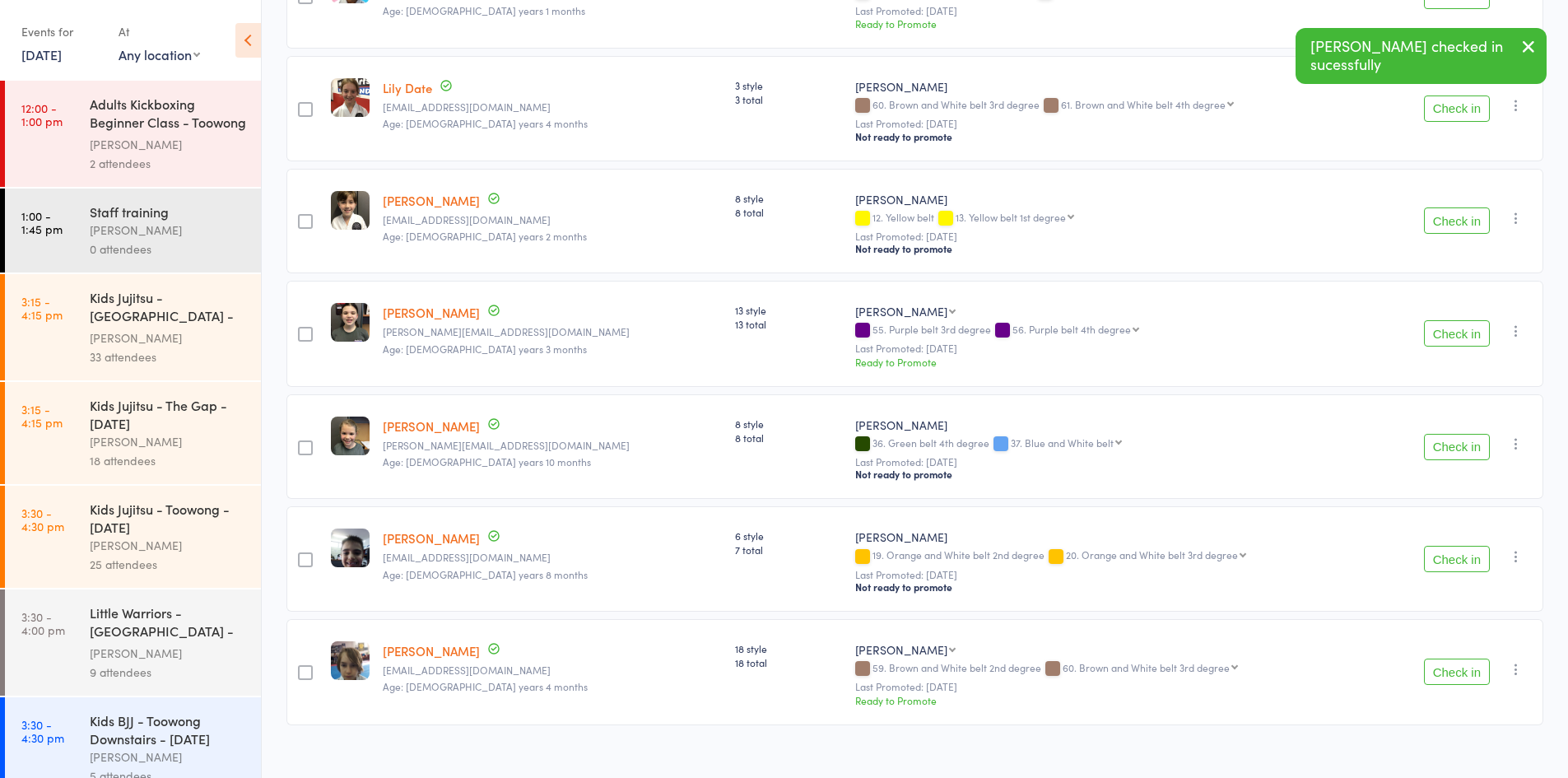
click at [1444, 659] on button "Check in" at bounding box center [1456, 671] width 66 height 27
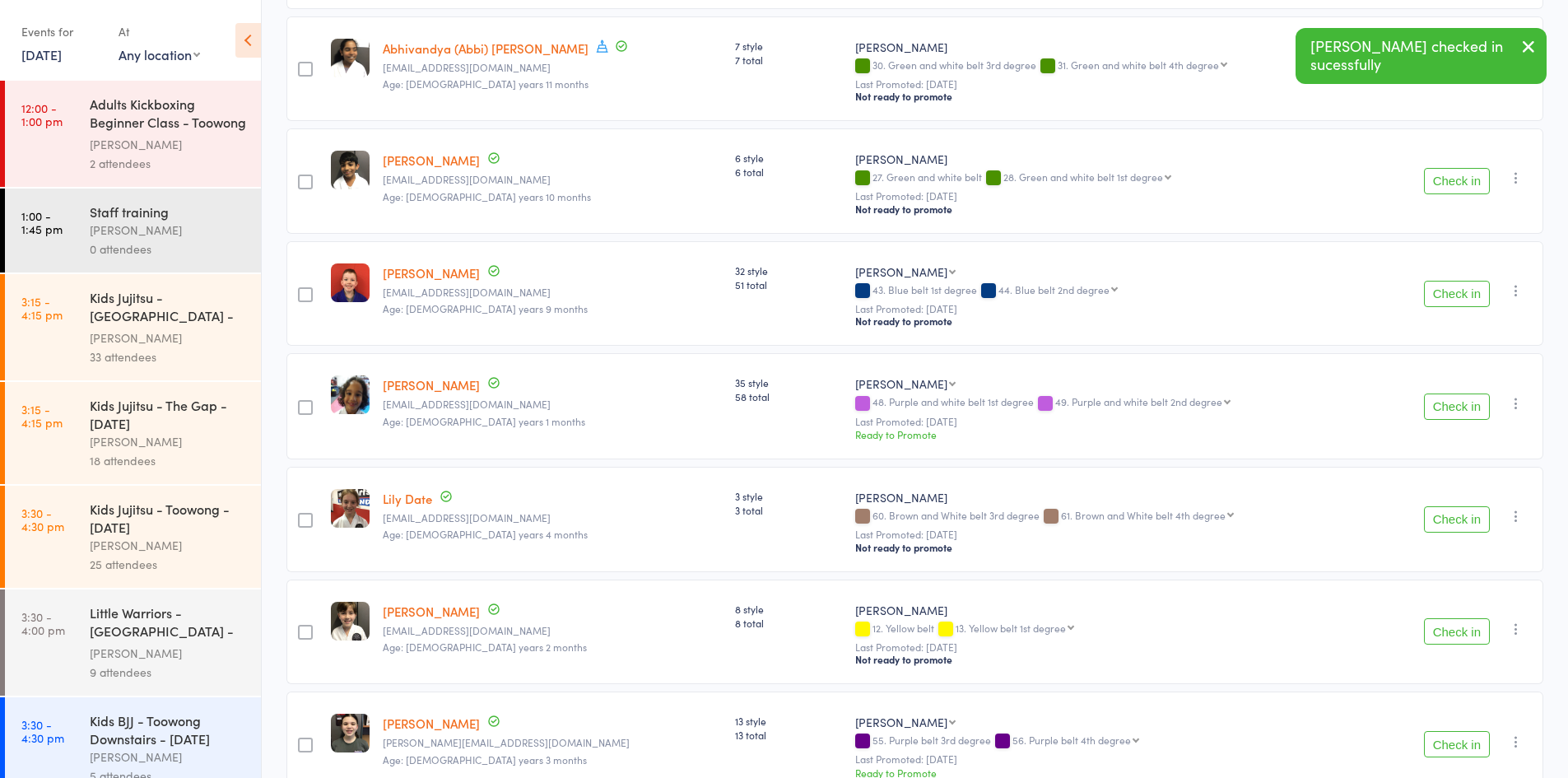
scroll to position [0, 0]
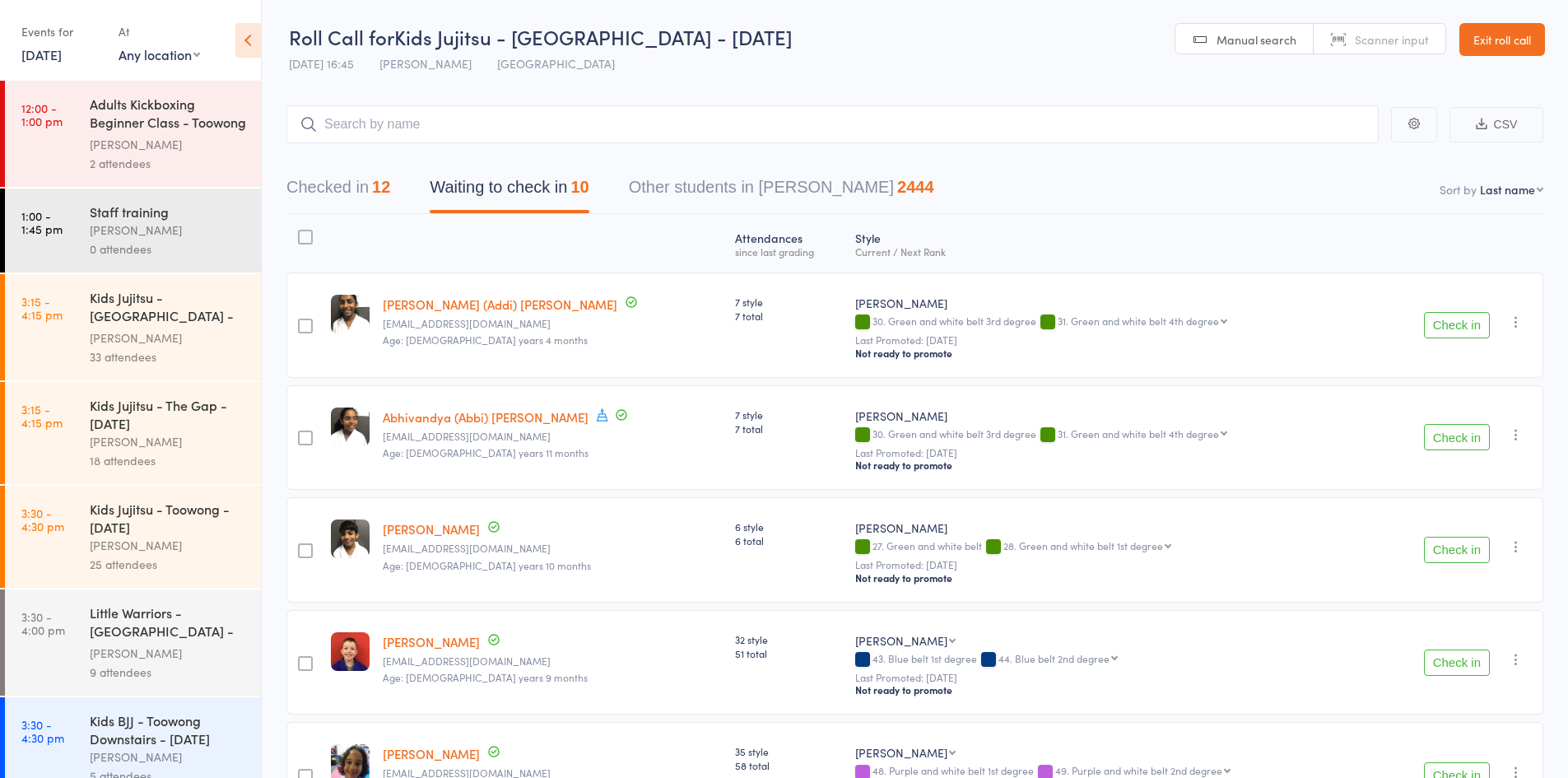
click at [350, 194] on button "Checked in 12" at bounding box center [338, 192] width 104 height 43
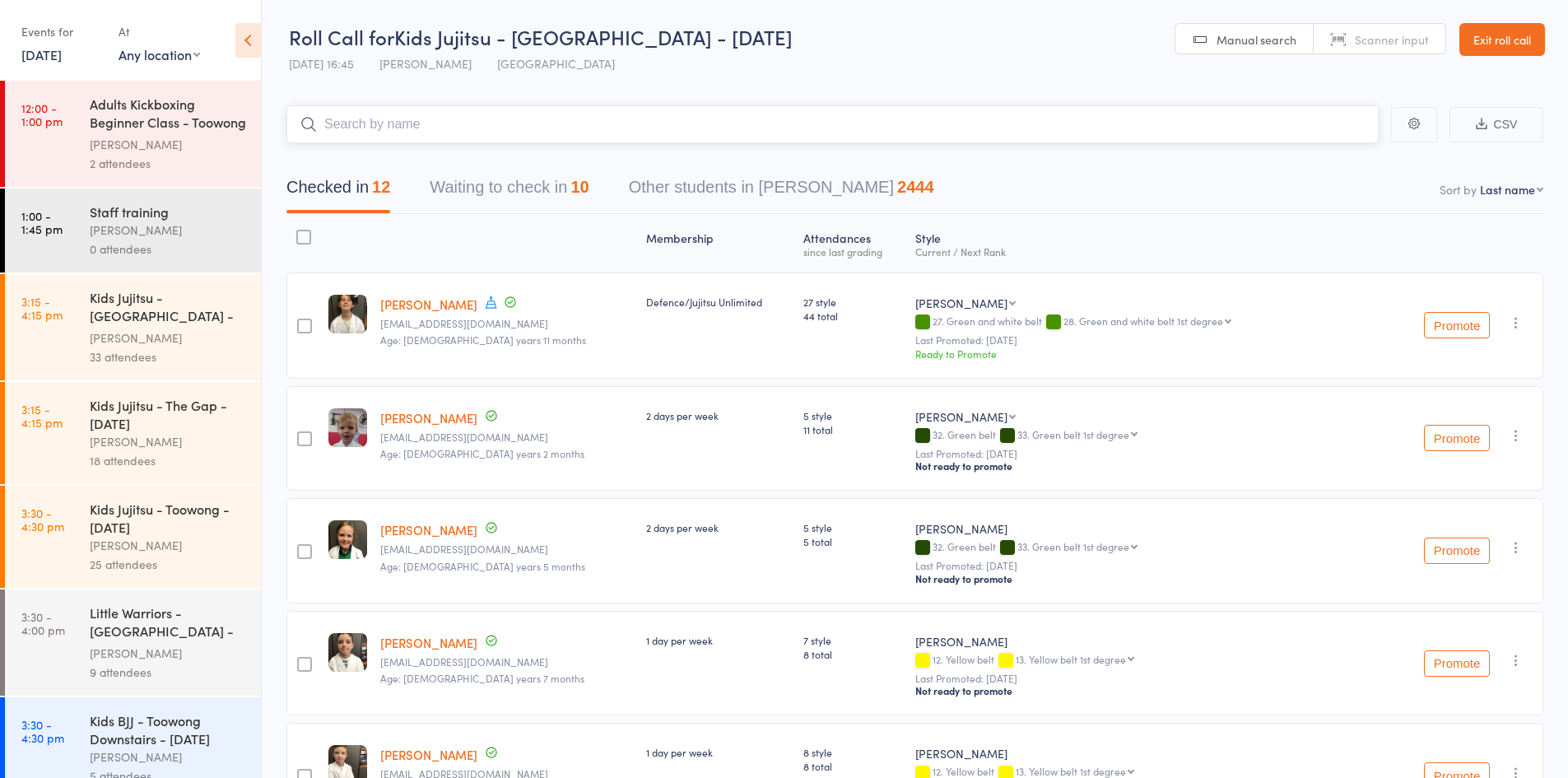
click at [406, 118] on input "search" at bounding box center [832, 124] width 1092 height 38
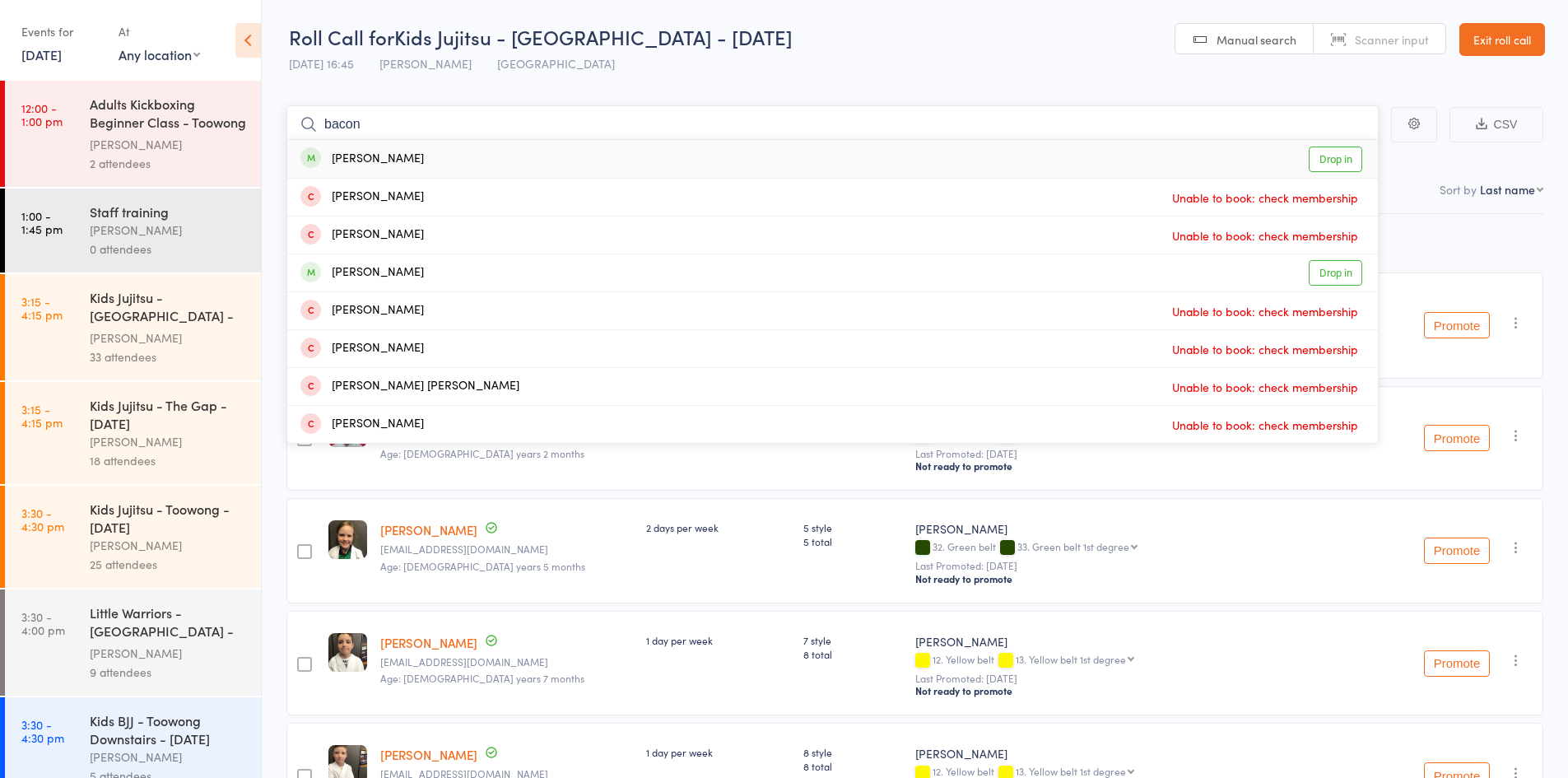
type input "bacon"
click at [1342, 166] on link "Drop in" at bounding box center [1335, 159] width 53 height 26
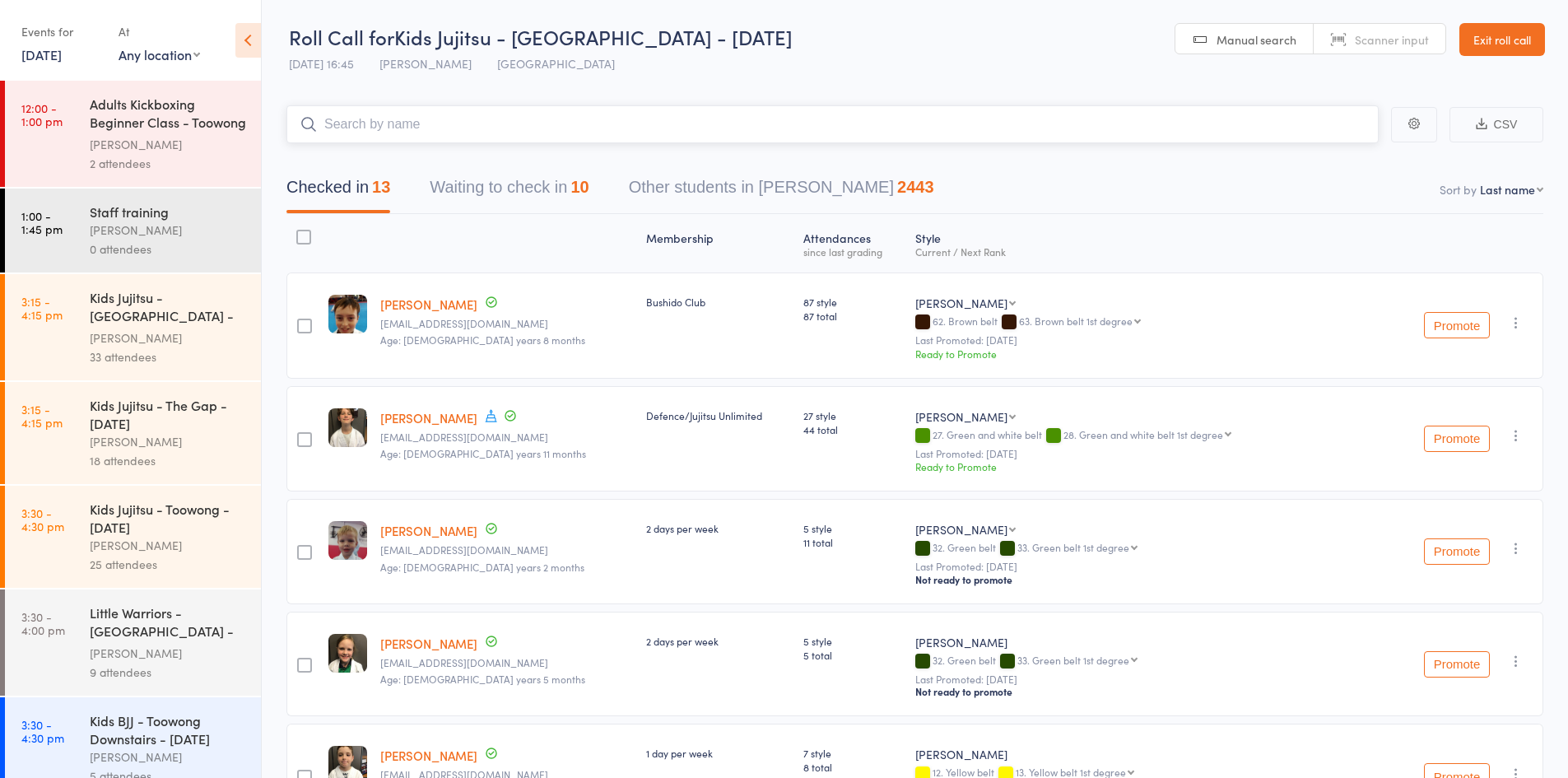
click at [530, 195] on button "Waiting to check in 10" at bounding box center [509, 192] width 159 height 43
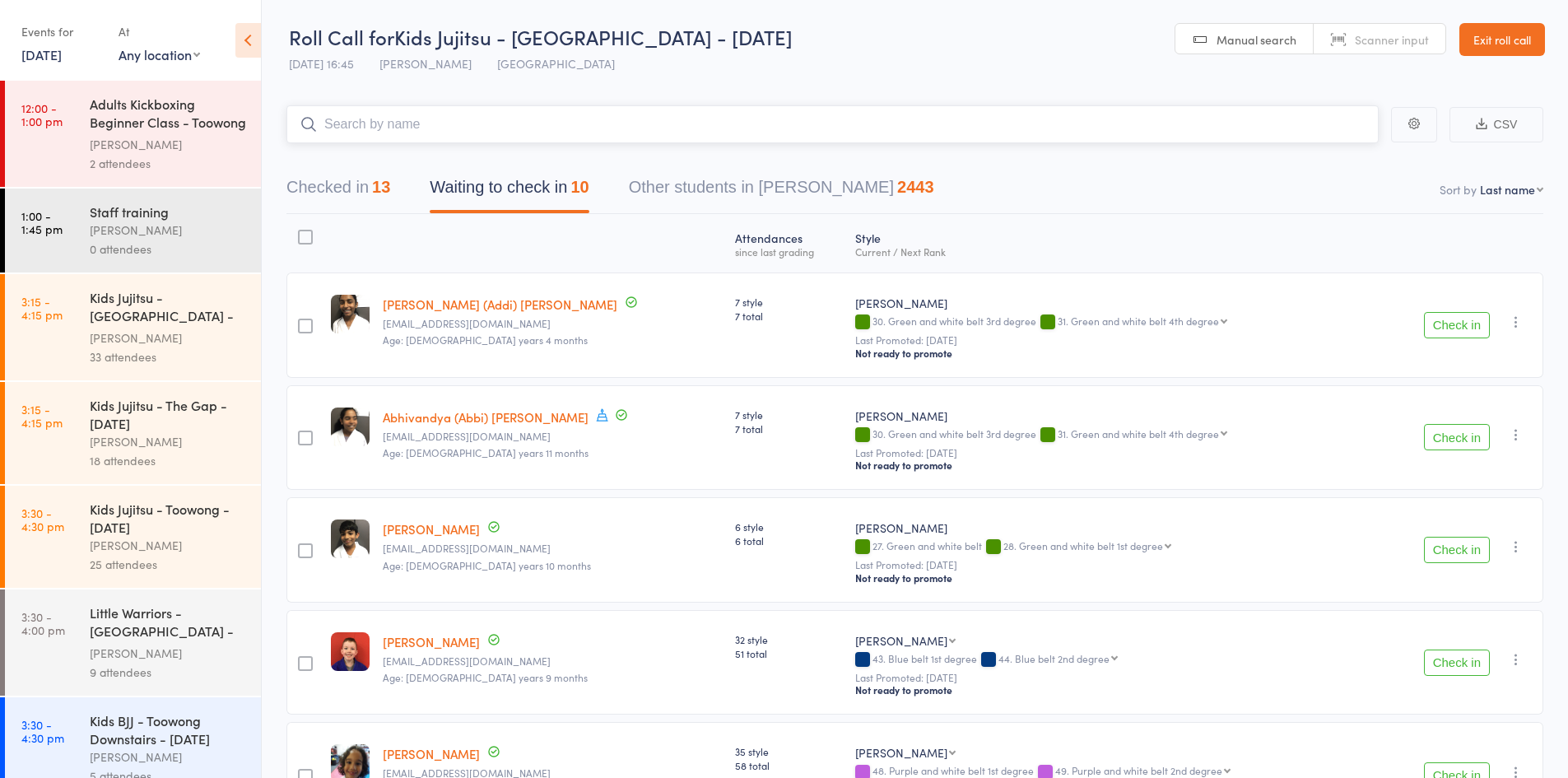
scroll to position [82, 0]
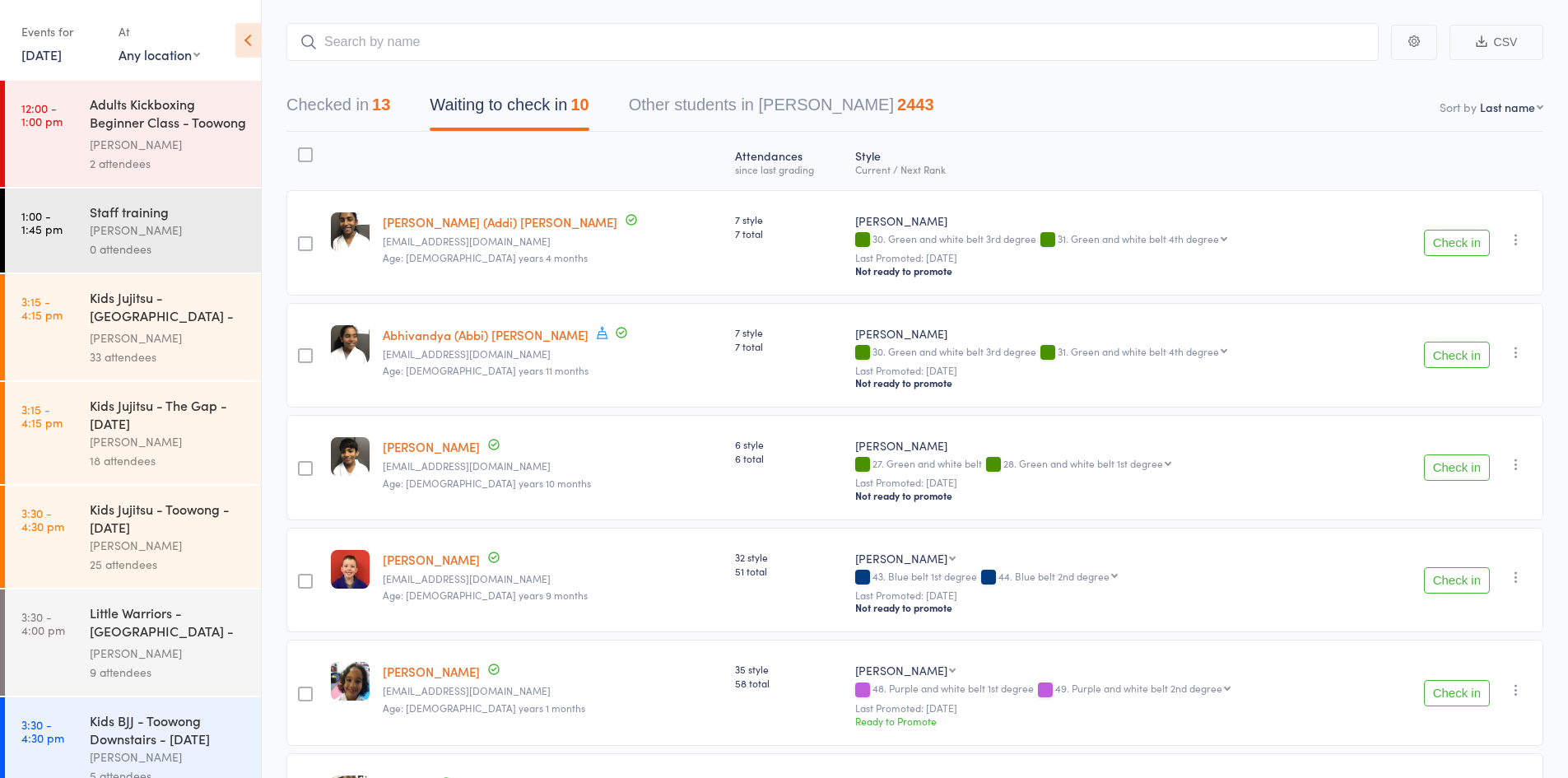
click at [1511, 243] on icon "button" at bounding box center [1516, 239] width 17 height 17
click at [1466, 428] on li "Mark absent" at bounding box center [1457, 427] width 136 height 23
click at [1515, 353] on icon "button" at bounding box center [1516, 351] width 17 height 17
click at [1466, 540] on li "Mark absent" at bounding box center [1457, 539] width 136 height 23
click at [1516, 464] on icon "button" at bounding box center [1516, 464] width 17 height 17
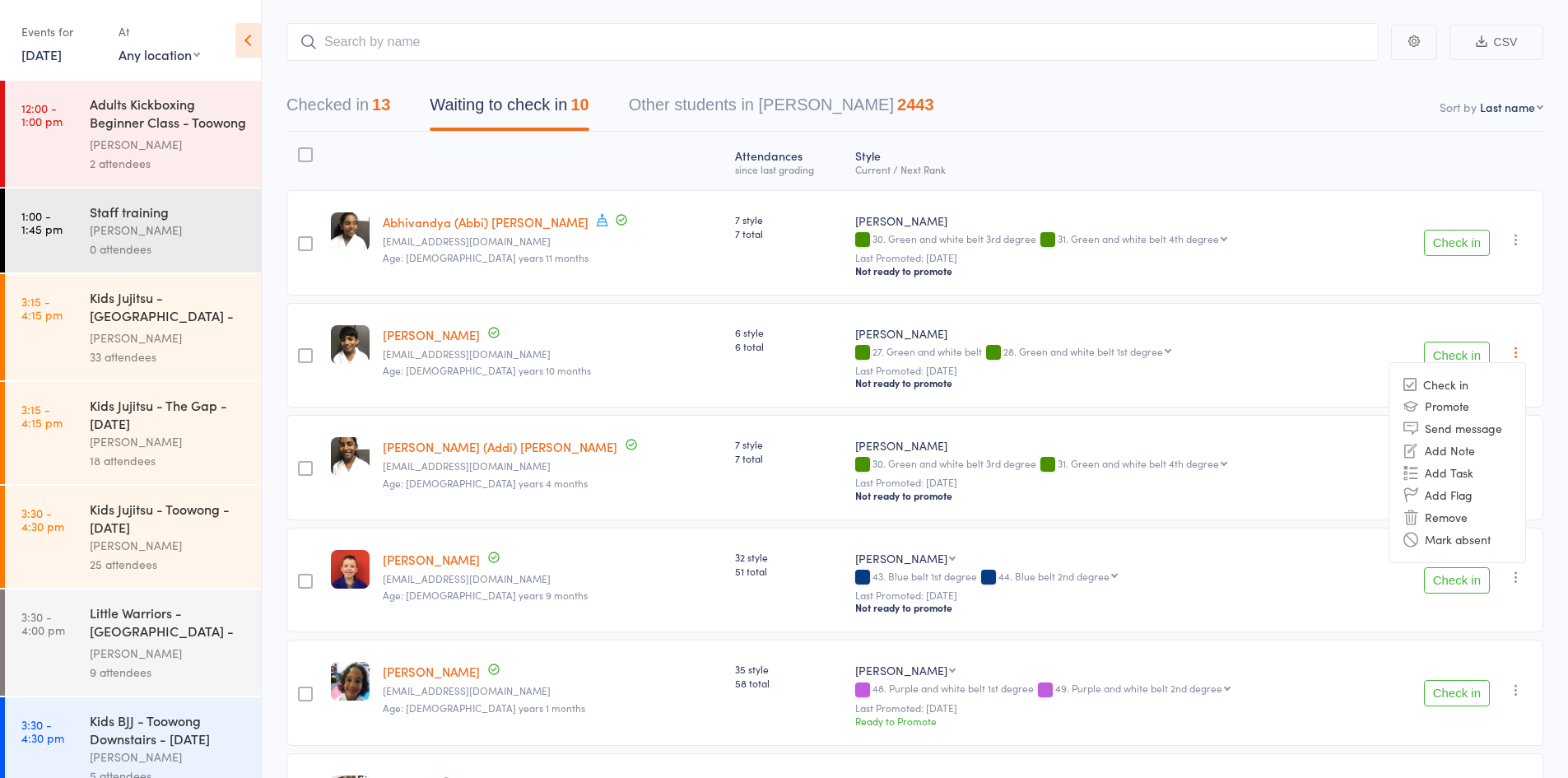
click at [1473, 647] on div "Check in Check in Promote Send message Add Note Add Task Add Flag Remove Mark a…" at bounding box center [1460, 693] width 166 height 107
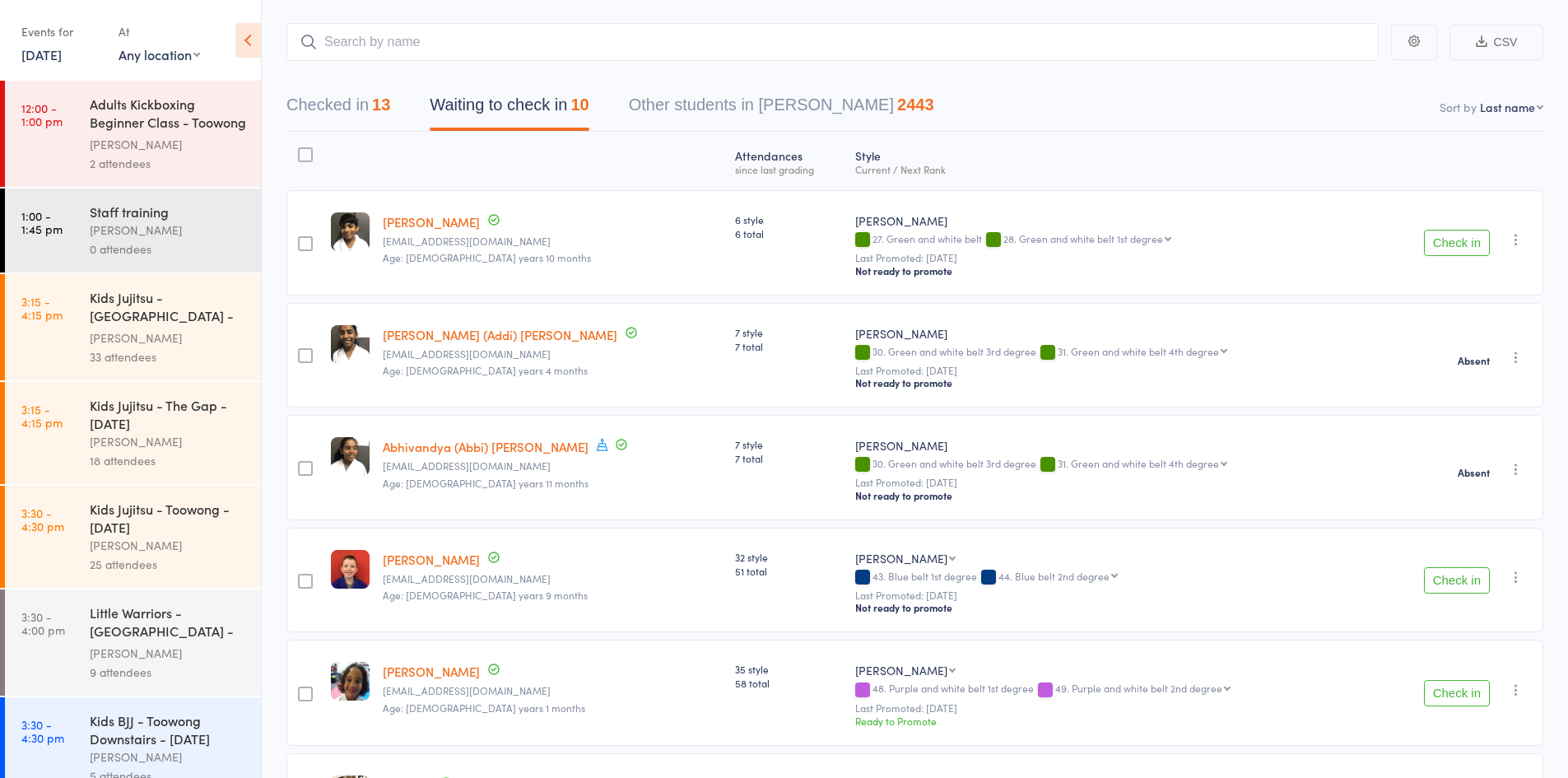
click at [1514, 244] on icon "button" at bounding box center [1516, 239] width 17 height 17
click at [1477, 428] on li "Mark absent" at bounding box center [1457, 427] width 136 height 23
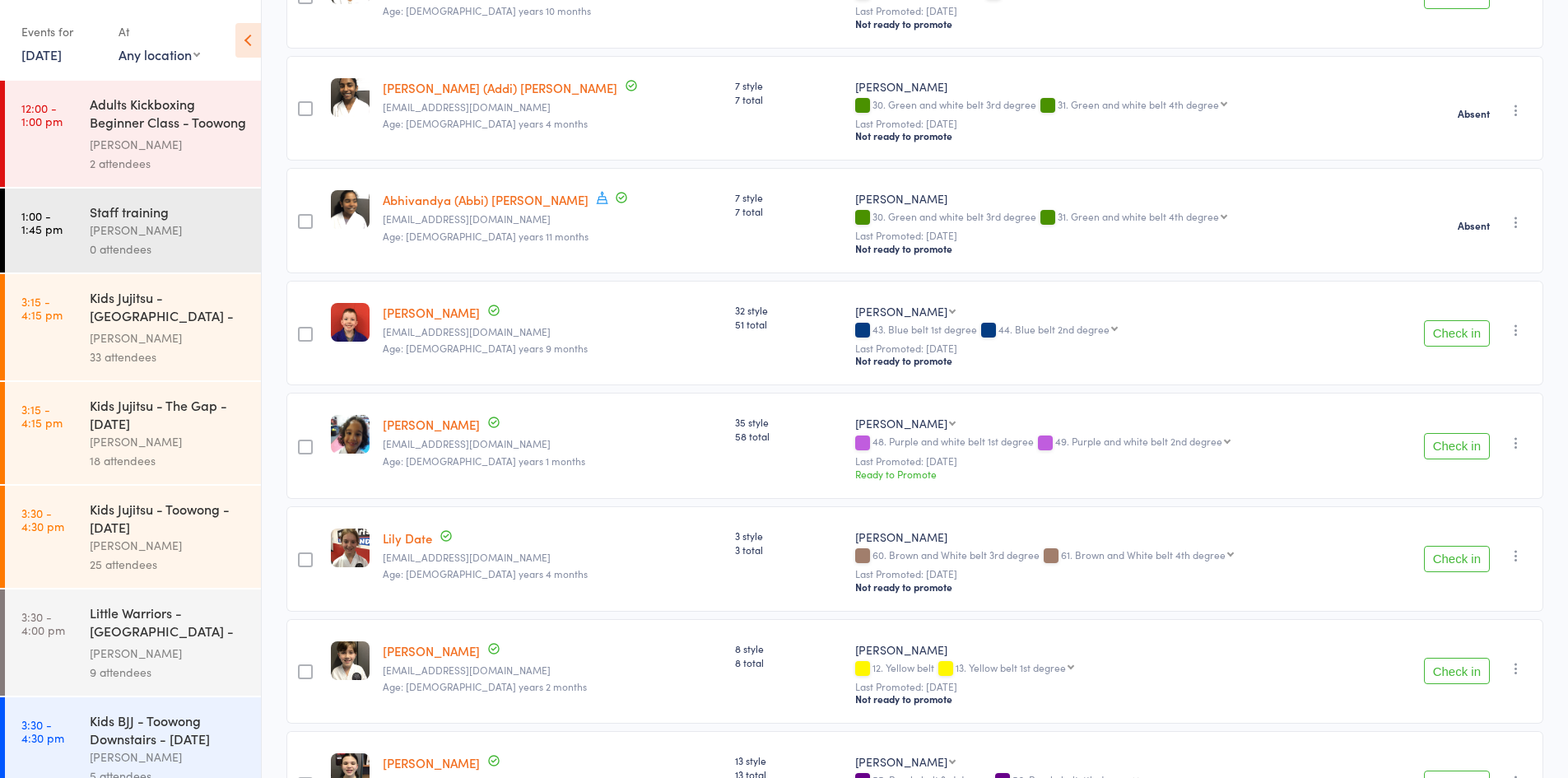
scroll to position [551, 0]
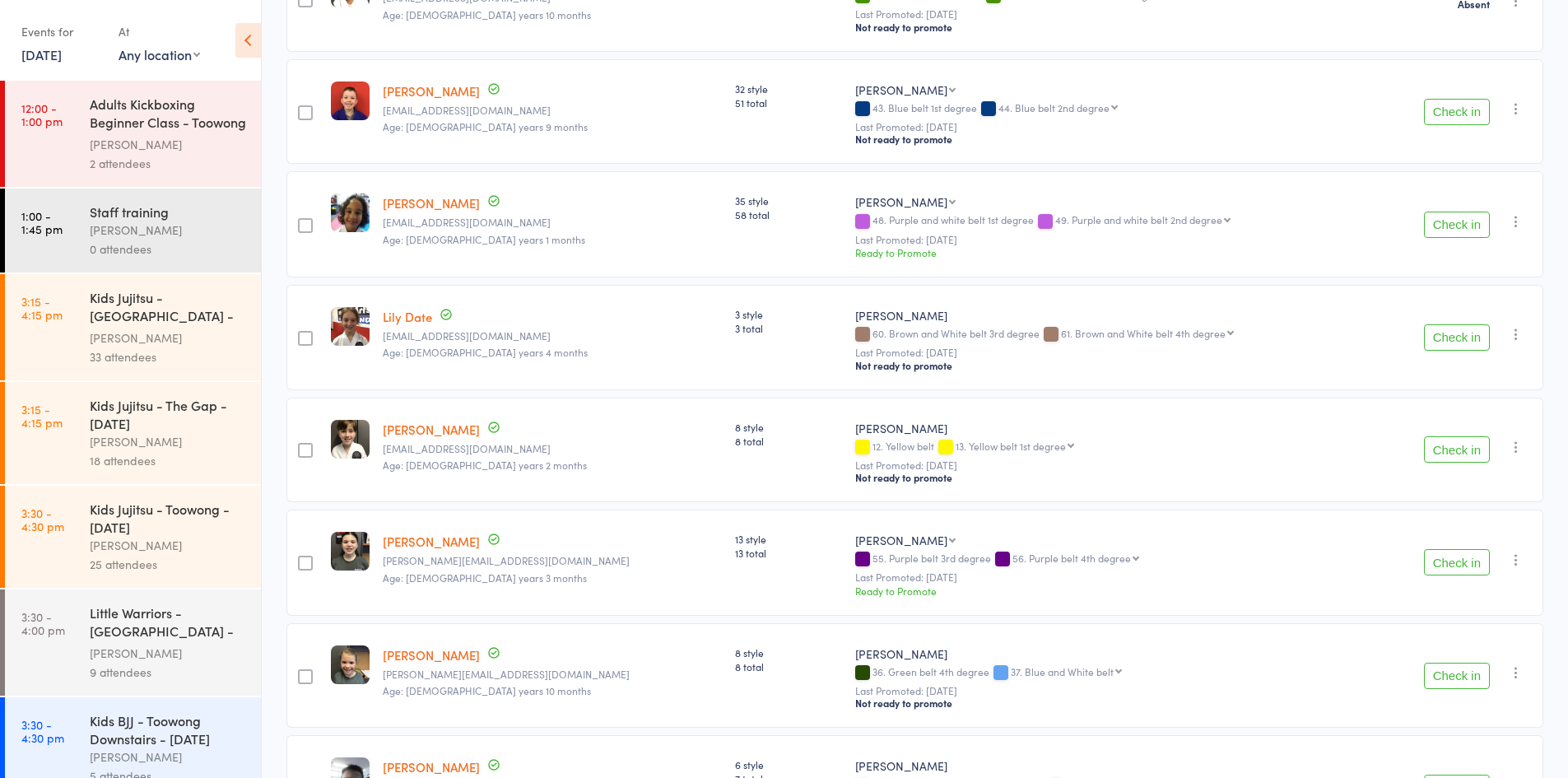
click at [1511, 328] on icon "button" at bounding box center [1516, 334] width 17 height 17
click at [1475, 510] on li "Mark absent" at bounding box center [1457, 521] width 136 height 23
click at [1515, 111] on icon "button" at bounding box center [1516, 109] width 17 height 17
click at [1464, 294] on li "Mark absent" at bounding box center [1457, 295] width 136 height 23
click at [1514, 220] on icon "button" at bounding box center [1516, 221] width 17 height 17
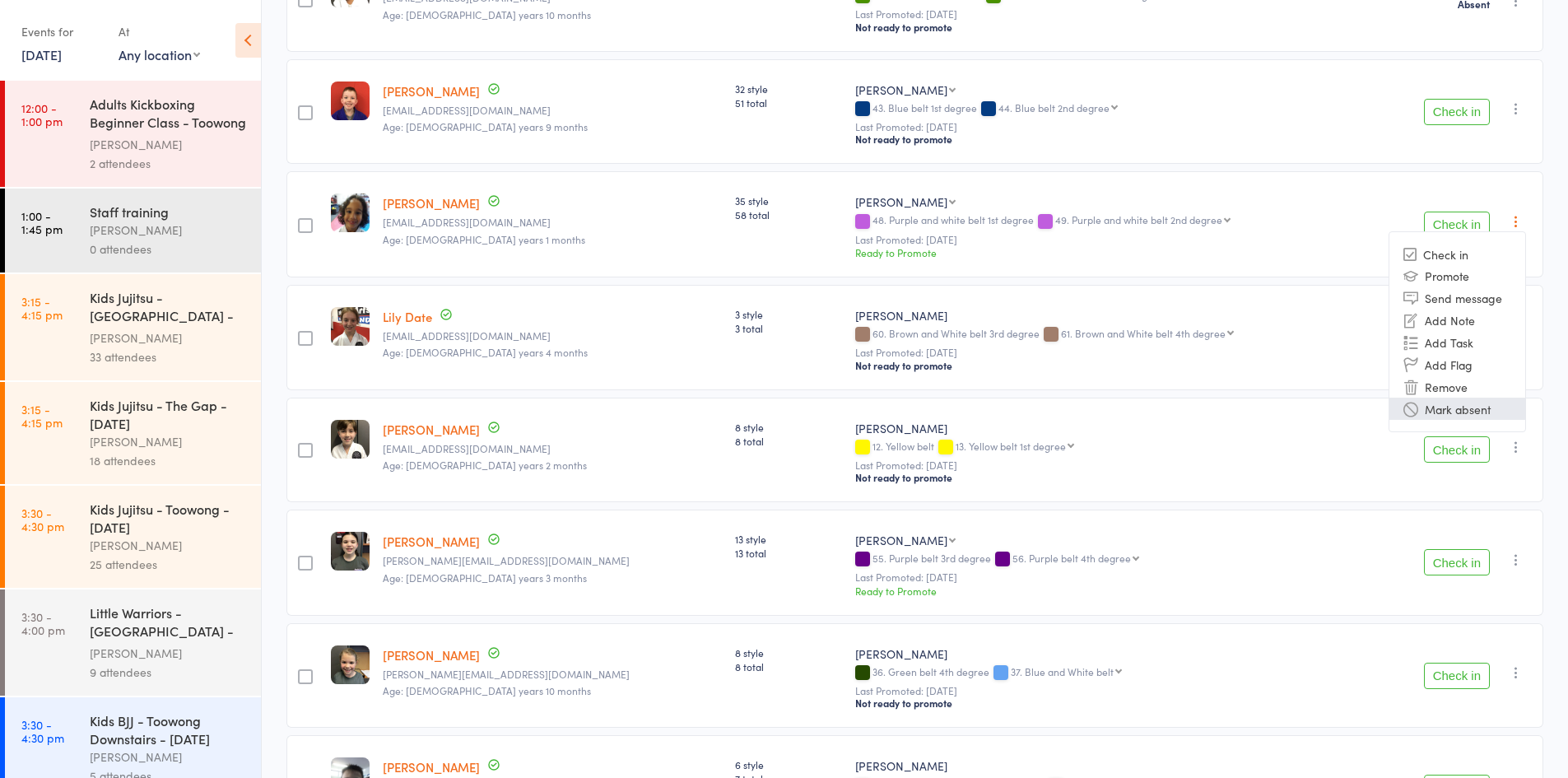
click at [1473, 403] on li "Mark absent" at bounding box center [1457, 409] width 136 height 23
click at [1516, 441] on icon "button" at bounding box center [1516, 446] width 17 height 17
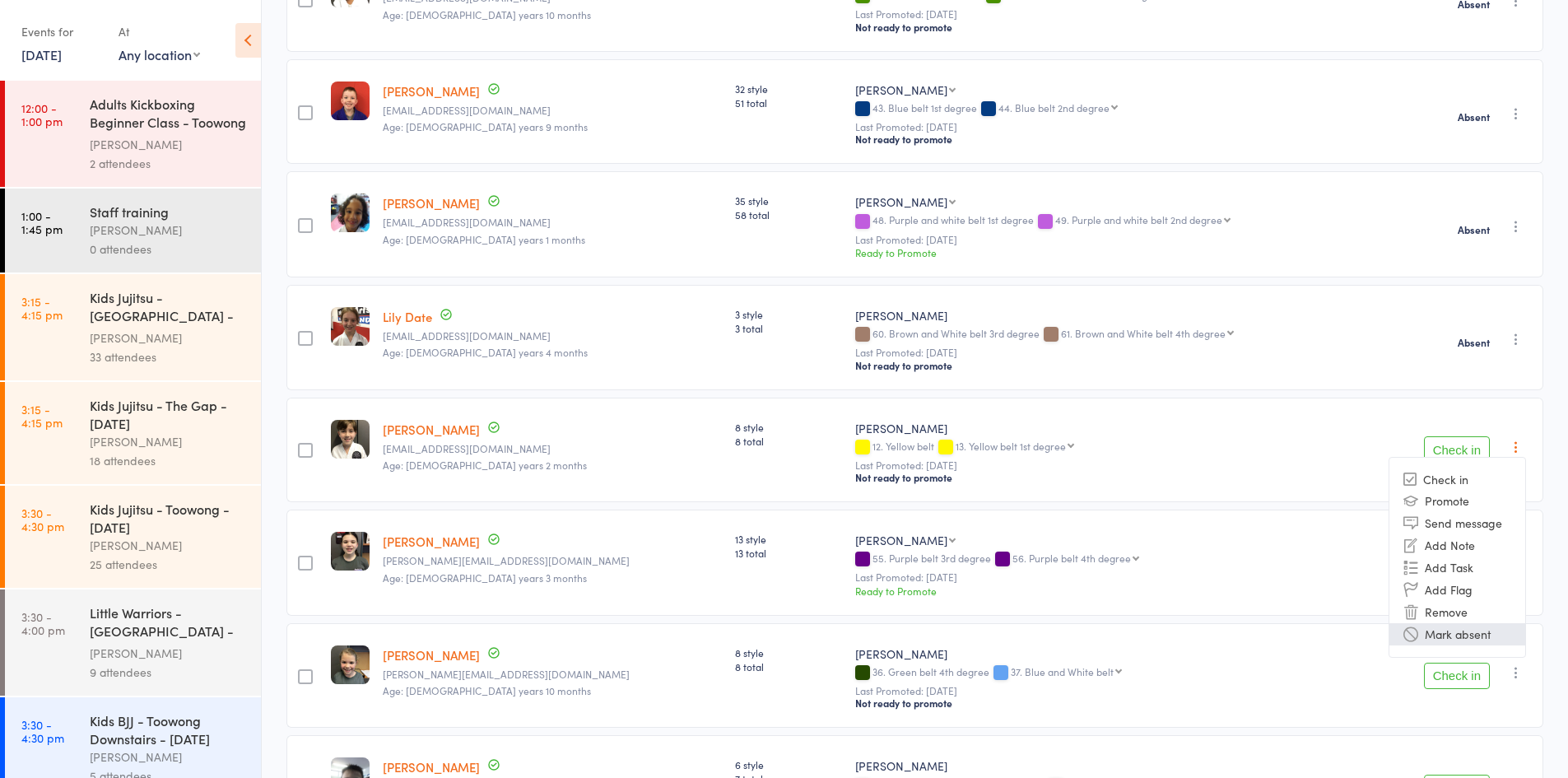
click at [1456, 623] on li "Mark absent" at bounding box center [1457, 634] width 136 height 23
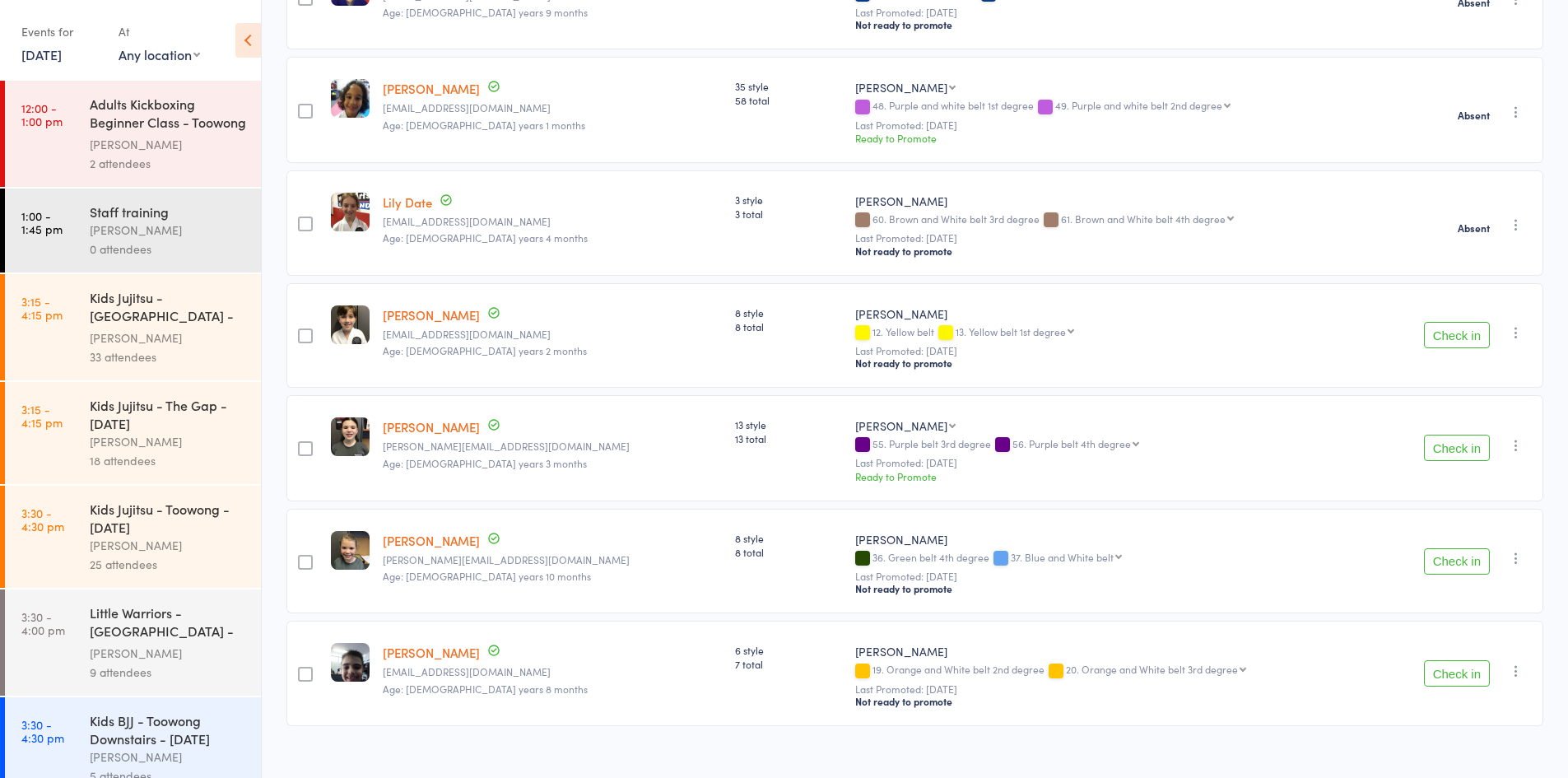
scroll to position [668, 0]
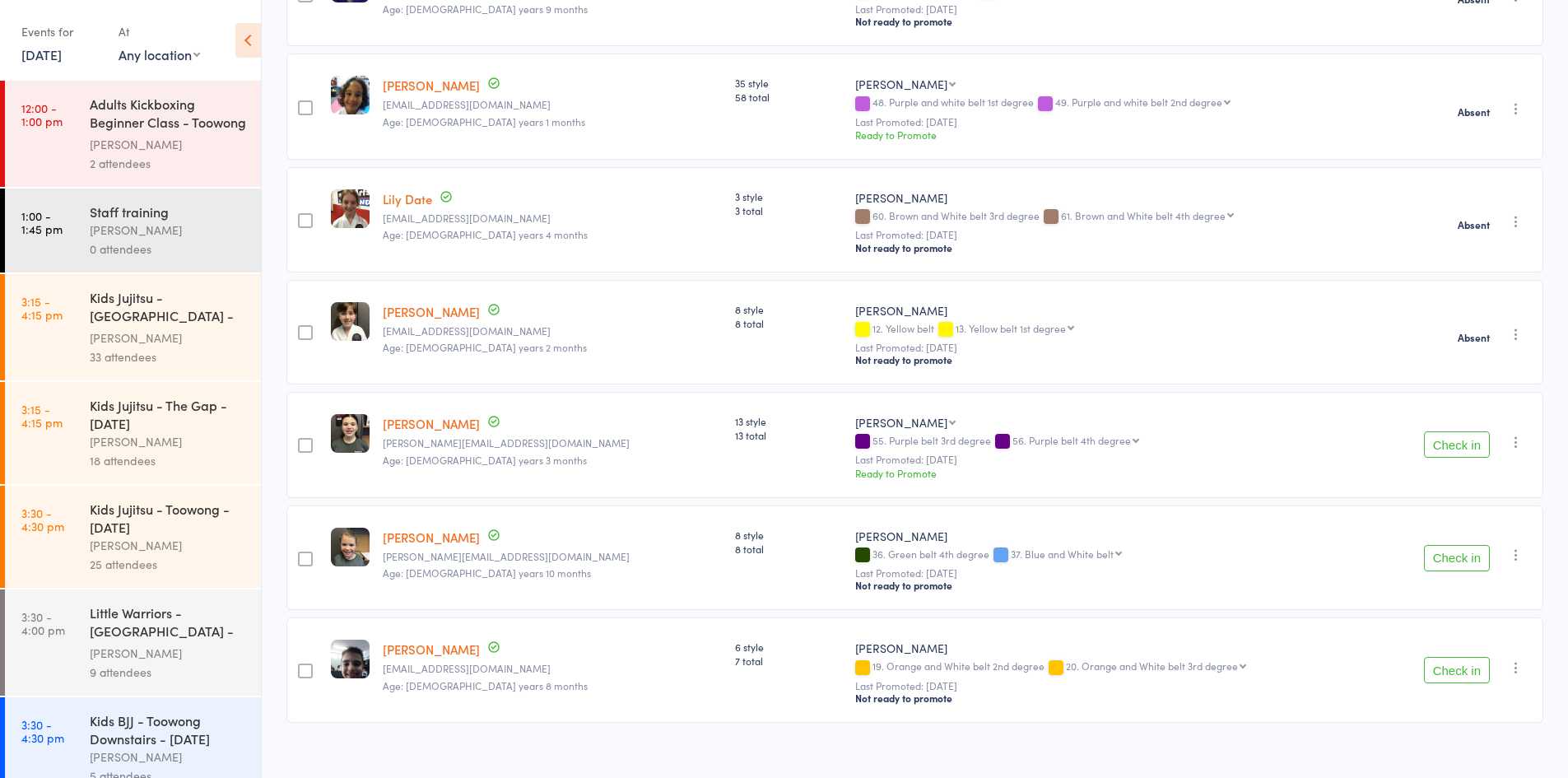
click at [1516, 660] on icon "button" at bounding box center [1516, 667] width 17 height 17
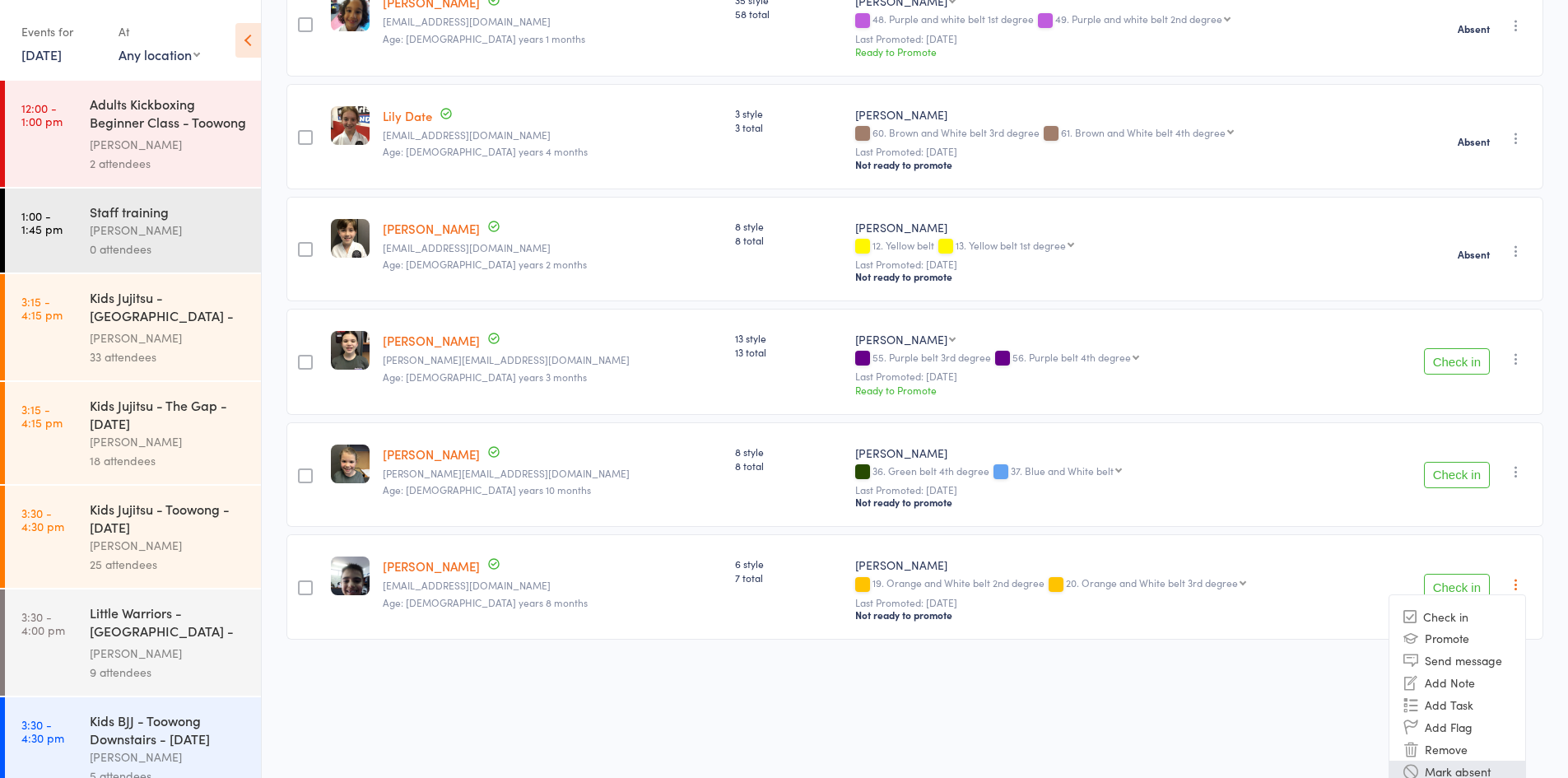
click at [1484, 760] on li "Mark absent" at bounding box center [1457, 771] width 136 height 23
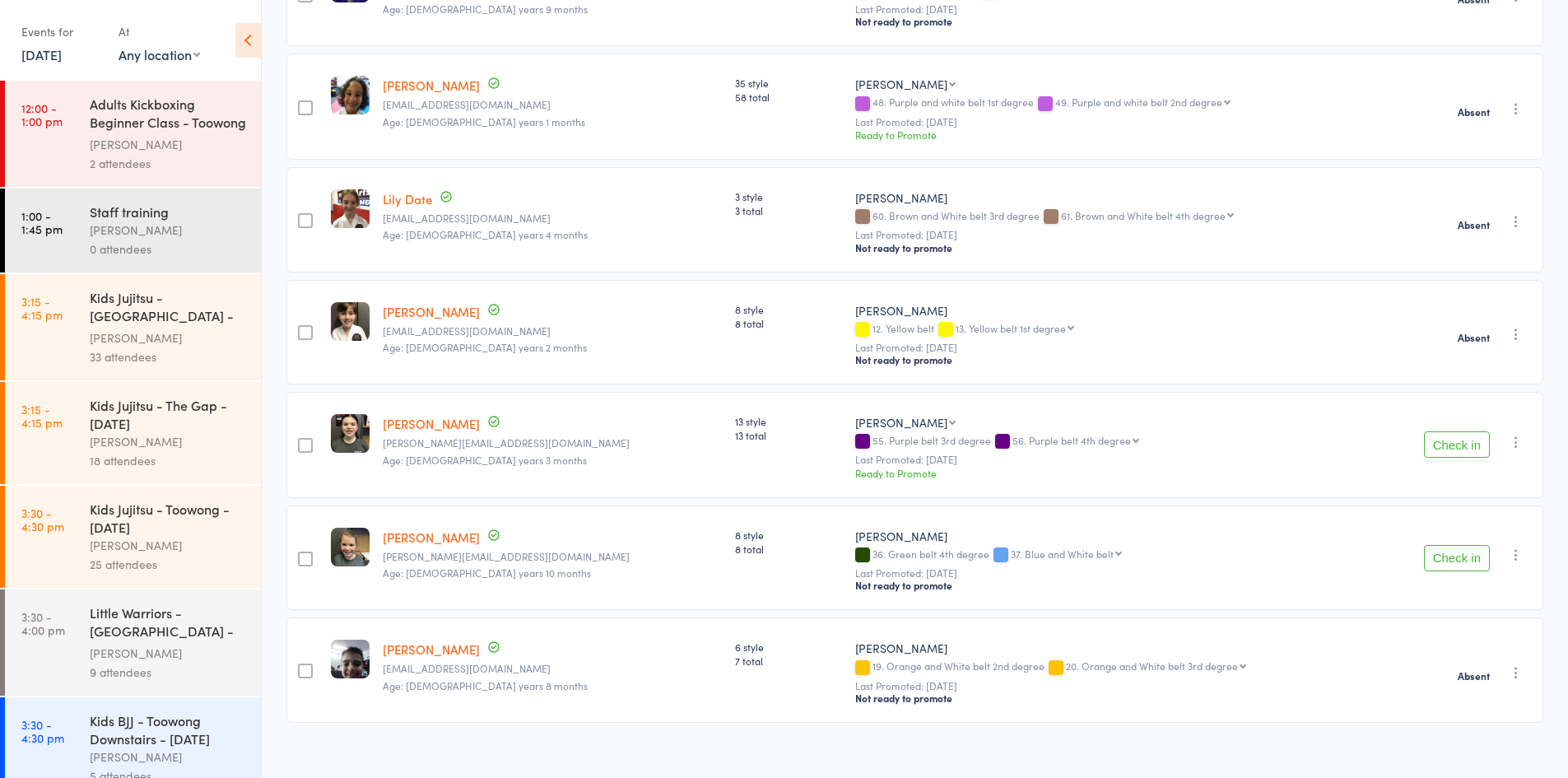
click at [1515, 546] on icon "button" at bounding box center [1516, 554] width 17 height 17
click at [1484, 731] on li "Mark absent" at bounding box center [1457, 741] width 136 height 23
click at [1515, 433] on icon "button" at bounding box center [1516, 441] width 17 height 17
click at [1482, 618] on li "Mark absent" at bounding box center [1457, 629] width 136 height 23
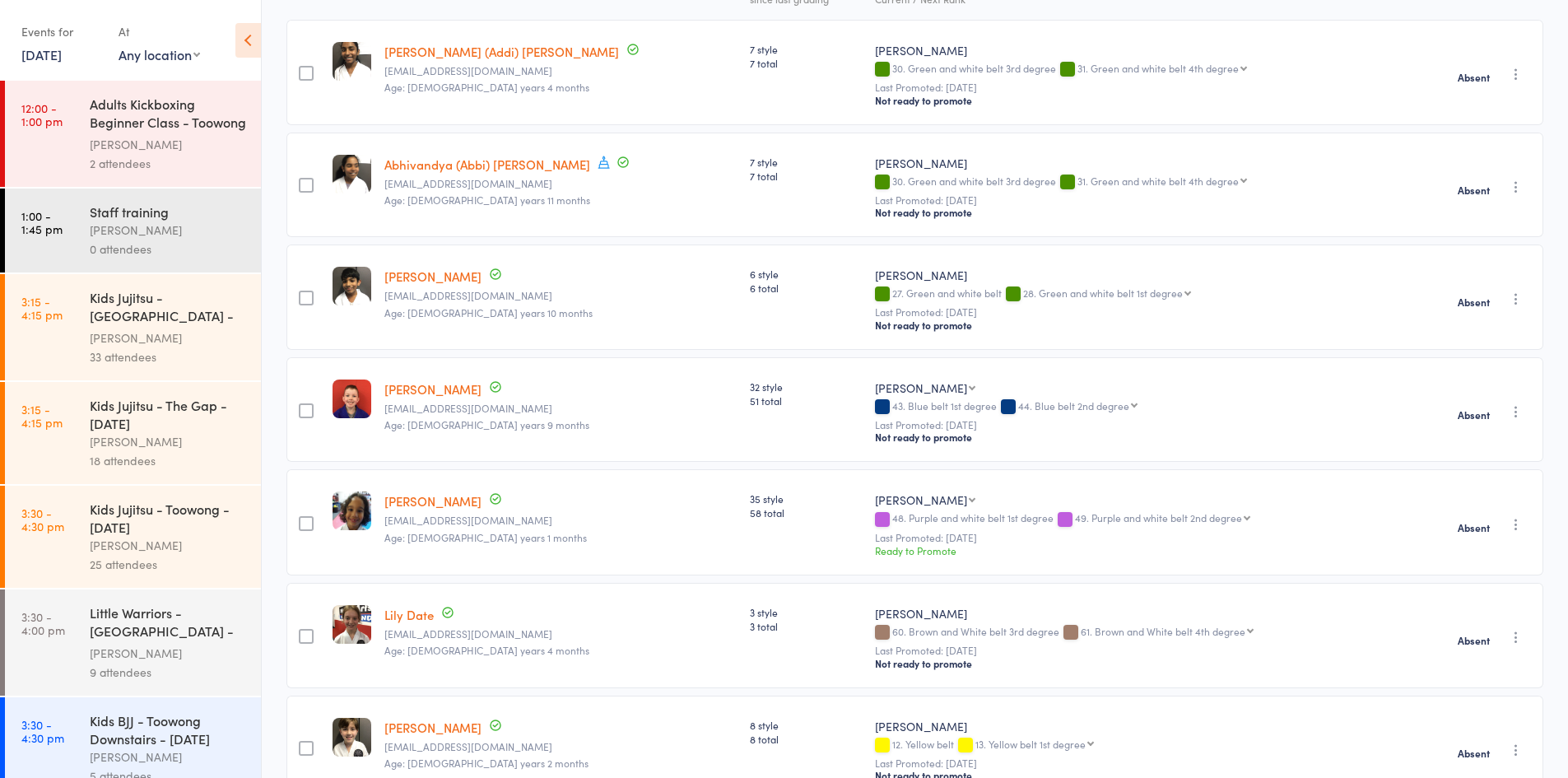
scroll to position [0, 0]
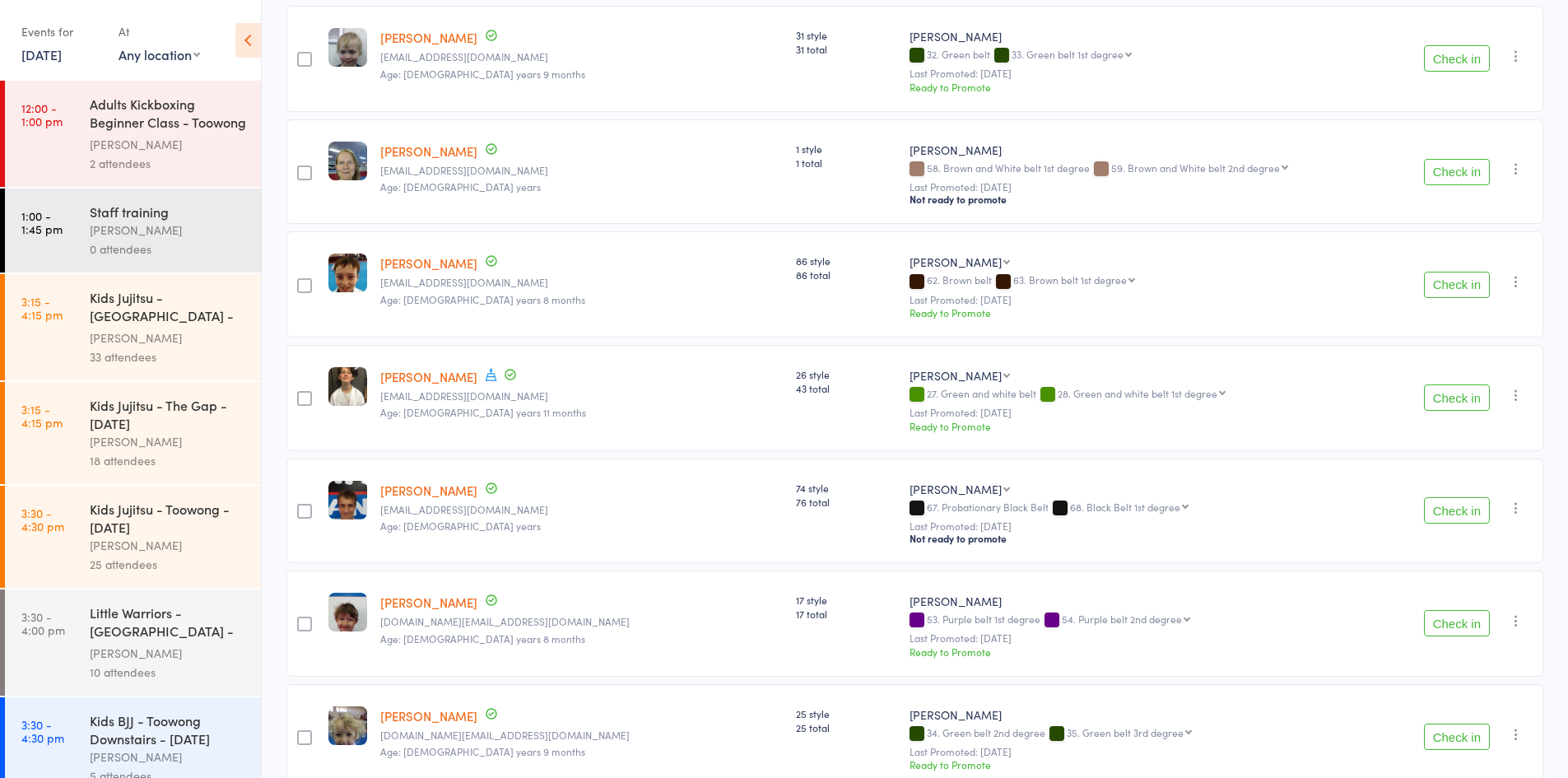
scroll to position [494, 0]
click at [1450, 275] on button "Check in" at bounding box center [1456, 282] width 66 height 27
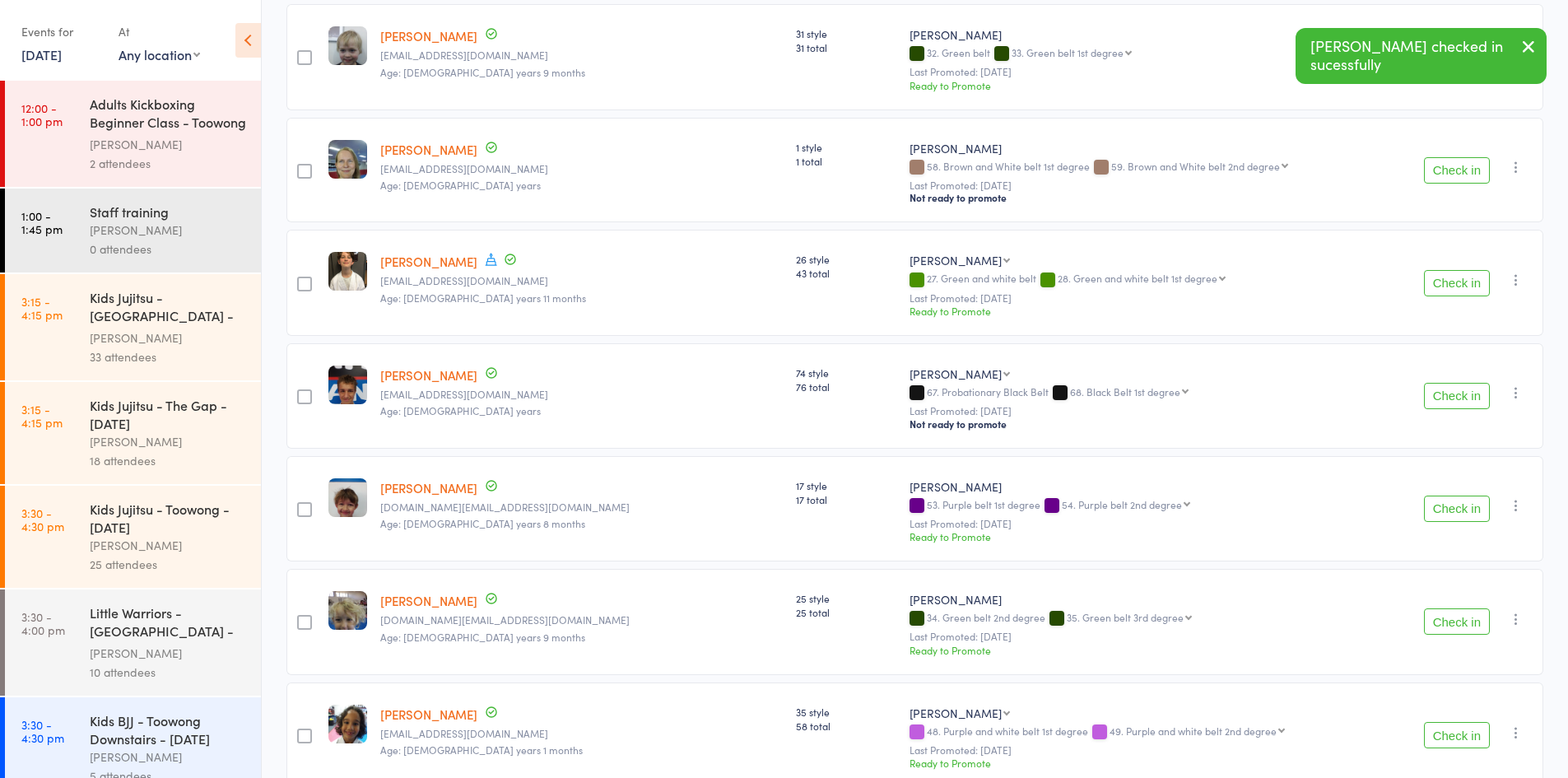
click at [1457, 271] on button "Check in" at bounding box center [1456, 282] width 66 height 27
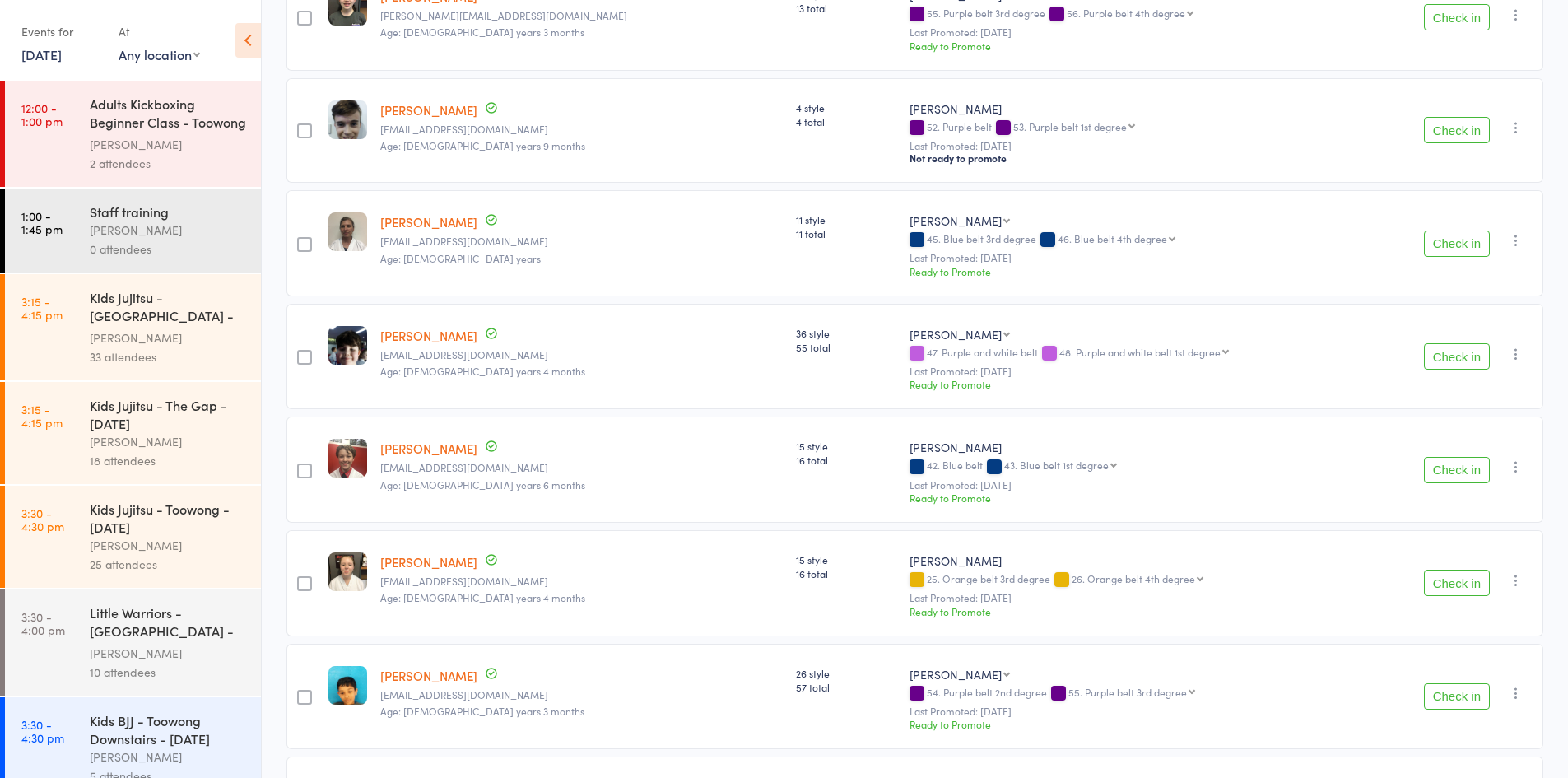
scroll to position [2304, 0]
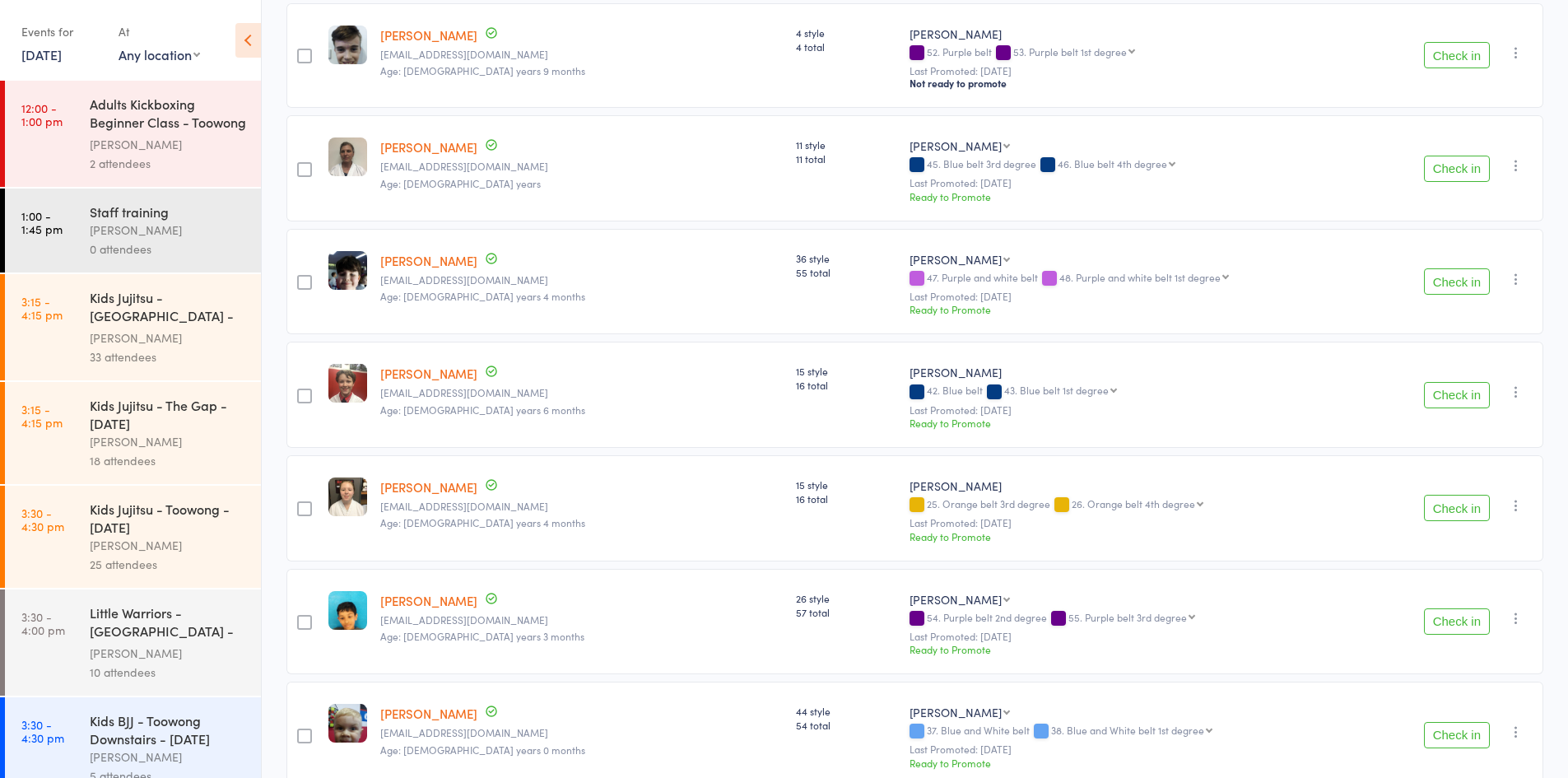
click at [1456, 269] on button "Check in" at bounding box center [1456, 281] width 66 height 27
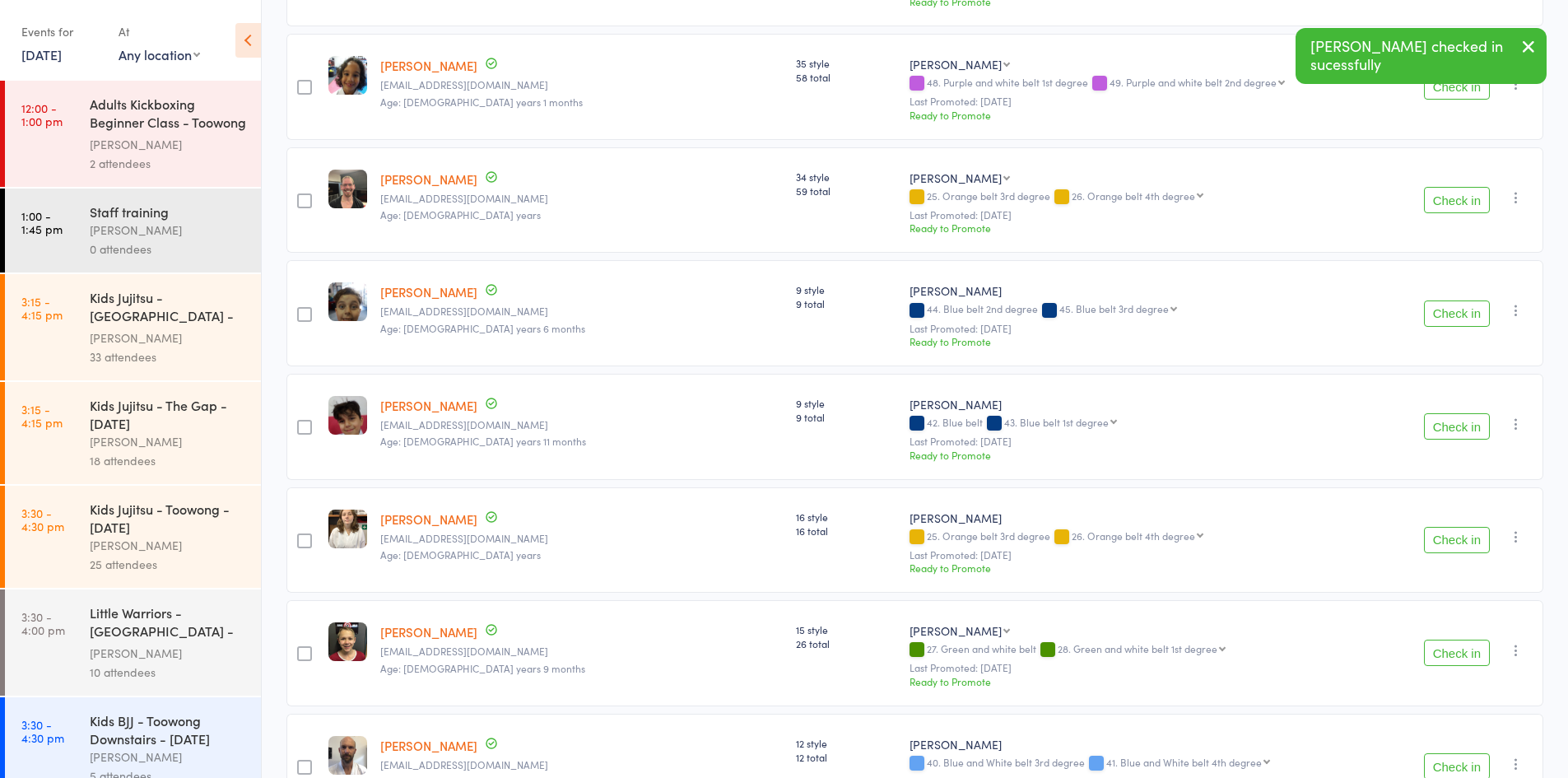
scroll to position [987, 0]
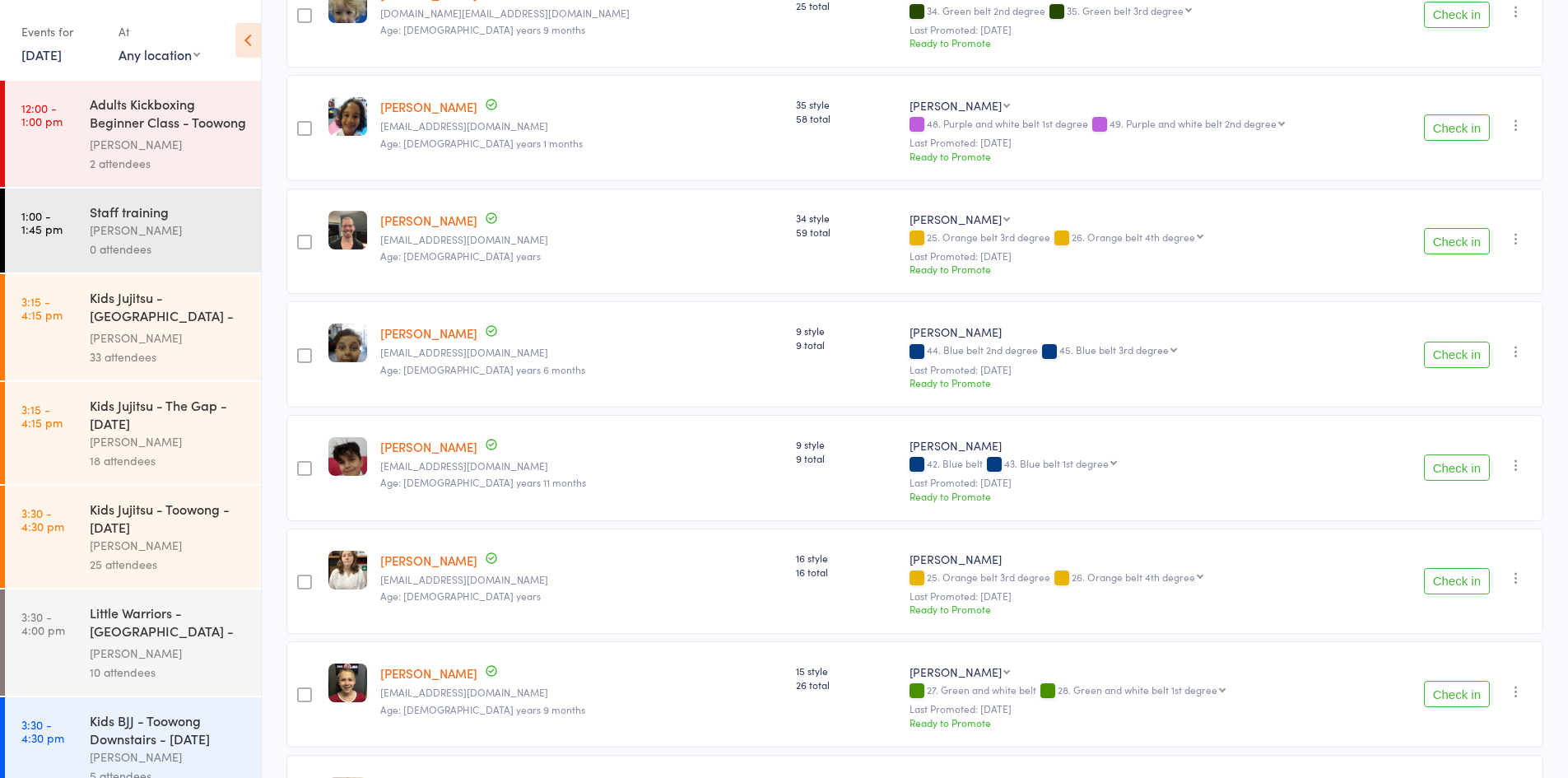
click at [1460, 115] on button "Check in" at bounding box center [1456, 127] width 66 height 27
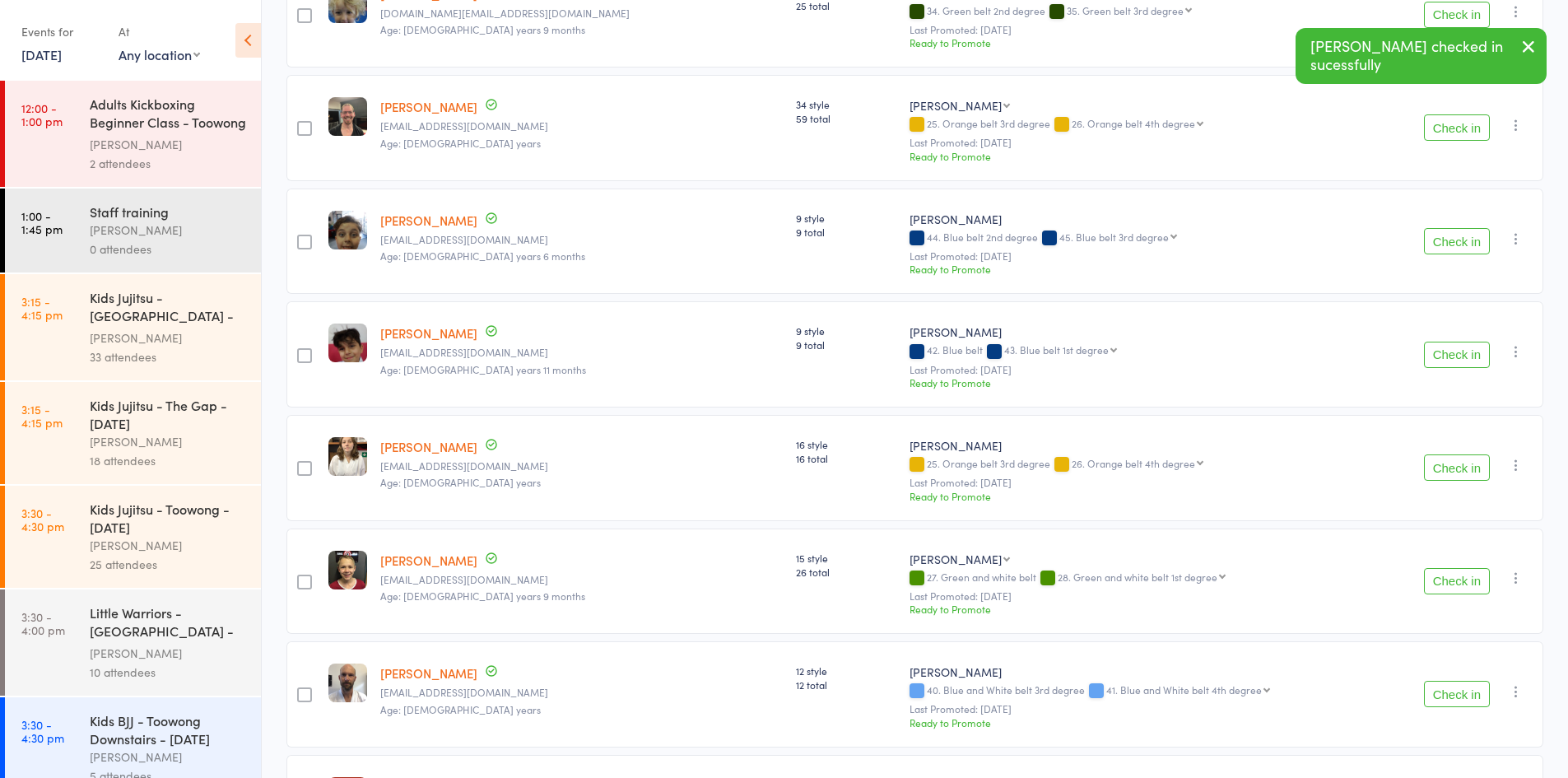
click at [1460, 115] on button "Check in" at bounding box center [1456, 127] width 66 height 27
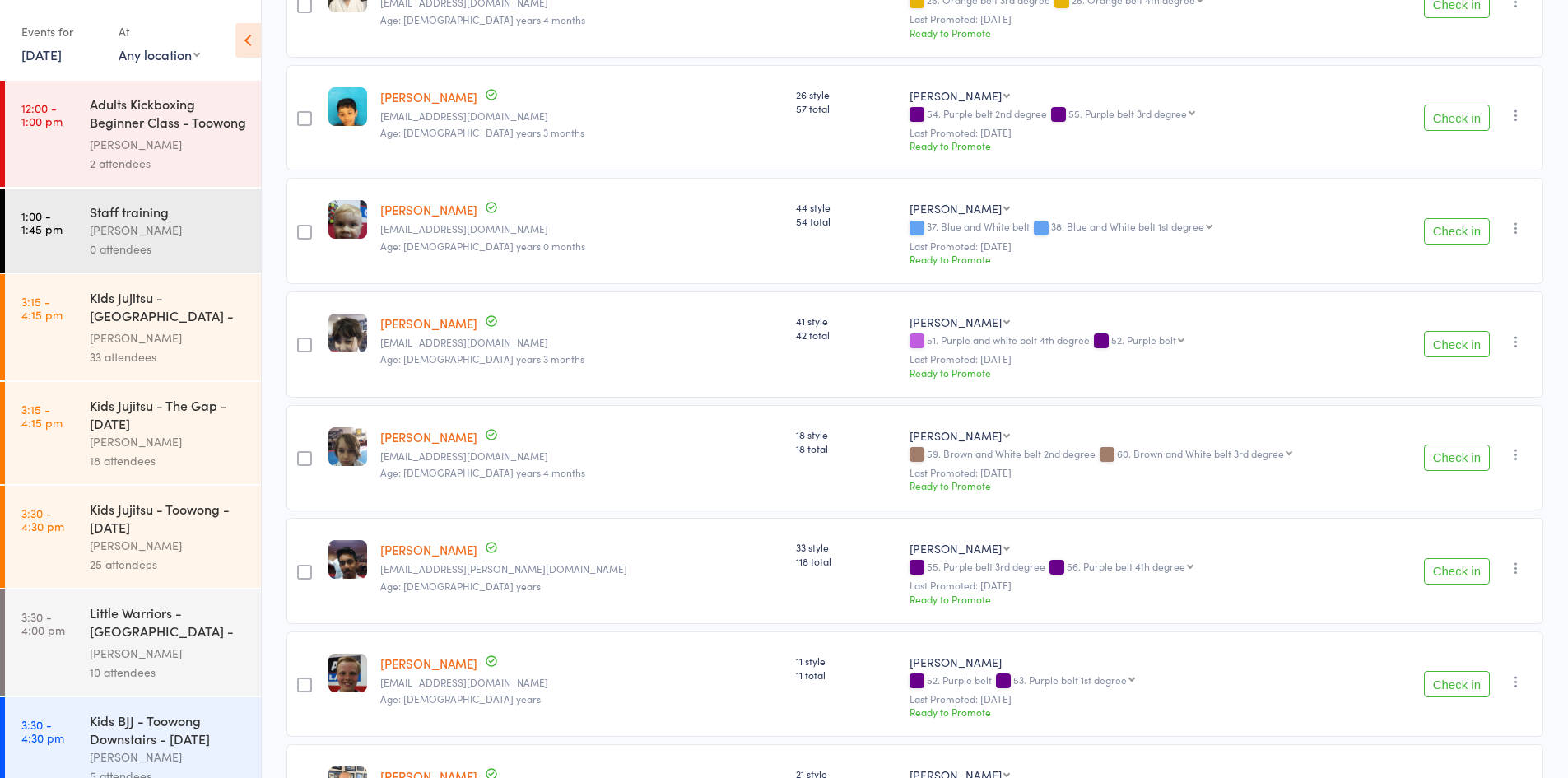
scroll to position [2469, 0]
click at [1481, 330] on button "Check in" at bounding box center [1456, 343] width 66 height 27
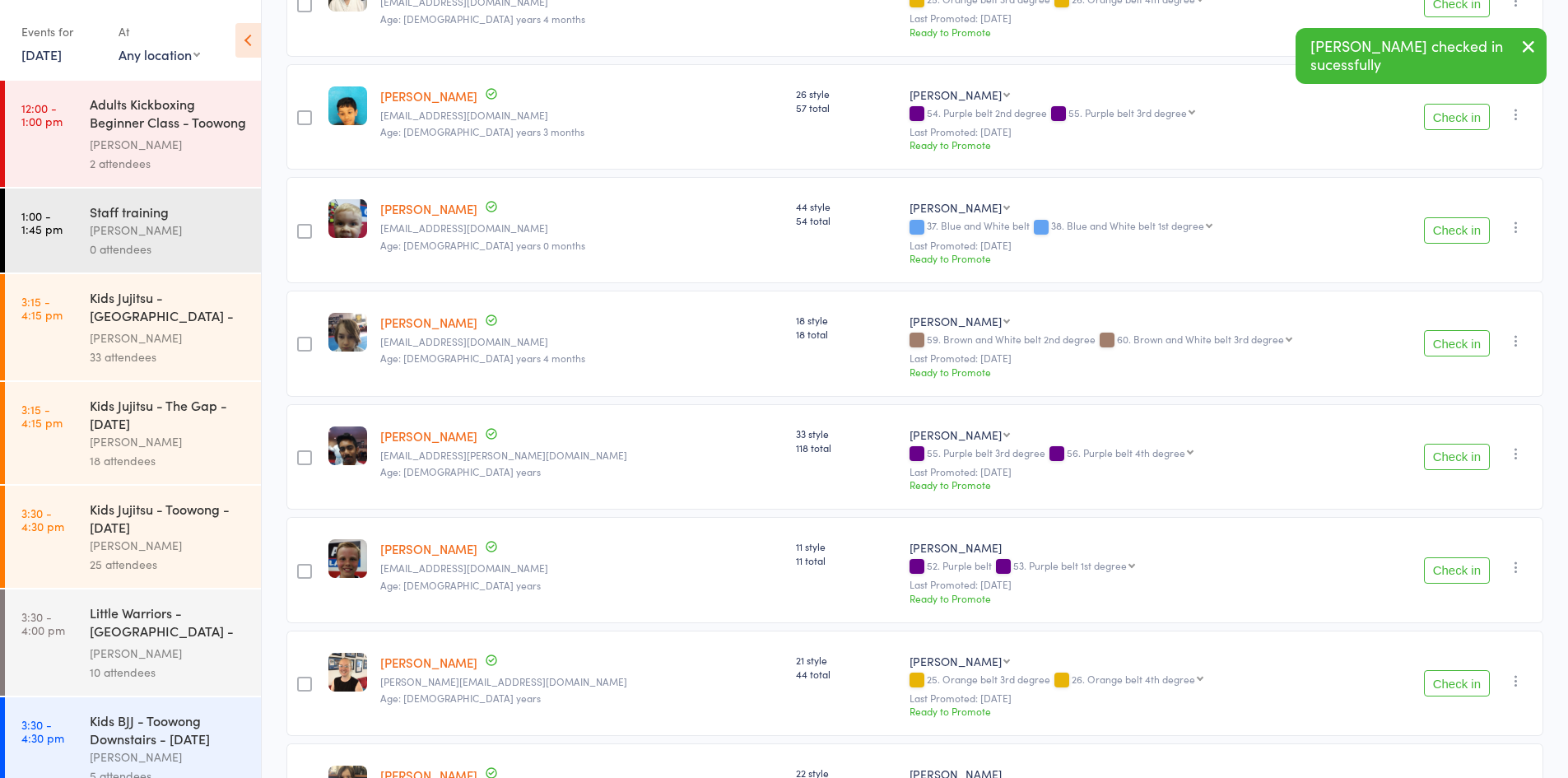
click at [1456, 330] on button "Check in" at bounding box center [1456, 343] width 66 height 27
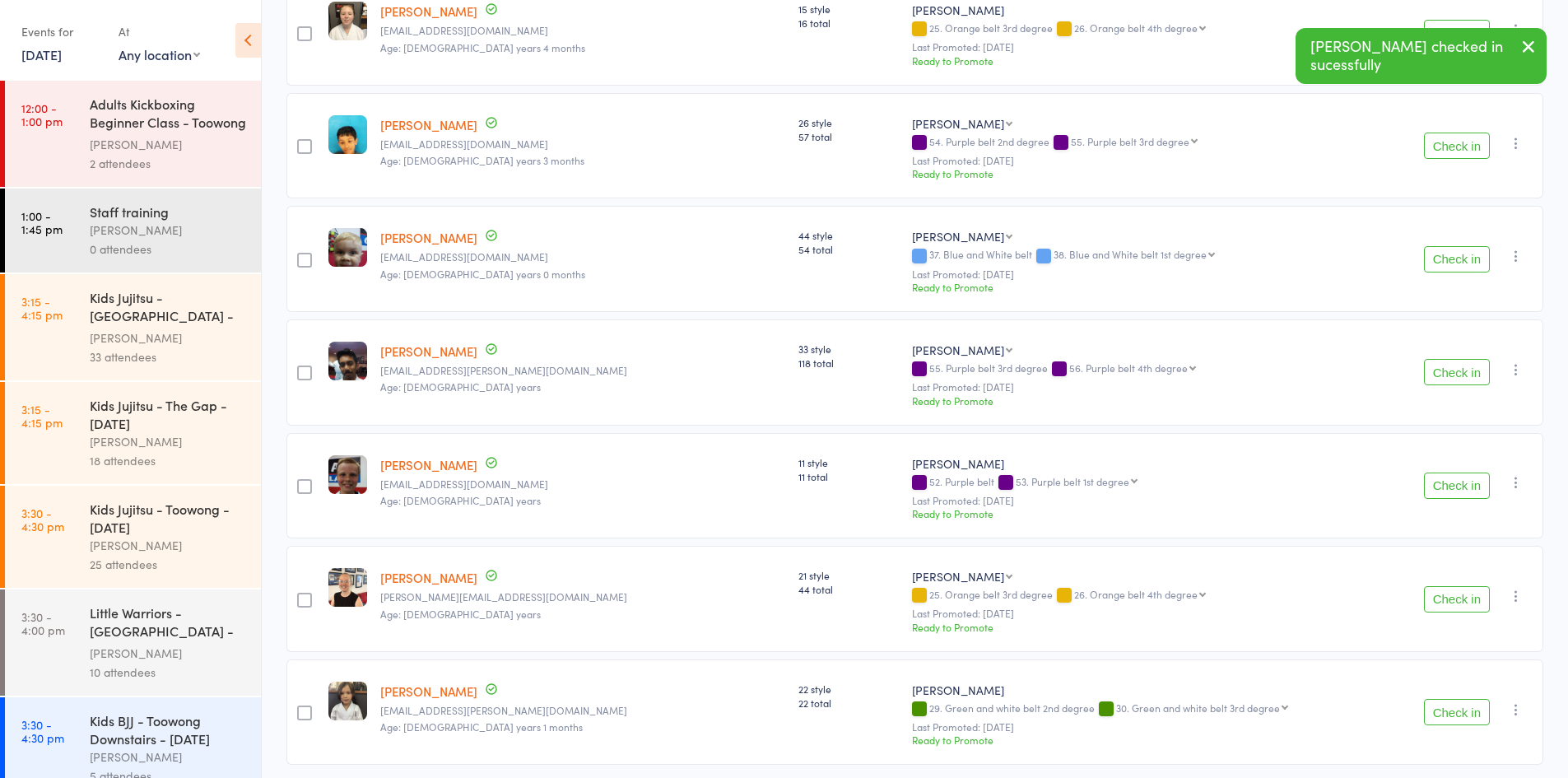
click at [1517, 361] on icon "button" at bounding box center [1516, 369] width 17 height 17
click at [1453, 546] on li "Mark absent" at bounding box center [1457, 557] width 136 height 23
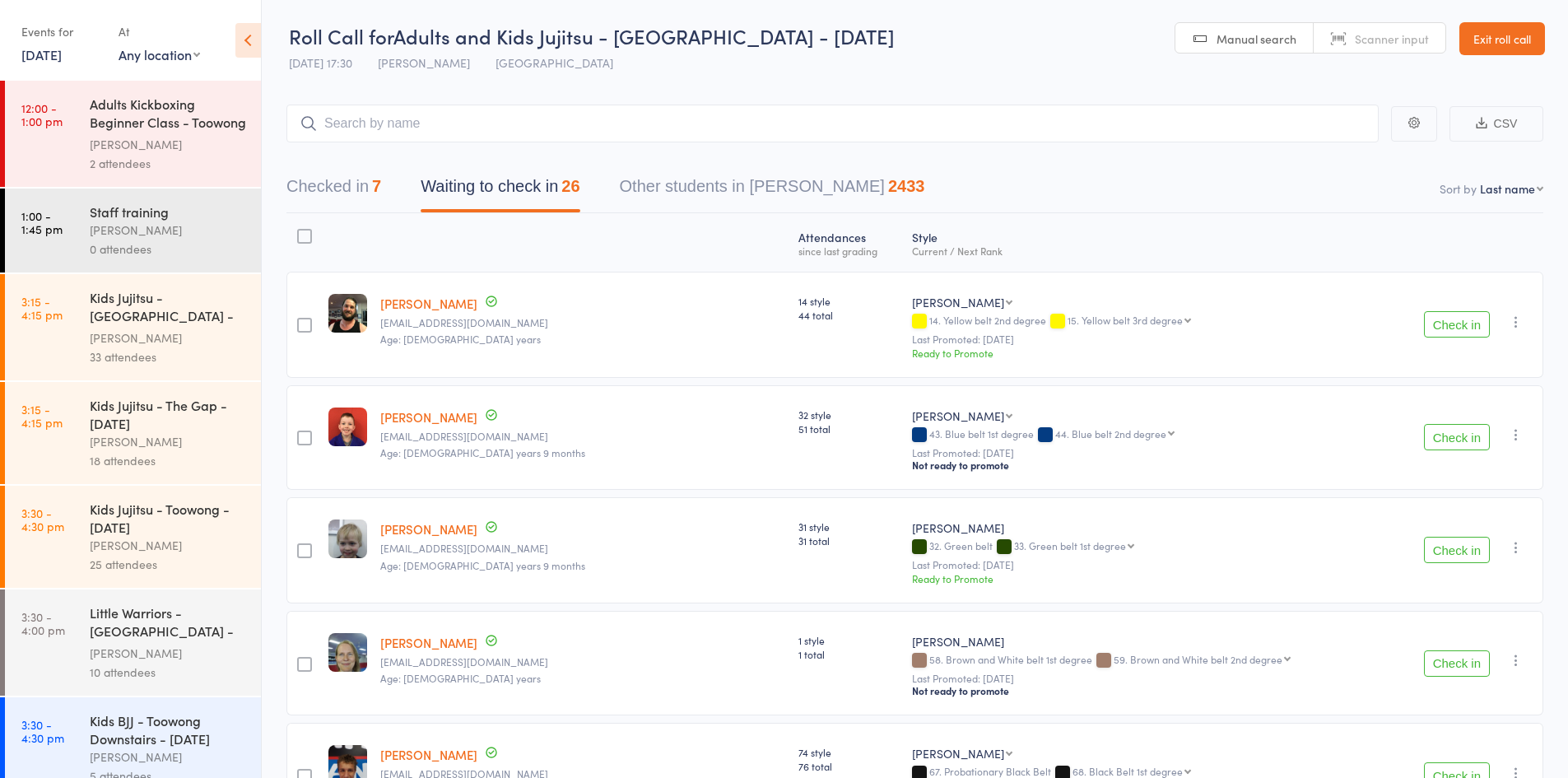
scroll to position [0, 0]
click at [324, 200] on button "Checked in 7" at bounding box center [334, 192] width 95 height 43
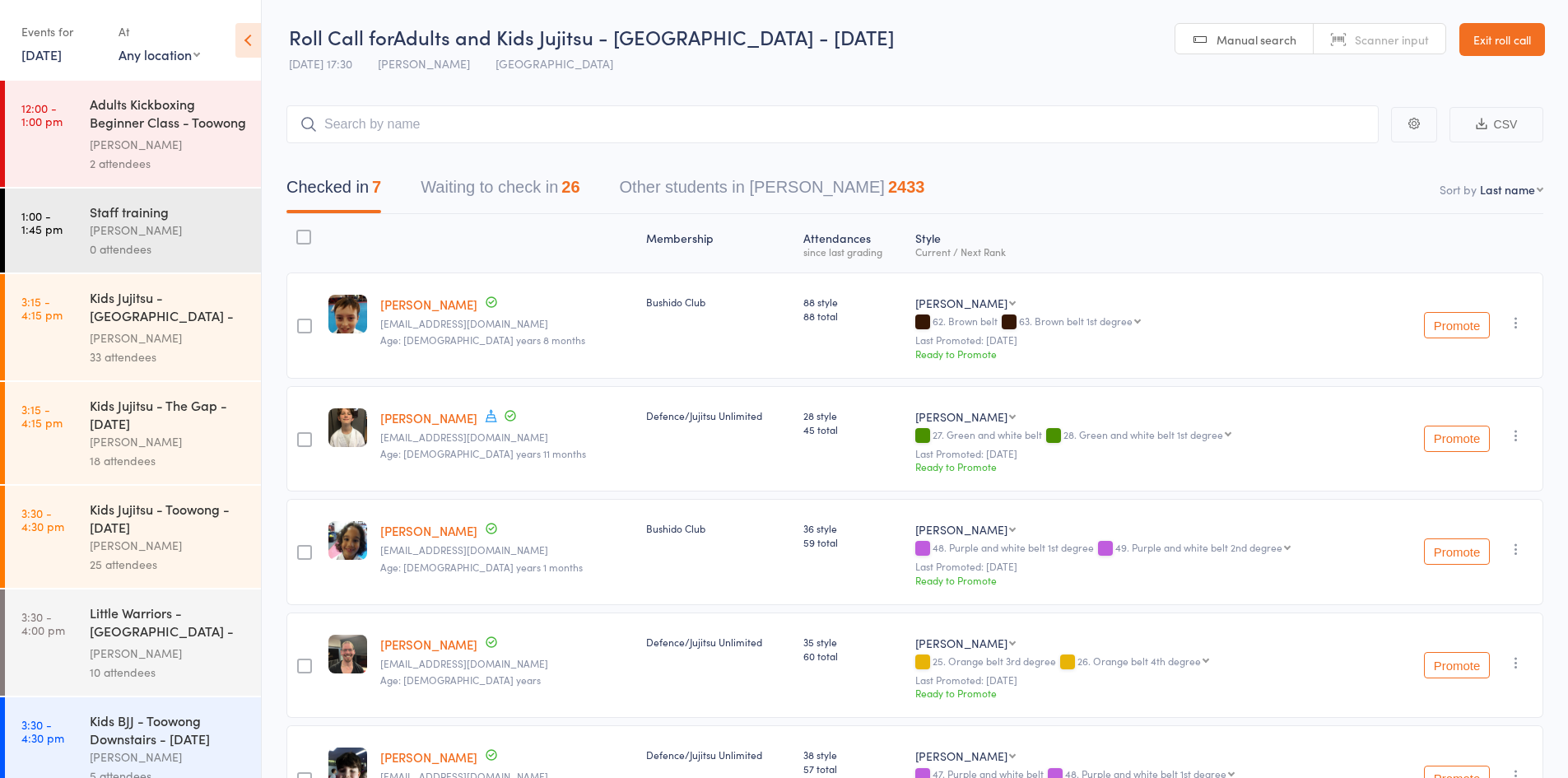
click at [437, 190] on button "Waiting to check in 26" at bounding box center [500, 192] width 159 height 43
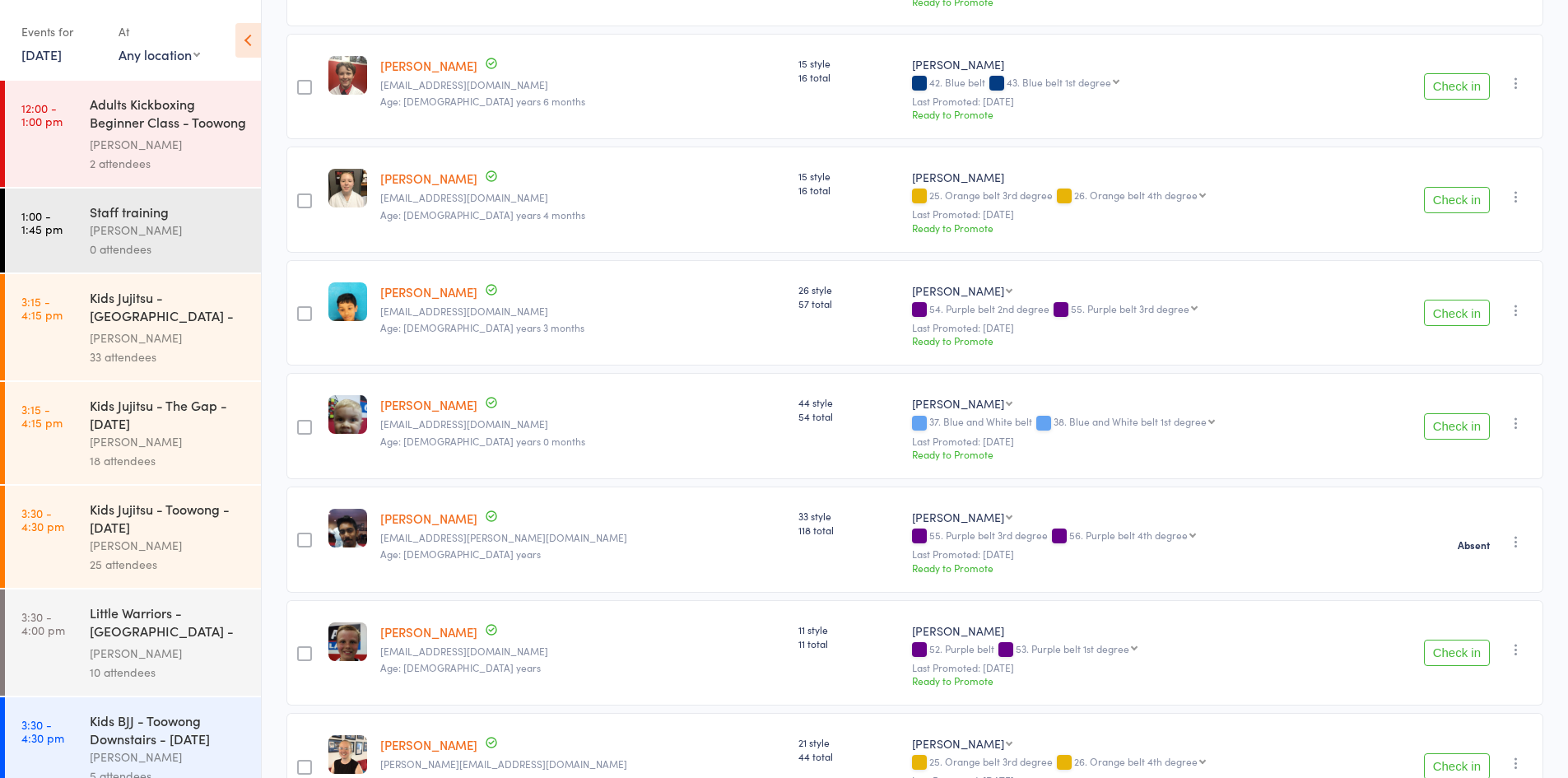
scroll to position [2441, 0]
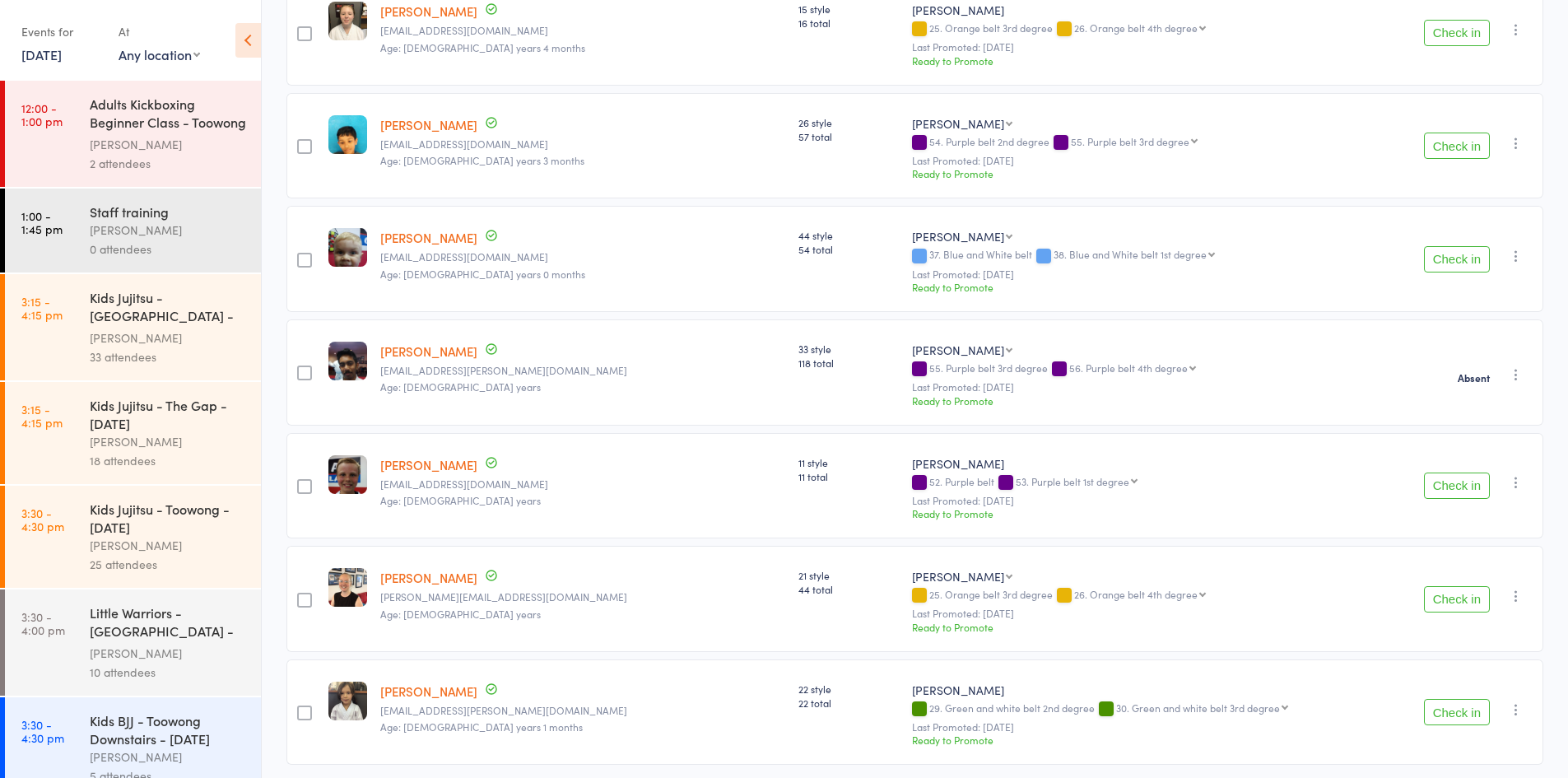
click at [1448, 472] on button "Check in" at bounding box center [1456, 485] width 66 height 27
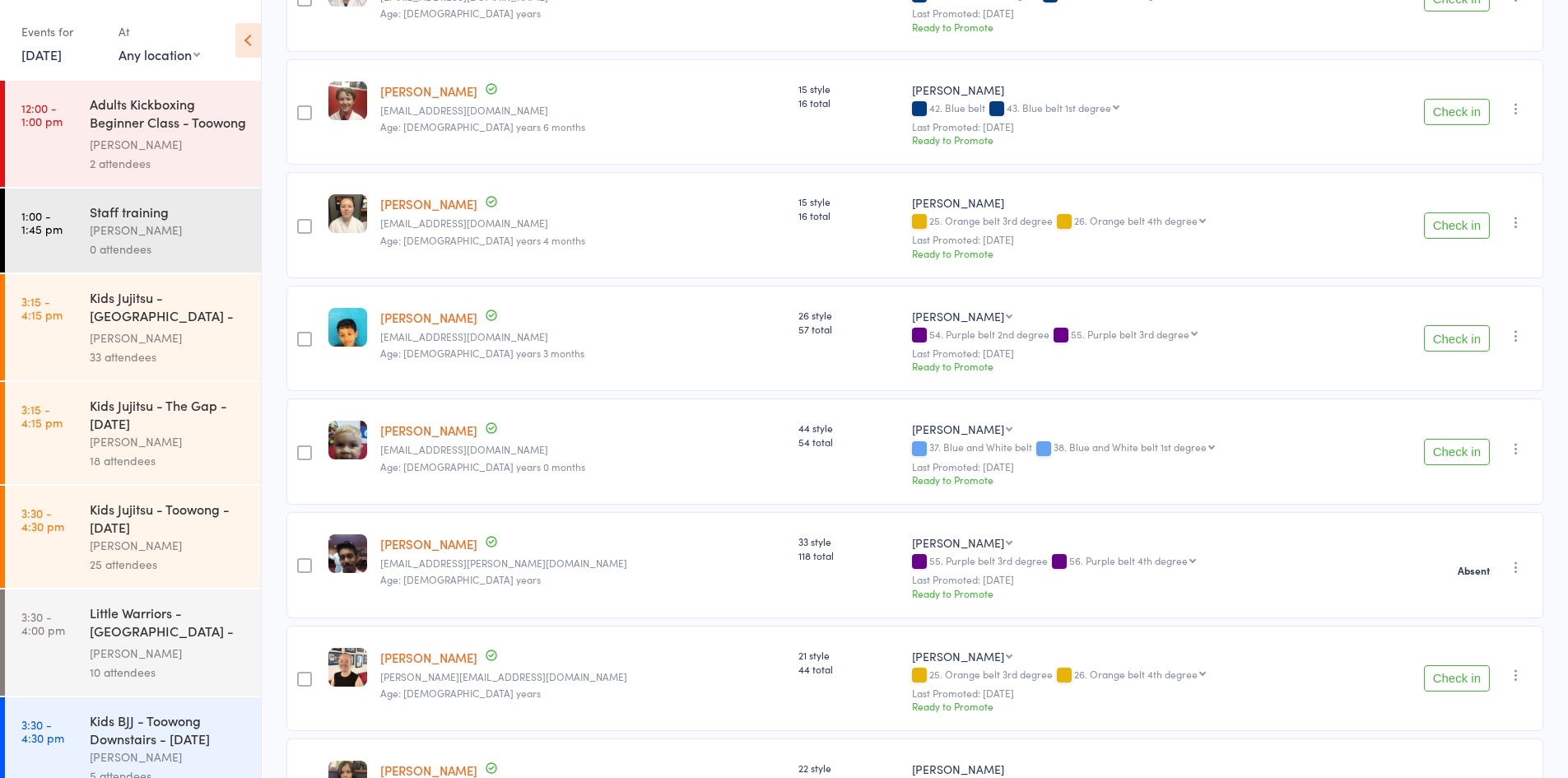
scroll to position [2330, 0]
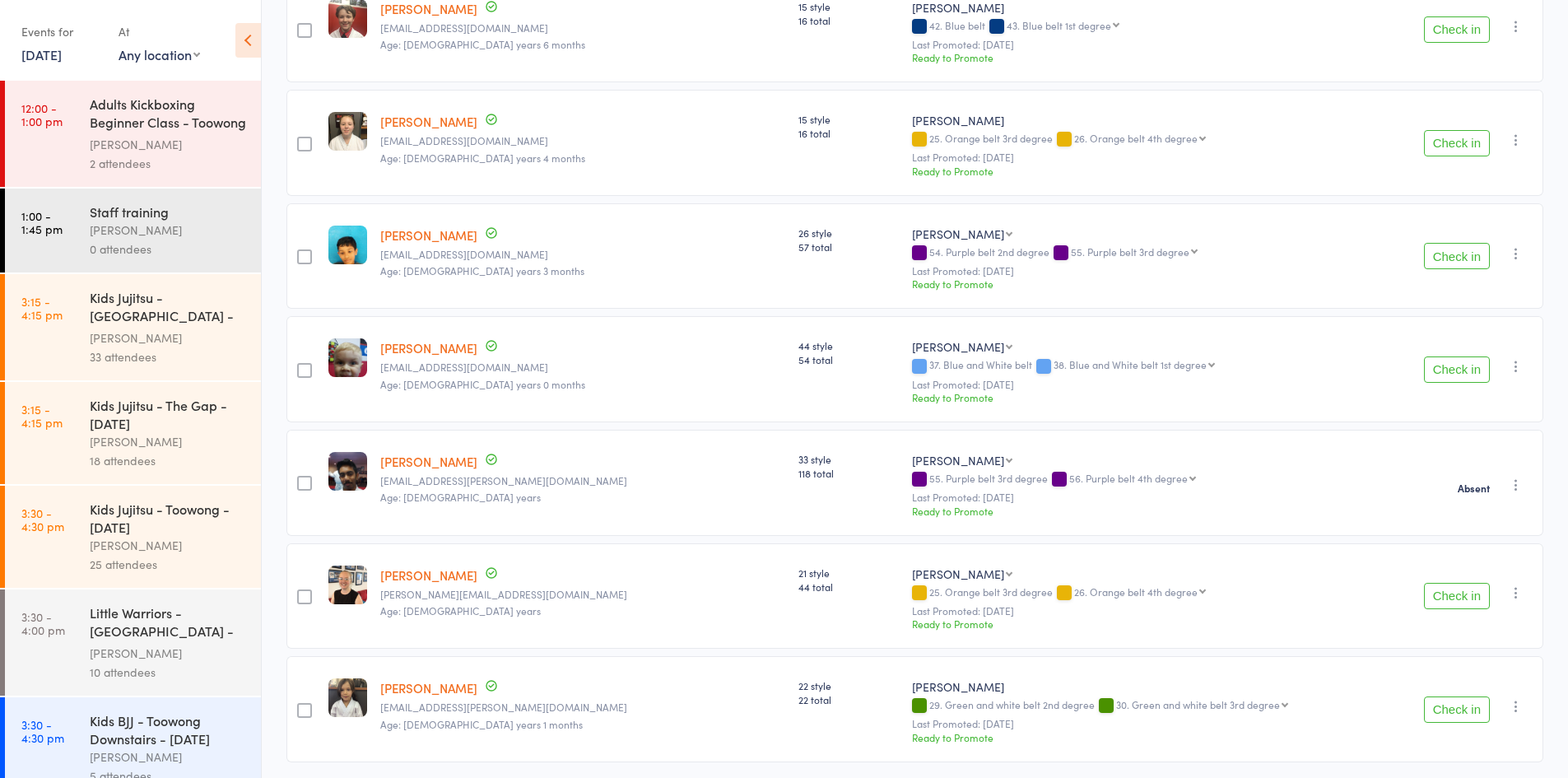
click at [1450, 583] on button "Check in" at bounding box center [1456, 595] width 66 height 27
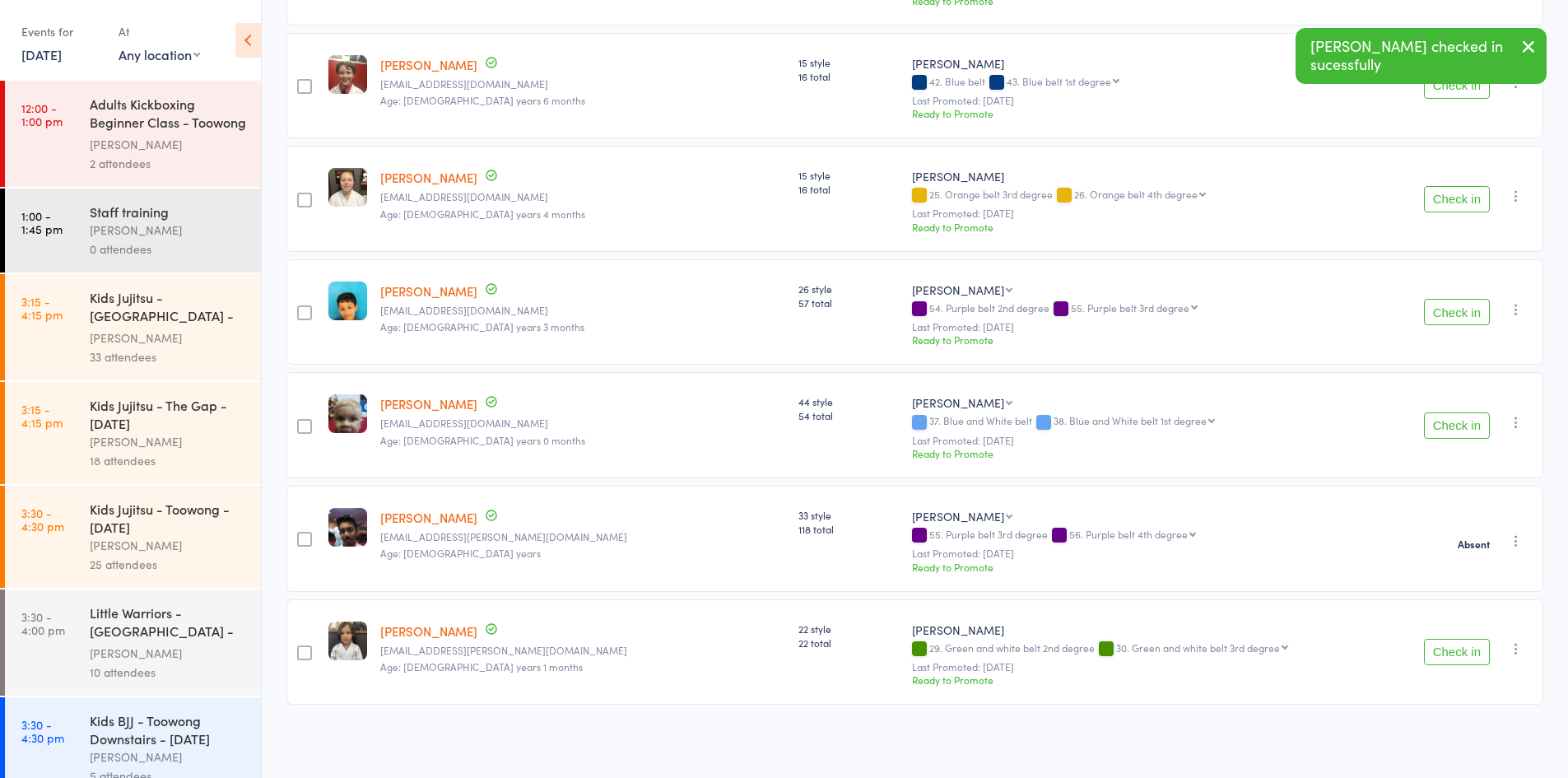
scroll to position [2218, 0]
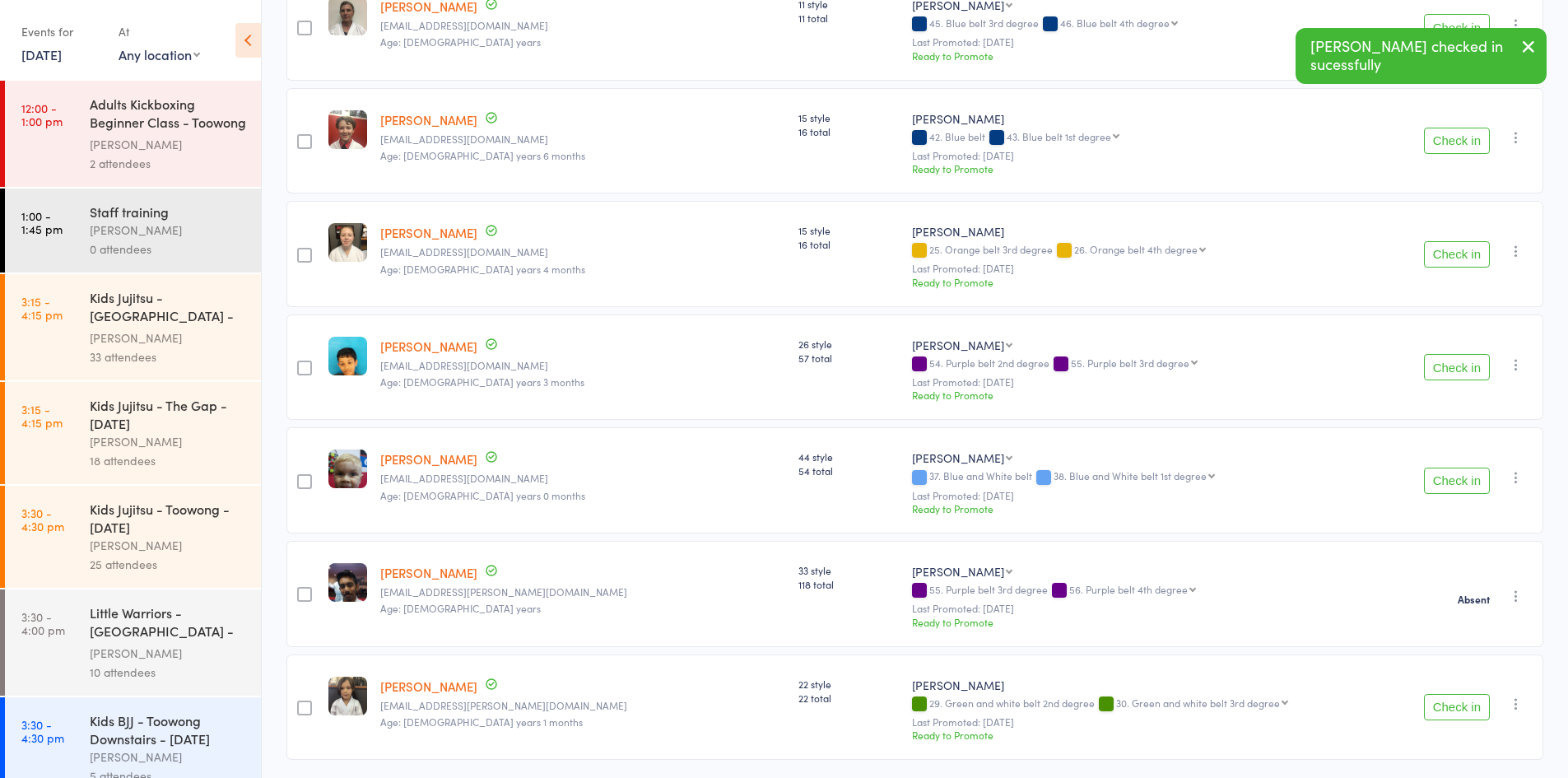
click at [1531, 42] on icon "button" at bounding box center [1529, 46] width 20 height 21
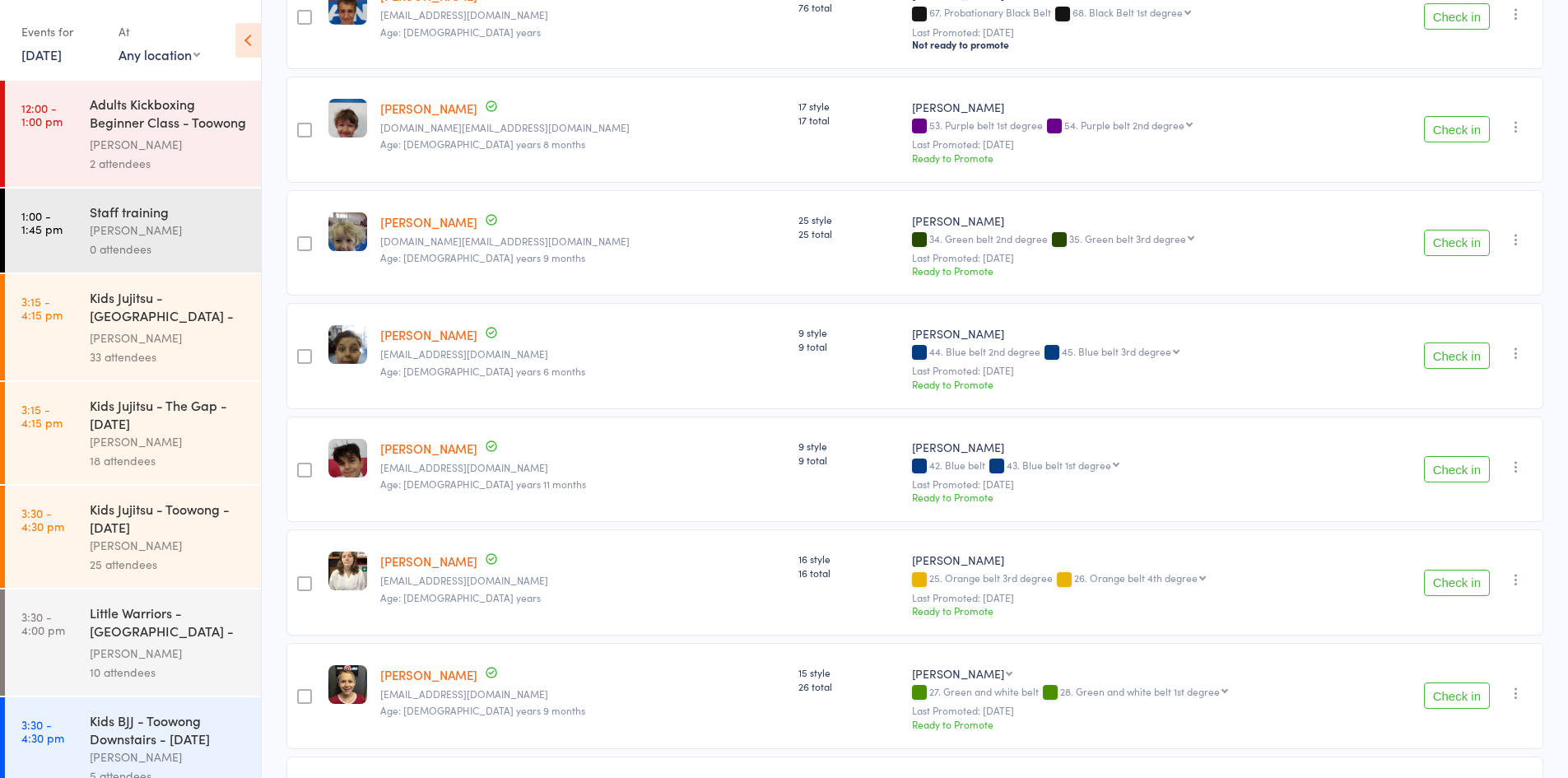
scroll to position [738, 0]
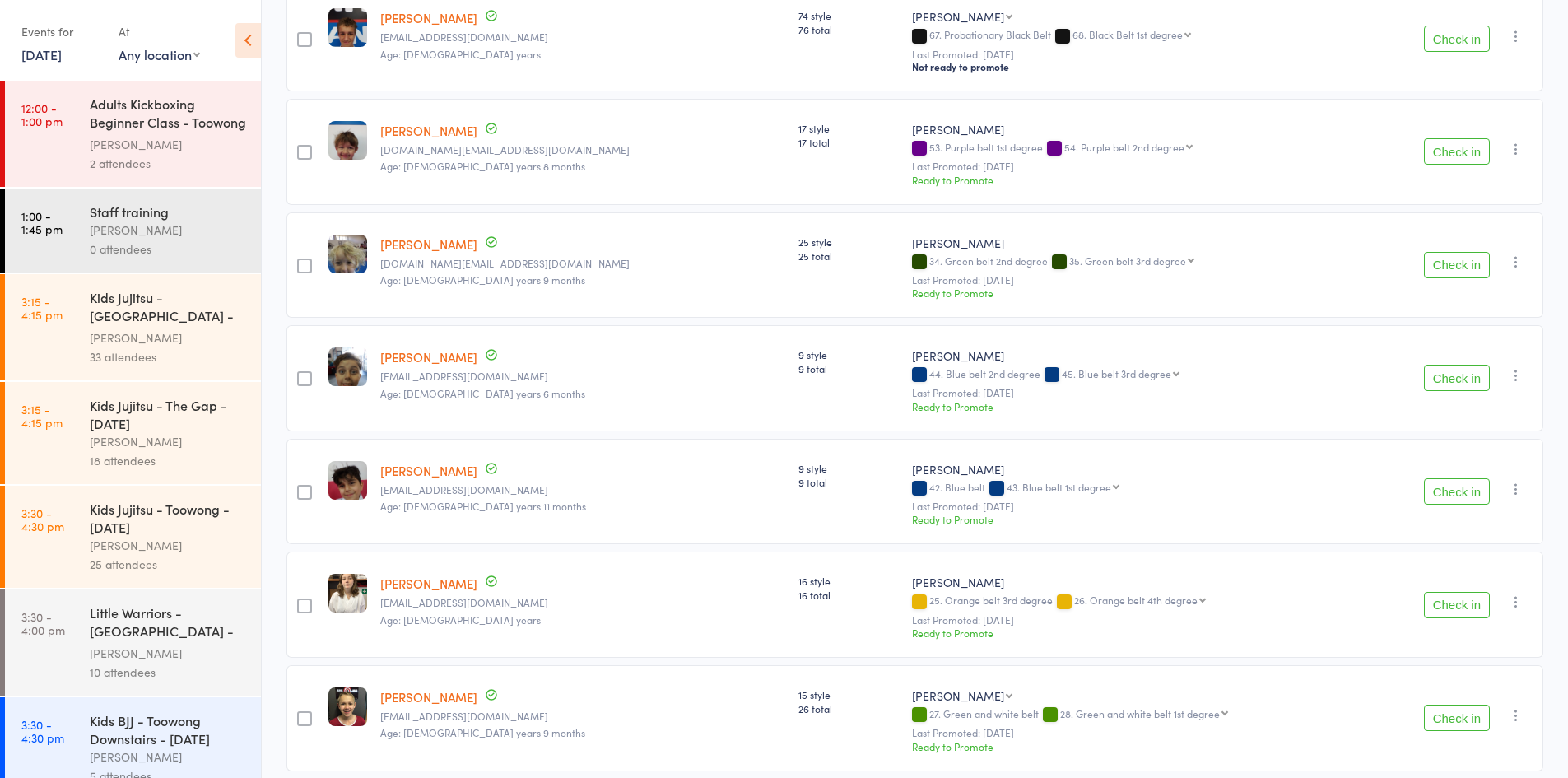
click at [1465, 252] on button "Check in" at bounding box center [1456, 265] width 66 height 27
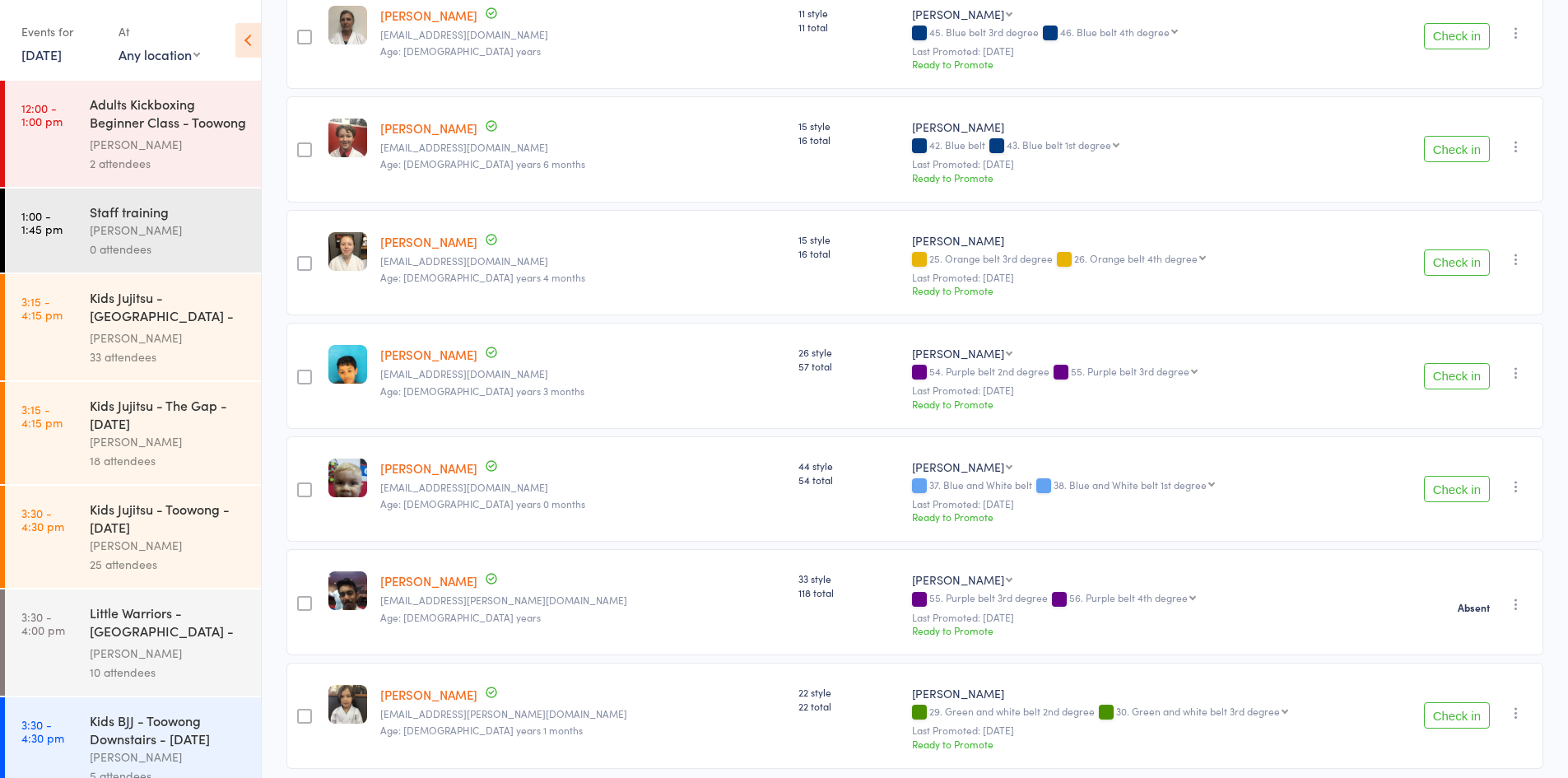
scroll to position [2109, 0]
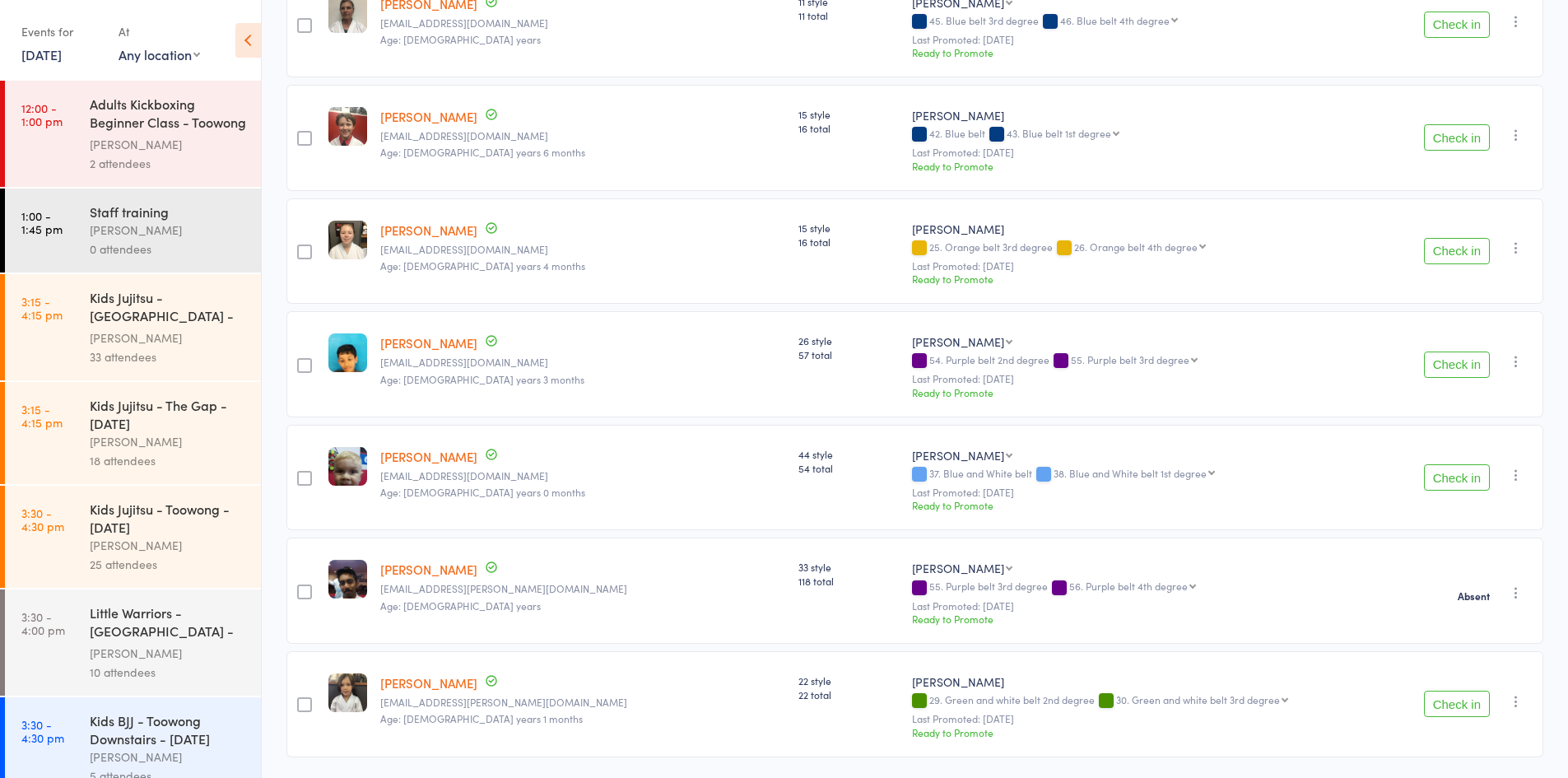
click at [1456, 464] on button "Check in" at bounding box center [1456, 477] width 66 height 27
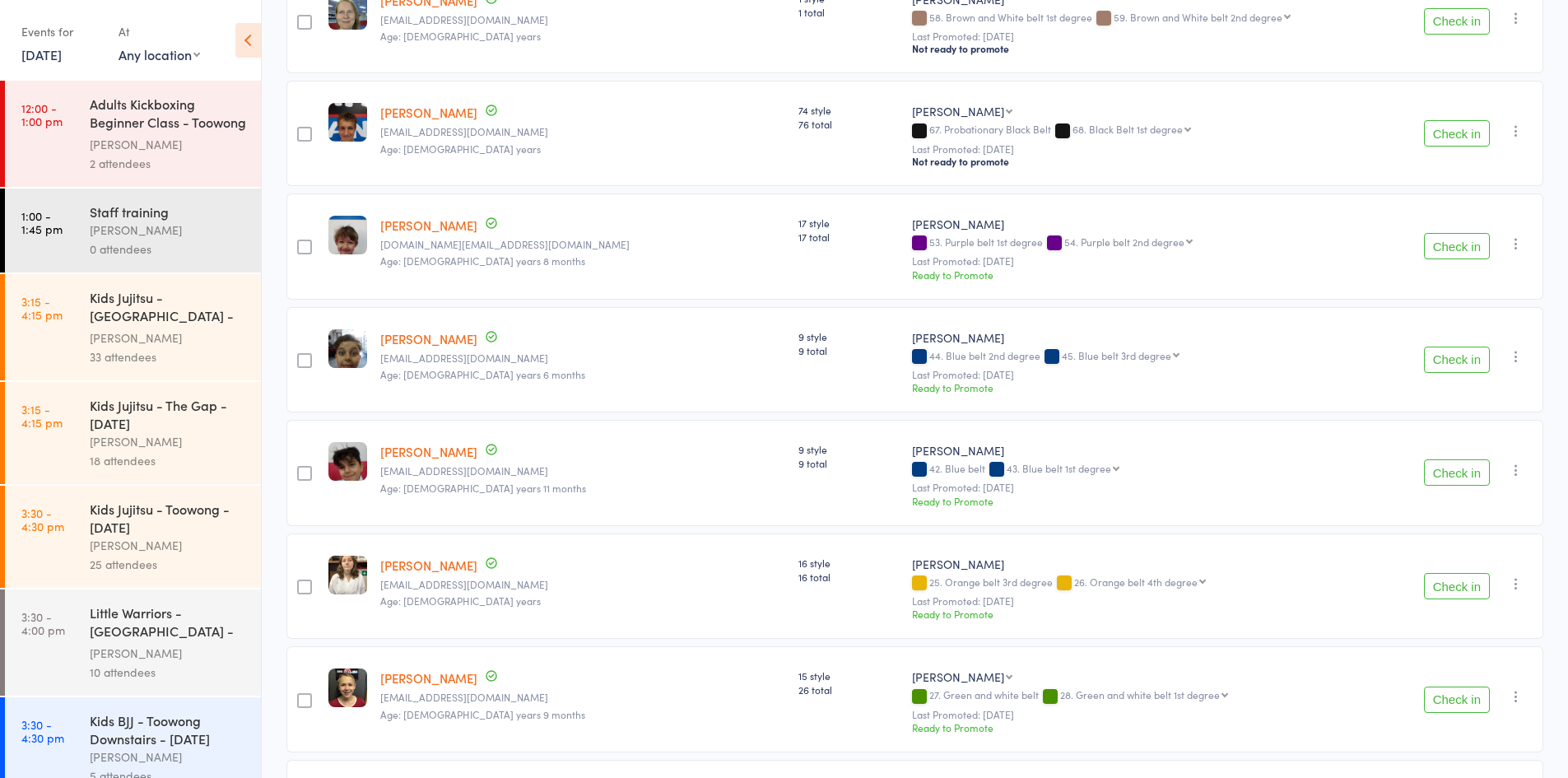
scroll to position [598, 0]
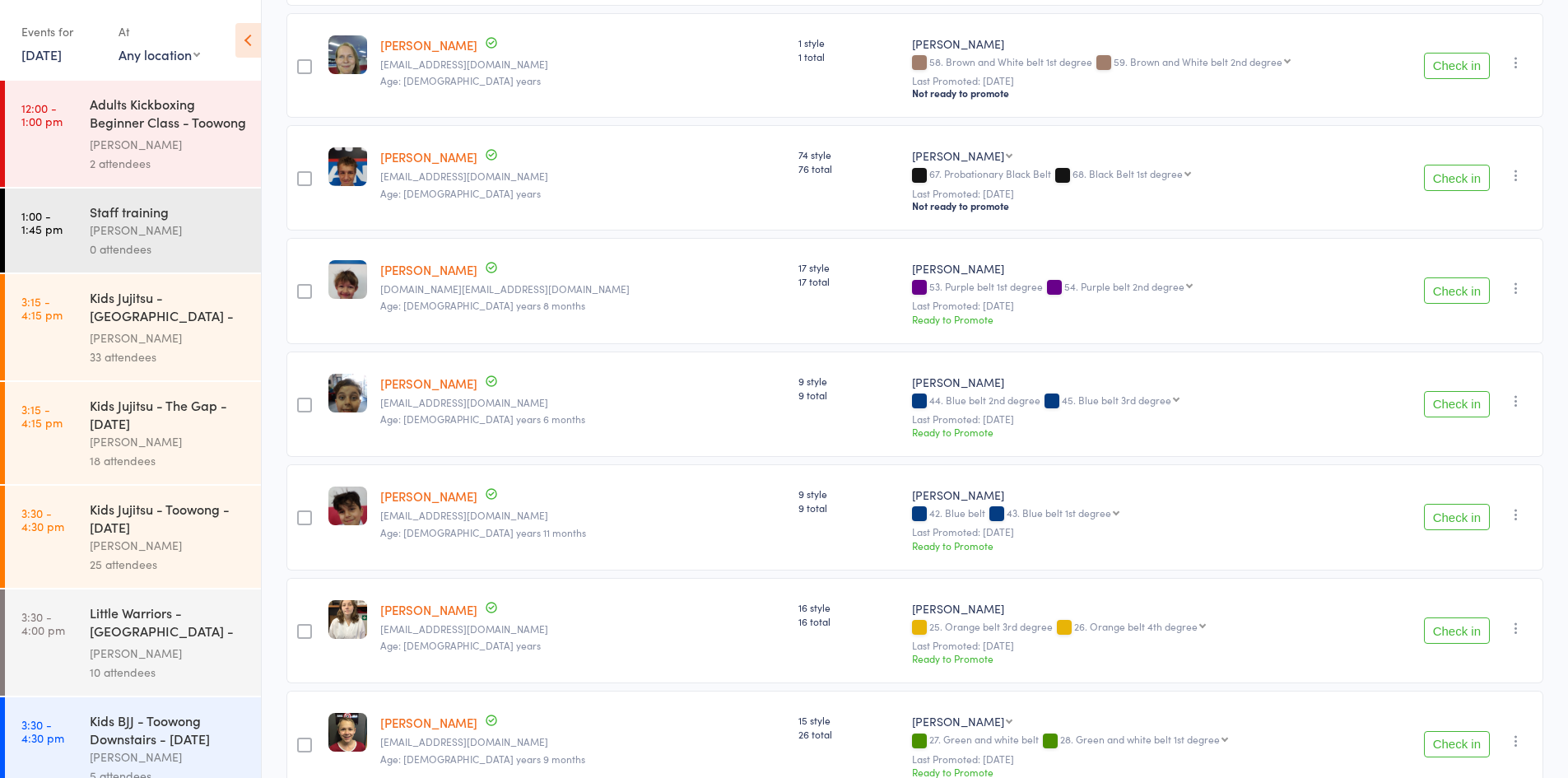
click at [1473, 170] on button "Check in" at bounding box center [1456, 178] width 66 height 27
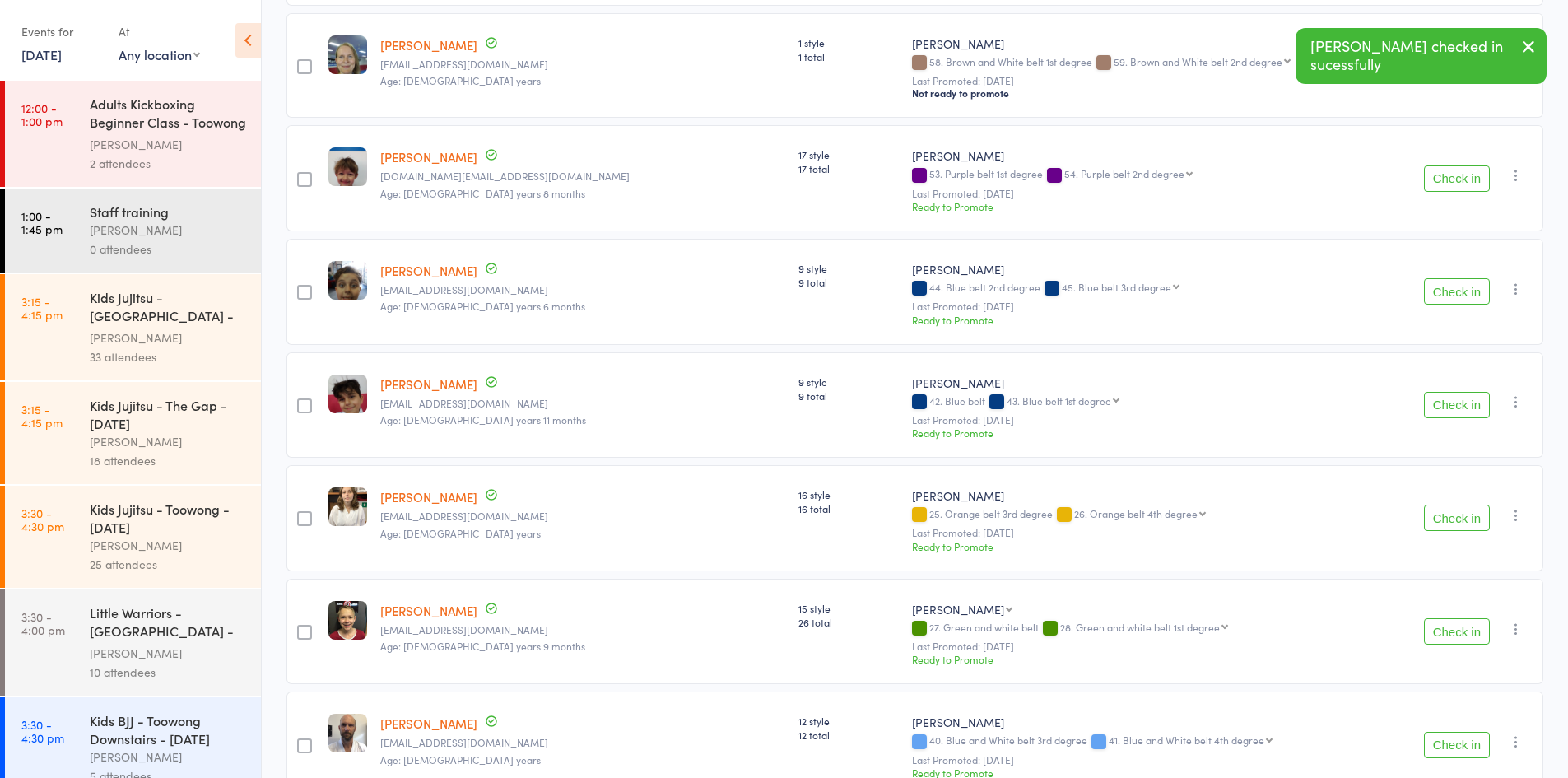
click at [1459, 169] on button "Check in" at bounding box center [1456, 179] width 66 height 27
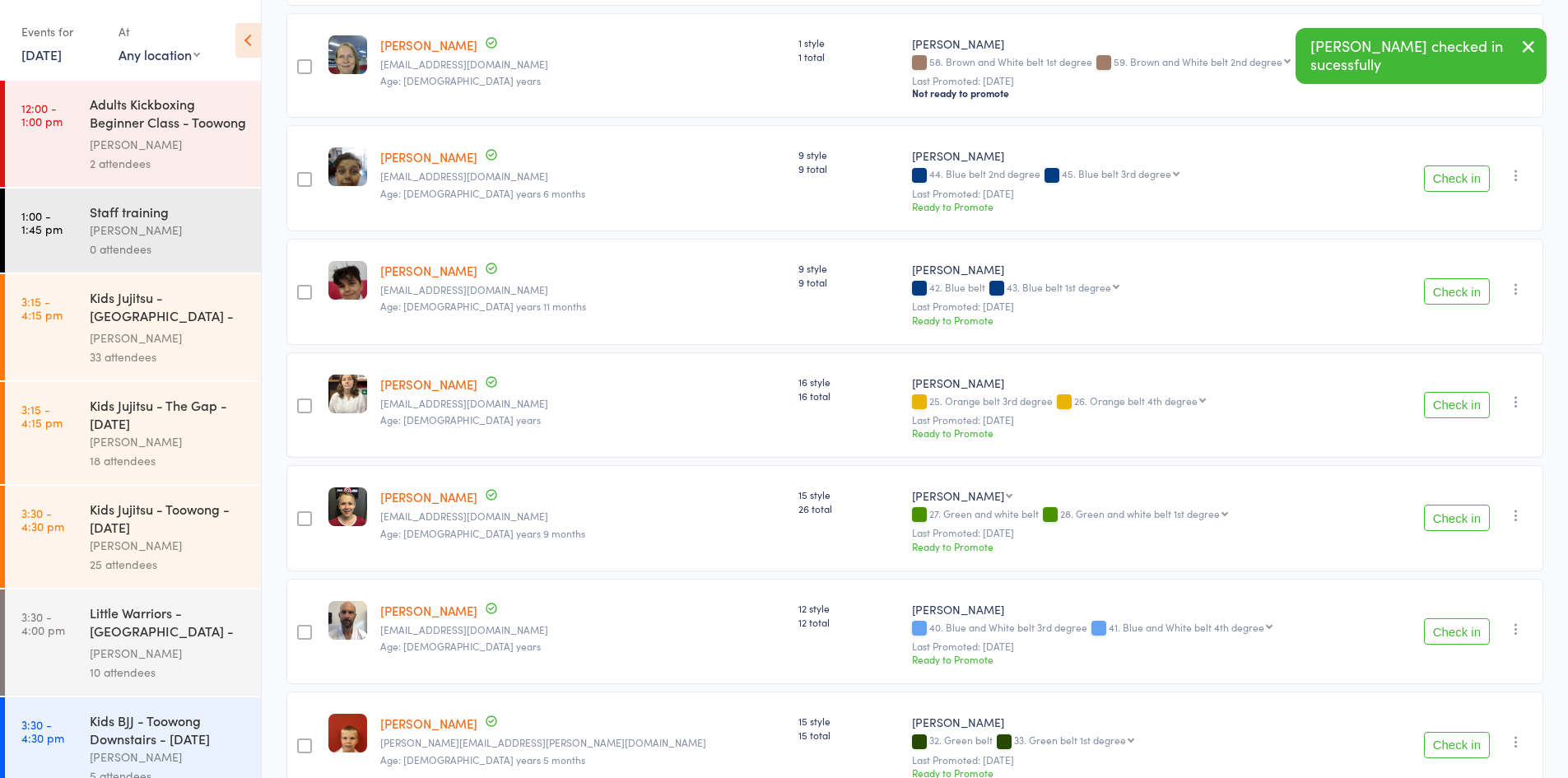
click at [1522, 57] on button "button" at bounding box center [1529, 47] width 37 height 38
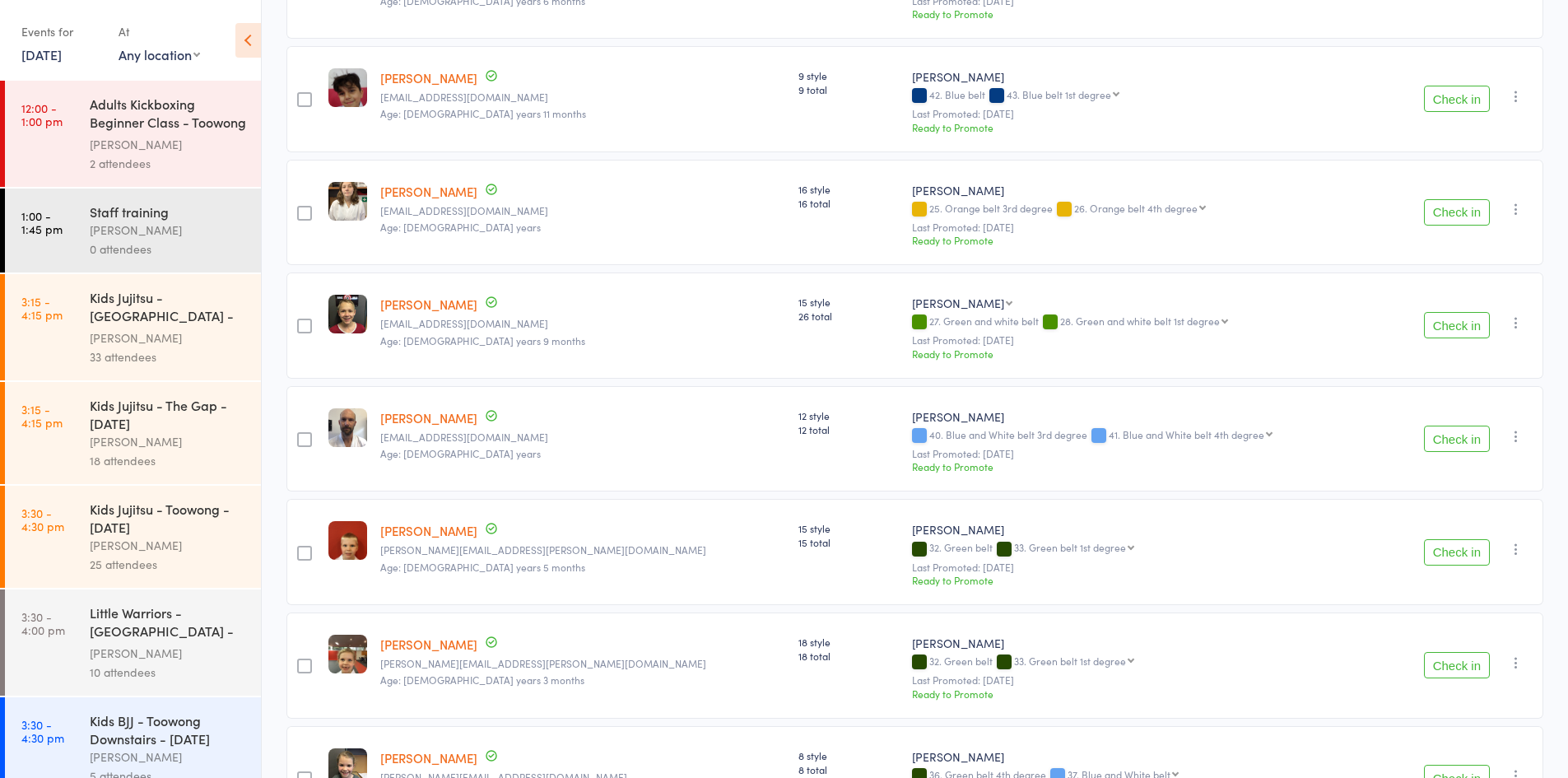
scroll to position [845, 0]
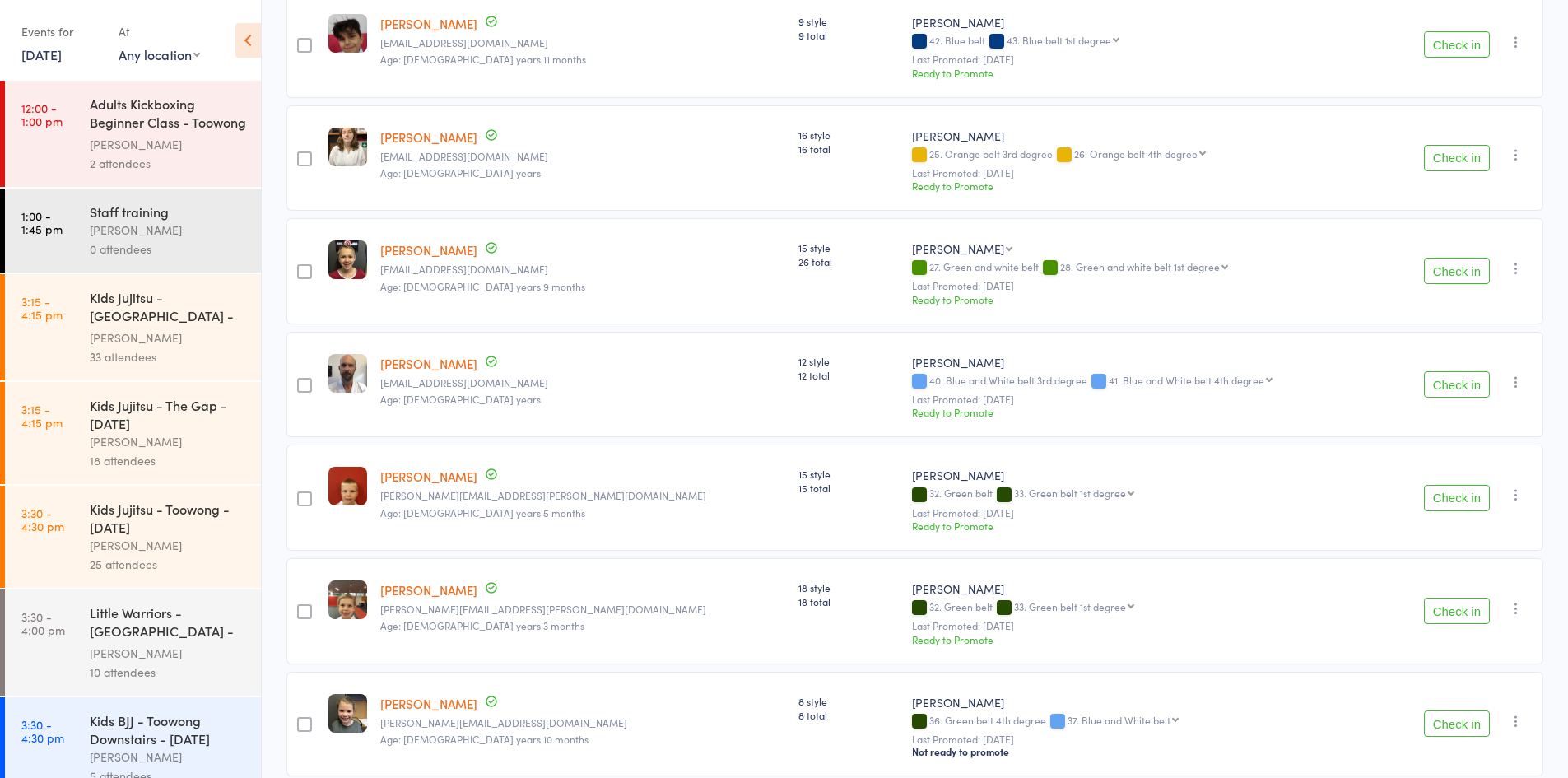
click at [1433, 485] on button "Check in" at bounding box center [1456, 498] width 66 height 27
click at [1453, 371] on button "Check in" at bounding box center [1456, 384] width 66 height 27
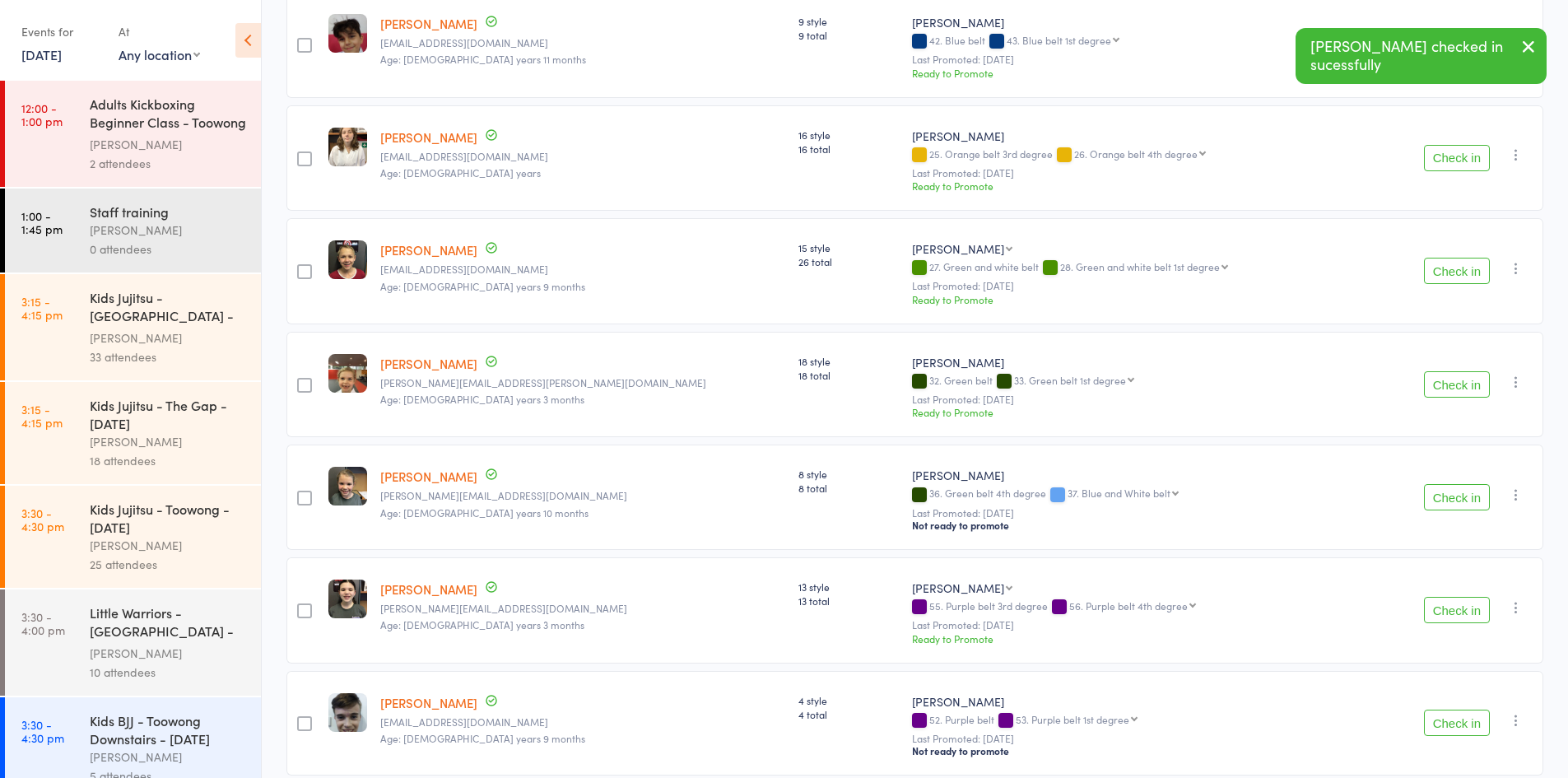
click at [1458, 373] on button "Check in" at bounding box center [1456, 384] width 66 height 27
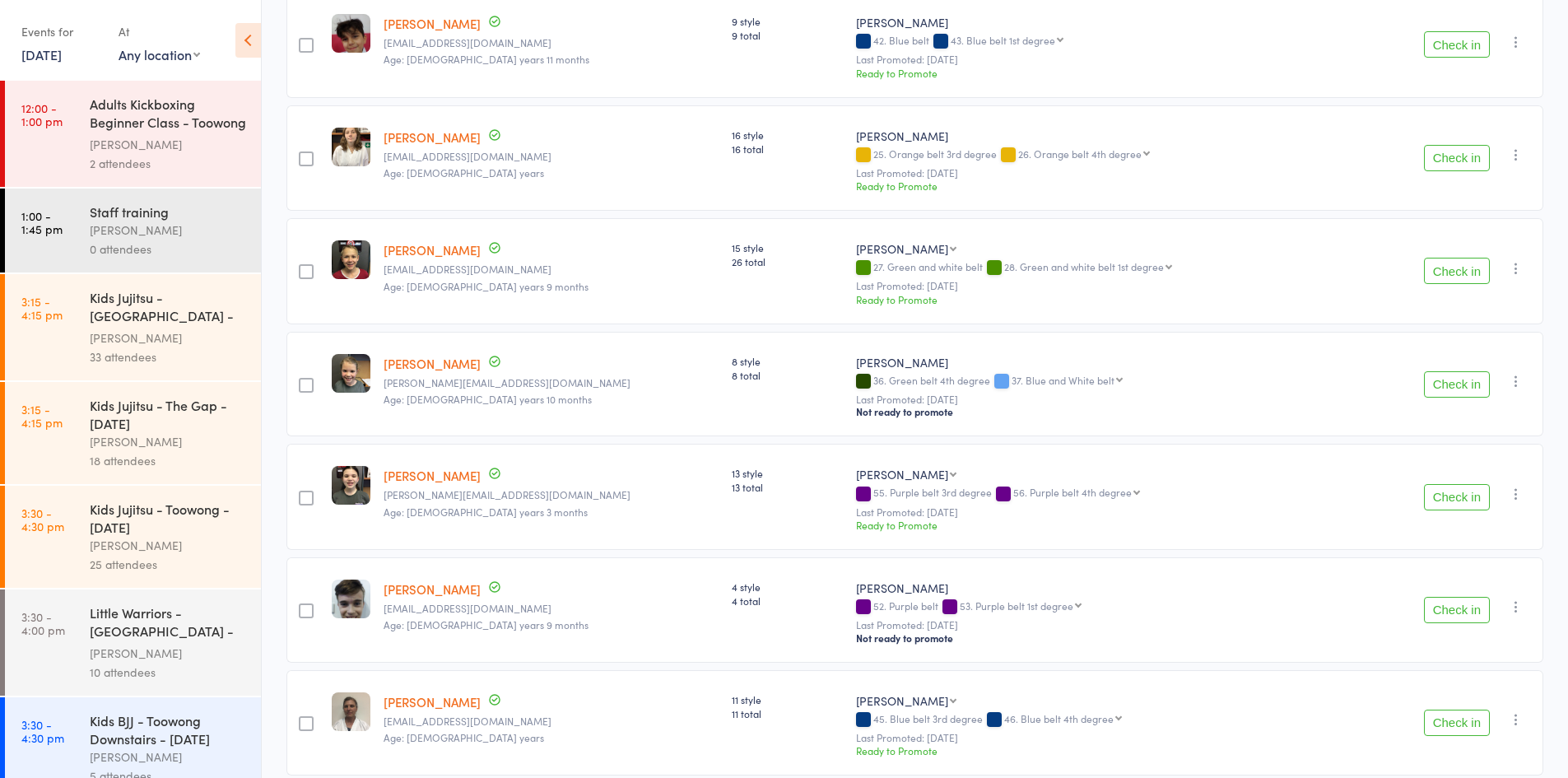
click at [1432, 596] on button "Check in" at bounding box center [1456, 609] width 66 height 27
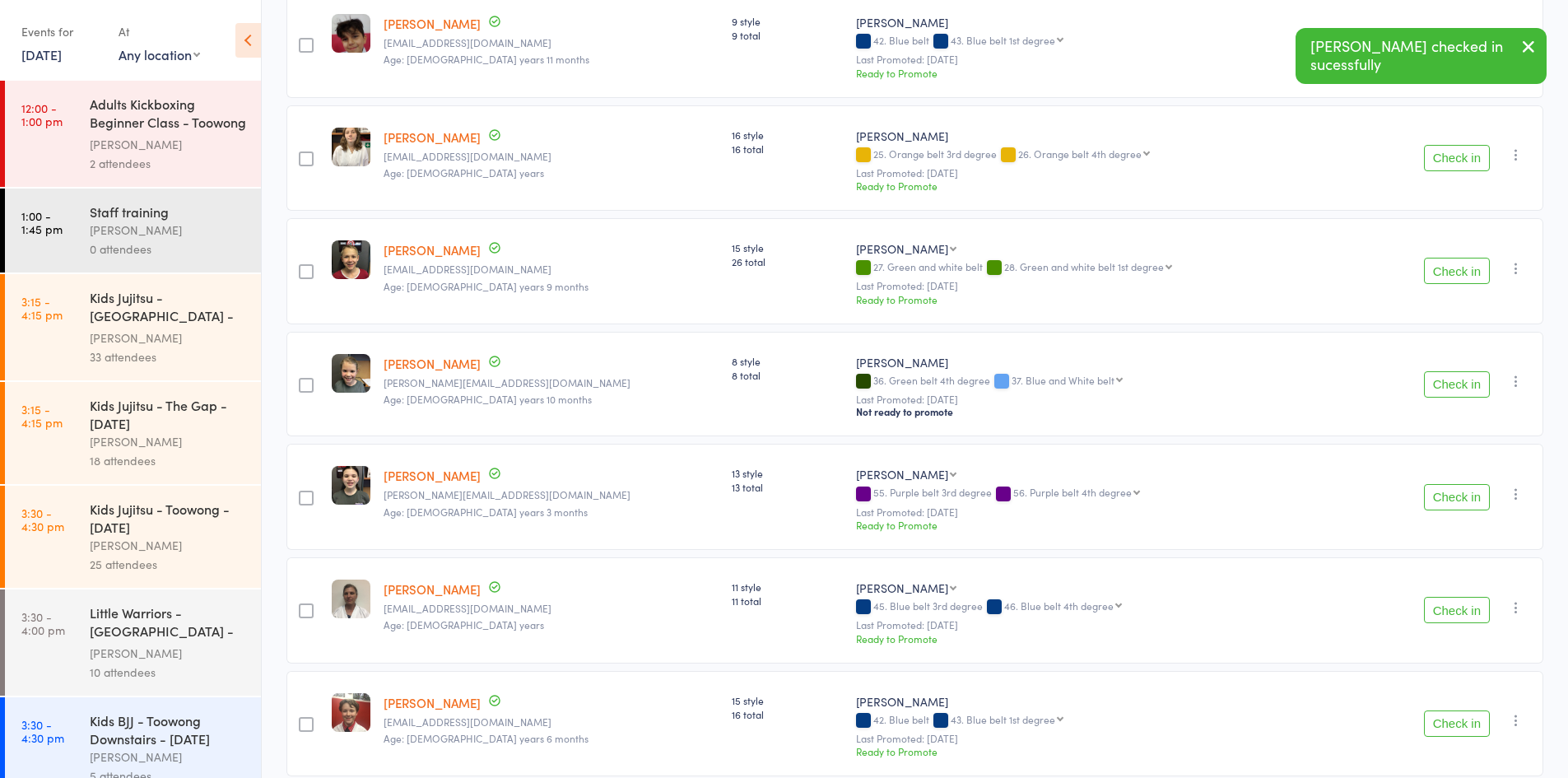
click at [1526, 39] on icon "button" at bounding box center [1529, 46] width 20 height 21
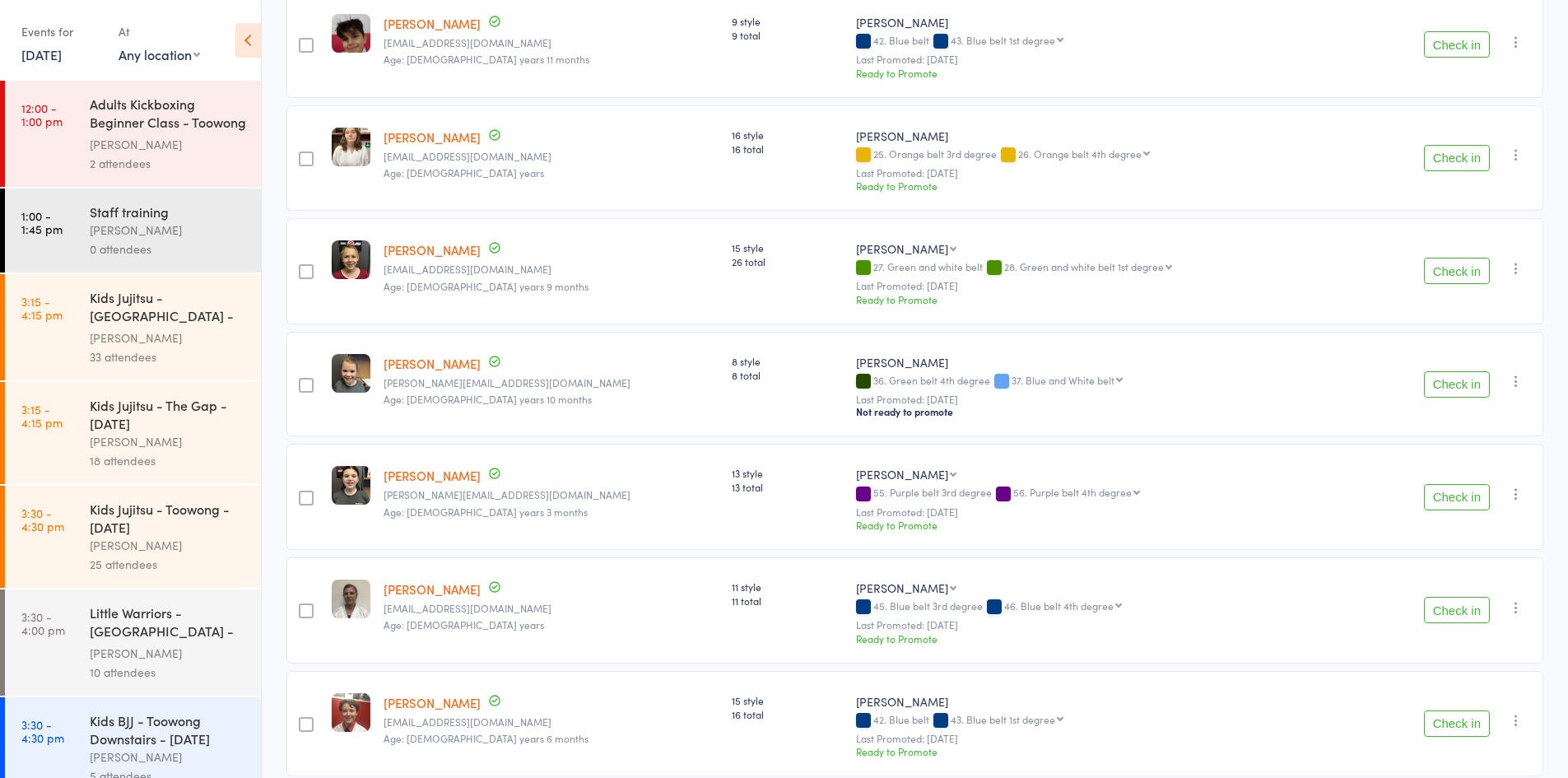
click at [1456, 371] on button "Check in" at bounding box center [1456, 384] width 66 height 27
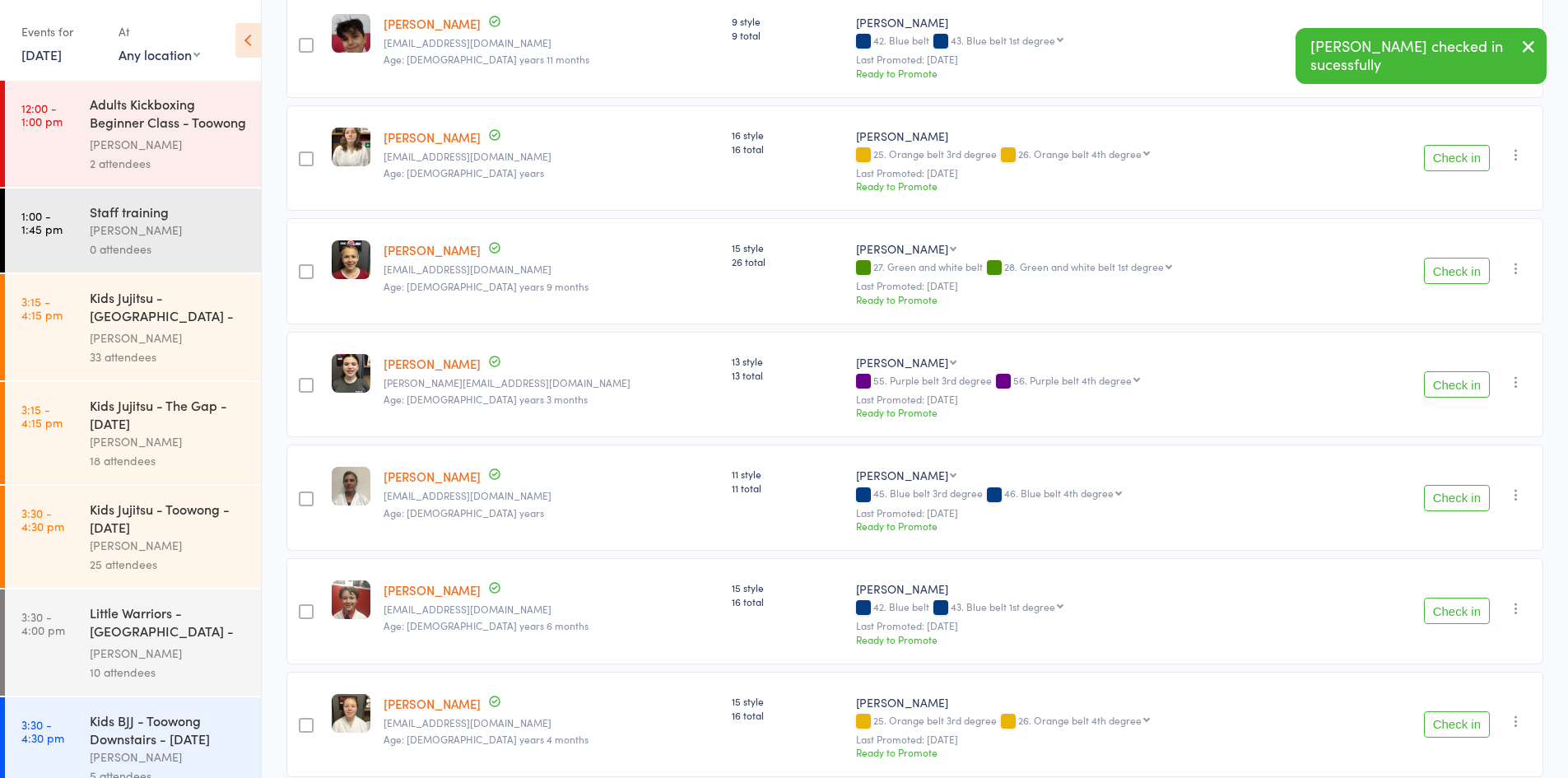
click at [1456, 371] on button "Check in" at bounding box center [1456, 384] width 66 height 27
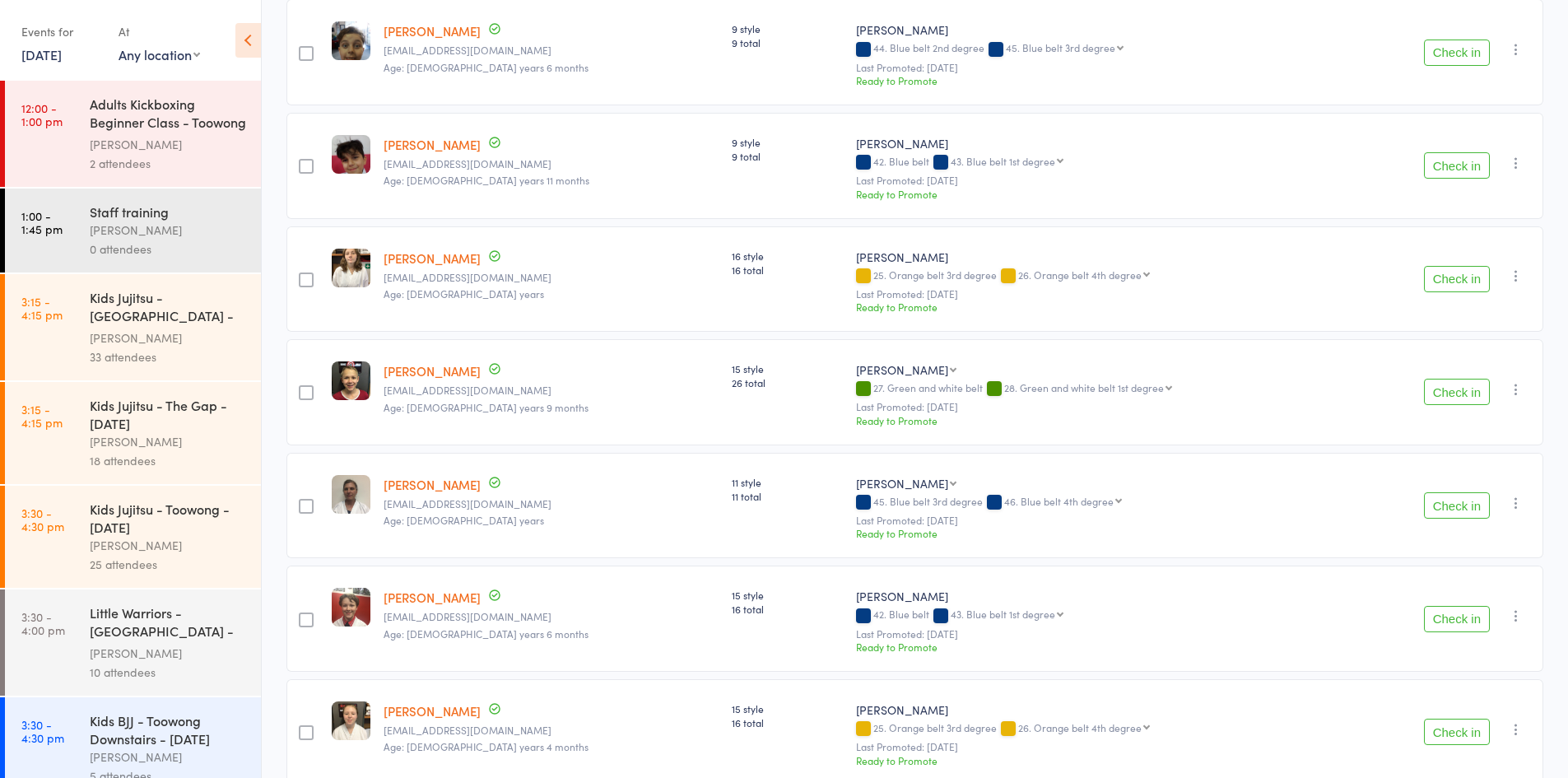
scroll to position [740, 0]
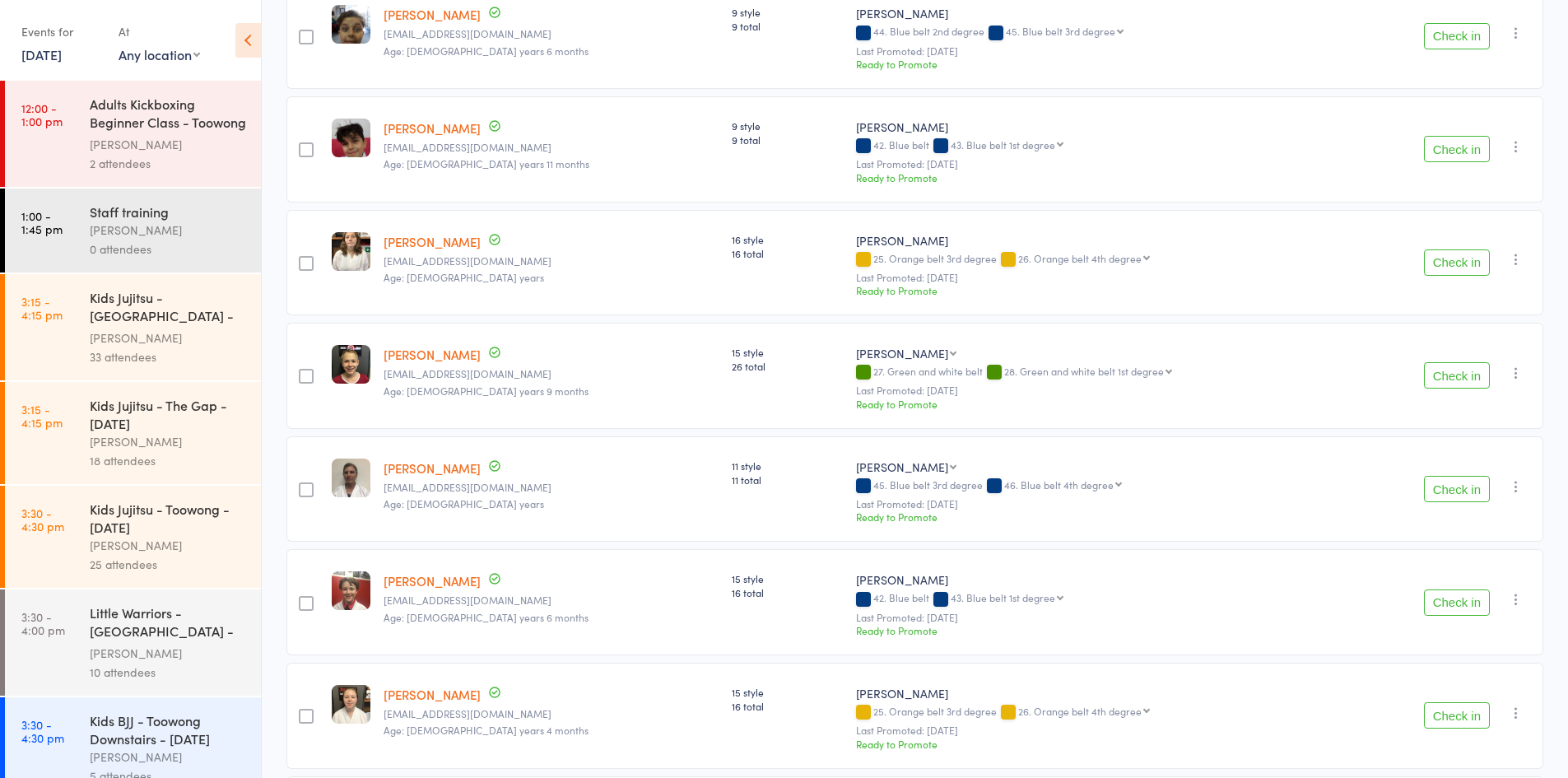
click at [1446, 251] on button "Check in" at bounding box center [1456, 263] width 66 height 27
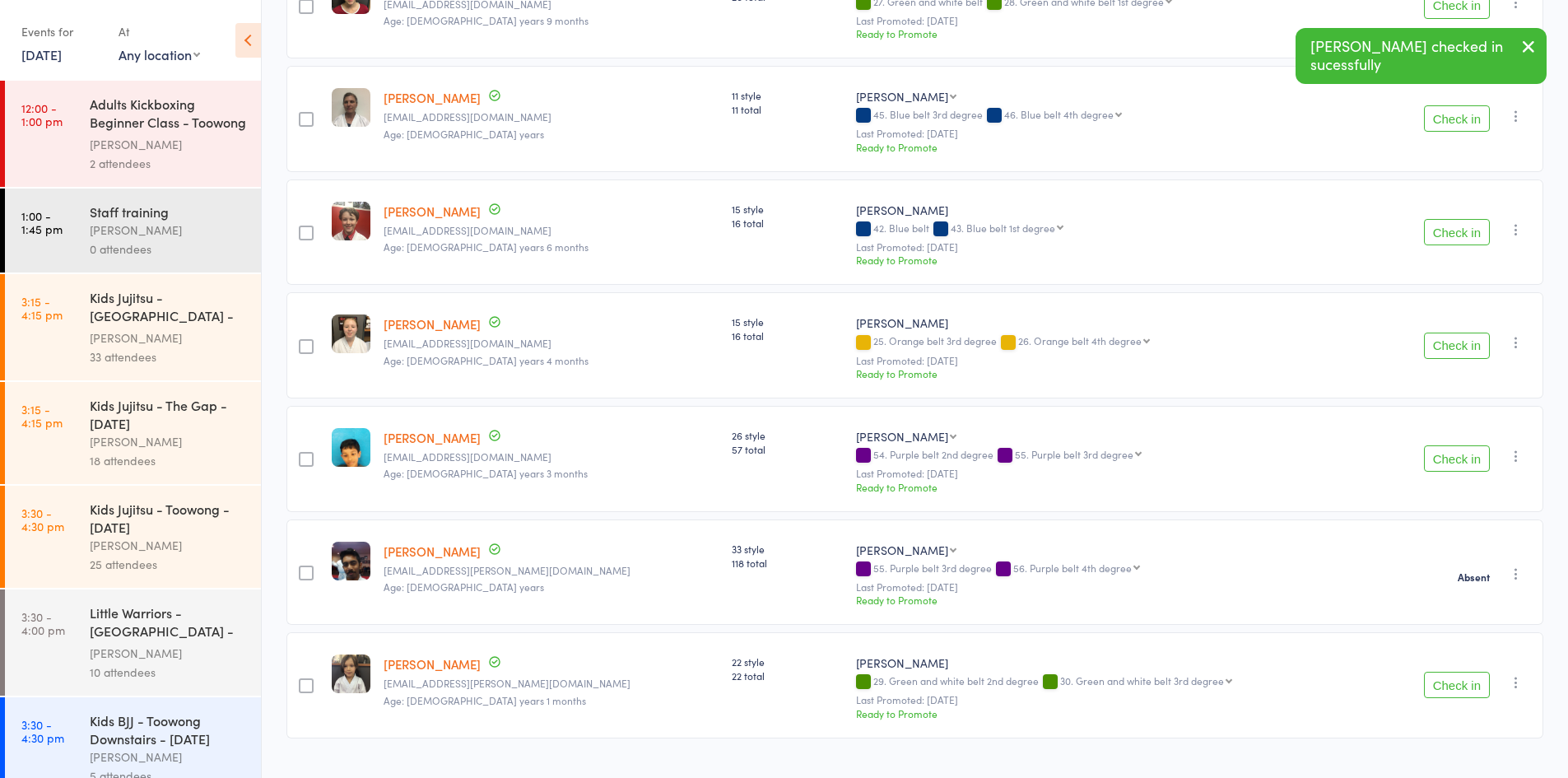
scroll to position [1001, 0]
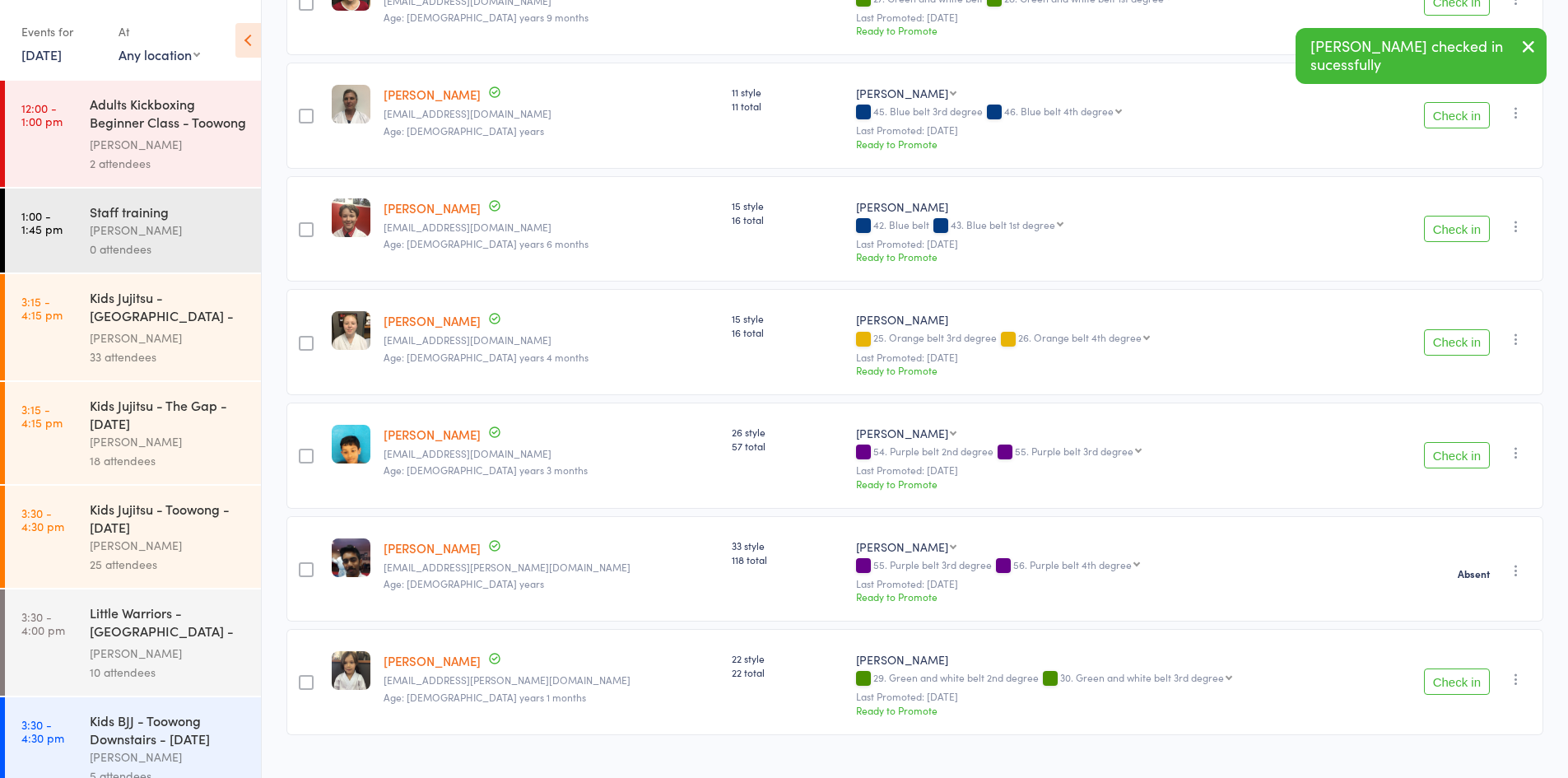
click at [1452, 668] on button "Check in" at bounding box center [1456, 681] width 66 height 27
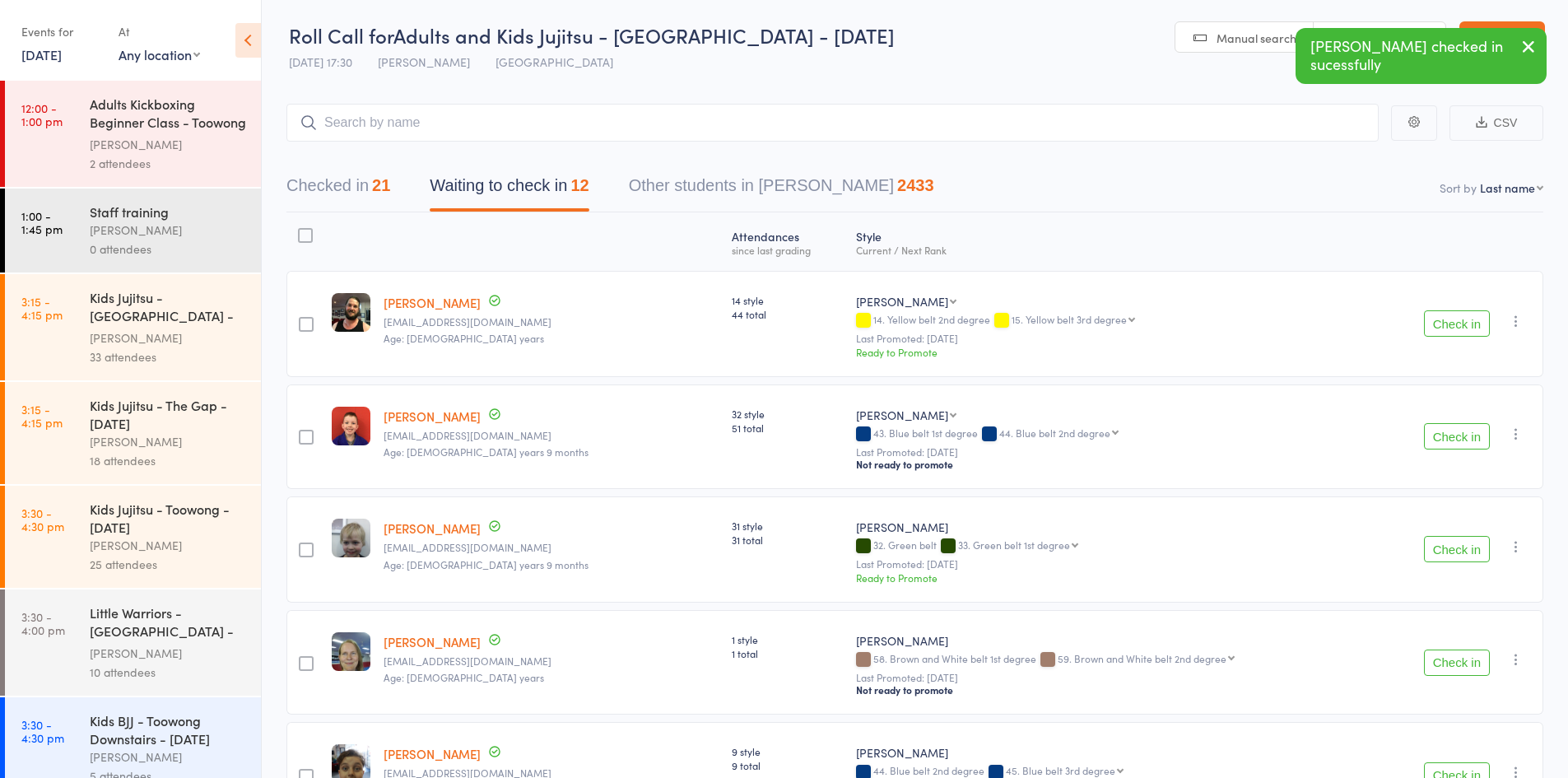
scroll to position [0, 0]
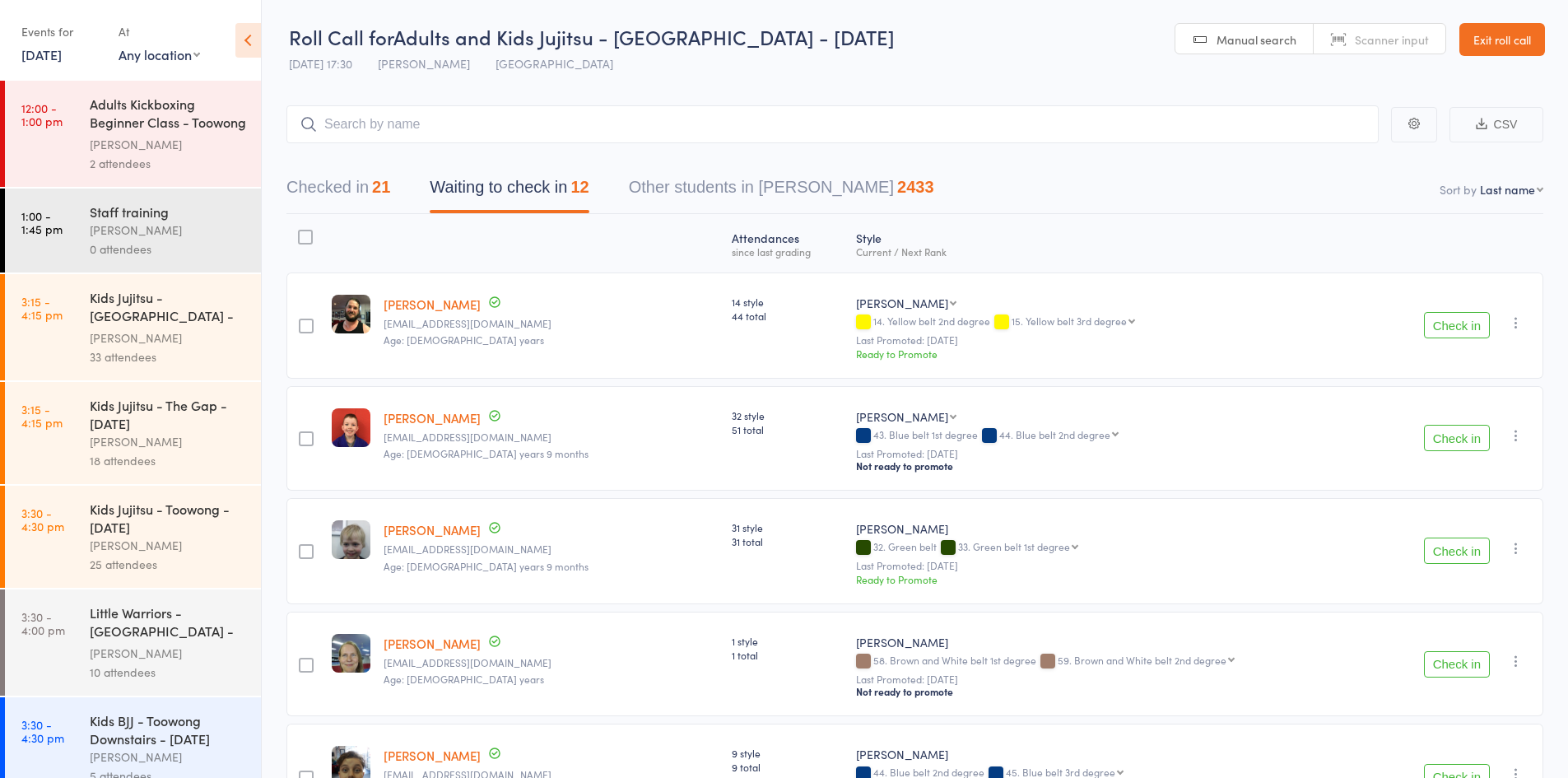
click at [1516, 322] on icon "button" at bounding box center [1516, 322] width 17 height 17
click at [1467, 511] on li "Mark absent" at bounding box center [1457, 509] width 136 height 23
click at [1515, 434] on icon "button" at bounding box center [1516, 435] width 17 height 17
click at [1471, 616] on li "Mark absent" at bounding box center [1457, 622] width 136 height 23
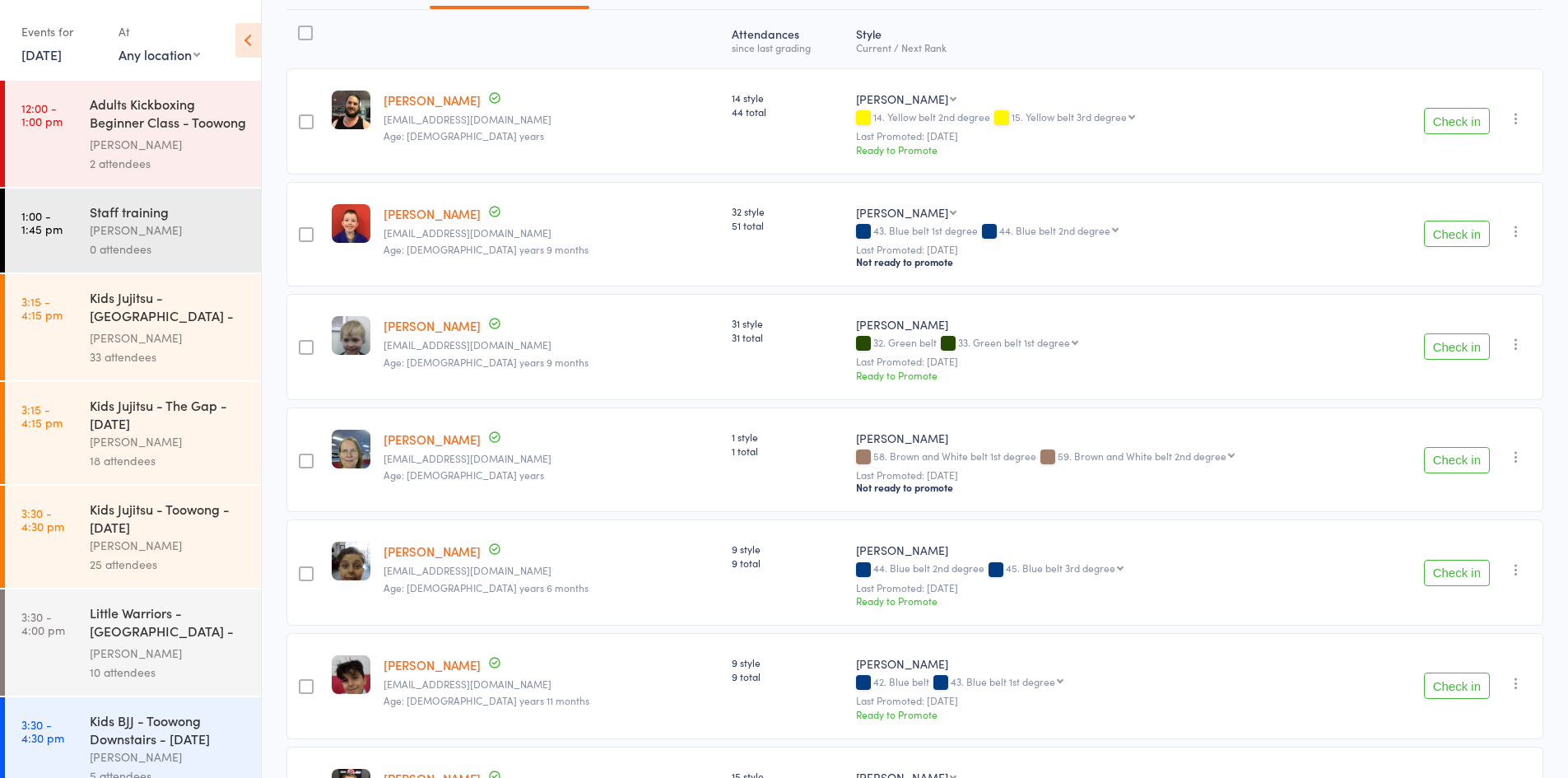
scroll to position [247, 0]
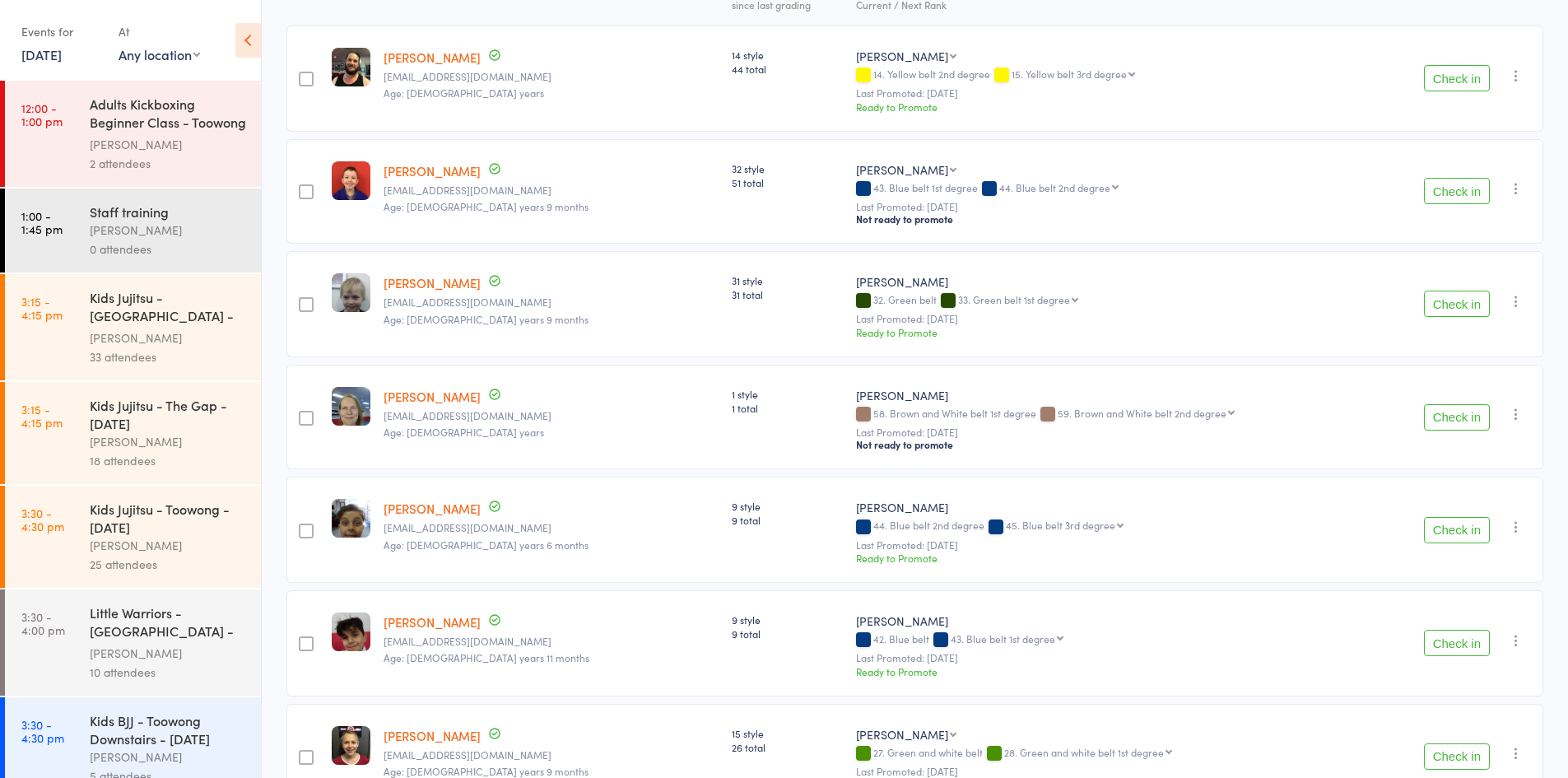
click at [1516, 300] on icon "button" at bounding box center [1516, 301] width 17 height 17
click at [1481, 485] on li "Mark absent" at bounding box center [1457, 488] width 136 height 23
click at [1513, 414] on icon "button" at bounding box center [1516, 414] width 17 height 17
click at [1468, 591] on li "Mark absent" at bounding box center [1457, 601] width 136 height 23
click at [1516, 521] on icon "button" at bounding box center [1516, 526] width 17 height 17
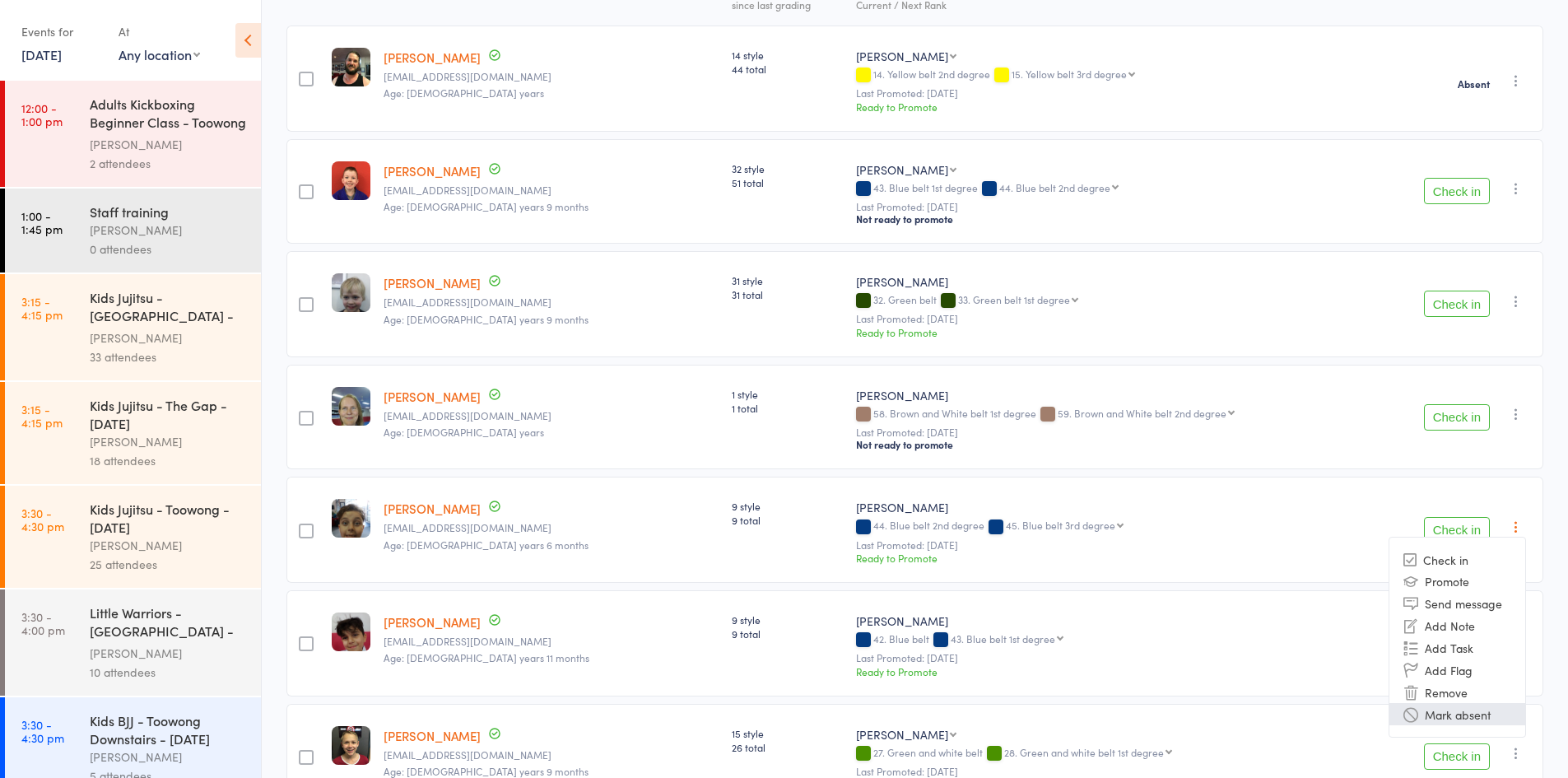
click at [1482, 703] on li "Mark absent" at bounding box center [1457, 714] width 136 height 23
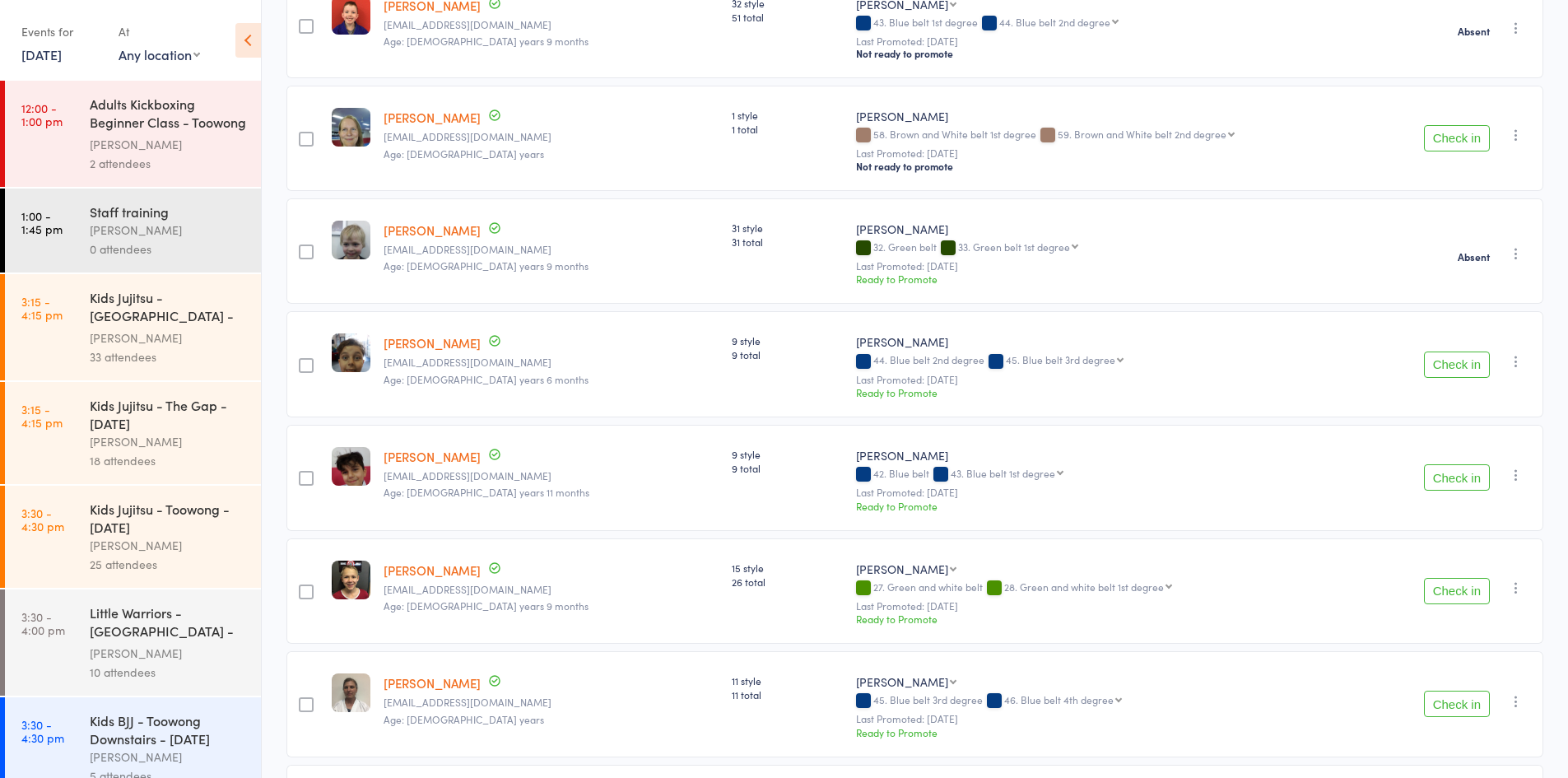
scroll to position [494, 0]
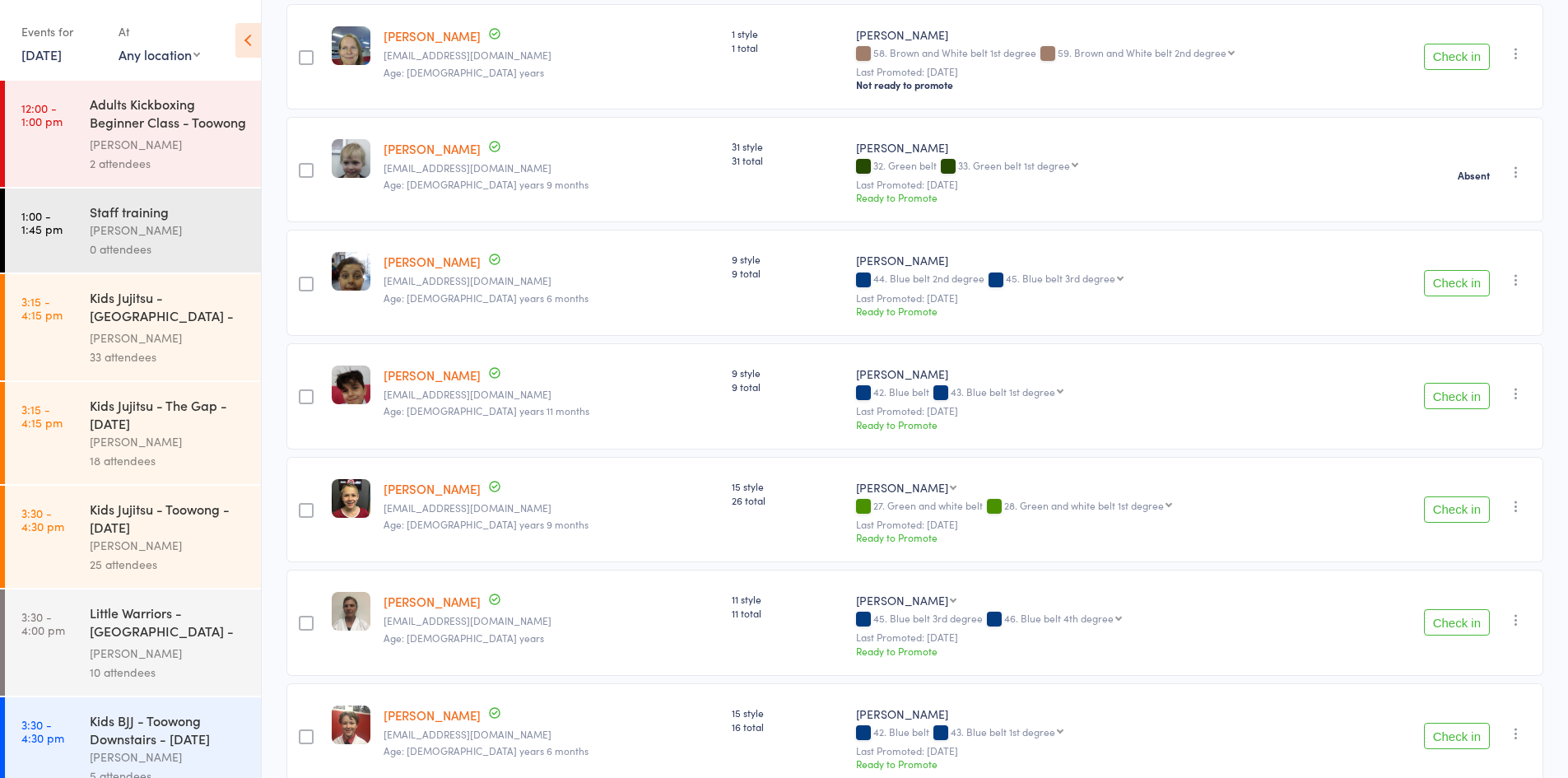
click at [1514, 387] on icon "button" at bounding box center [1516, 393] width 17 height 17
click at [1476, 571] on li "Mark absent" at bounding box center [1457, 581] width 136 height 23
click at [1516, 502] on button "button" at bounding box center [1516, 506] width 20 height 20
click at [1471, 682] on li "Mark absent" at bounding box center [1457, 693] width 136 height 23
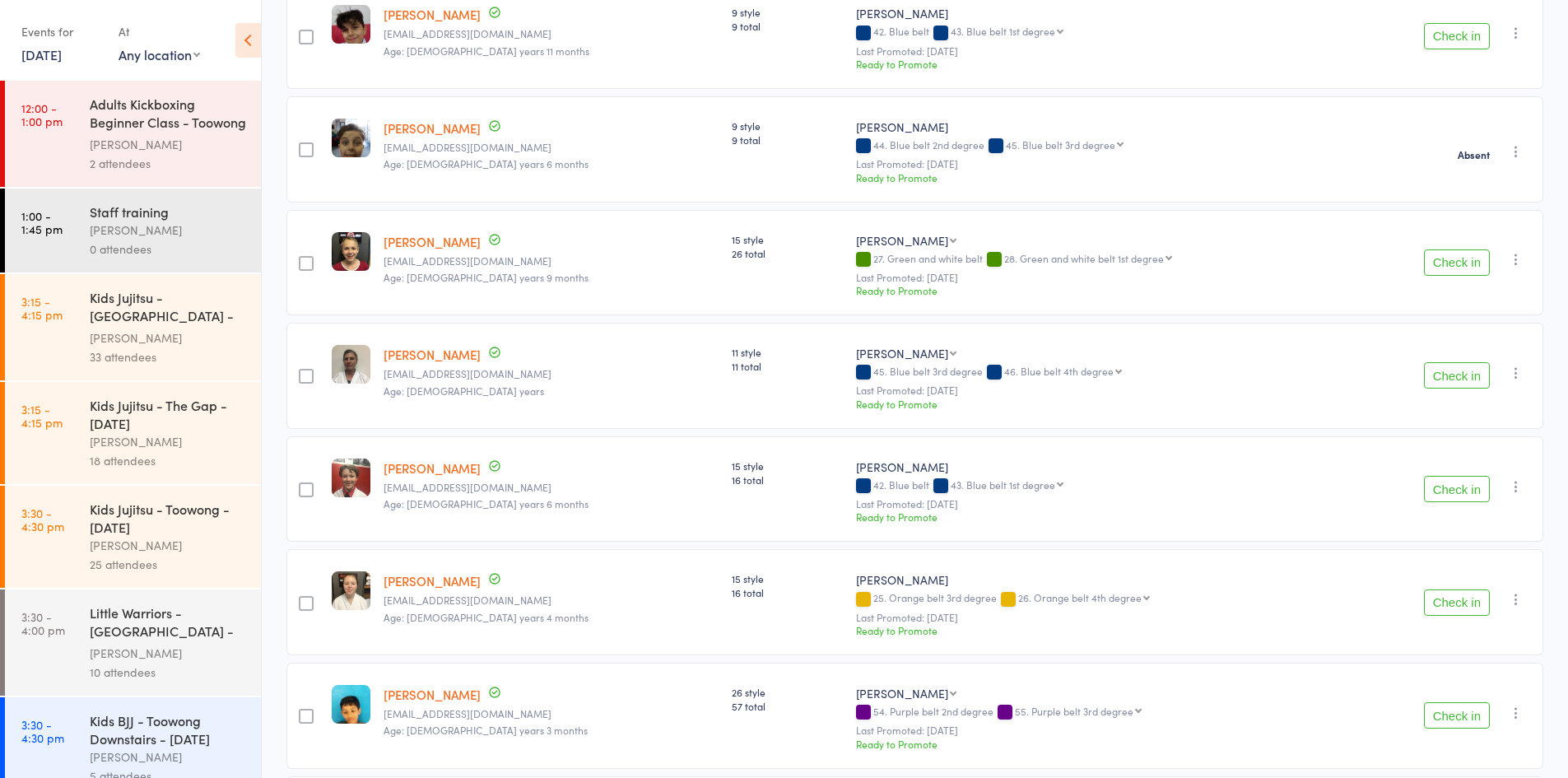
scroll to position [852, 0]
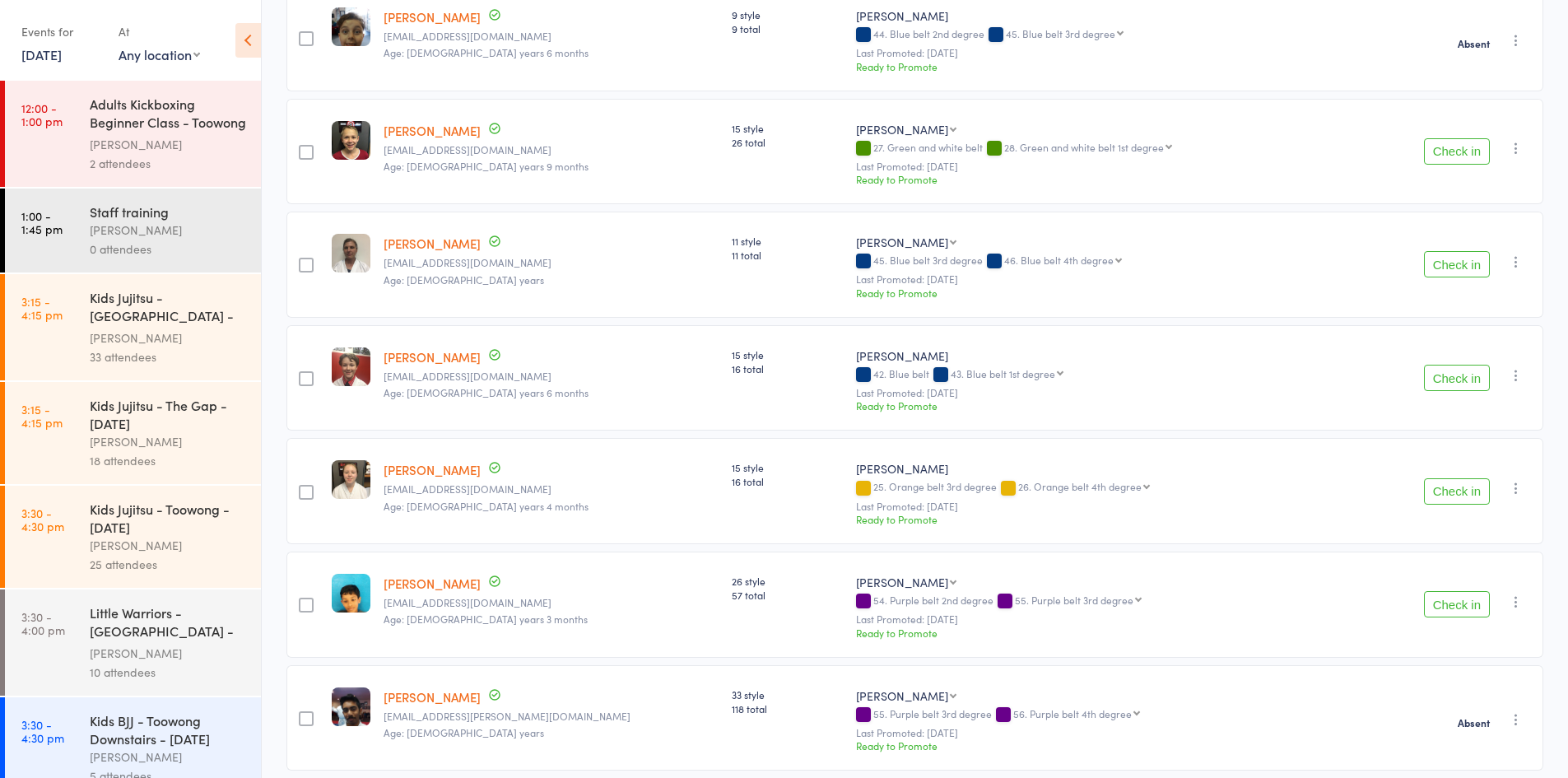
click at [1520, 367] on icon "button" at bounding box center [1516, 375] width 17 height 17
click at [1471, 551] on li "Mark absent" at bounding box center [1457, 562] width 136 height 23
click at [1515, 480] on icon "button" at bounding box center [1516, 488] width 17 height 17
click at [1476, 664] on li "Mark absent" at bounding box center [1457, 675] width 136 height 23
click at [1513, 593] on icon "button" at bounding box center [1516, 601] width 17 height 17
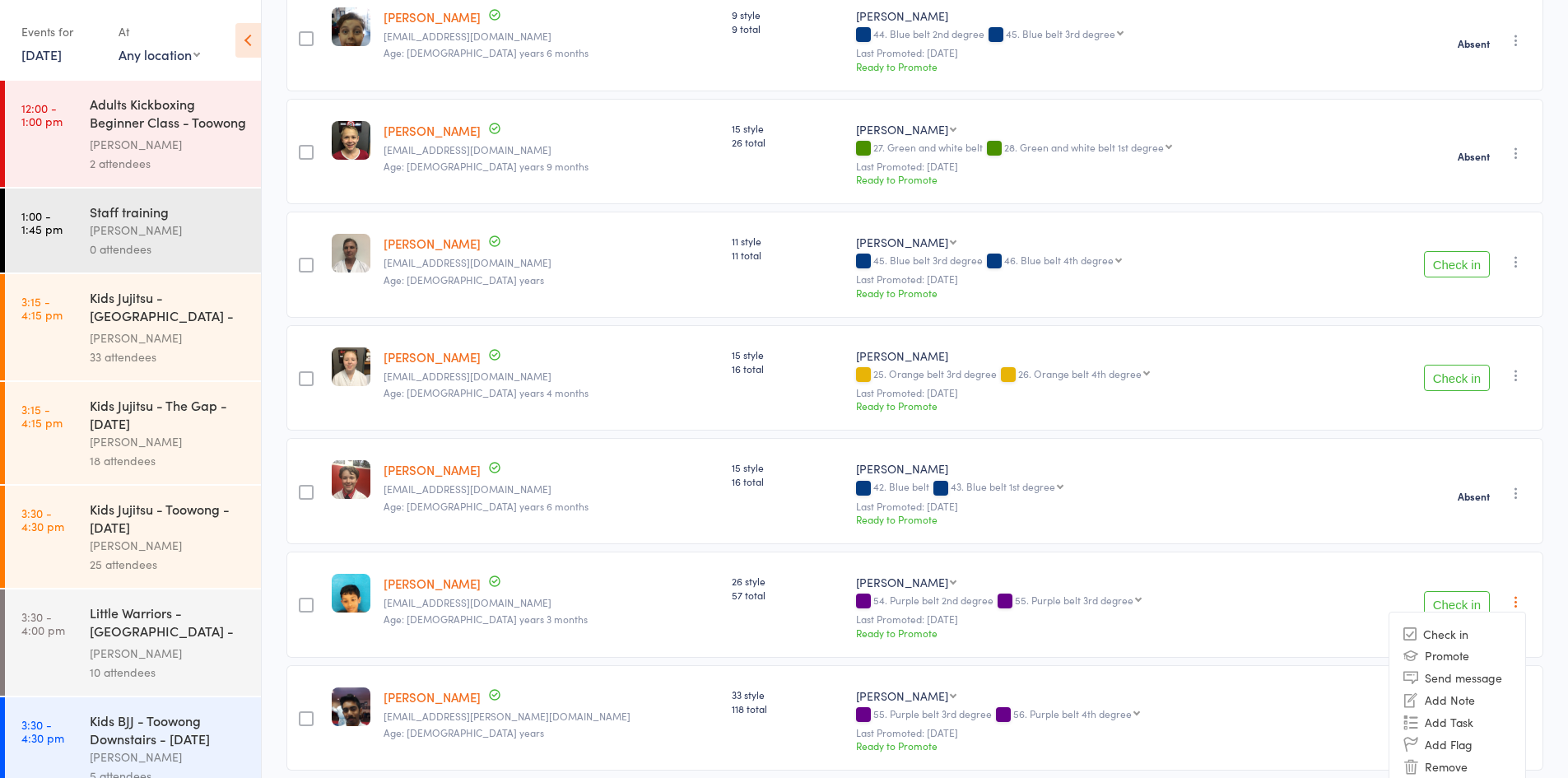
click at [1483, 777] on li "Mark absent" at bounding box center [1457, 789] width 136 height 23
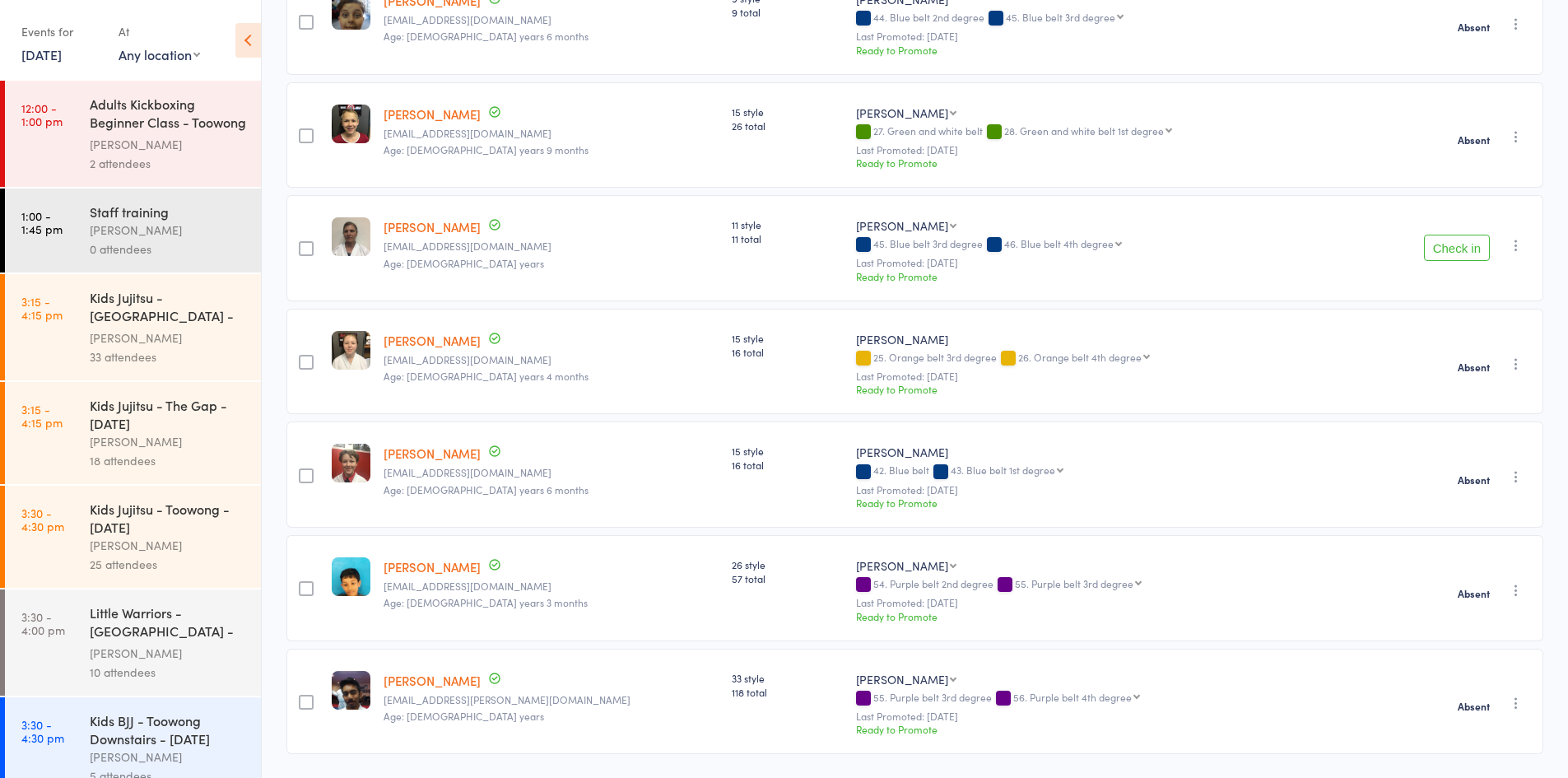
scroll to position [890, 0]
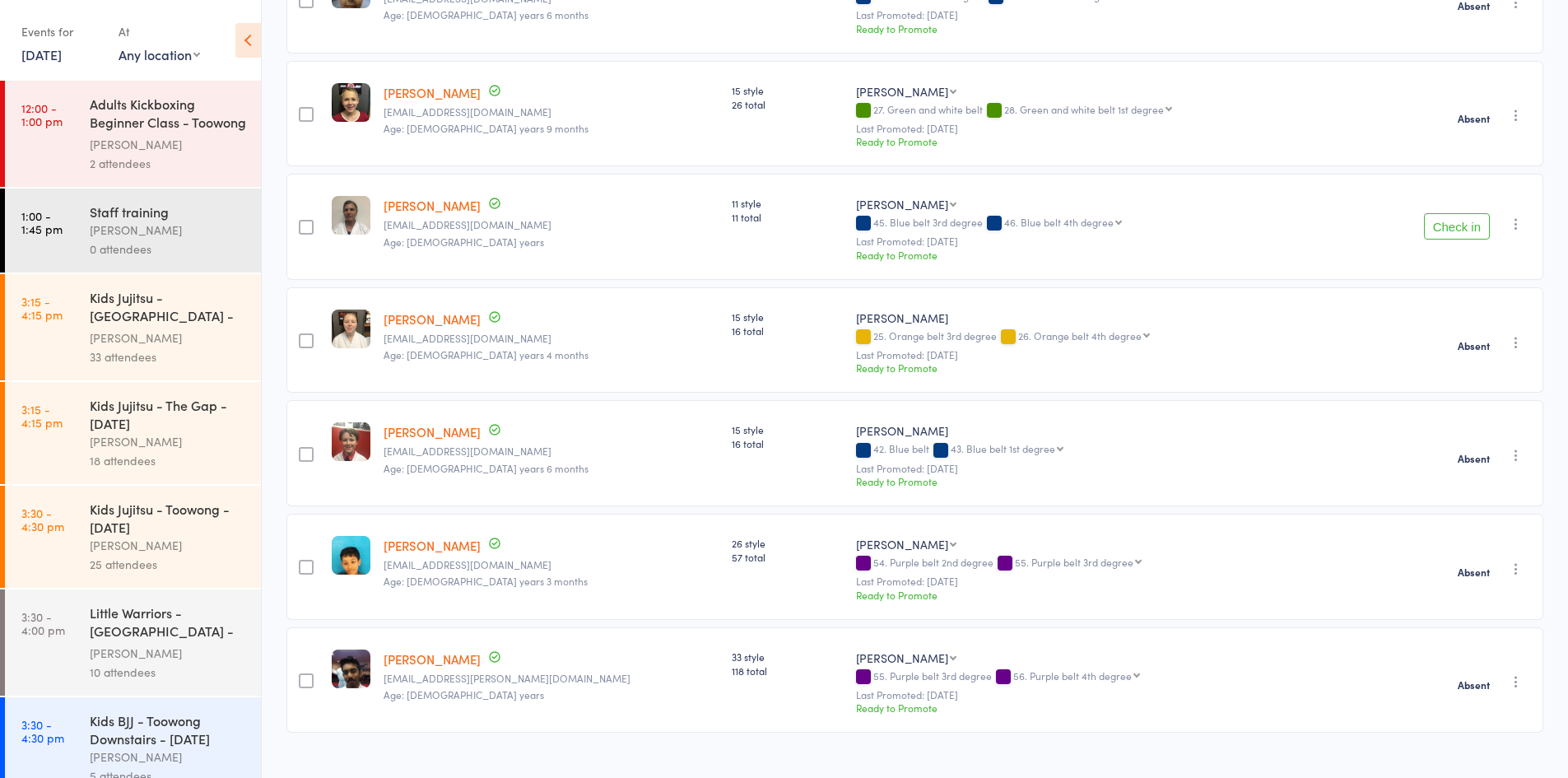
click at [1517, 215] on icon "button" at bounding box center [1516, 223] width 17 height 17
click at [1466, 400] on li "Mark absent" at bounding box center [1457, 411] width 136 height 23
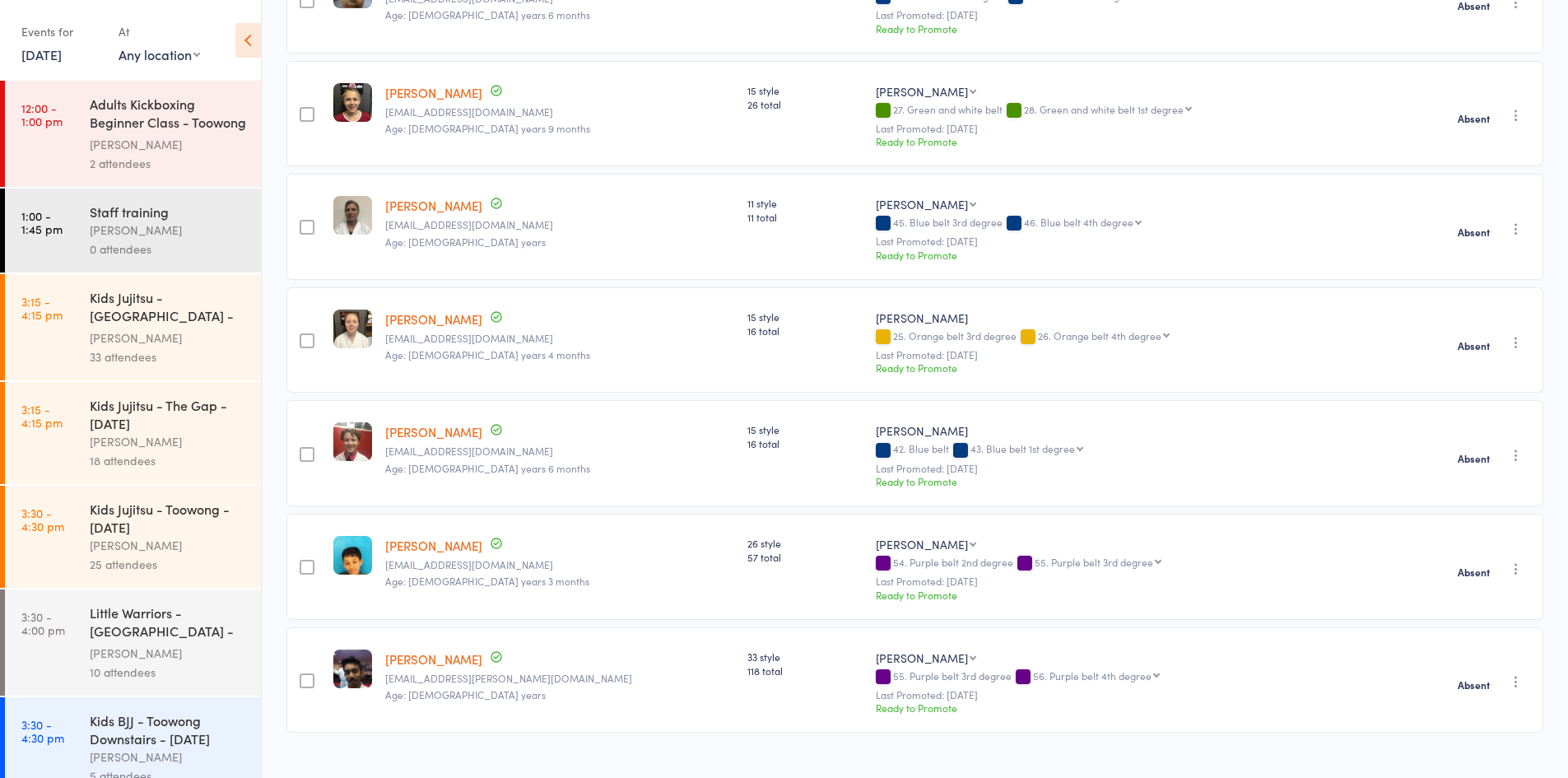
scroll to position [0, 0]
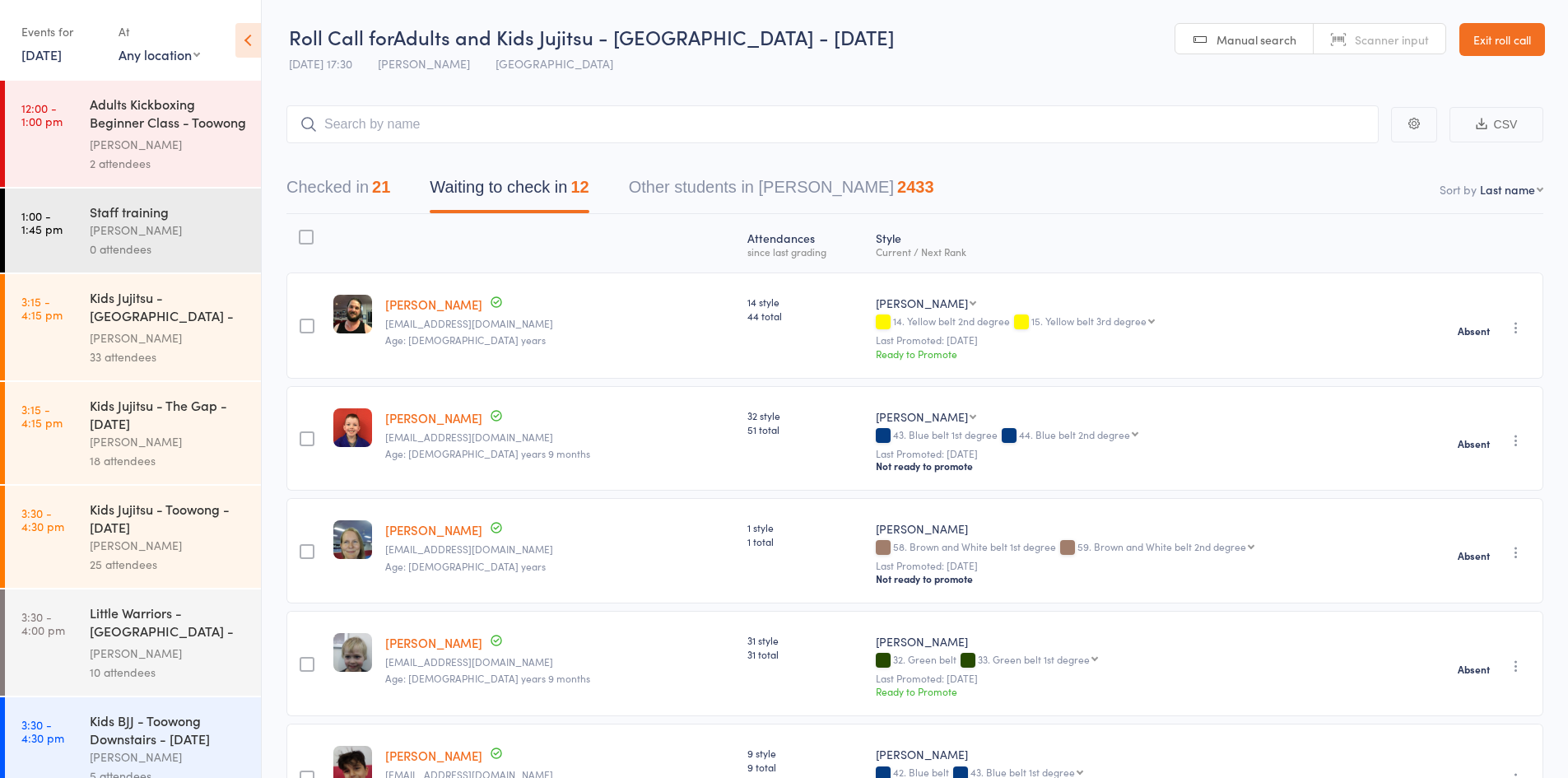
click at [1510, 46] on link "Exit roll call" at bounding box center [1502, 39] width 86 height 33
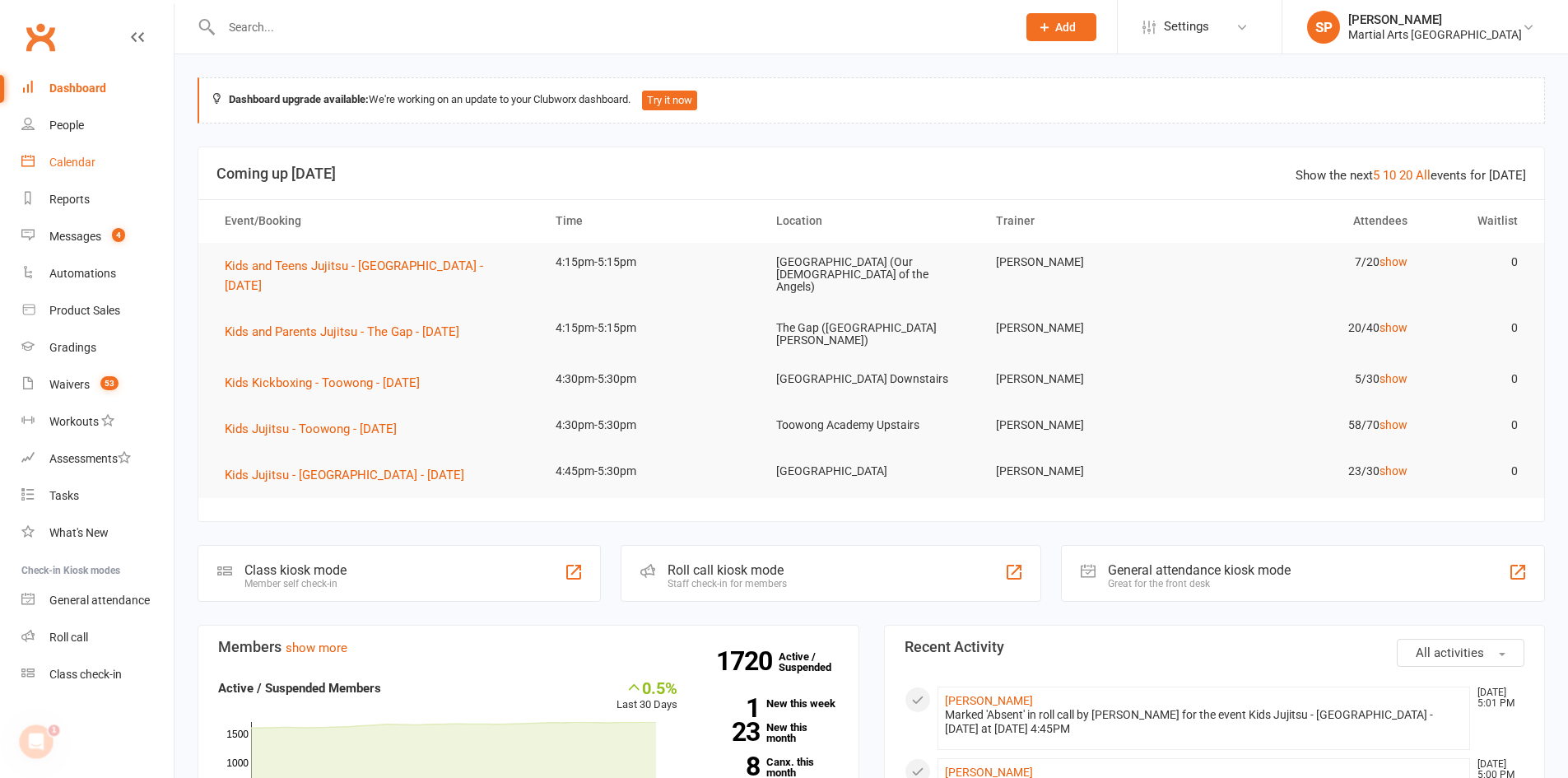
click at [68, 161] on div "Calendar" at bounding box center [72, 162] width 46 height 13
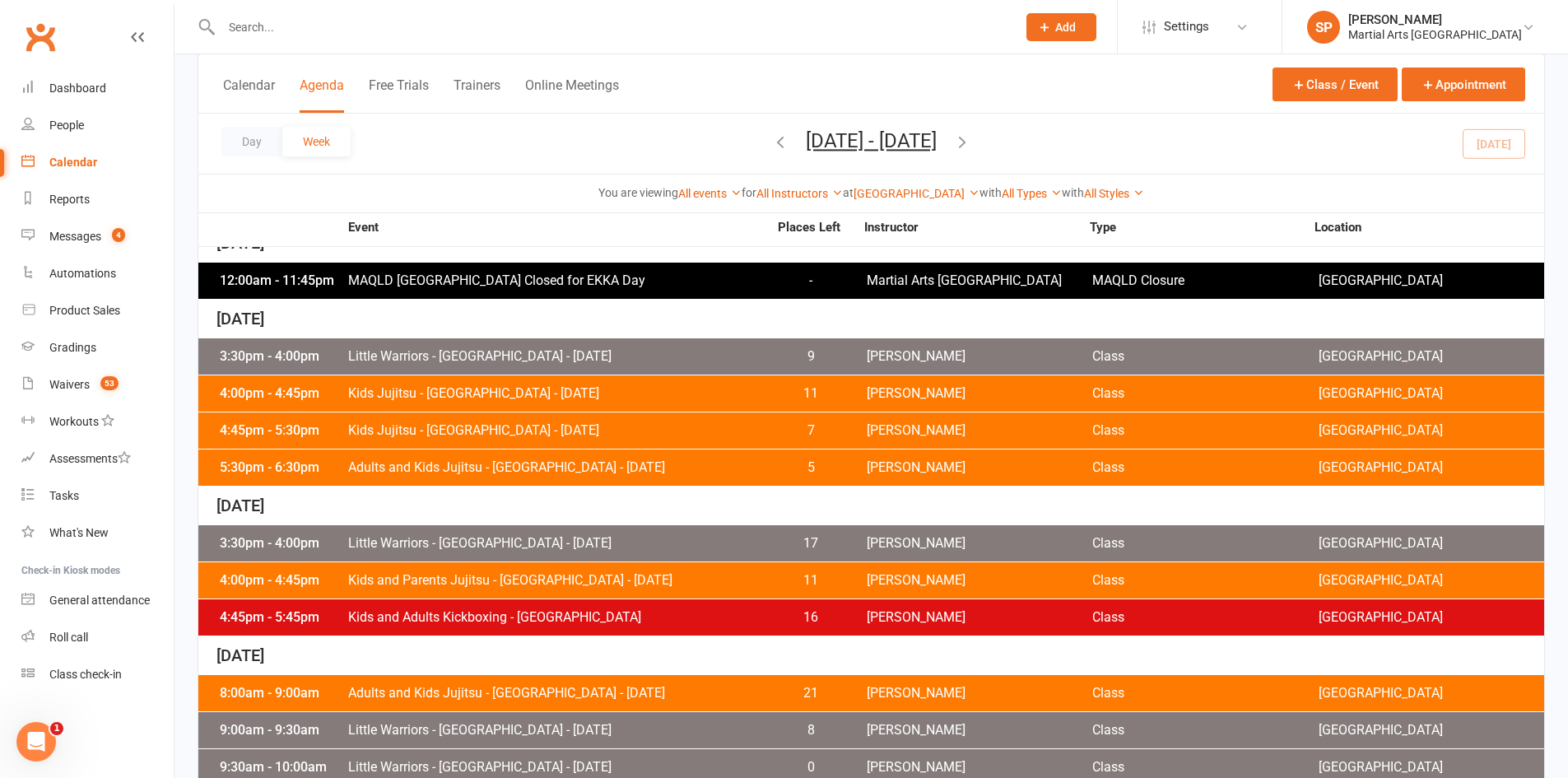
scroll to position [577, 0]
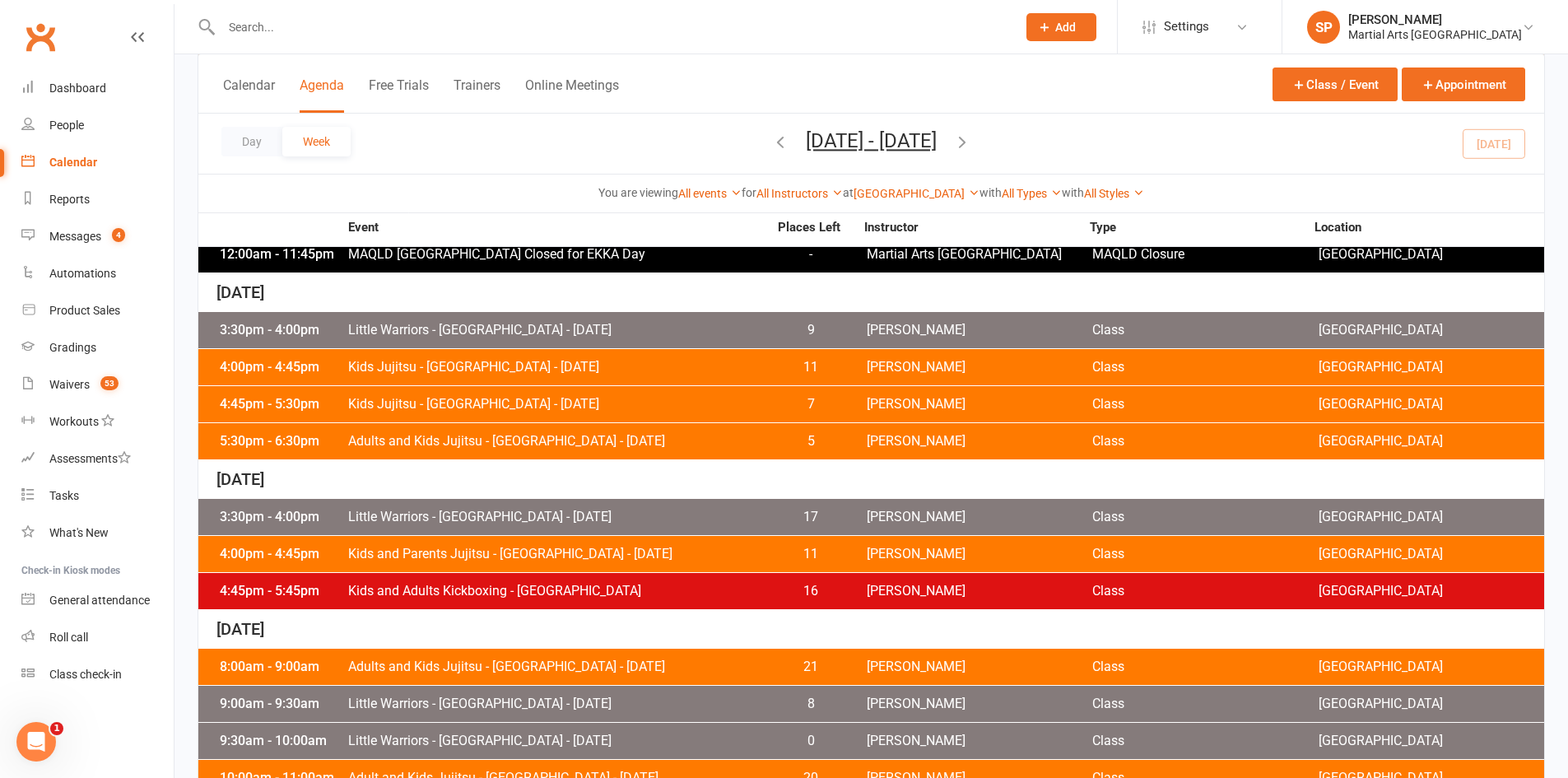
click at [468, 407] on span "Kids Jujitsu - [GEOGRAPHIC_DATA] - [DATE]" at bounding box center [558, 404] width 421 height 13
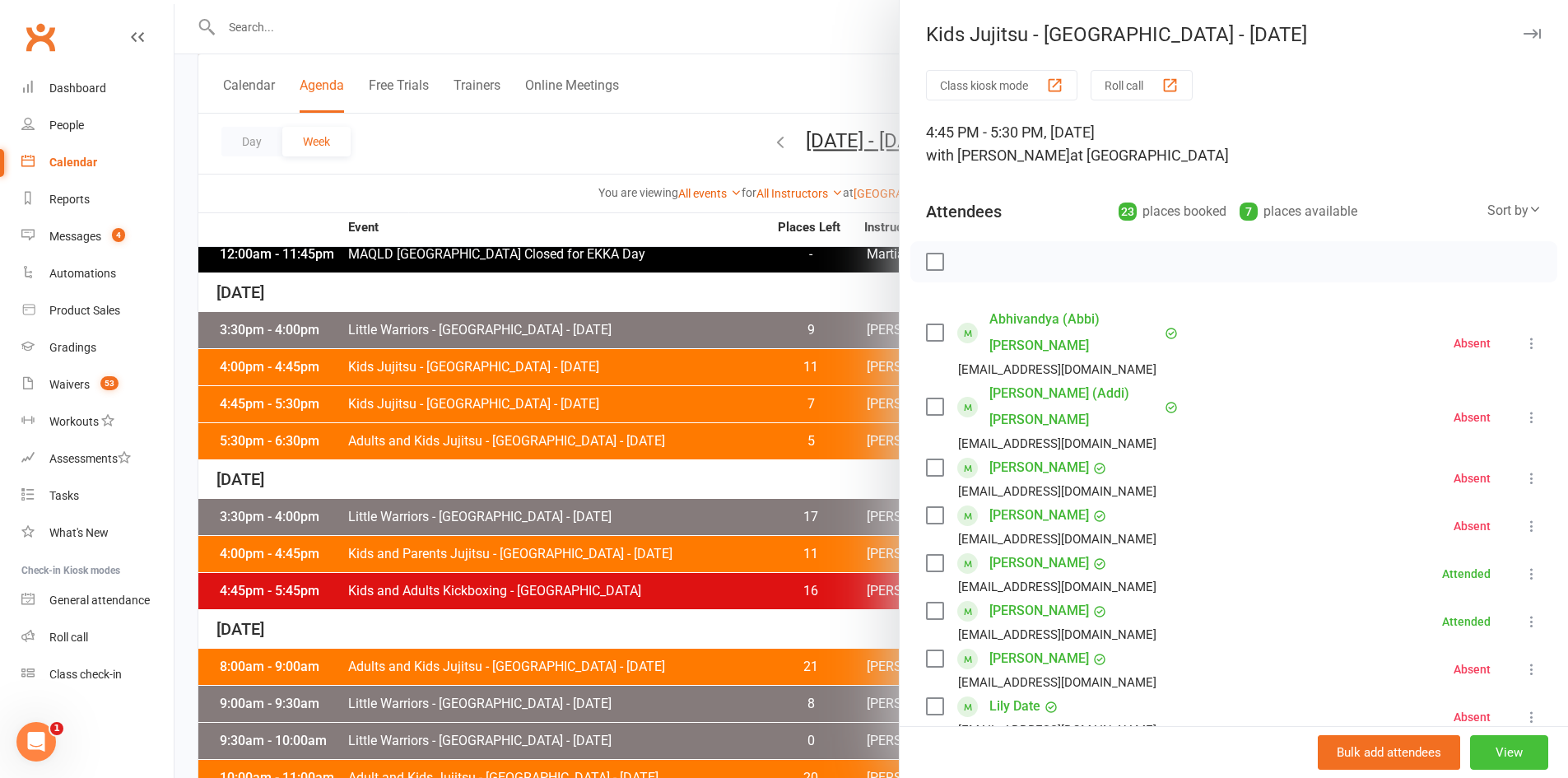
click at [1500, 753] on button "View" at bounding box center [1509, 751] width 78 height 35
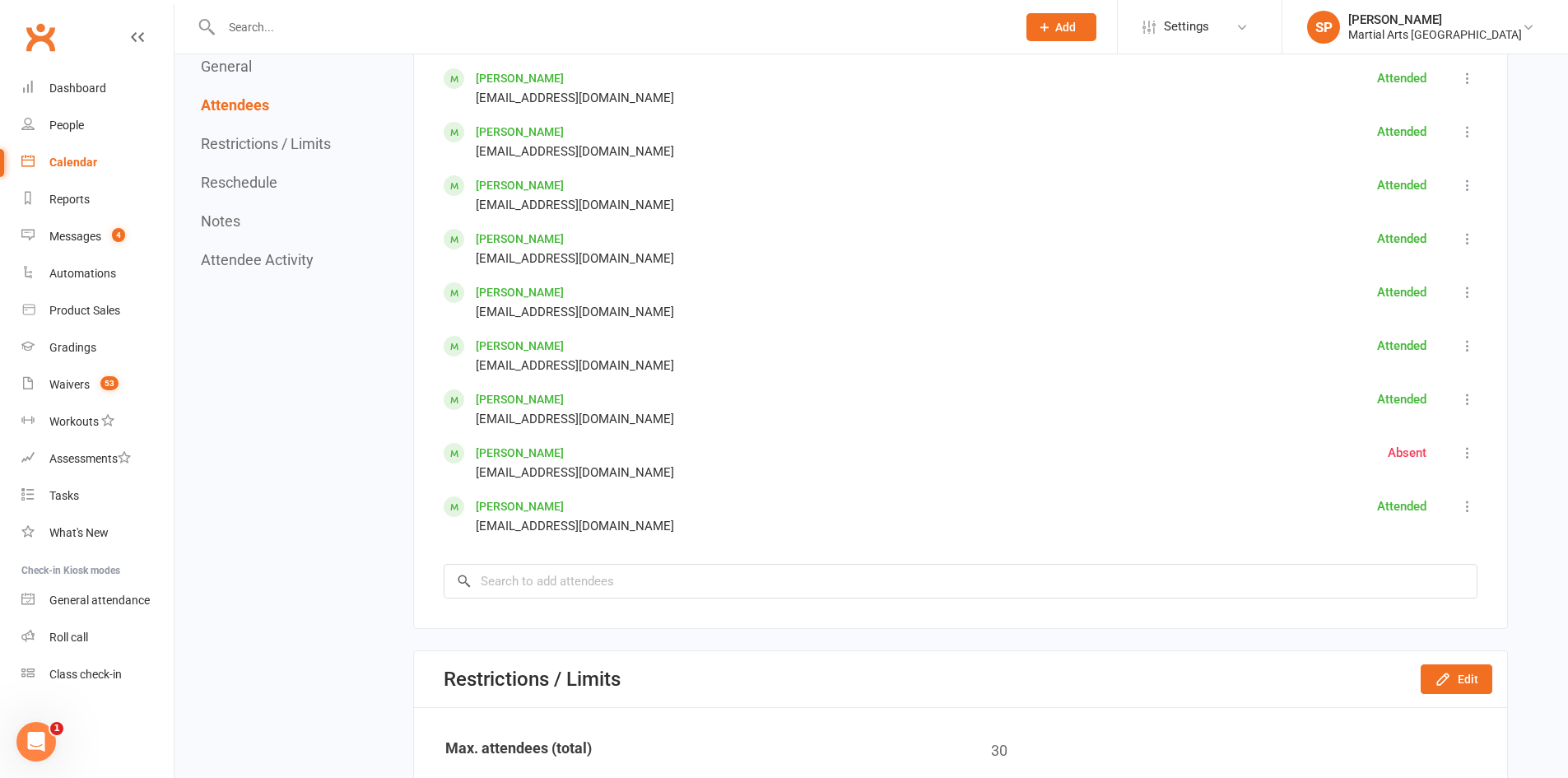
scroll to position [1646, 0]
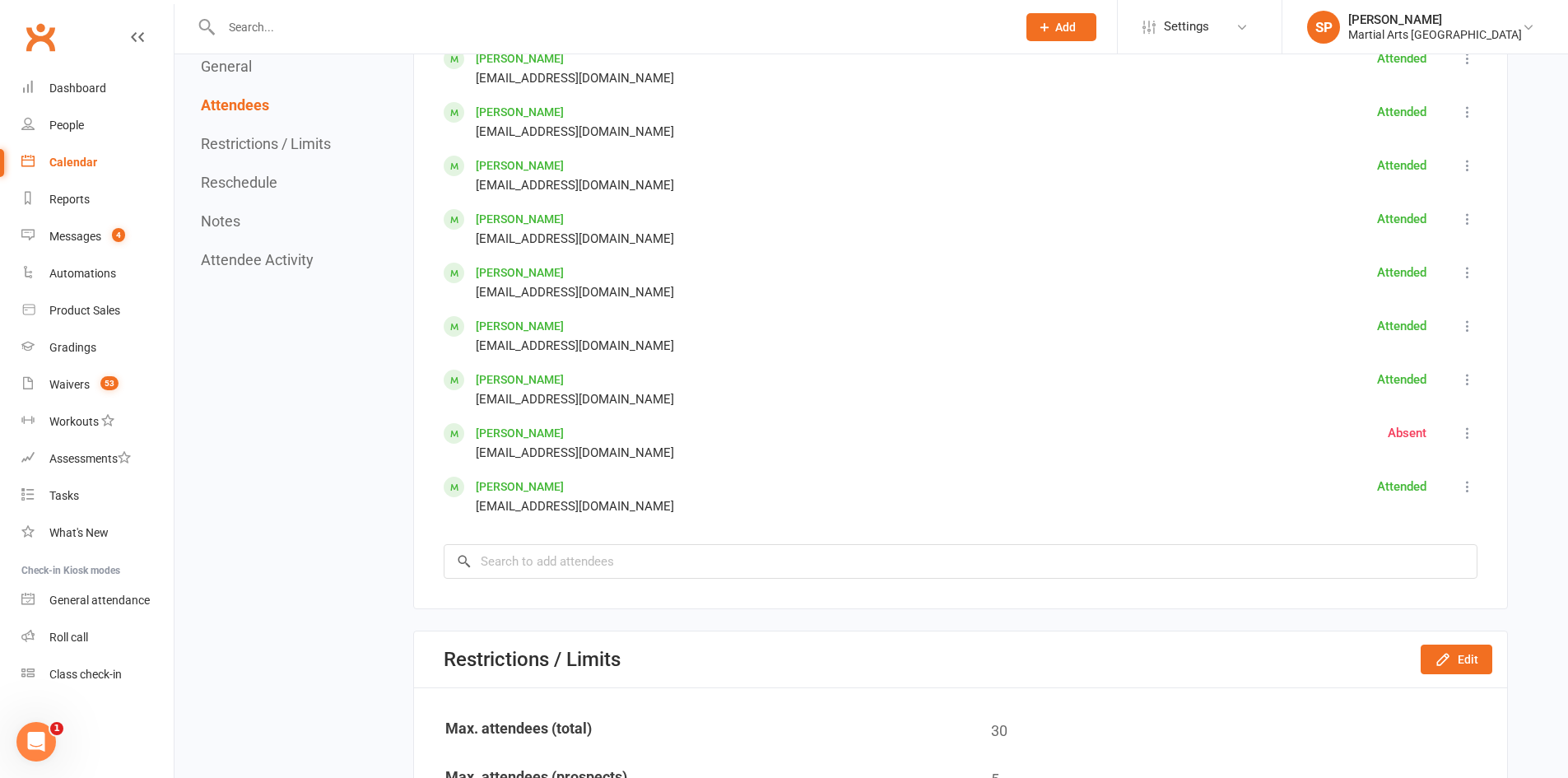
click at [1463, 437] on icon at bounding box center [1467, 432] width 17 height 17
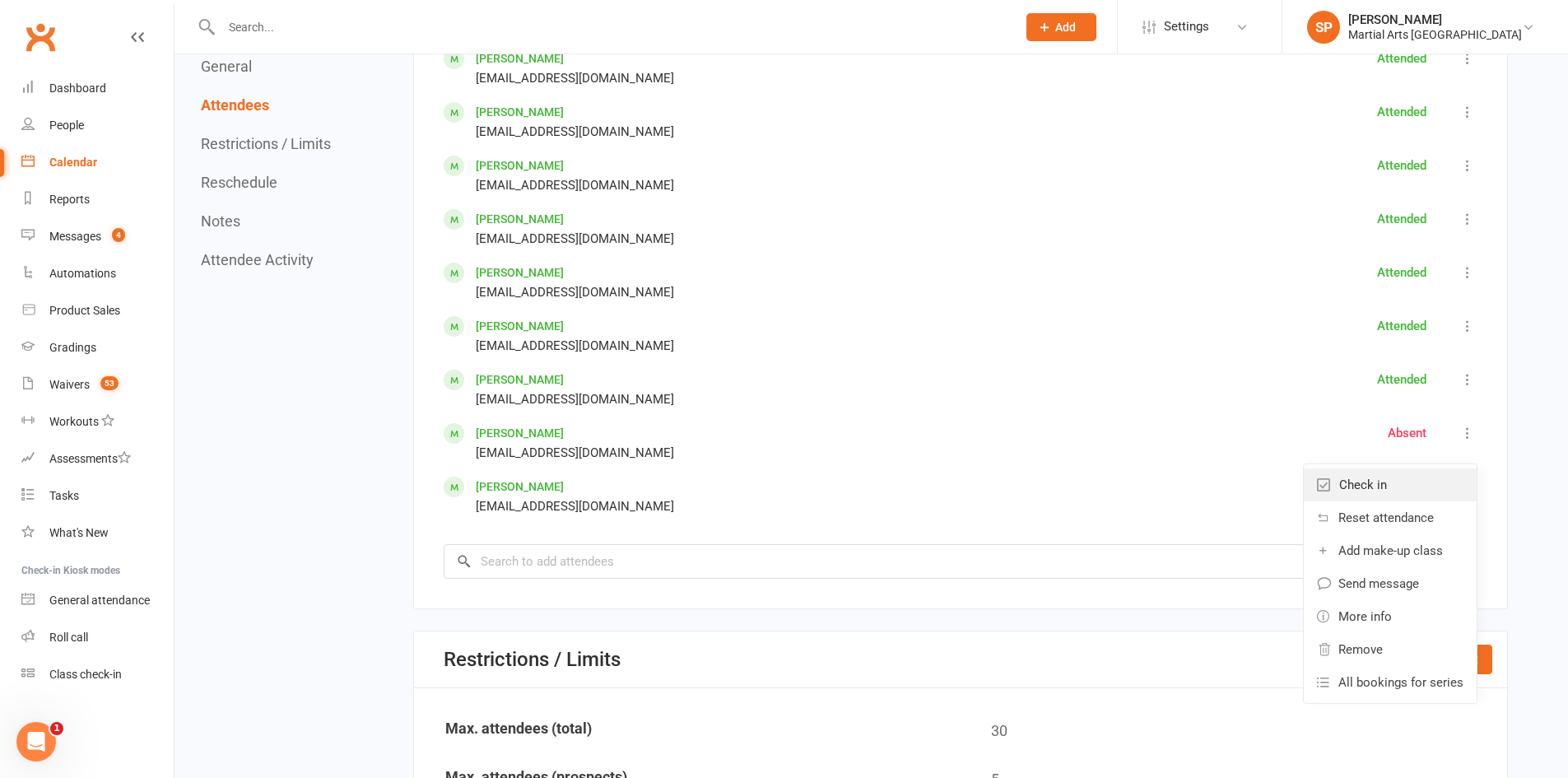
click at [1379, 492] on span "Check in" at bounding box center [1363, 485] width 47 height 20
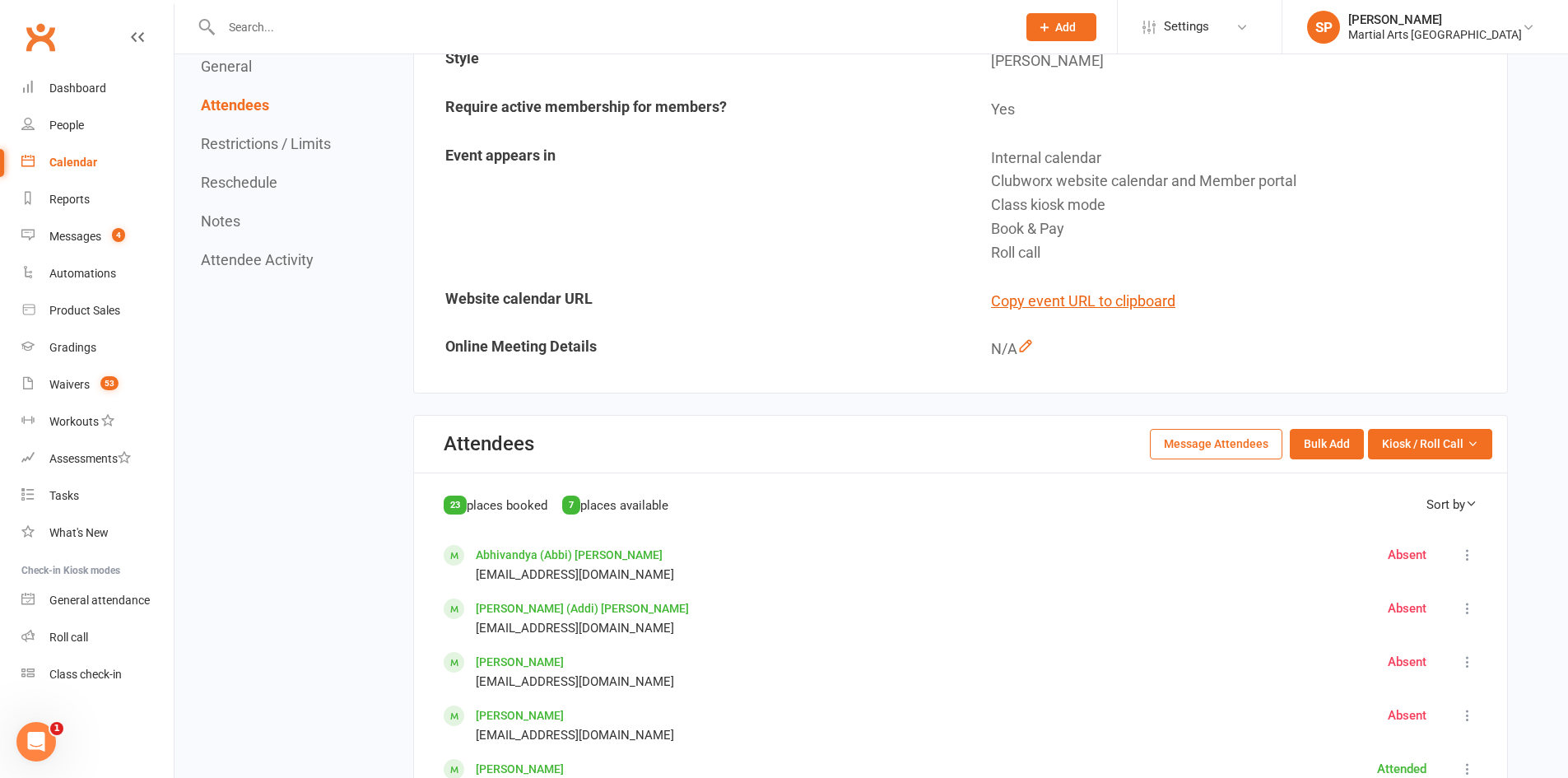
scroll to position [0, 0]
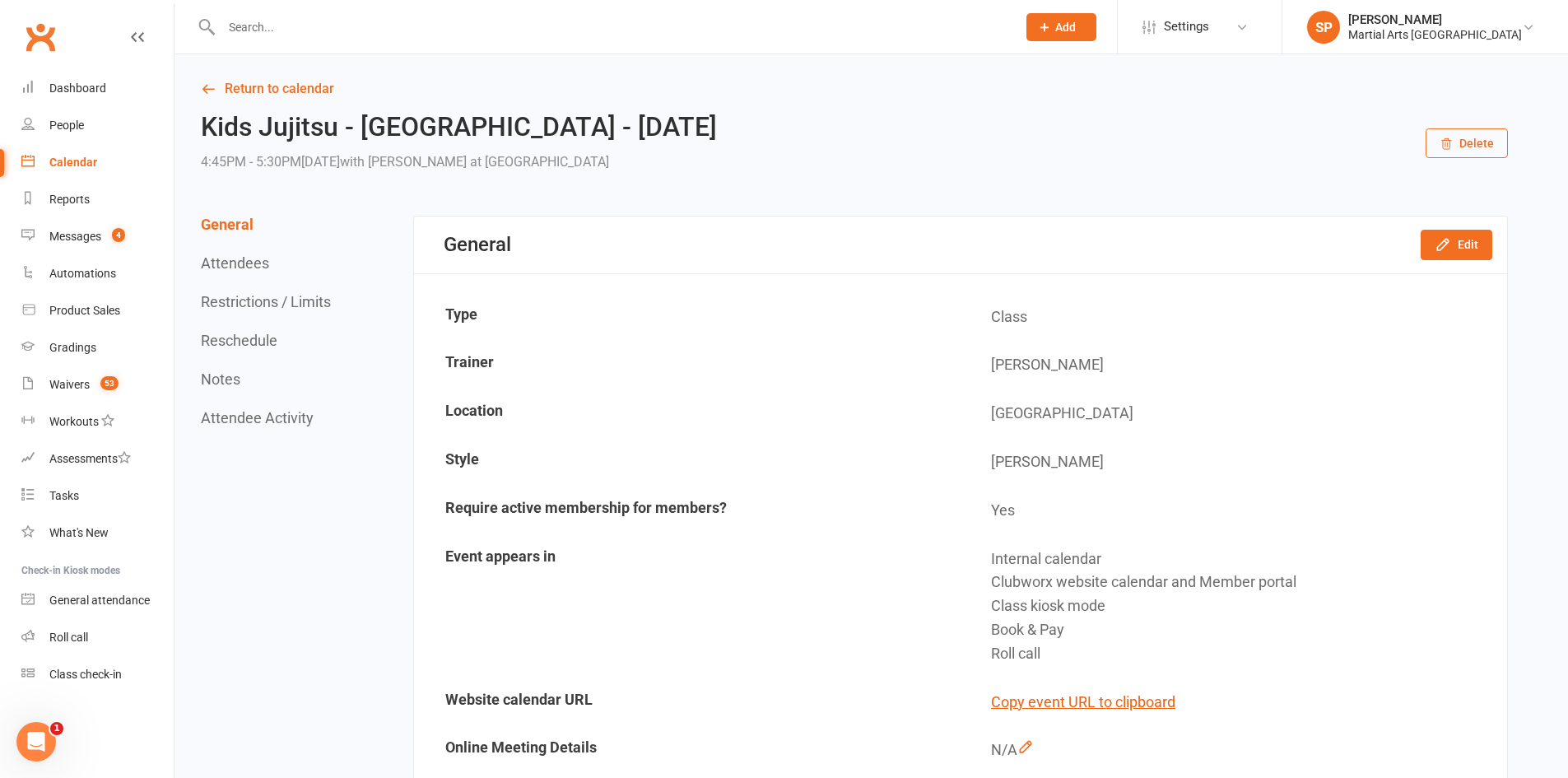
click at [94, 169] on div "Calendar" at bounding box center [73, 162] width 47 height 13
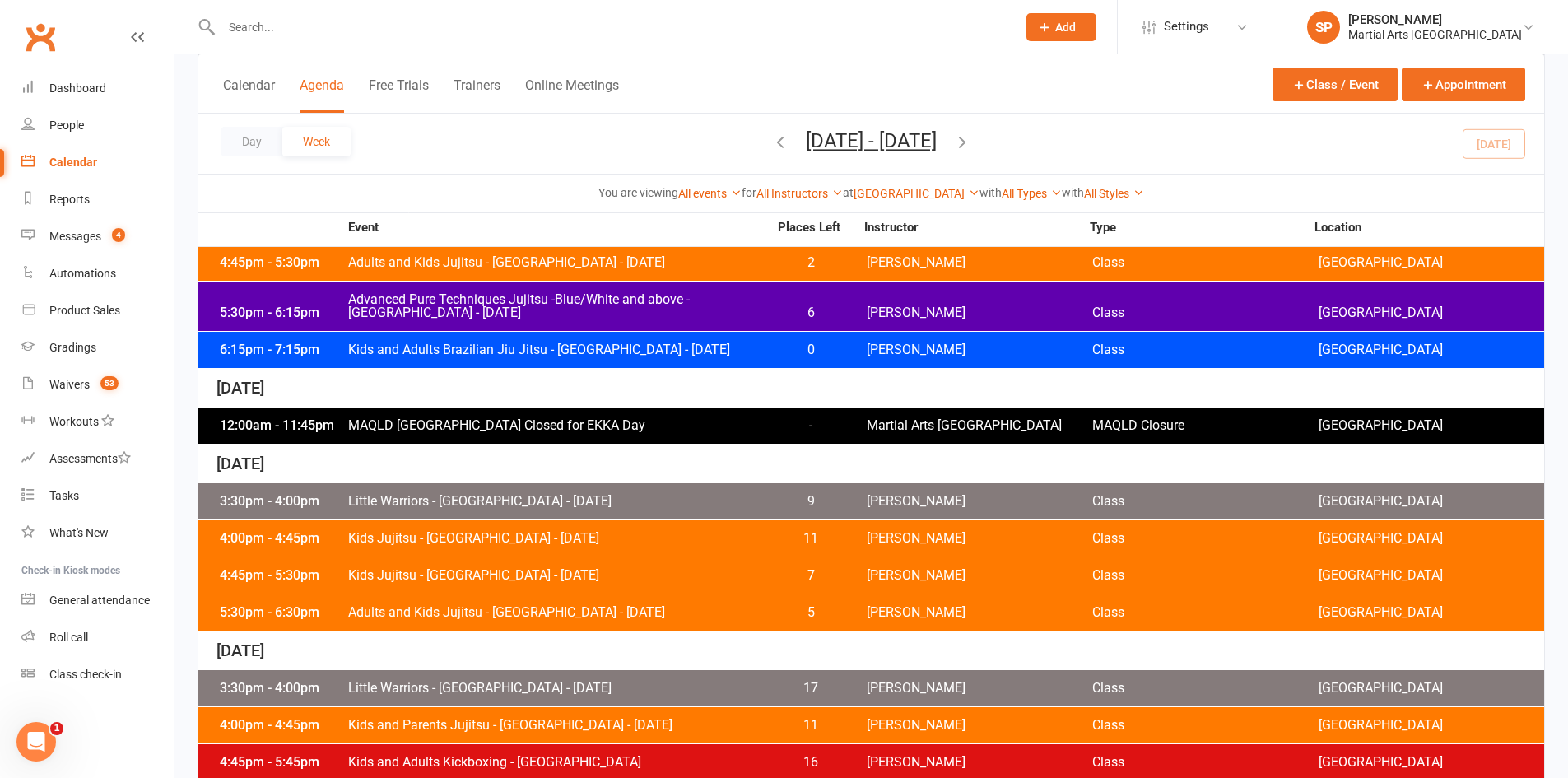
scroll to position [412, 0]
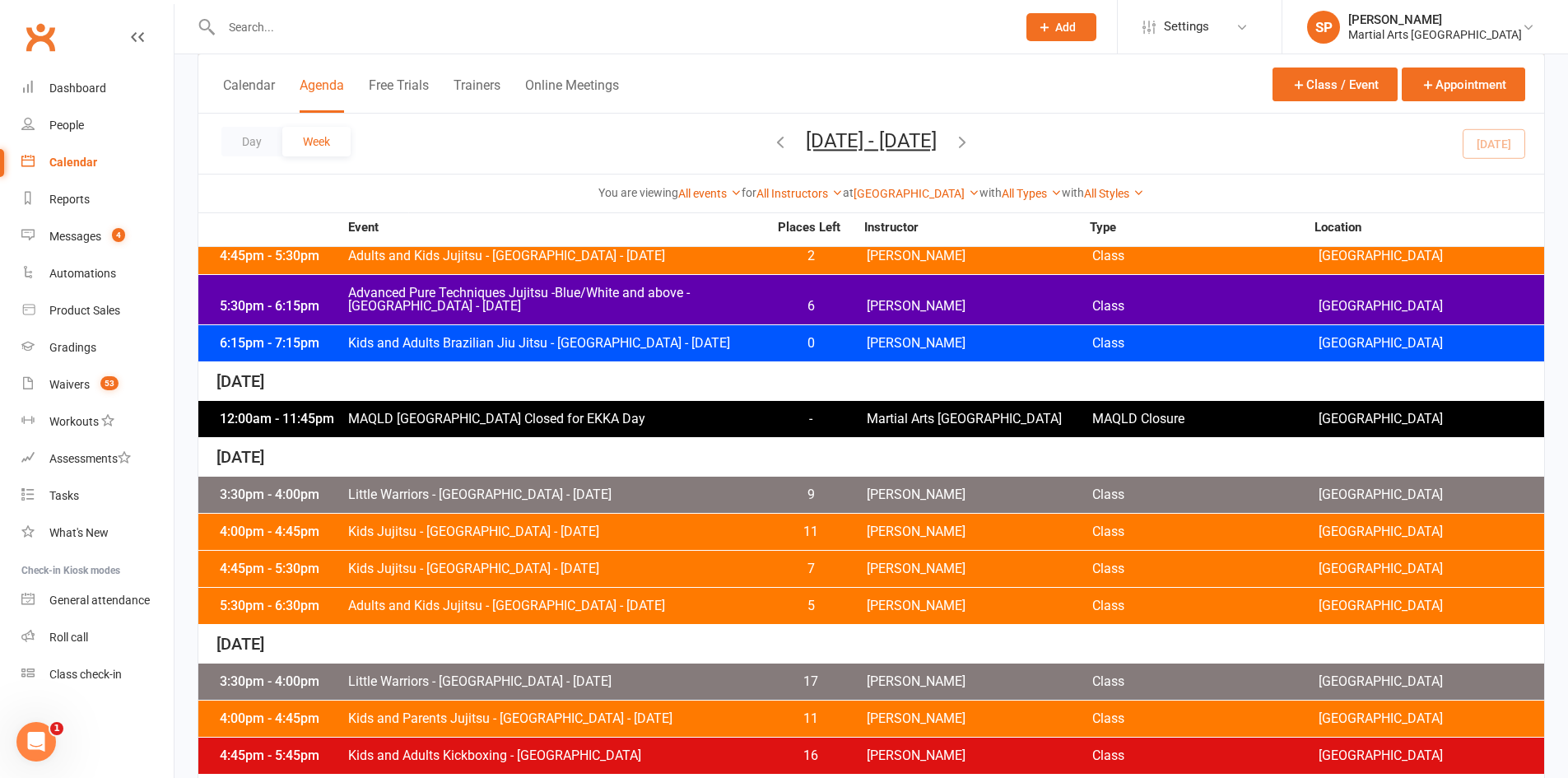
click at [560, 538] on span "Kids Jujitsu - [GEOGRAPHIC_DATA] - [DATE]" at bounding box center [558, 531] width 421 height 13
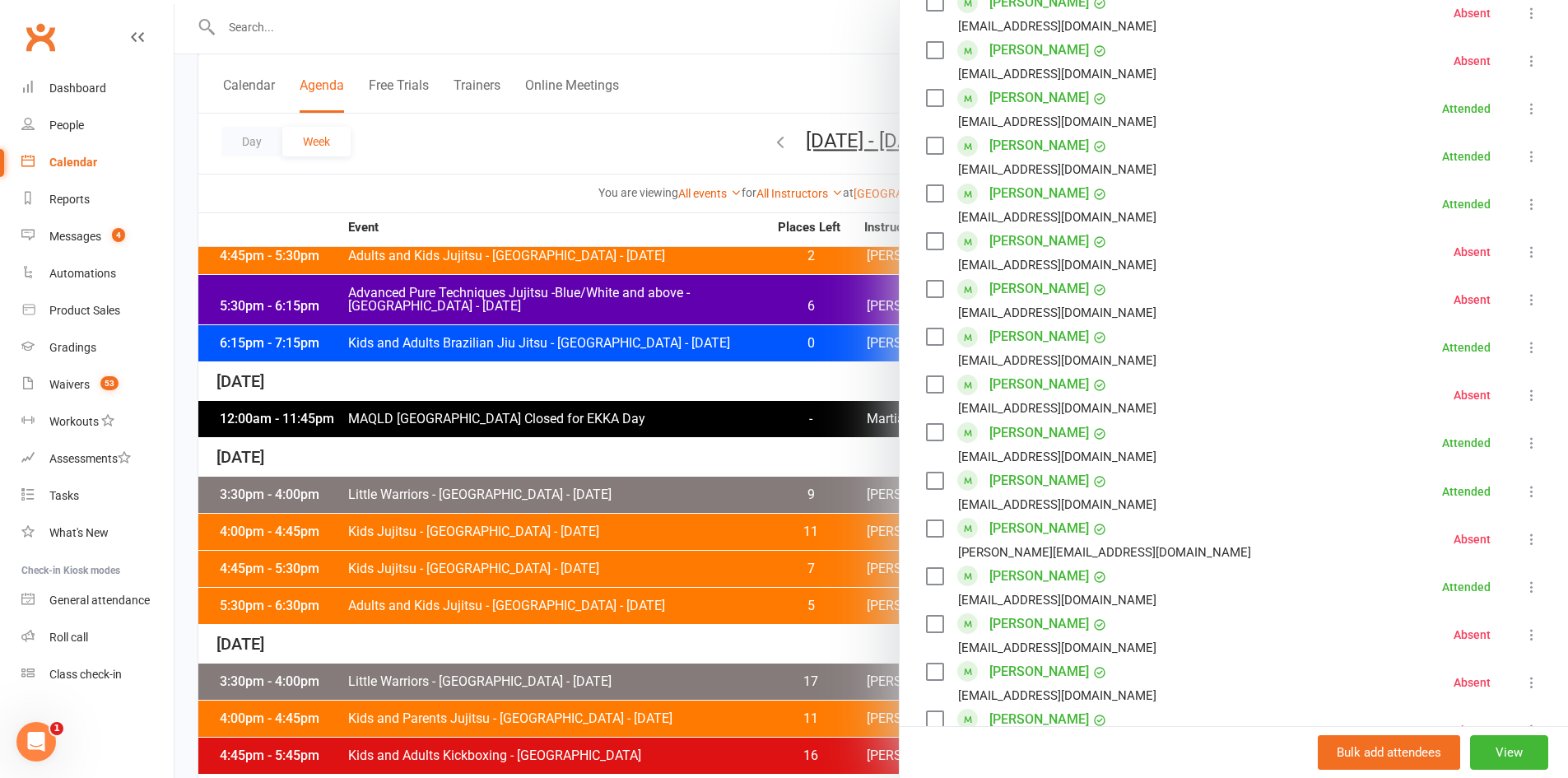
scroll to position [247, 0]
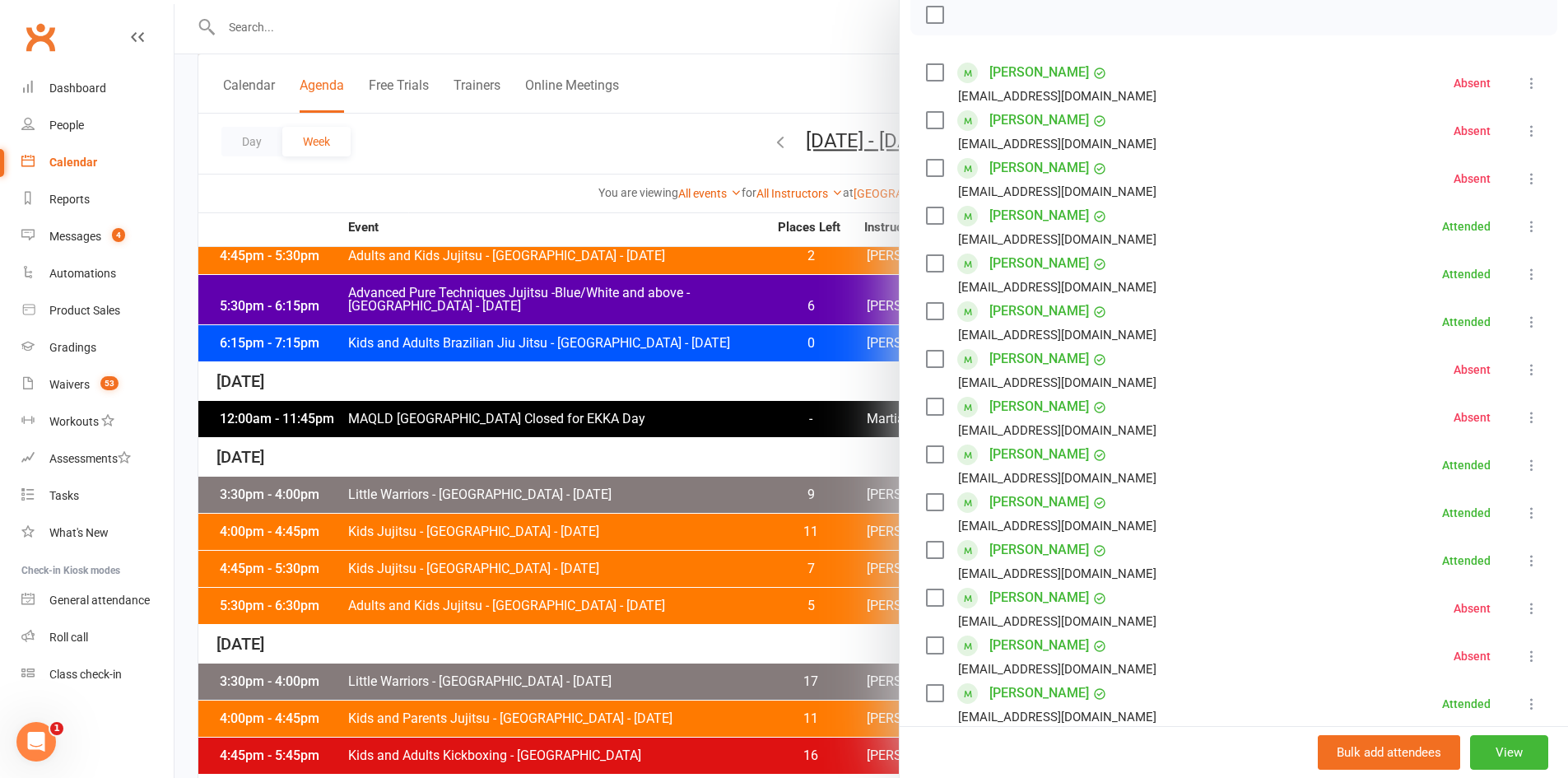
click at [481, 121] on div at bounding box center [871, 389] width 1393 height 778
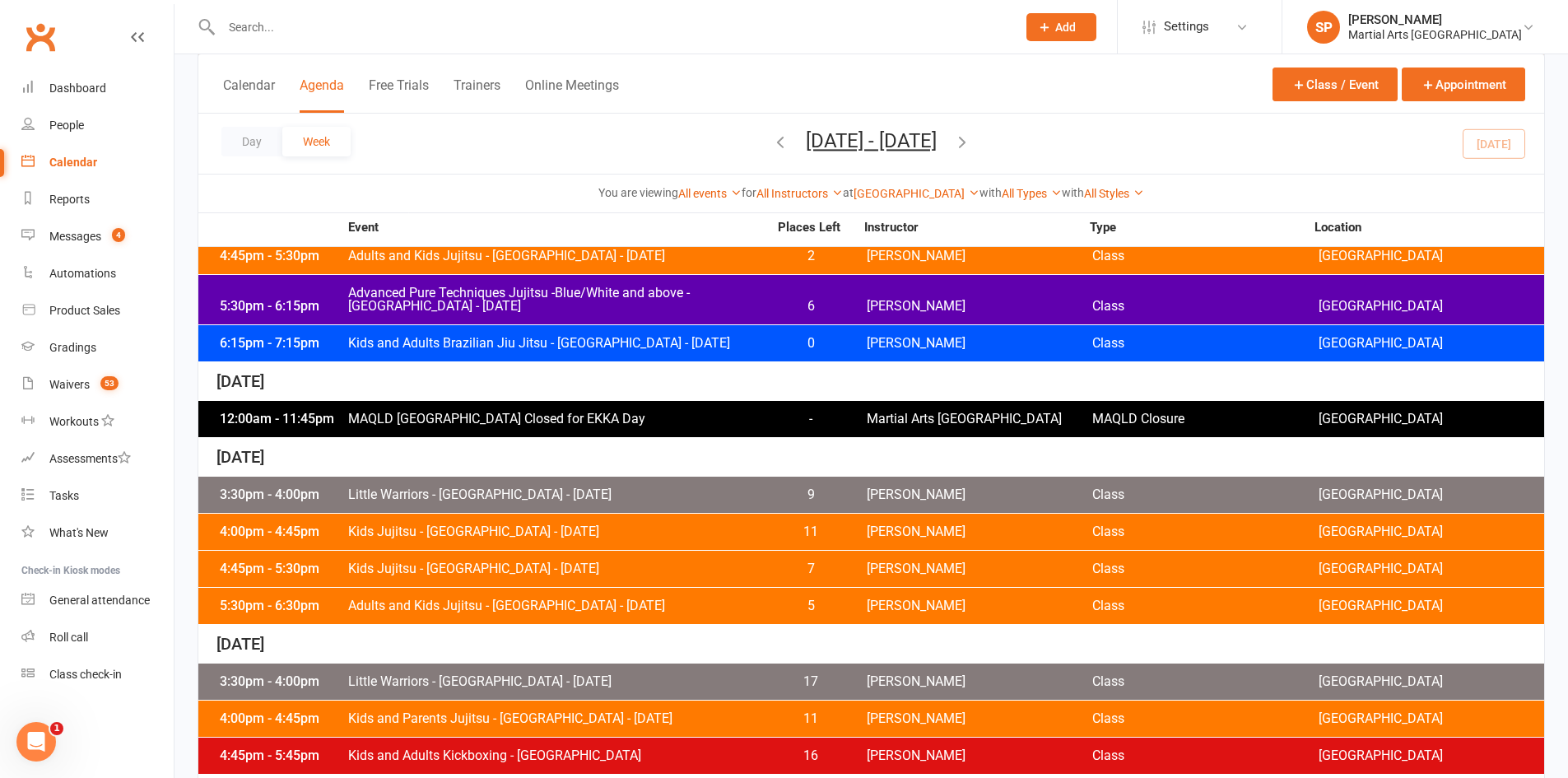
click at [972, 137] on icon "button" at bounding box center [962, 141] width 18 height 18
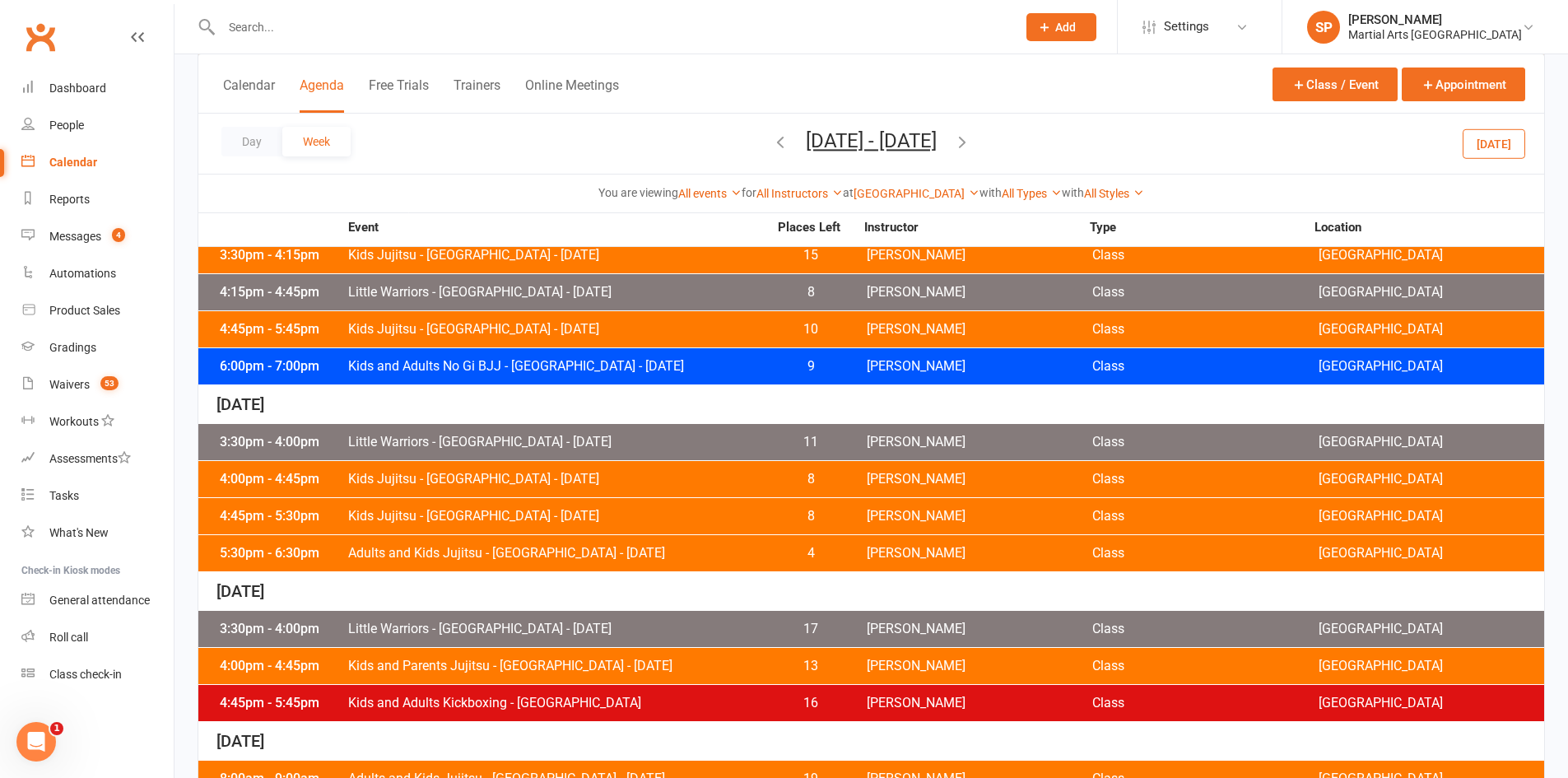
scroll to position [577, 0]
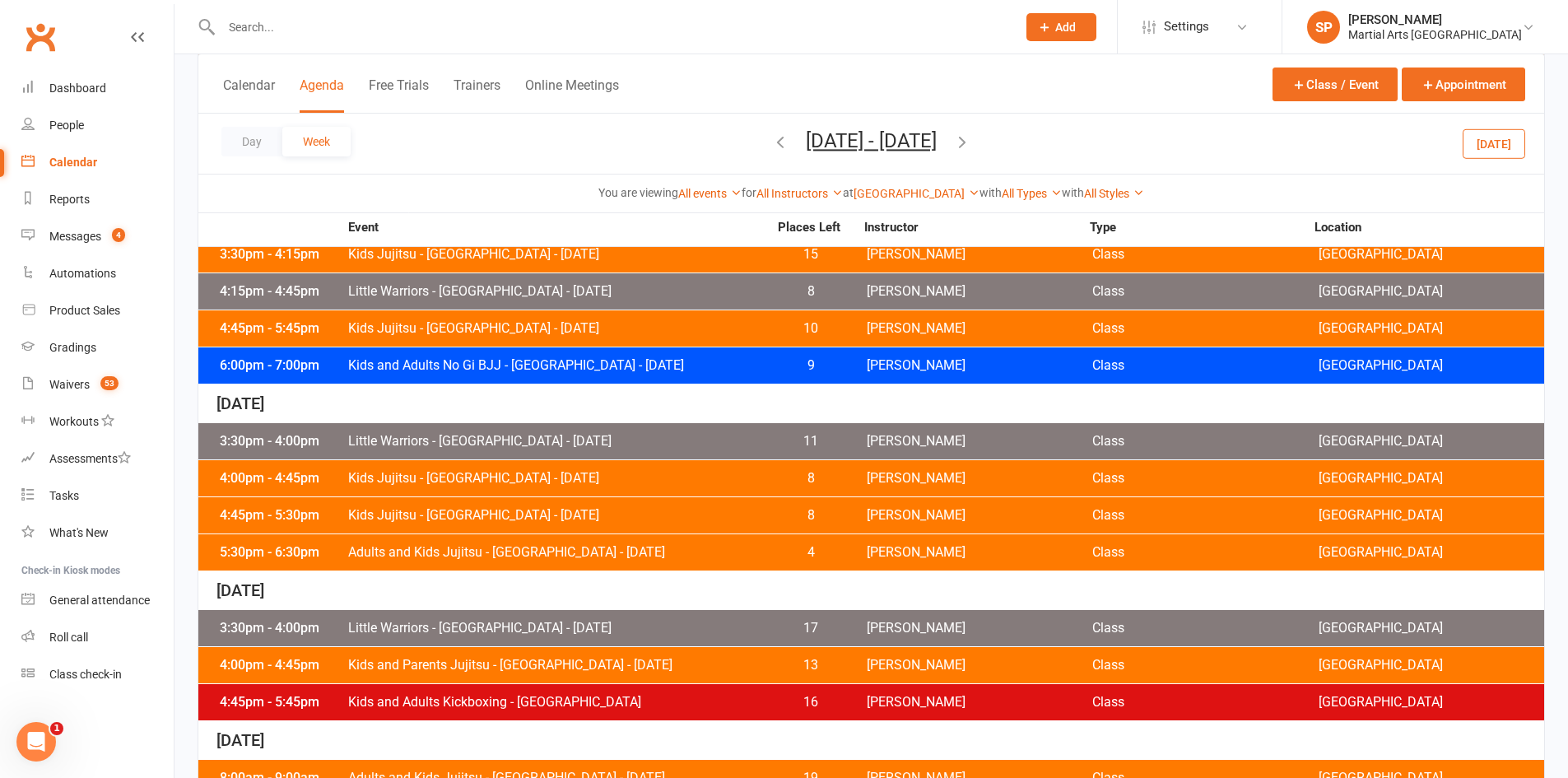
click at [552, 477] on span "Kids Jujitsu - [GEOGRAPHIC_DATA] - [DATE]" at bounding box center [558, 478] width 421 height 13
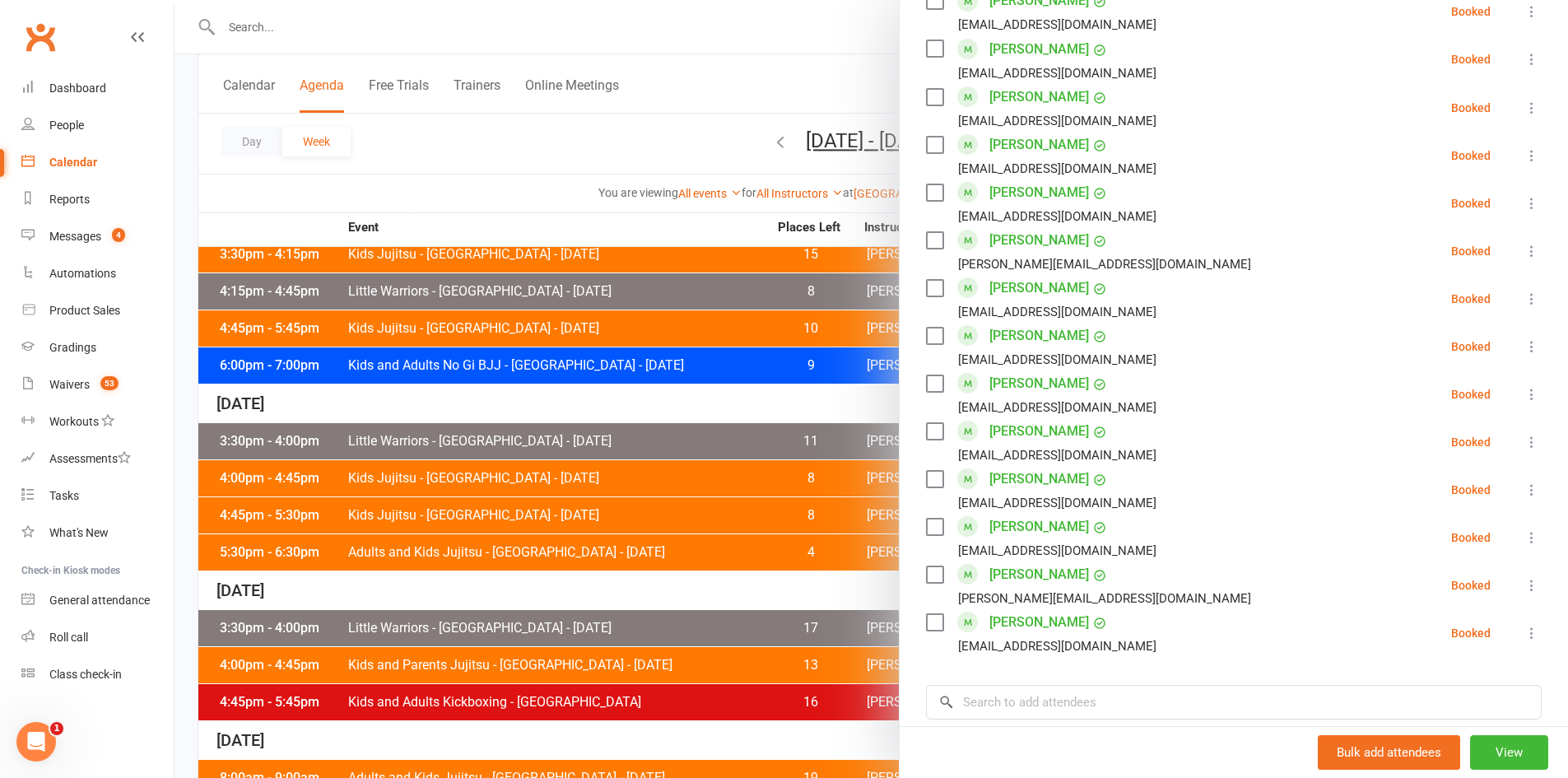
scroll to position [987, 0]
click at [1524, 445] on icon at bounding box center [1531, 440] width 17 height 17
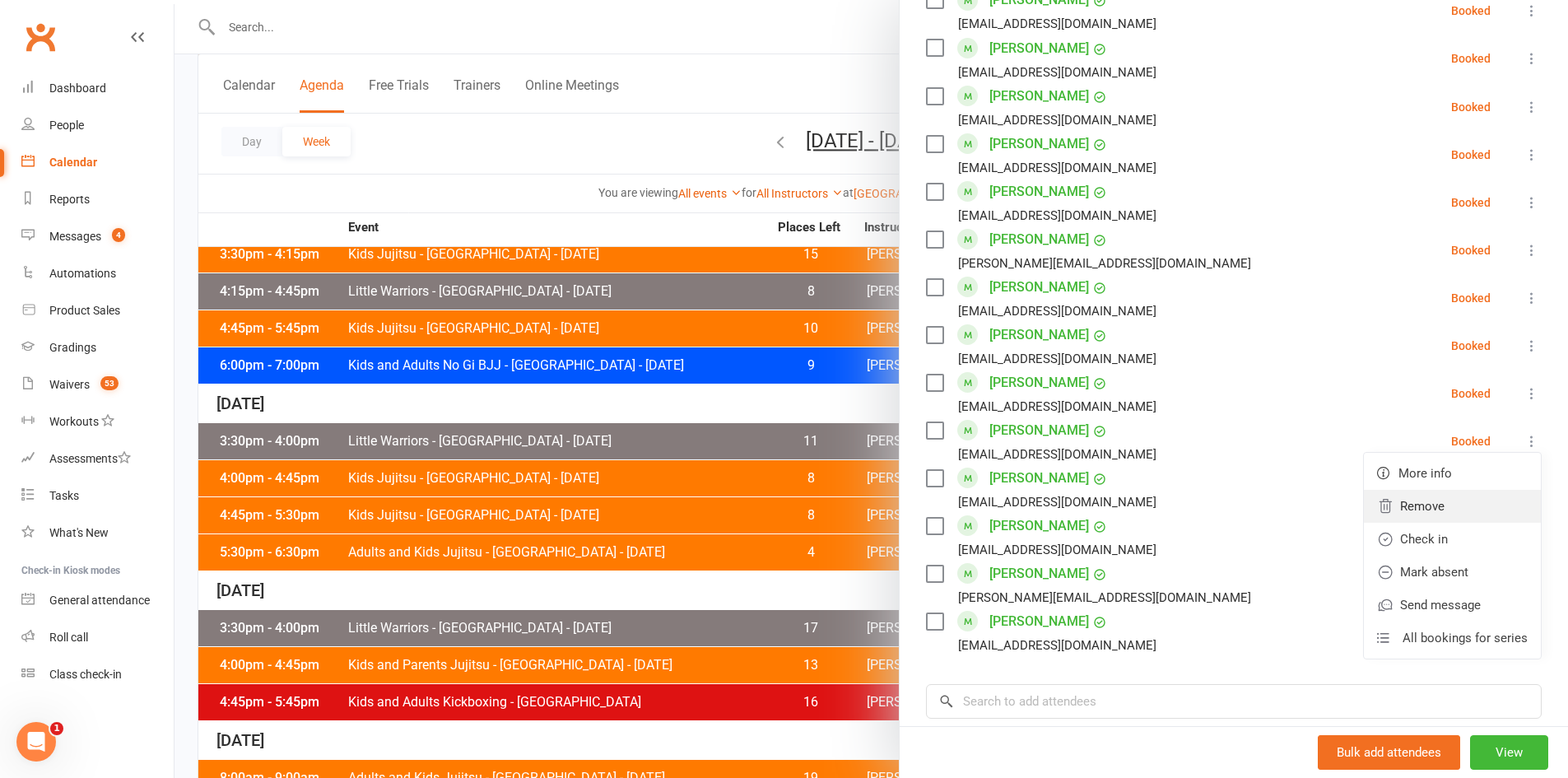
click at [1403, 504] on link "Remove" at bounding box center [1451, 506] width 177 height 33
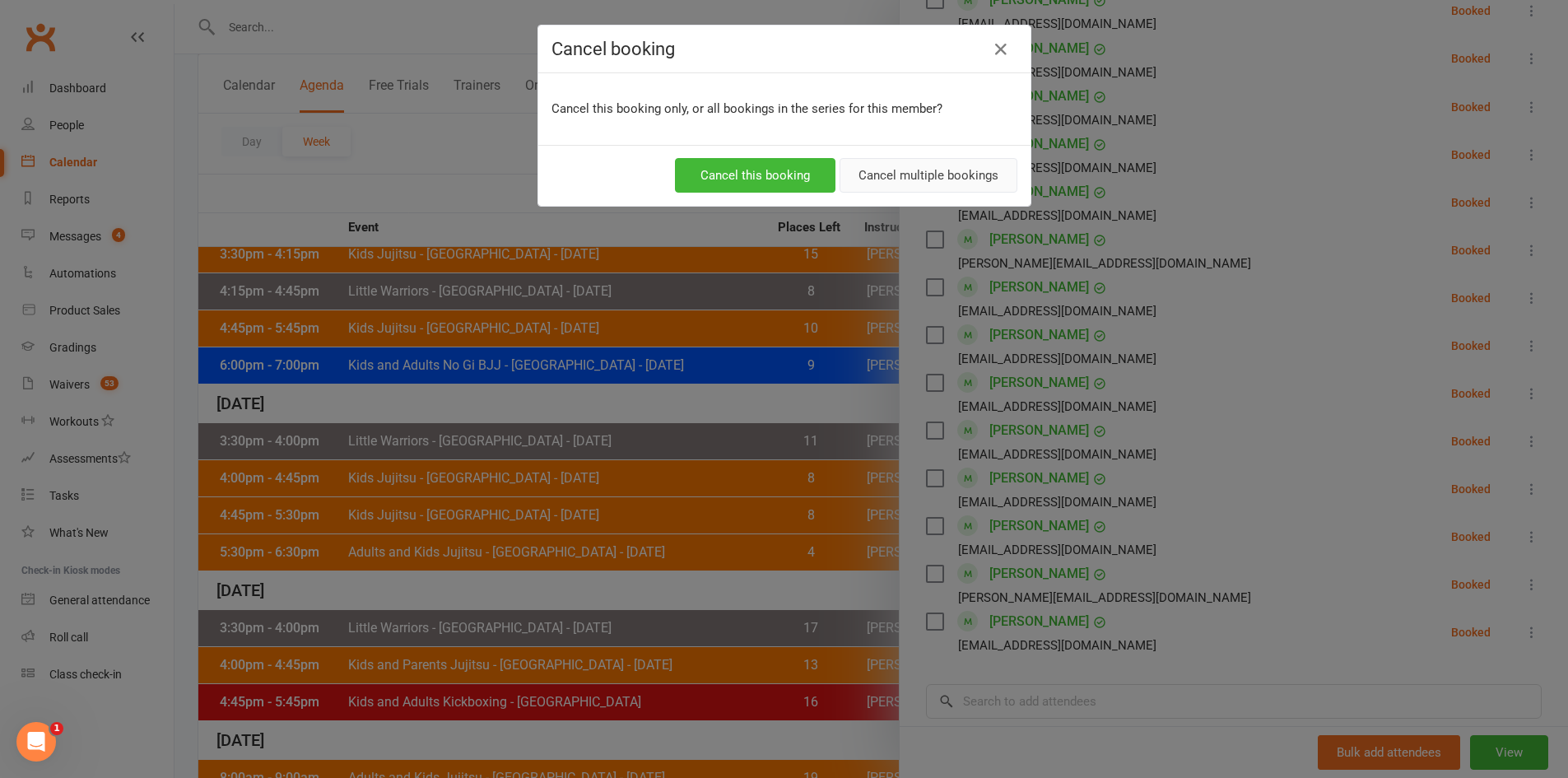
click at [957, 182] on button "Cancel multiple bookings" at bounding box center [928, 175] width 178 height 35
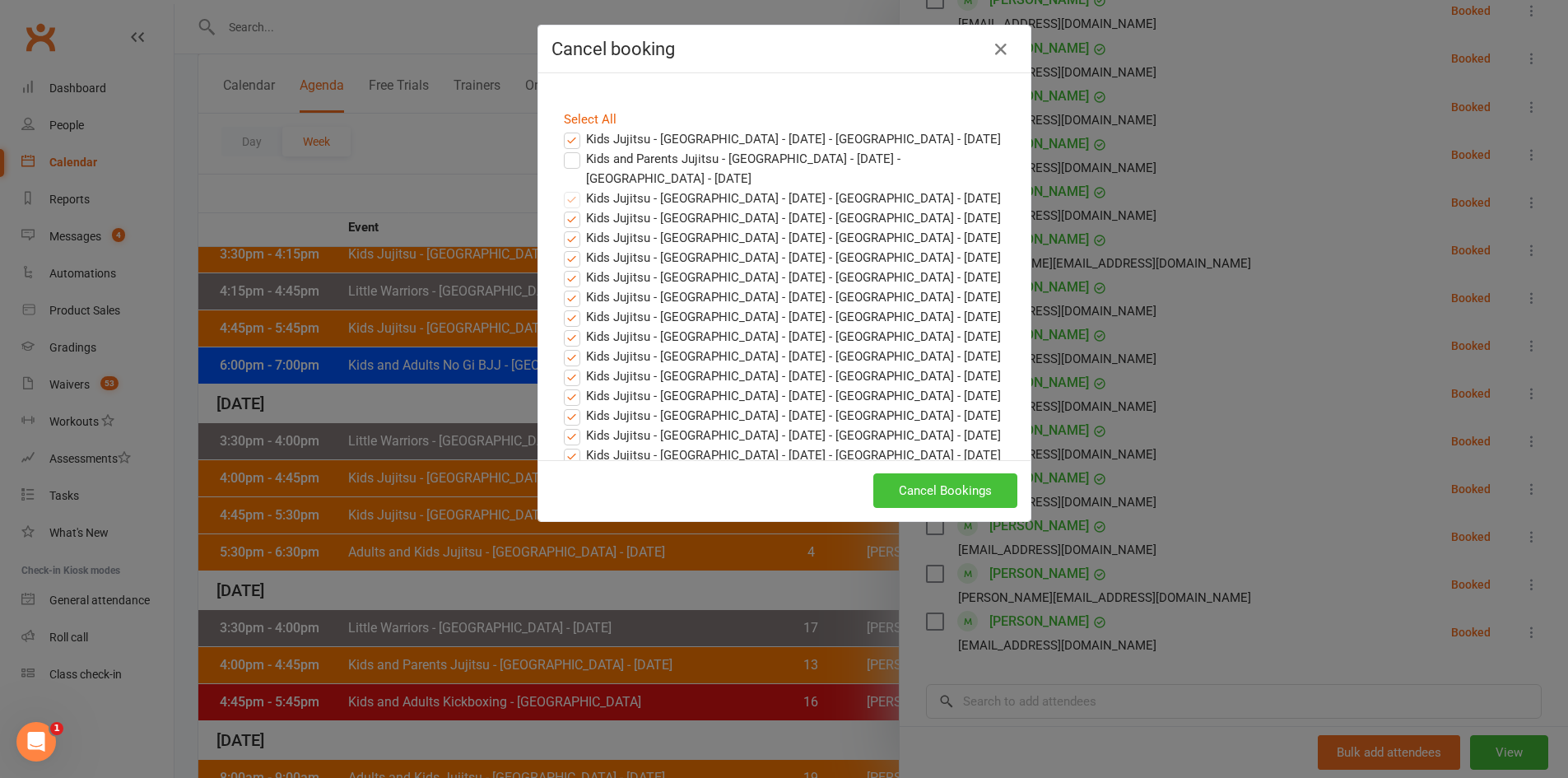
click at [914, 497] on button "Cancel Bookings" at bounding box center [945, 490] width 144 height 35
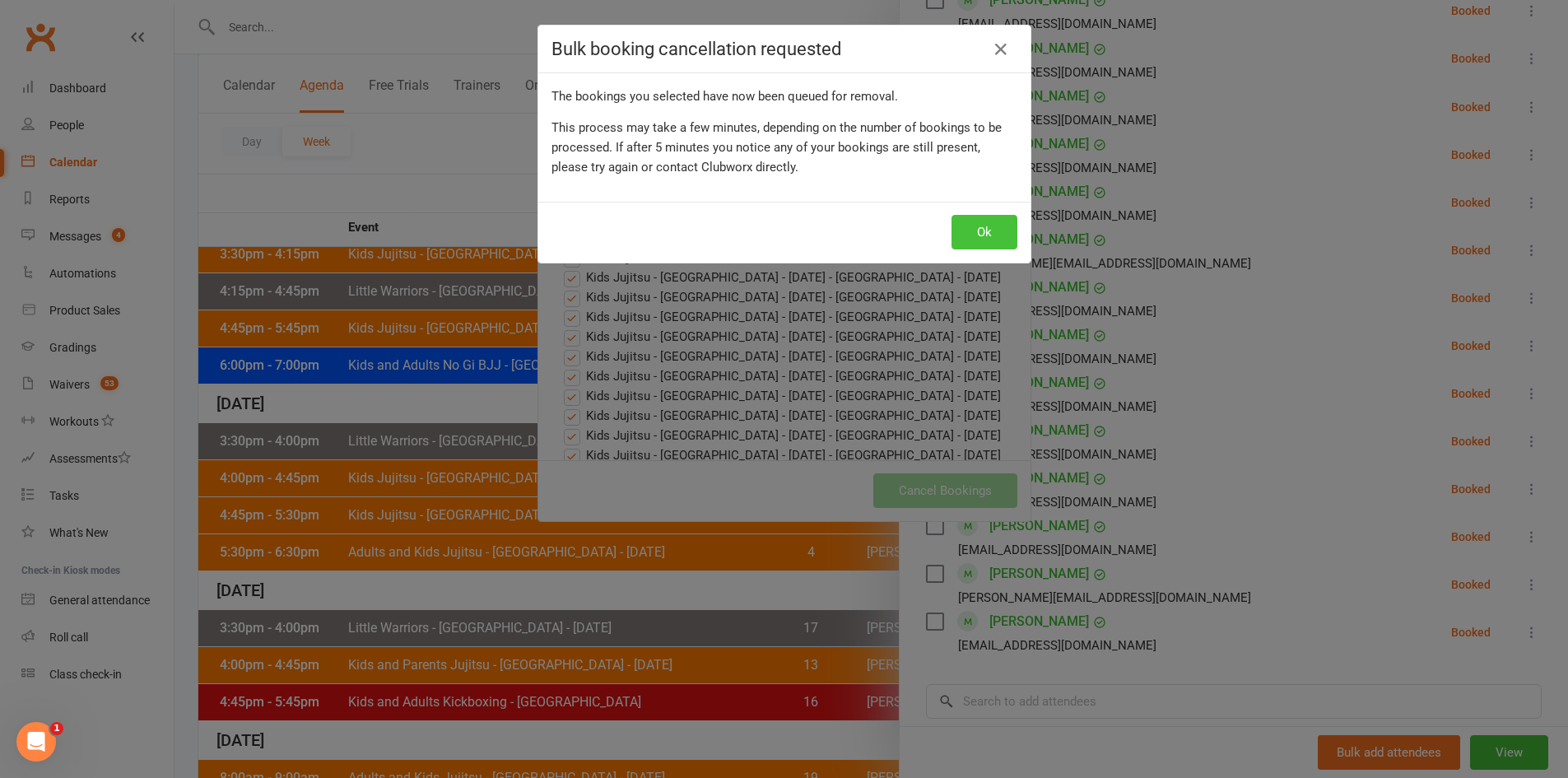
click at [970, 220] on button "Ok" at bounding box center [984, 232] width 66 height 35
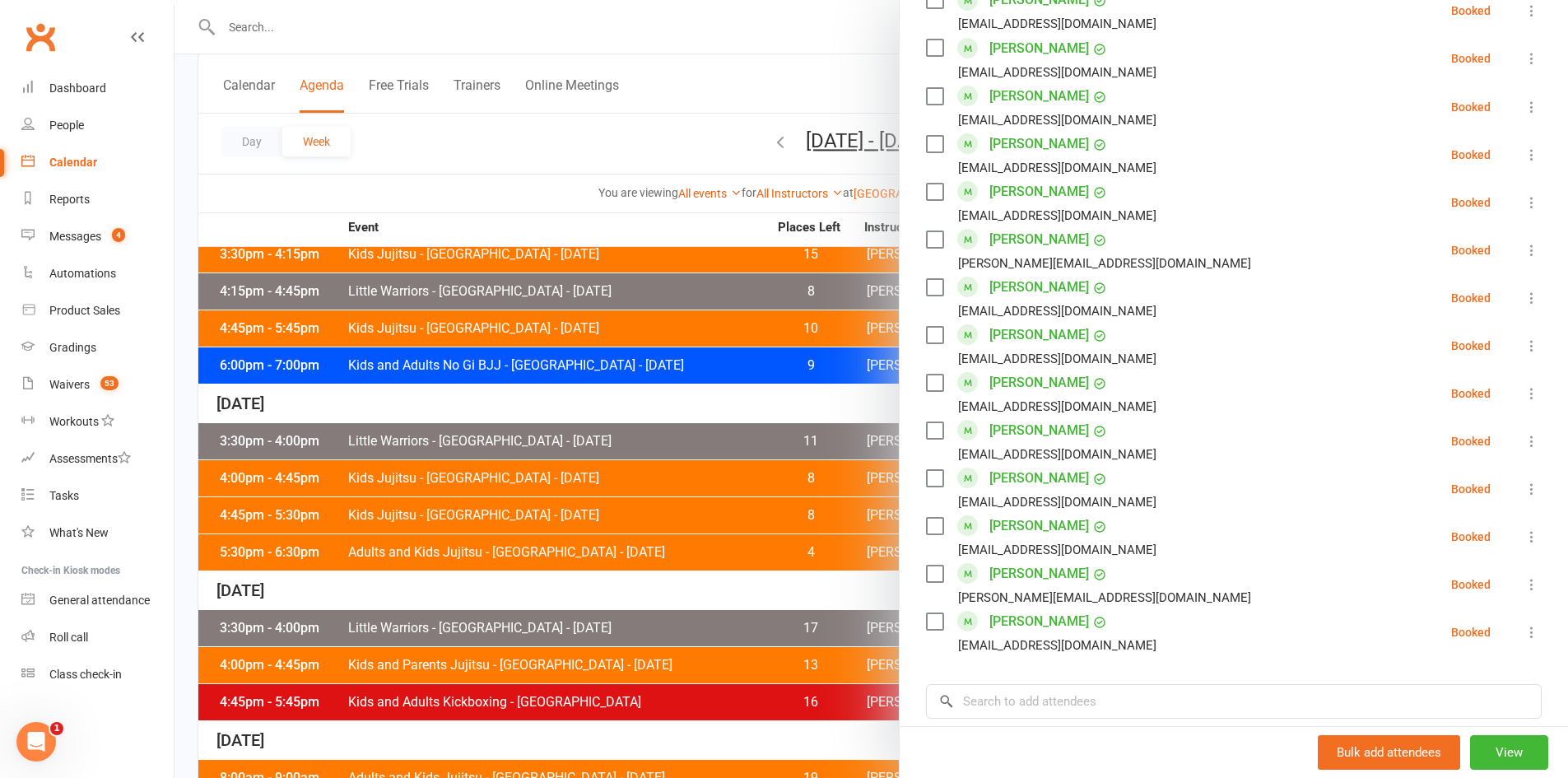
click at [1524, 440] on icon at bounding box center [1531, 440] width 17 height 17
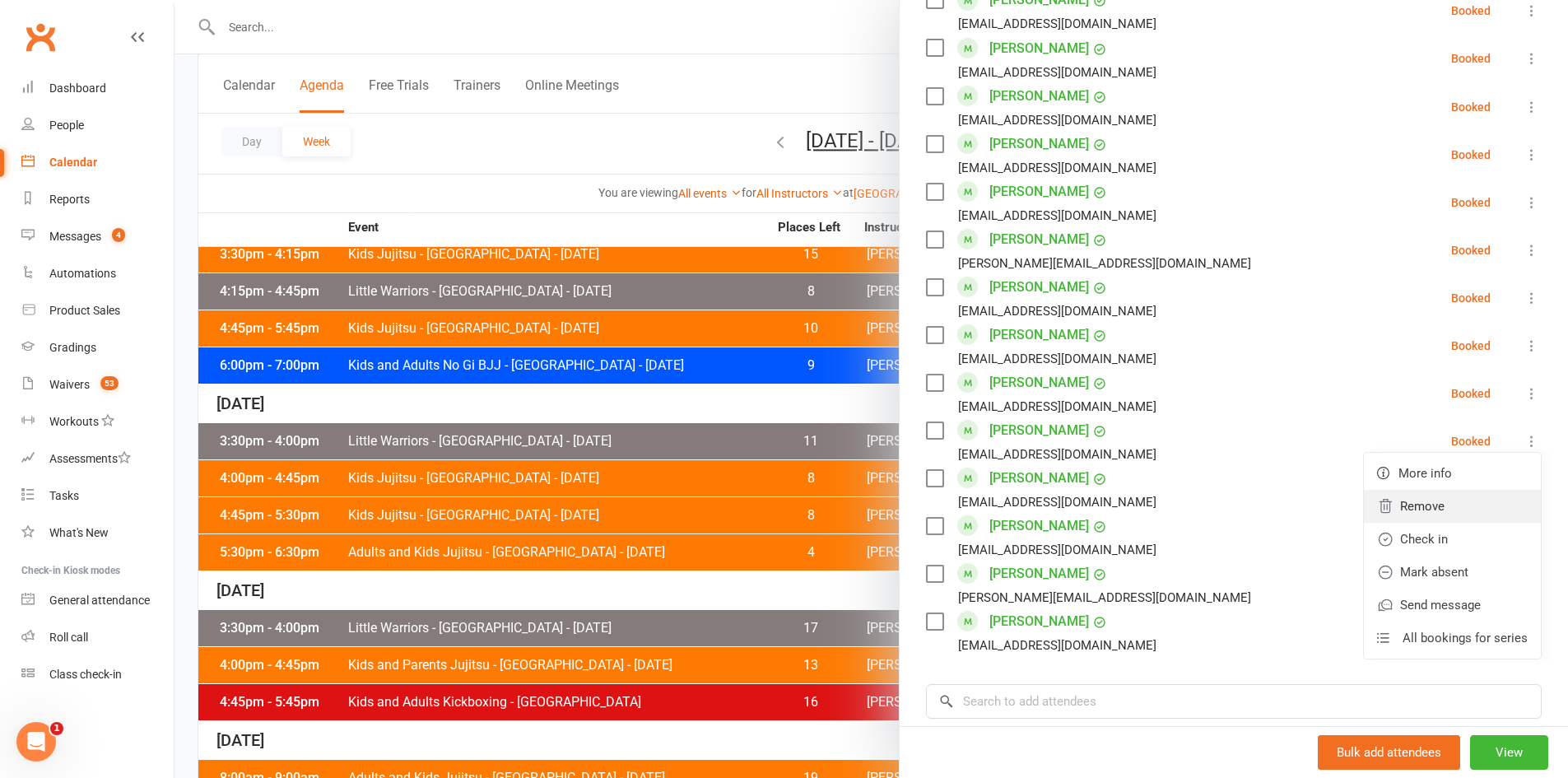
click at [1414, 497] on link "Remove" at bounding box center [1451, 506] width 177 height 33
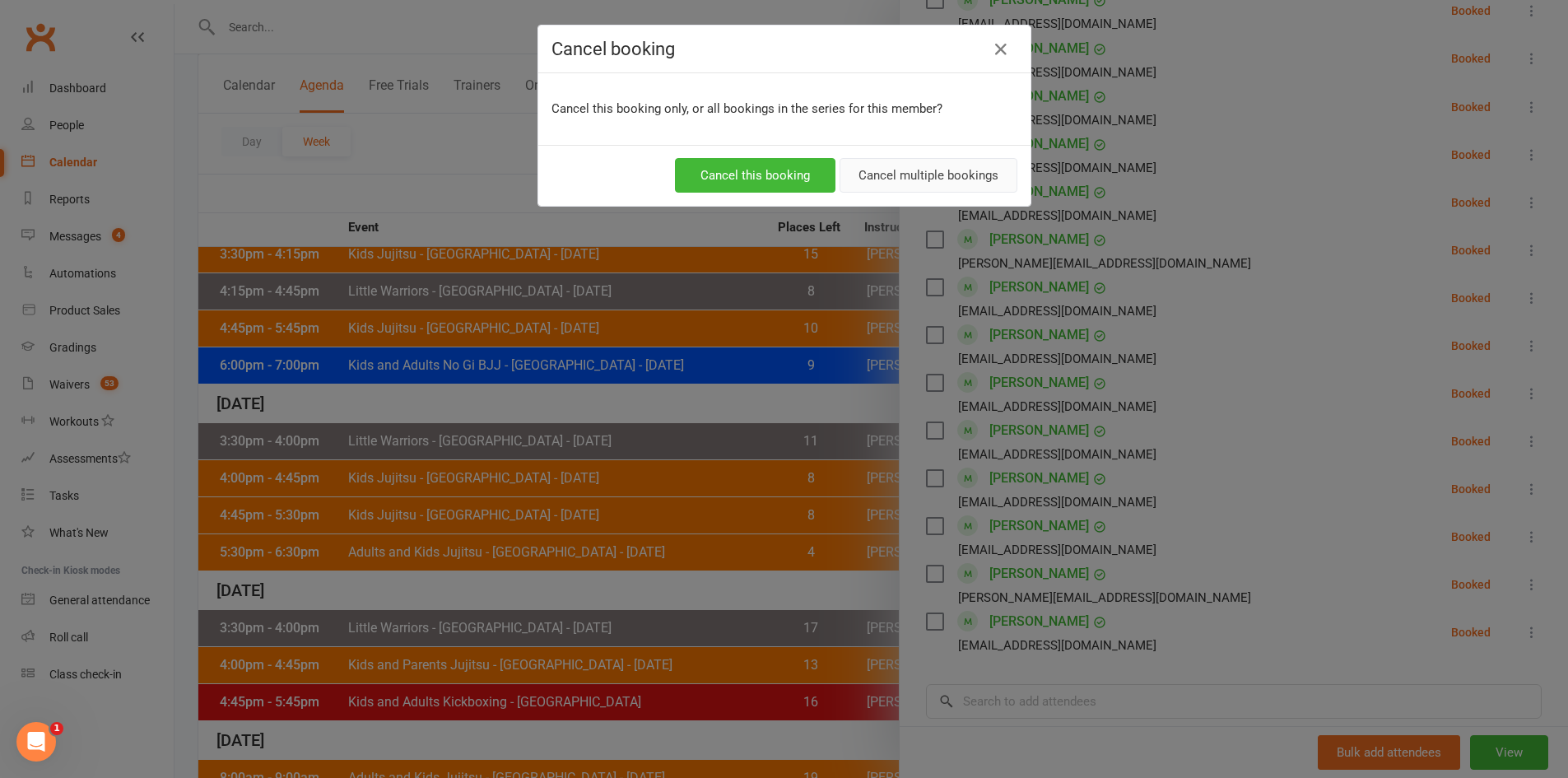
click at [903, 189] on button "Cancel multiple bookings" at bounding box center [928, 175] width 178 height 35
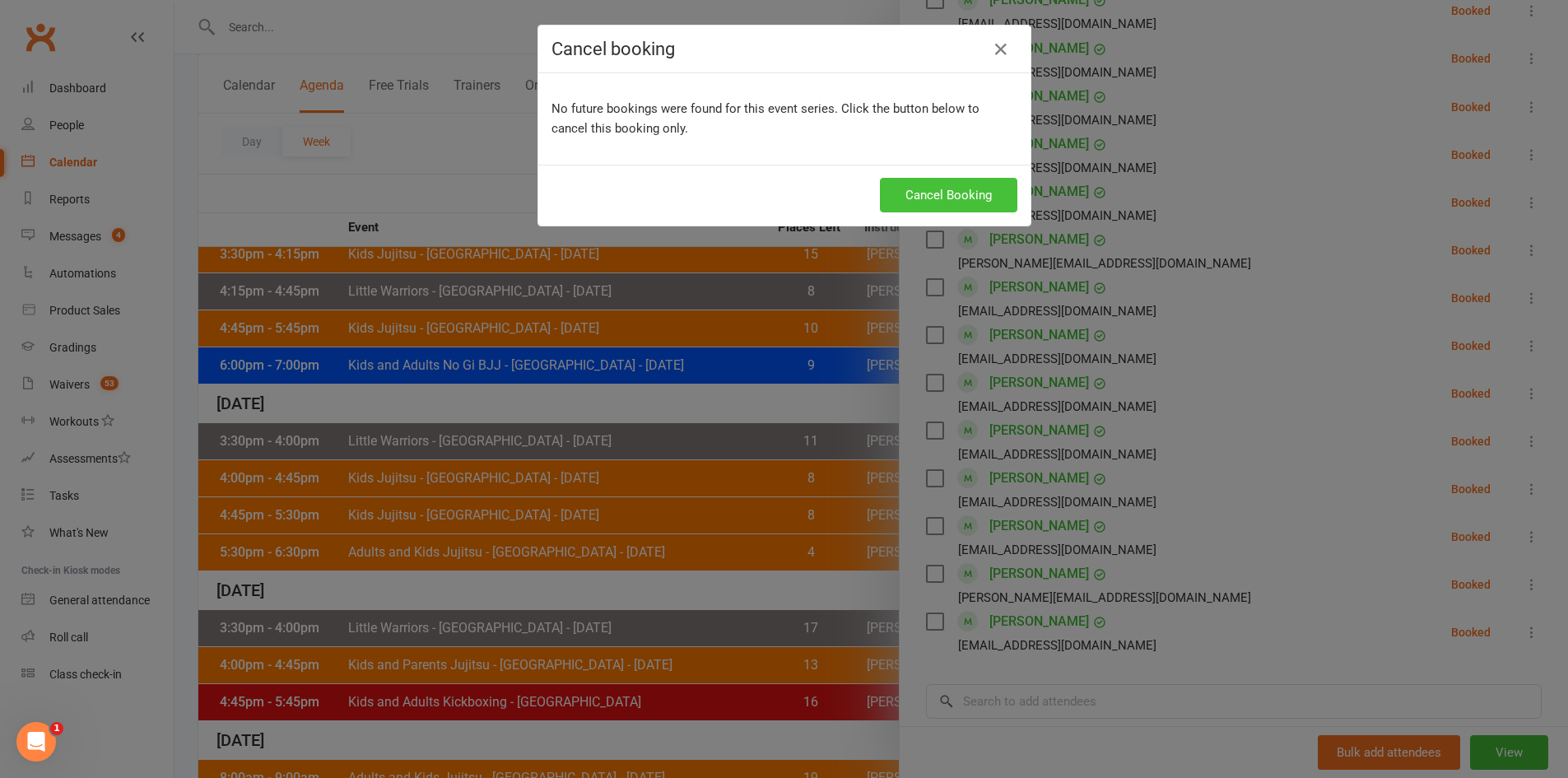
click at [922, 210] on button "Cancel Booking" at bounding box center [948, 194] width 137 height 35
click at [923, 179] on button "Cancel Booking" at bounding box center [948, 194] width 137 height 35
click at [991, 52] on icon "button" at bounding box center [1001, 49] width 20 height 20
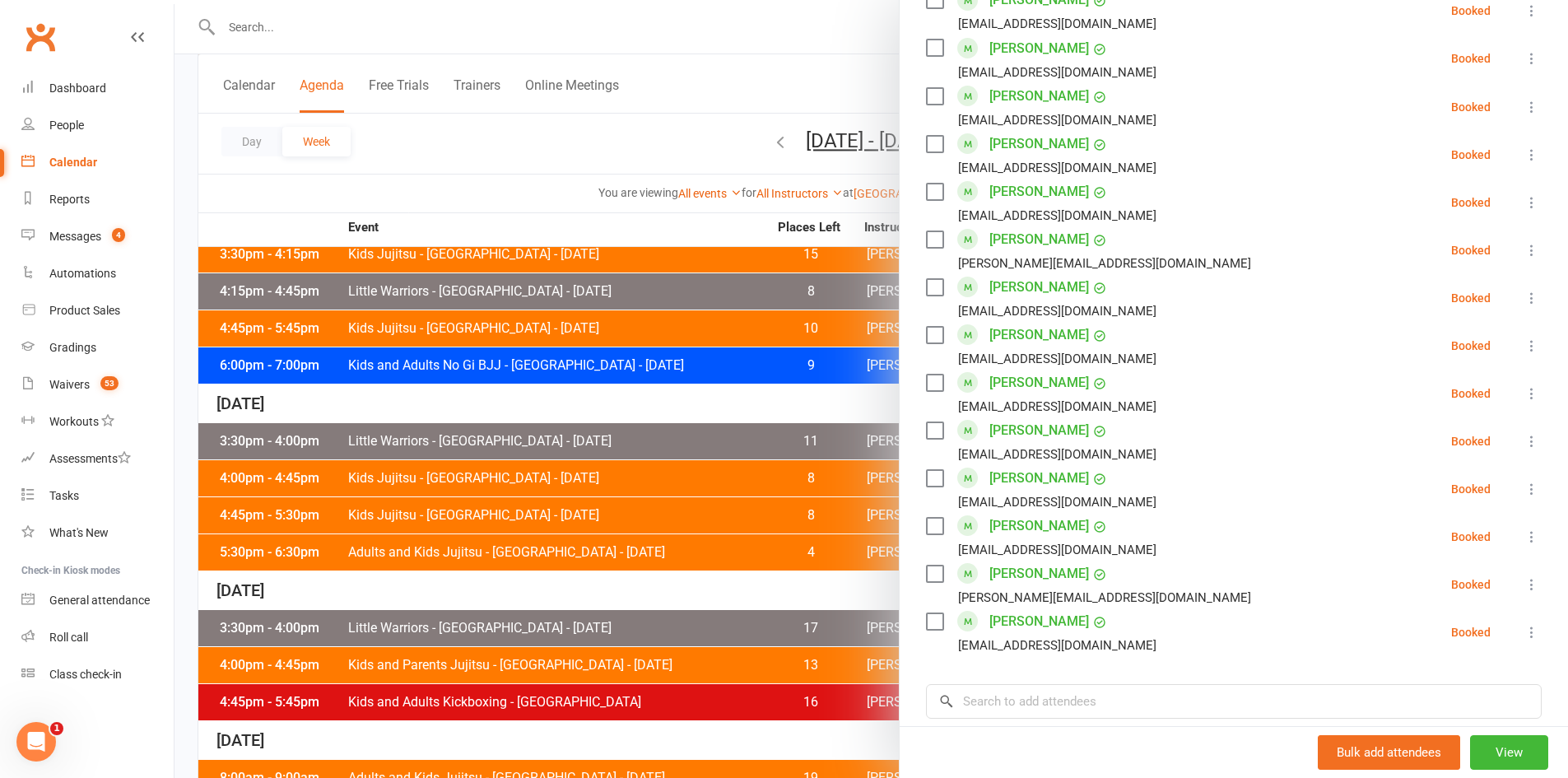
click at [1524, 438] on icon at bounding box center [1531, 440] width 17 height 17
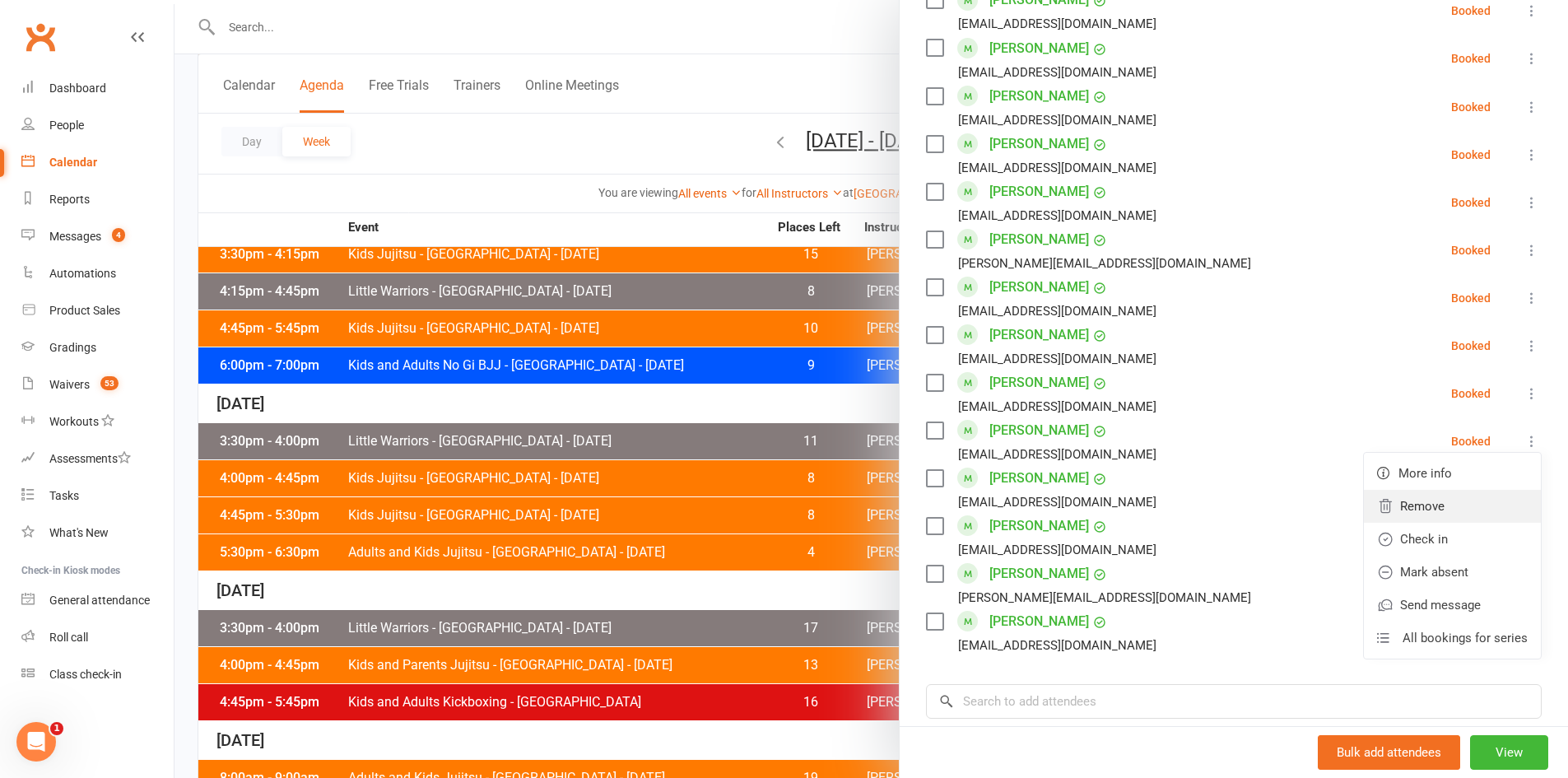
click at [1414, 503] on link "Remove" at bounding box center [1451, 506] width 177 height 33
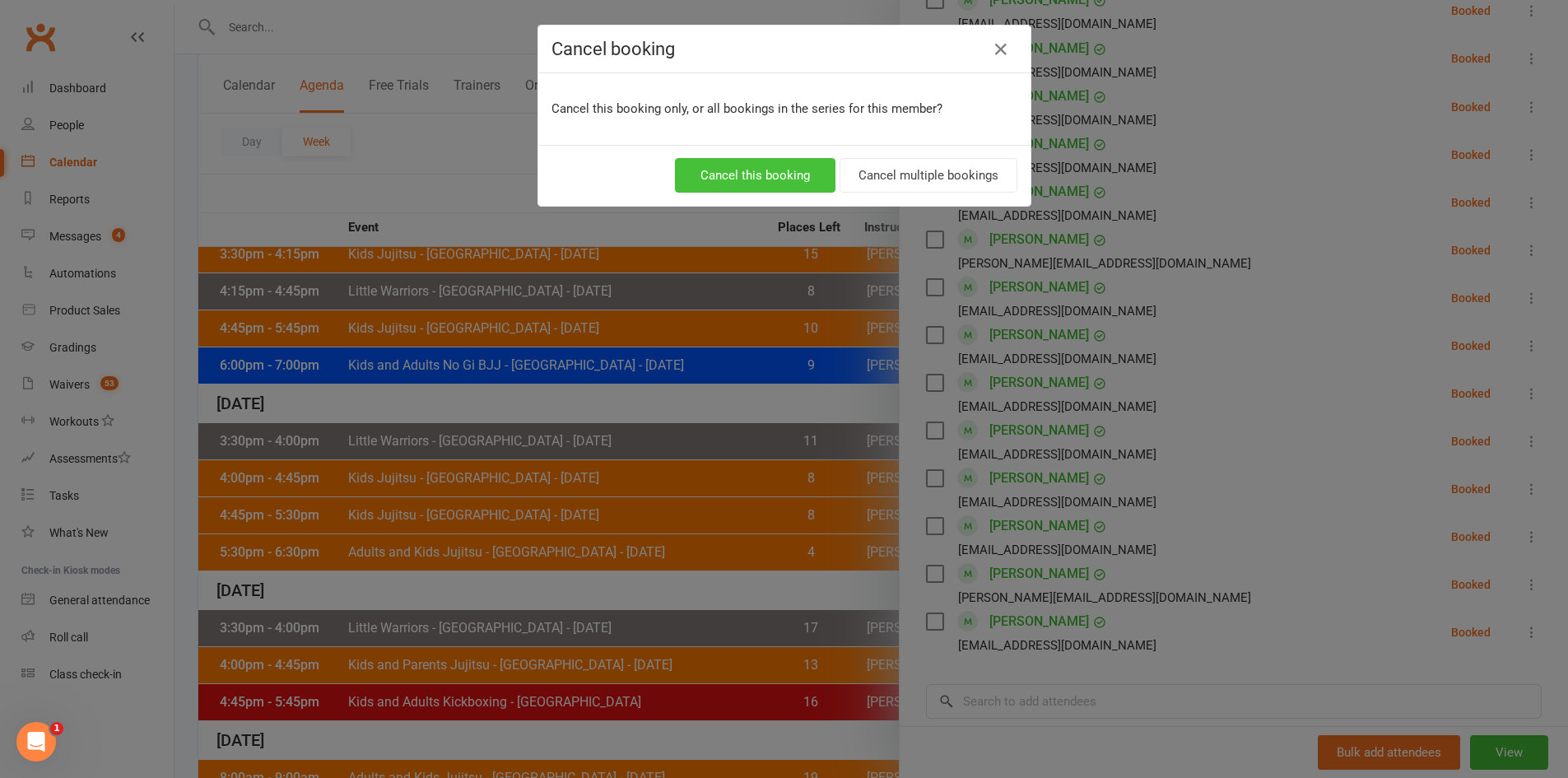
click at [780, 173] on button "Cancel this booking" at bounding box center [755, 175] width 161 height 35
click at [996, 49] on icon "button" at bounding box center [1001, 49] width 20 height 20
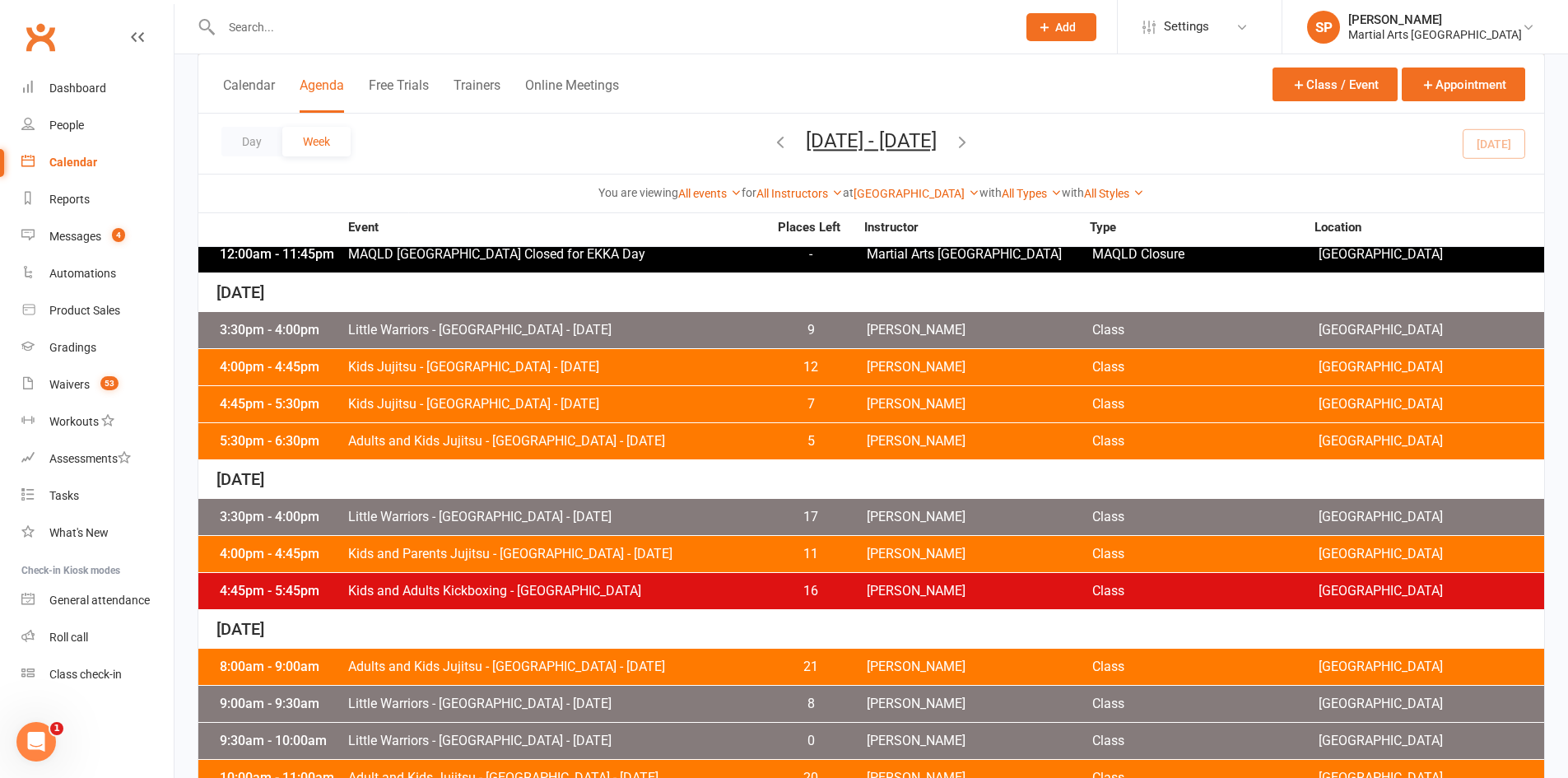
click at [972, 147] on icon "button" at bounding box center [962, 141] width 18 height 18
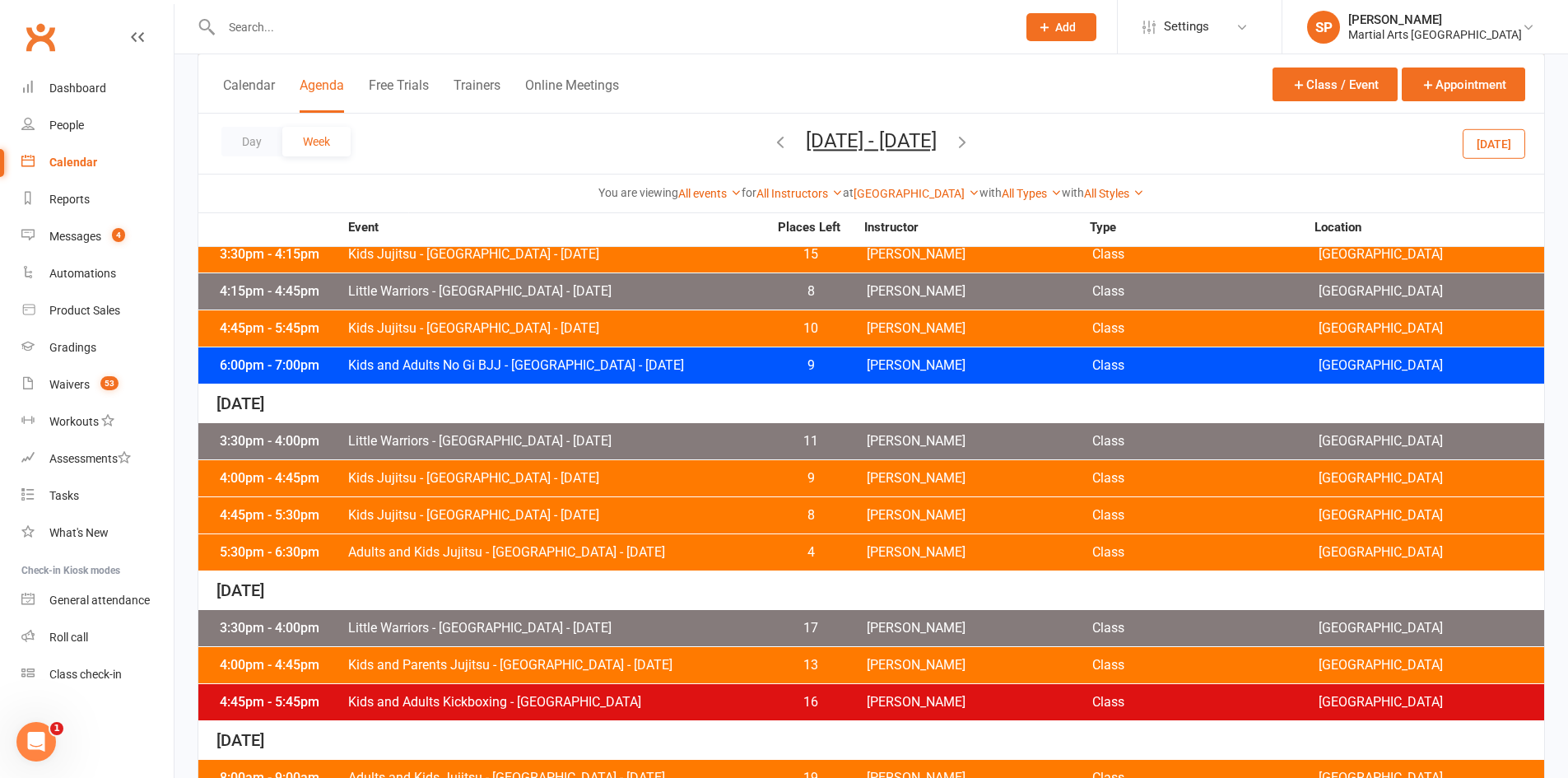
click at [418, 473] on span "Kids Jujitsu - [GEOGRAPHIC_DATA] - [DATE]" at bounding box center [558, 478] width 421 height 13
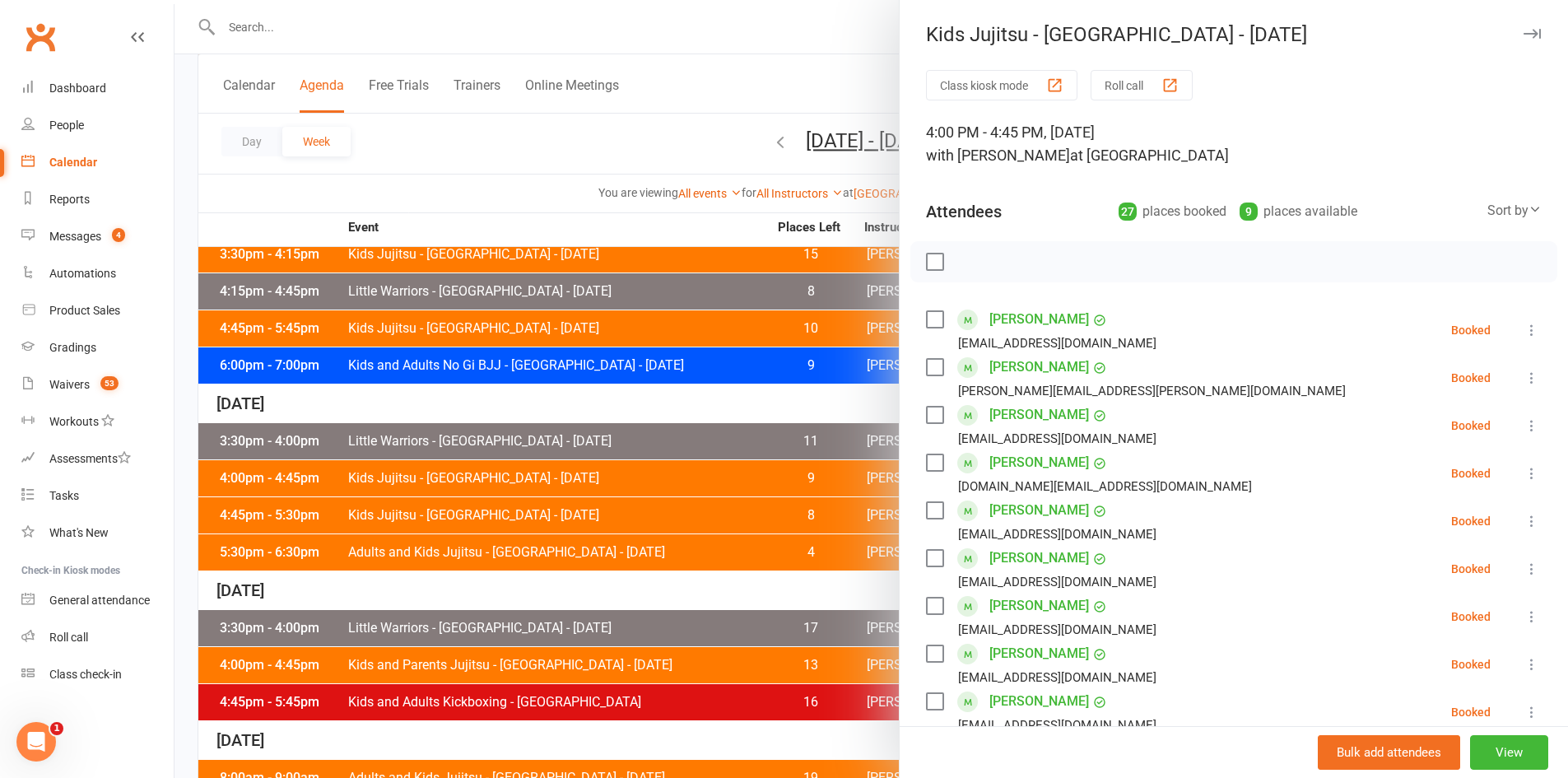
click at [492, 181] on div at bounding box center [871, 389] width 1393 height 778
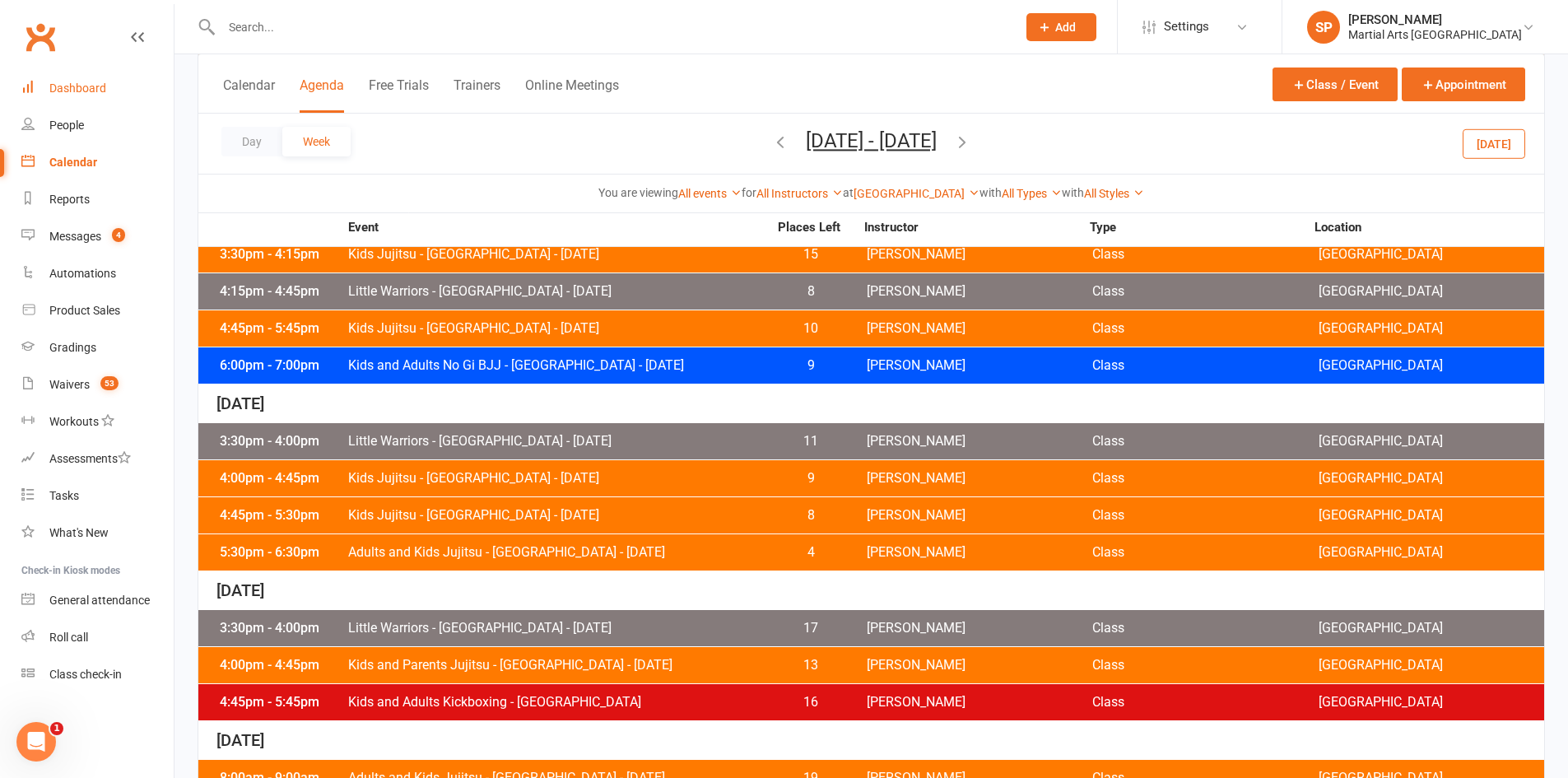
click at [82, 90] on div "Dashboard" at bounding box center [78, 88] width 57 height 13
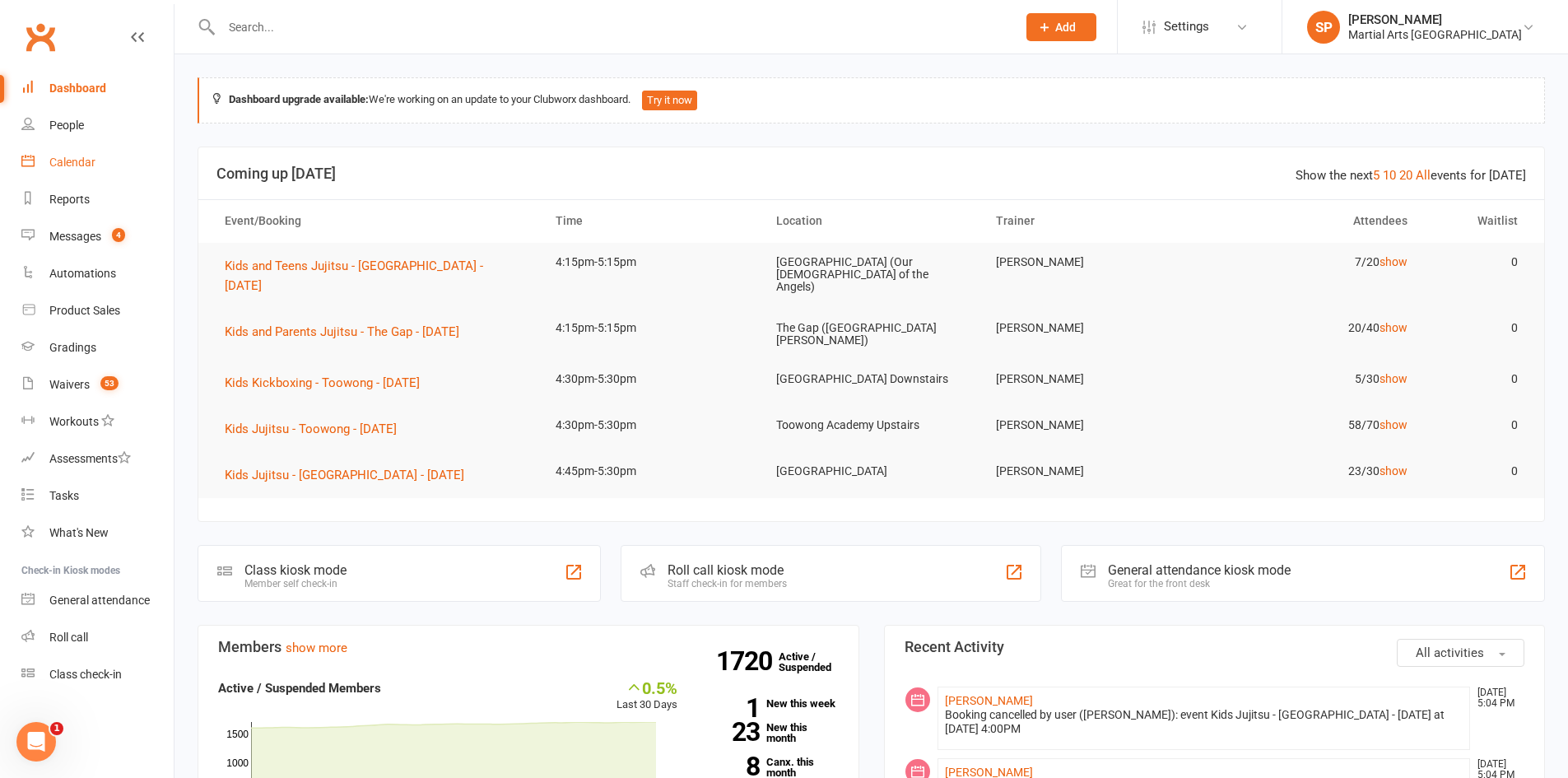
click at [59, 163] on div "Calendar" at bounding box center [72, 162] width 46 height 13
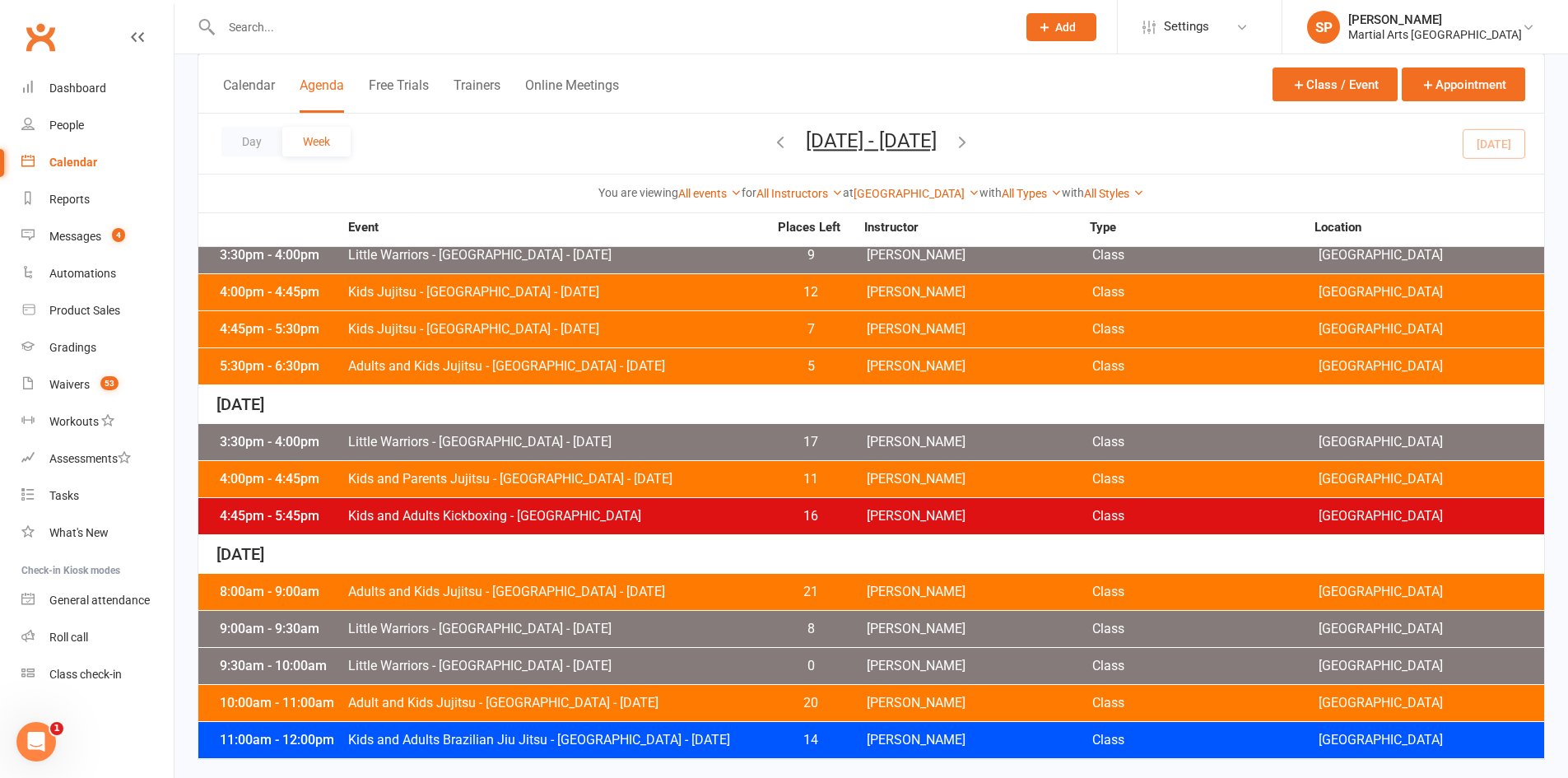
scroll to position [657, 0]
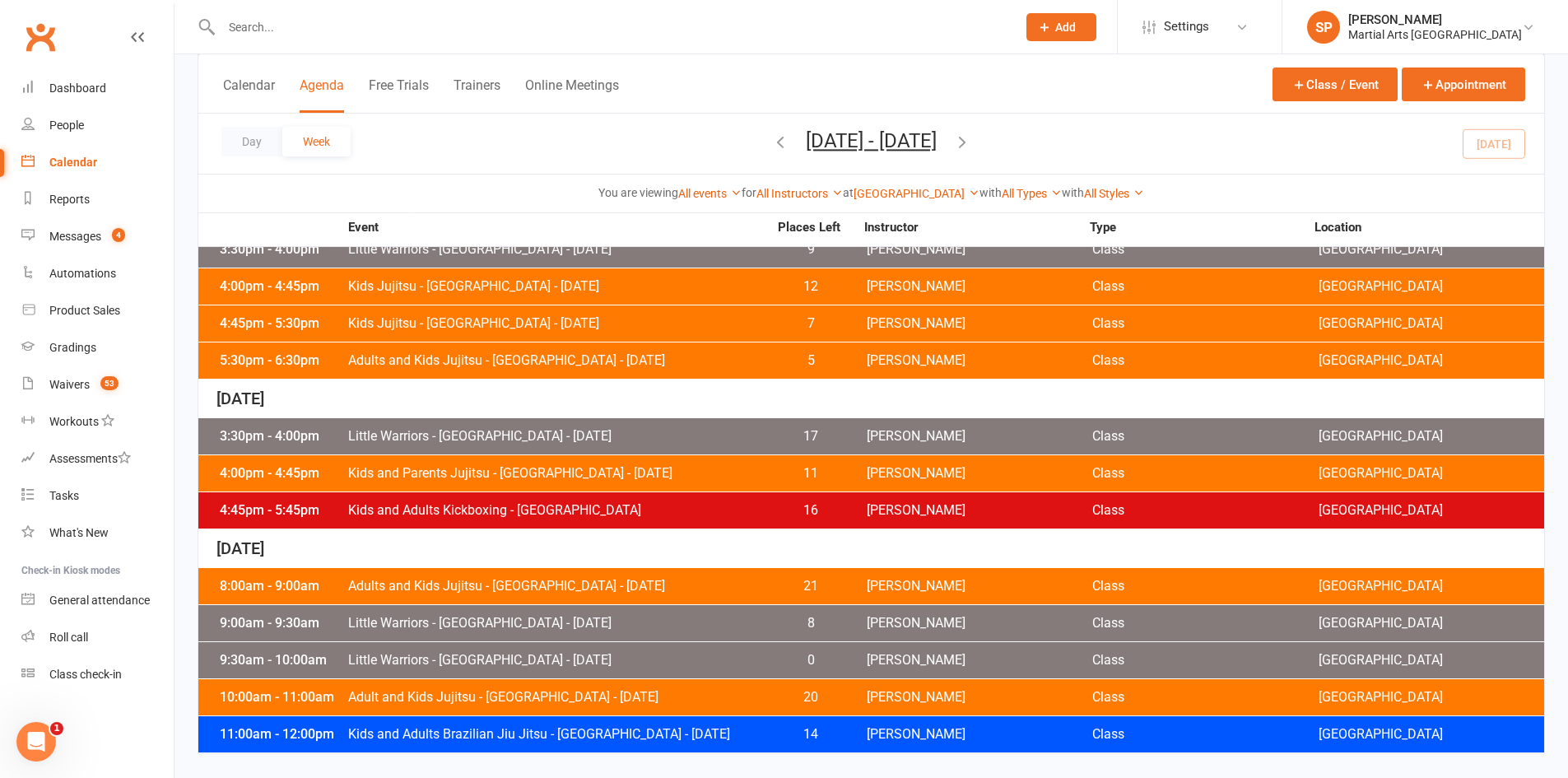
click at [972, 141] on icon "button" at bounding box center [962, 141] width 18 height 18
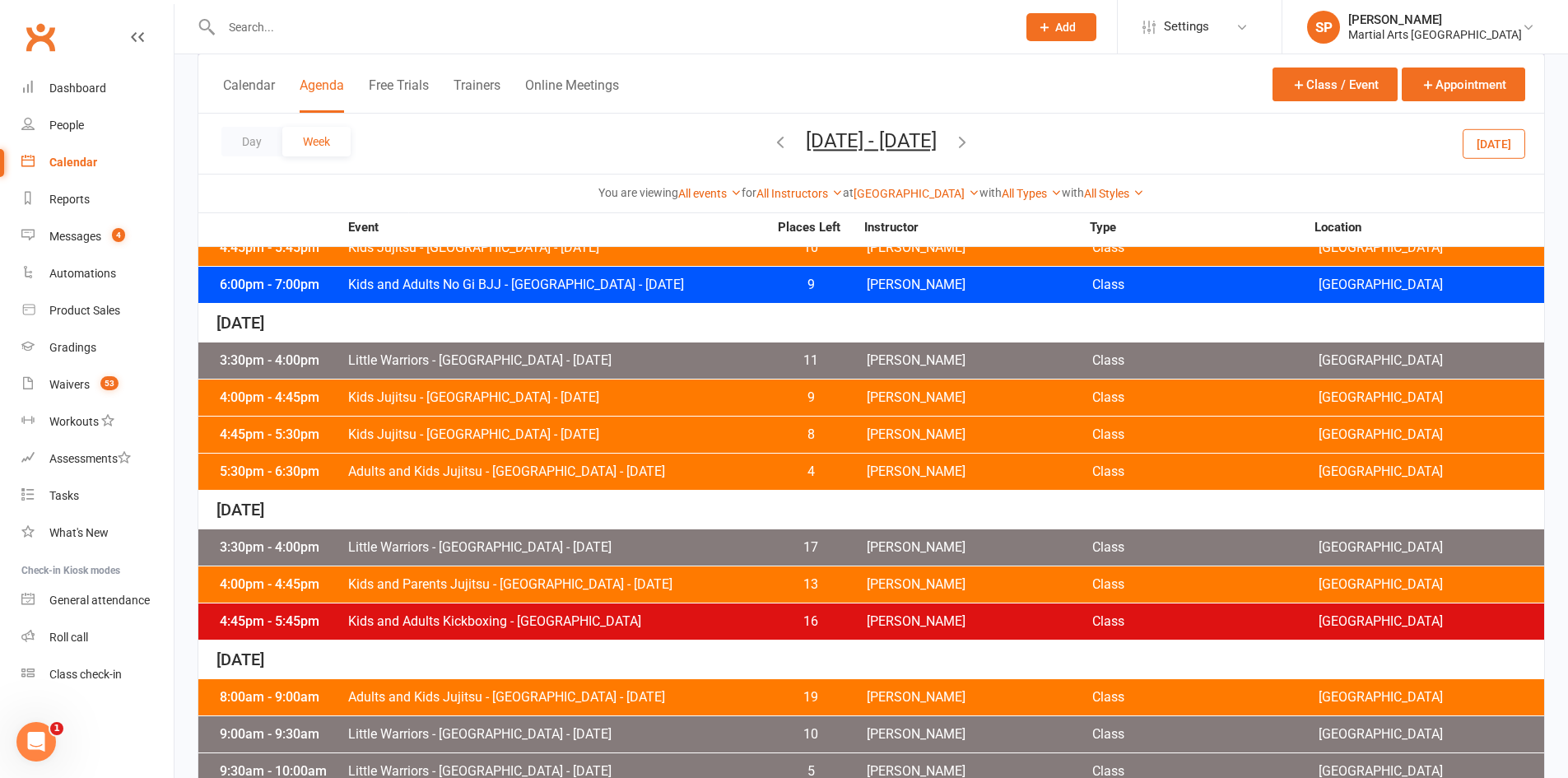
click at [471, 597] on div "4:00pm - 4:45pm Kids and Parents Jujitsu - Jamboree Heights - Friday 13 Quinton…" at bounding box center [871, 584] width 1346 height 37
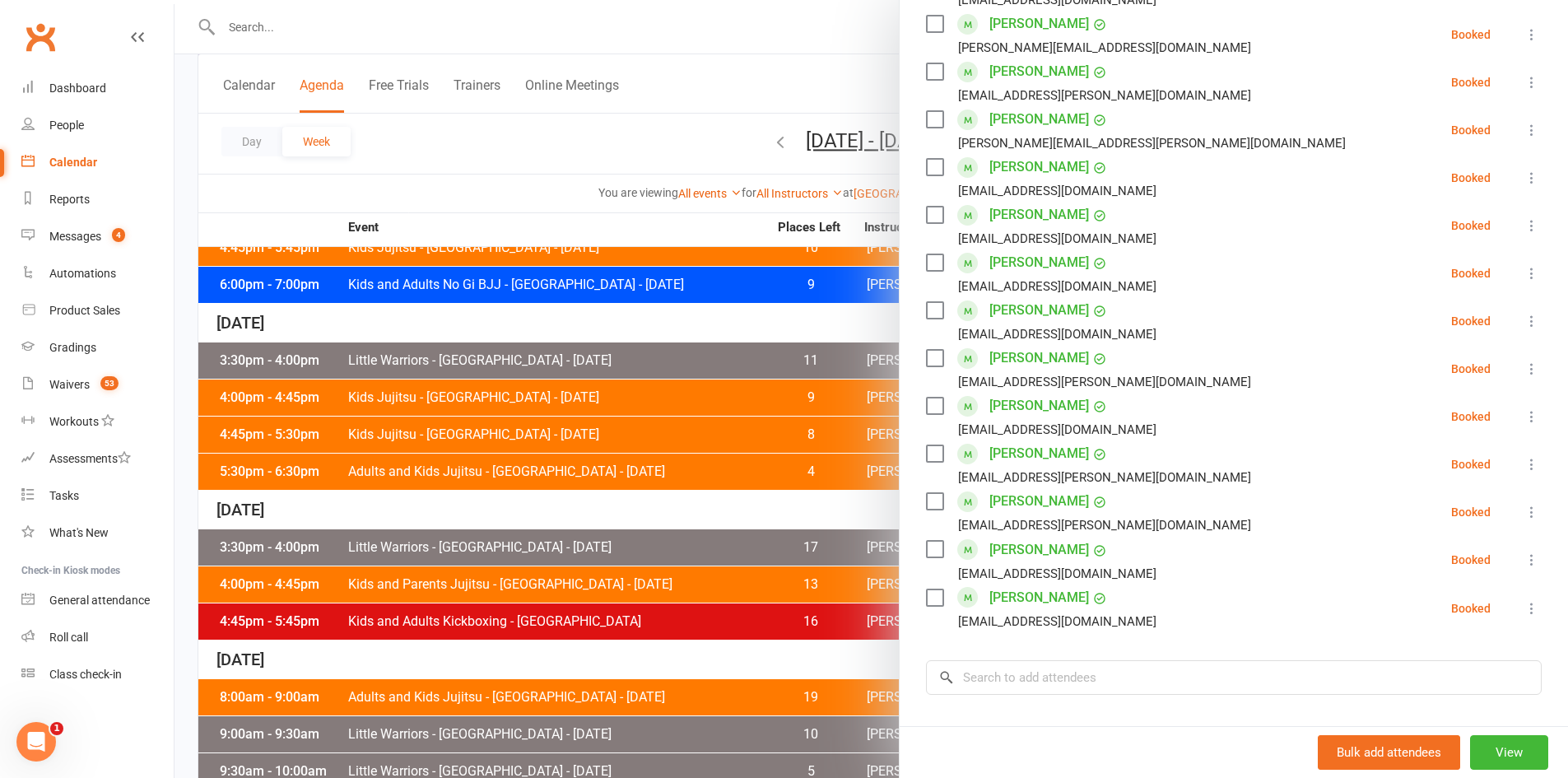
scroll to position [494, 0]
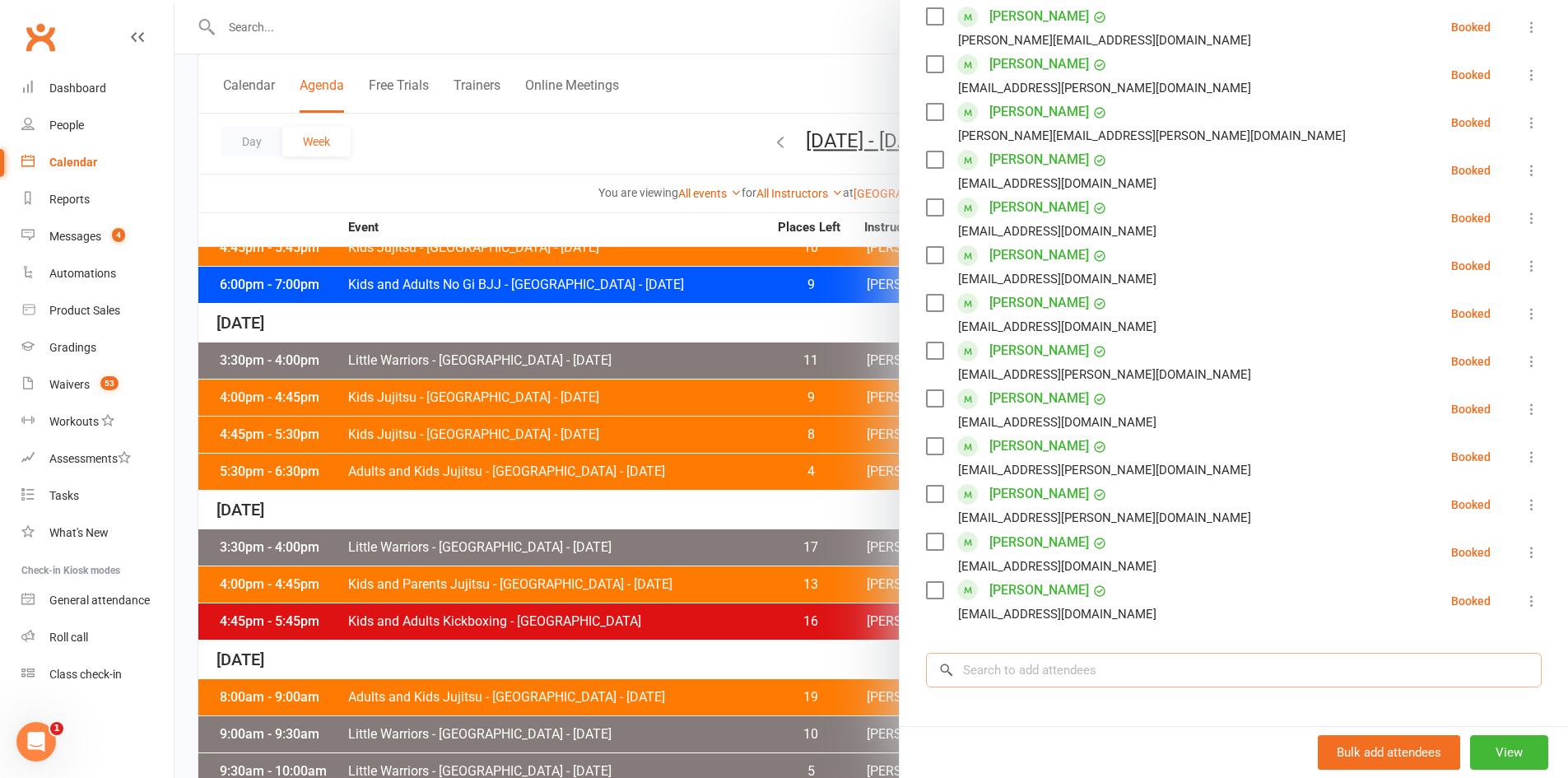
click at [1050, 665] on input "search" at bounding box center [1234, 669] width 616 height 35
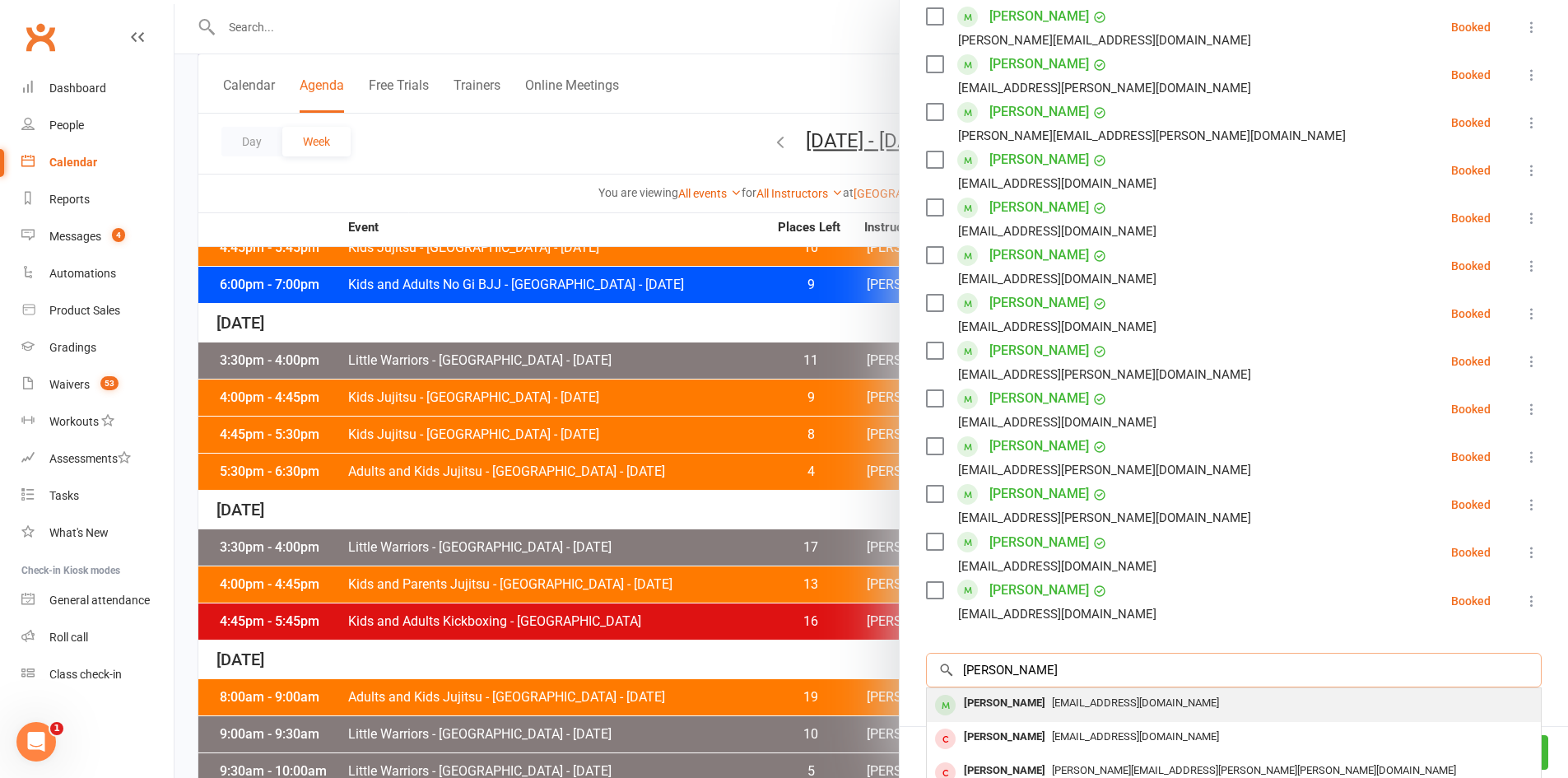
type input "henry mor"
click at [1049, 700] on div "Henry Wang-Morley" at bounding box center [1004, 703] width 95 height 24
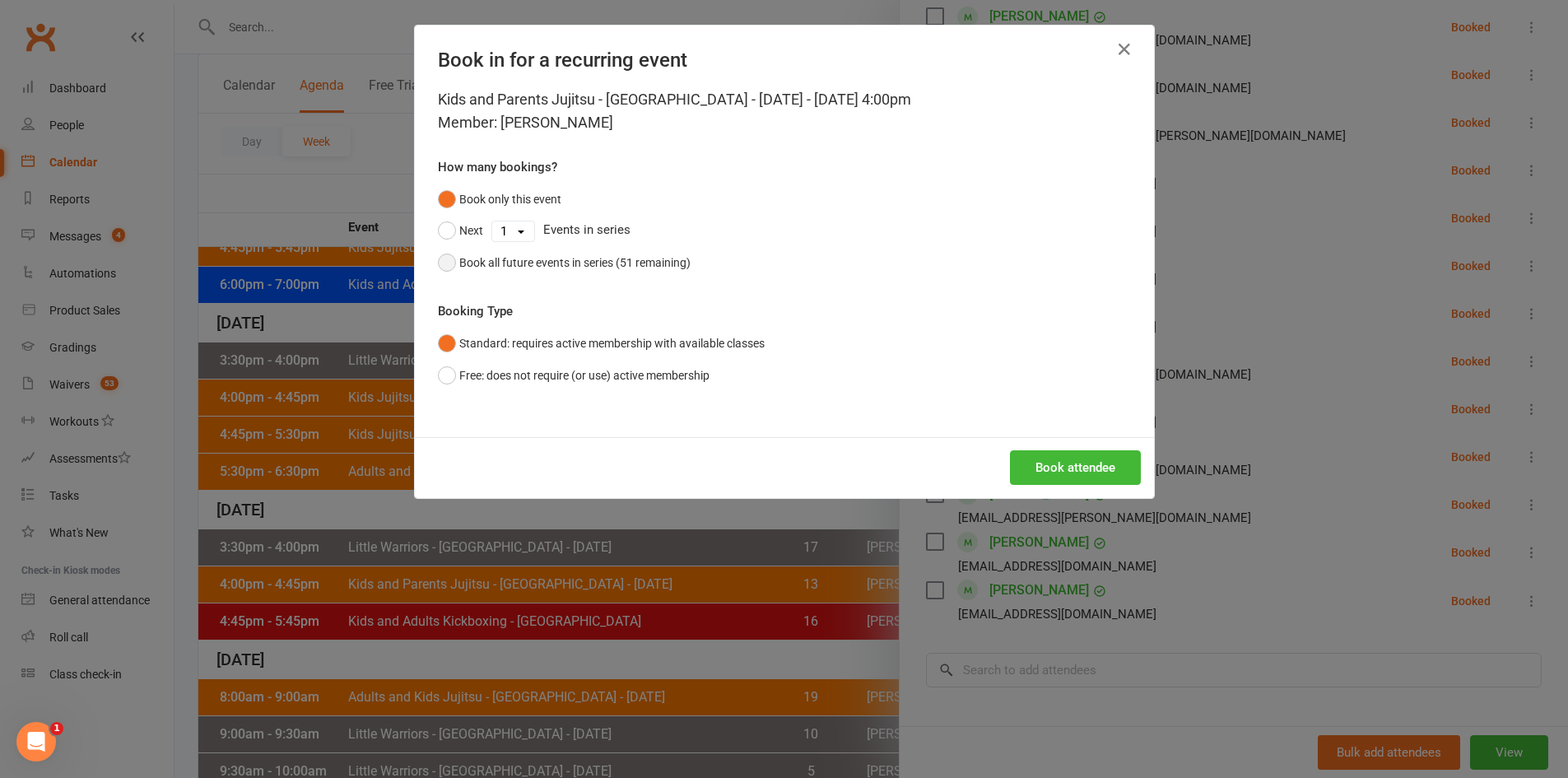
click at [583, 268] on div "Book all future events in series (51 remaining)" at bounding box center [575, 263] width 231 height 18
click at [1045, 463] on button "Book attendee" at bounding box center [1075, 467] width 131 height 35
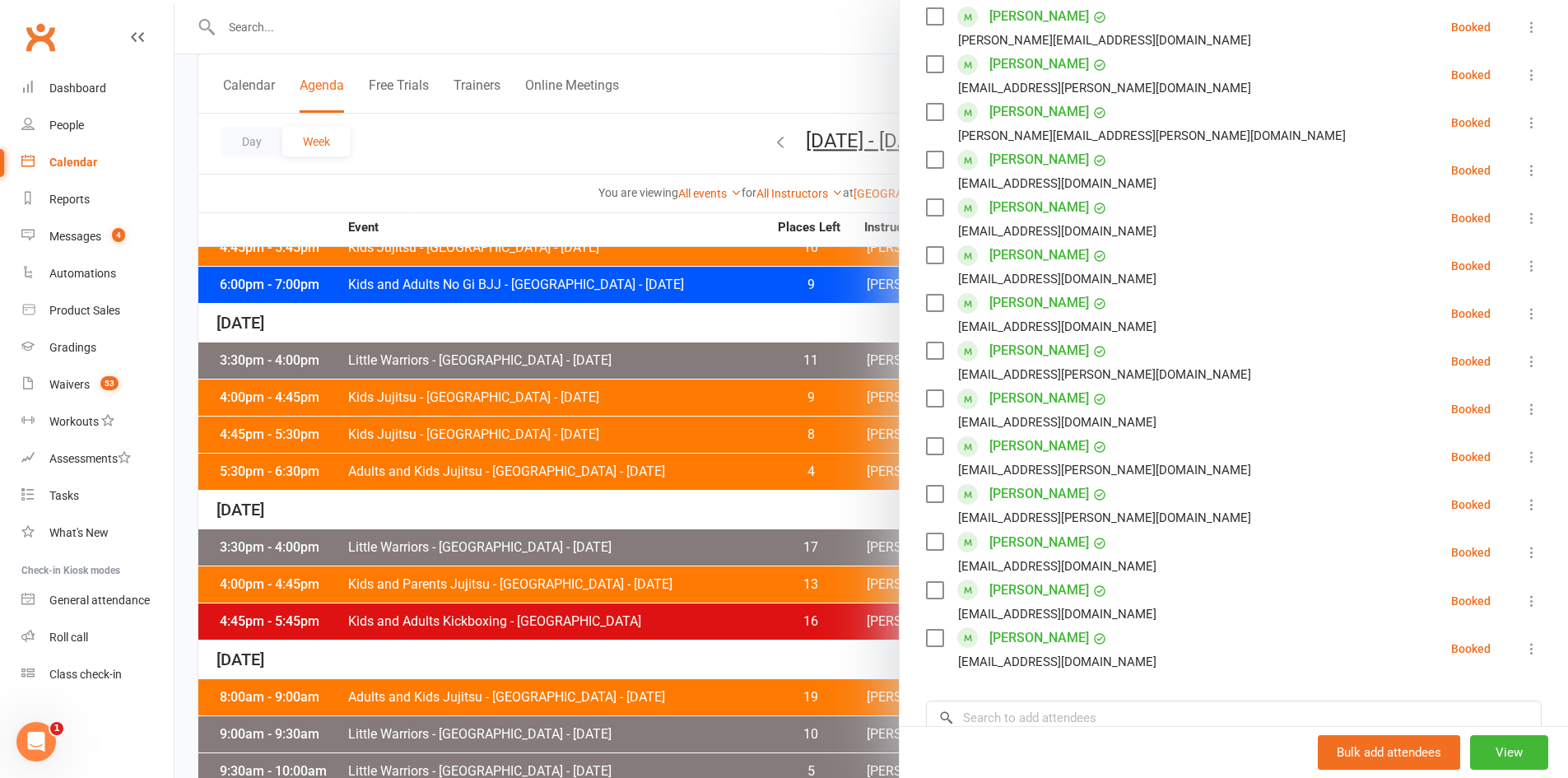
click at [791, 83] on div at bounding box center [871, 389] width 1393 height 778
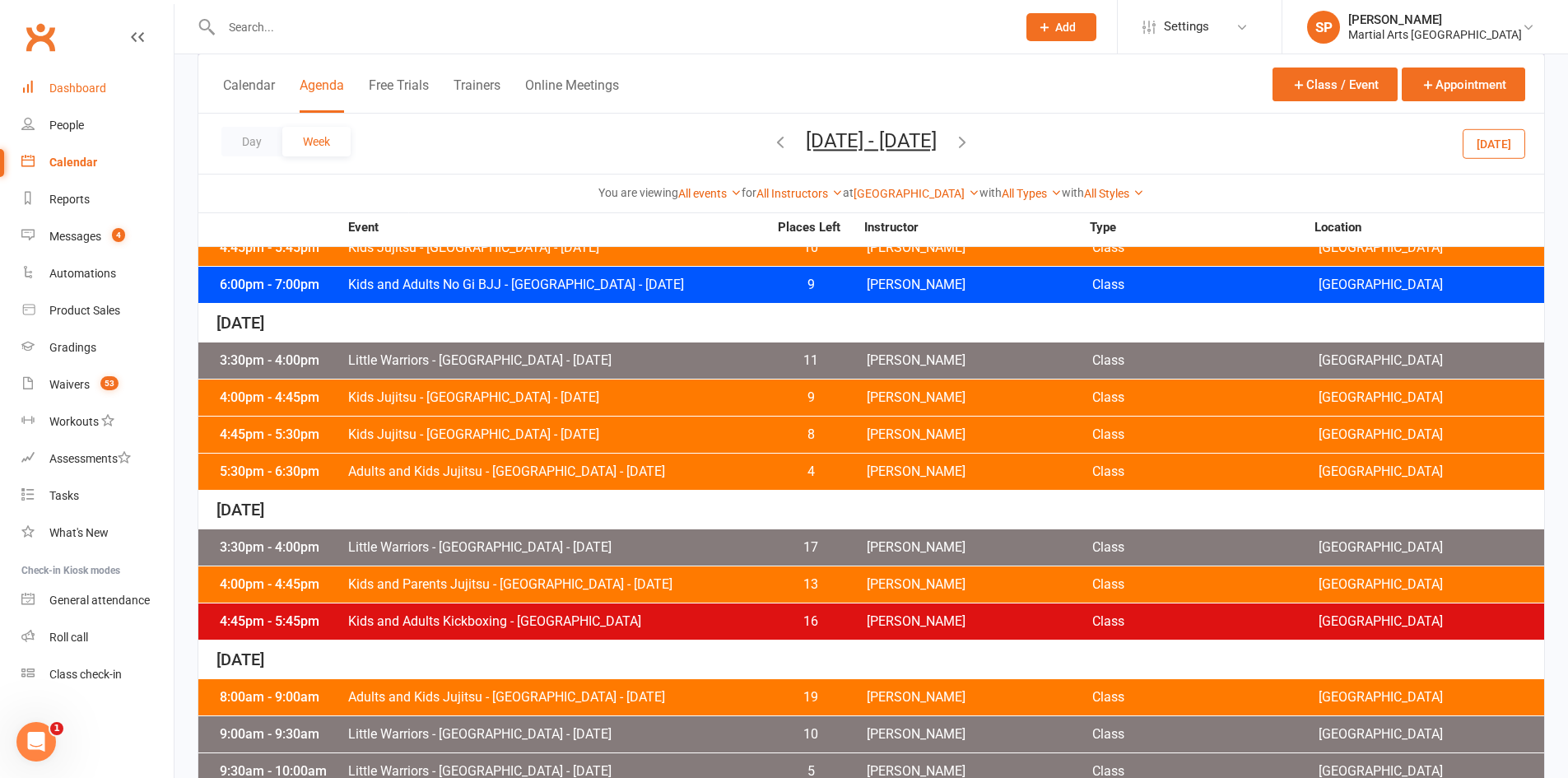
click at [61, 85] on div "Dashboard" at bounding box center [78, 88] width 57 height 13
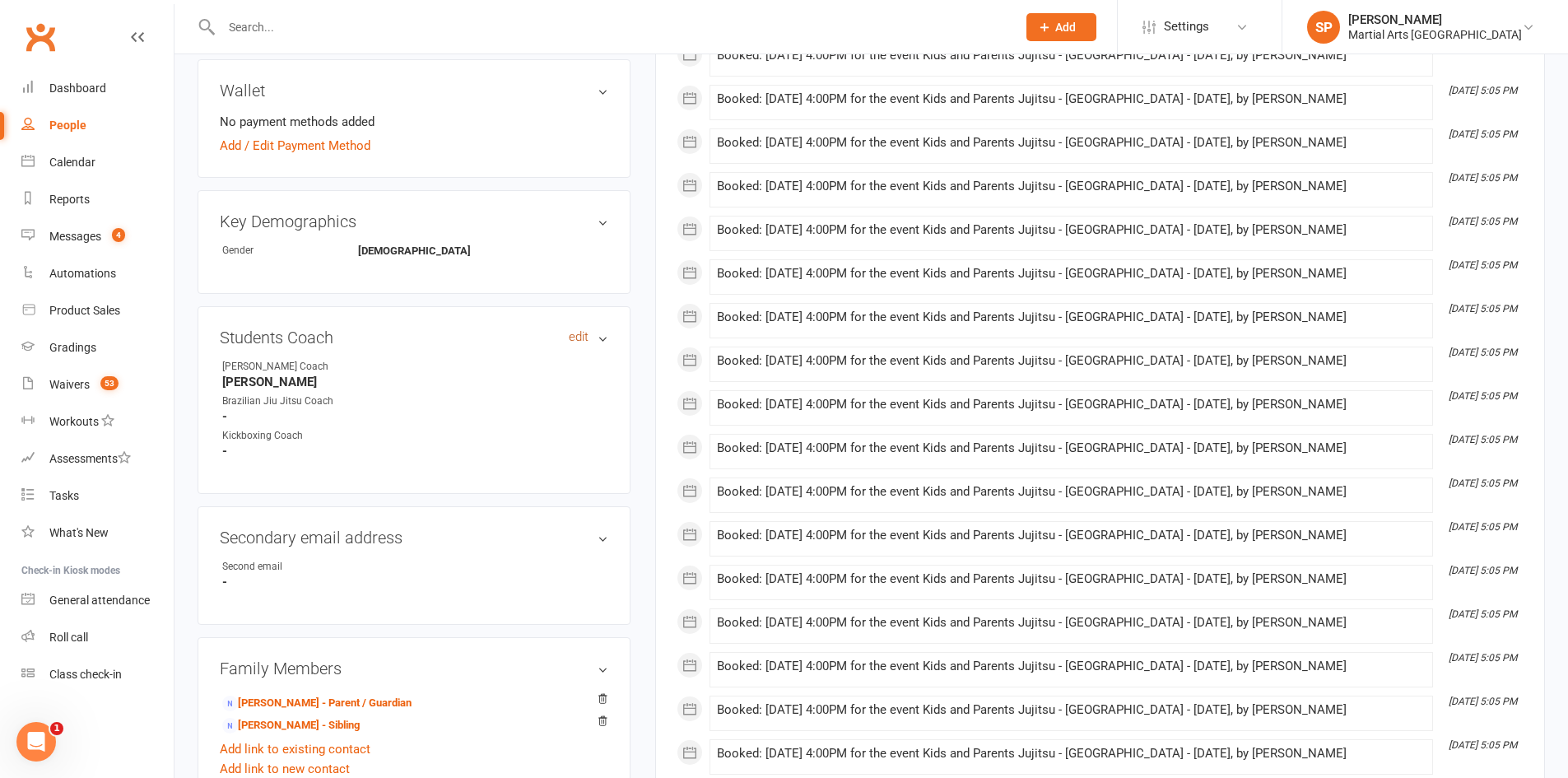
click at [571, 341] on link "edit" at bounding box center [579, 337] width 20 height 14
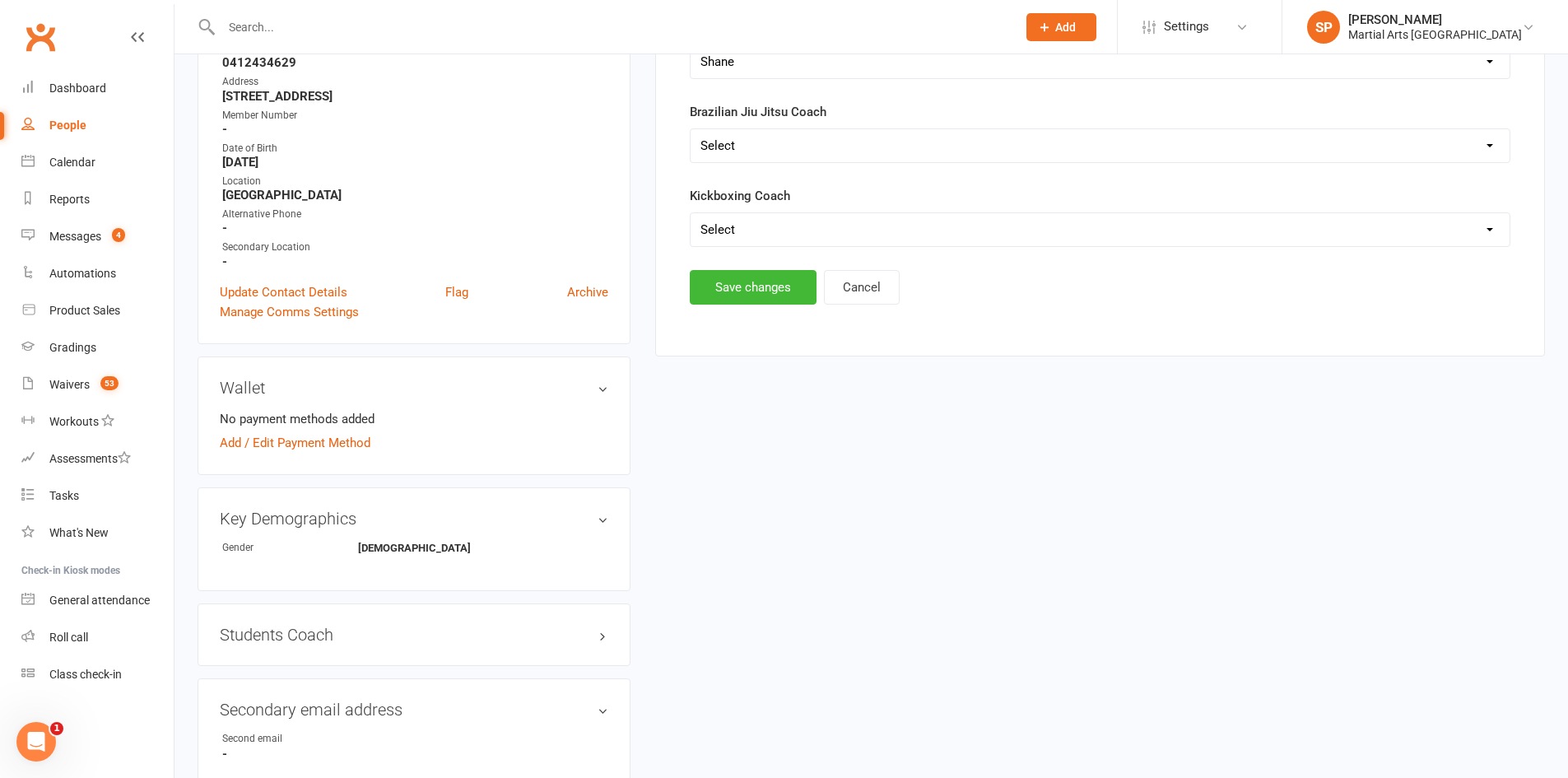
scroll to position [141, 0]
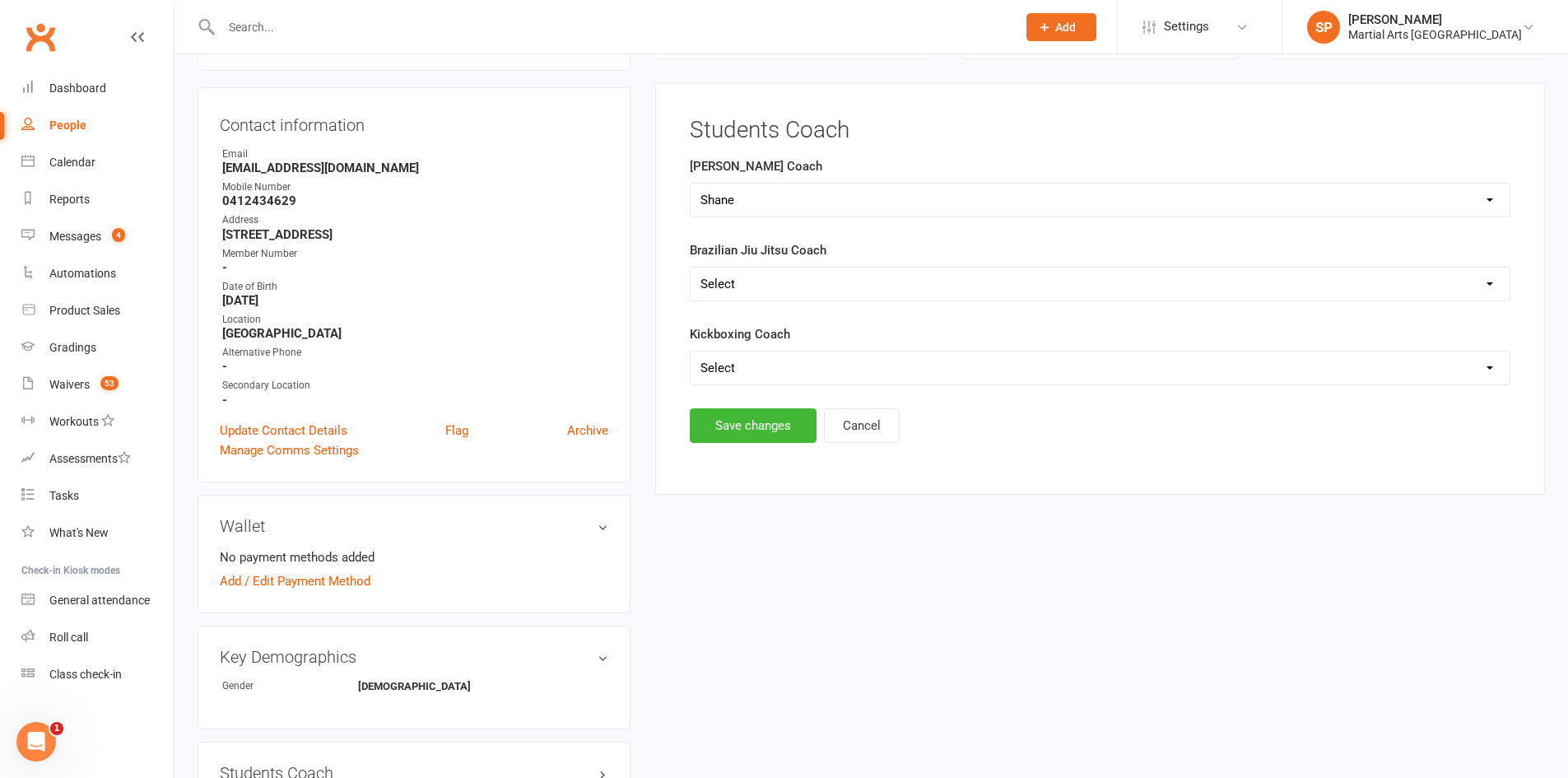
click at [780, 197] on select "Select [PERSON_NAME] [PERSON_NAME] [PERSON_NAME] [PERSON_NAME]" at bounding box center [1099, 199] width 819 height 33
select select "[PERSON_NAME]"
click at [690, 184] on select "Select [PERSON_NAME] [PERSON_NAME] [PERSON_NAME] [PERSON_NAME]" at bounding box center [1099, 199] width 819 height 33
click at [764, 428] on button "Save changes" at bounding box center [753, 425] width 126 height 35
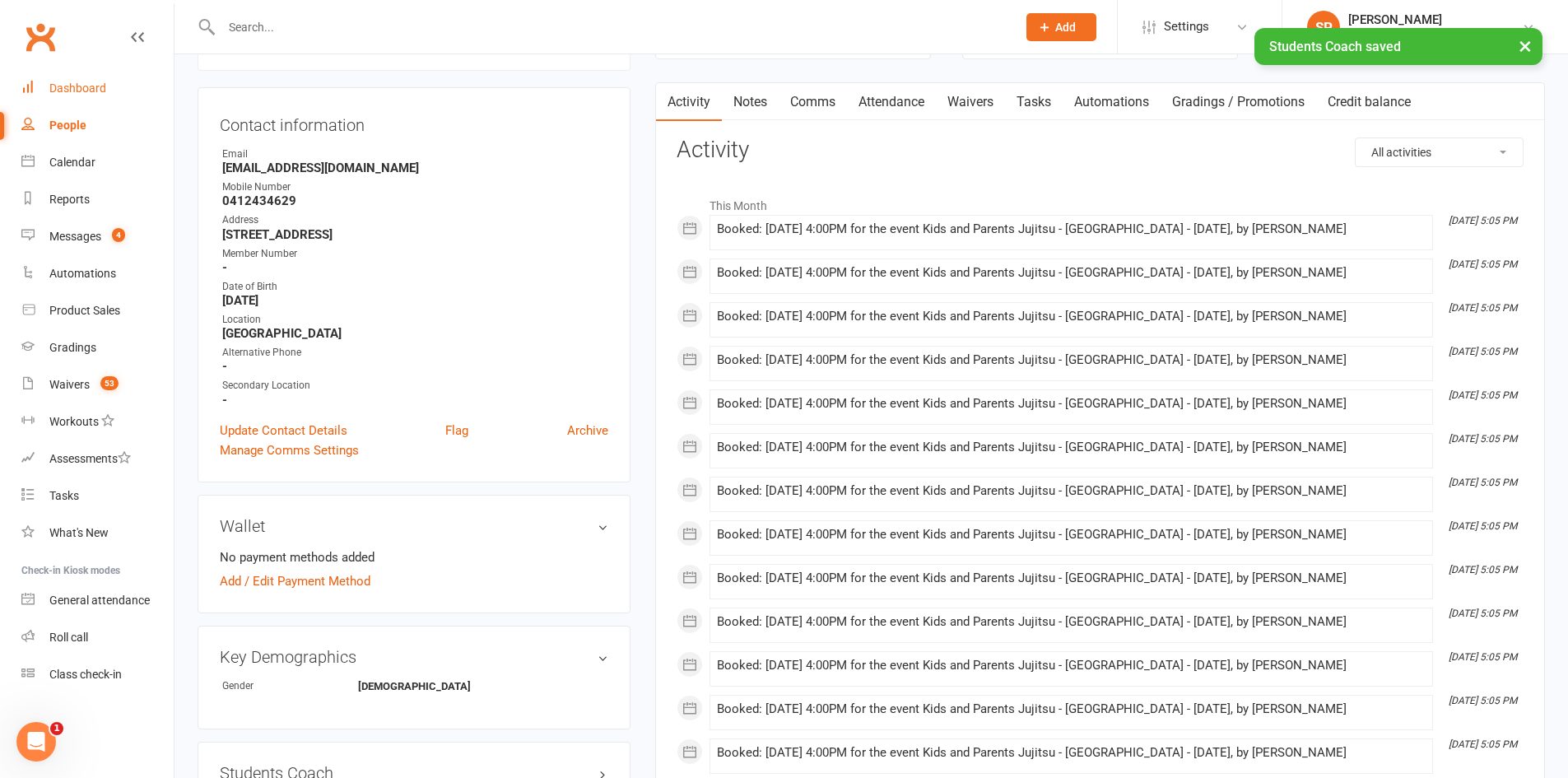
click at [83, 87] on div "Dashboard" at bounding box center [78, 88] width 57 height 13
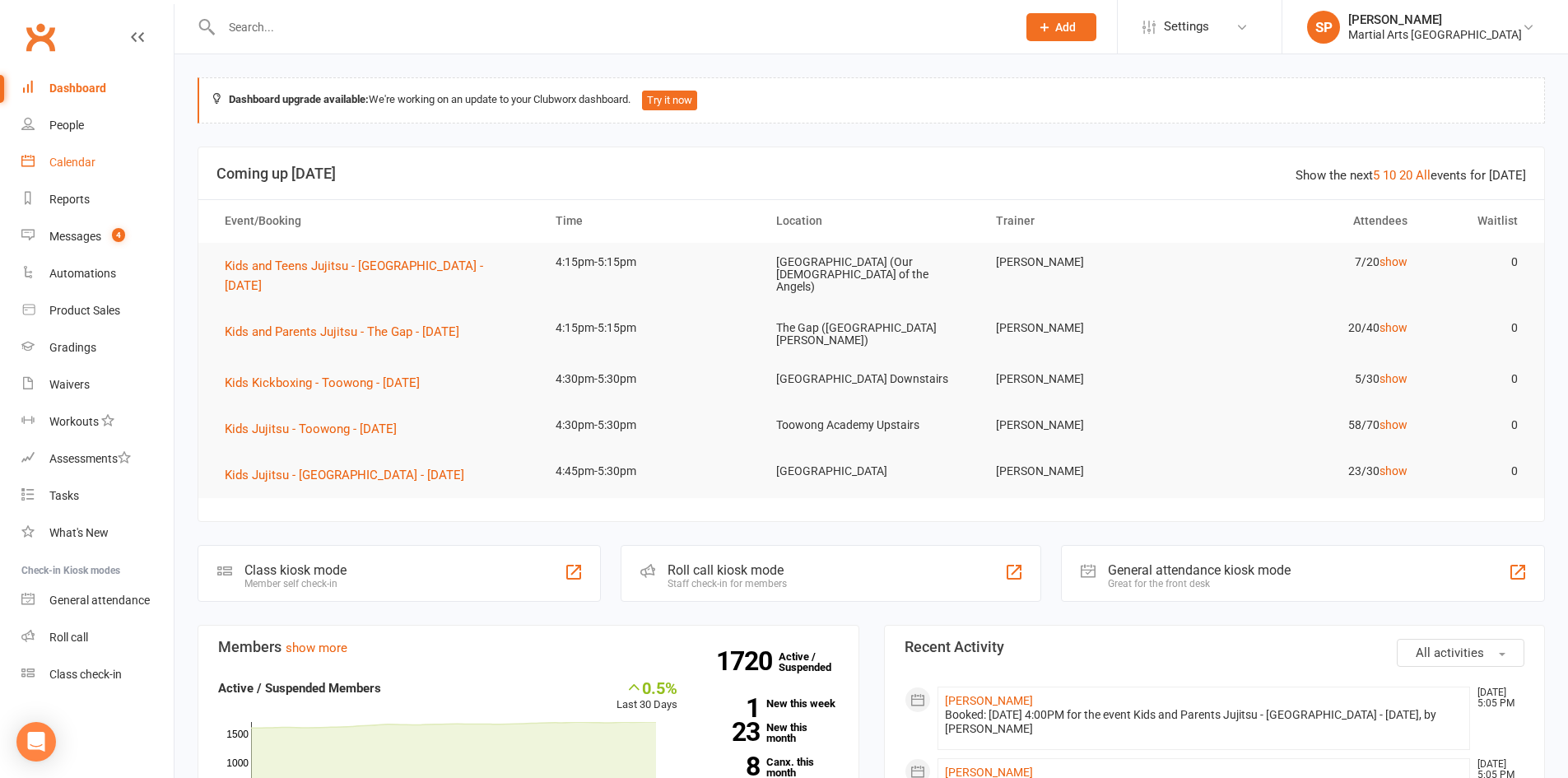
click at [87, 162] on div "Calendar" at bounding box center [72, 162] width 46 height 13
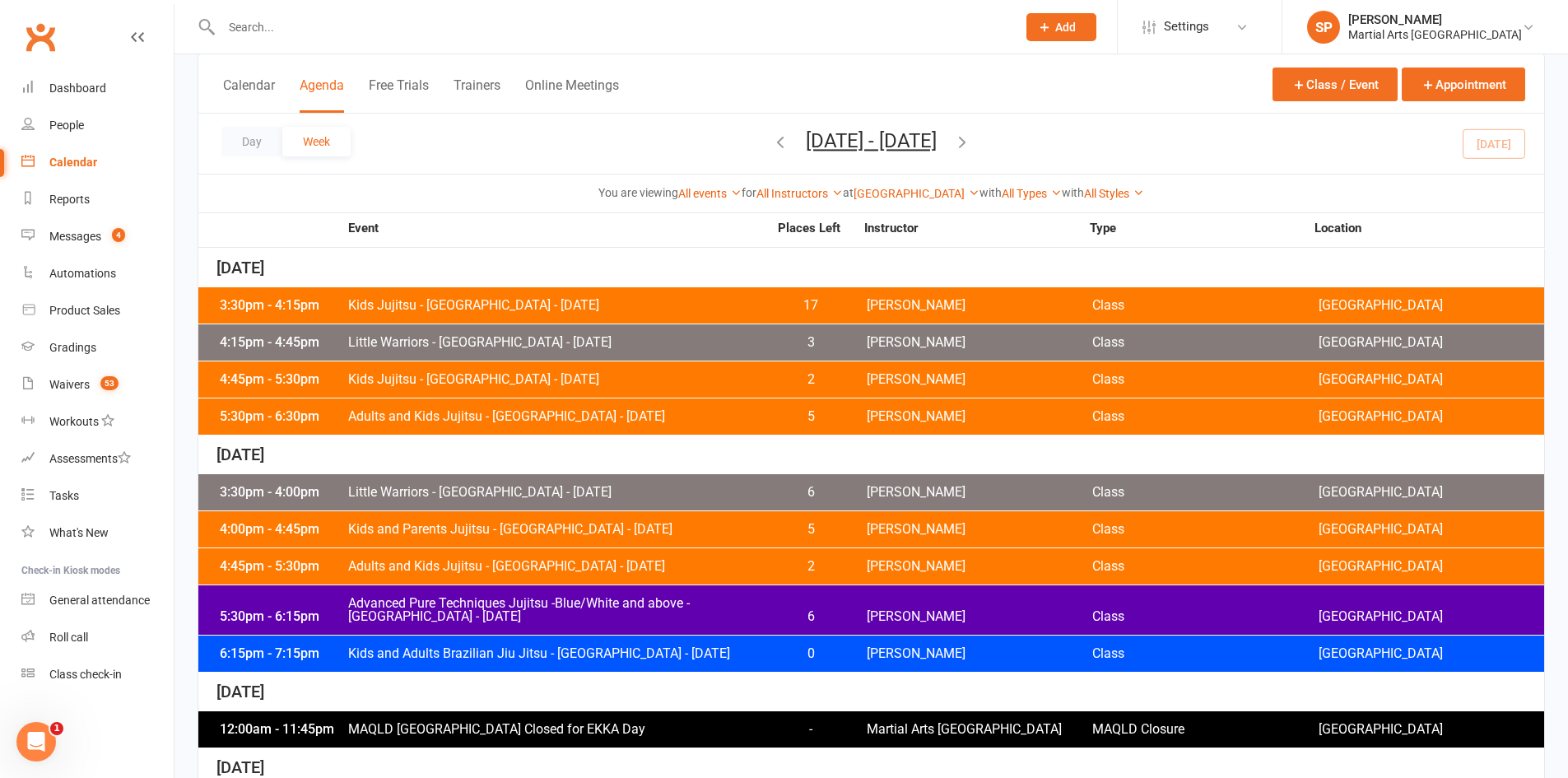
scroll to position [412, 0]
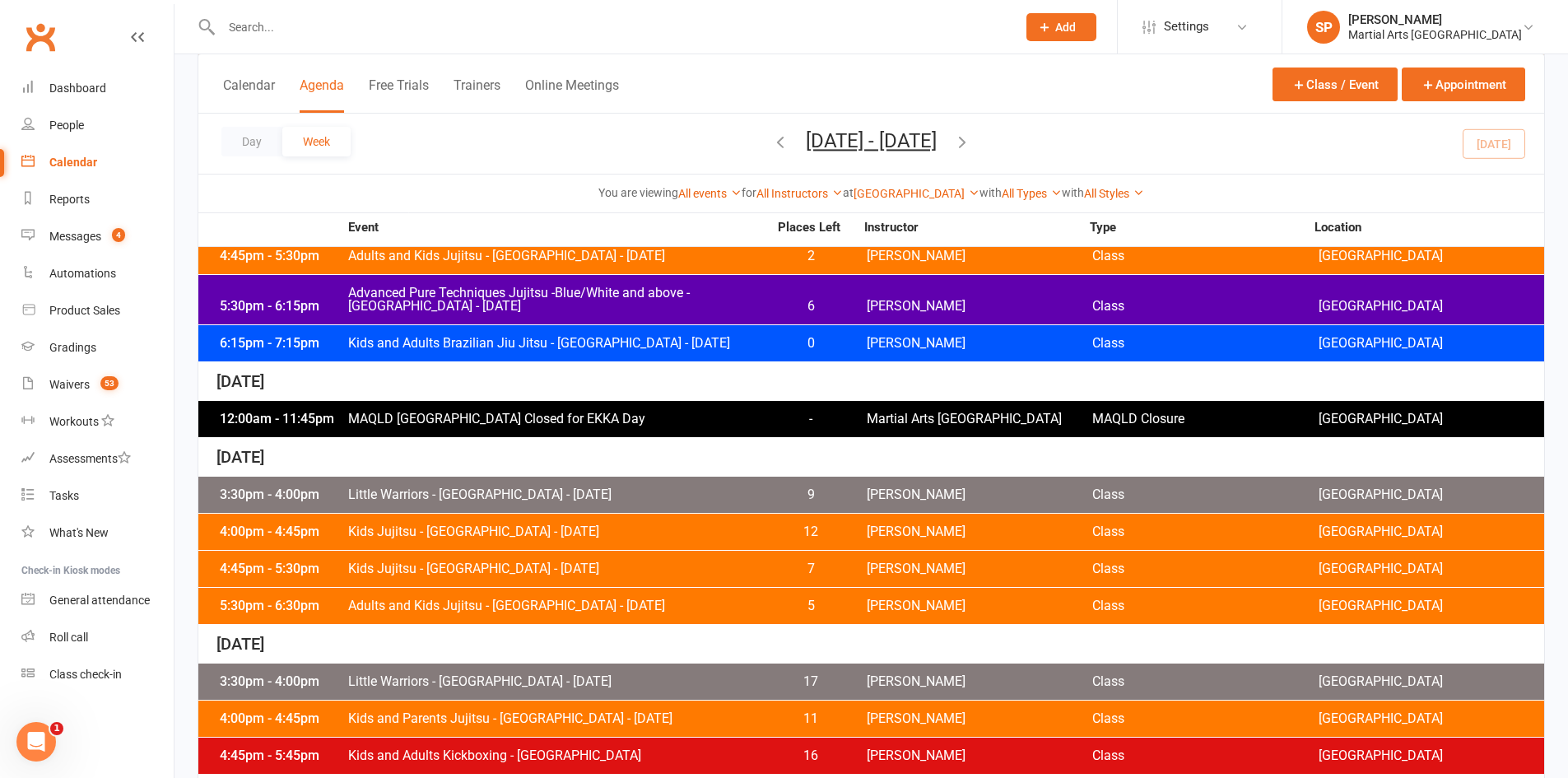
click at [523, 559] on div "4:45pm - 5:30pm Kids Jujitsu - Jamboree Heights - Thursday 7 Shane Philpot Clas…" at bounding box center [871, 569] width 1346 height 37
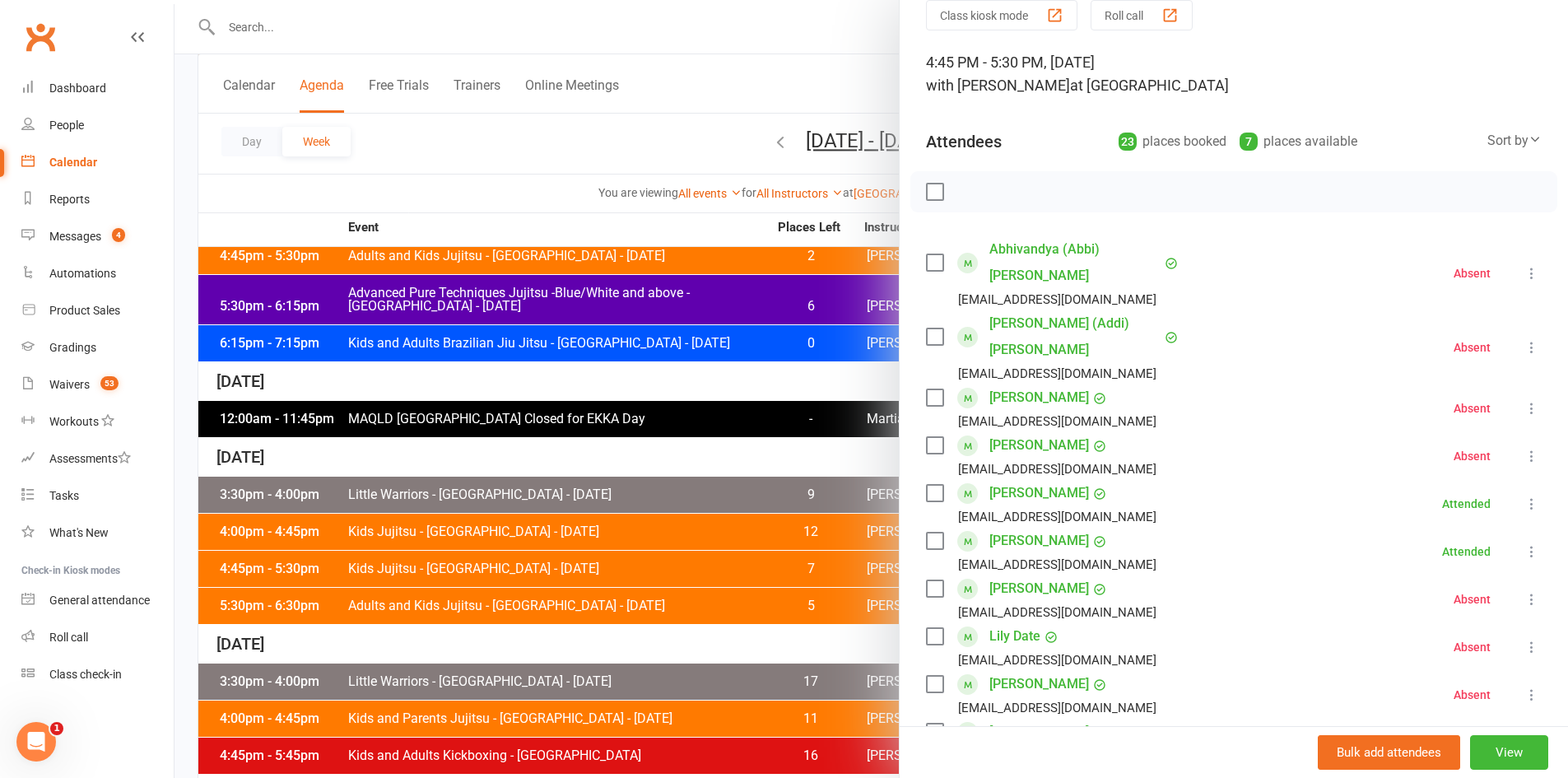
scroll to position [165, 0]
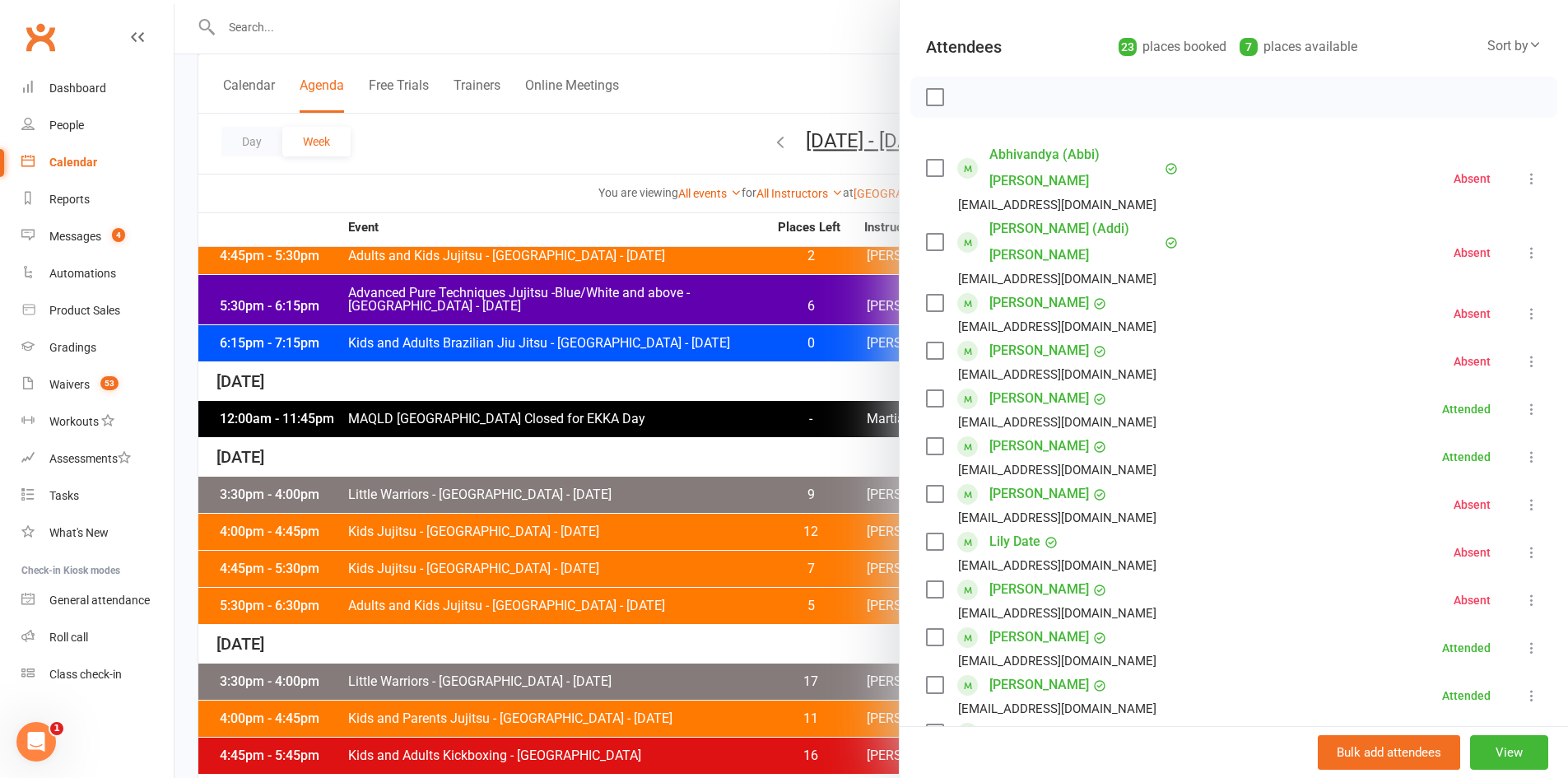
click at [581, 353] on div at bounding box center [871, 389] width 1393 height 778
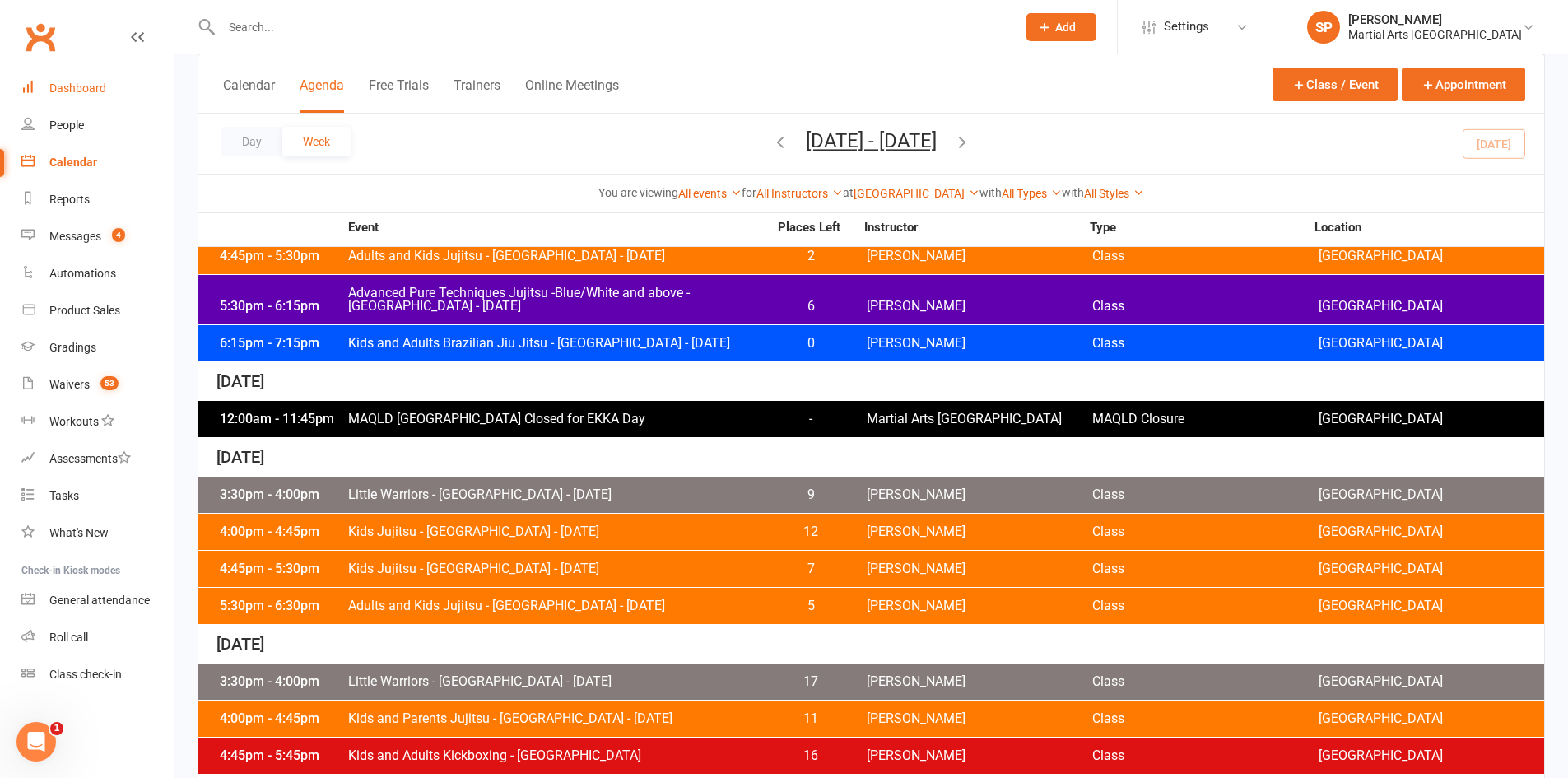
click at [100, 83] on div "Dashboard" at bounding box center [78, 88] width 57 height 13
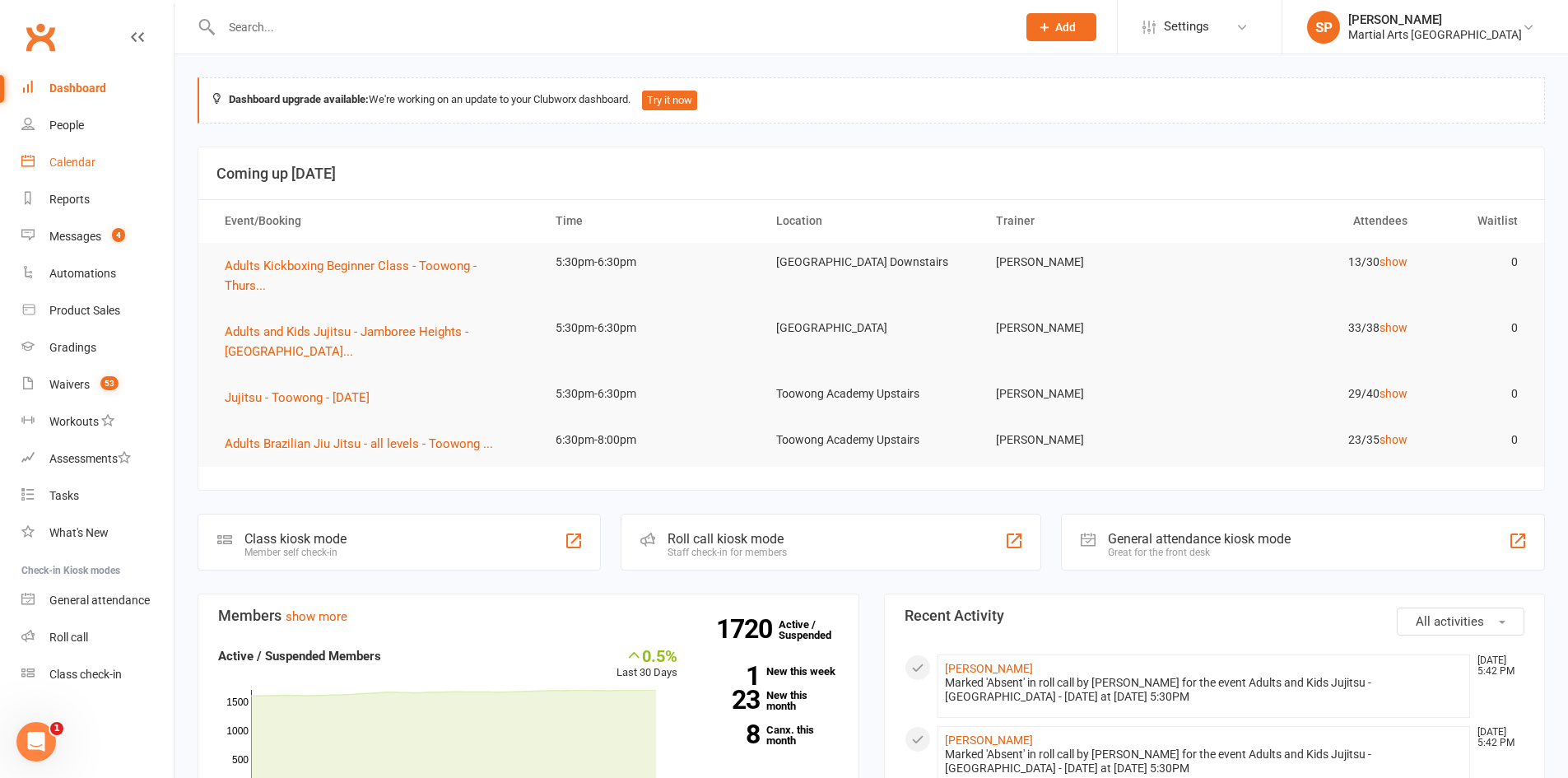
click at [80, 161] on div "Calendar" at bounding box center [72, 162] width 46 height 13
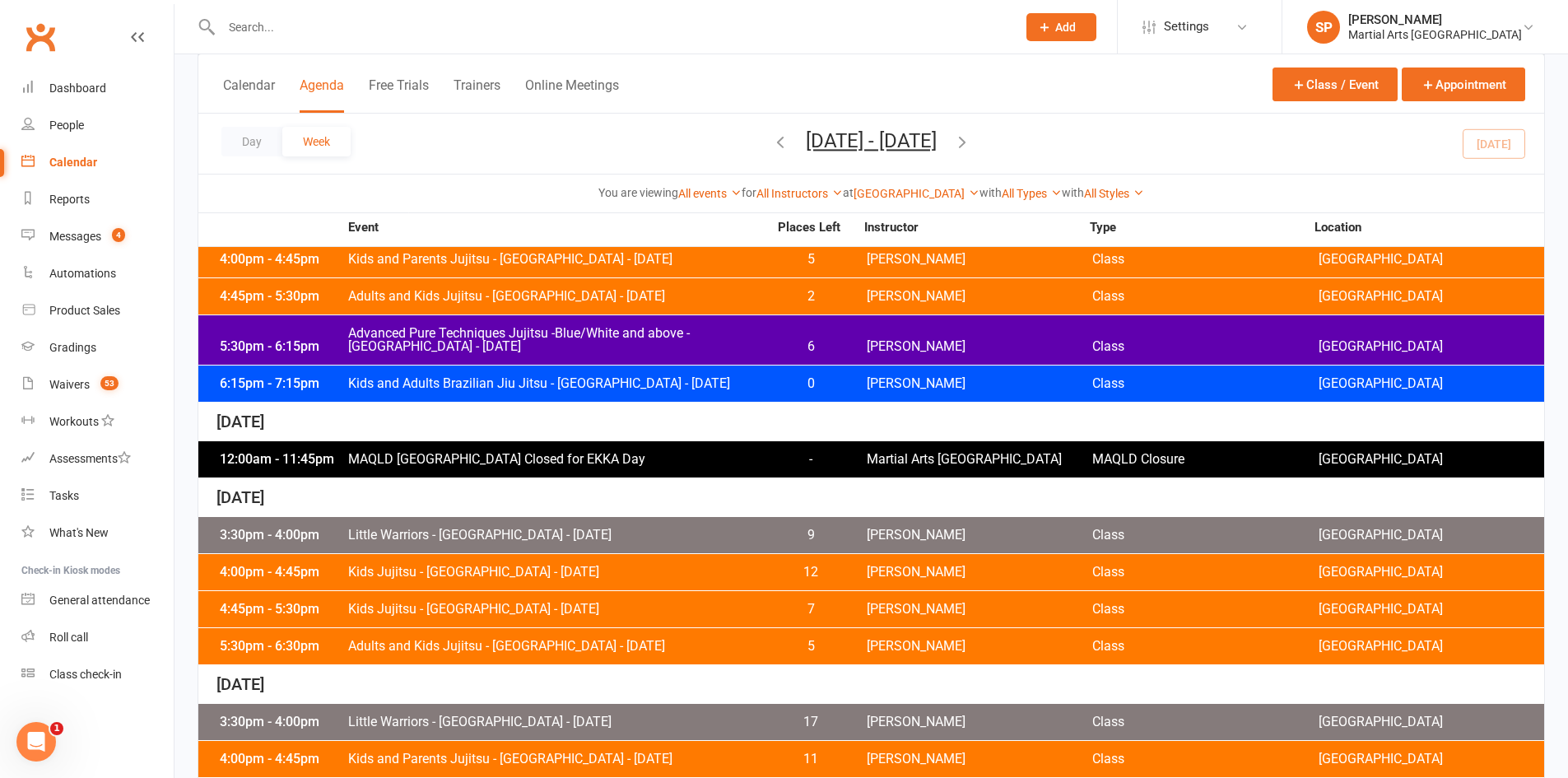
scroll to position [412, 0]
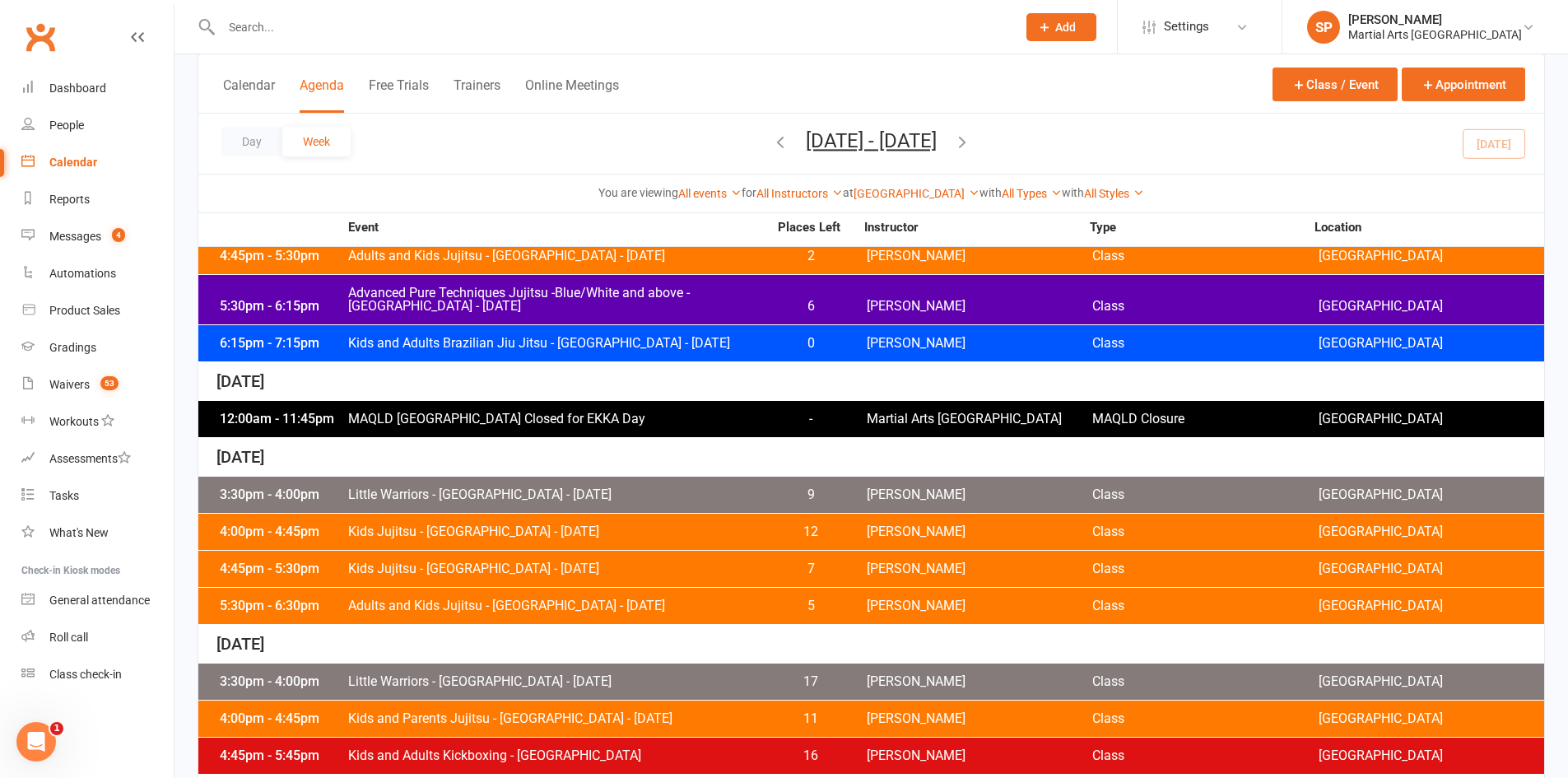
click at [497, 617] on div "5:30pm - 6:30pm Adults and Kids Jujitsu - [GEOGRAPHIC_DATA] - [DATE] 5 [PERSON_…" at bounding box center [871, 605] width 1346 height 37
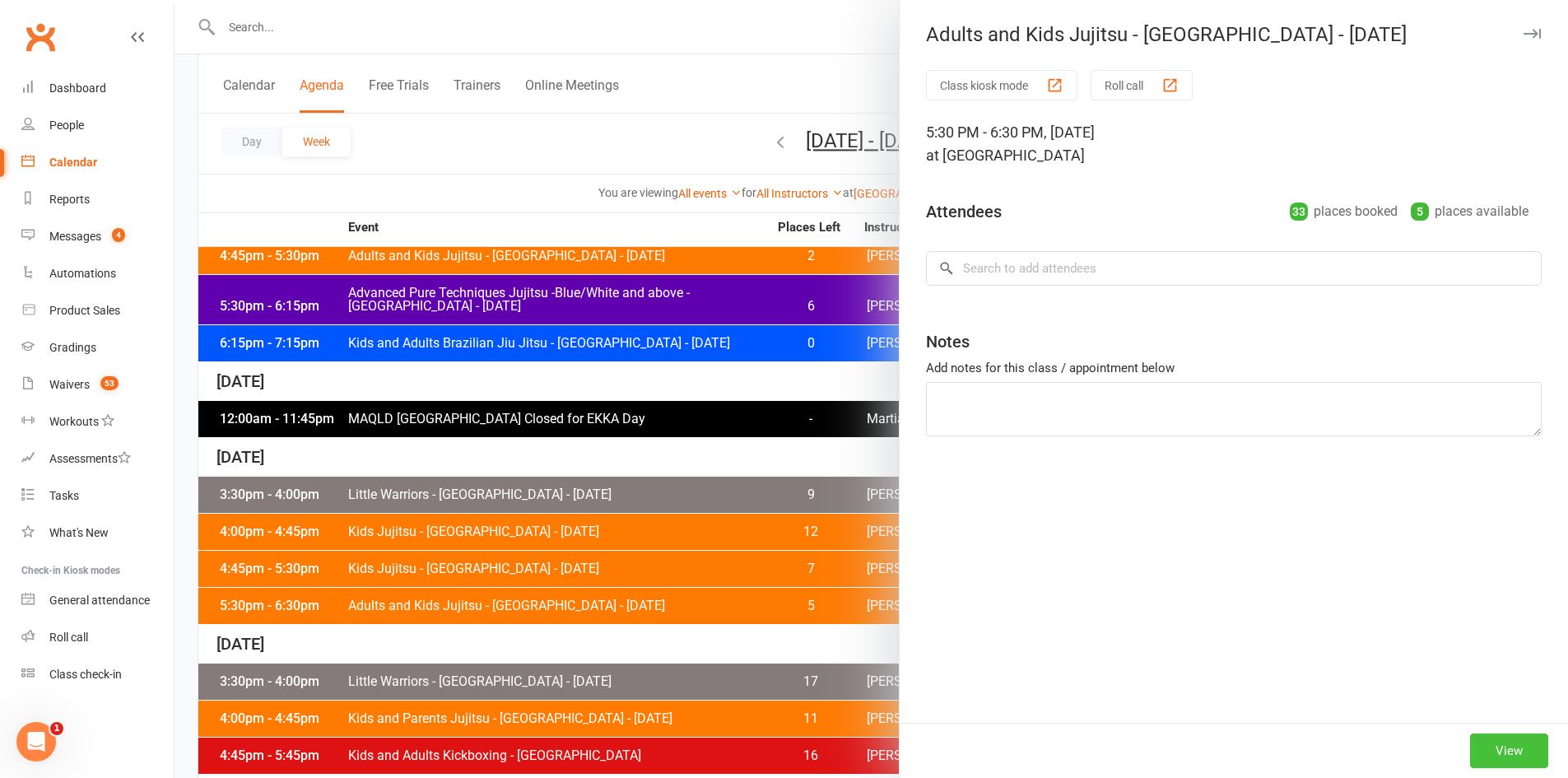
click at [1500, 761] on button "View" at bounding box center [1509, 750] width 78 height 35
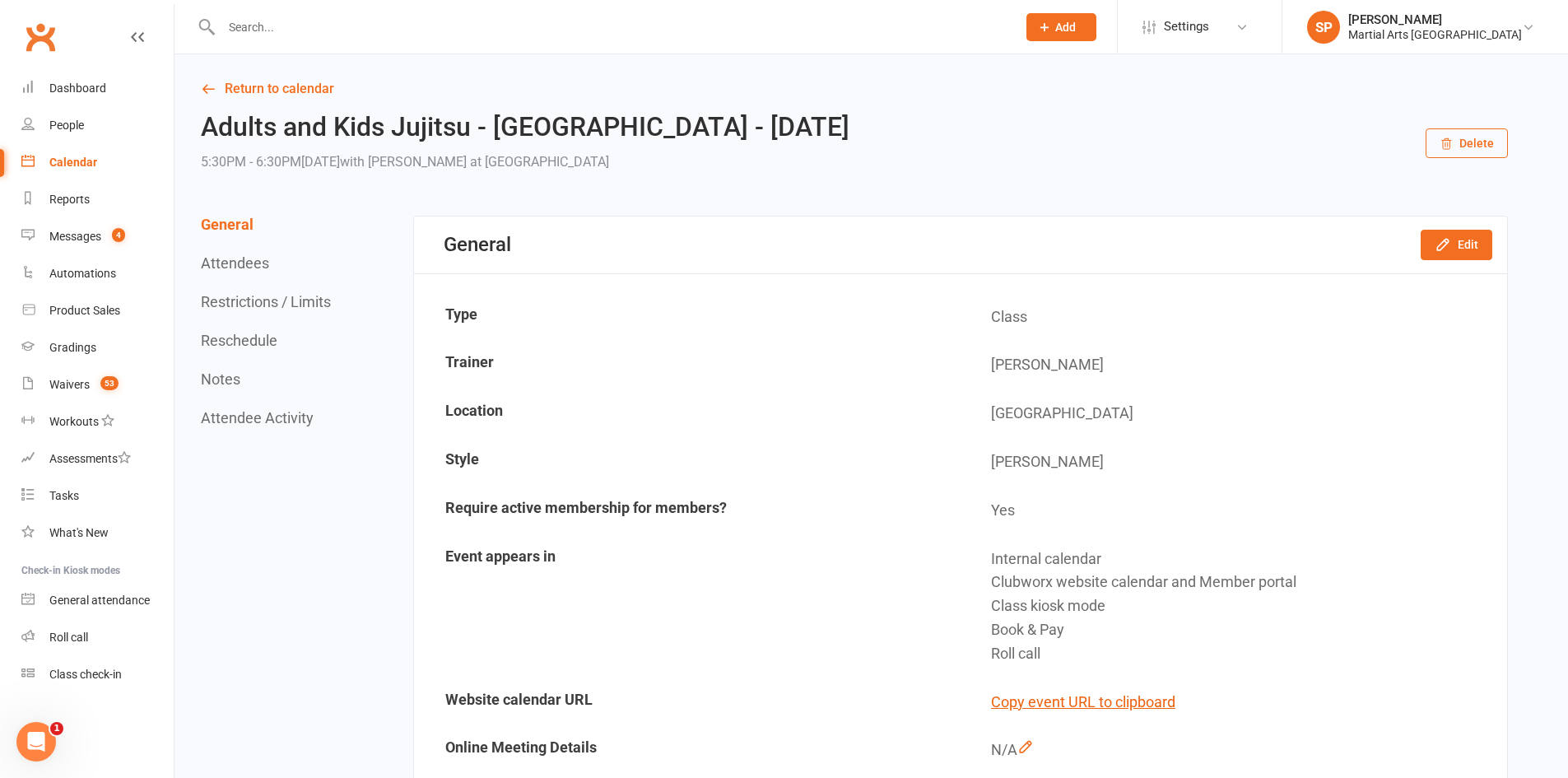
scroll to position [577, 0]
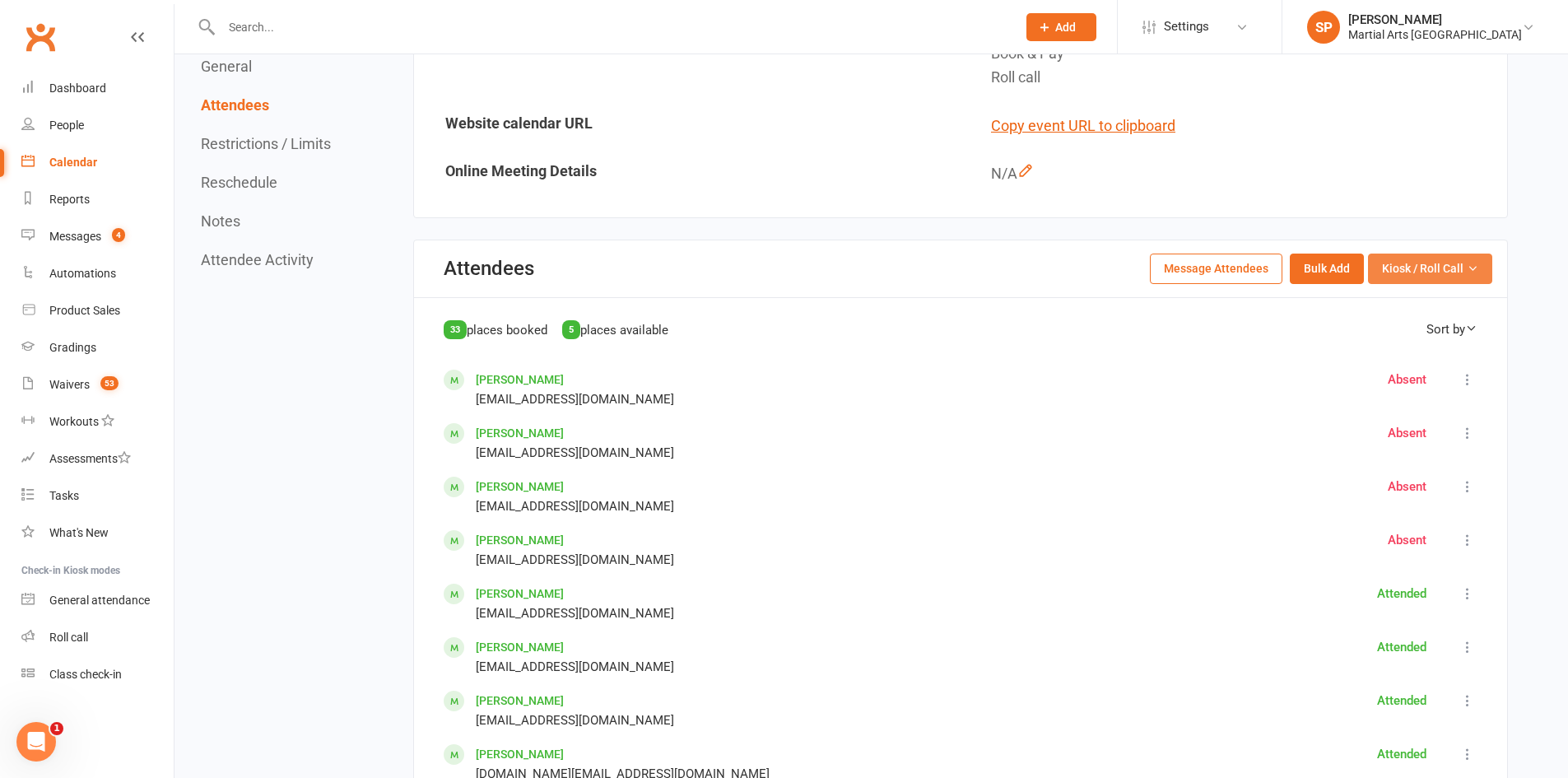
click at [1435, 272] on span "Kiosk / Roll Call" at bounding box center [1423, 269] width 82 height 18
click at [1385, 342] on link "Enter Roll Call" at bounding box center [1409, 339] width 163 height 33
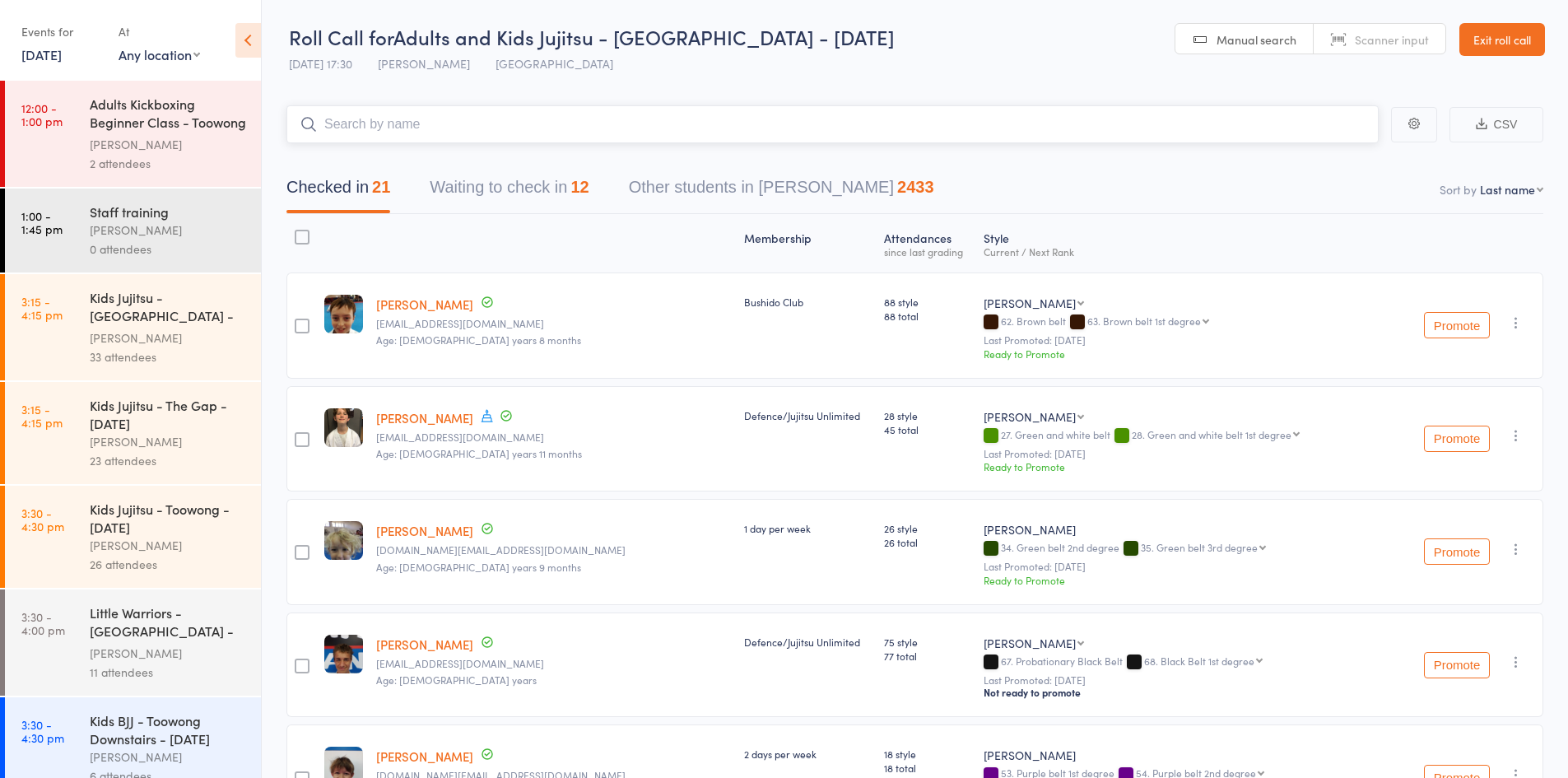
click at [509, 182] on button "Waiting to check in 12" at bounding box center [509, 192] width 159 height 43
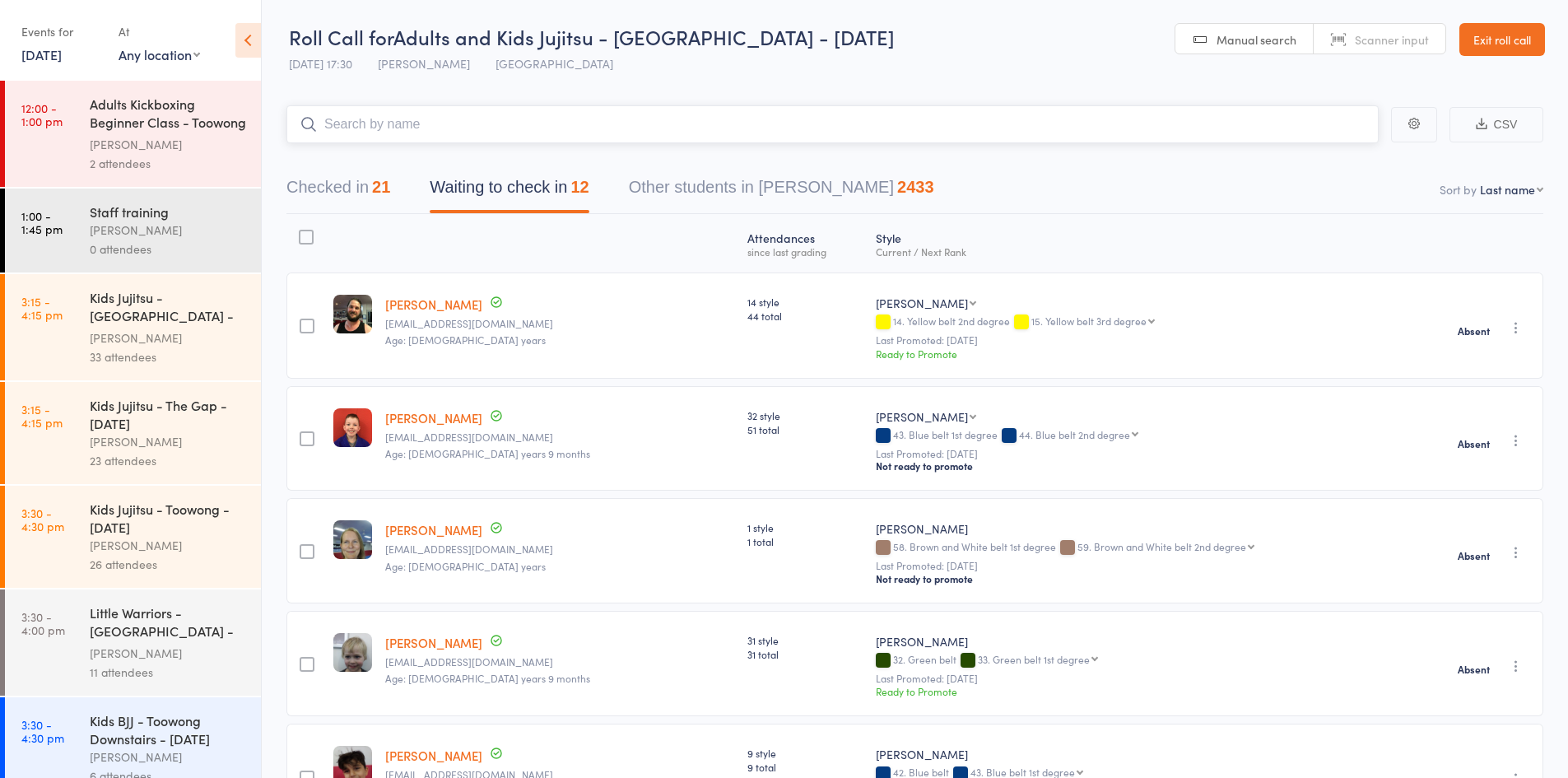
click at [351, 176] on button "Checked in 21" at bounding box center [338, 192] width 104 height 43
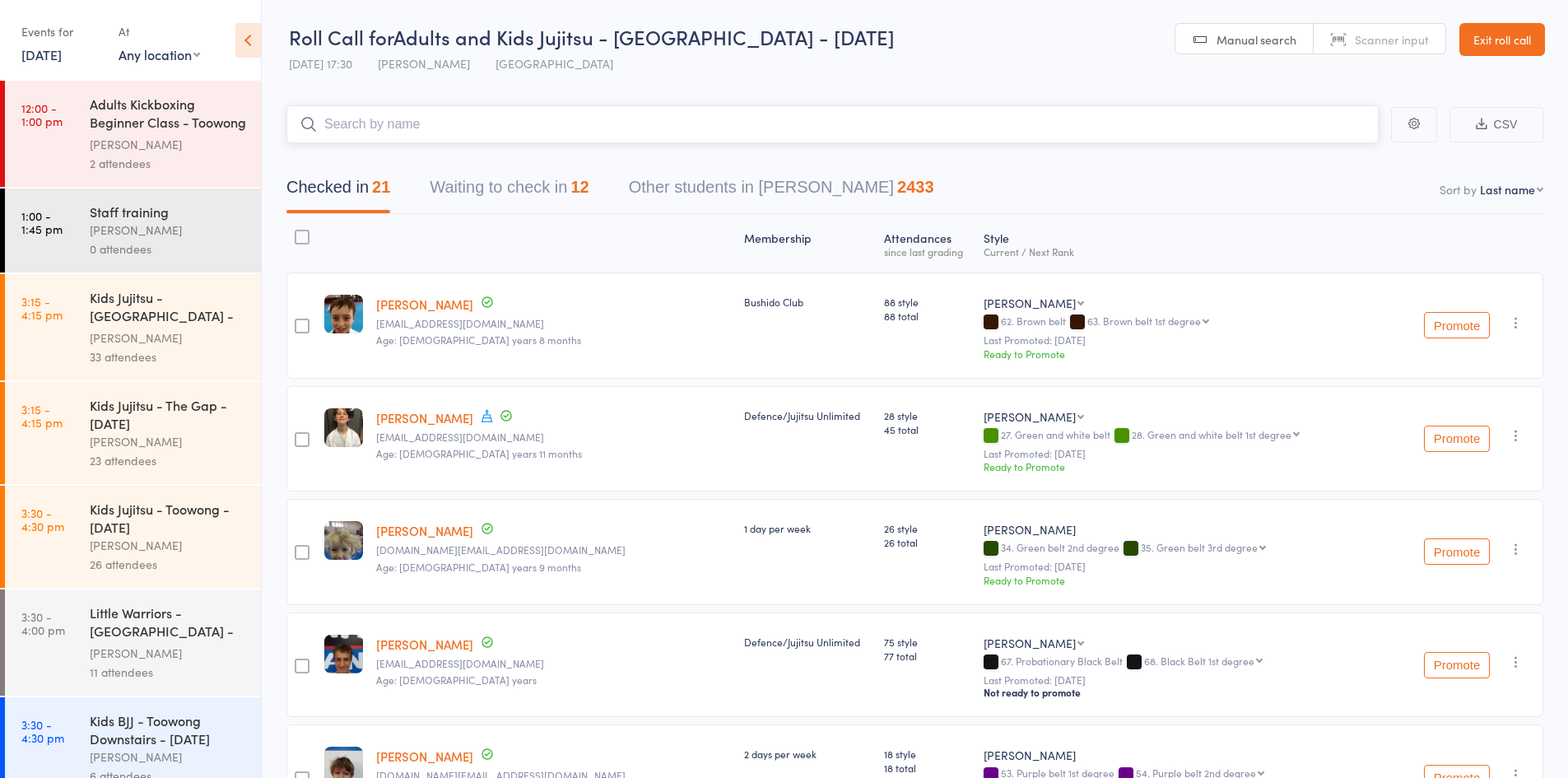
click at [387, 140] on input "search" at bounding box center [832, 124] width 1092 height 38
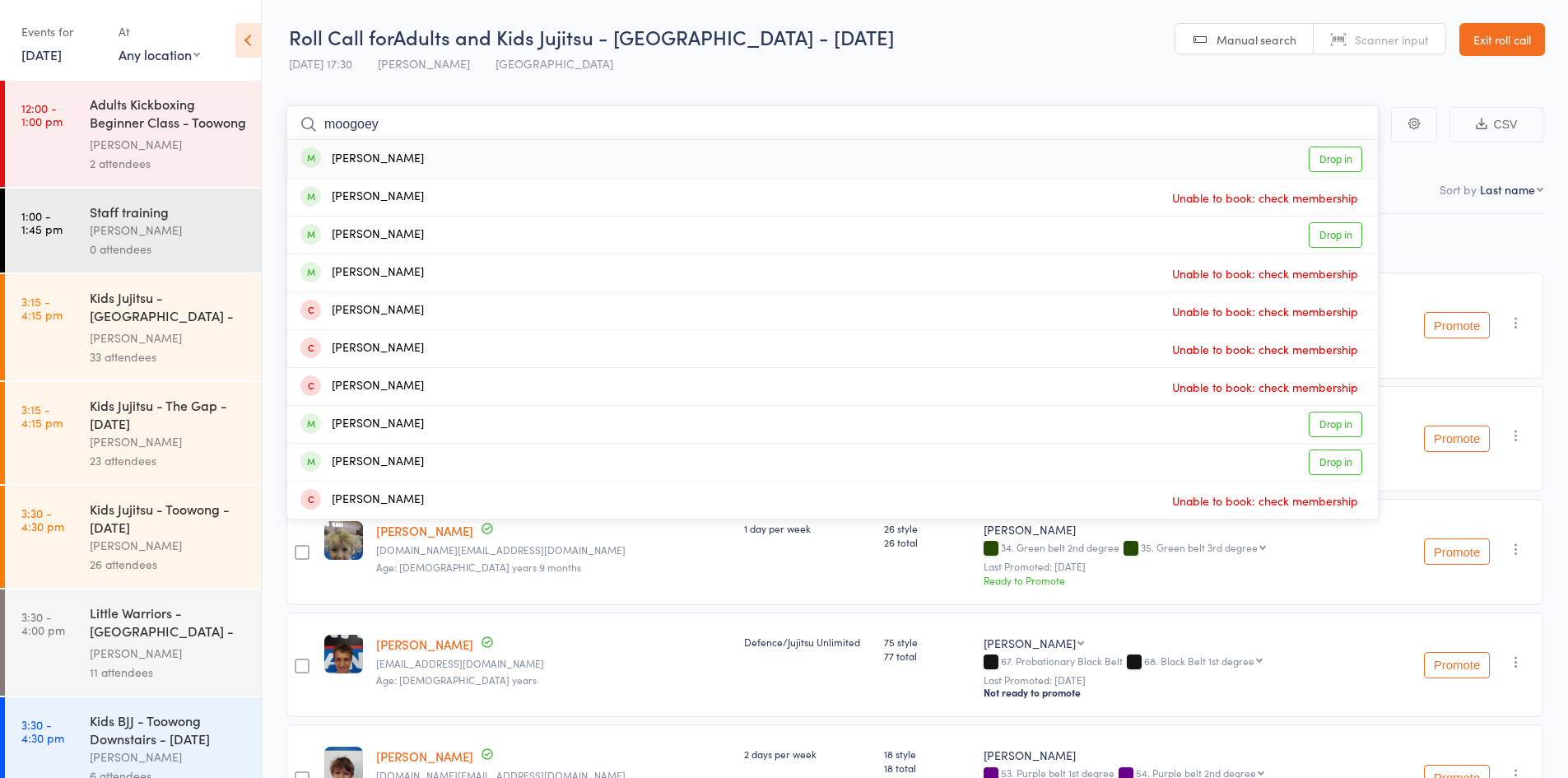
type input "moogoey"
click at [373, 159] on div "[PERSON_NAME]" at bounding box center [361, 159] width 123 height 19
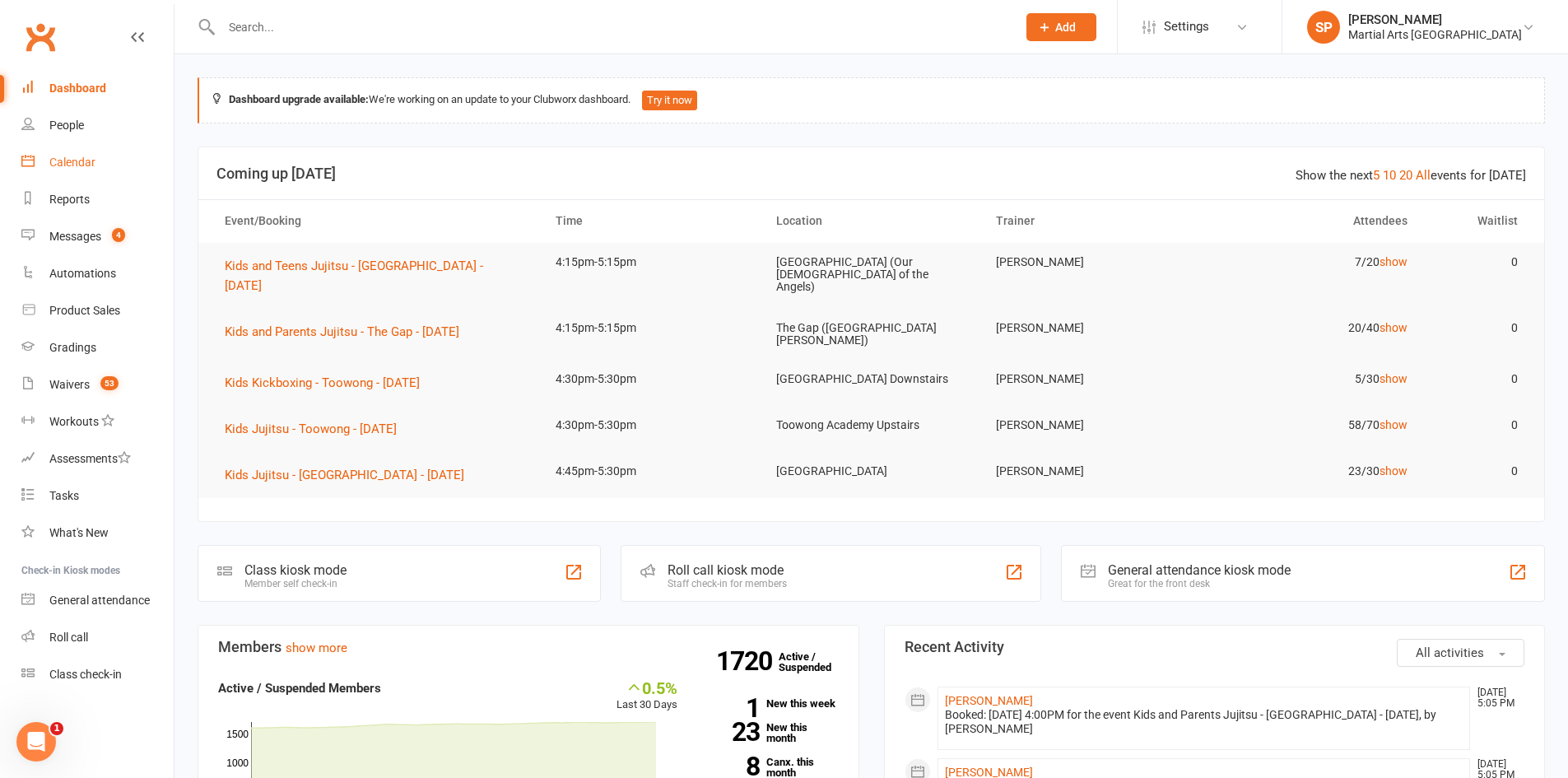
click at [131, 153] on link "Calendar" at bounding box center [98, 163] width 152 height 38
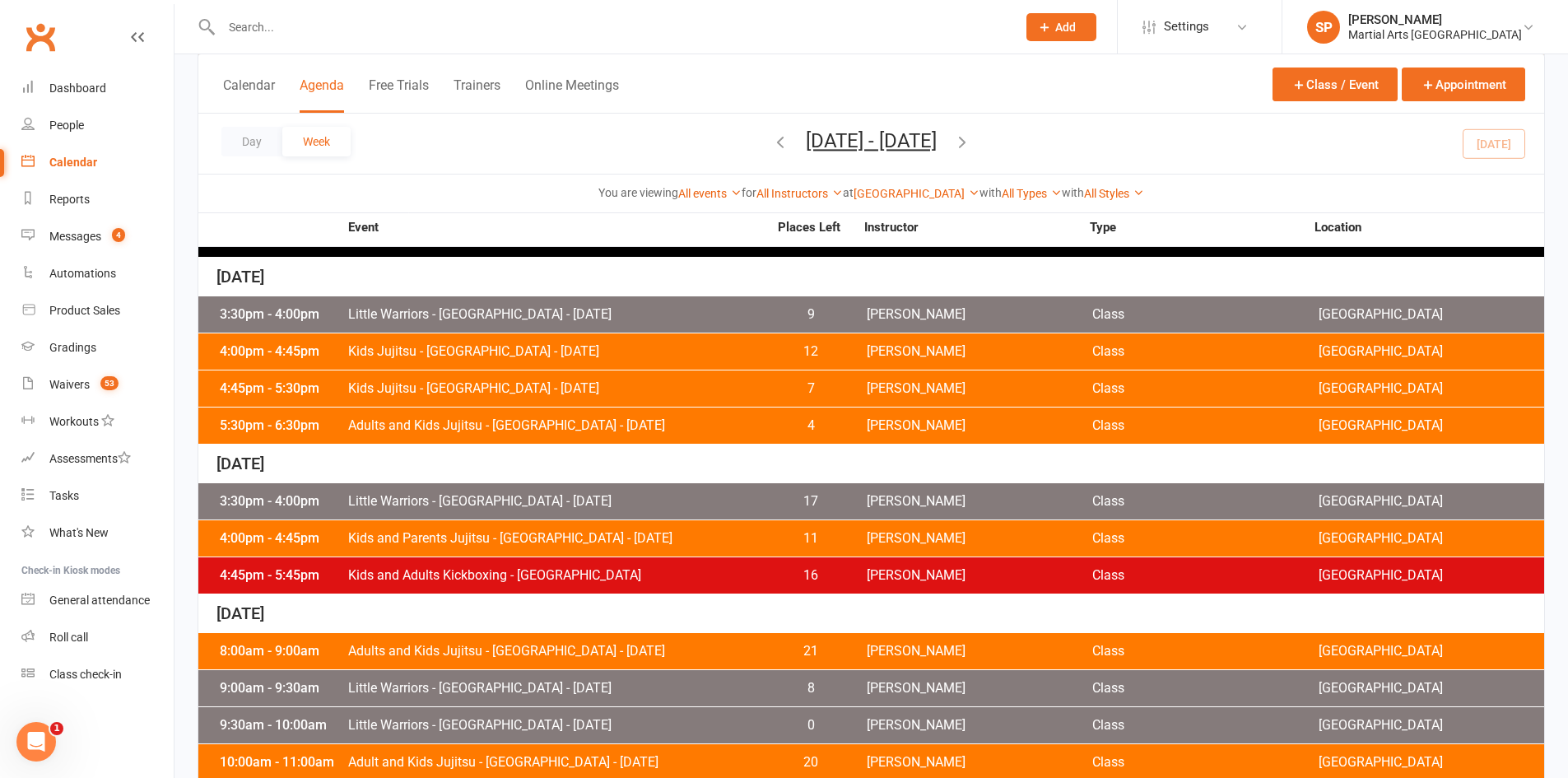
scroll to position [492, 0]
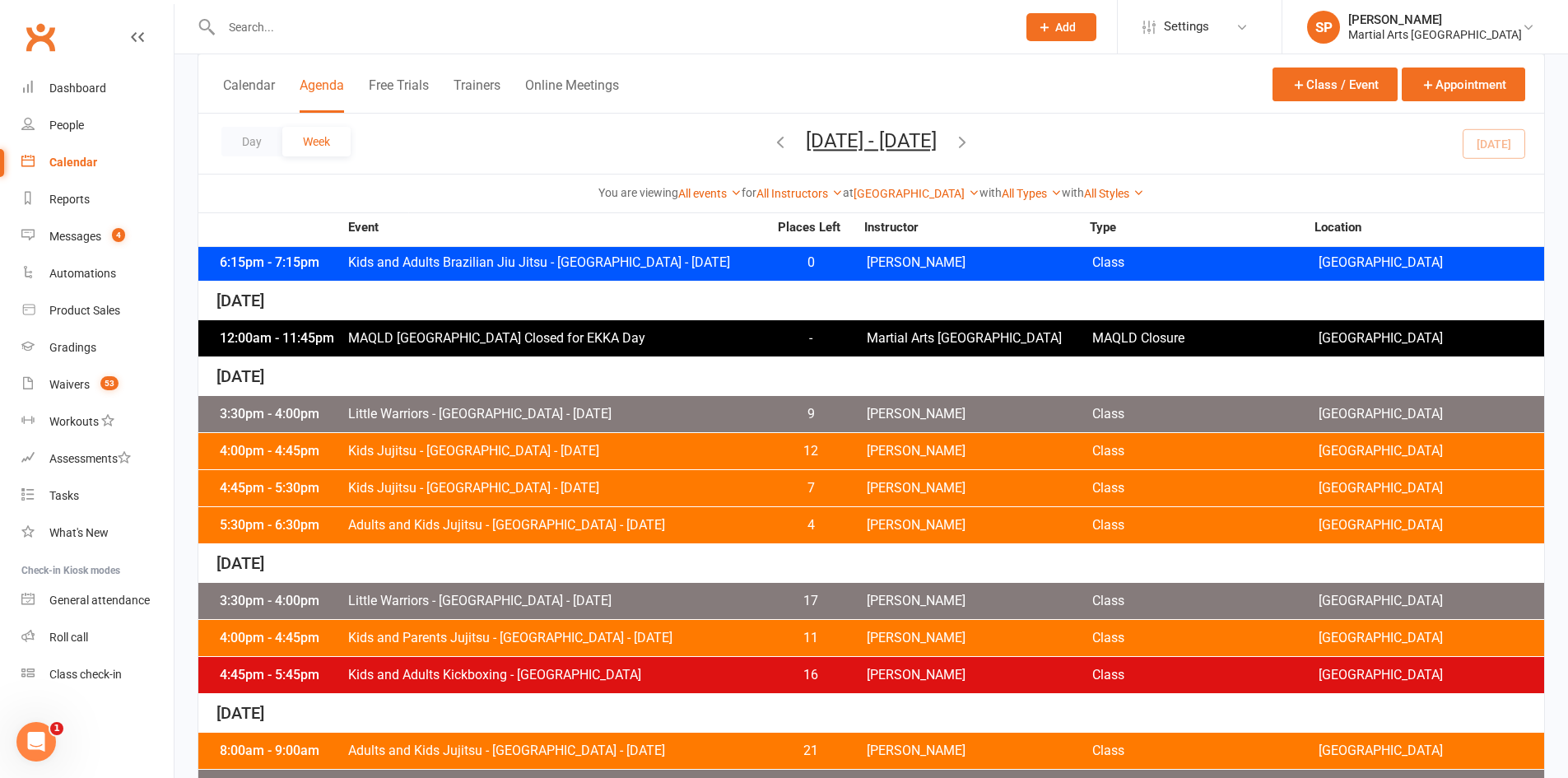
click at [566, 526] on span "Adults and Kids Jujitsu - Jamboree Heights - Thursday" at bounding box center [558, 524] width 421 height 13
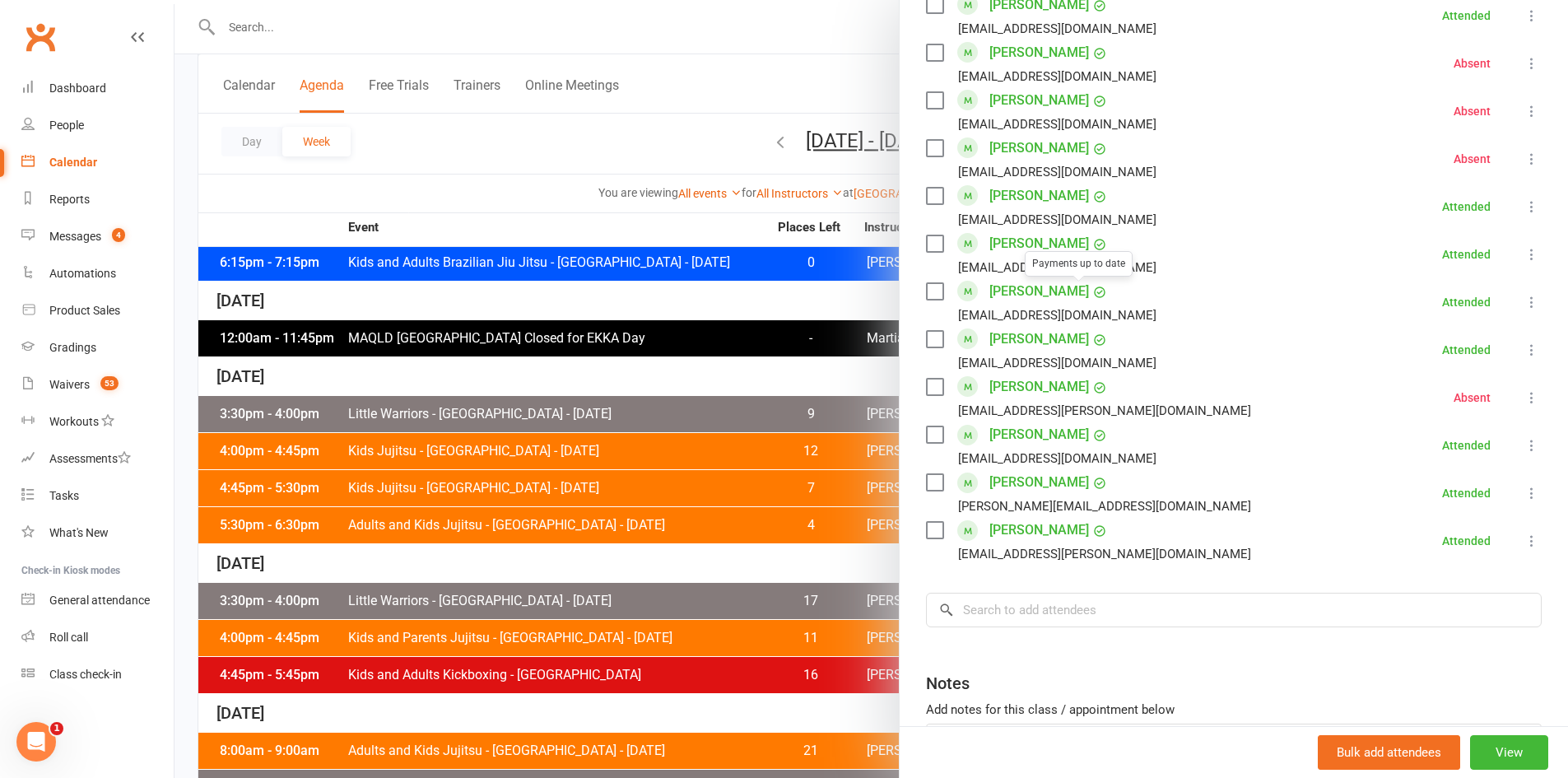
scroll to position [1500, 0]
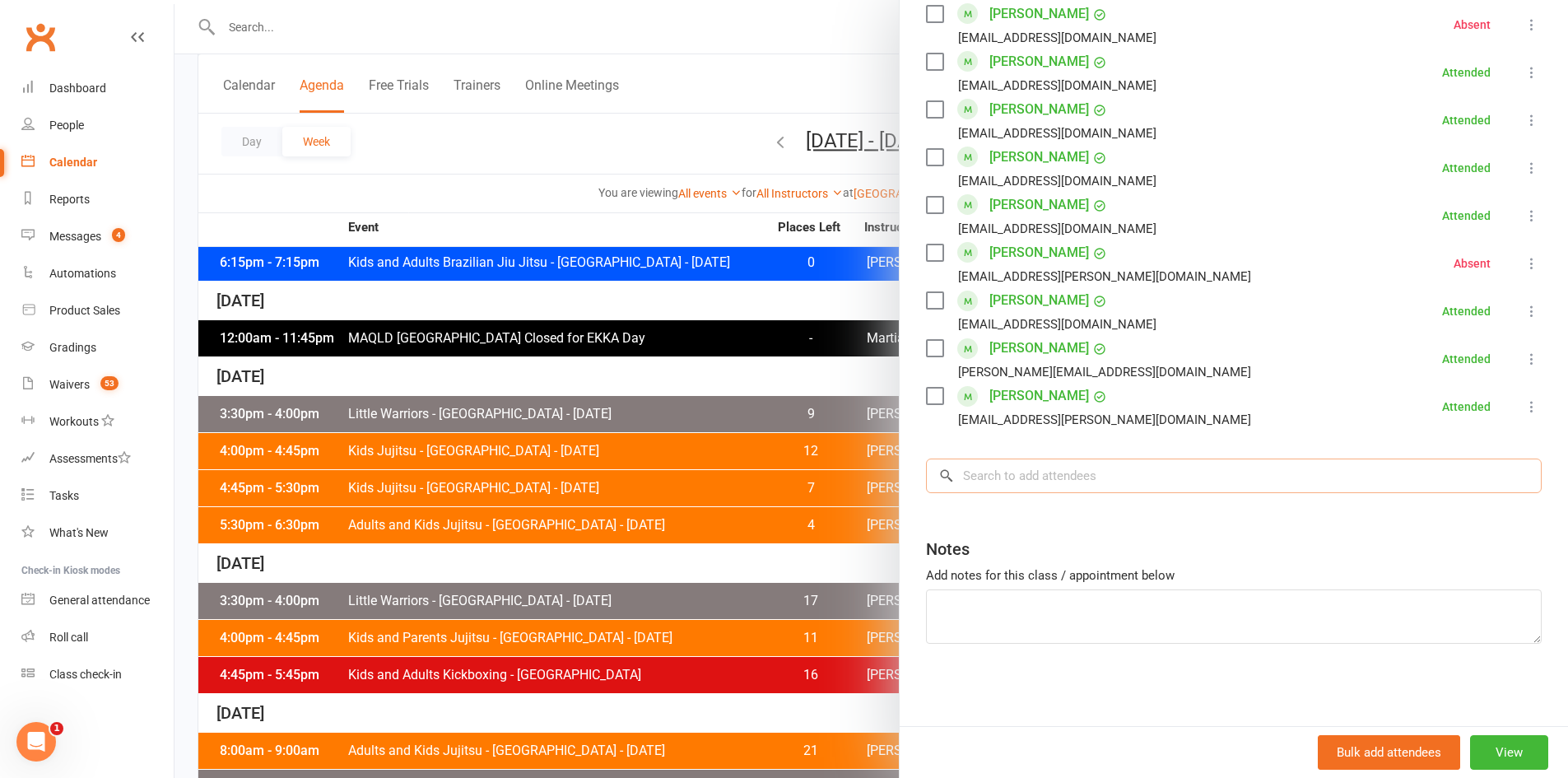
click at [1016, 482] on input "search" at bounding box center [1234, 475] width 616 height 35
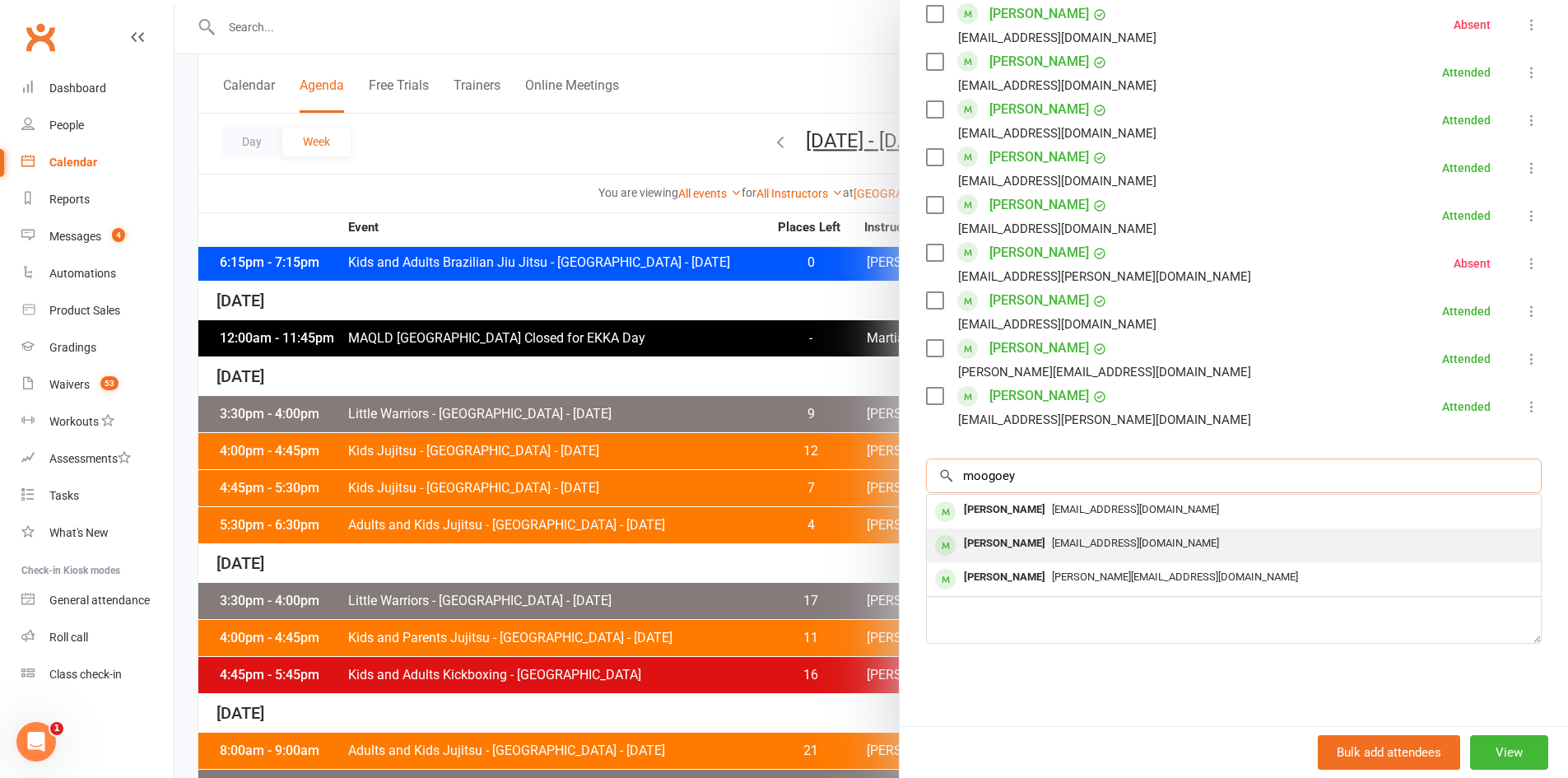
type input "moogoey"
click at [977, 536] on div "[PERSON_NAME]" at bounding box center [1004, 543] width 95 height 24
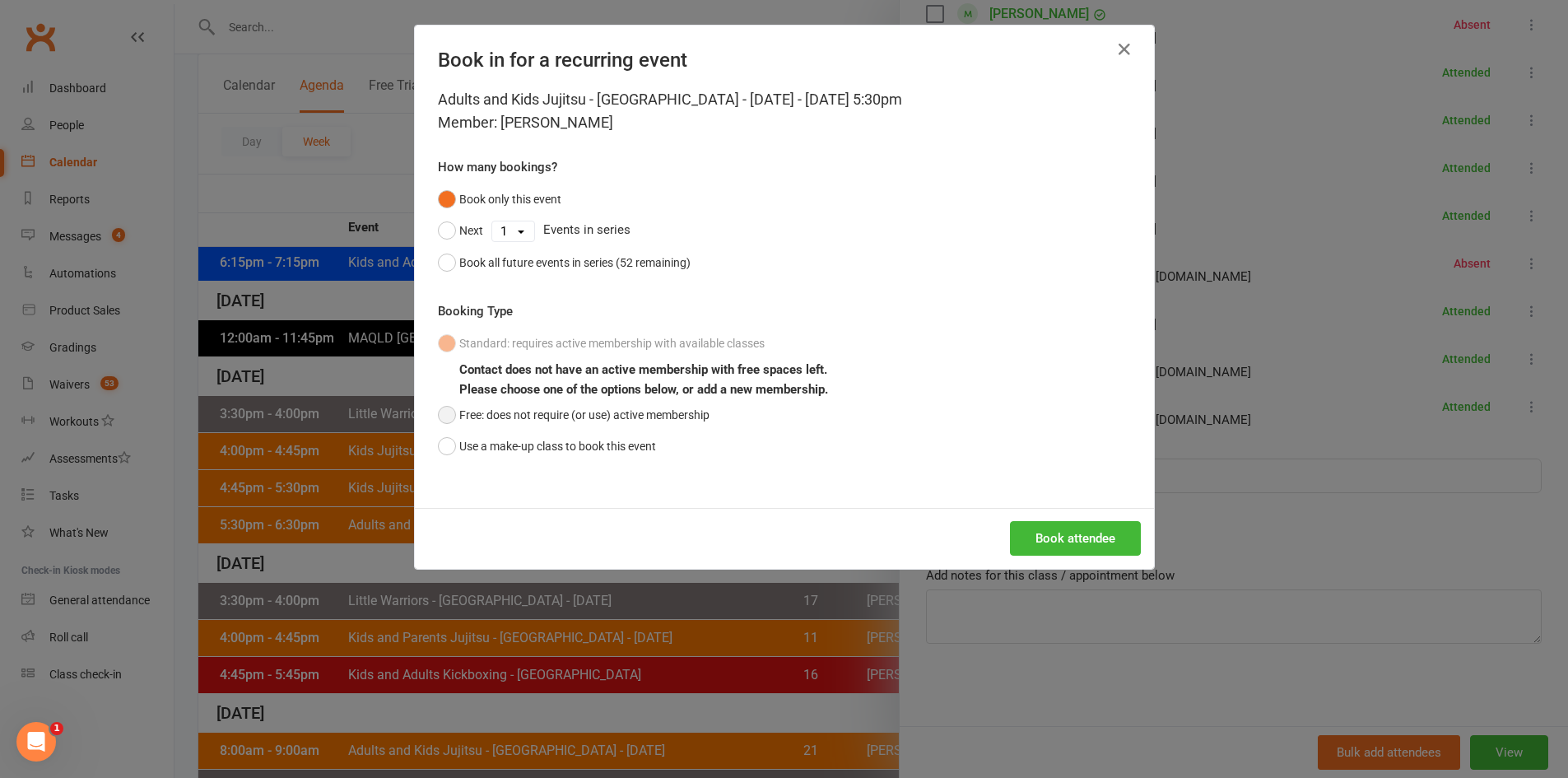
click at [672, 415] on button "Free: does not require (or use) active membership" at bounding box center [573, 415] width 272 height 32
click at [1037, 546] on button "Book attendee" at bounding box center [1075, 538] width 131 height 35
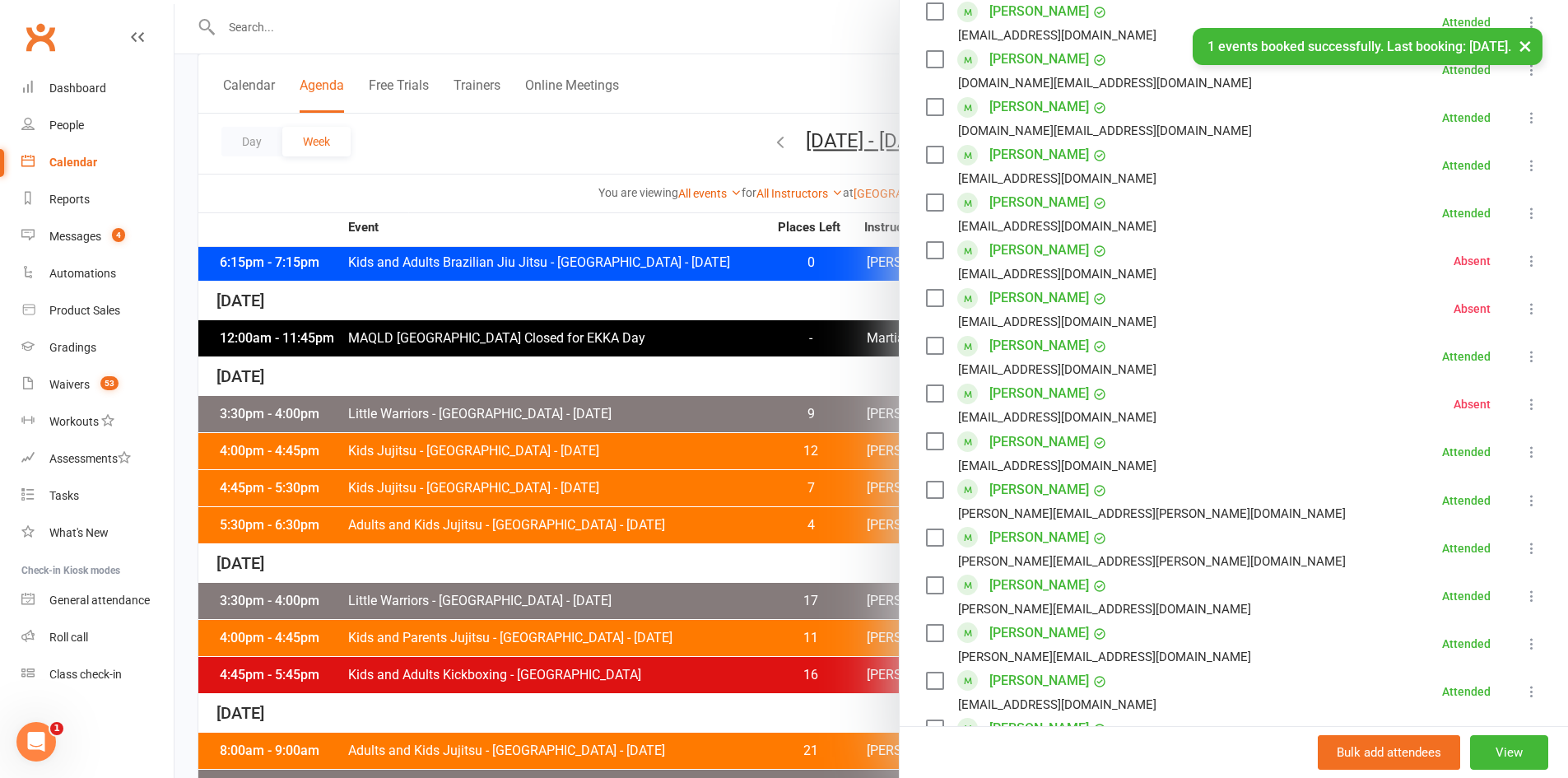
scroll to position [1170, 0]
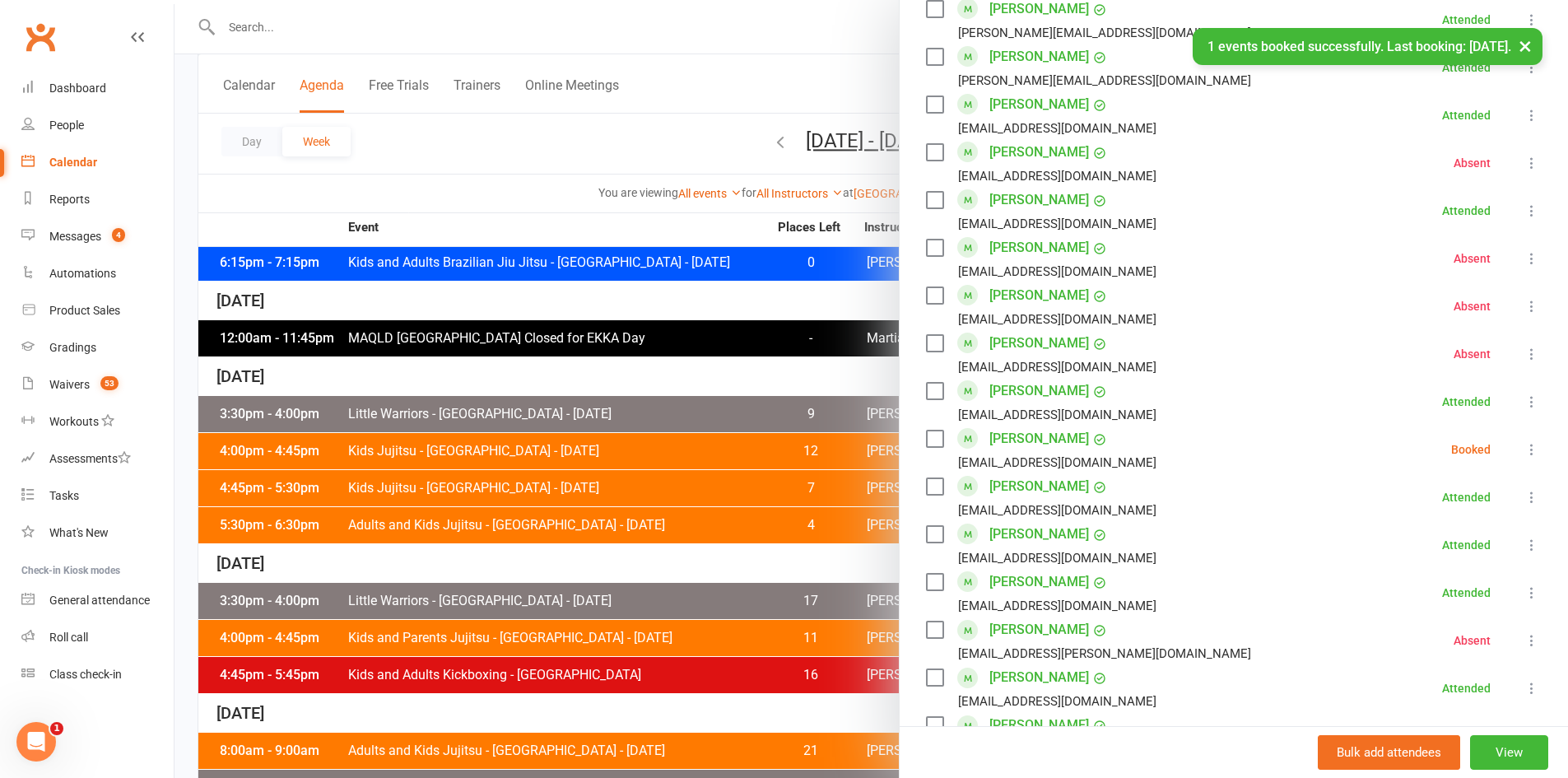
click at [1524, 446] on icon at bounding box center [1531, 449] width 17 height 17
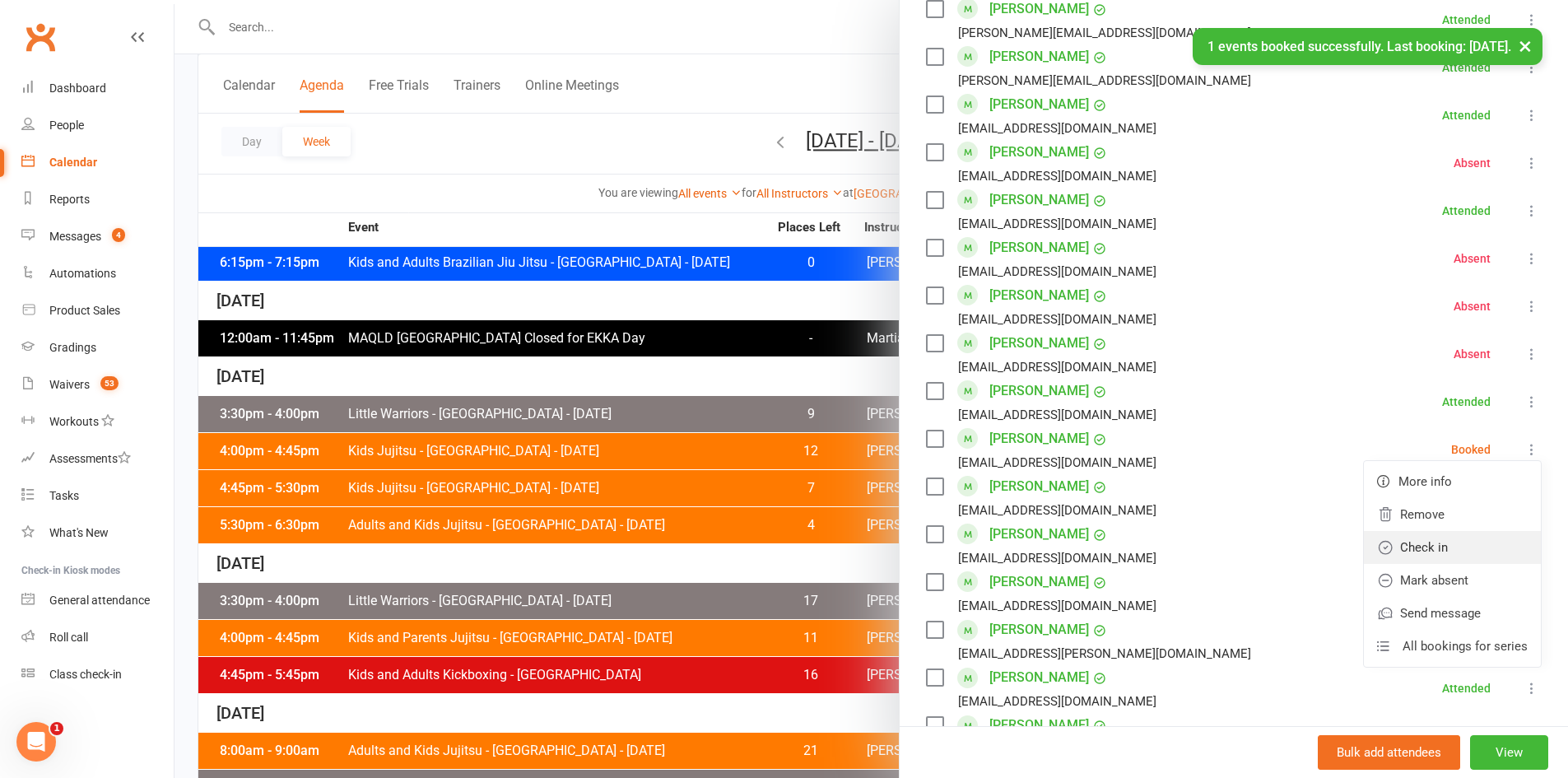
click at [1408, 546] on link "Check in" at bounding box center [1451, 547] width 177 height 33
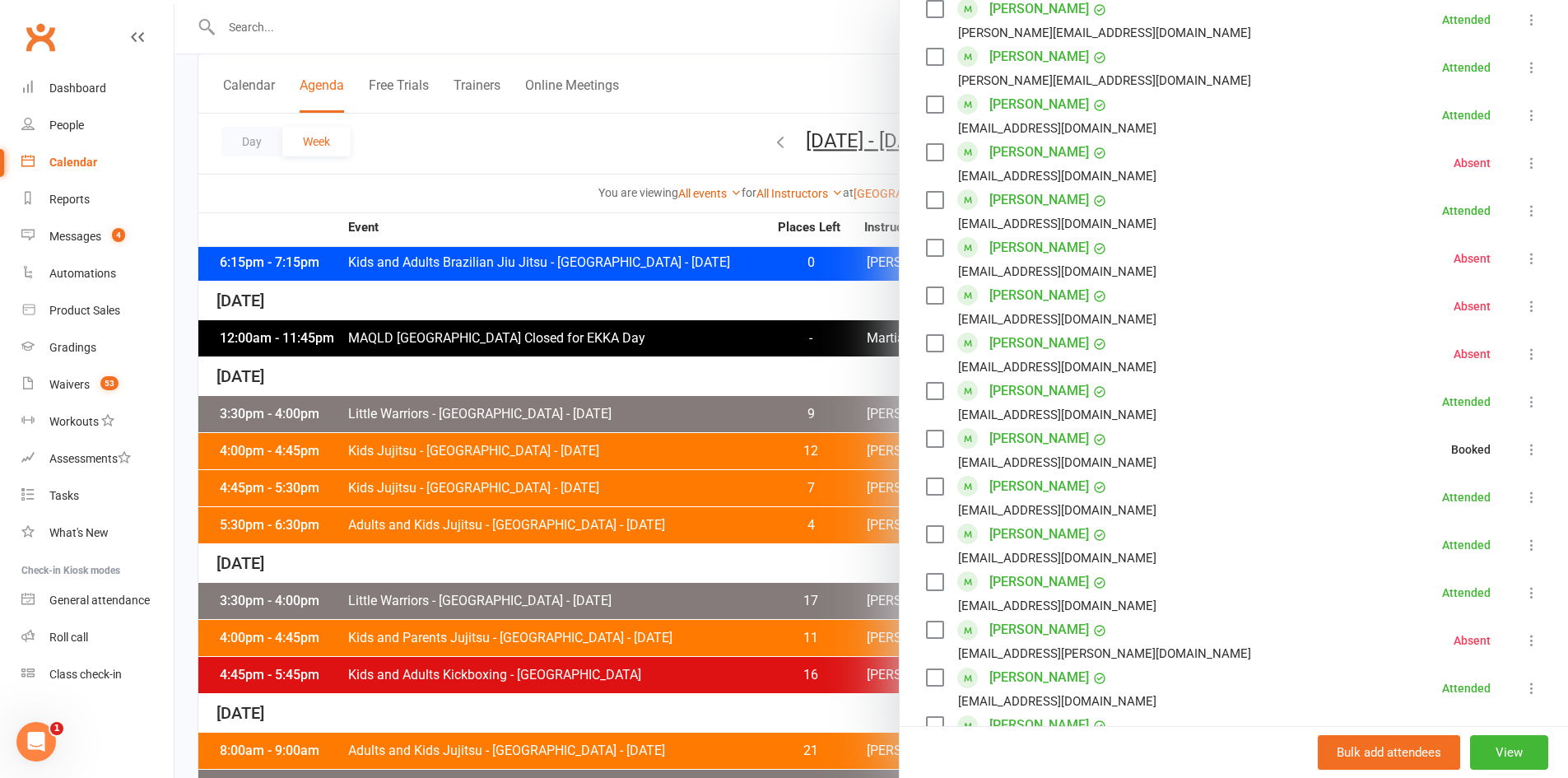
click at [544, 335] on div at bounding box center [871, 389] width 1393 height 778
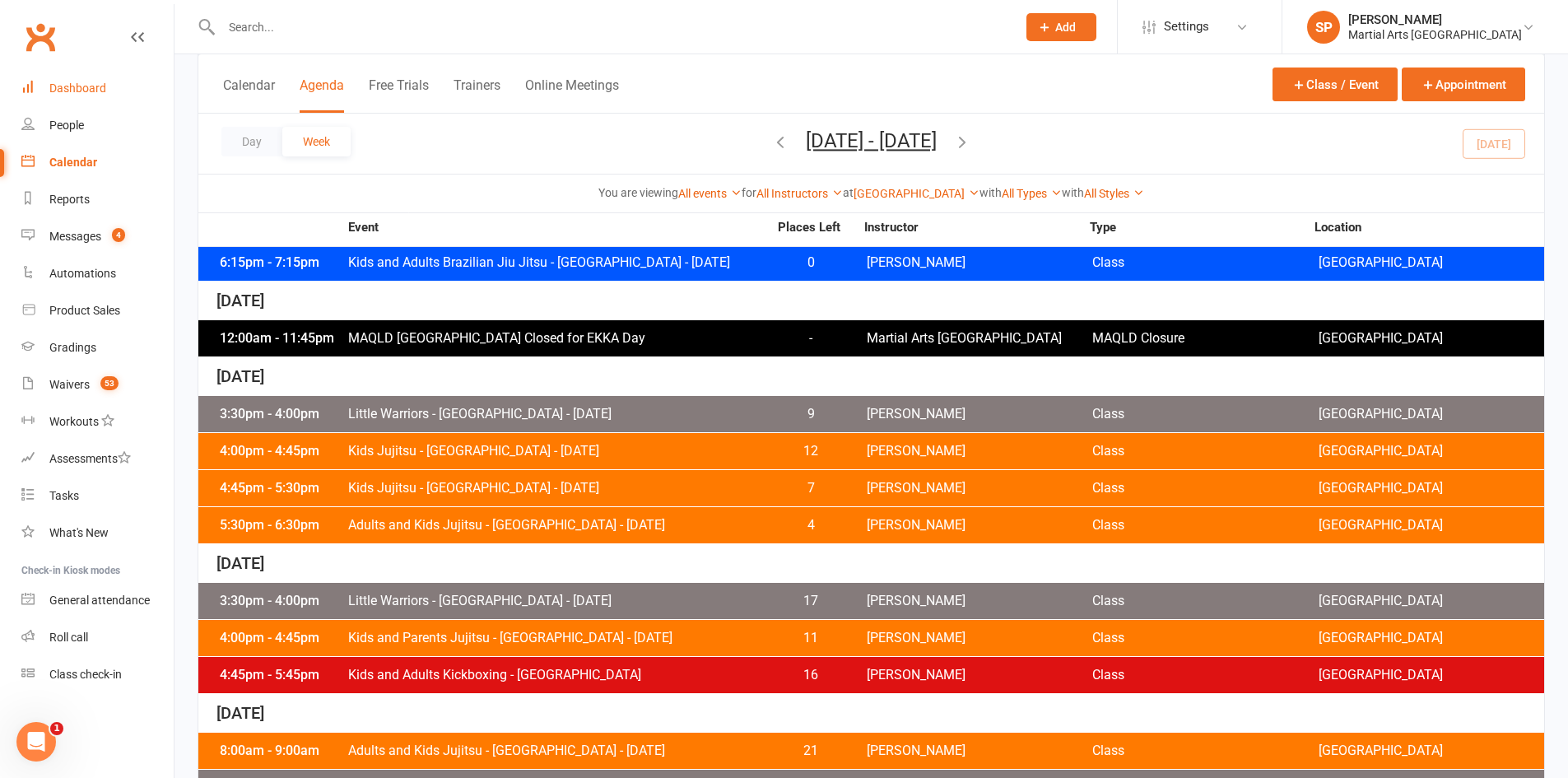
click at [67, 88] on div "Dashboard" at bounding box center [78, 88] width 57 height 13
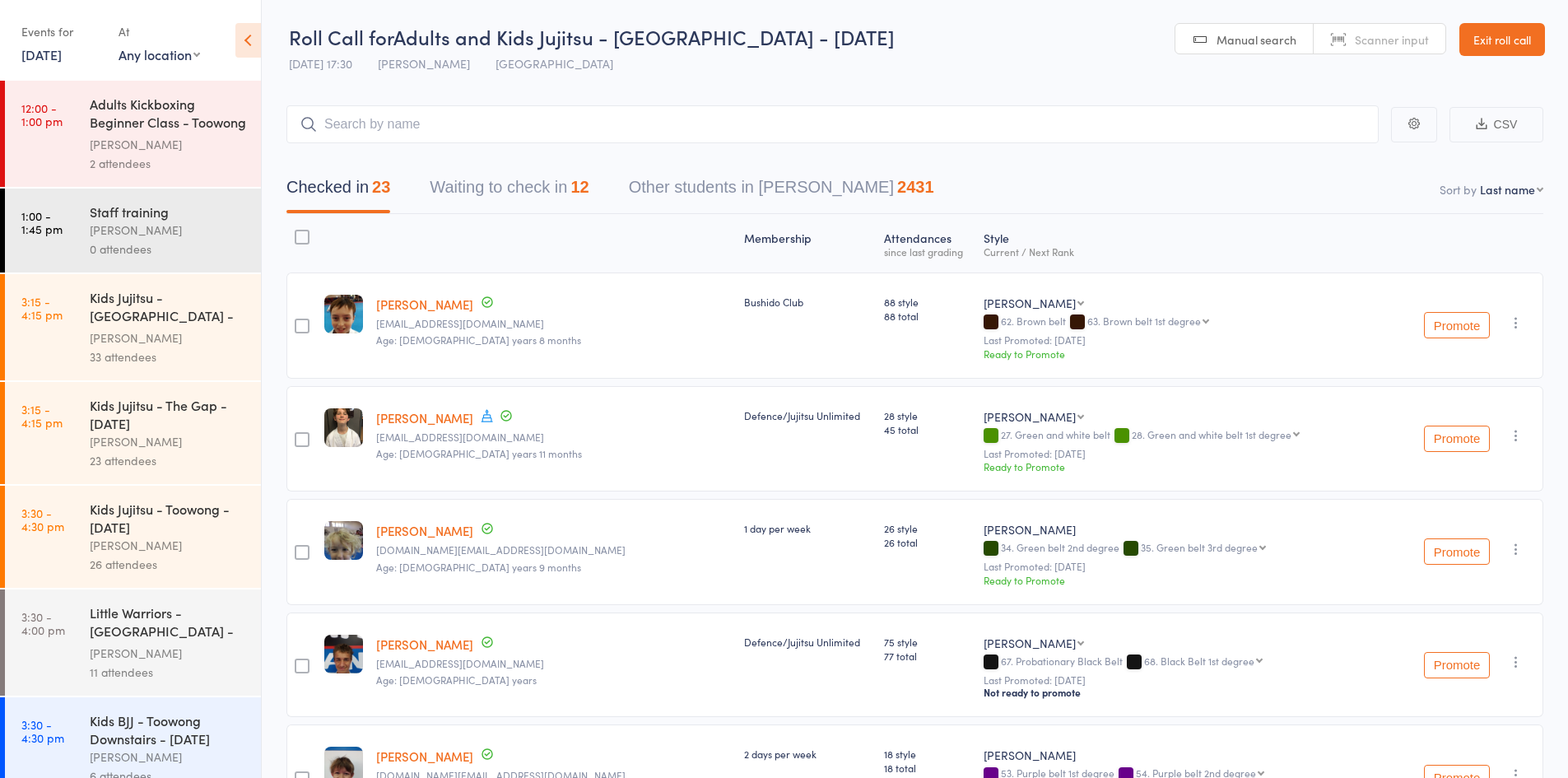
click at [265, 38] on header "Roll Call for Adults and Kids Jujitsu - [GEOGRAPHIC_DATA] - [DATE] 17:30 [PERSO…" at bounding box center [914, 40] width 1306 height 81
click at [244, 46] on icon at bounding box center [248, 39] width 26 height 35
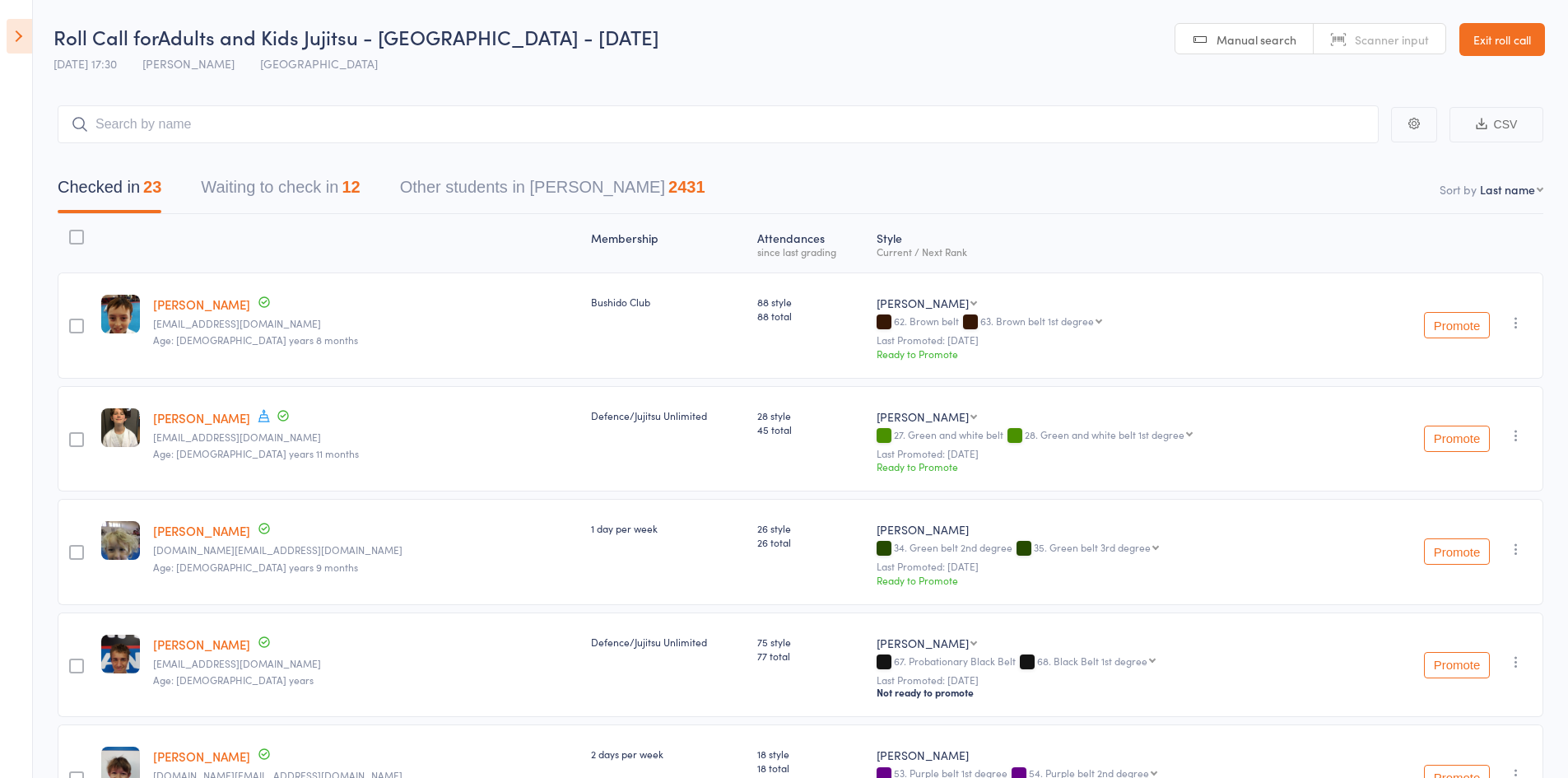
click at [282, 186] on button "Waiting to check in 12" at bounding box center [279, 192] width 159 height 43
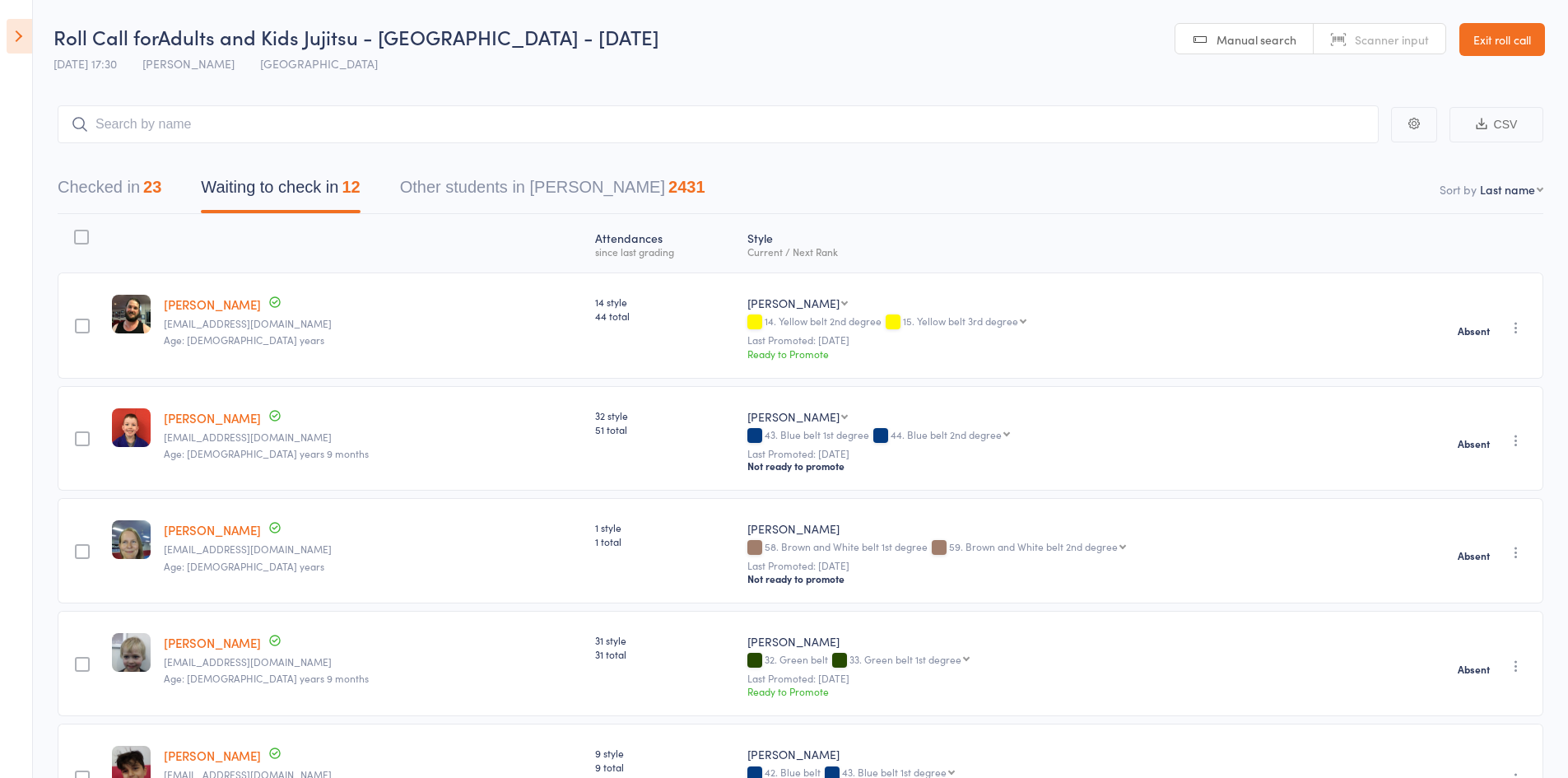
click at [113, 187] on button "Checked in 23" at bounding box center [109, 192] width 104 height 43
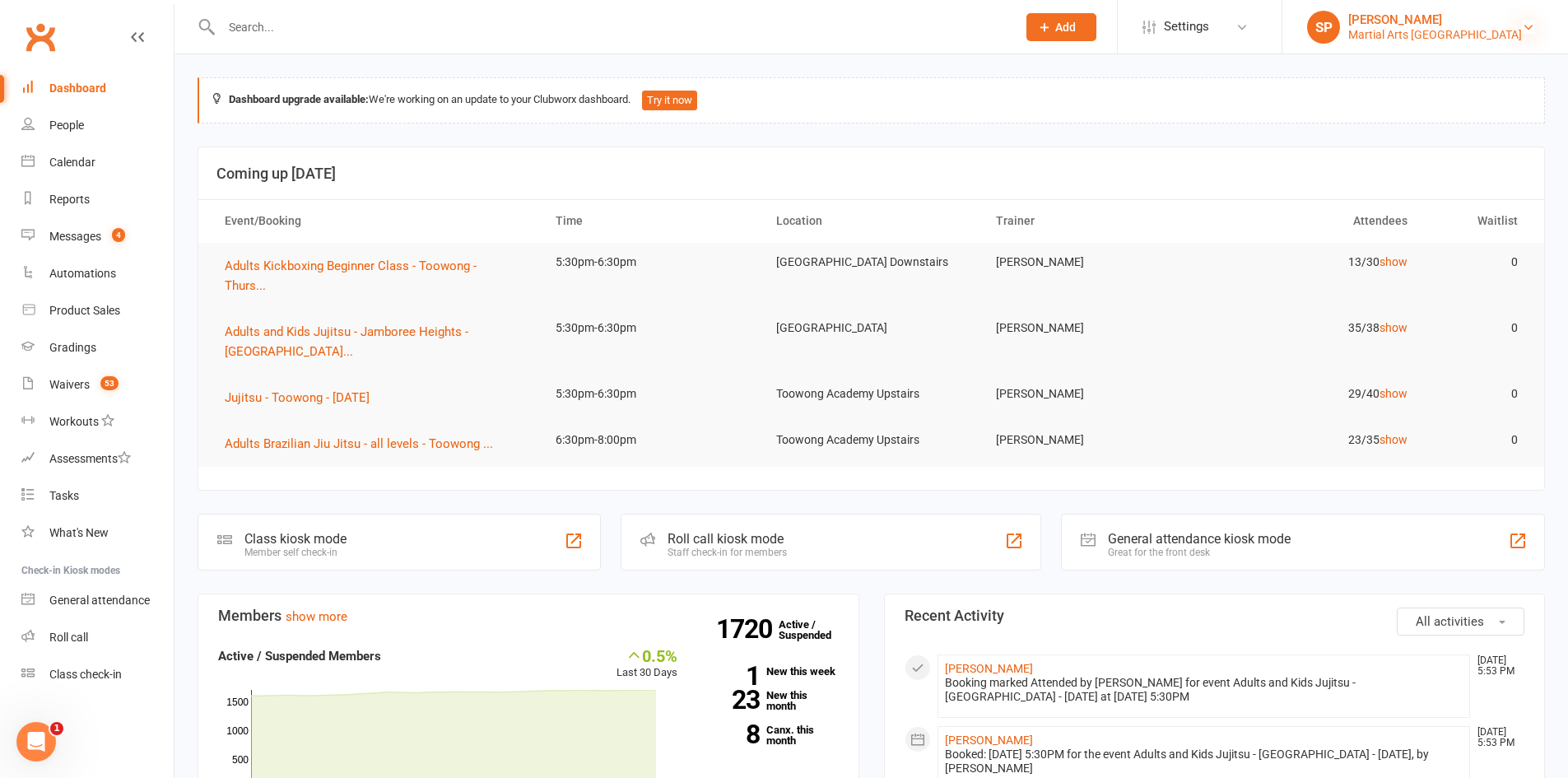
click at [1533, 26] on icon at bounding box center [1528, 27] width 13 height 13
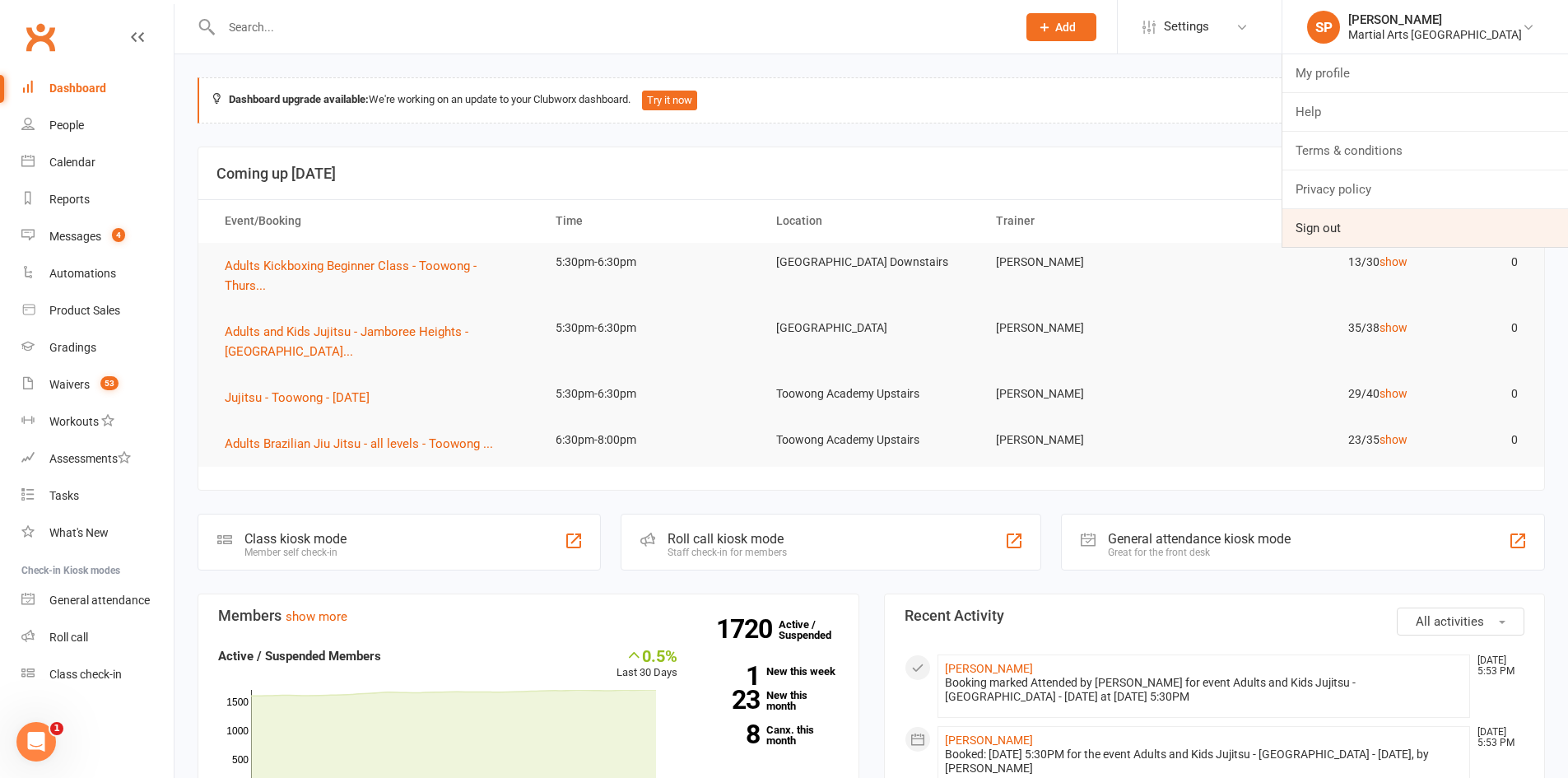
click at [1400, 230] on link "Sign out" at bounding box center [1425, 228] width 285 height 38
